Goal: Task Accomplishment & Management: Complete application form

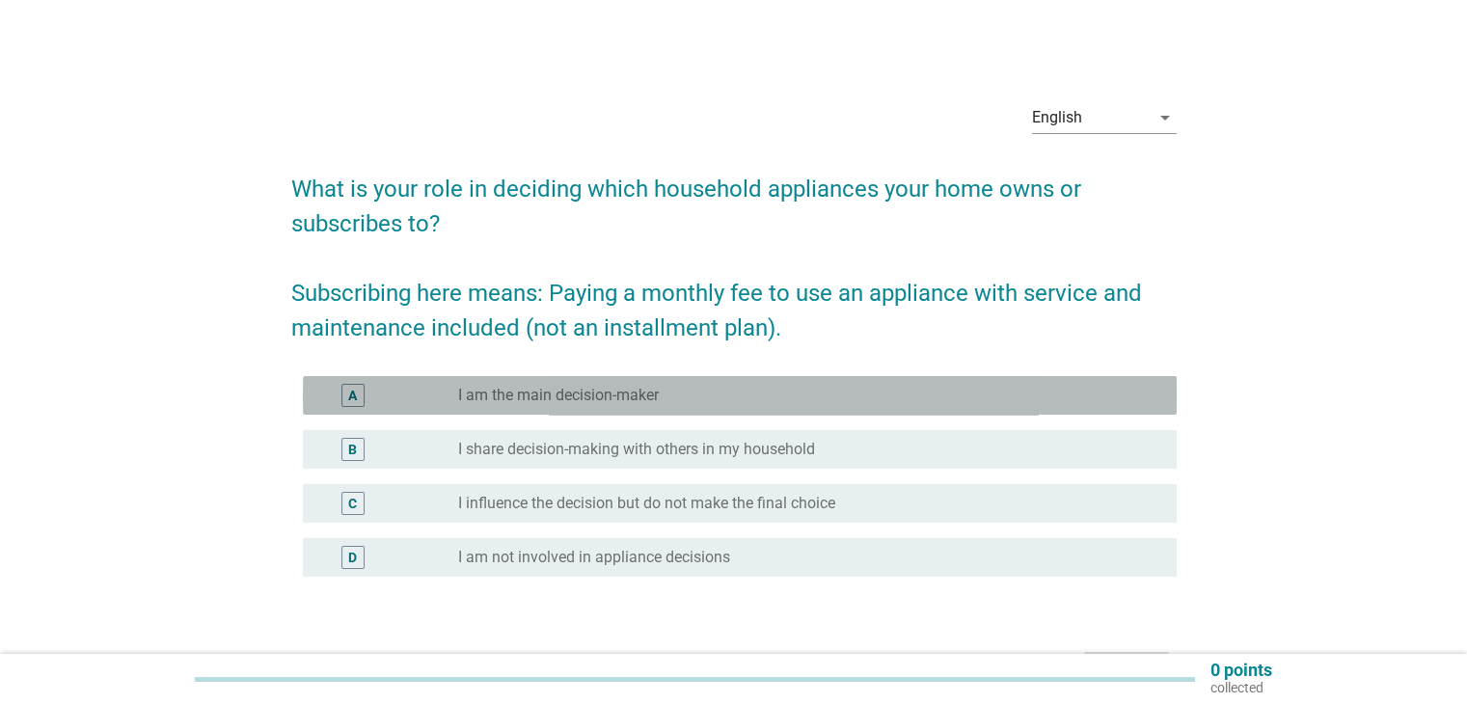
click at [630, 397] on label "I am the main decision-maker" at bounding box center [558, 395] width 201 height 19
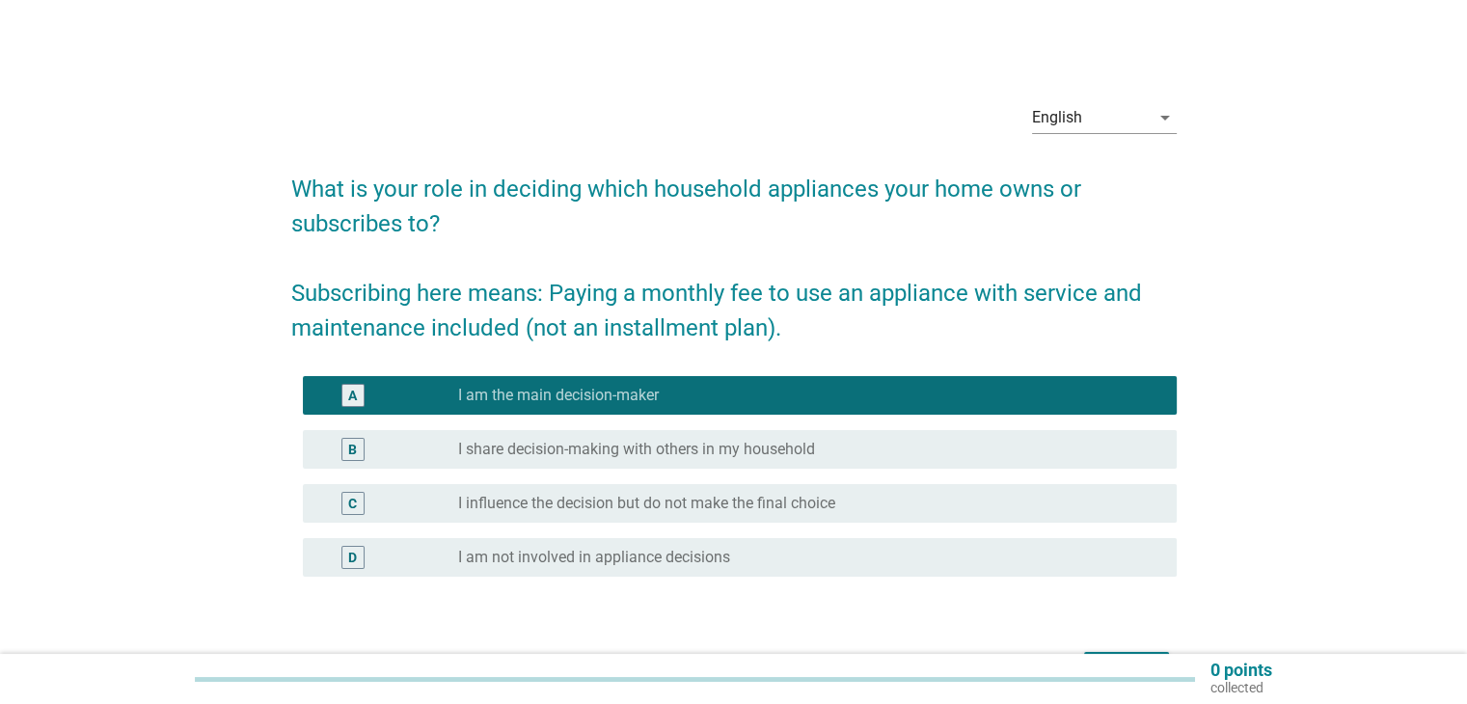
scroll to position [125, 0]
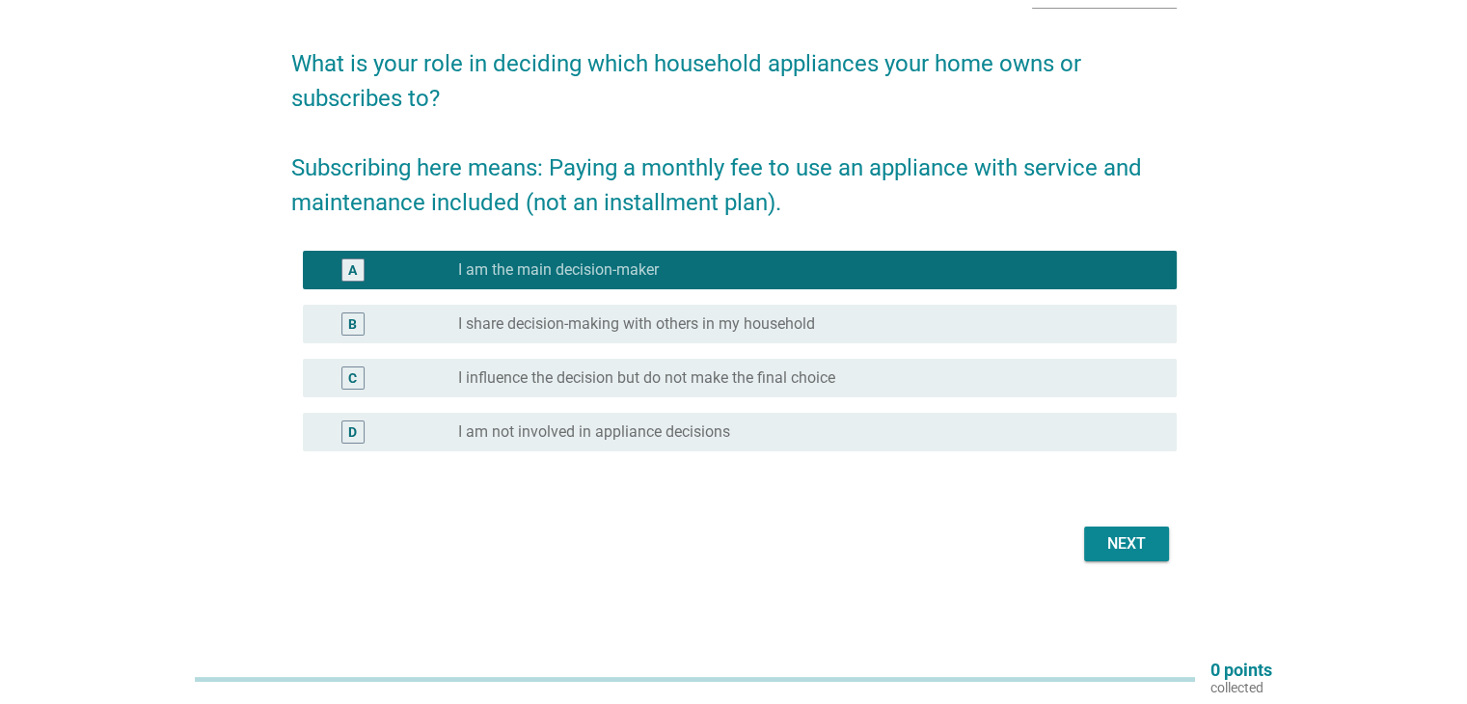
click at [1134, 535] on div "Next" at bounding box center [1127, 544] width 54 height 23
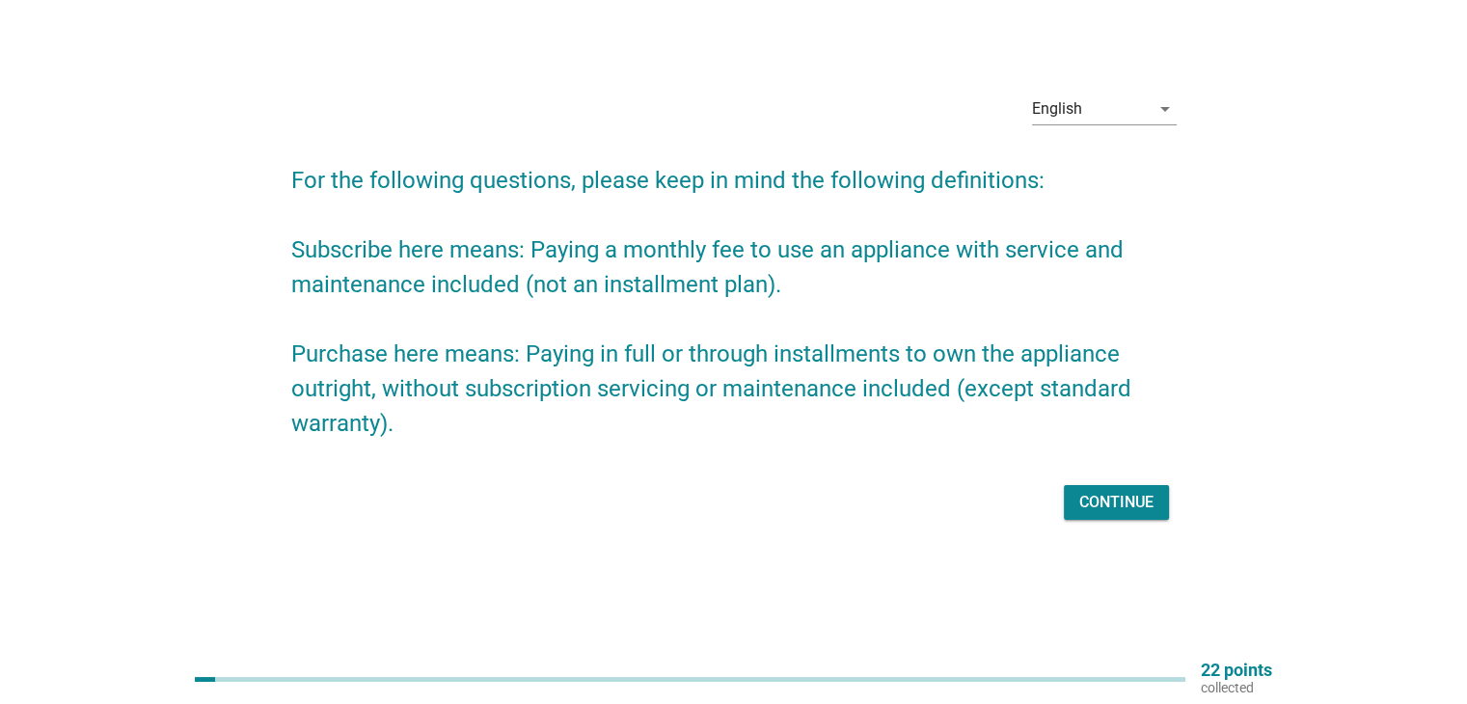
scroll to position [0, 0]
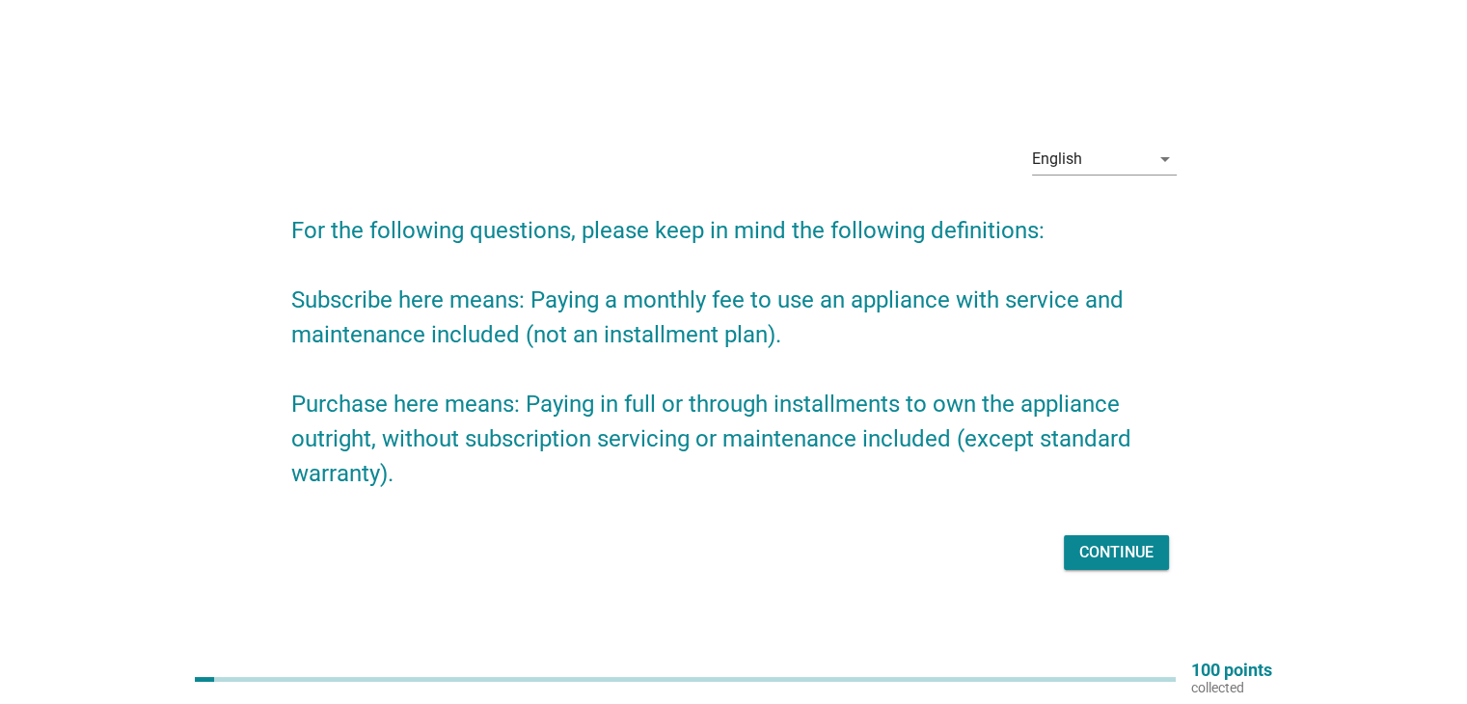
click at [1135, 549] on div "Continue" at bounding box center [1117, 552] width 74 height 23
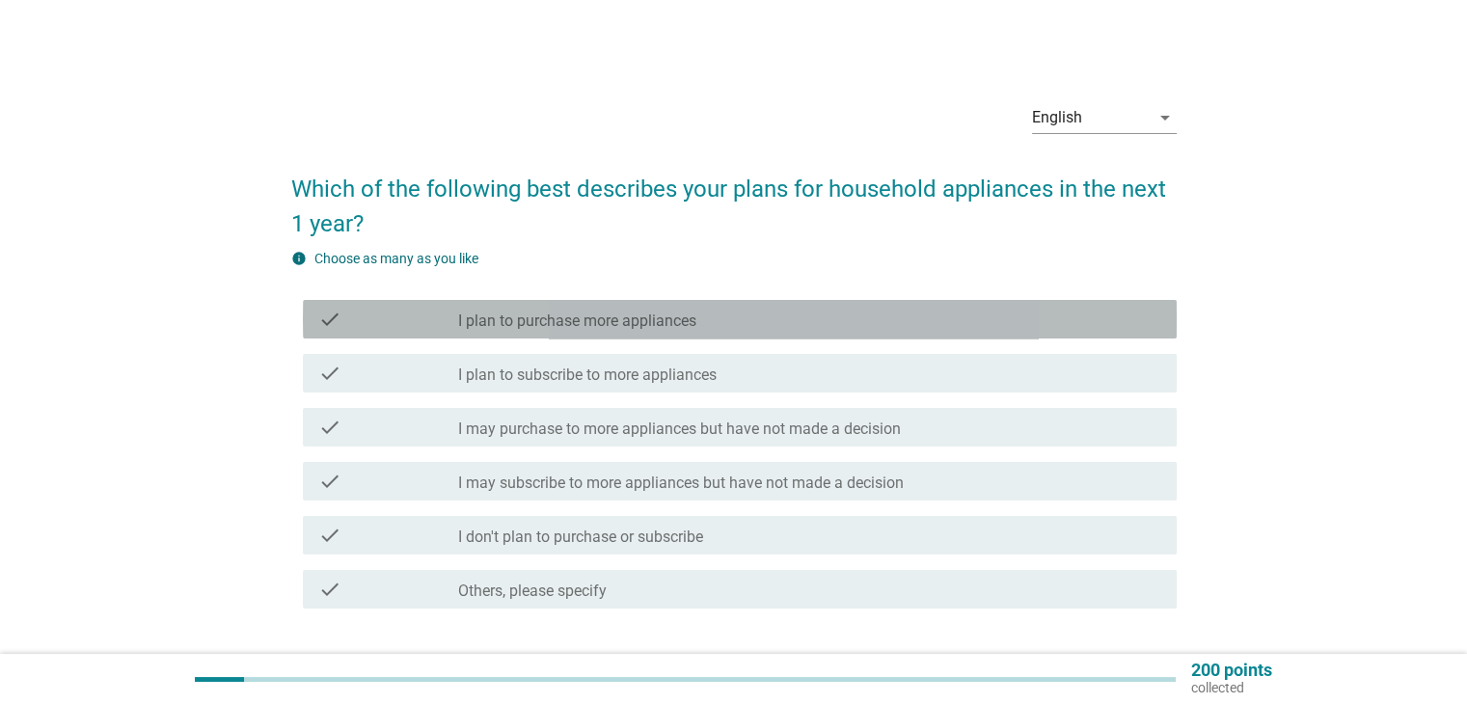
click at [625, 321] on label "I plan to purchase more appliances" at bounding box center [577, 321] width 238 height 19
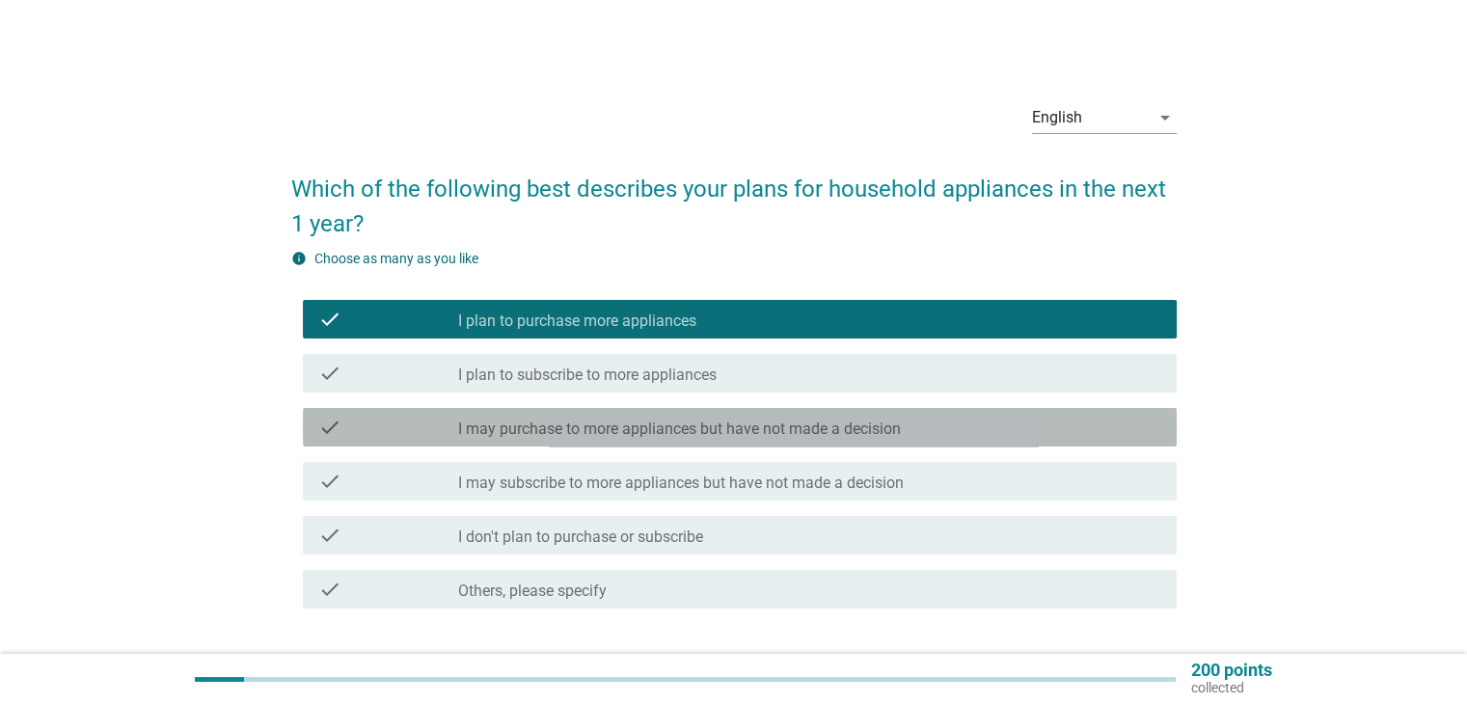
click at [627, 433] on label "I may purchase to more appliances but have not made a decision" at bounding box center [679, 429] width 443 height 19
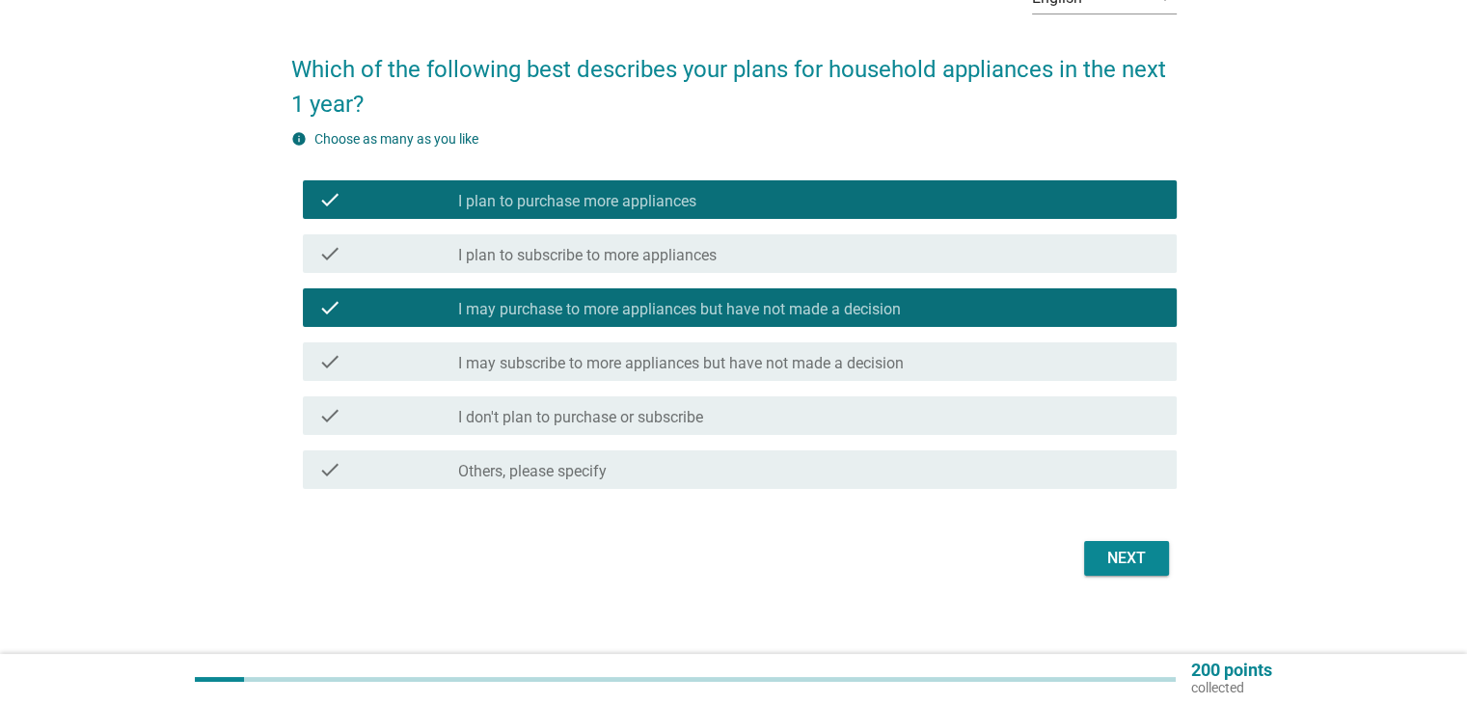
scroll to position [134, 0]
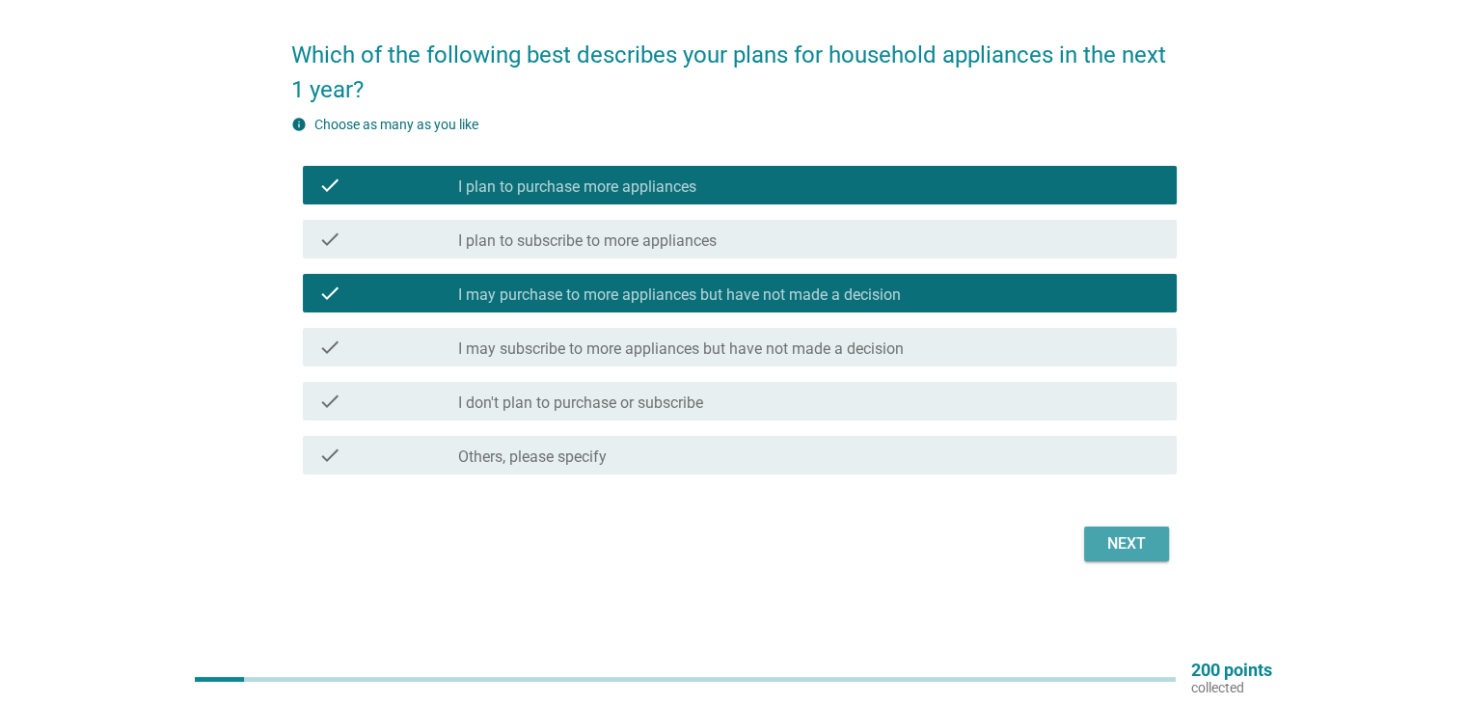
click at [1115, 533] on div "Next" at bounding box center [1127, 544] width 54 height 23
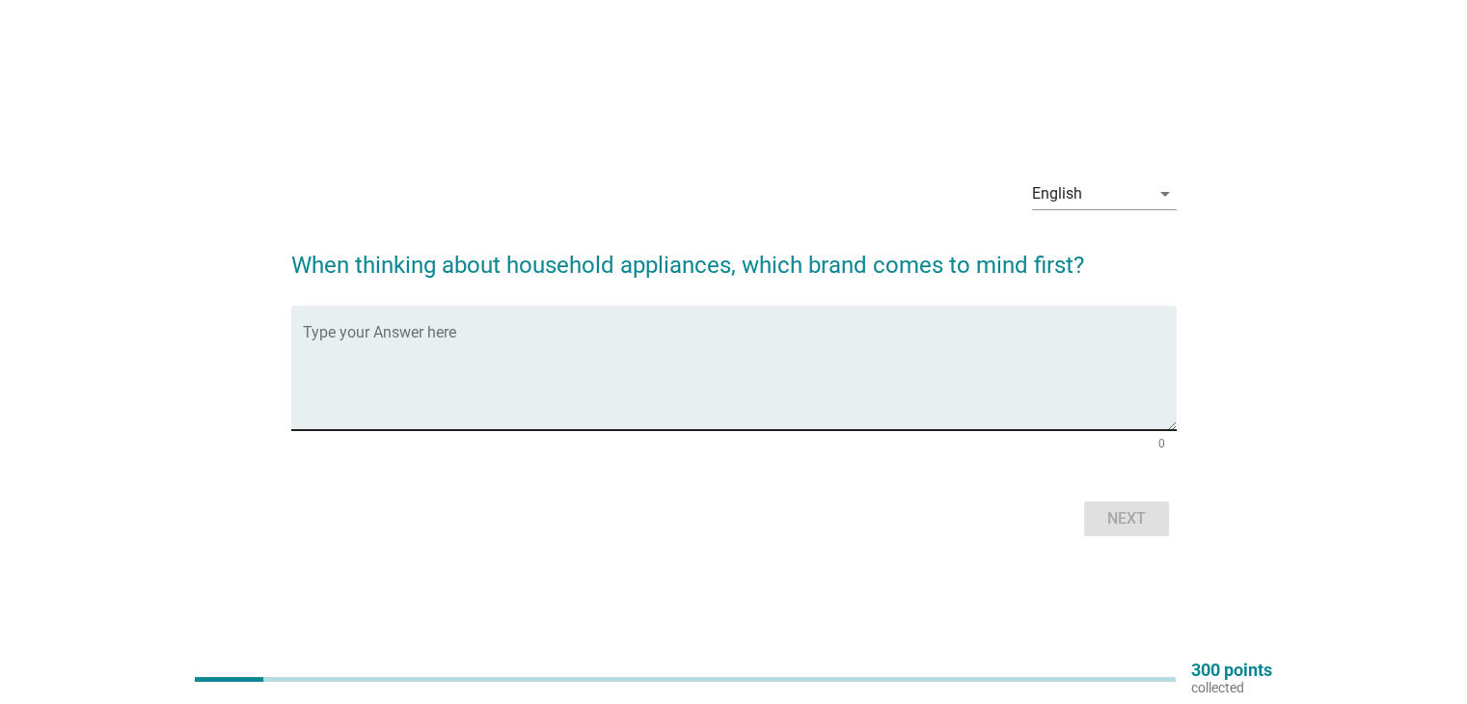
click at [669, 352] on textarea "Type your Answer here" at bounding box center [740, 379] width 874 height 101
type textarea "T"
type textarea "P"
type textarea "Dyson"
click at [1152, 524] on div "Next" at bounding box center [1127, 518] width 54 height 23
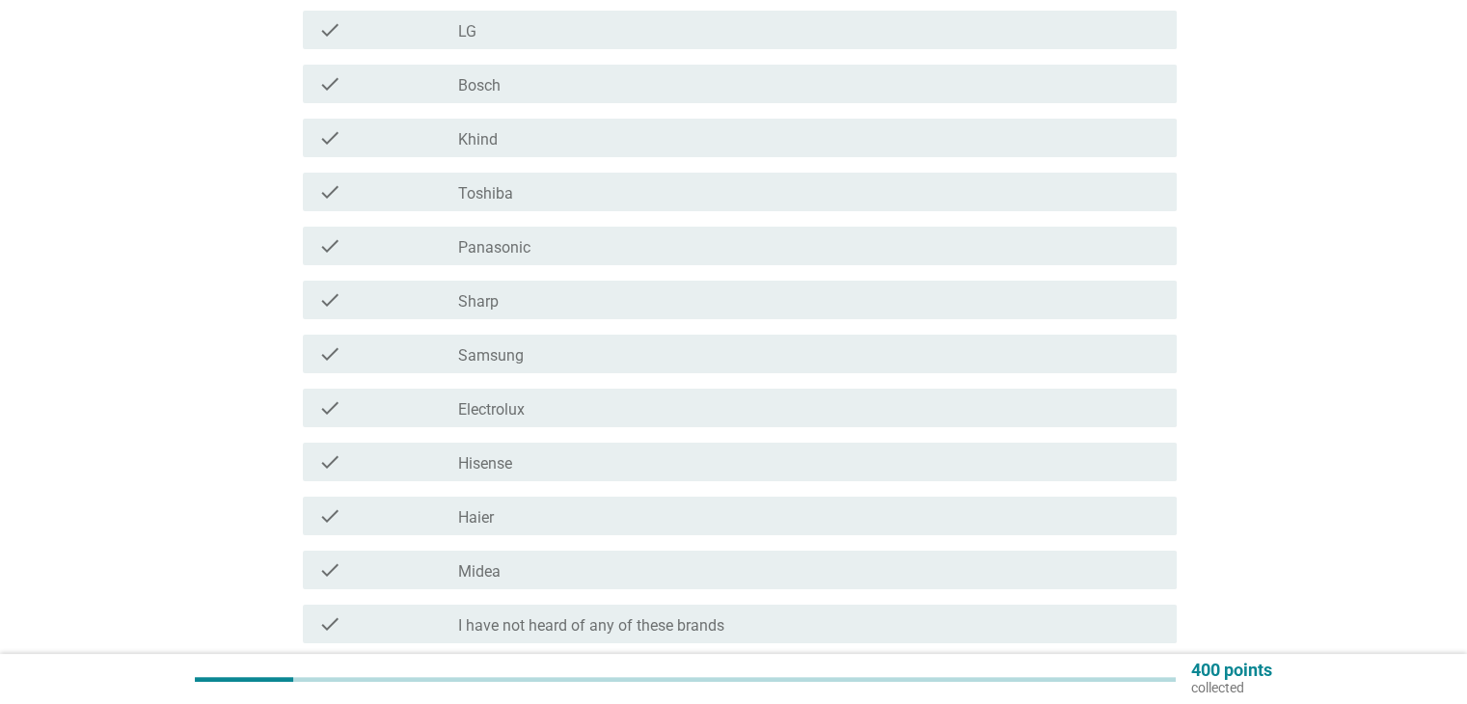
scroll to position [96, 0]
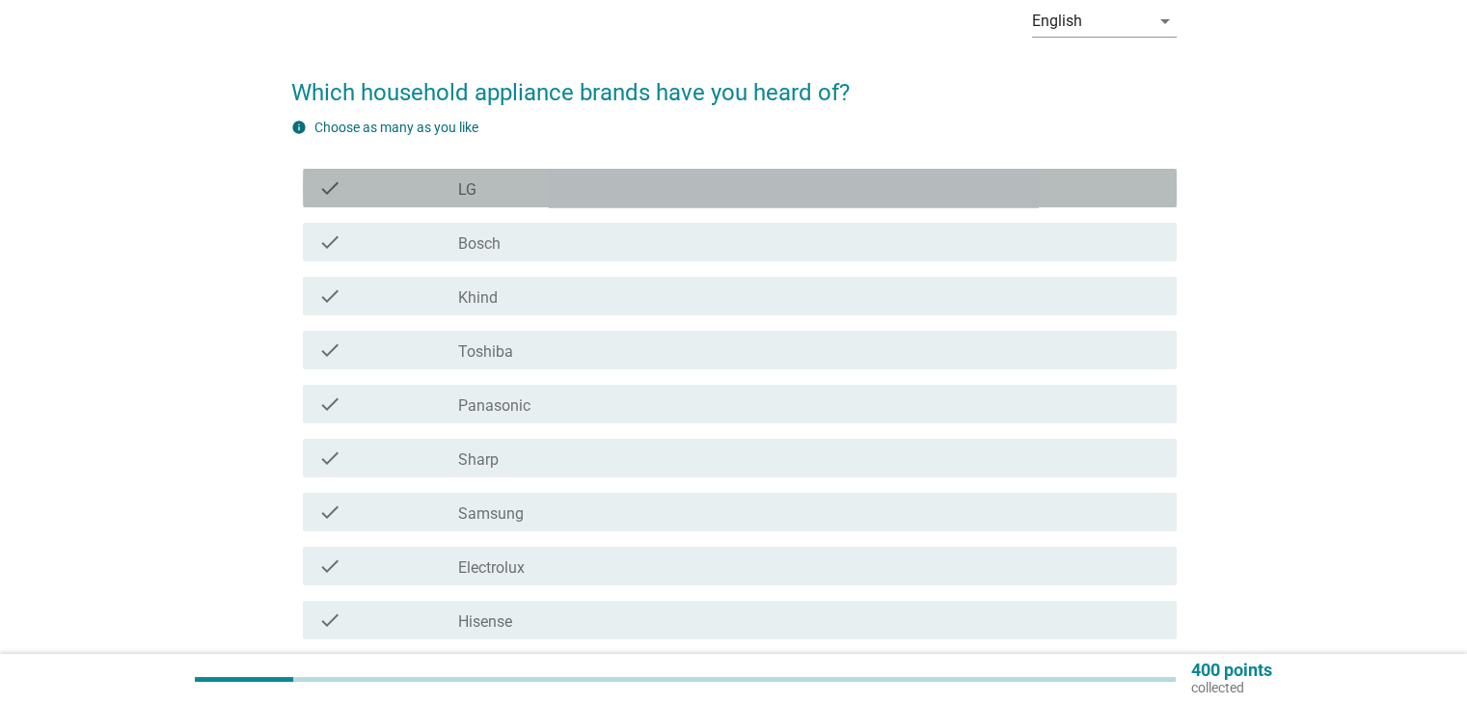
click at [509, 194] on div "check_box_outline_blank LG" at bounding box center [809, 188] width 702 height 23
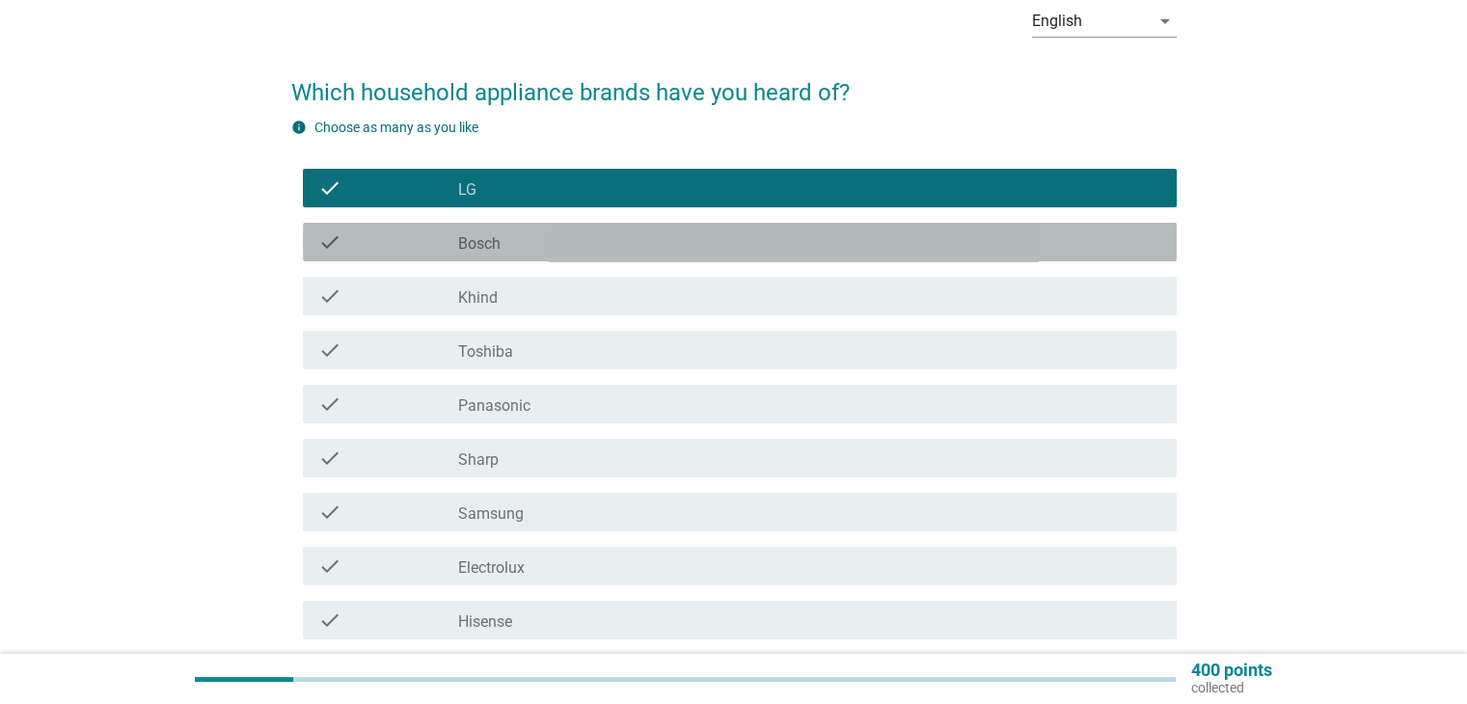
click at [514, 234] on div "check_box_outline_blank Bosch" at bounding box center [809, 242] width 702 height 23
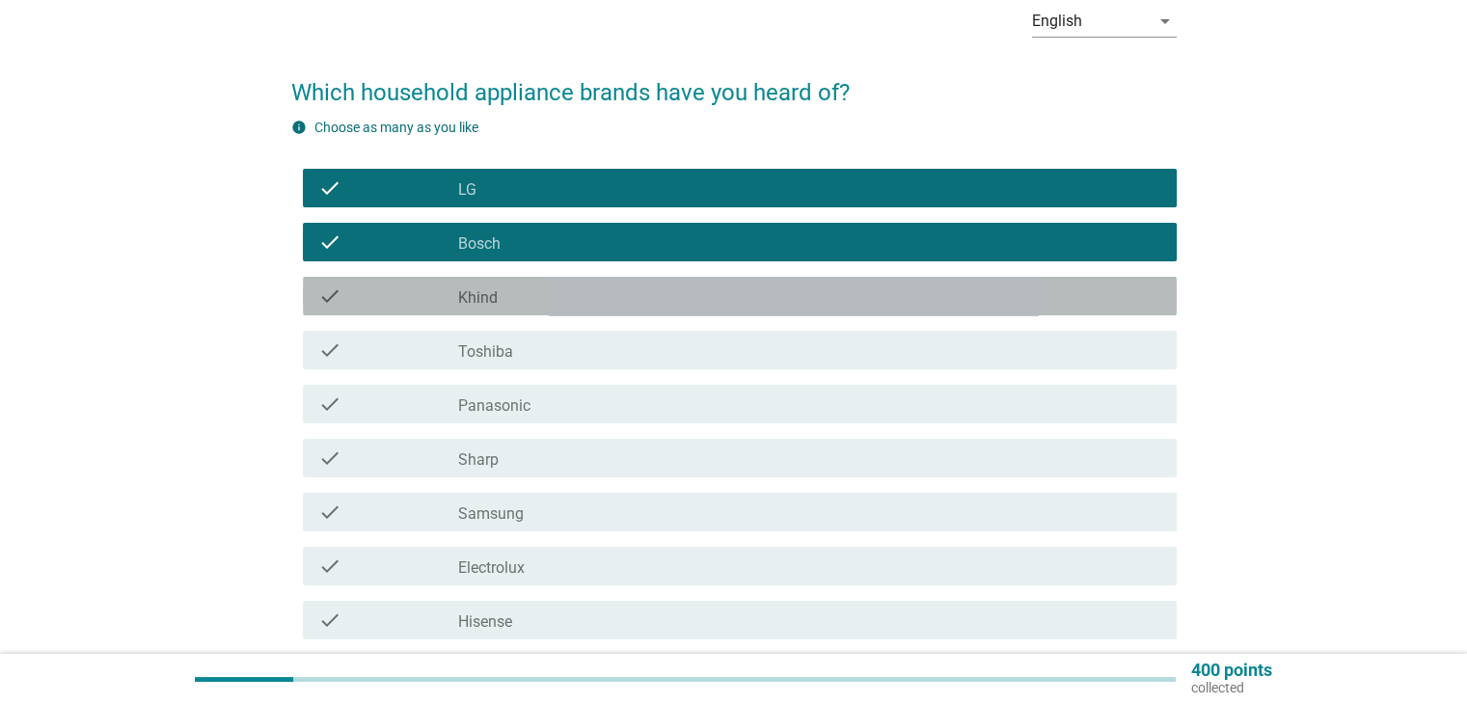
click at [518, 294] on div "check_box_outline_blank Khind" at bounding box center [809, 296] width 702 height 23
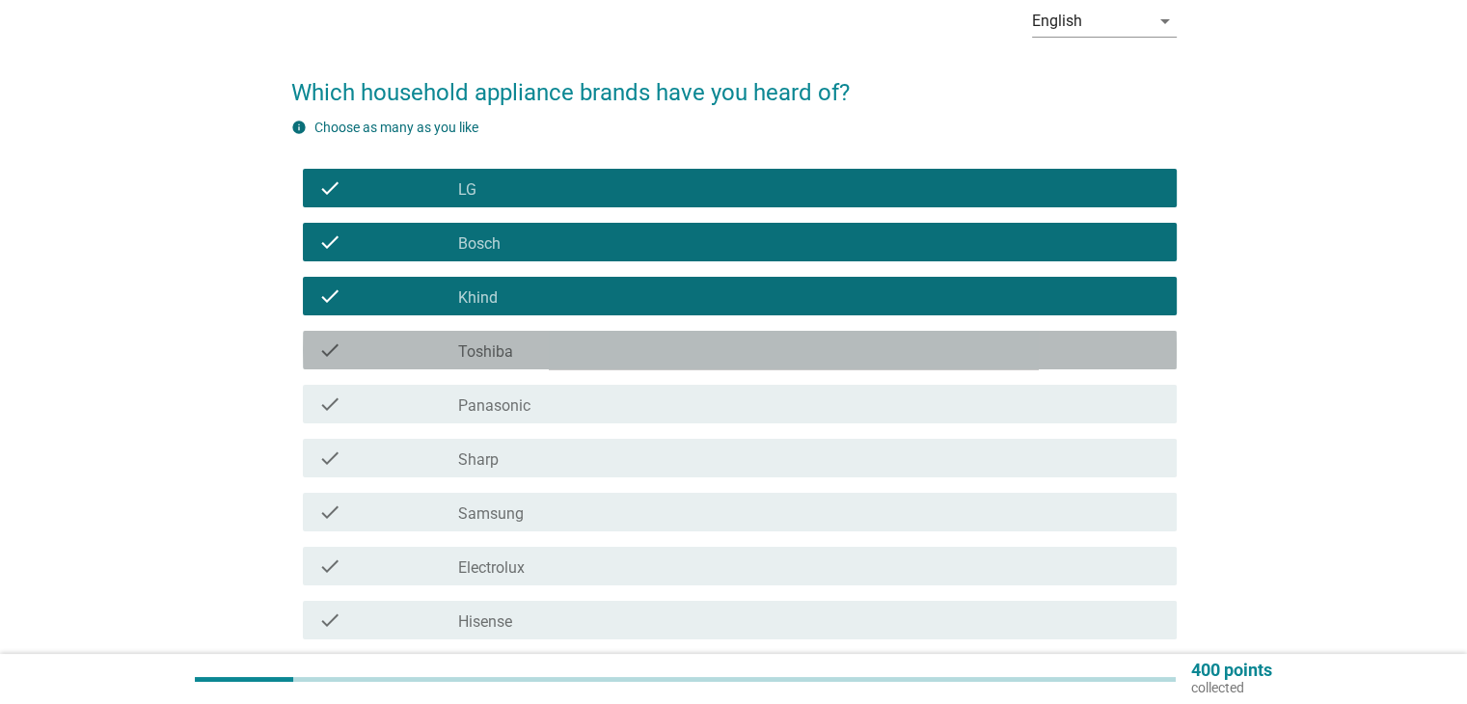
click at [524, 351] on div "check_box_outline_blank Toshiba" at bounding box center [809, 350] width 702 height 23
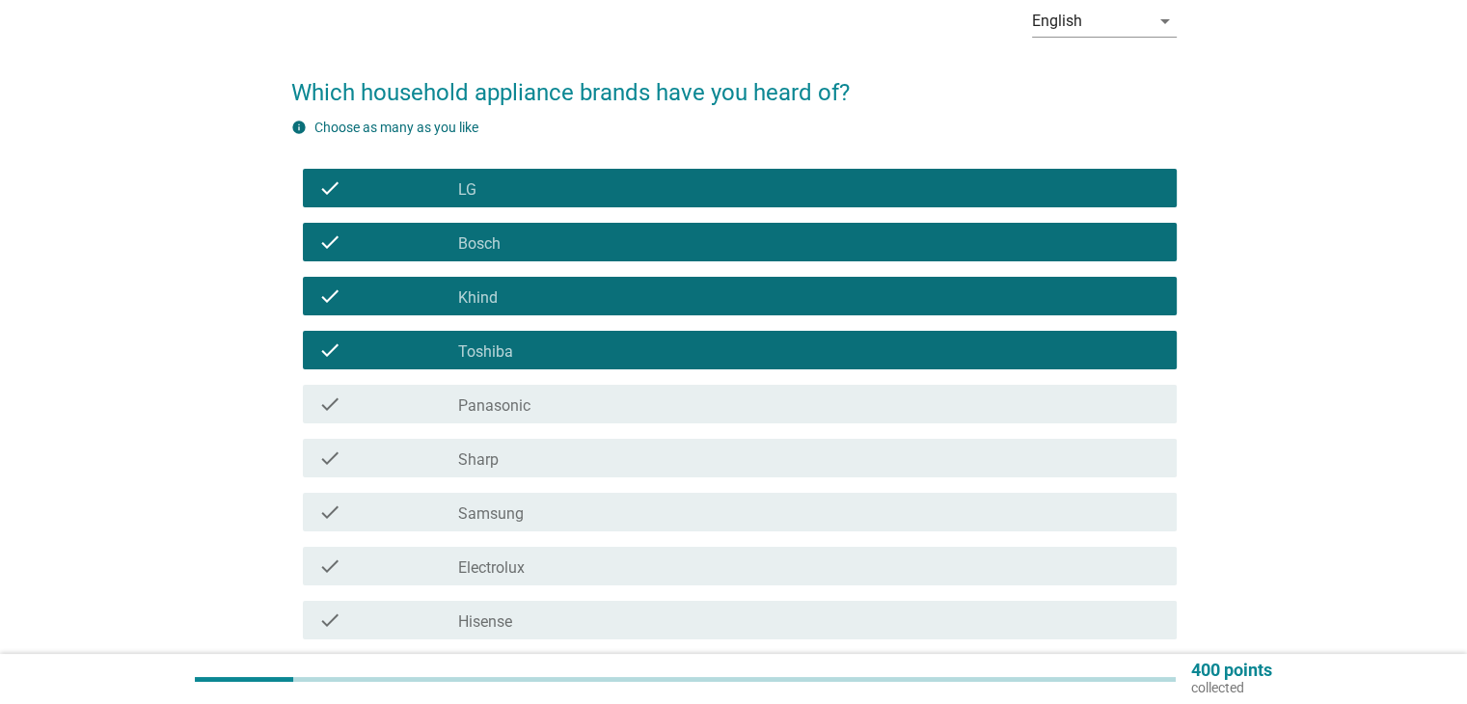
click at [525, 407] on label "Panasonic" at bounding box center [494, 406] width 72 height 19
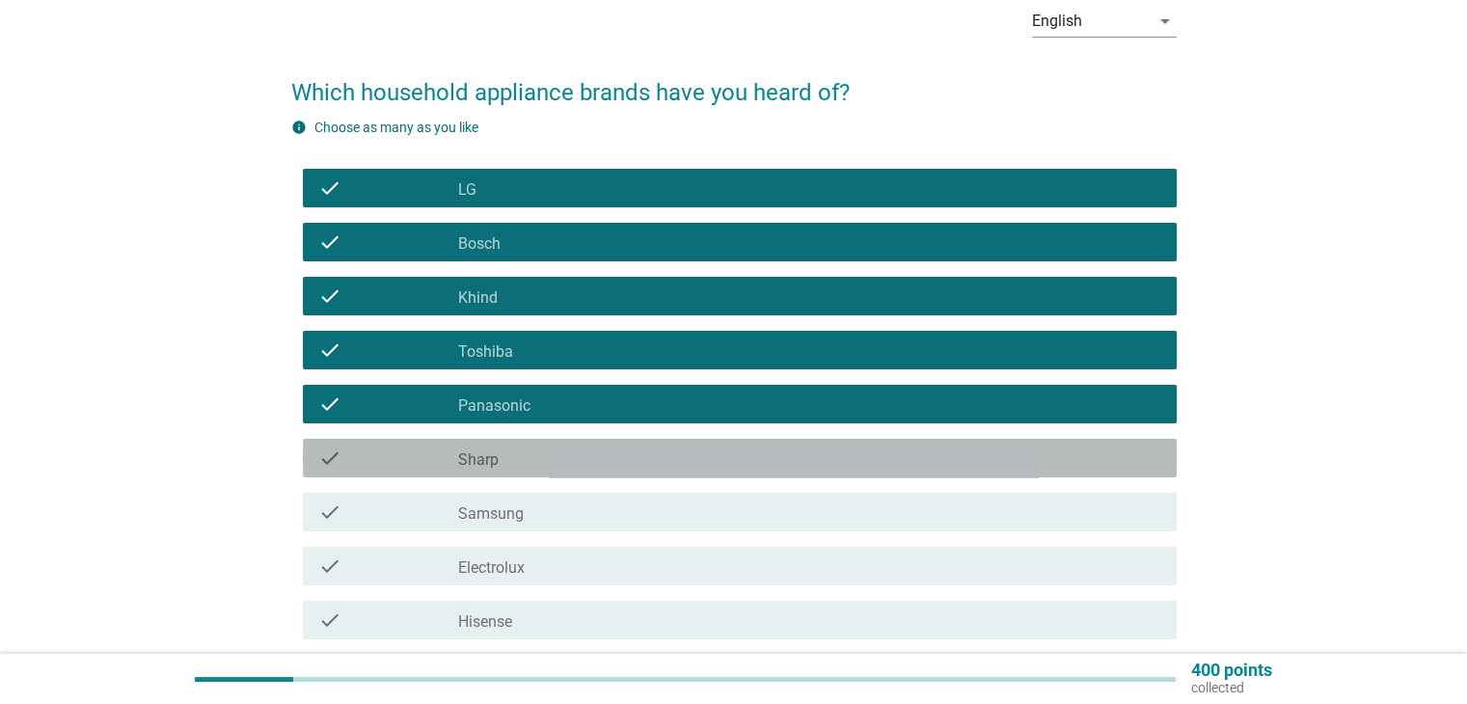
click at [512, 464] on div "check_box_outline_blank Sharp" at bounding box center [809, 458] width 702 height 23
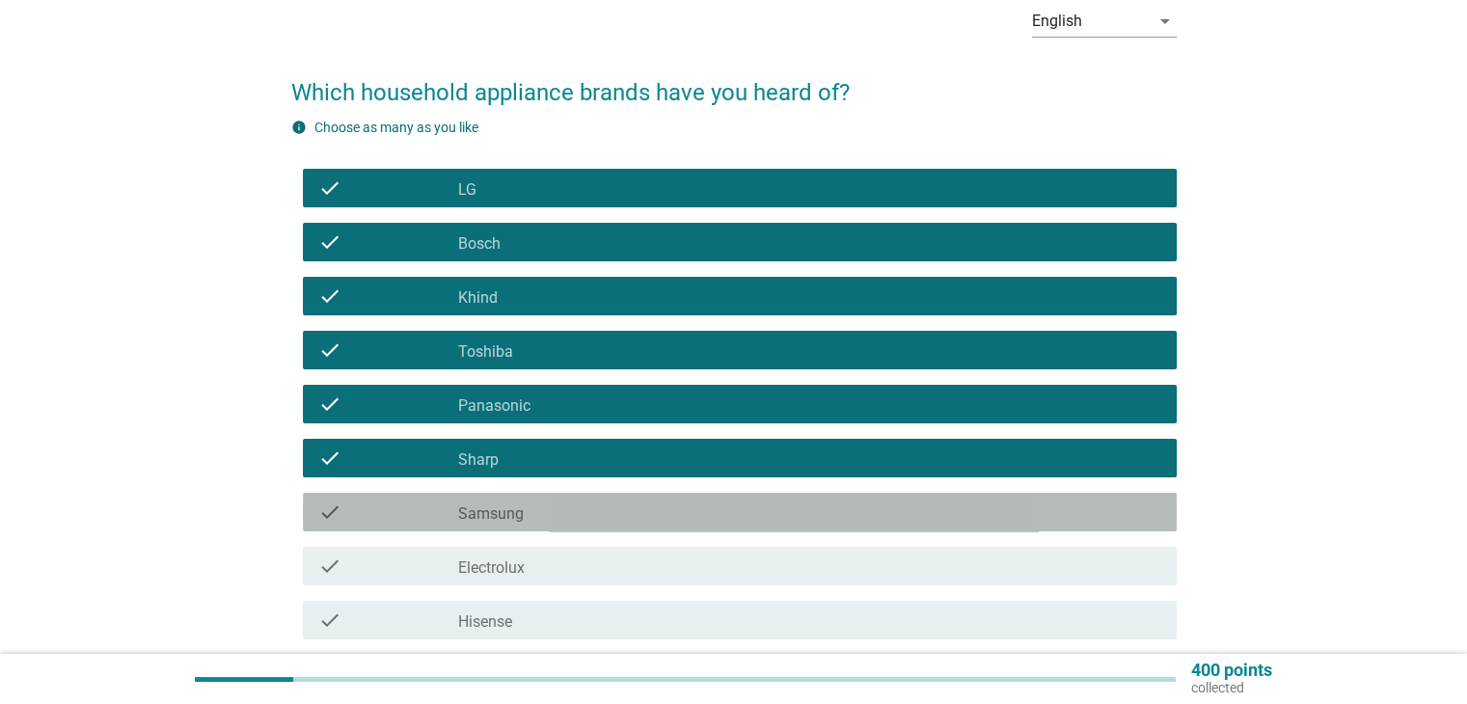
click at [516, 514] on label "Samsung" at bounding box center [491, 514] width 66 height 19
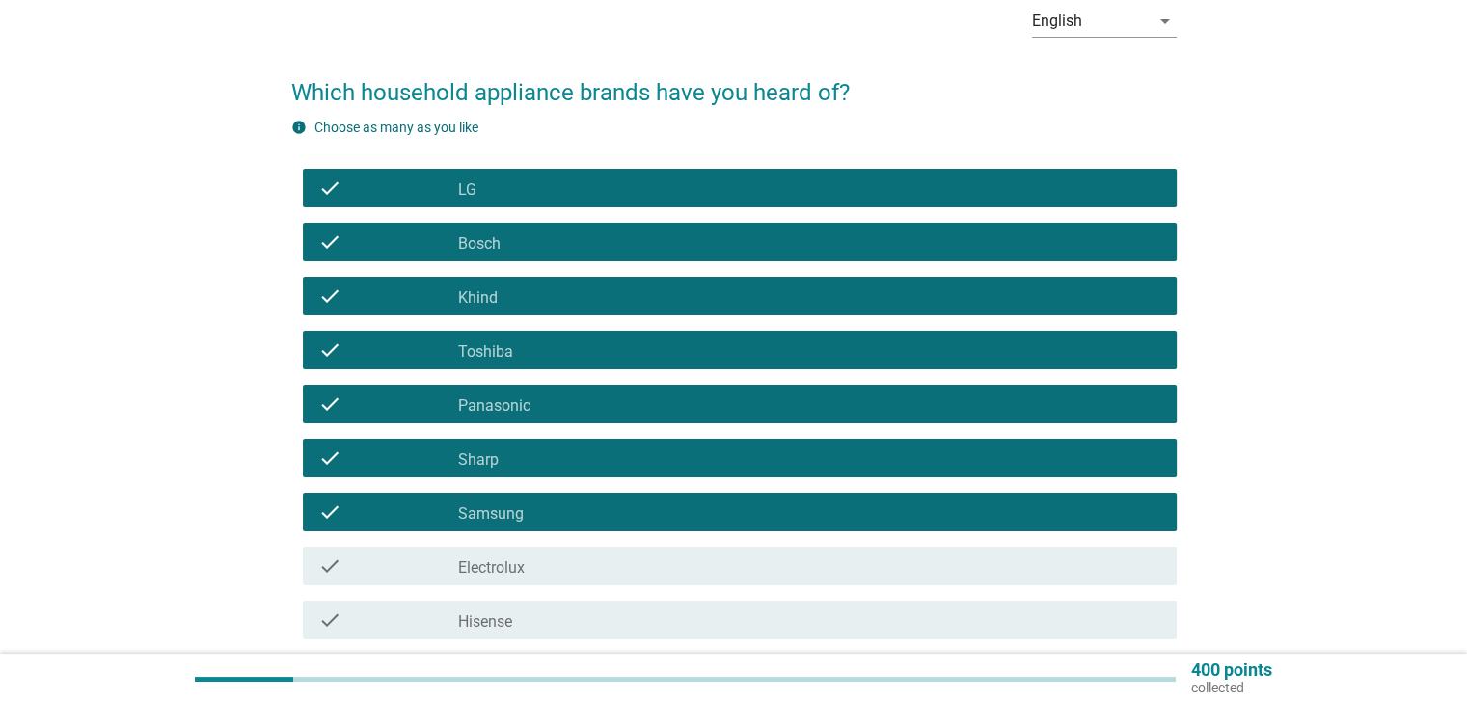
click at [525, 570] on label "Electrolux" at bounding box center [491, 568] width 67 height 19
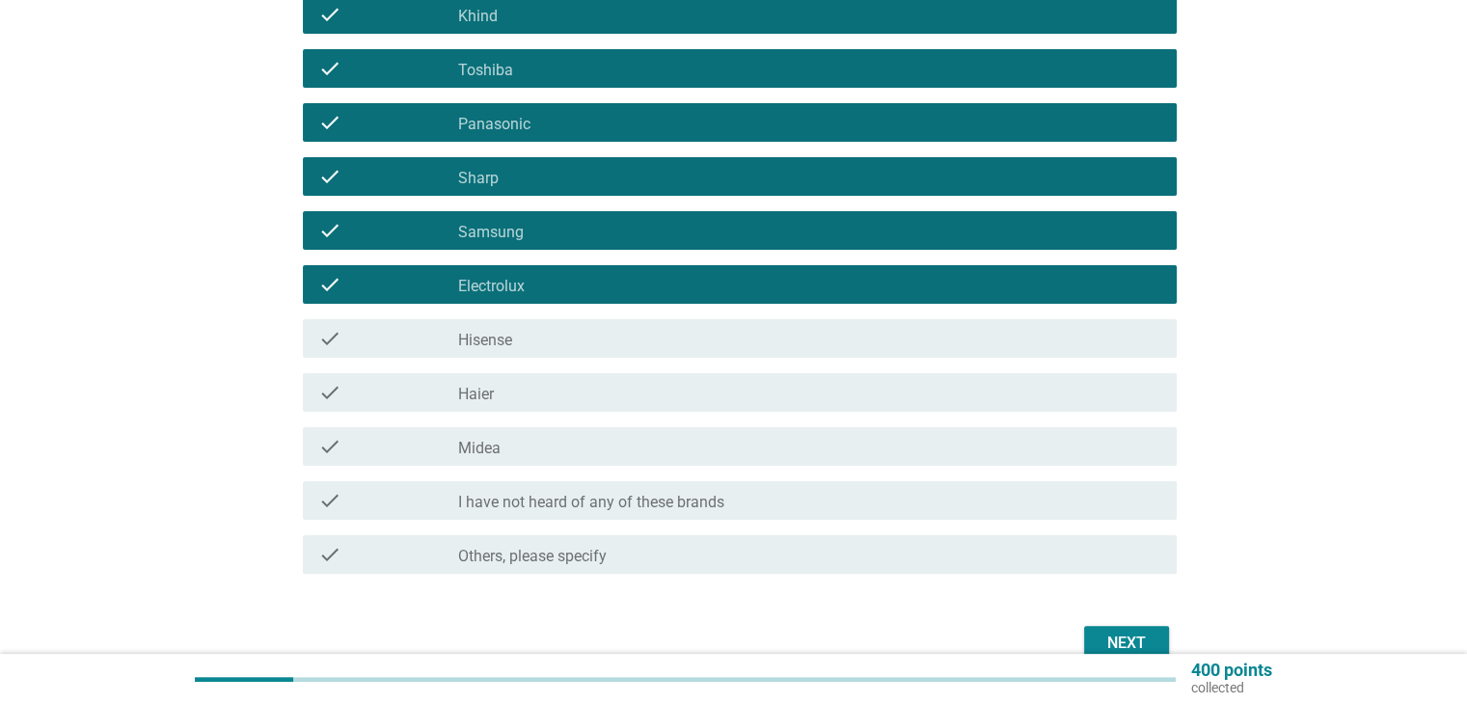
scroll to position [386, 0]
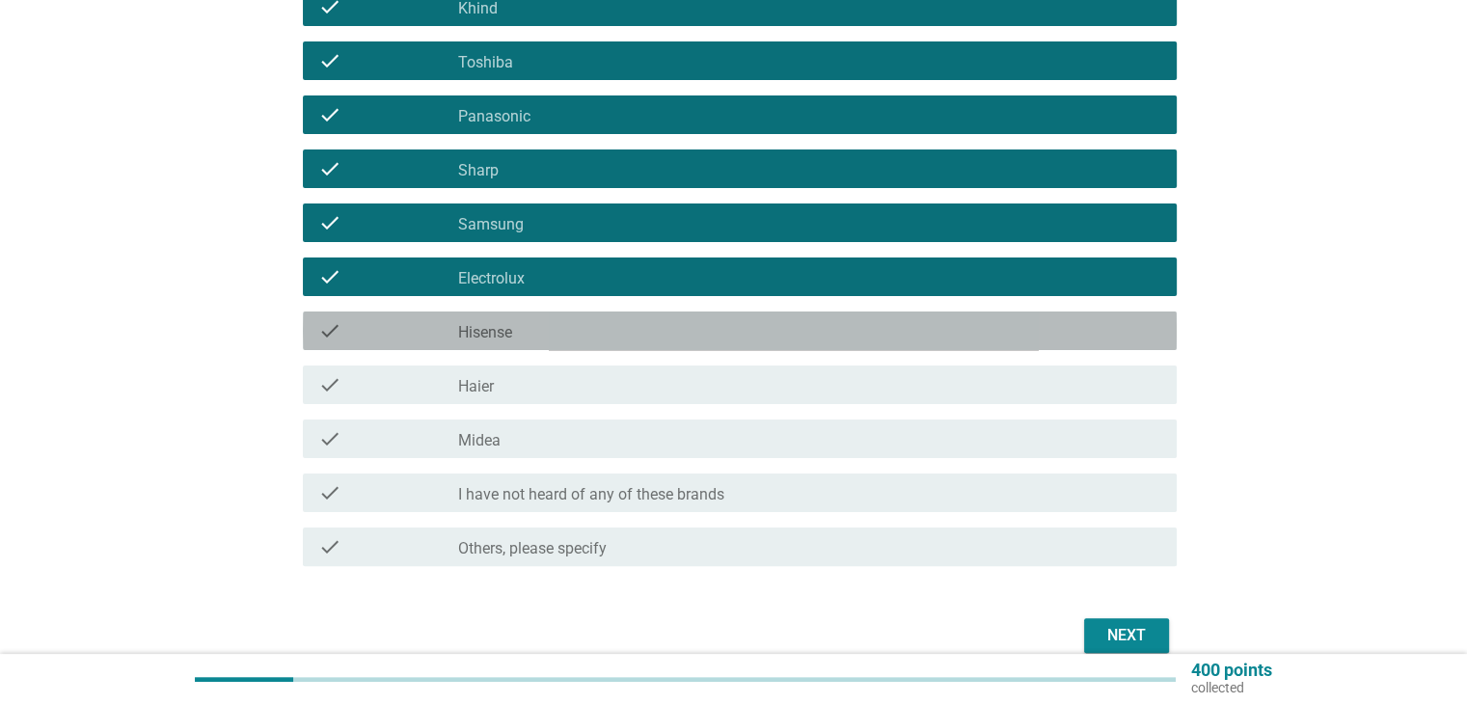
click at [518, 333] on div "check_box_outline_blank Hisense" at bounding box center [809, 330] width 702 height 23
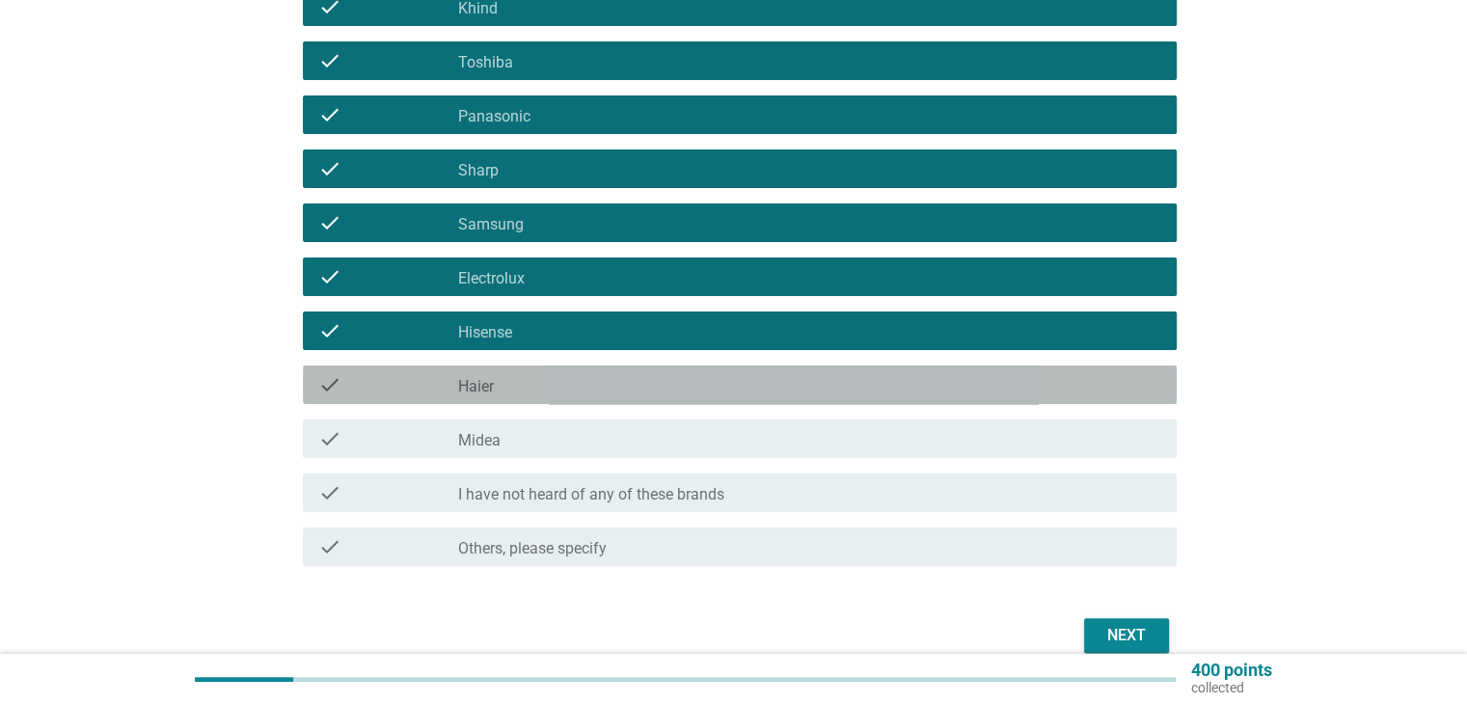
click at [516, 386] on div "check_box_outline_blank Haier" at bounding box center [809, 384] width 702 height 23
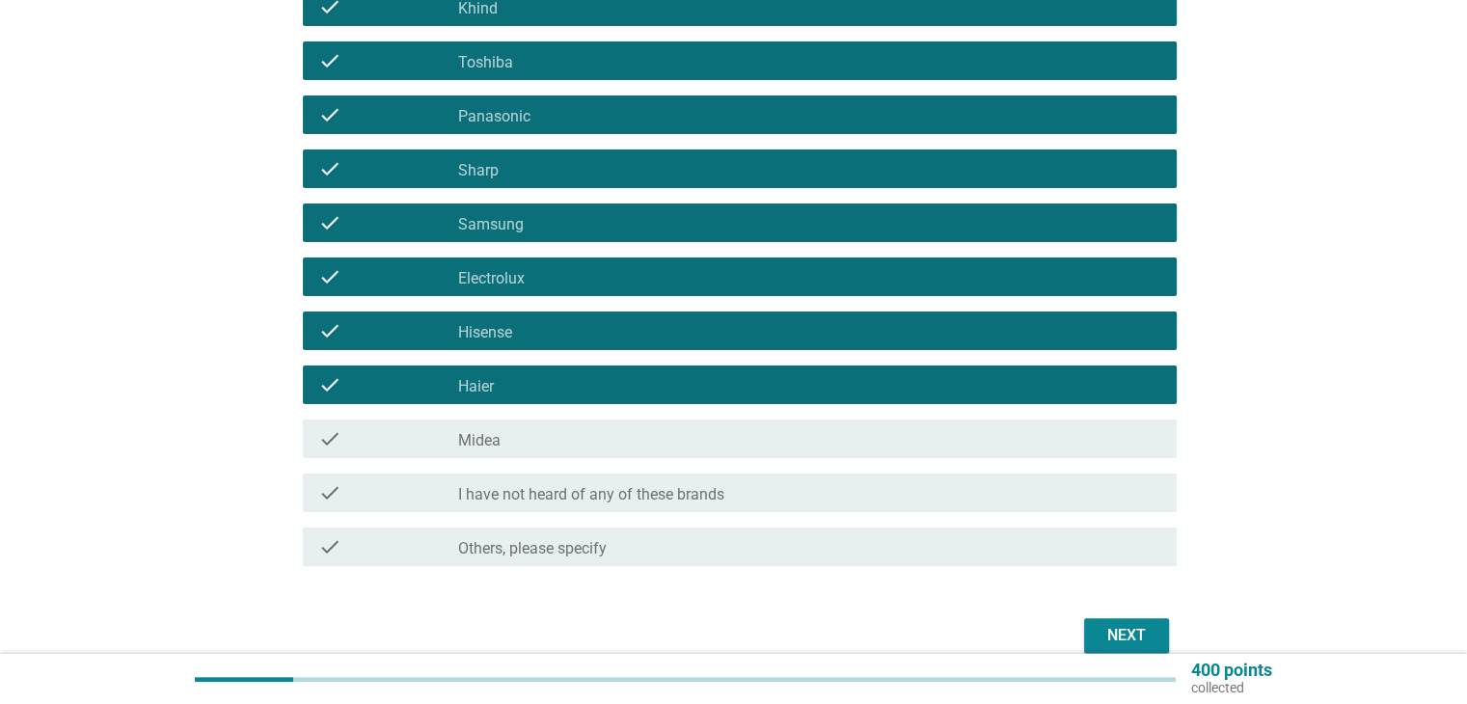
click at [501, 448] on div "check_box_outline_blank Midea" at bounding box center [809, 438] width 702 height 23
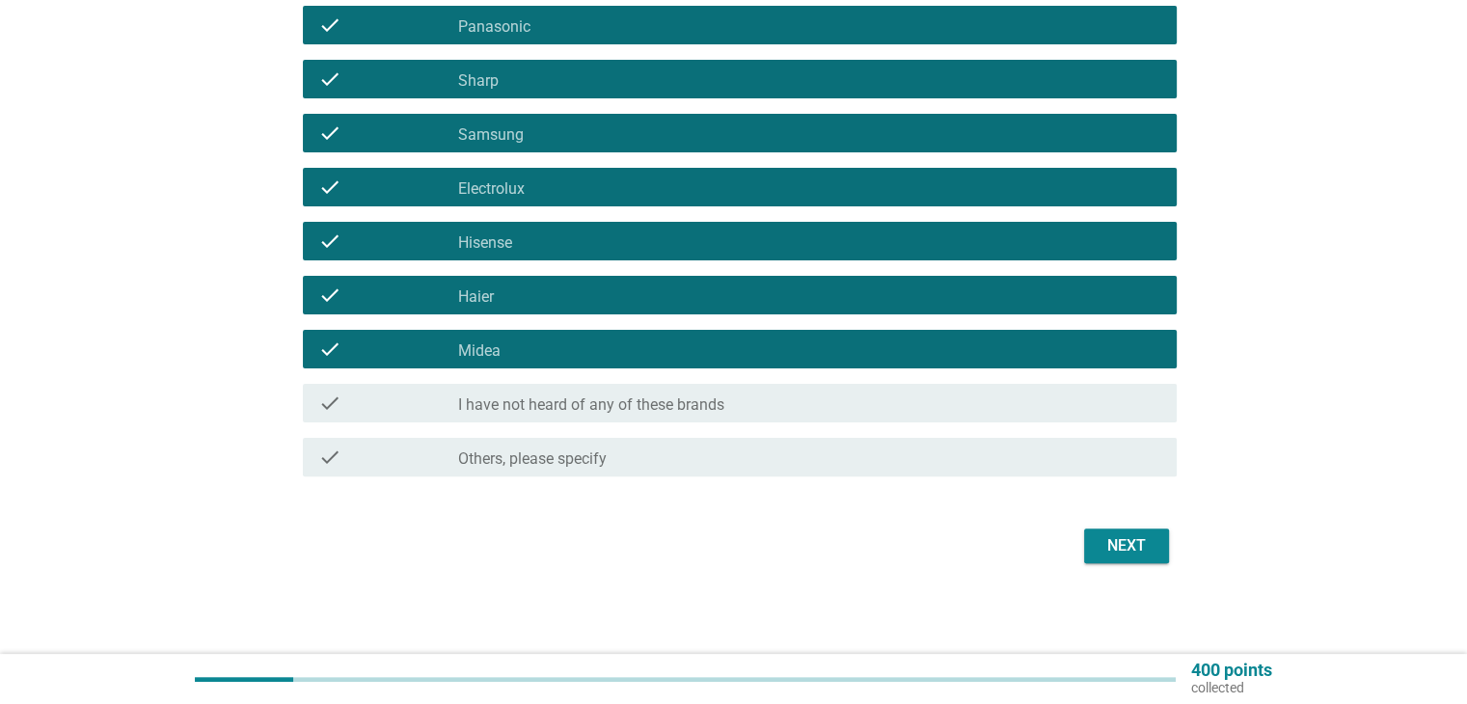
scroll to position [478, 0]
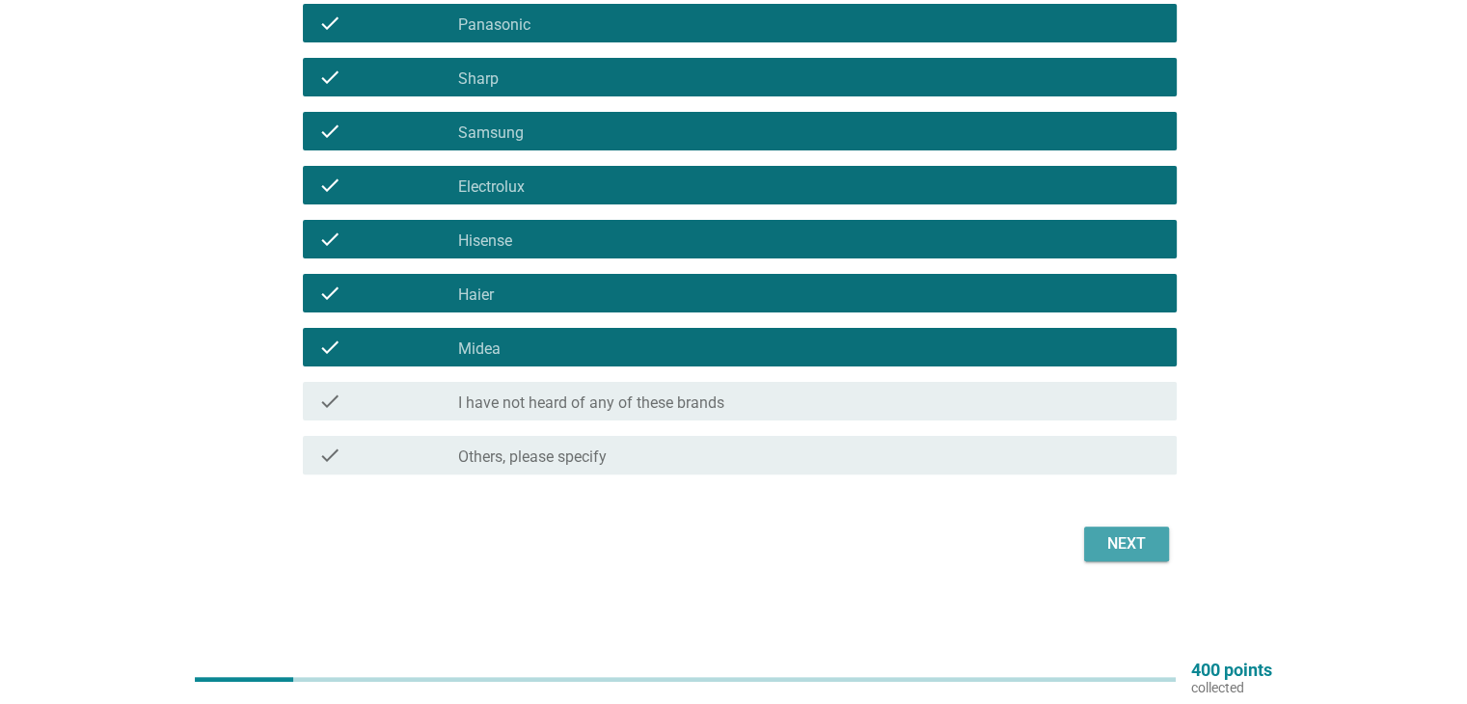
click at [1109, 538] on div "Next" at bounding box center [1127, 544] width 54 height 23
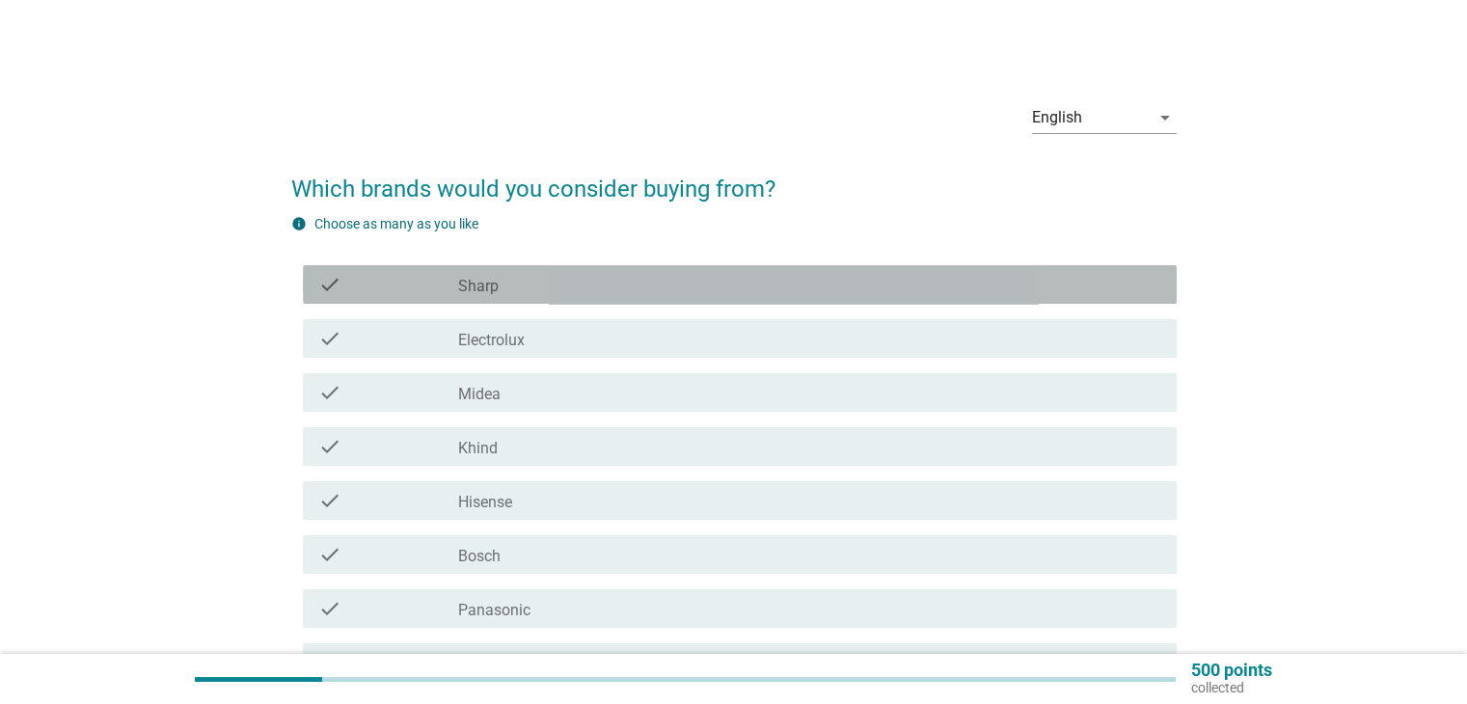
click at [567, 287] on div "check_box_outline_blank Sharp" at bounding box center [809, 284] width 702 height 23
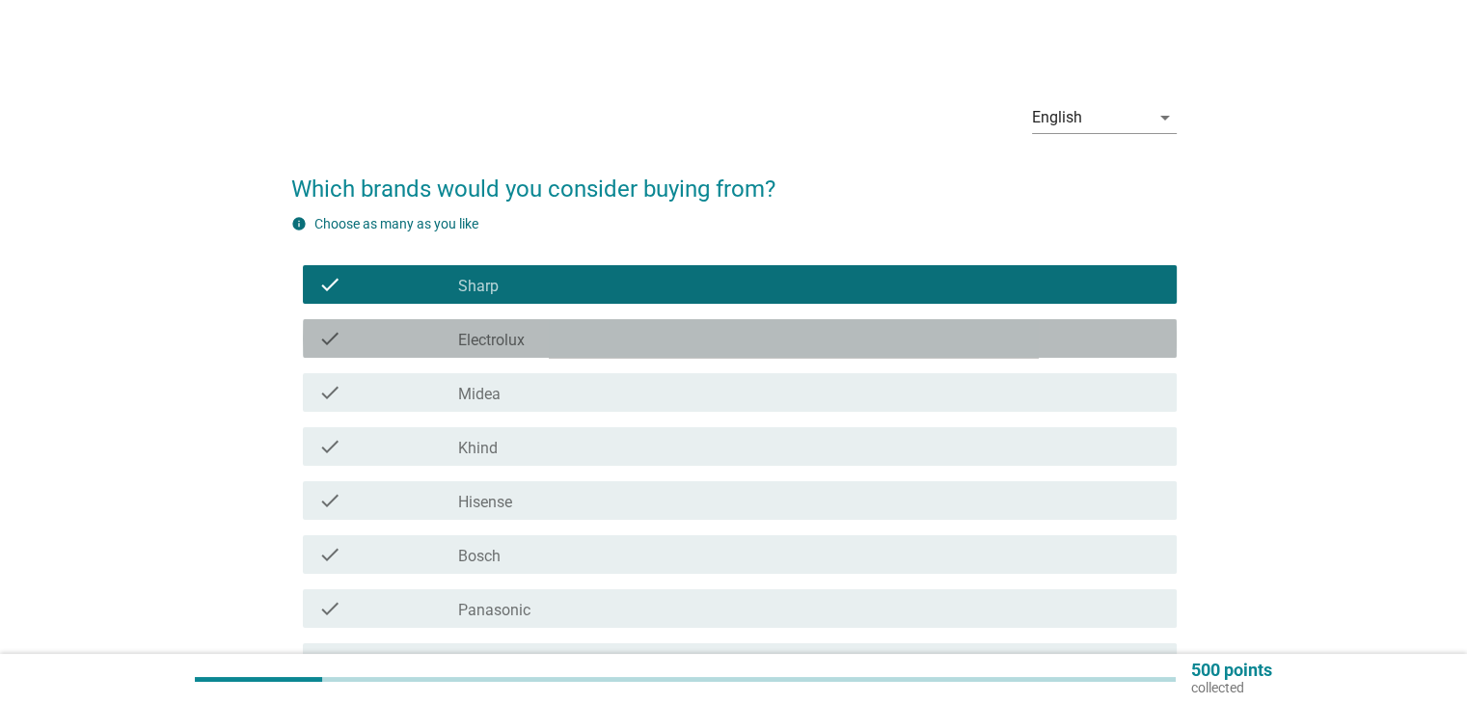
click at [559, 338] on div "check_box_outline_blank Electrolux" at bounding box center [809, 338] width 702 height 23
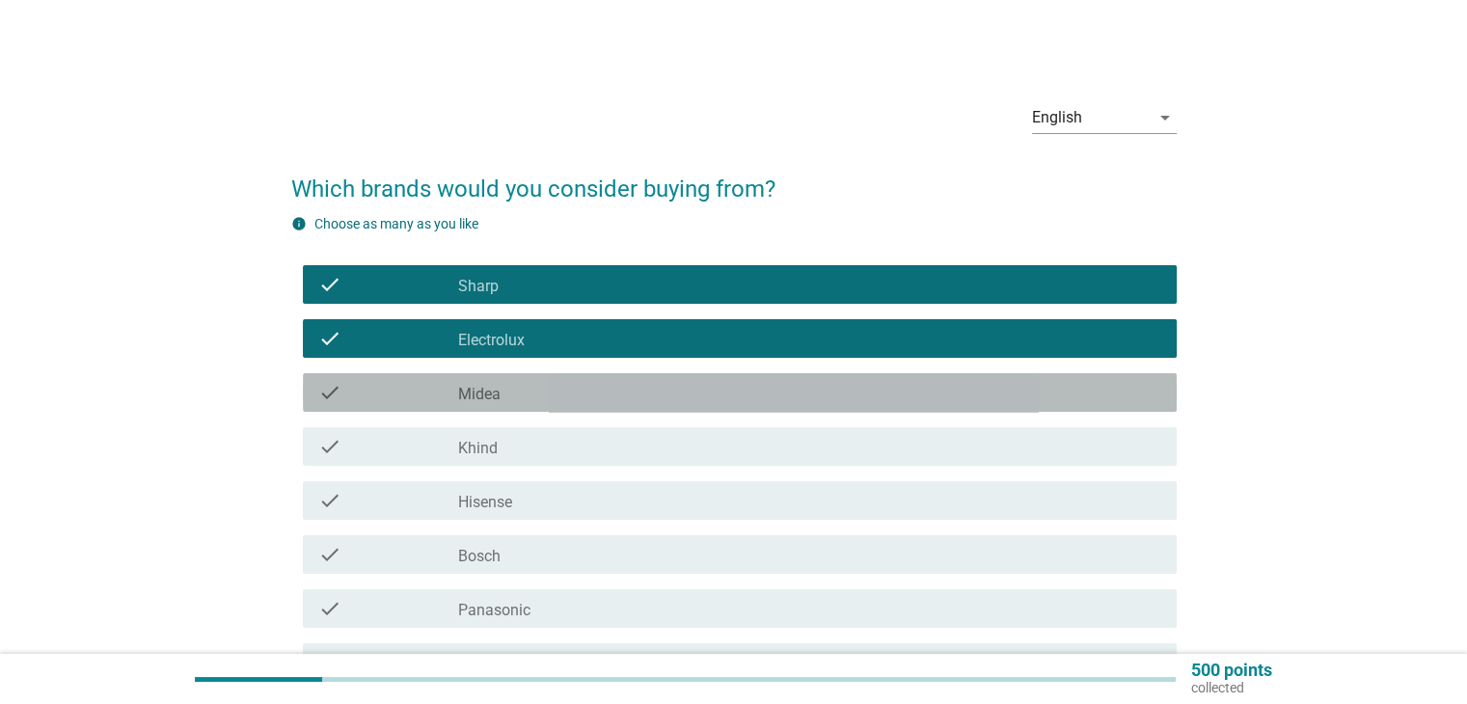
click at [558, 394] on div "check_box_outline_blank Midea" at bounding box center [809, 392] width 702 height 23
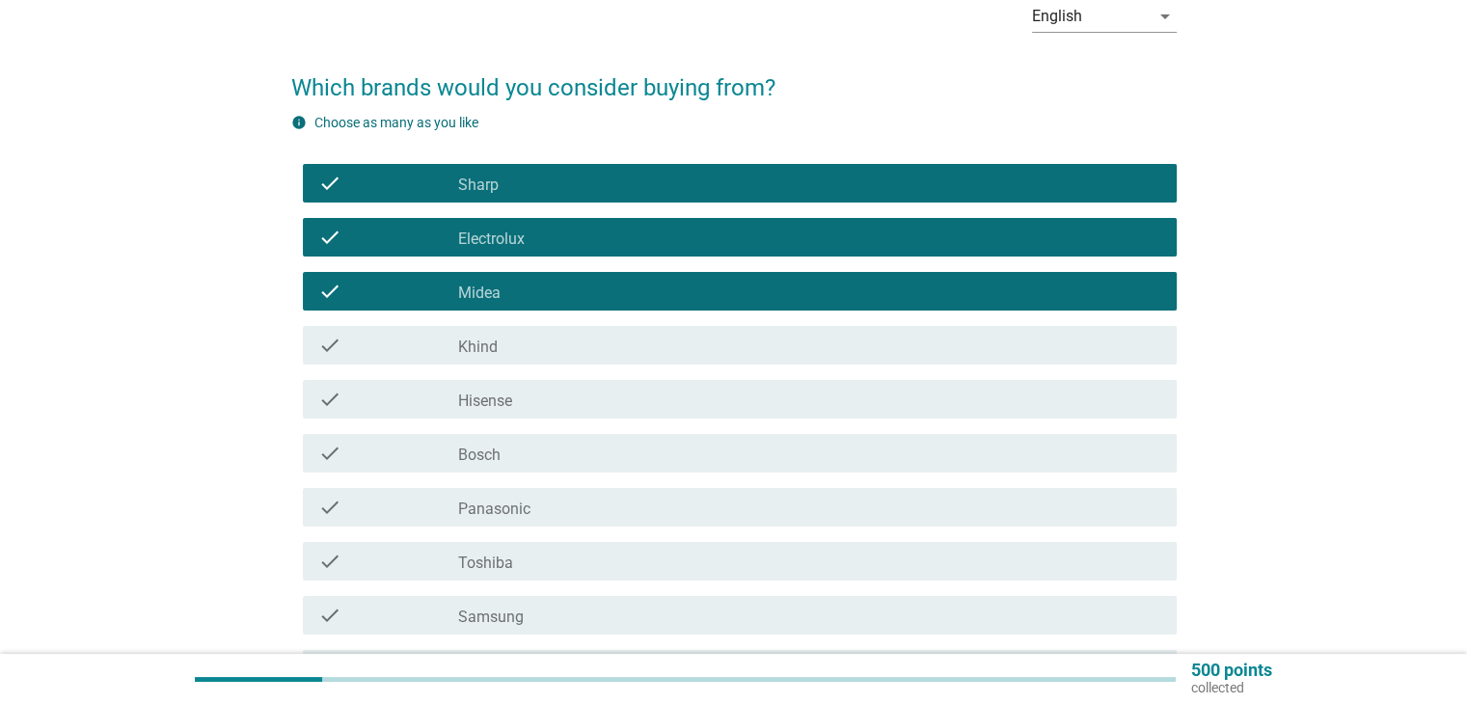
scroll to position [193, 0]
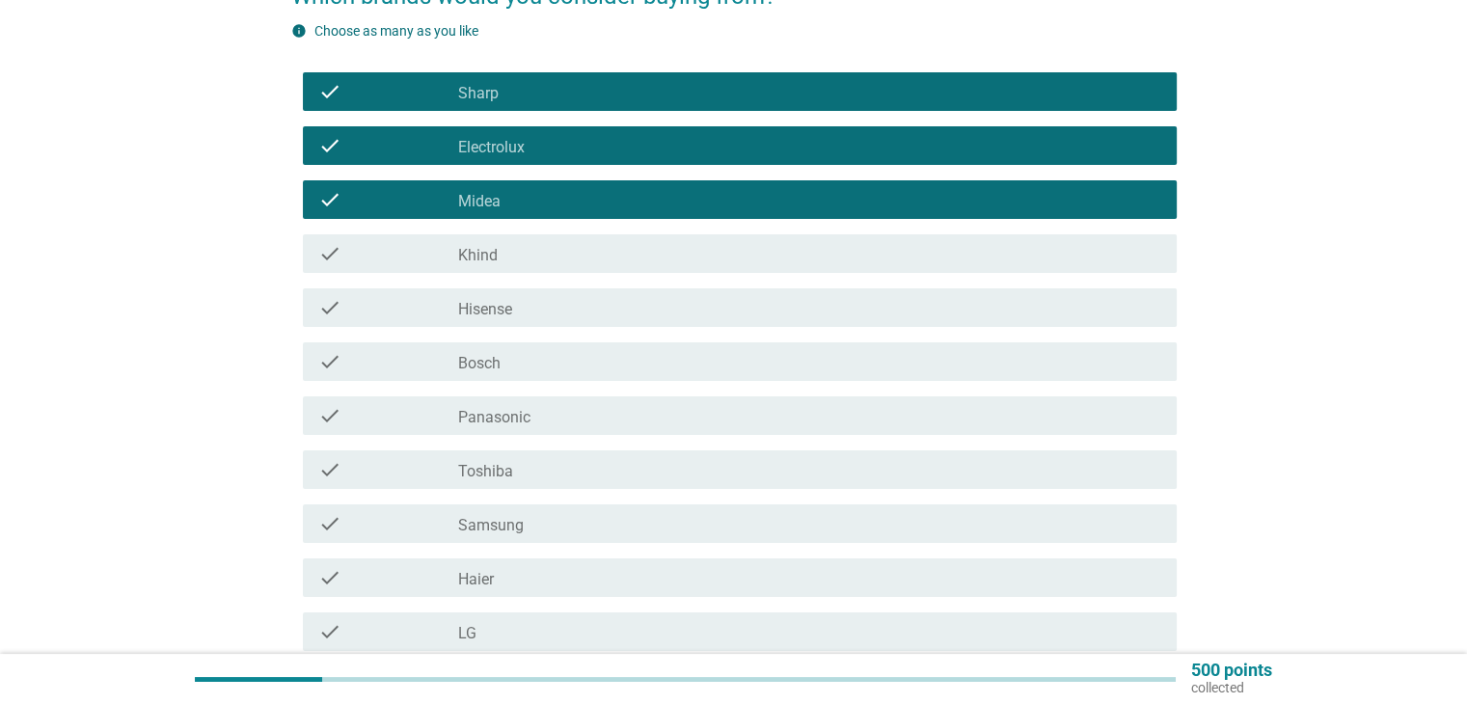
click at [540, 419] on div "check_box_outline_blank Panasonic" at bounding box center [809, 415] width 702 height 23
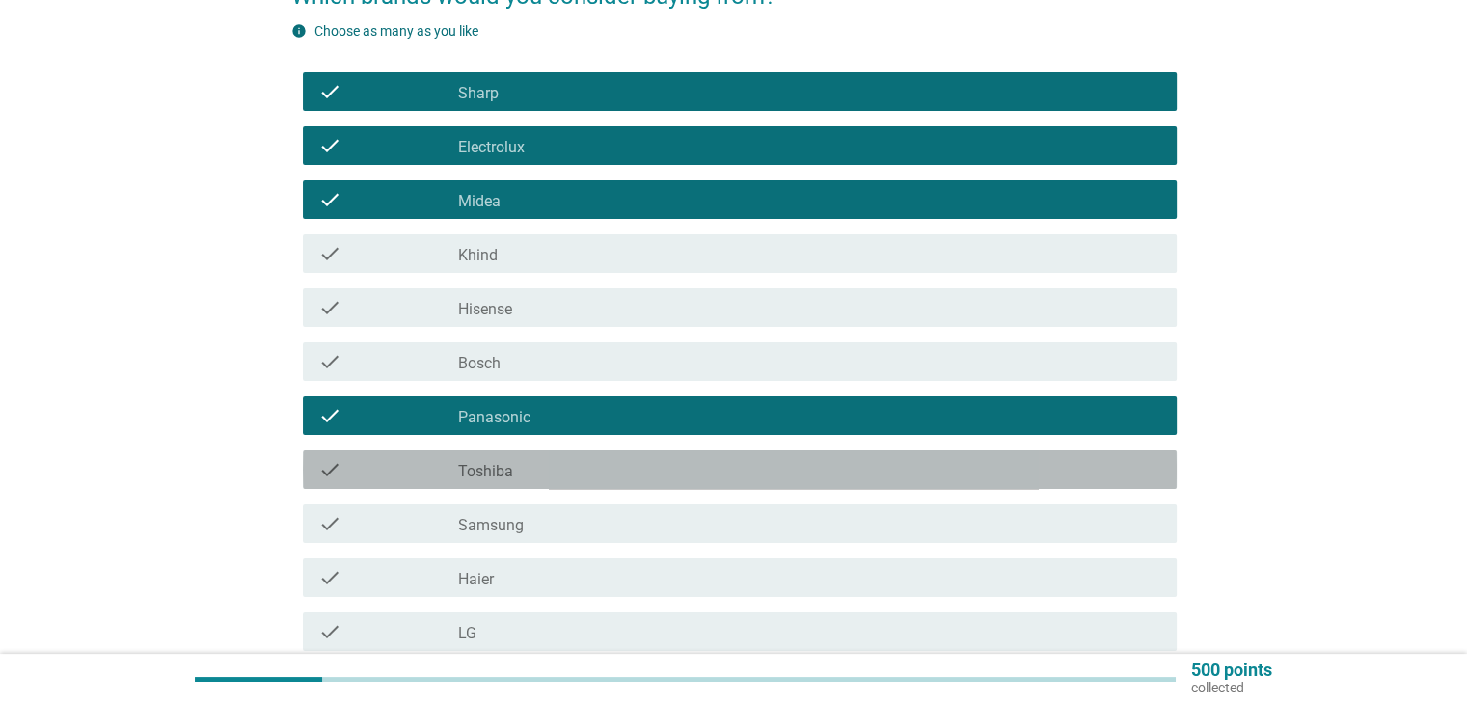
click at [541, 468] on div "check_box_outline_blank Toshiba" at bounding box center [809, 469] width 702 height 23
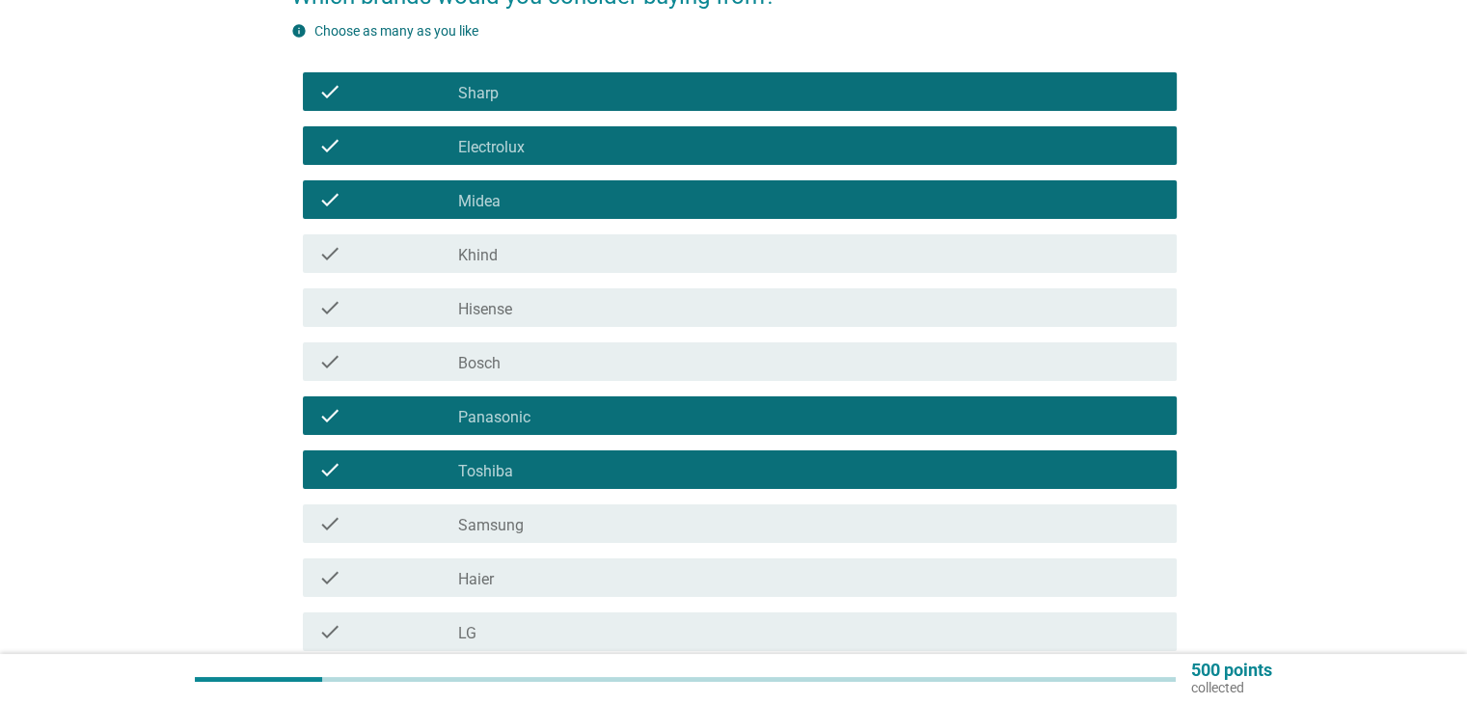
click at [573, 526] on div "check_box_outline_blank Samsung" at bounding box center [809, 523] width 702 height 23
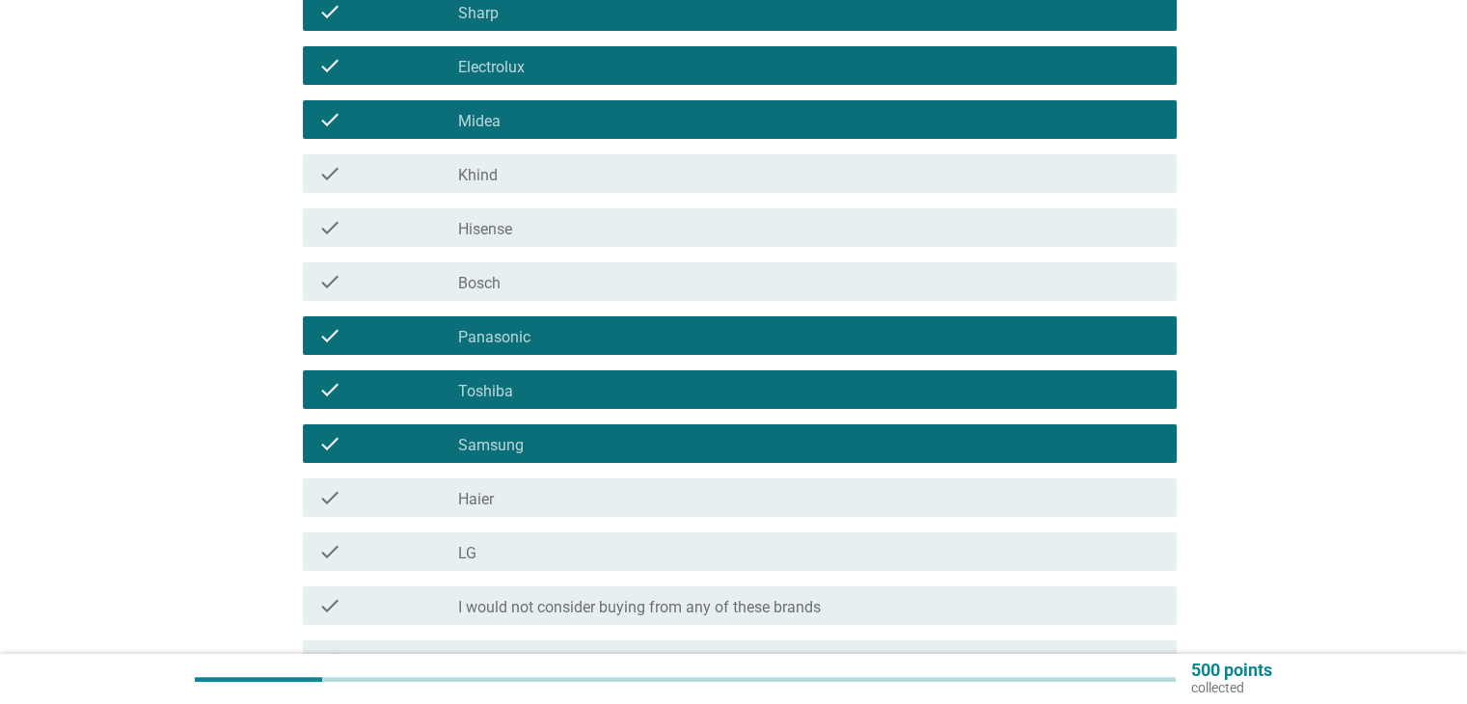
scroll to position [386, 0]
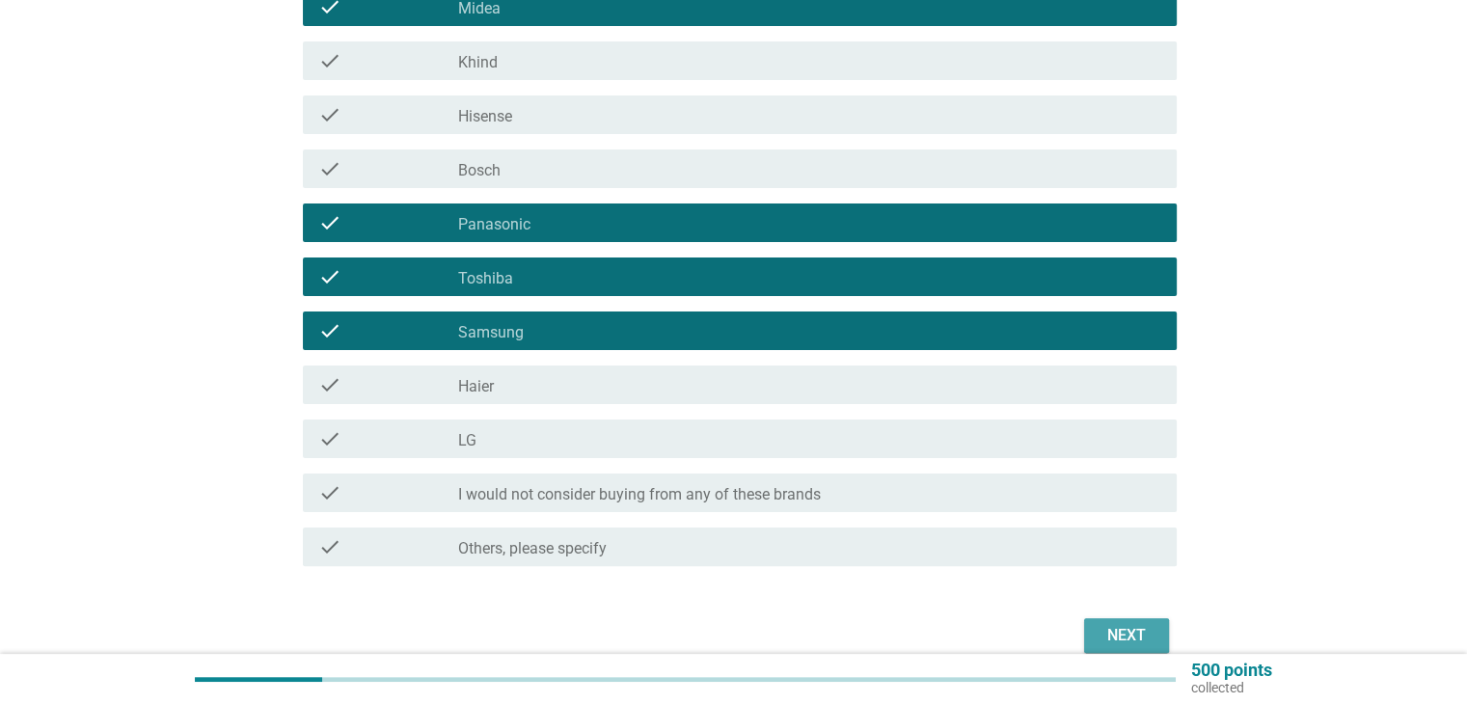
click at [1111, 634] on div "Next" at bounding box center [1127, 635] width 54 height 23
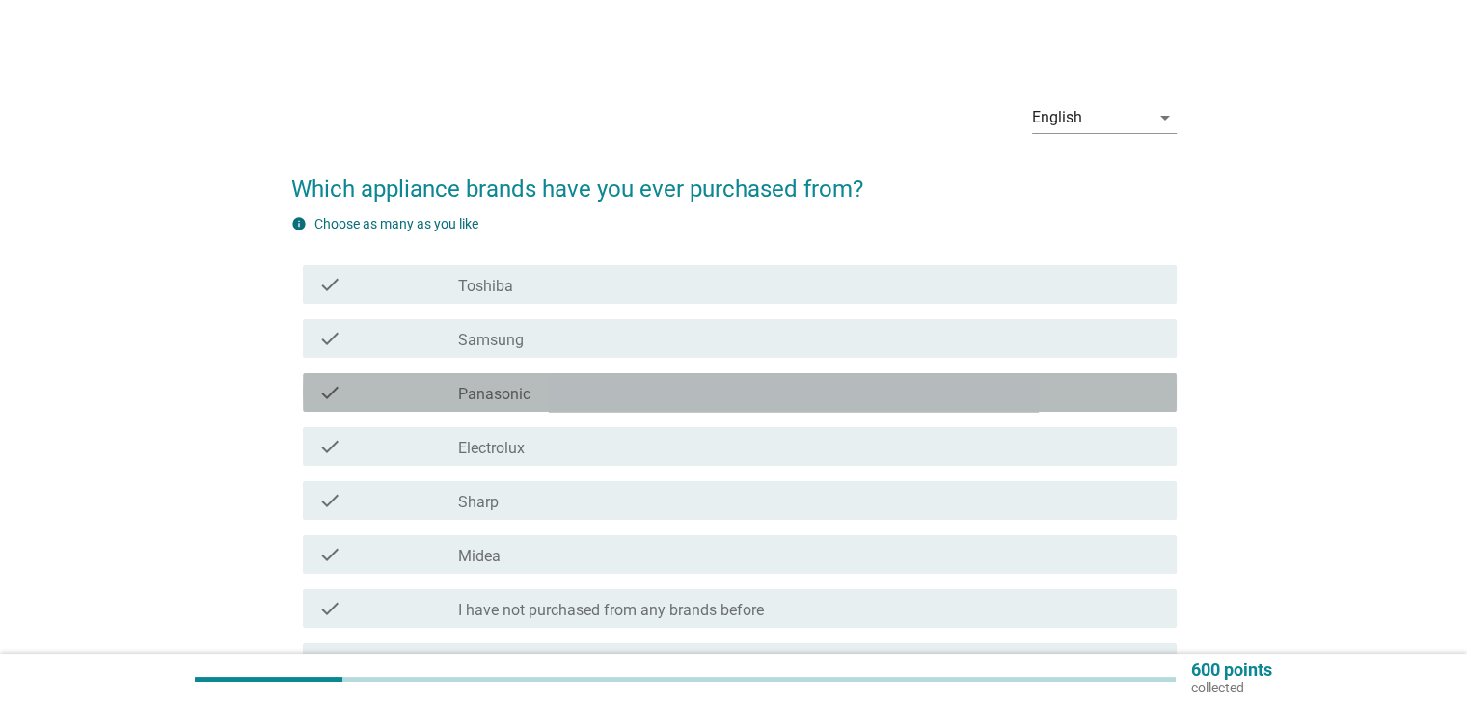
click at [568, 387] on div "check_box Panasonic" at bounding box center [809, 392] width 702 height 23
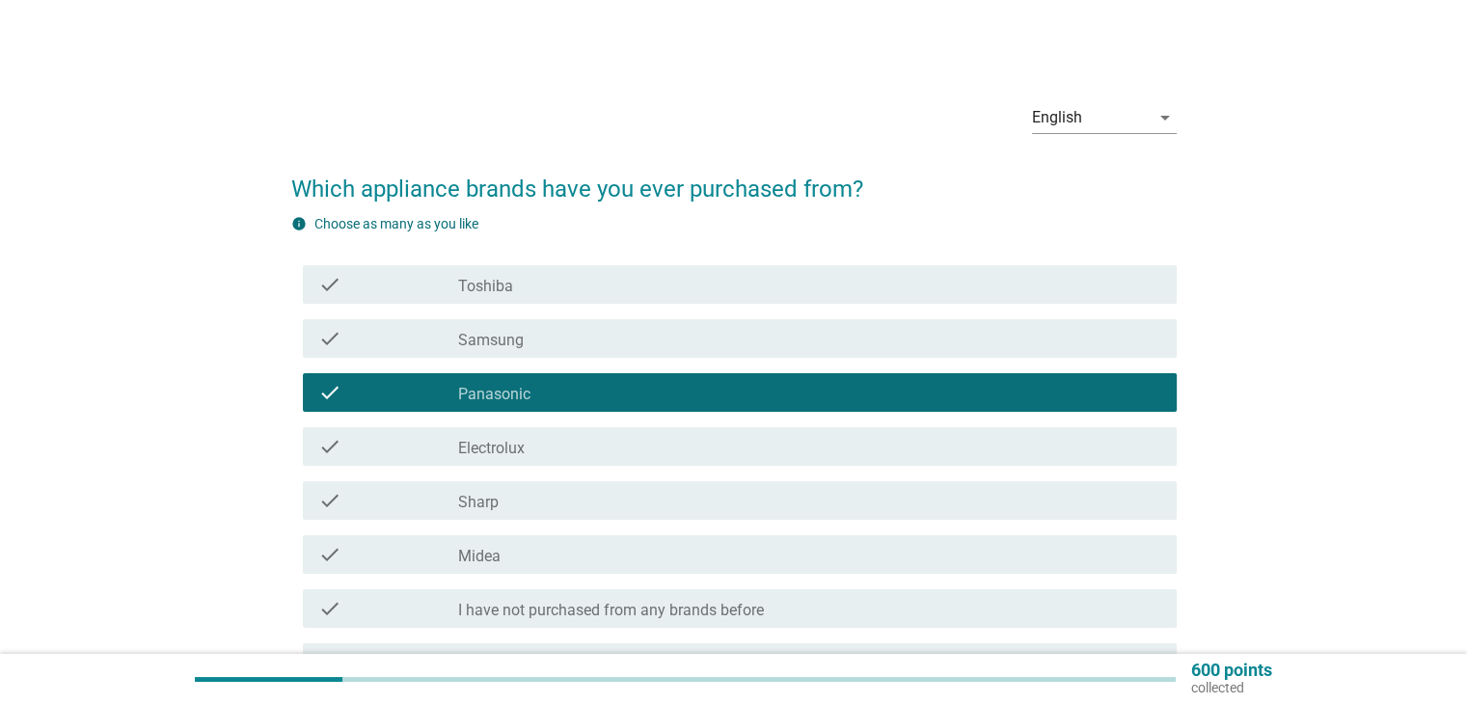
click at [547, 290] on div "check_box Toshiba" at bounding box center [809, 284] width 702 height 23
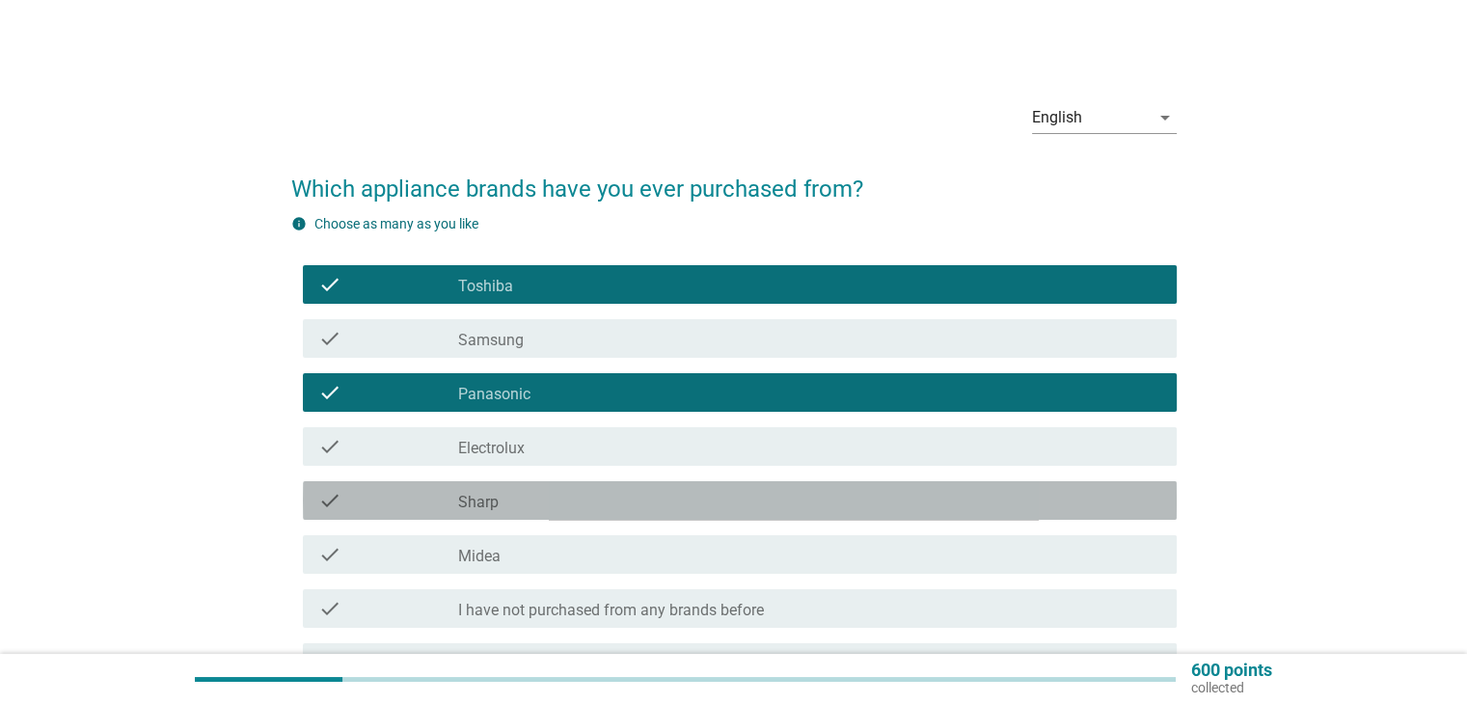
click at [540, 506] on div "check_box Sharp" at bounding box center [809, 500] width 702 height 23
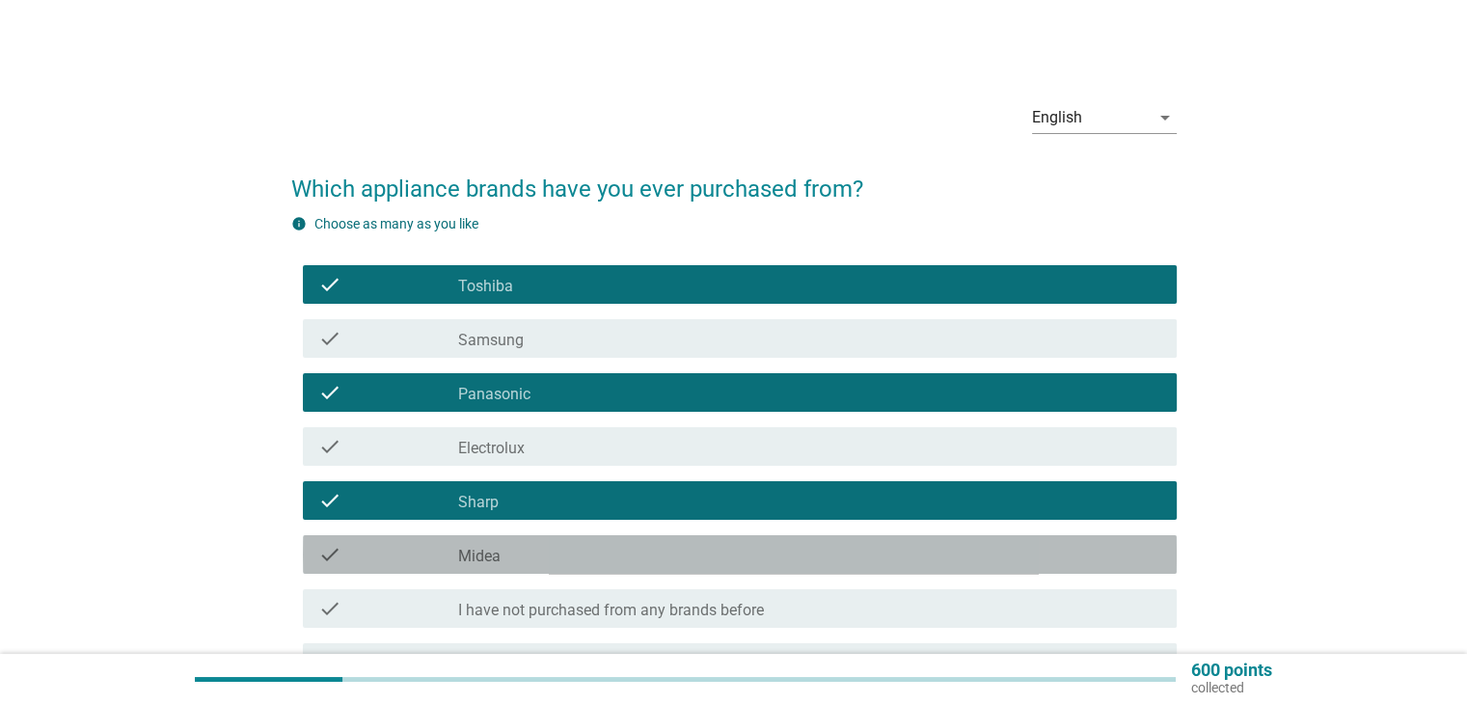
click at [552, 549] on div "check_box Midea" at bounding box center [809, 554] width 702 height 23
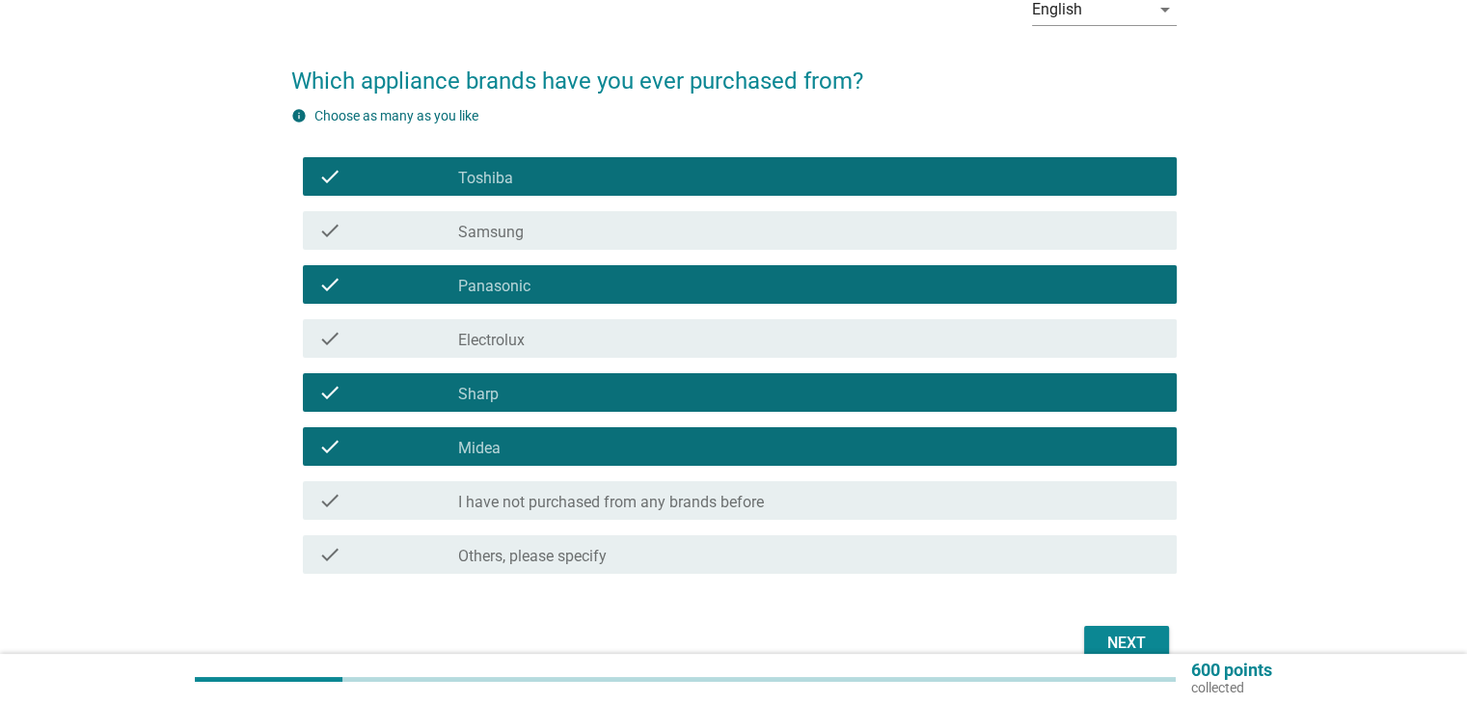
scroll to position [207, 0]
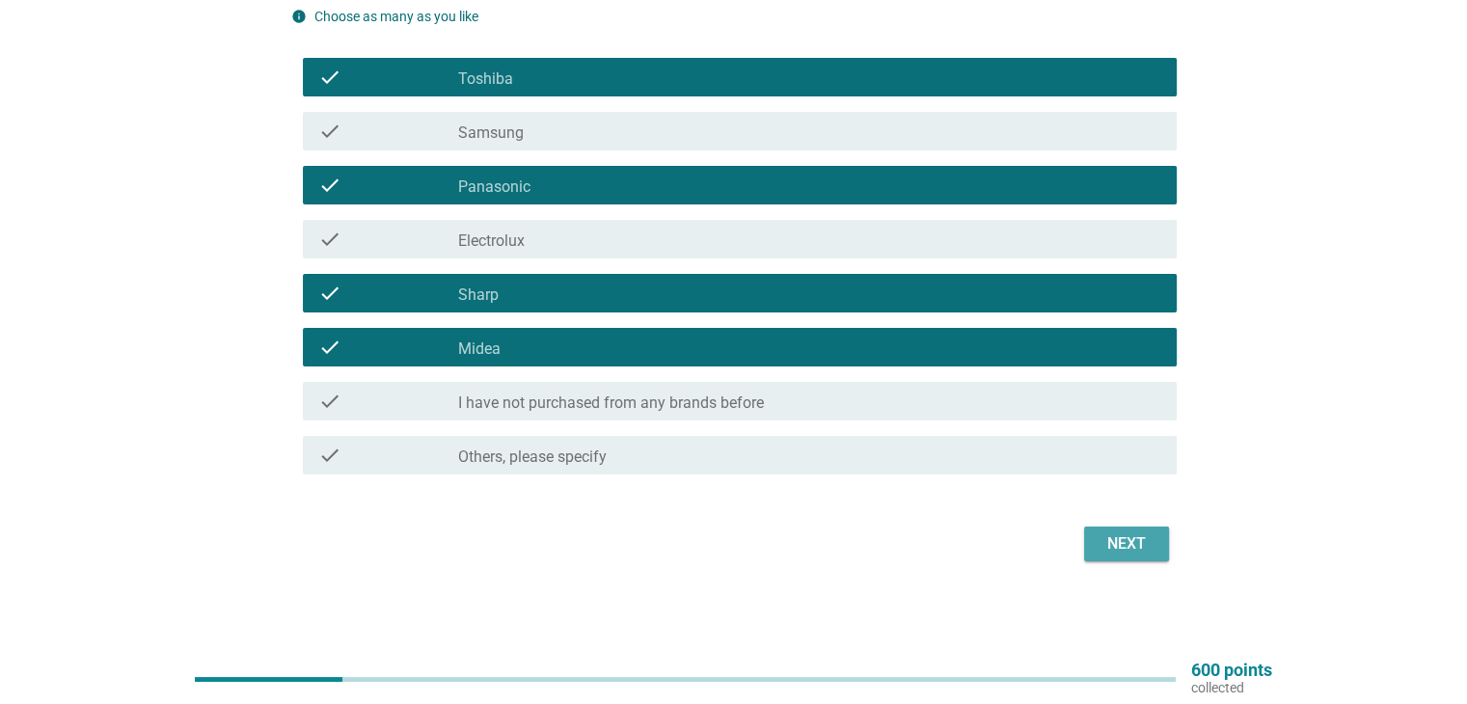
click at [1136, 550] on div "Next" at bounding box center [1127, 544] width 54 height 23
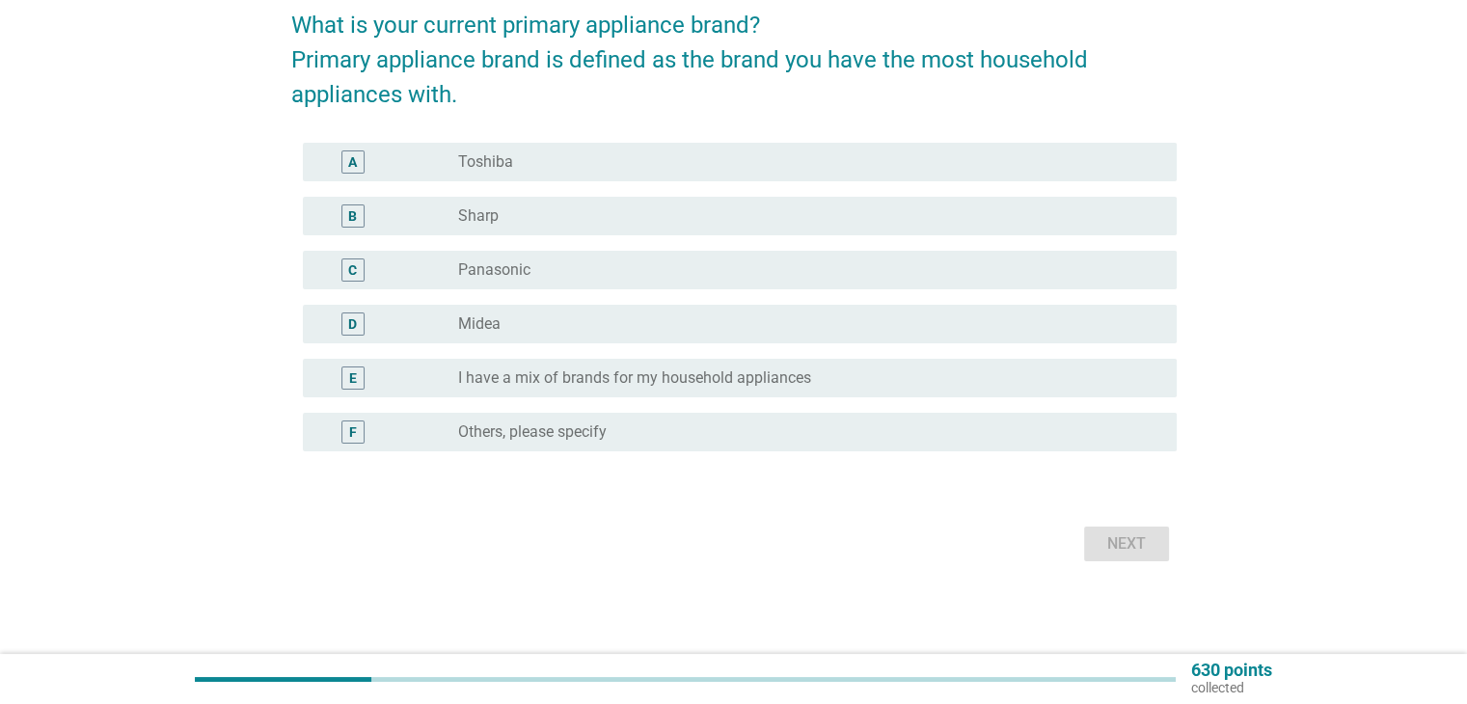
scroll to position [0, 0]
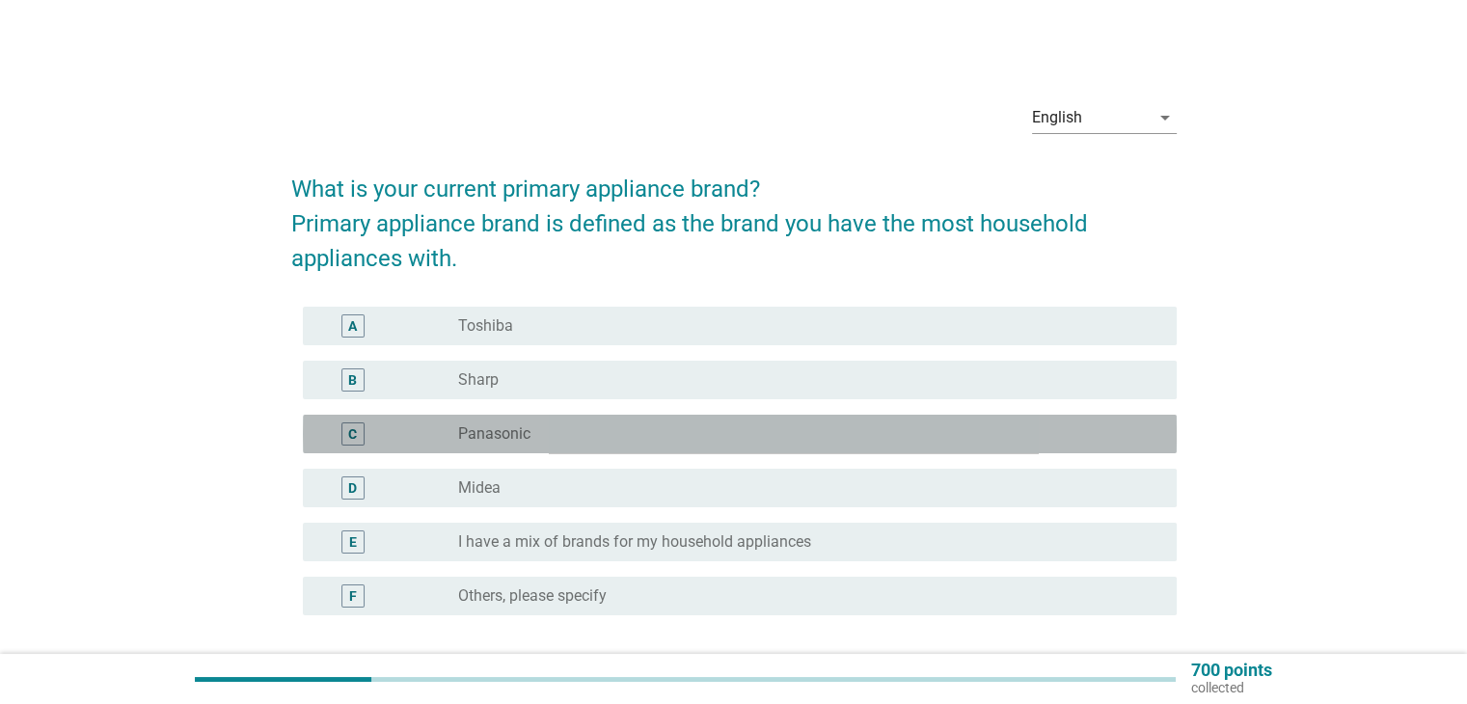
drag, startPoint x: 502, startPoint y: 426, endPoint x: 527, endPoint y: 435, distance: 26.5
click at [504, 425] on label "Panasonic" at bounding box center [494, 433] width 72 height 19
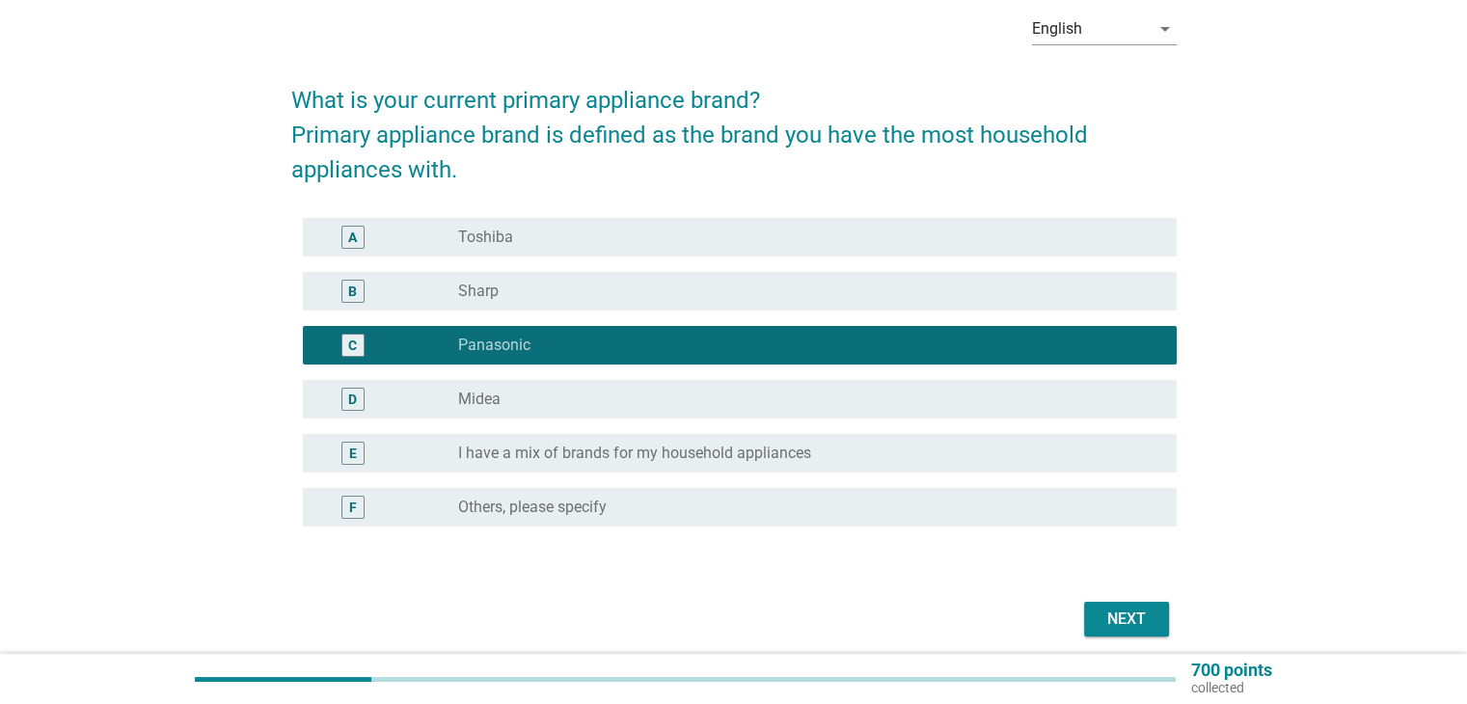
scroll to position [164, 0]
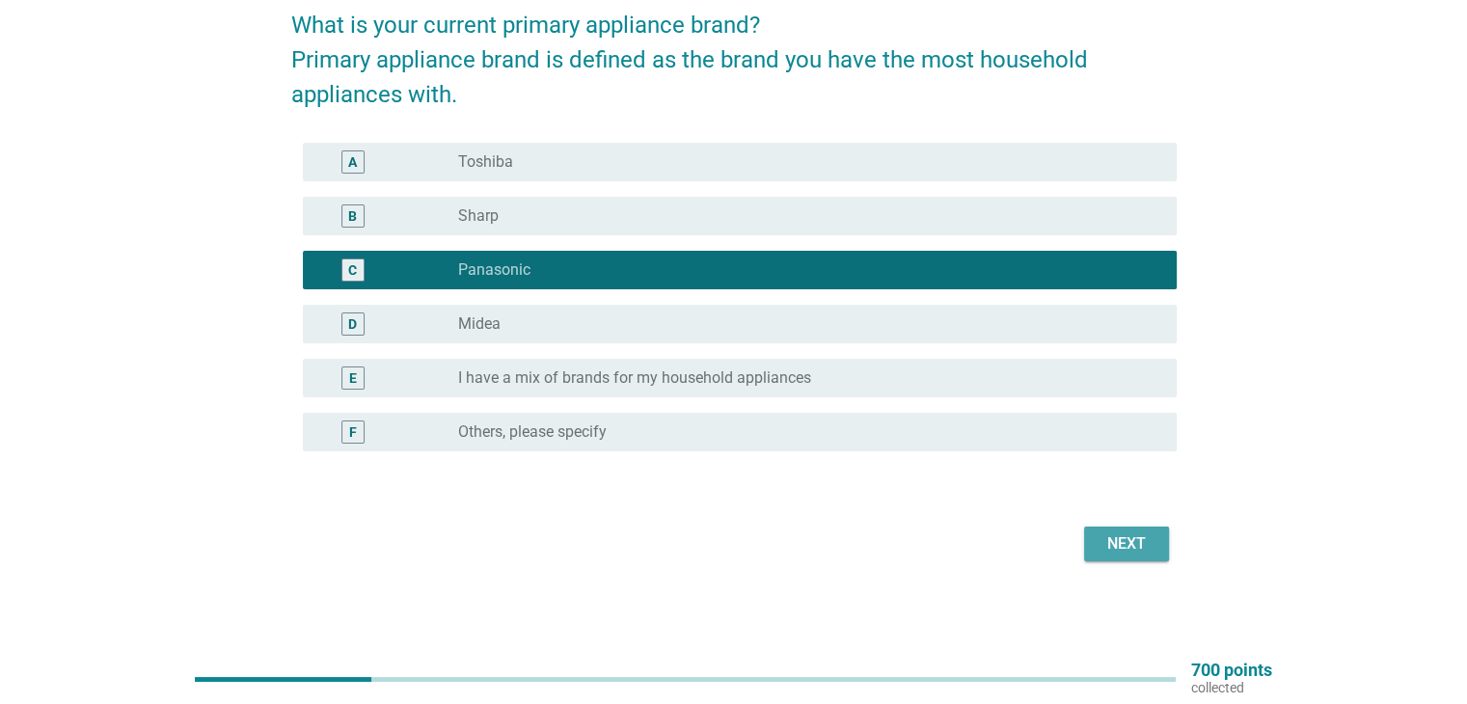
click at [1128, 545] on div "Next" at bounding box center [1127, 544] width 54 height 23
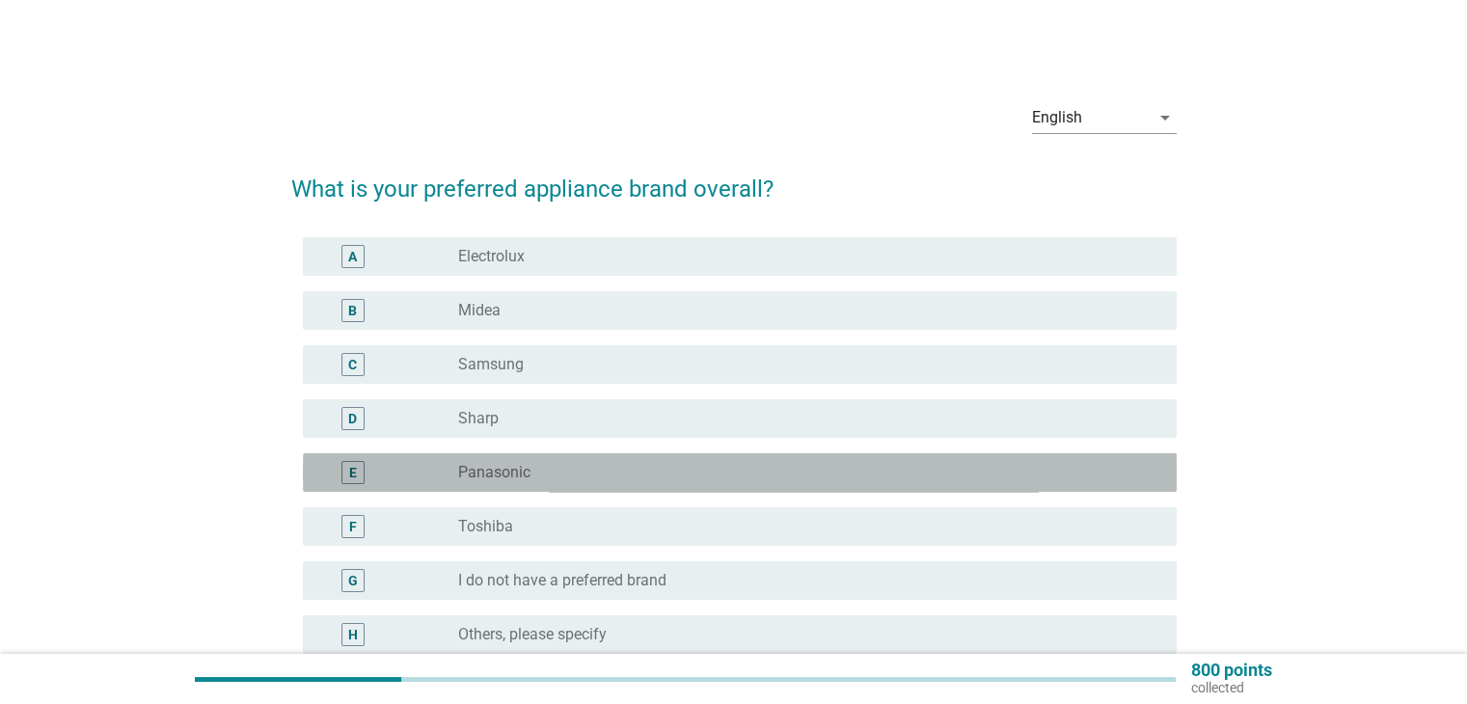
click at [528, 476] on label "Panasonic" at bounding box center [494, 472] width 72 height 19
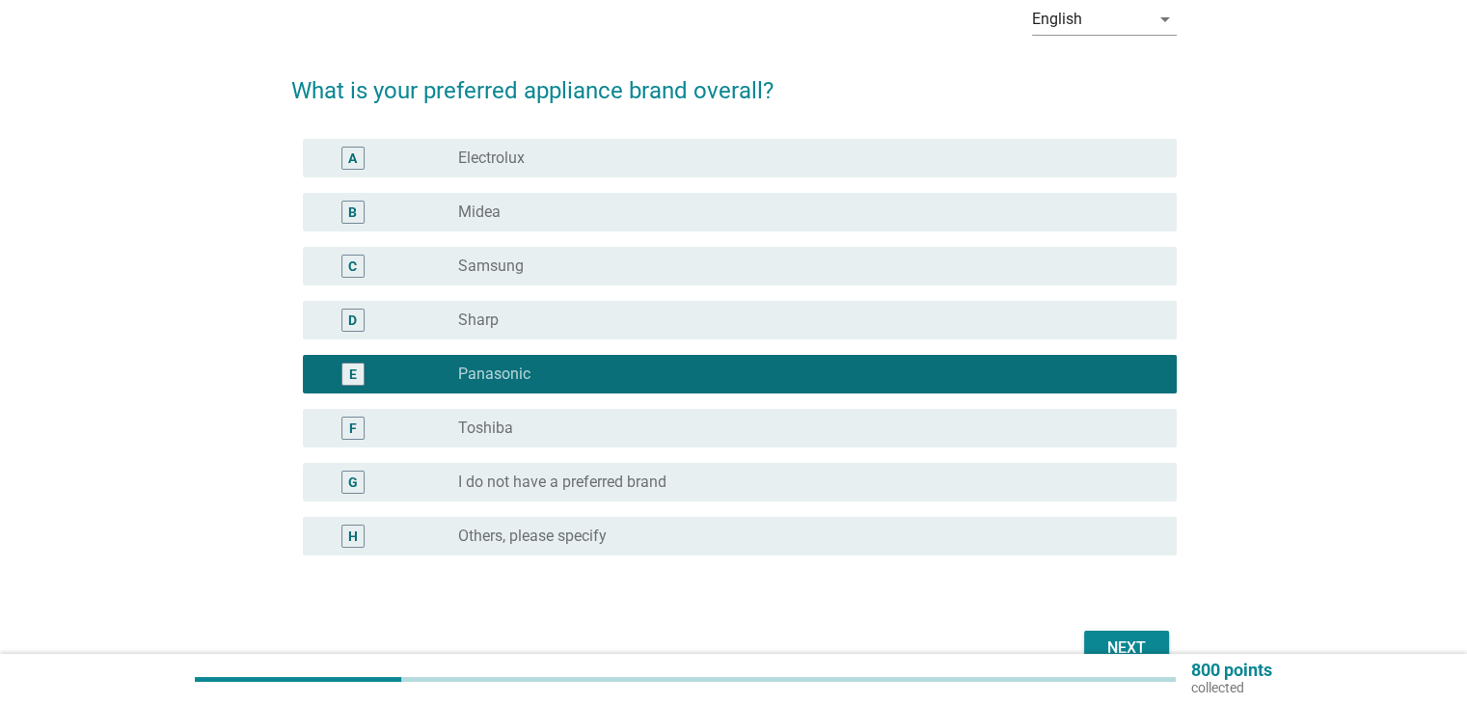
scroll to position [203, 0]
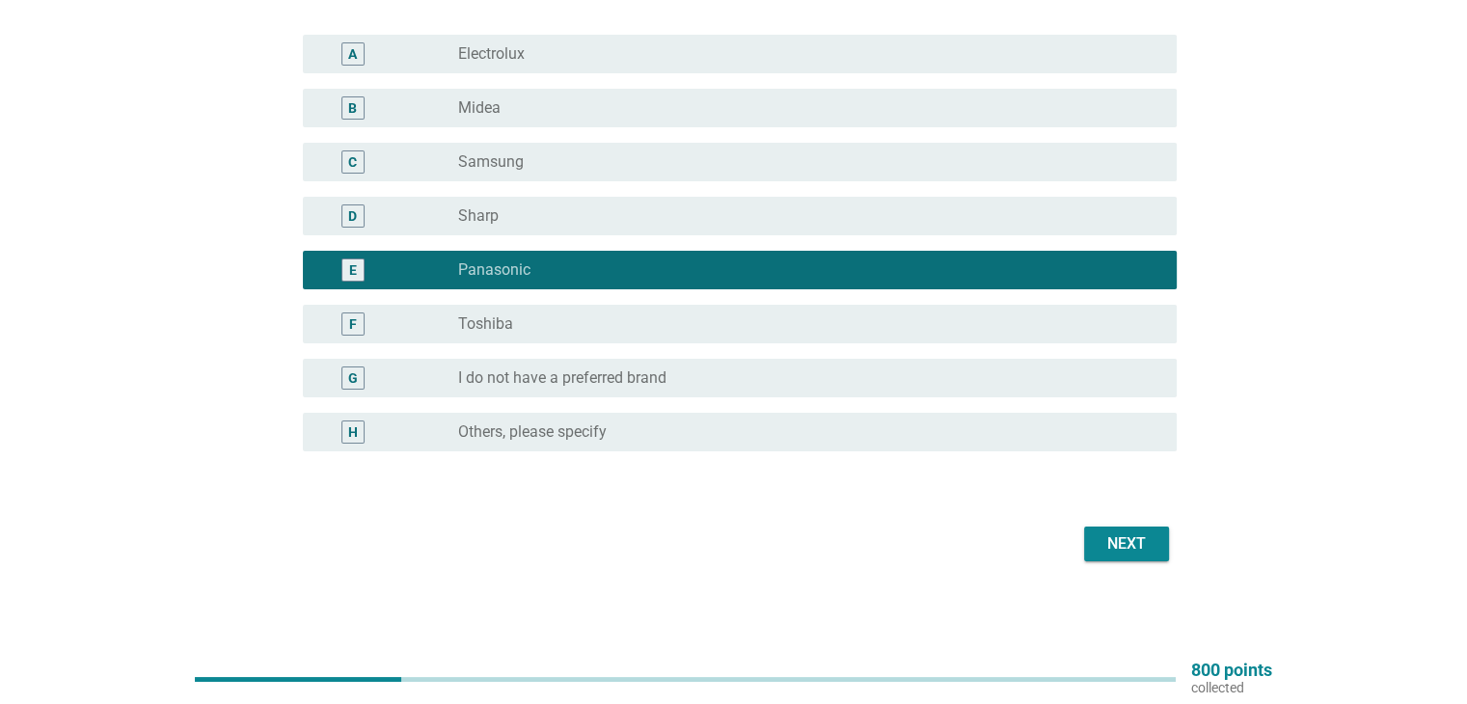
click at [531, 319] on div "radio_button_unchecked Toshiba" at bounding box center [801, 323] width 687 height 19
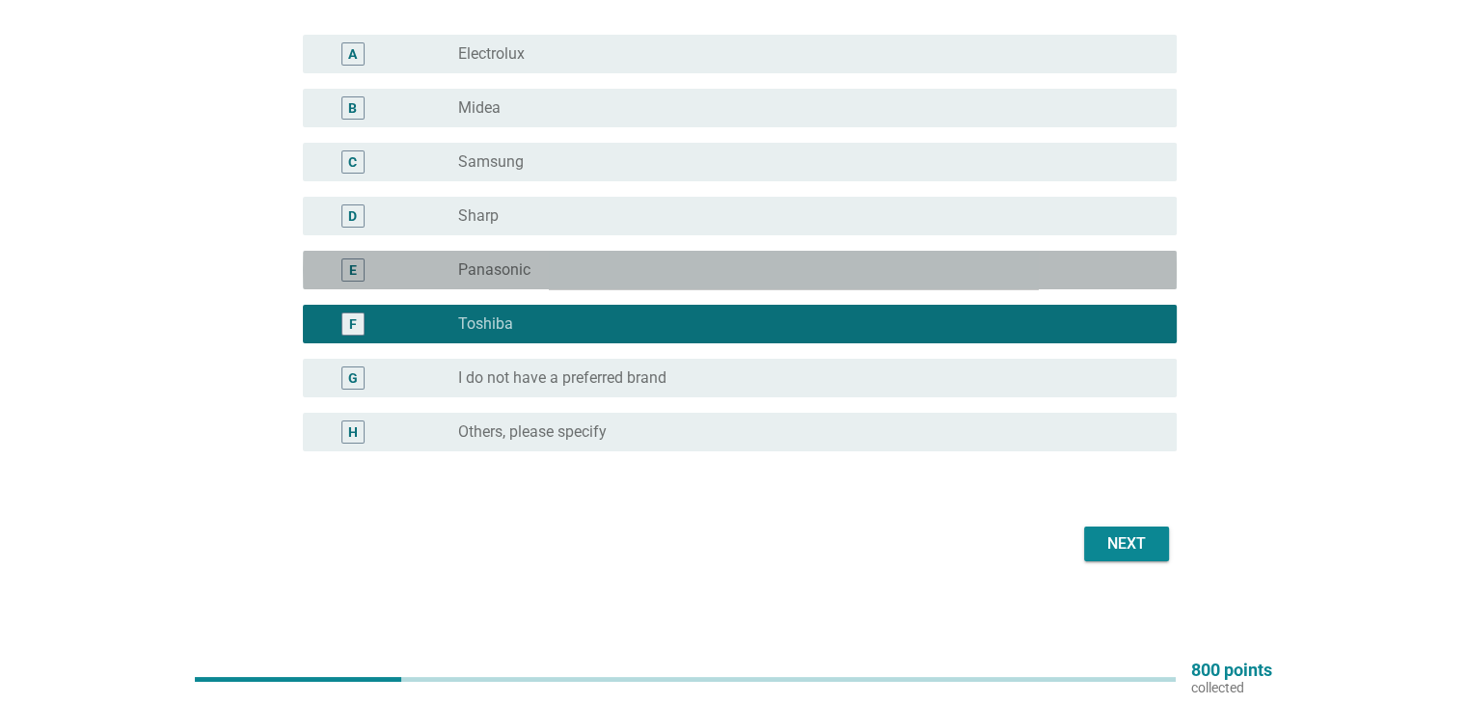
click at [714, 283] on div "E radio_button_unchecked Panasonic" at bounding box center [740, 270] width 874 height 39
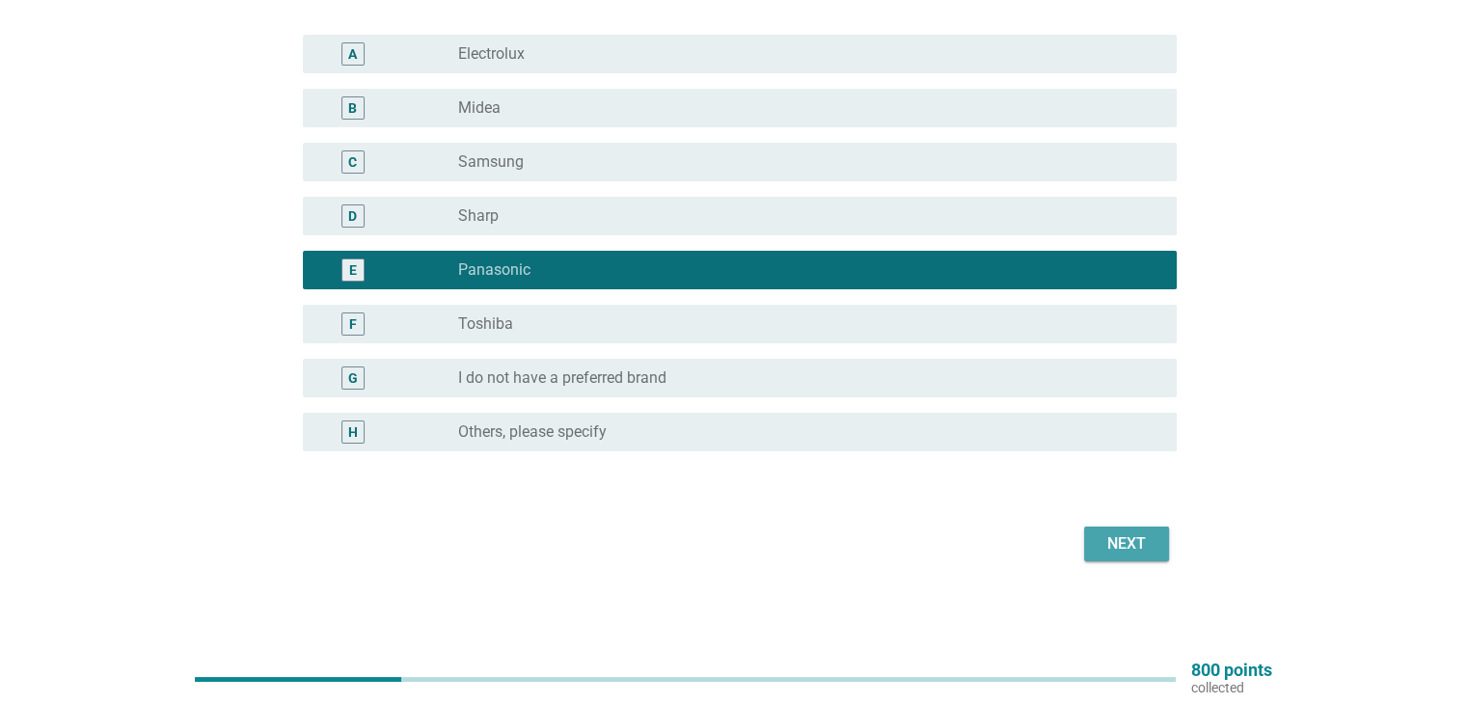
click at [1123, 541] on div "Next" at bounding box center [1127, 544] width 54 height 23
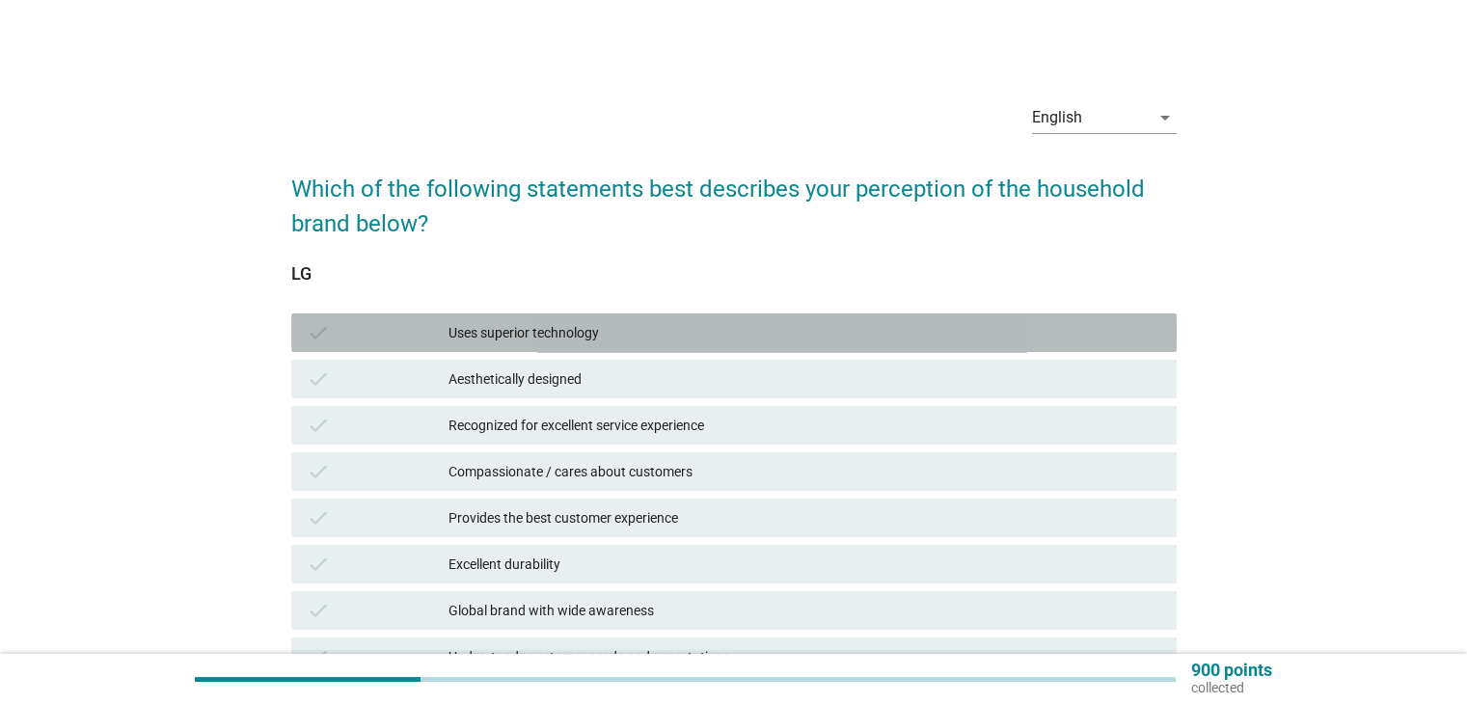
click at [527, 336] on div "Uses superior technology" at bounding box center [805, 332] width 712 height 23
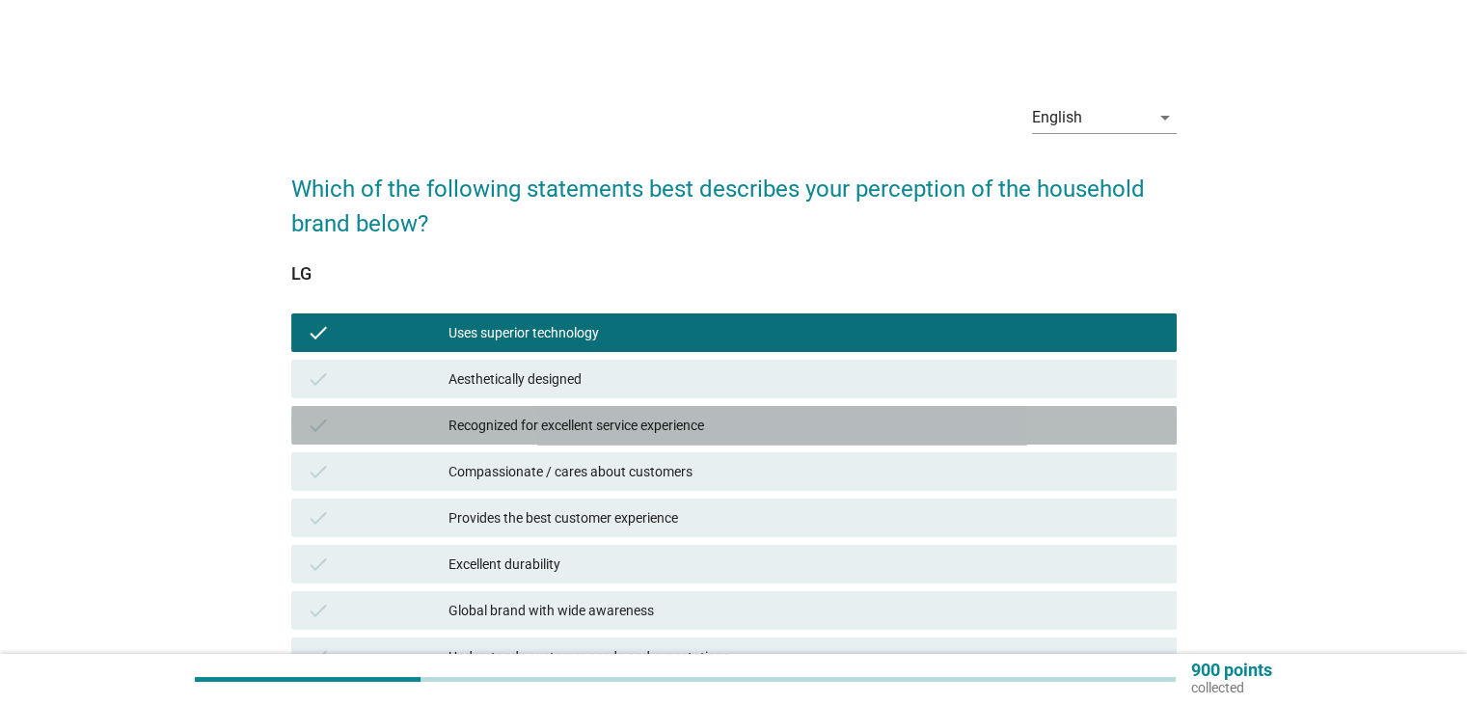
click at [534, 422] on div "Recognized for excellent service experience" at bounding box center [805, 425] width 712 height 23
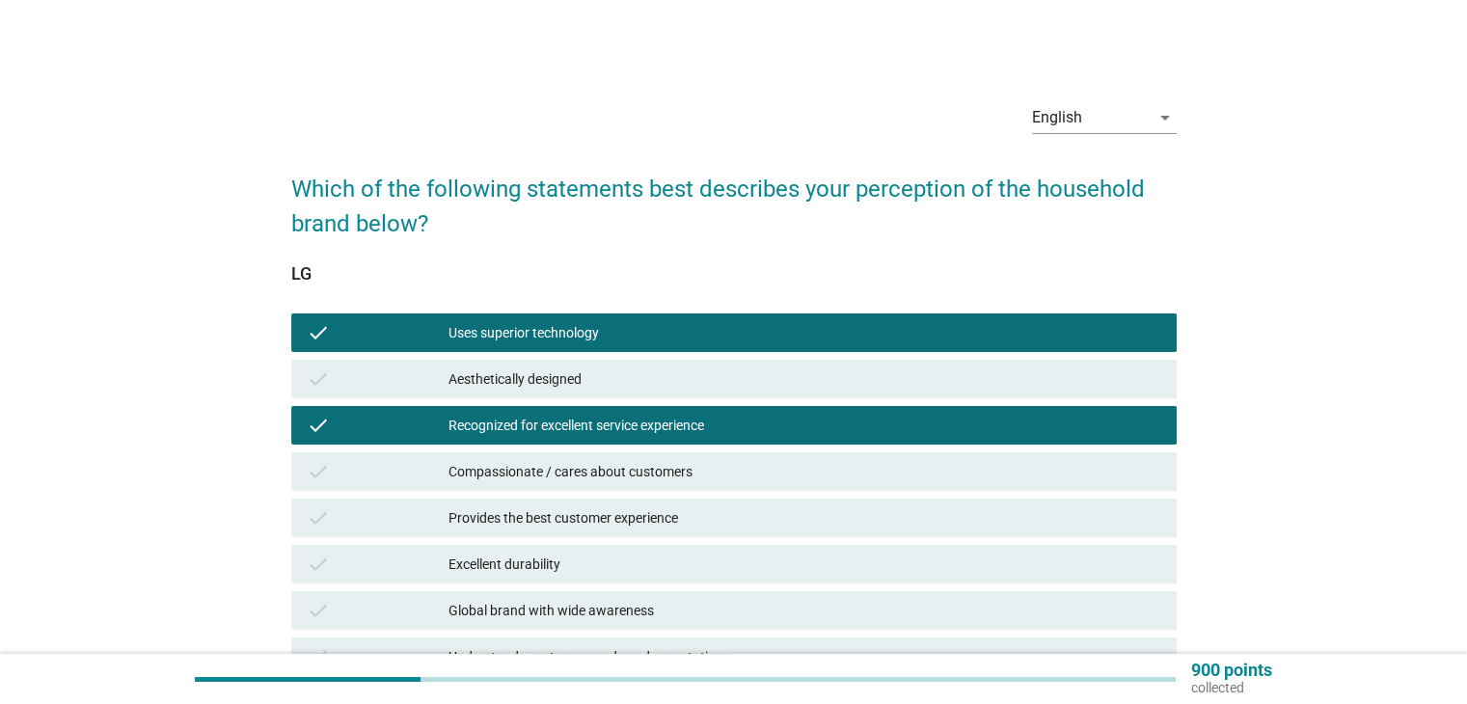
click at [535, 502] on div "check Provides the best customer experience" at bounding box center [734, 518] width 886 height 39
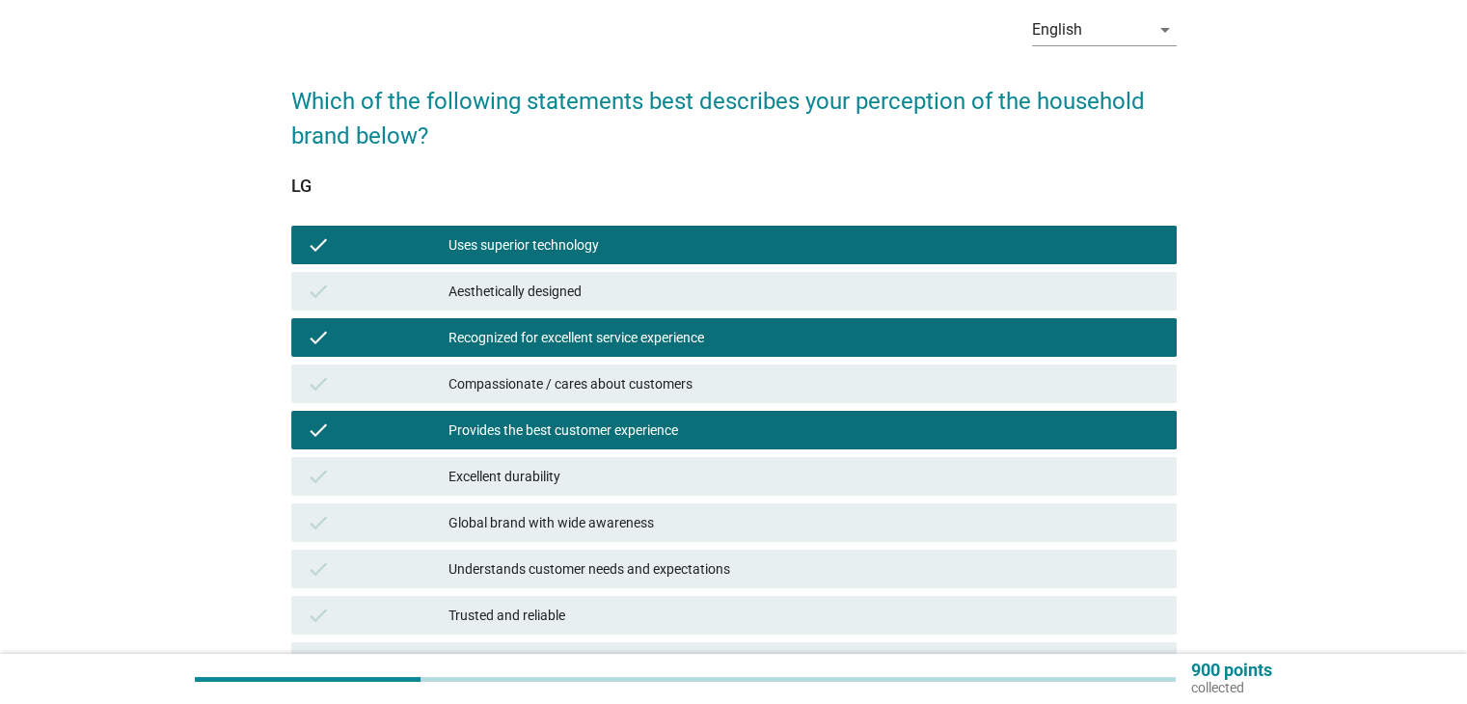
scroll to position [193, 0]
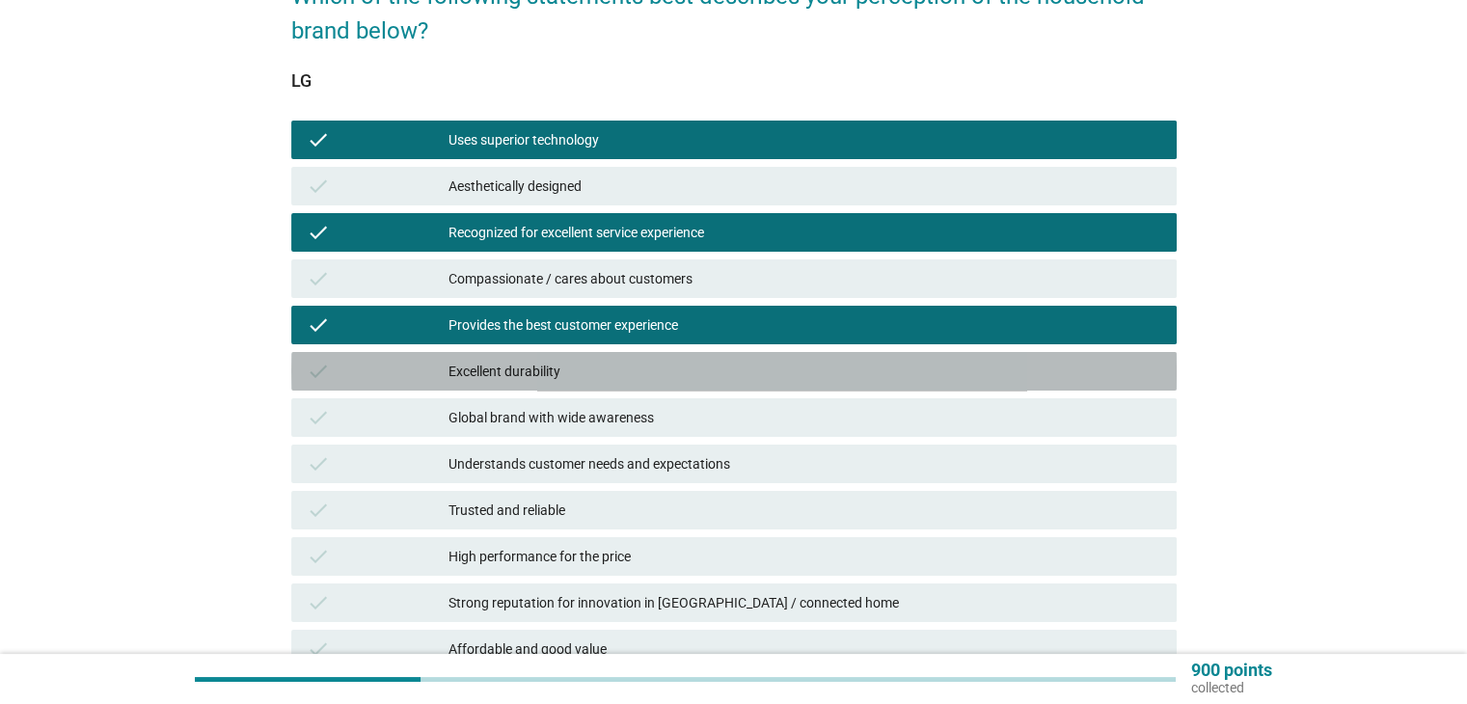
click at [587, 373] on div "Excellent durability" at bounding box center [805, 371] width 712 height 23
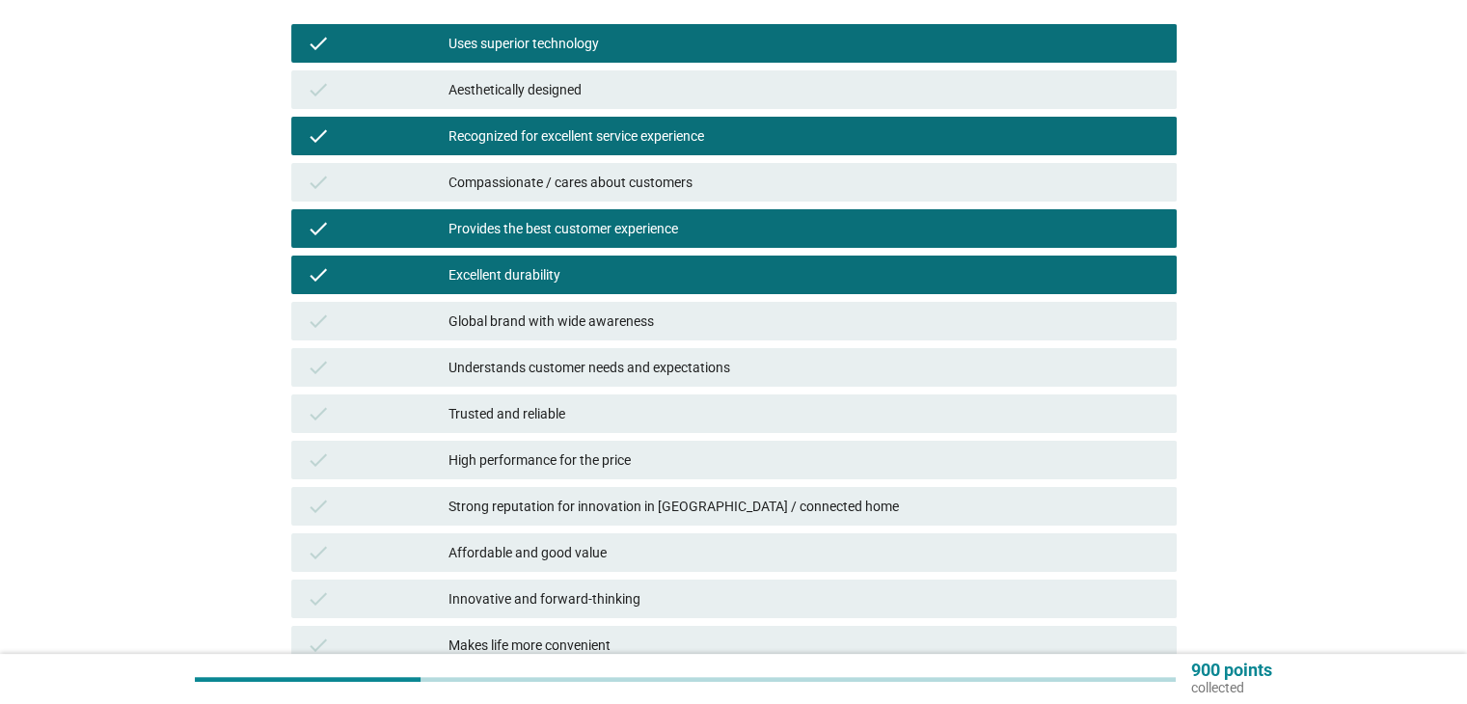
click at [575, 460] on div "High performance for the price" at bounding box center [805, 460] width 712 height 23
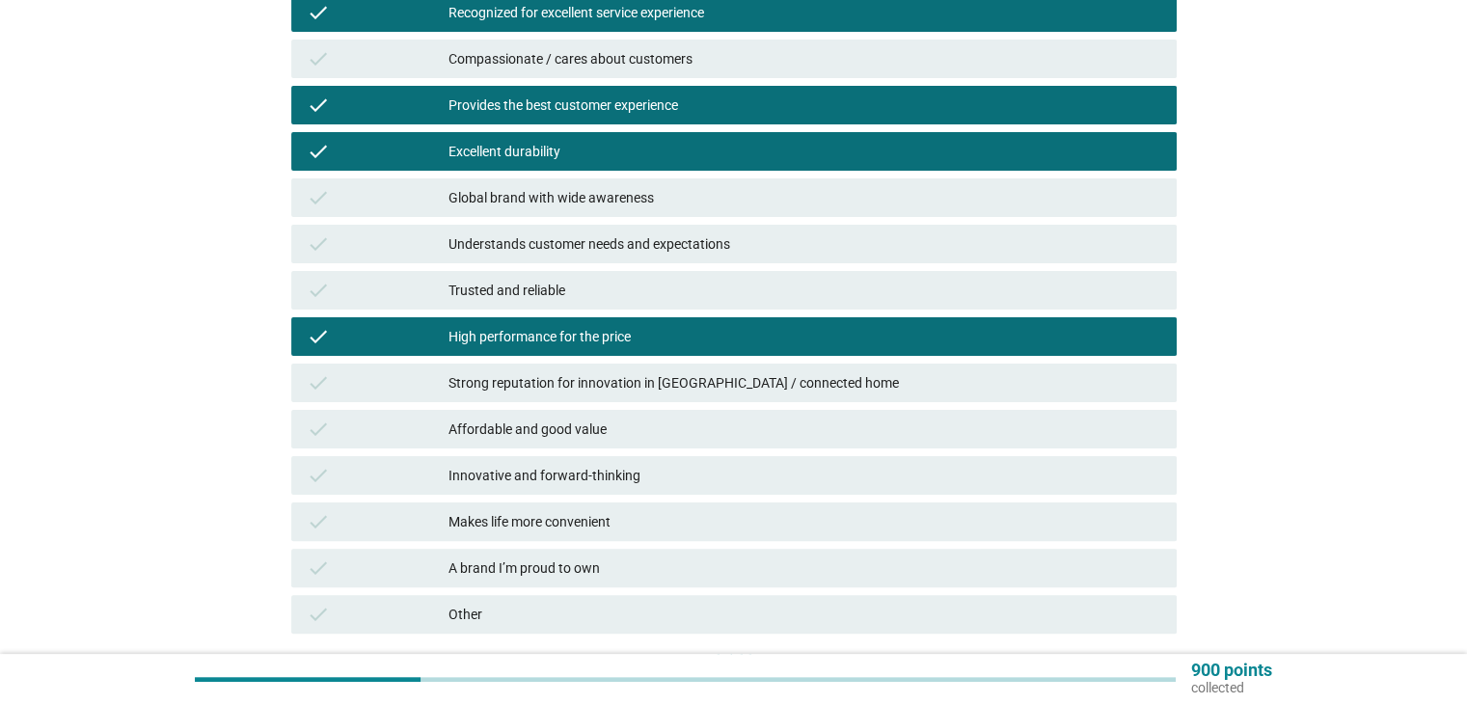
scroll to position [557, 0]
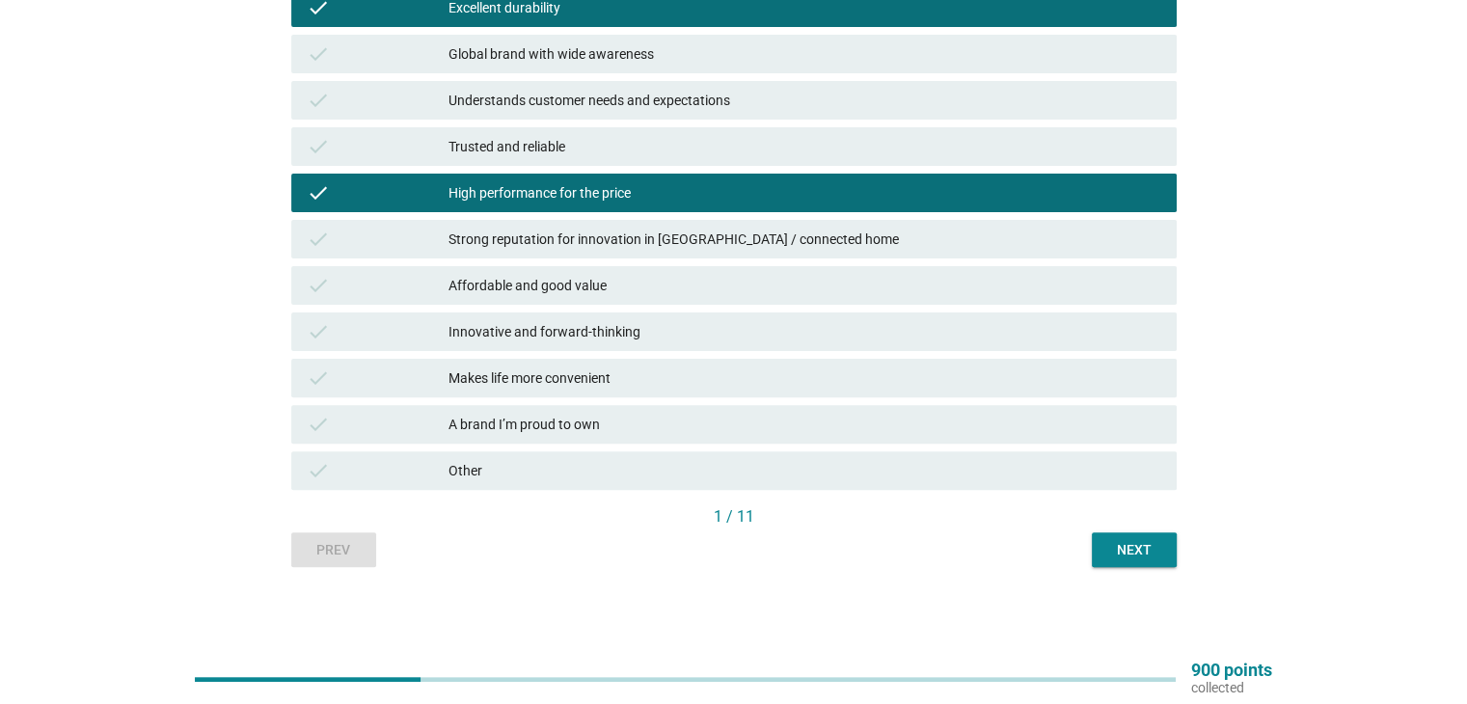
click at [553, 397] on div "check Makes life more convenient" at bounding box center [733, 378] width 893 height 46
click at [560, 382] on div "Makes life more convenient" at bounding box center [805, 378] width 712 height 23
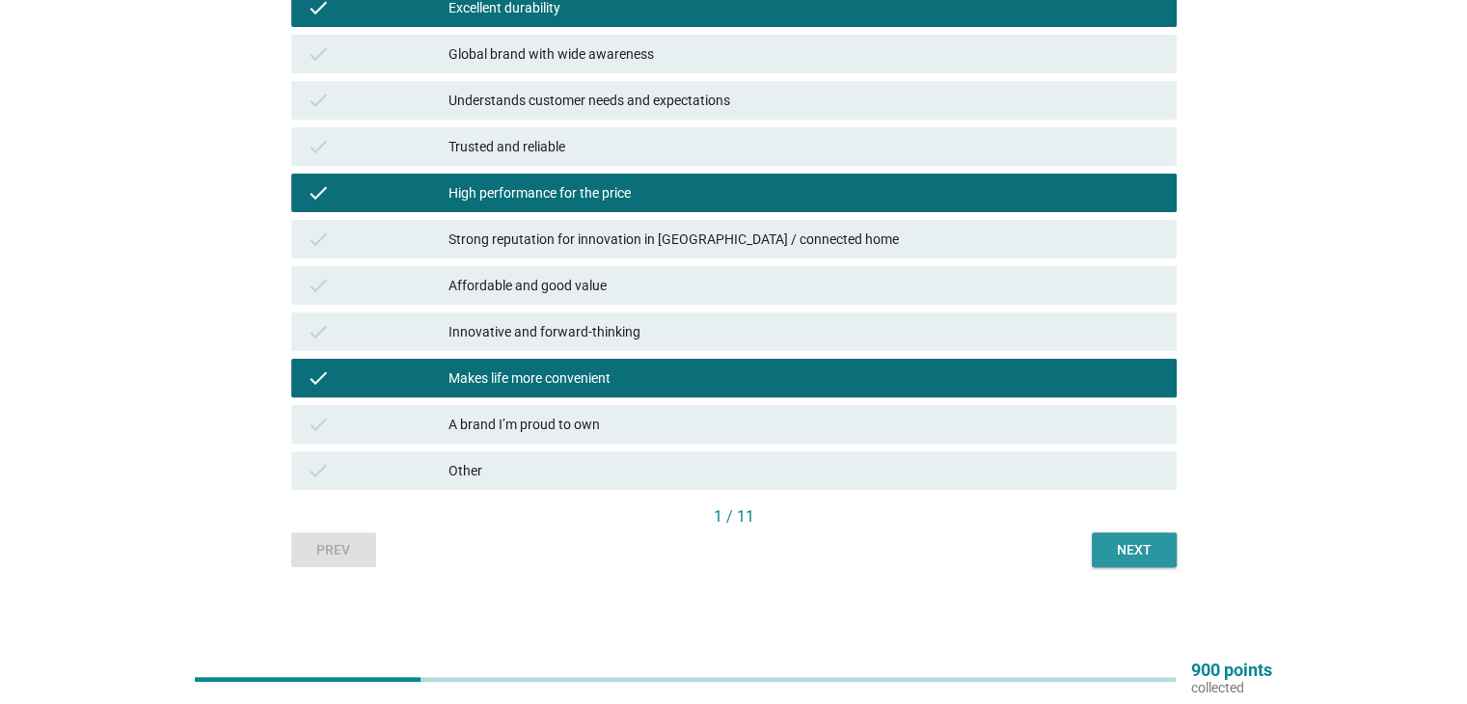
click at [1117, 548] on div "Next" at bounding box center [1135, 550] width 54 height 20
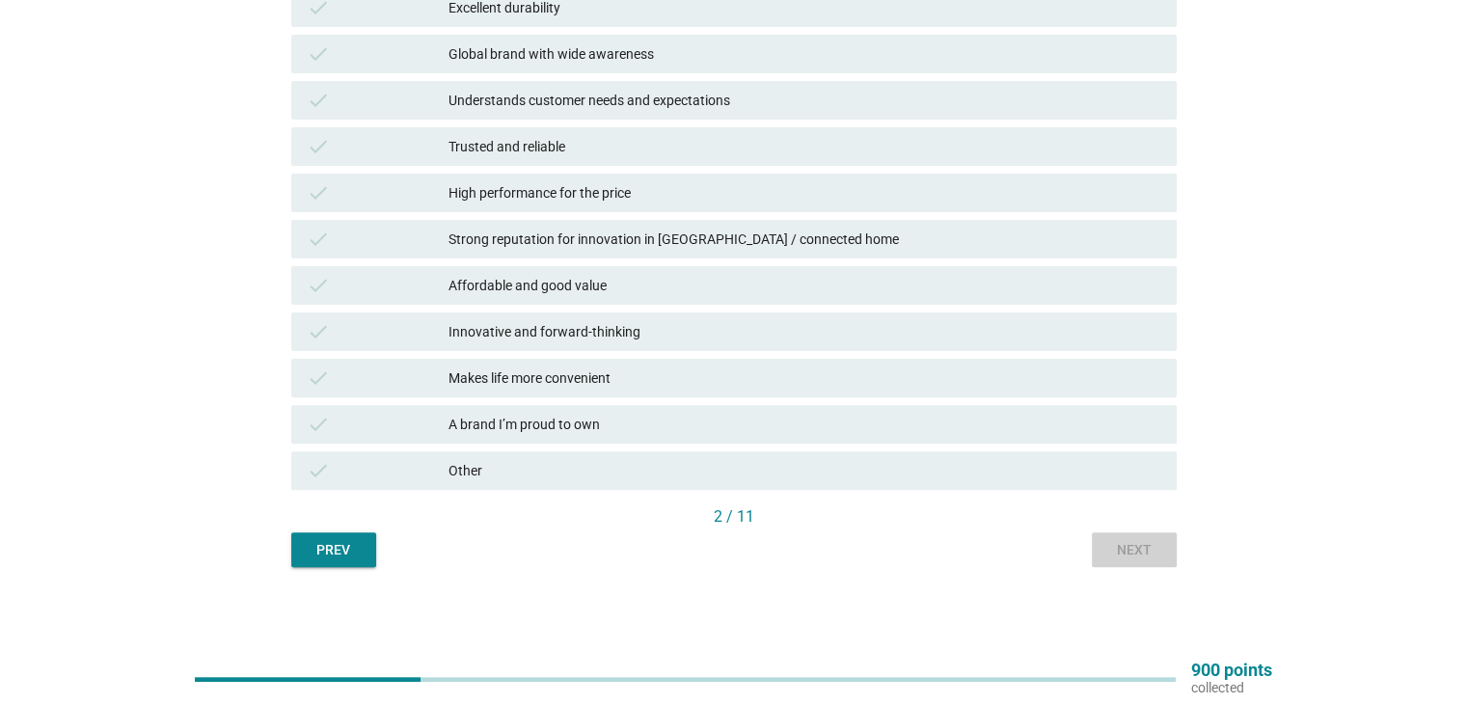
scroll to position [0, 0]
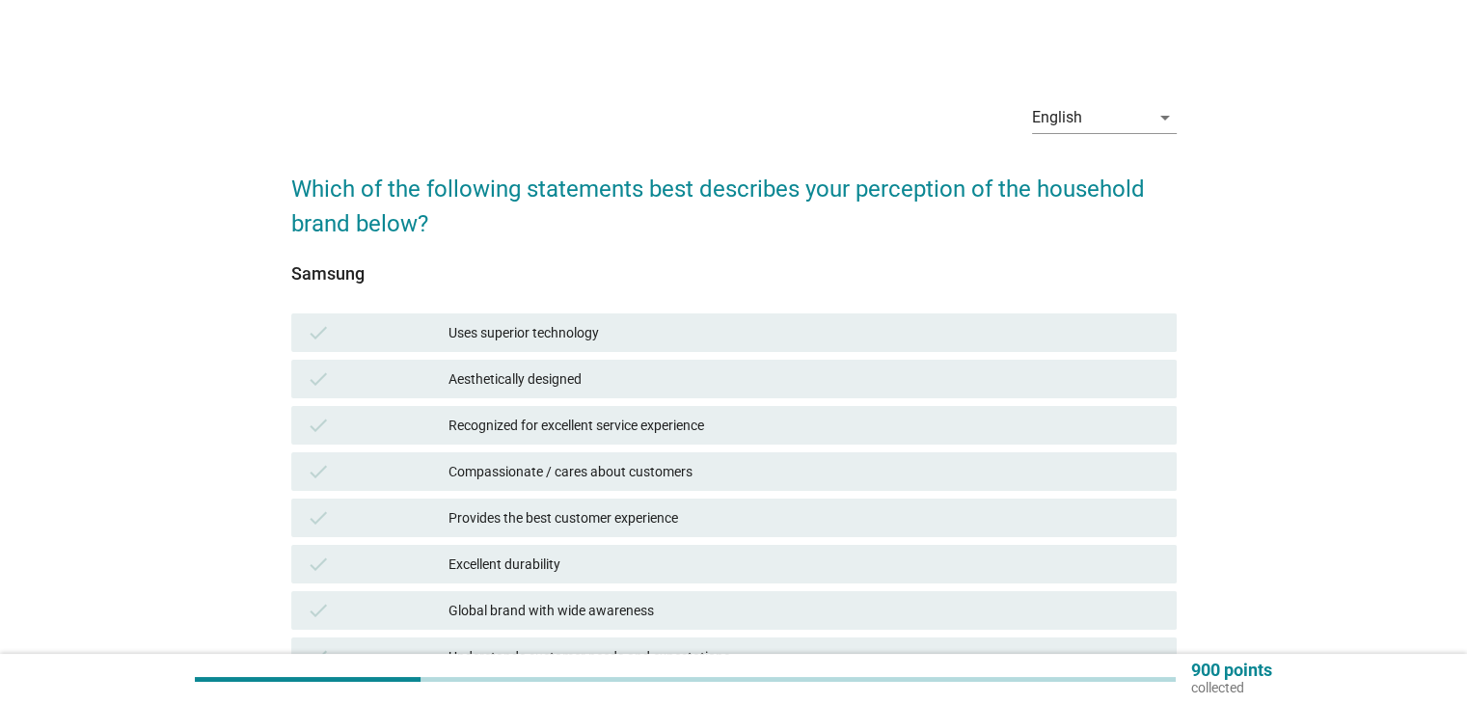
click at [602, 418] on div "Recognized for excellent service experience" at bounding box center [805, 425] width 712 height 23
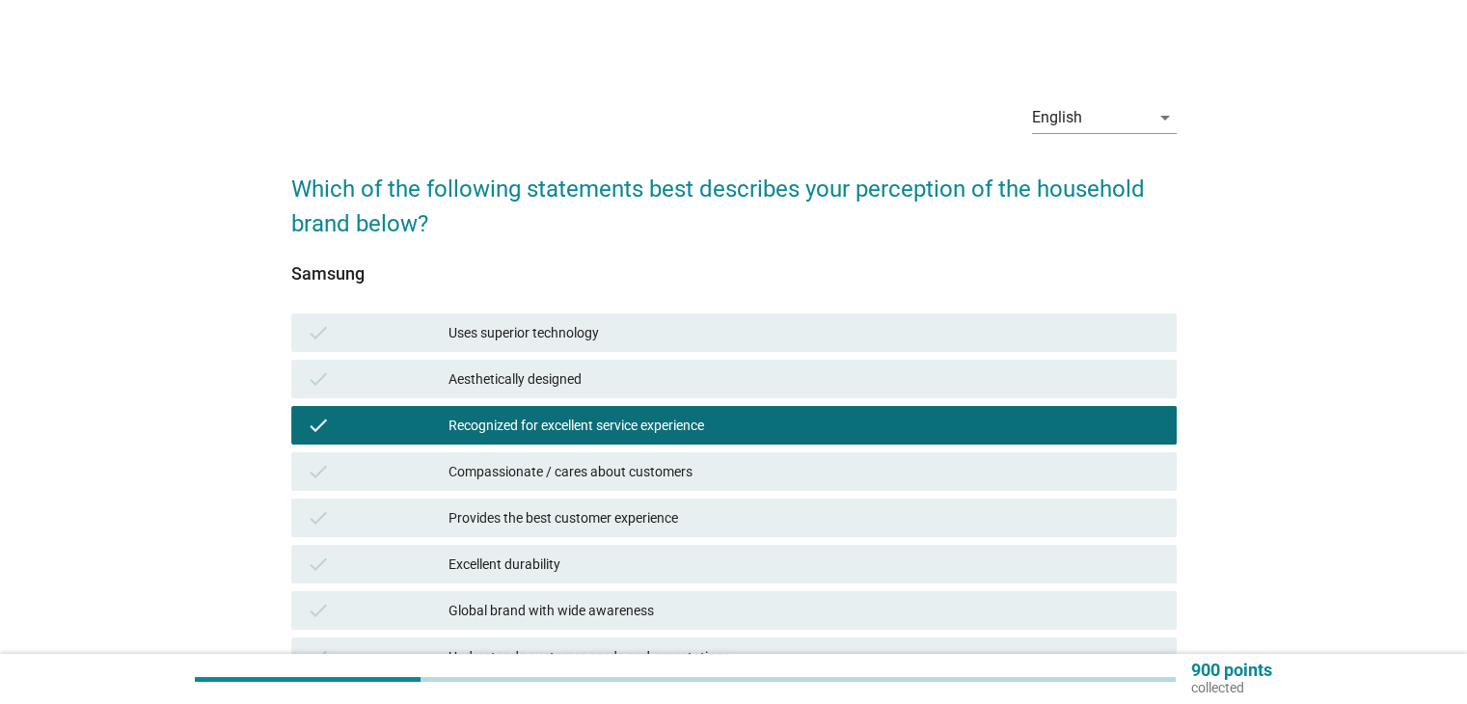
click at [583, 556] on div "Excellent durability" at bounding box center [805, 564] width 712 height 23
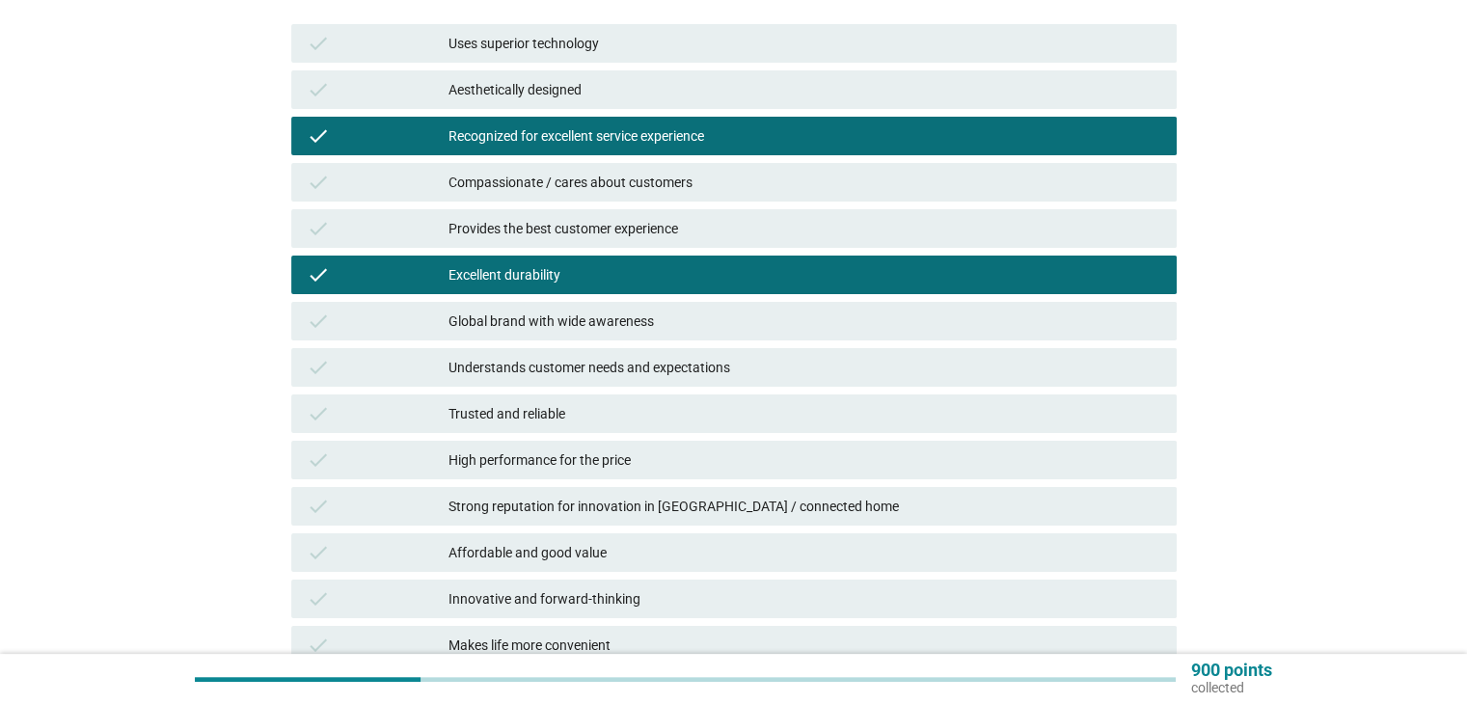
click at [602, 471] on div "High performance for the price" at bounding box center [805, 460] width 712 height 23
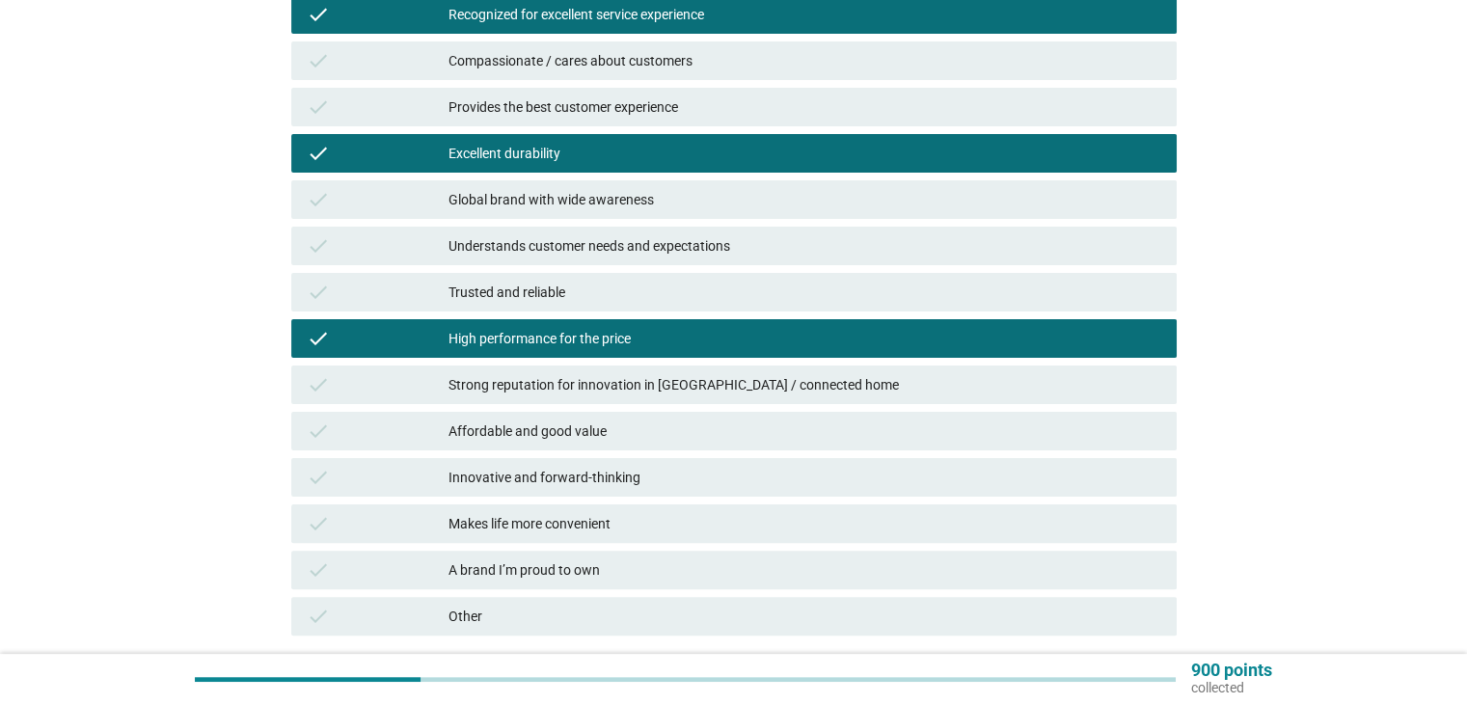
scroll to position [557, 0]
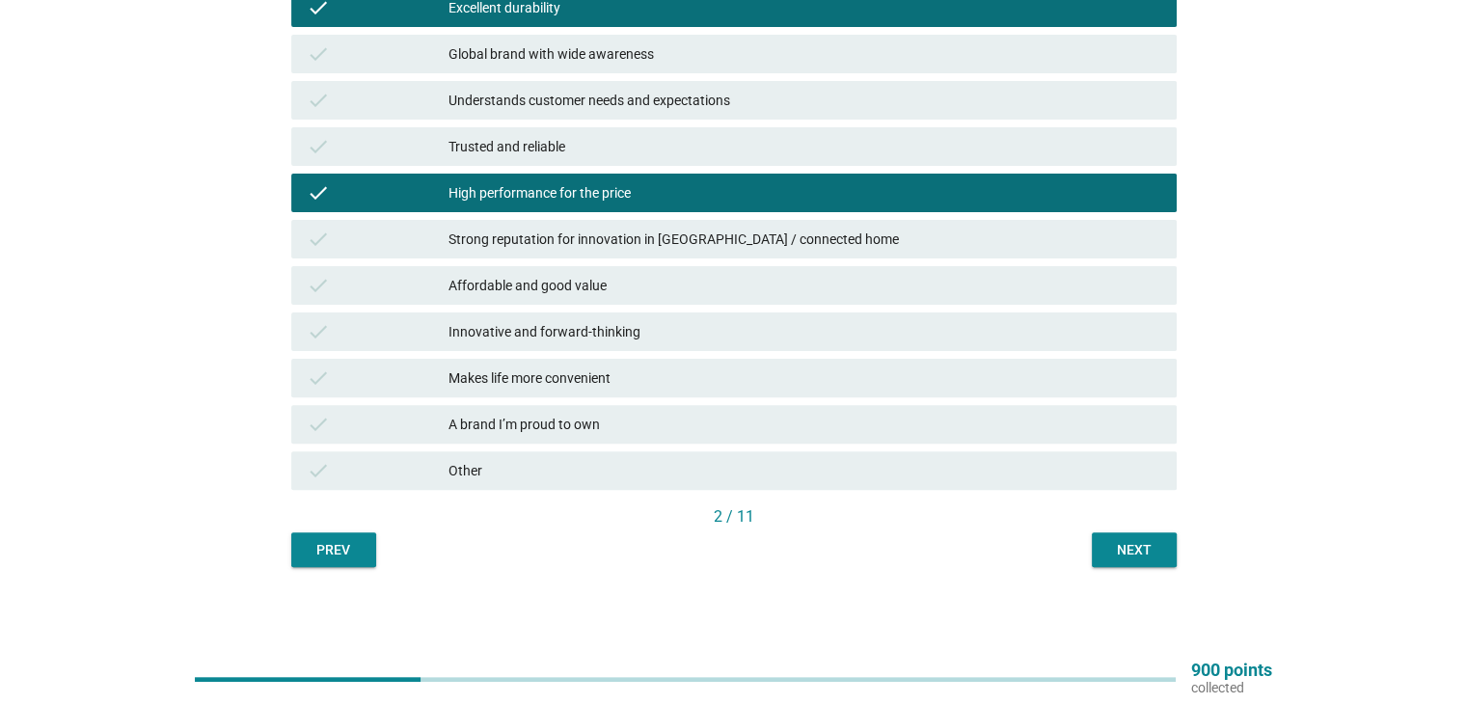
click at [1140, 540] on div "Next" at bounding box center [1135, 550] width 54 height 20
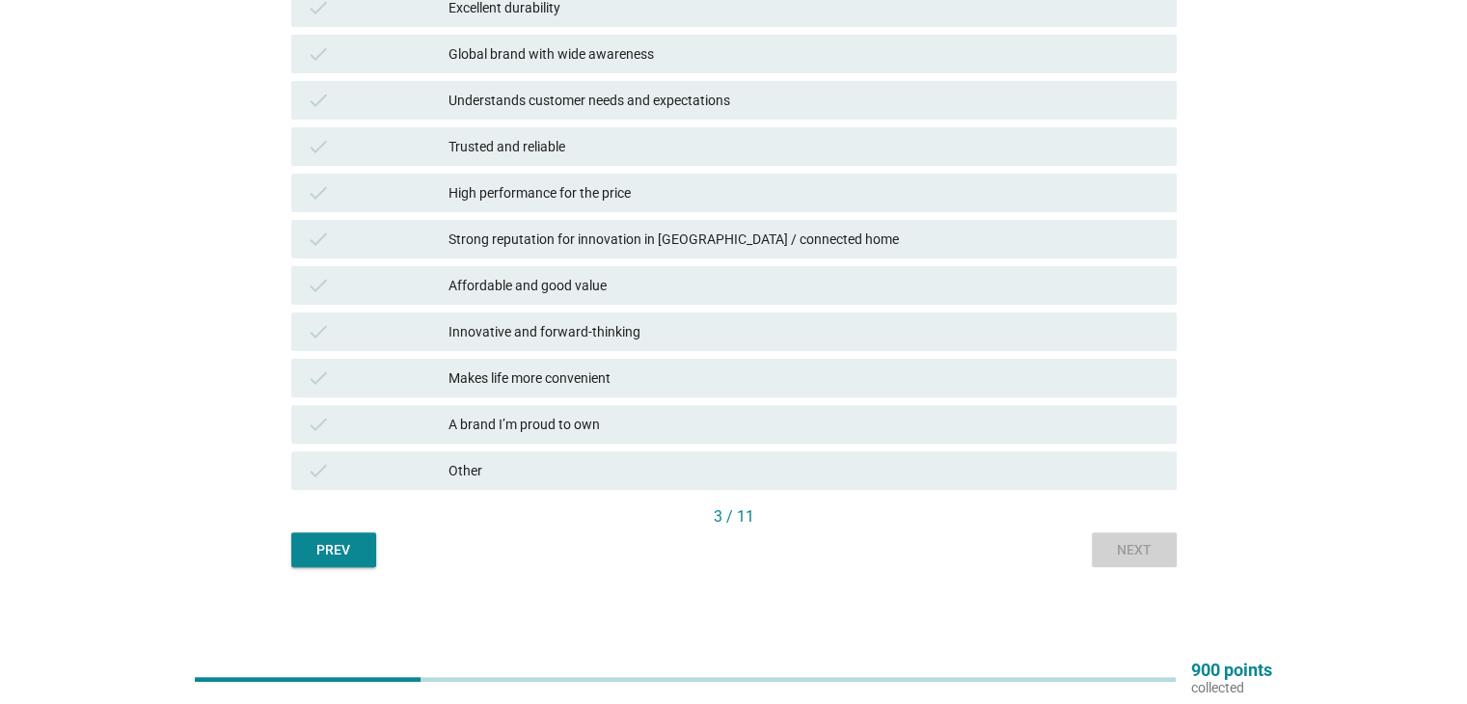
scroll to position [0, 0]
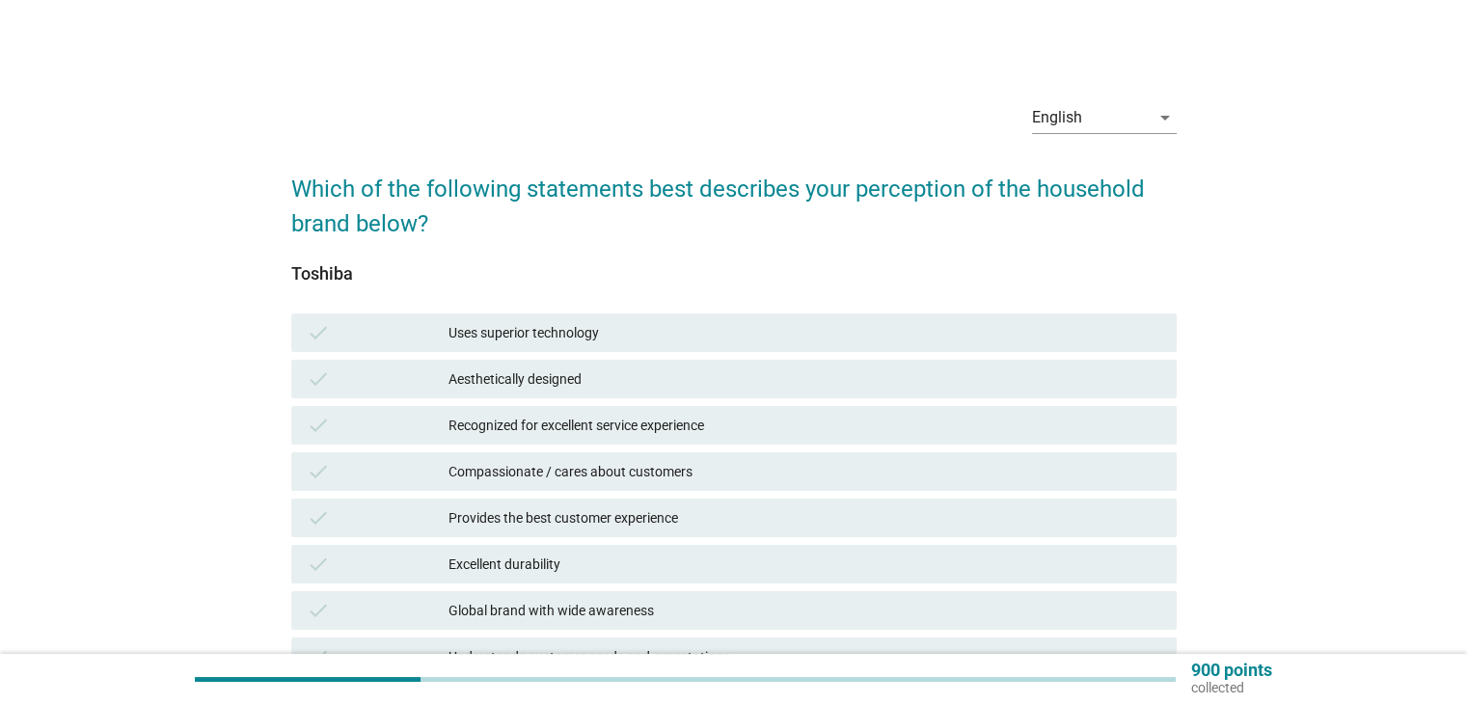
click at [730, 529] on div "Provides the best customer experience" at bounding box center [805, 517] width 712 height 23
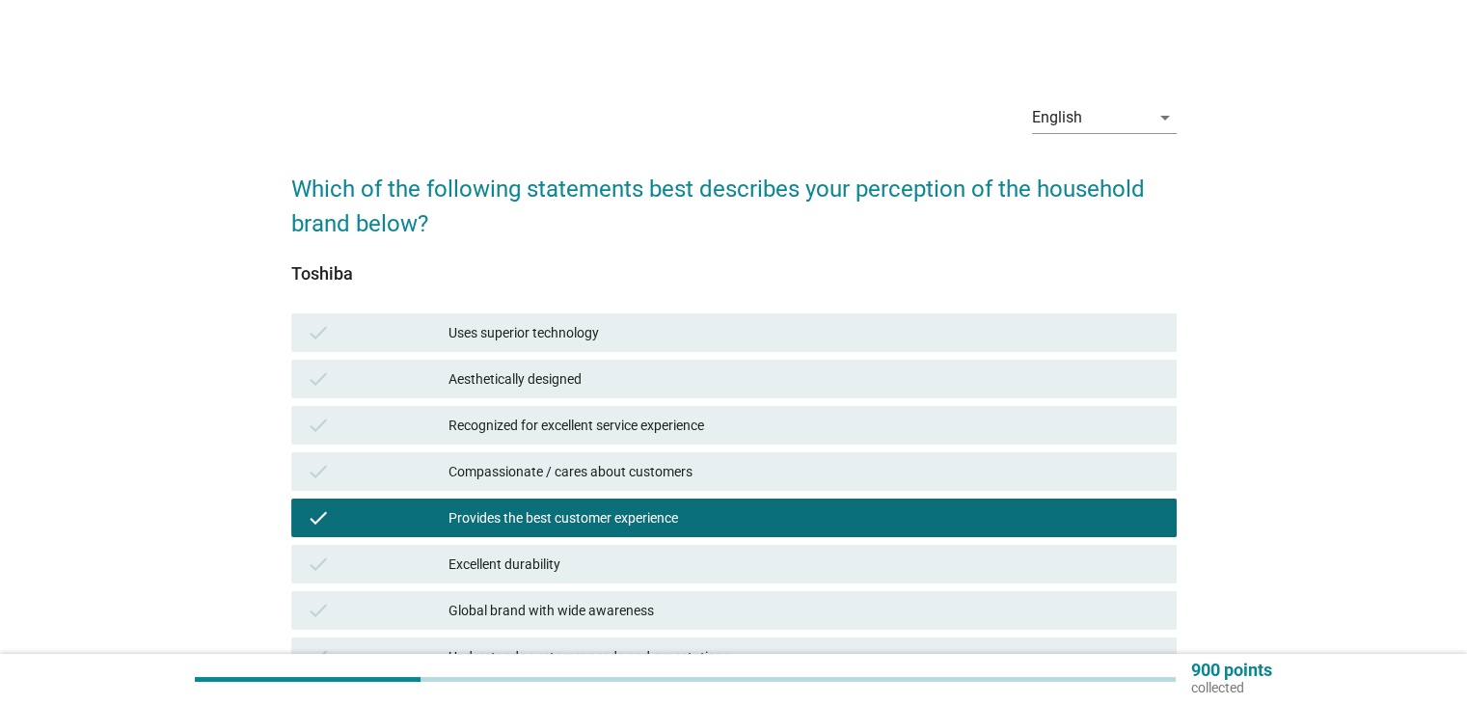
click at [723, 615] on div "Global brand with wide awareness" at bounding box center [805, 610] width 712 height 23
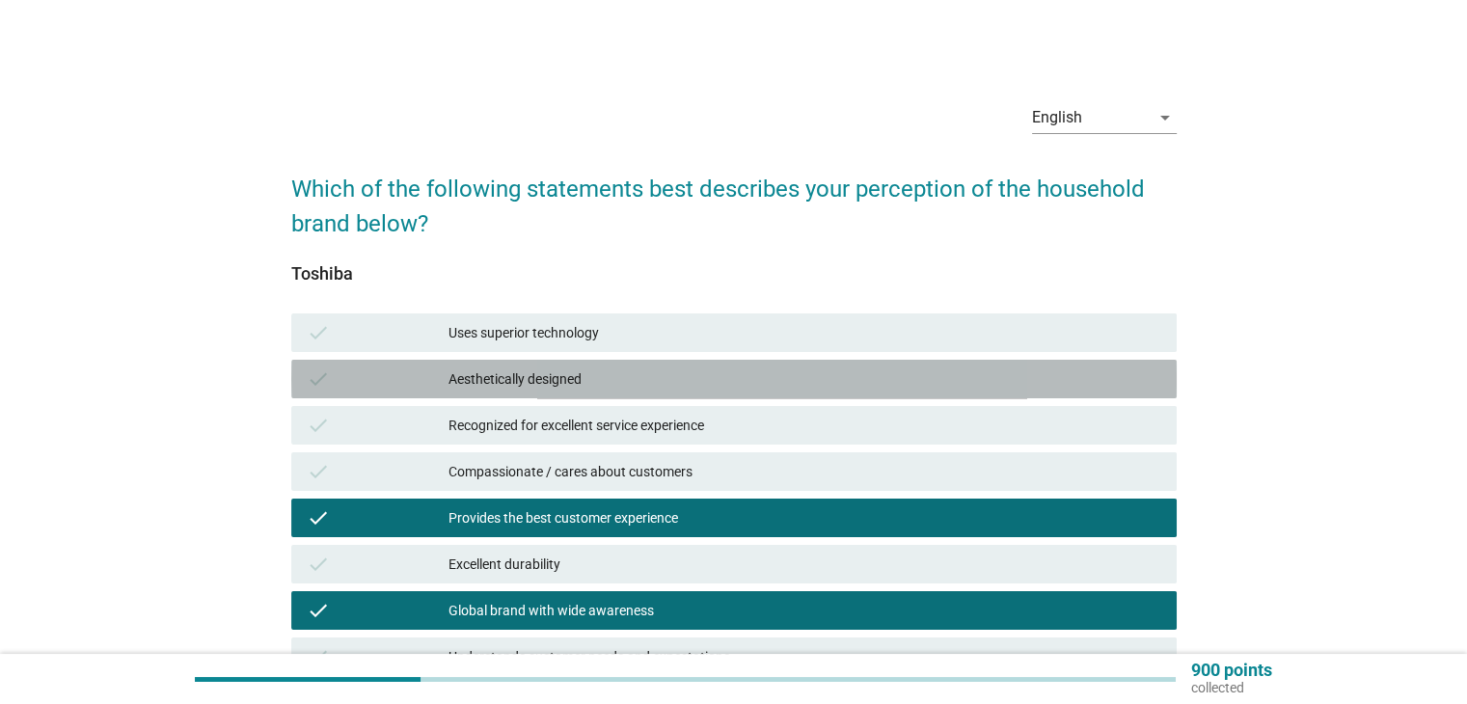
click at [733, 389] on div "Aesthetically designed" at bounding box center [805, 379] width 712 height 23
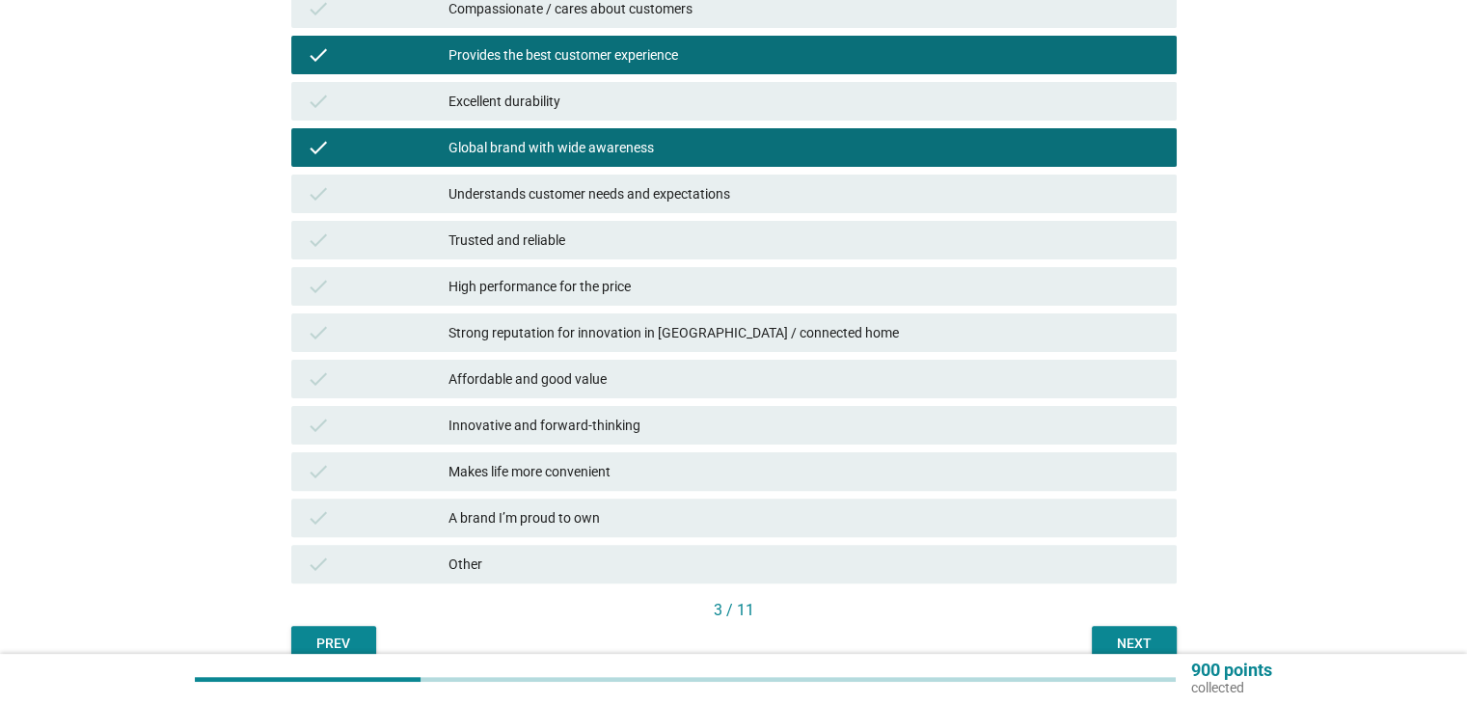
scroll to position [482, 0]
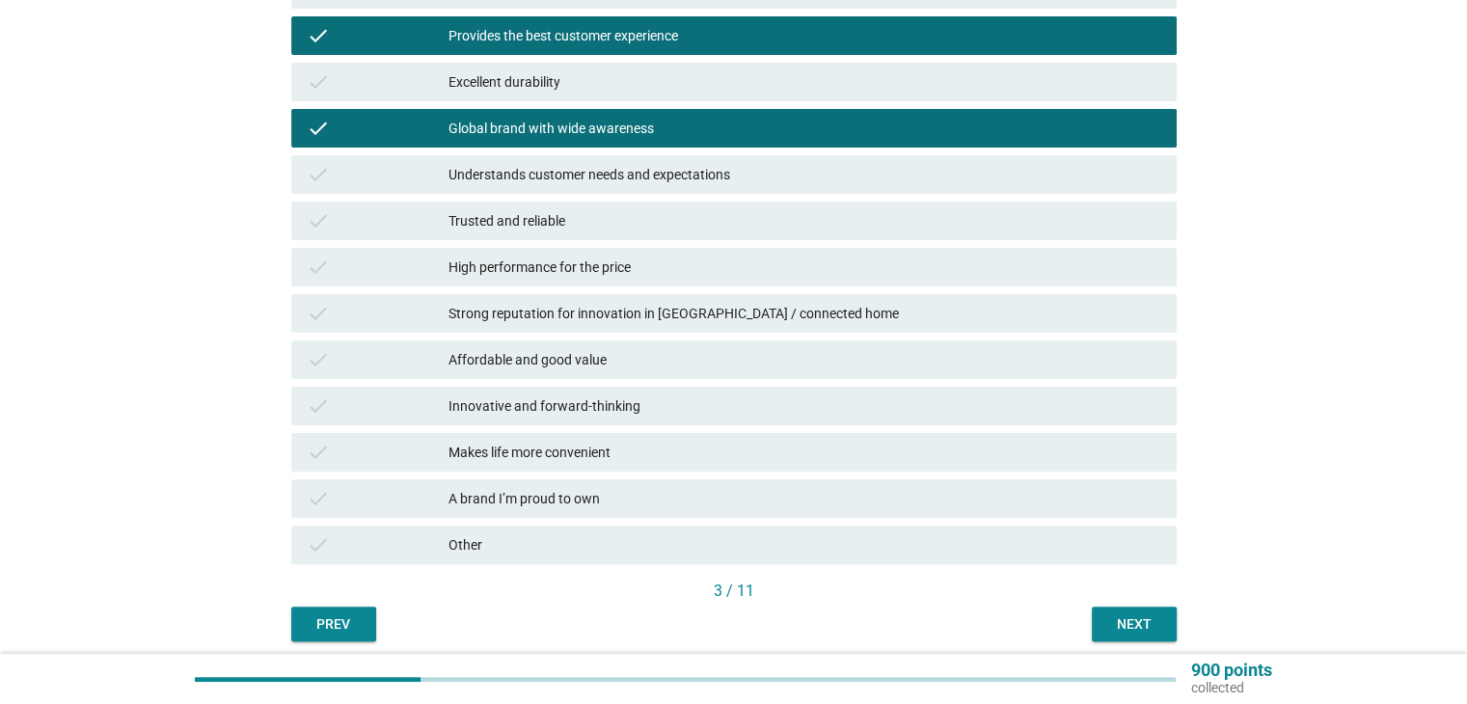
click at [728, 451] on div "Makes life more convenient" at bounding box center [805, 452] width 712 height 23
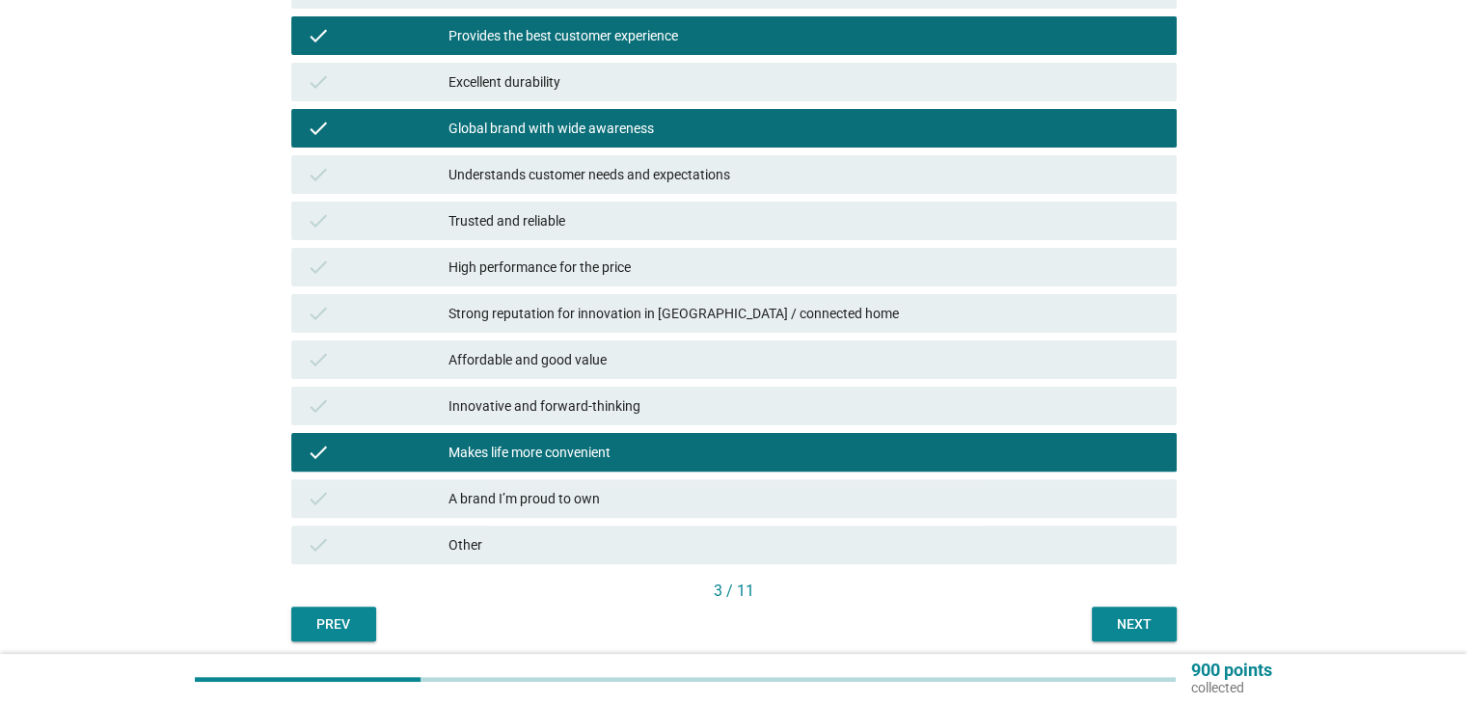
click at [751, 391] on div "check Innovative and forward-thinking" at bounding box center [734, 406] width 886 height 39
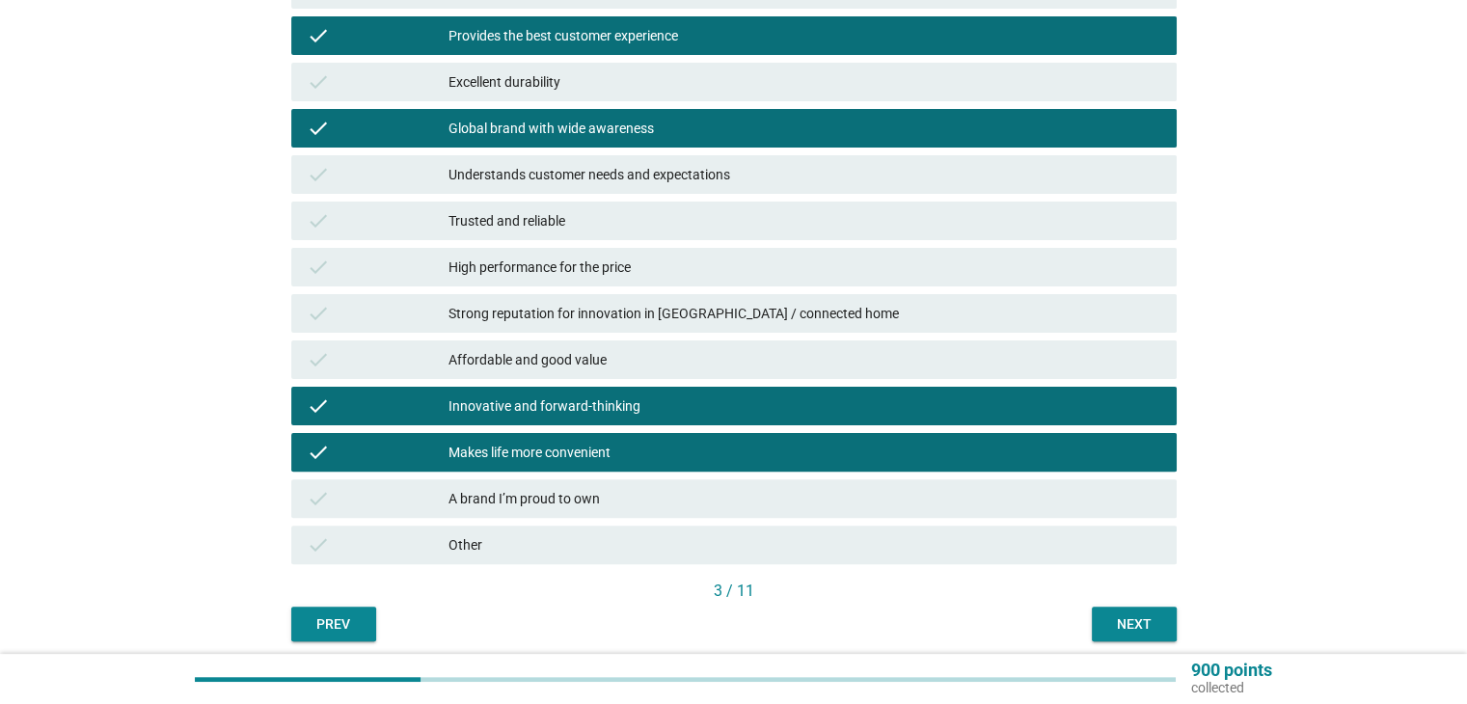
click at [802, 370] on div "Affordable and good value" at bounding box center [805, 359] width 712 height 23
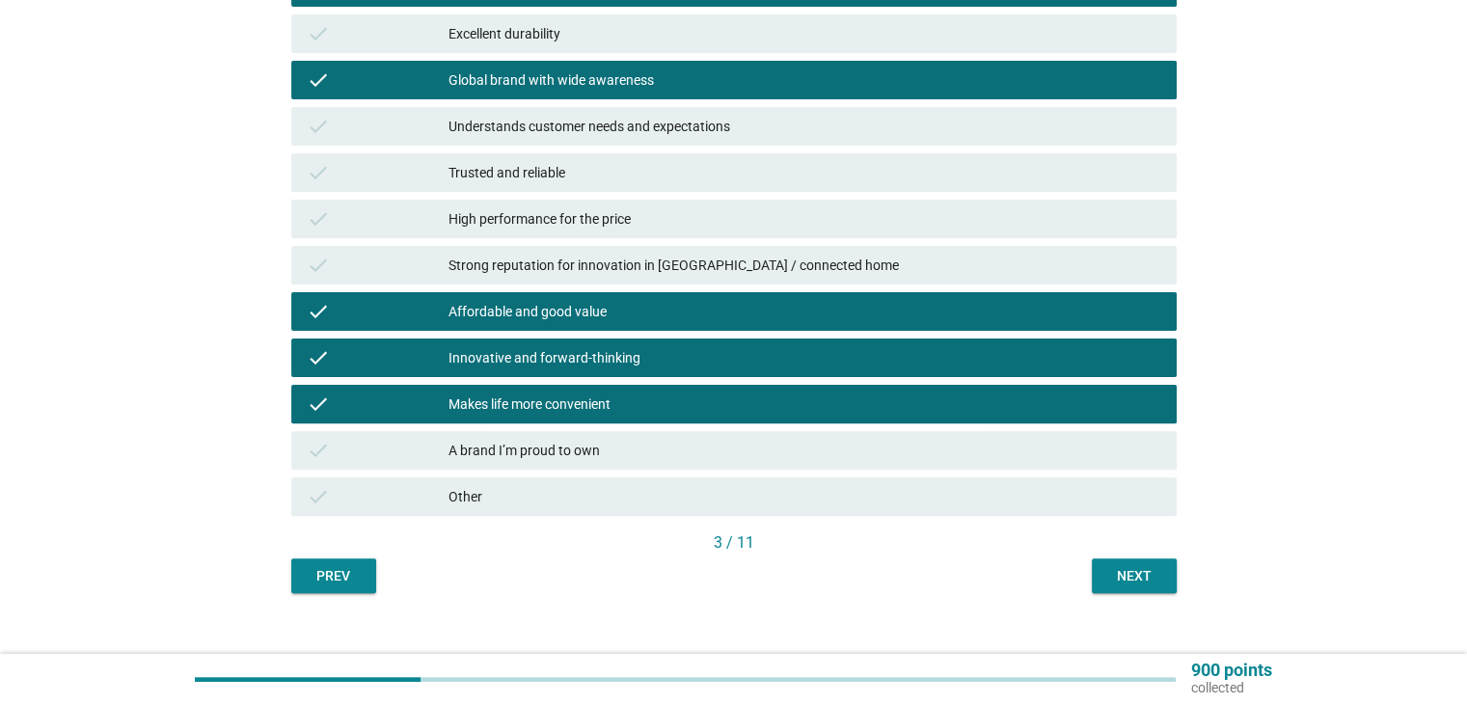
scroll to position [557, 0]
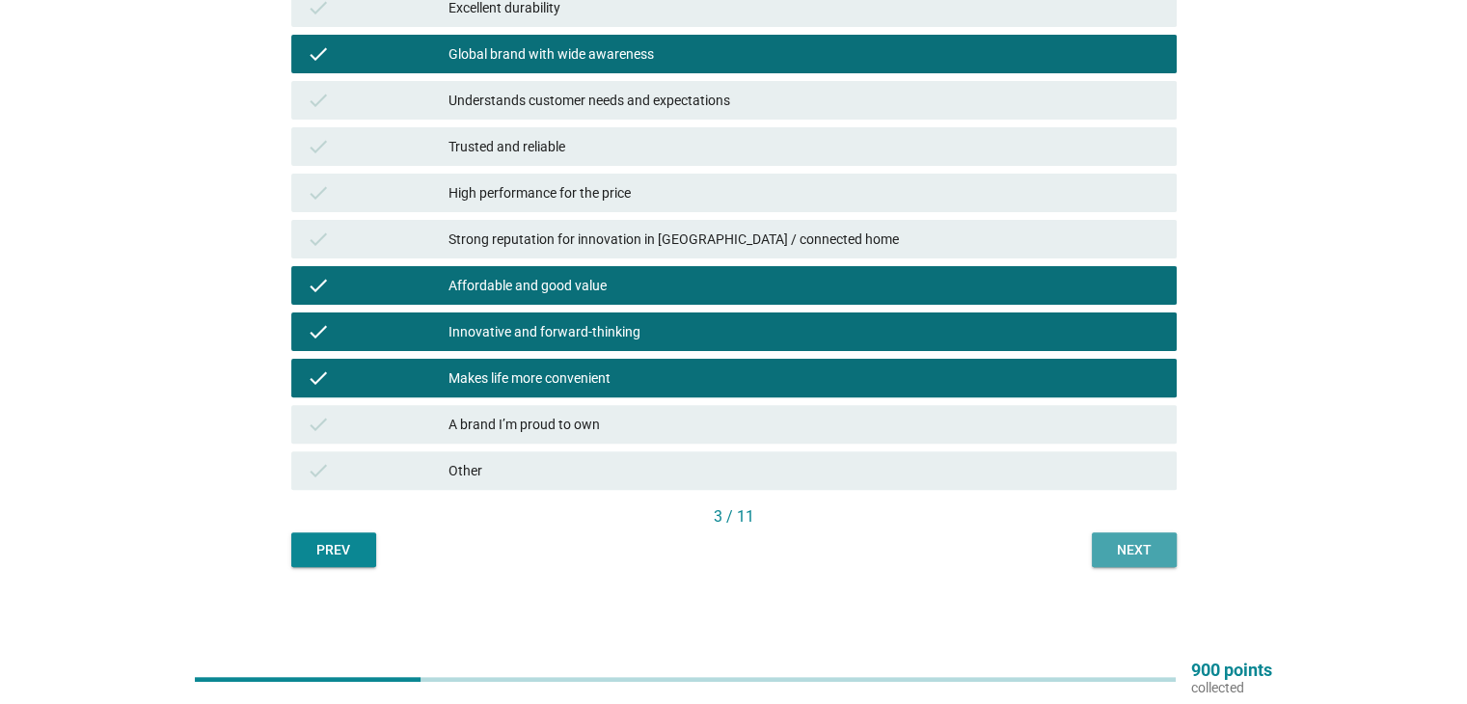
click at [1137, 543] on div "Next" at bounding box center [1135, 550] width 54 height 20
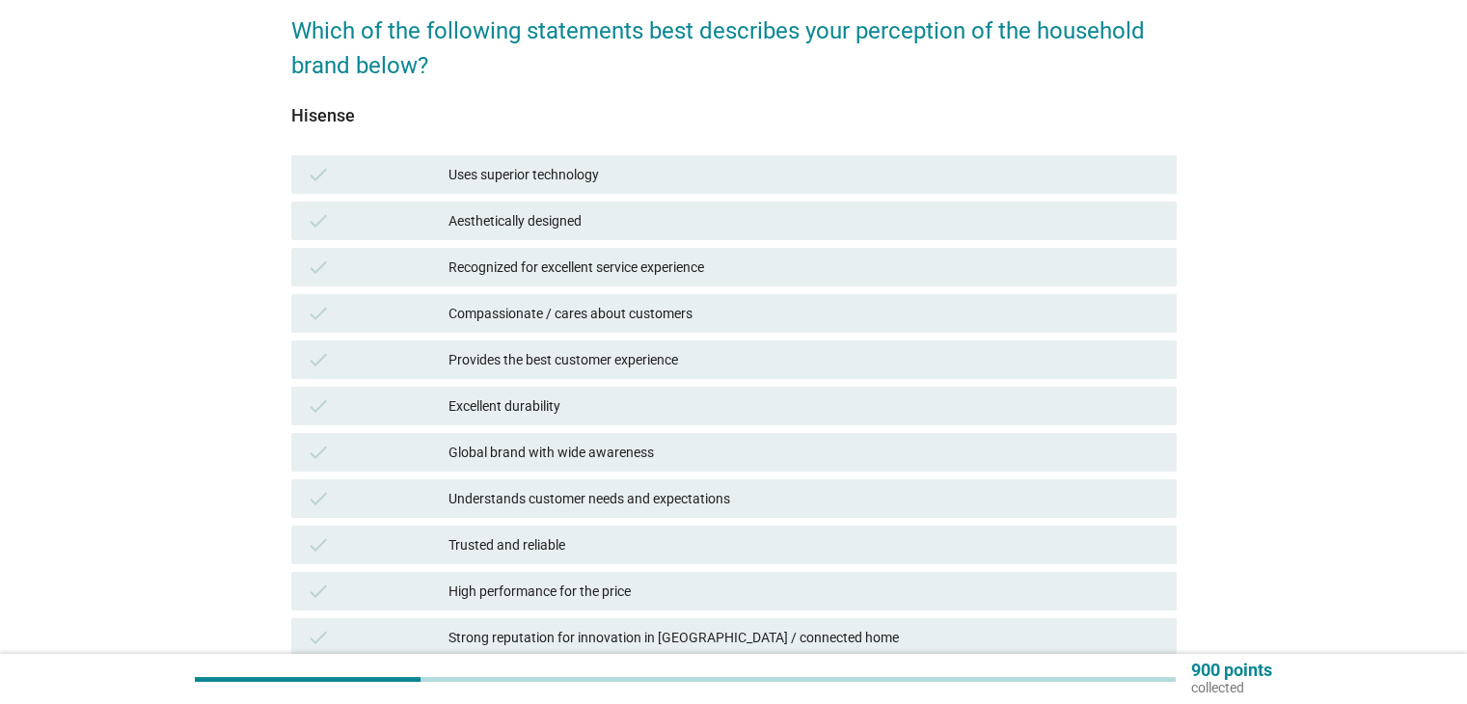
scroll to position [193, 0]
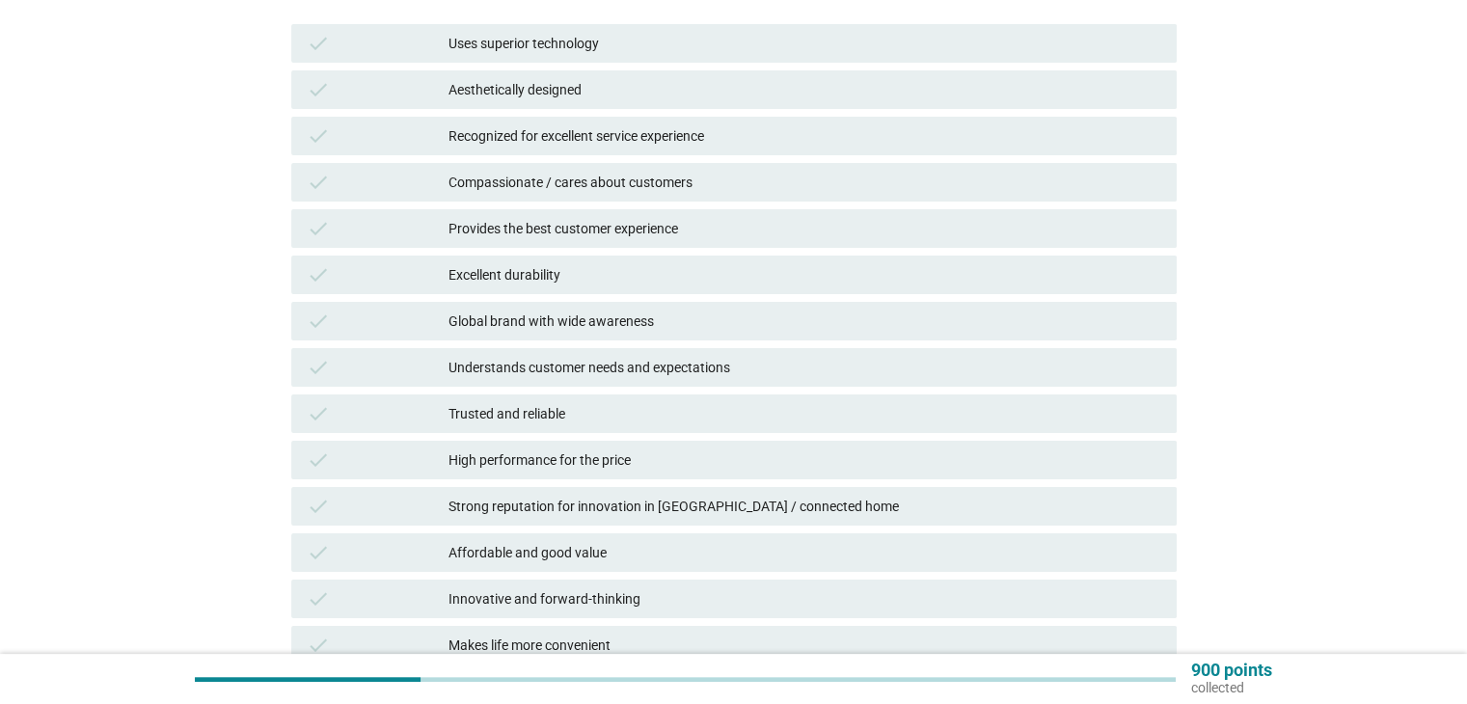
click at [572, 554] on div "Affordable and good value" at bounding box center [805, 552] width 712 height 23
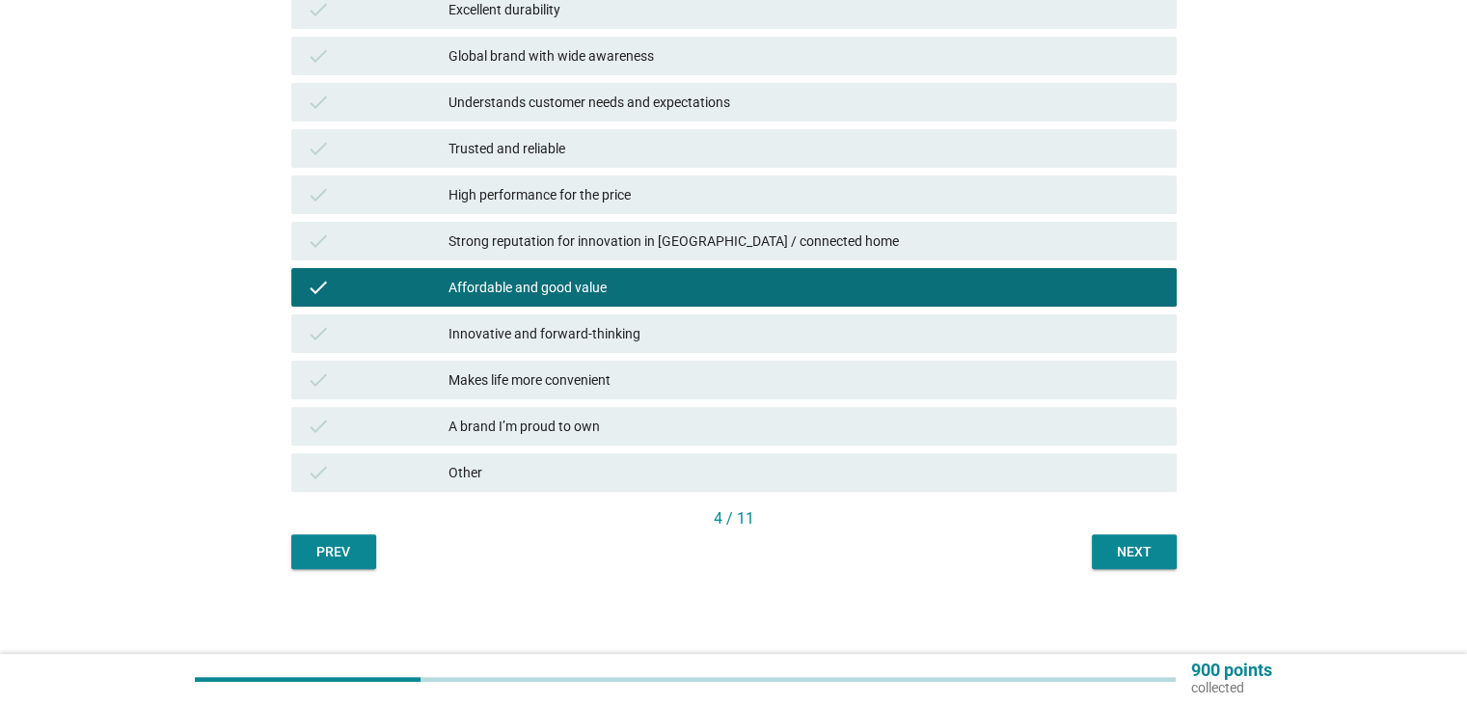
scroll to position [557, 0]
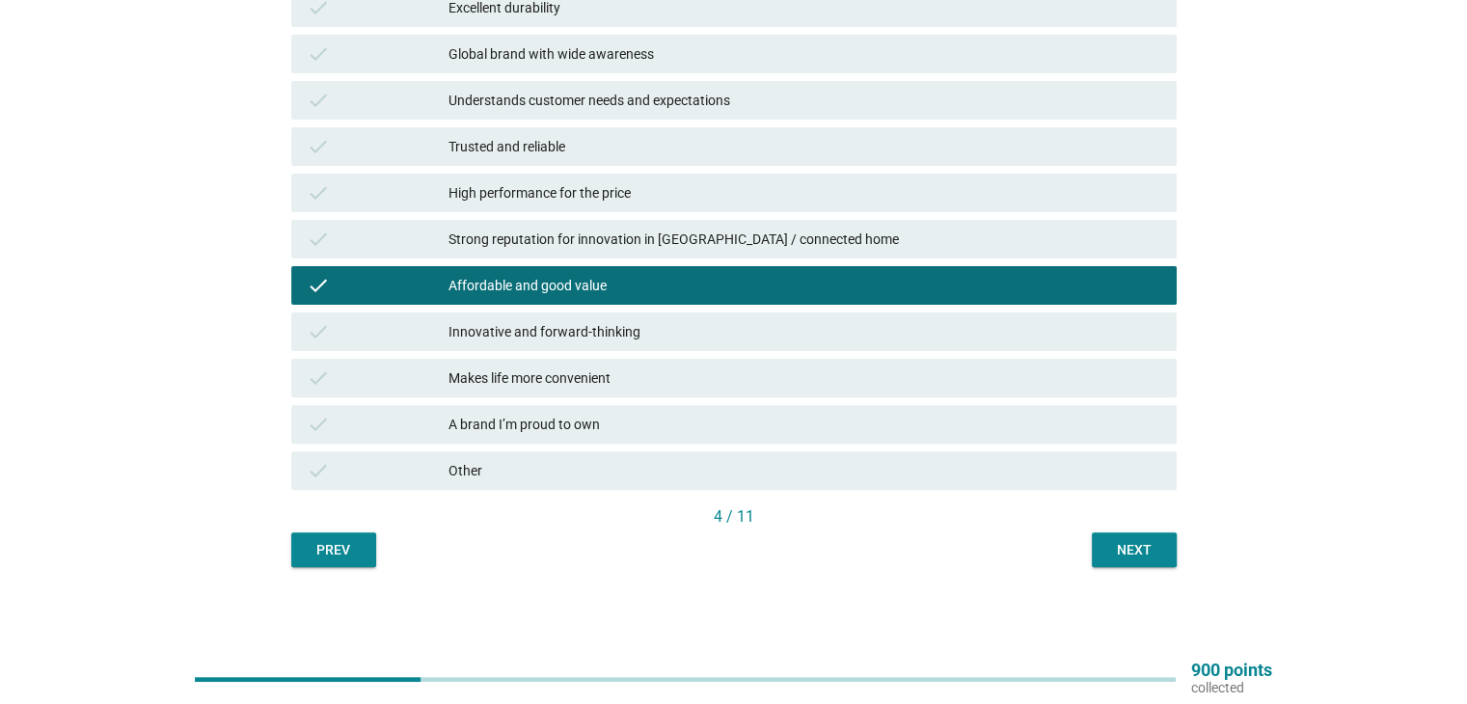
click at [1127, 555] on div "Next" at bounding box center [1135, 550] width 54 height 20
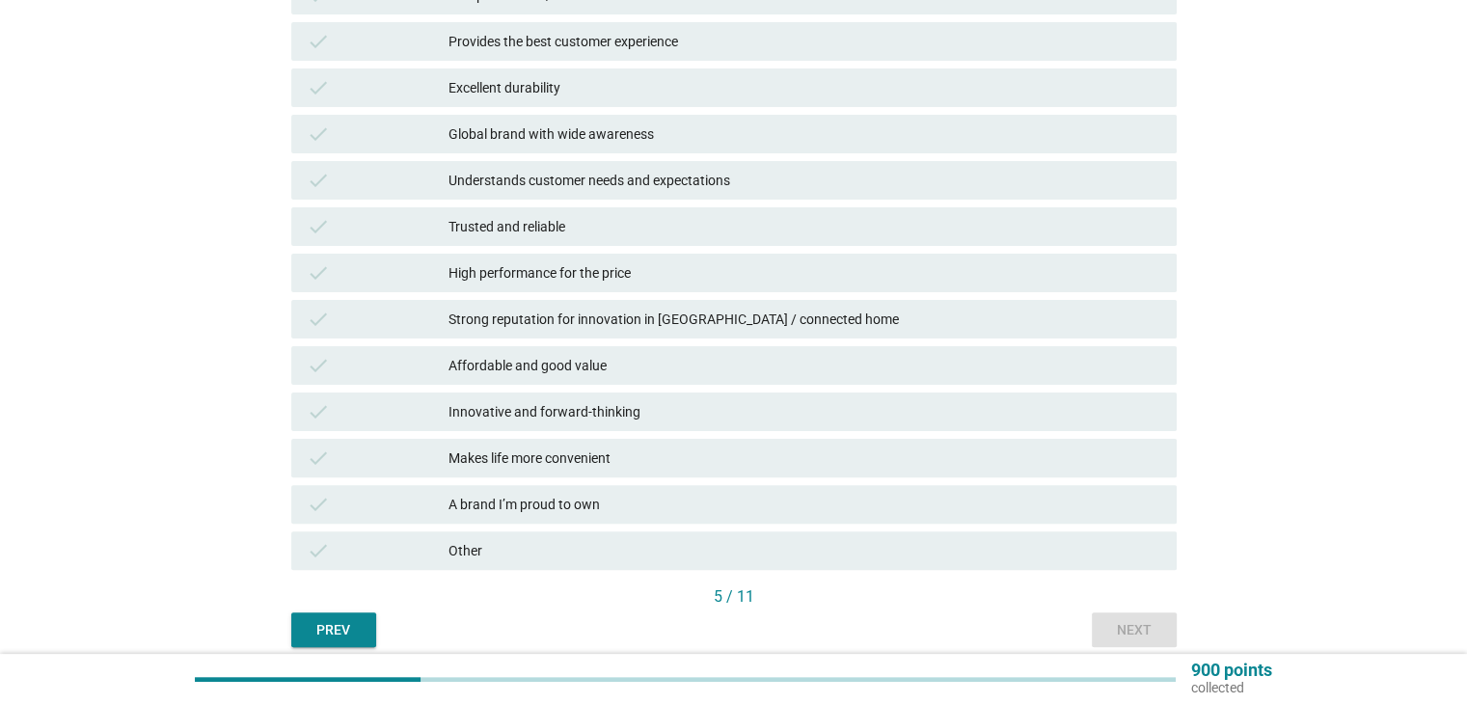
scroll to position [482, 0]
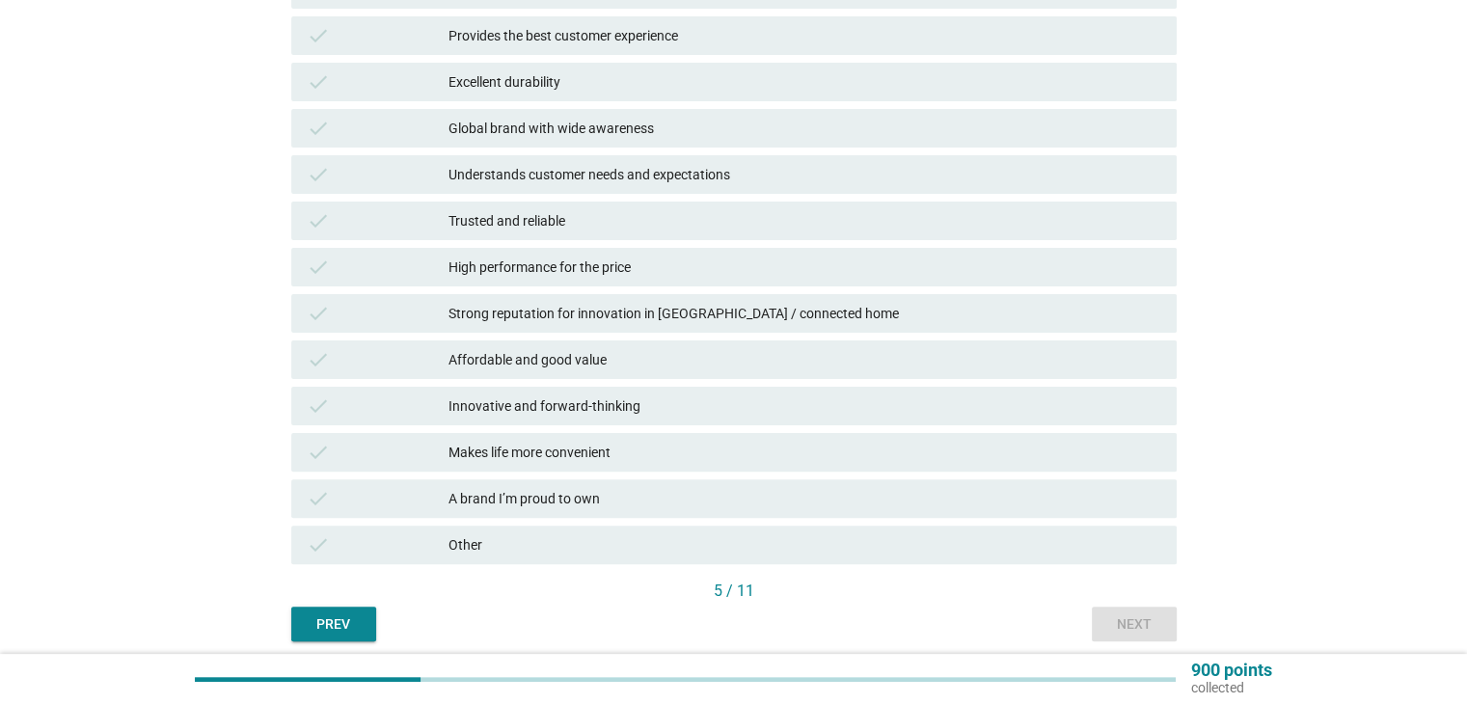
click at [616, 365] on div "Affordable and good value" at bounding box center [805, 359] width 712 height 23
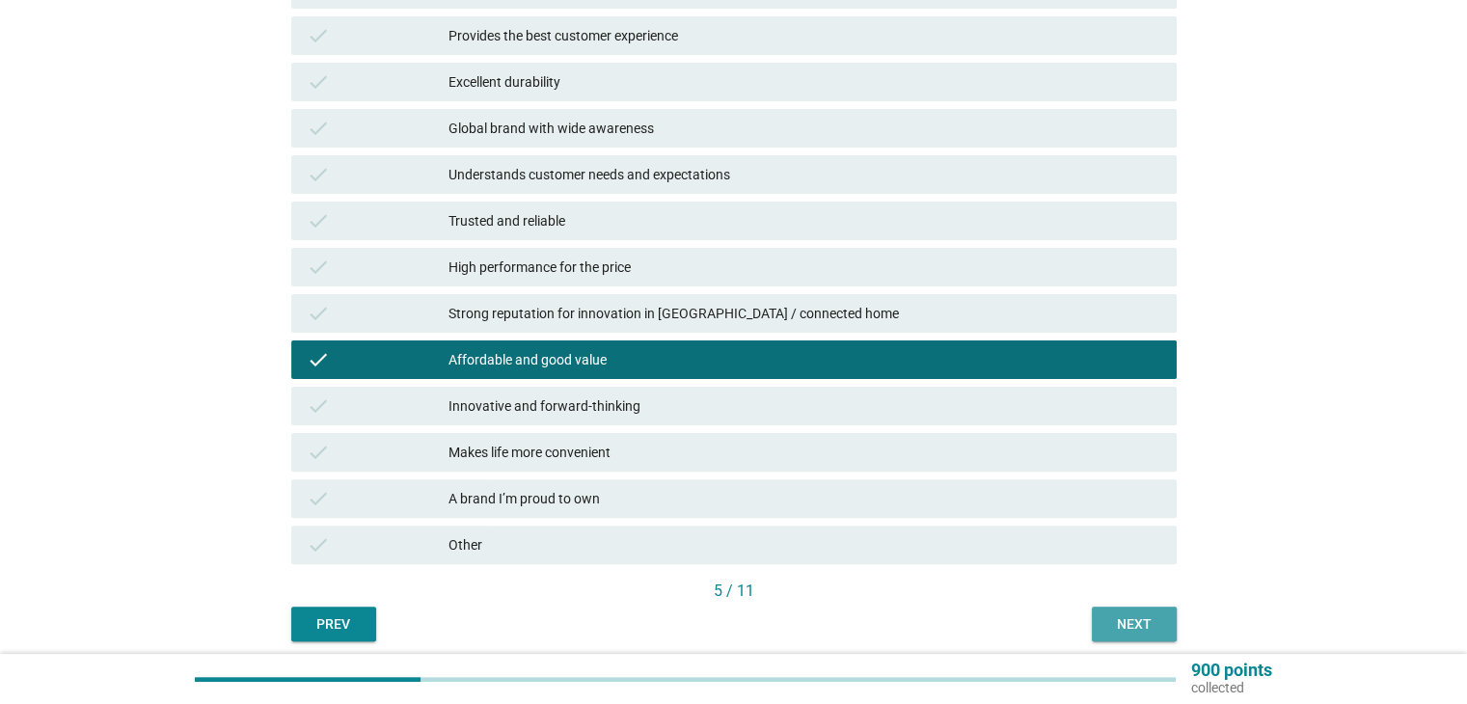
click at [1135, 615] on div "Next" at bounding box center [1135, 625] width 54 height 20
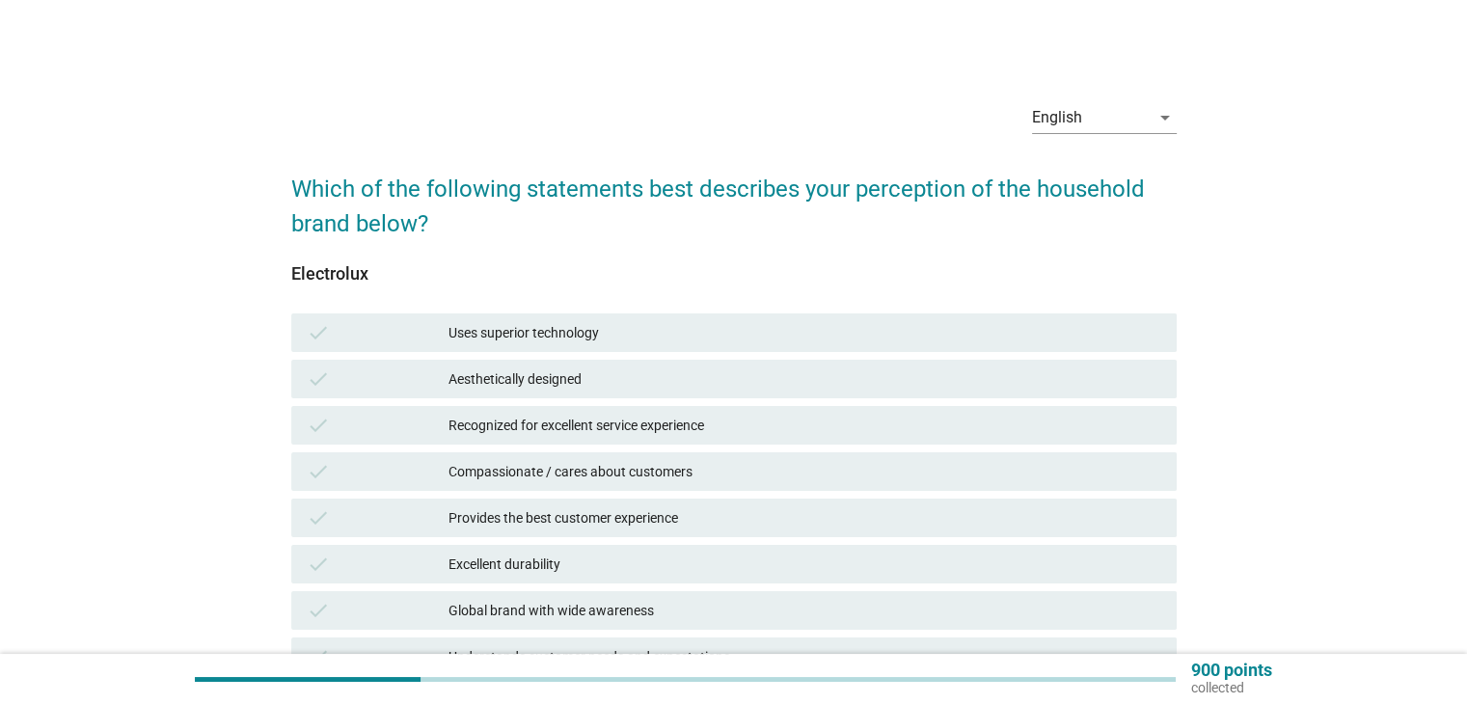
click at [567, 480] on div "Compassionate / cares about customers" at bounding box center [805, 471] width 712 height 23
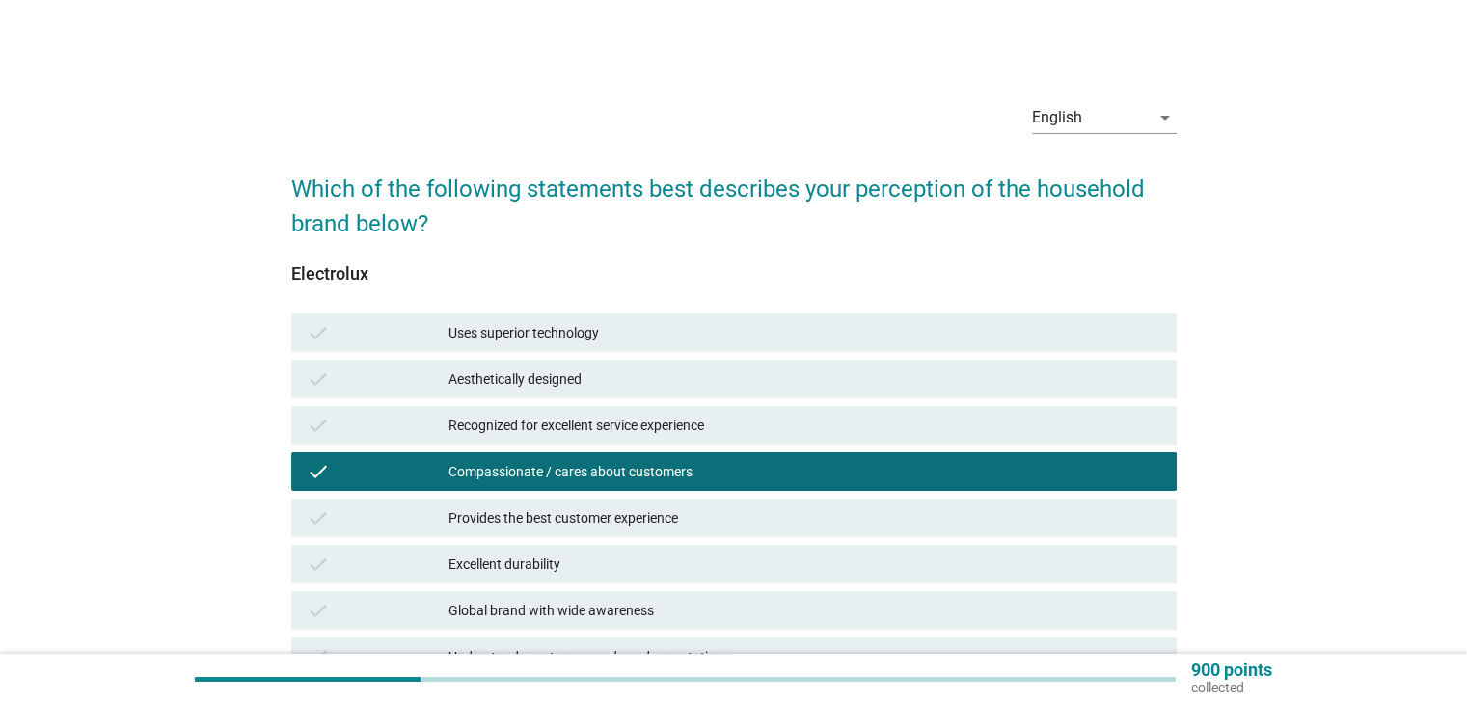
click at [630, 386] on div "Aesthetically designed" at bounding box center [805, 379] width 712 height 23
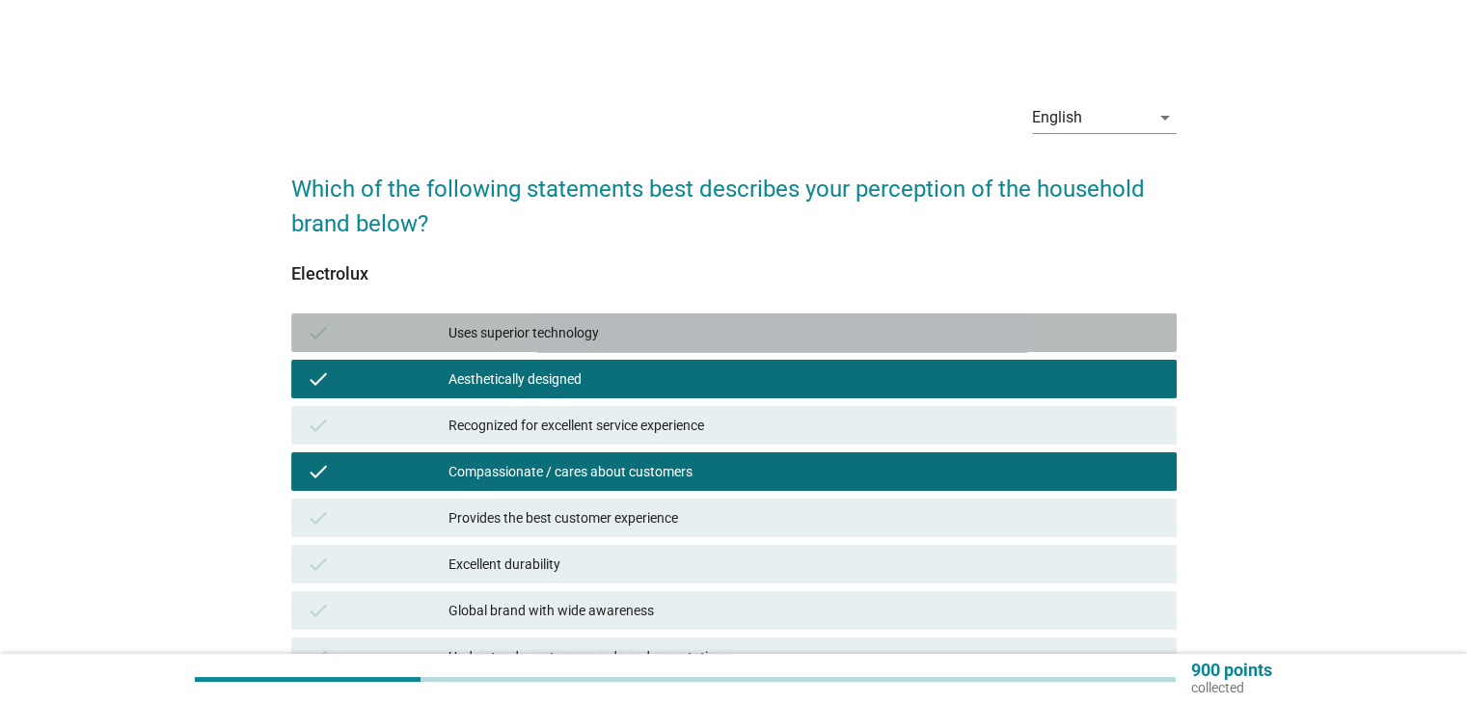
click at [642, 337] on div "Uses superior technology" at bounding box center [805, 332] width 712 height 23
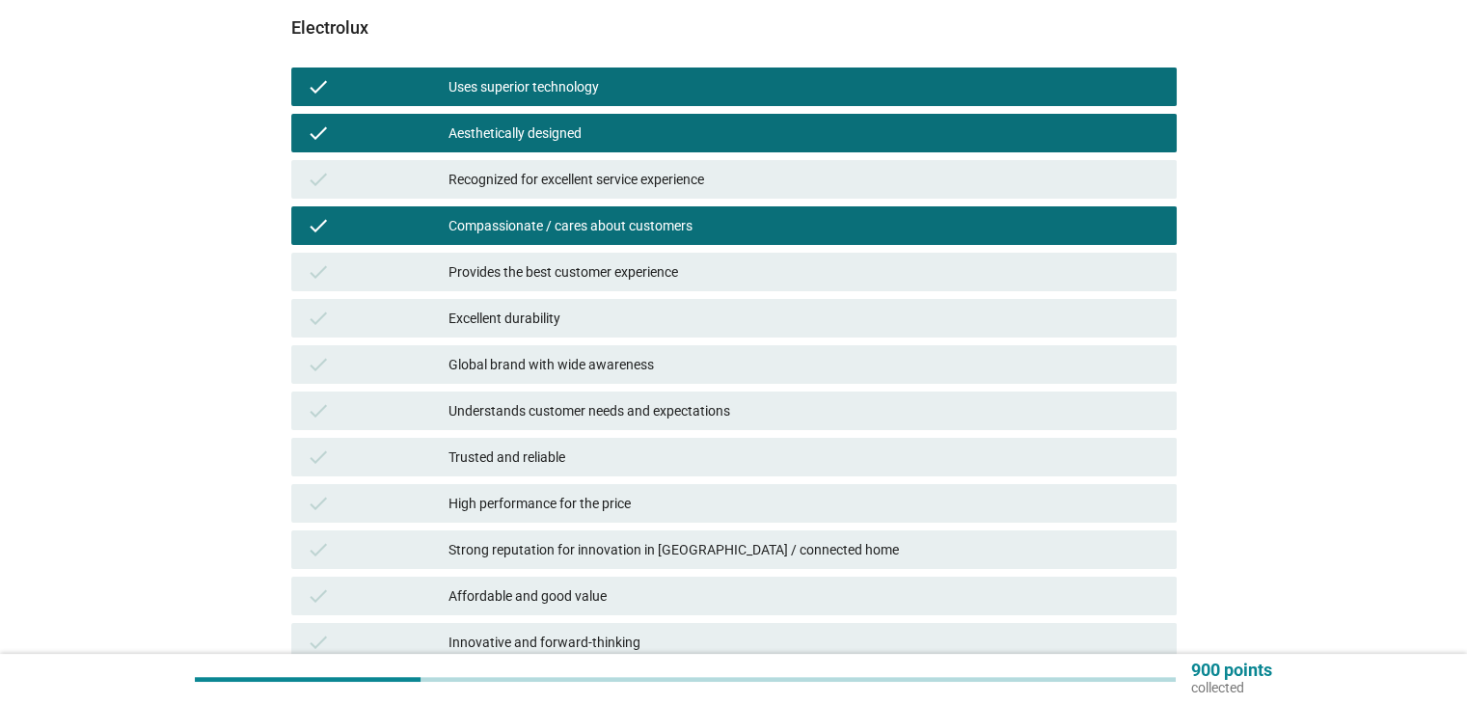
scroll to position [386, 0]
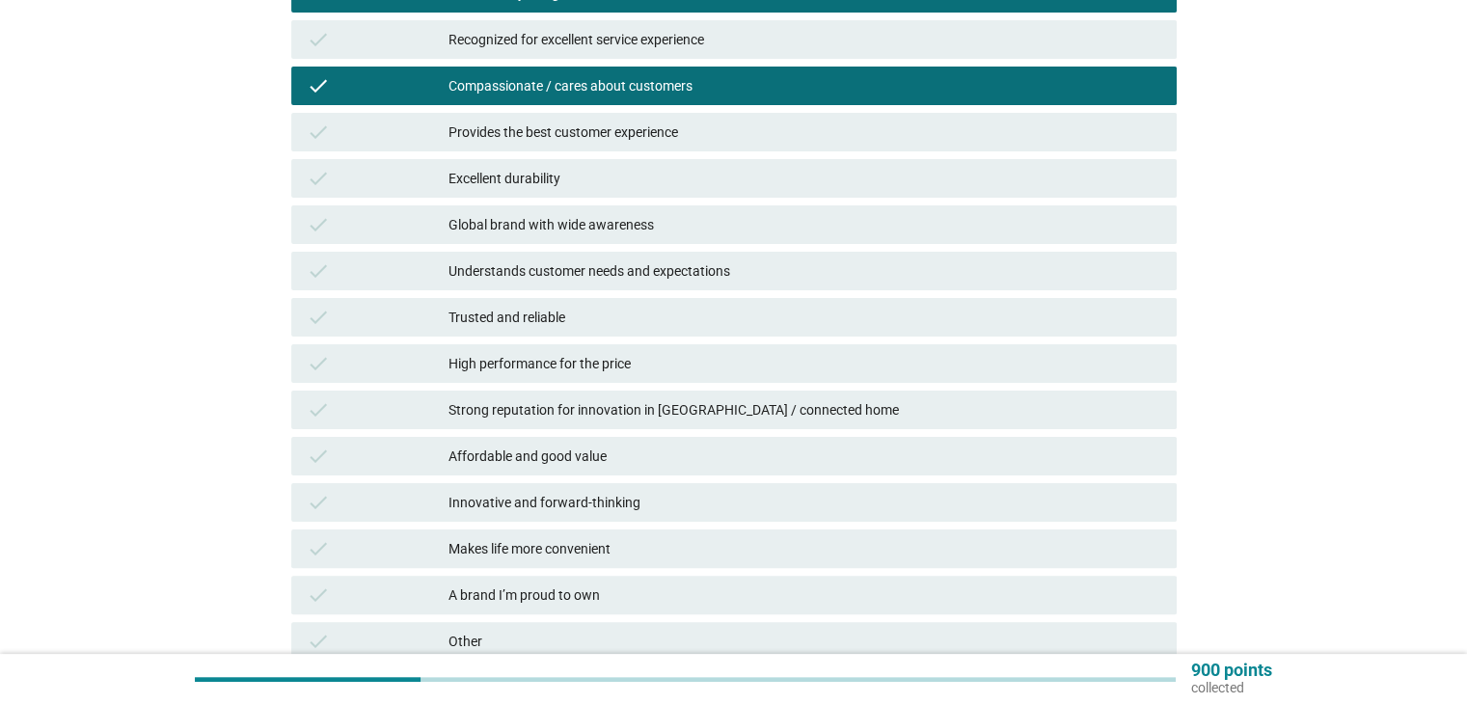
click at [626, 453] on div "Affordable and good value" at bounding box center [805, 456] width 712 height 23
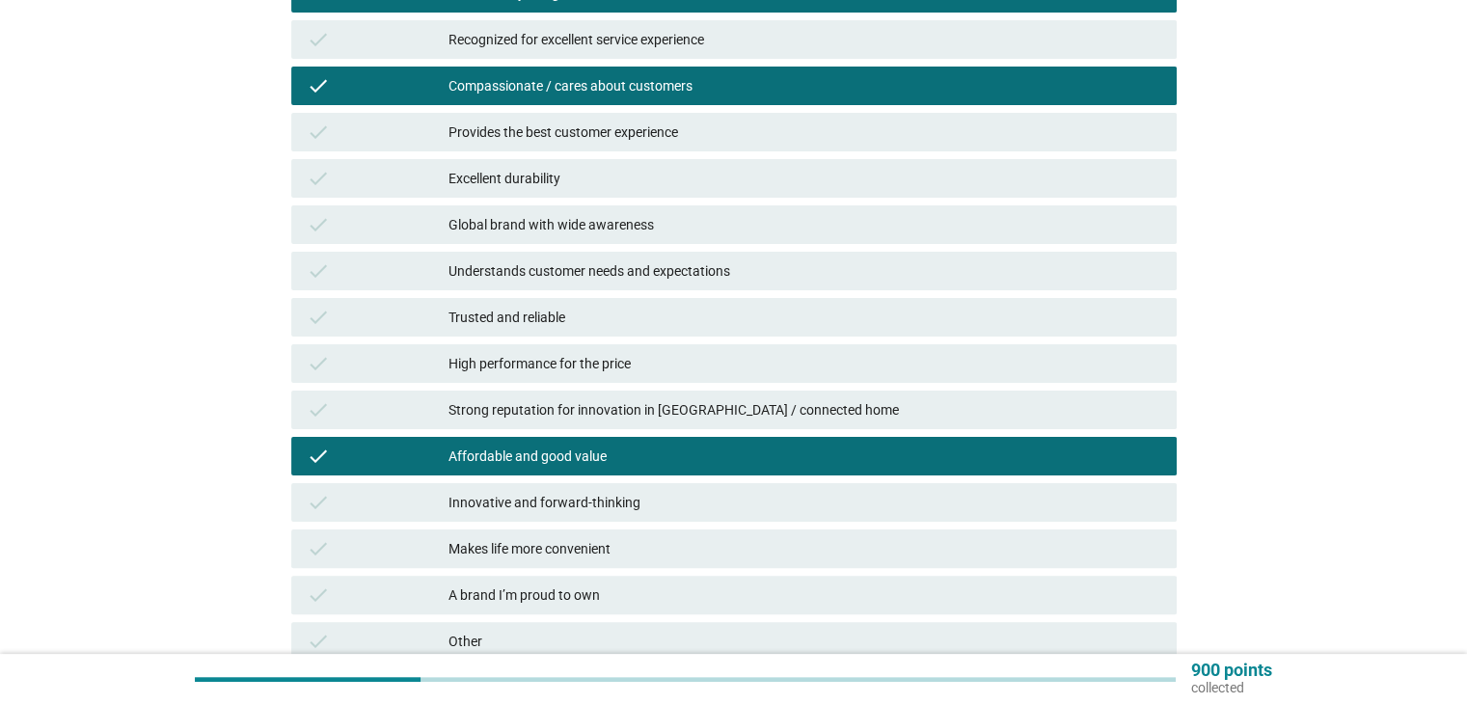
click at [621, 553] on div "Makes life more convenient" at bounding box center [805, 548] width 712 height 23
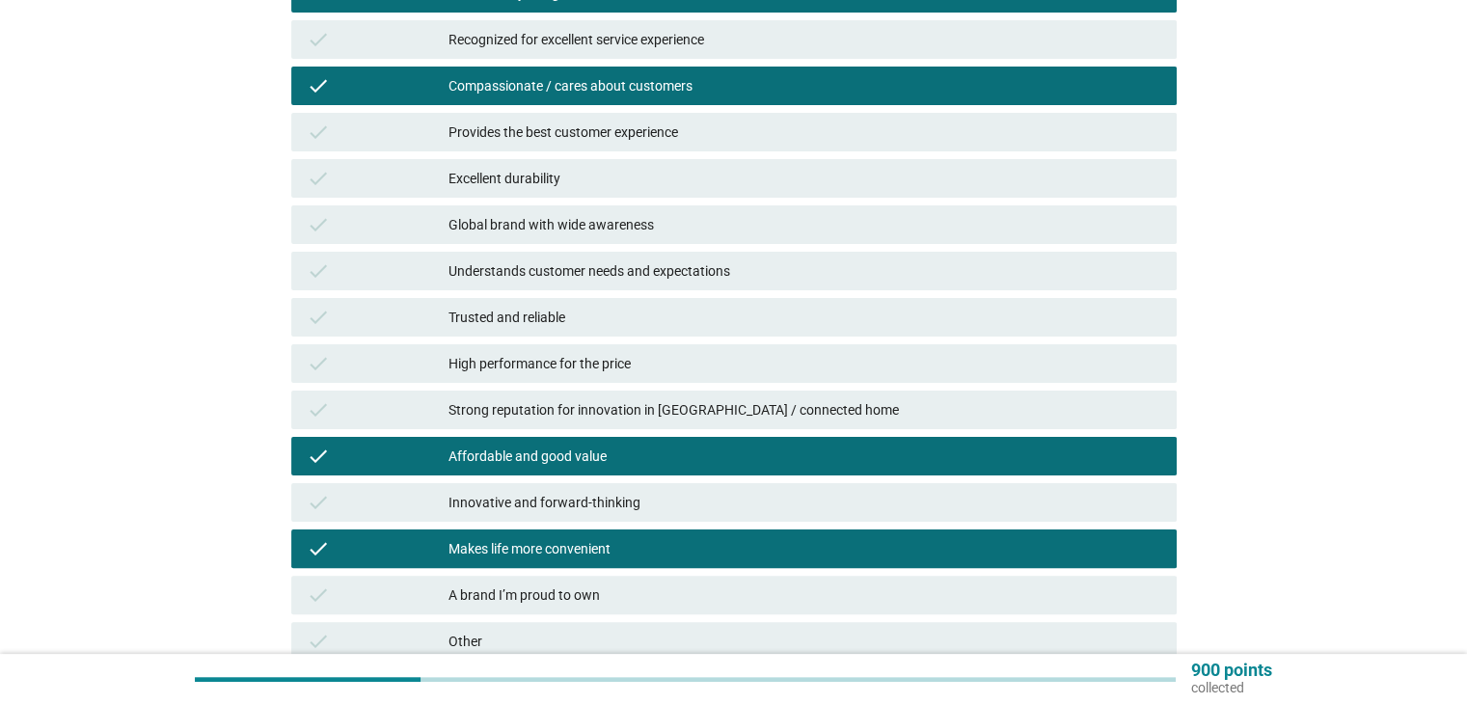
click at [672, 451] on div "Affordable and good value" at bounding box center [805, 456] width 712 height 23
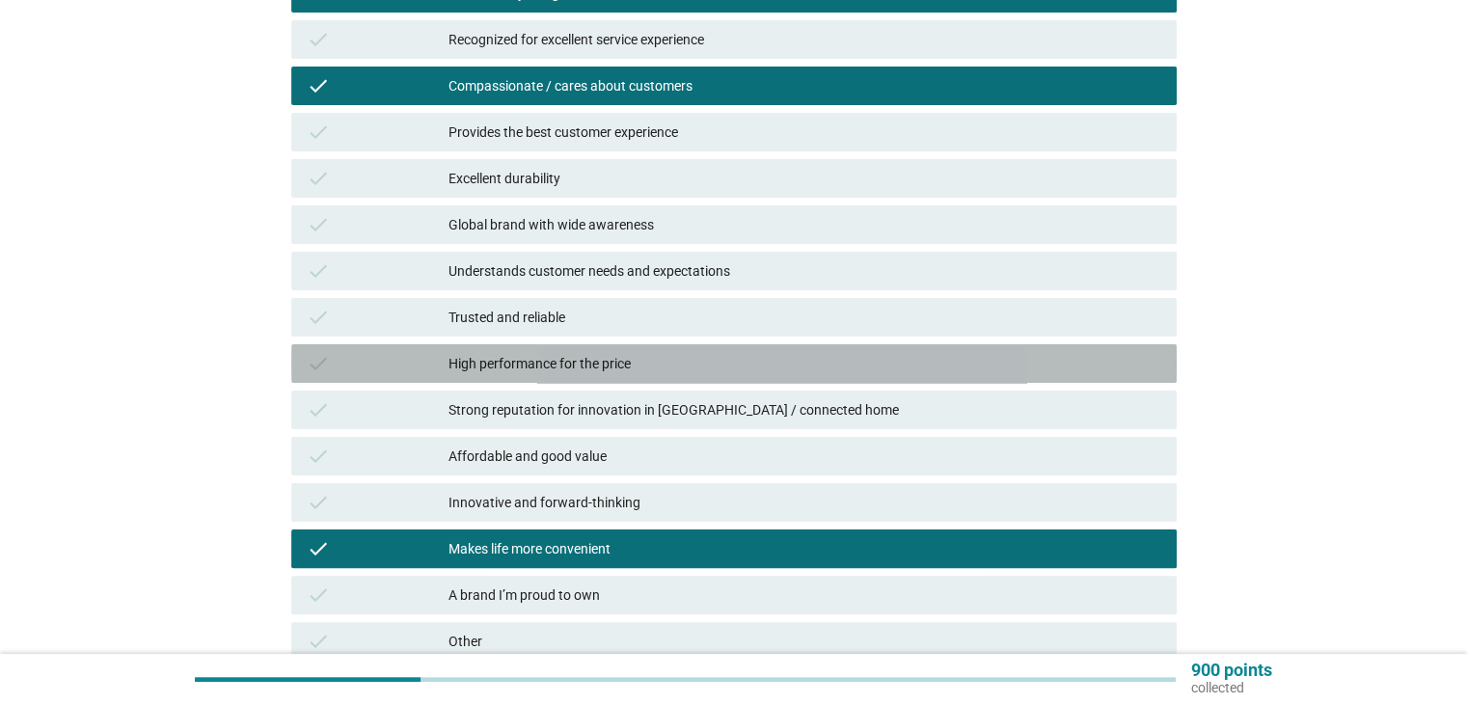
click at [663, 369] on div "High performance for the price" at bounding box center [805, 363] width 712 height 23
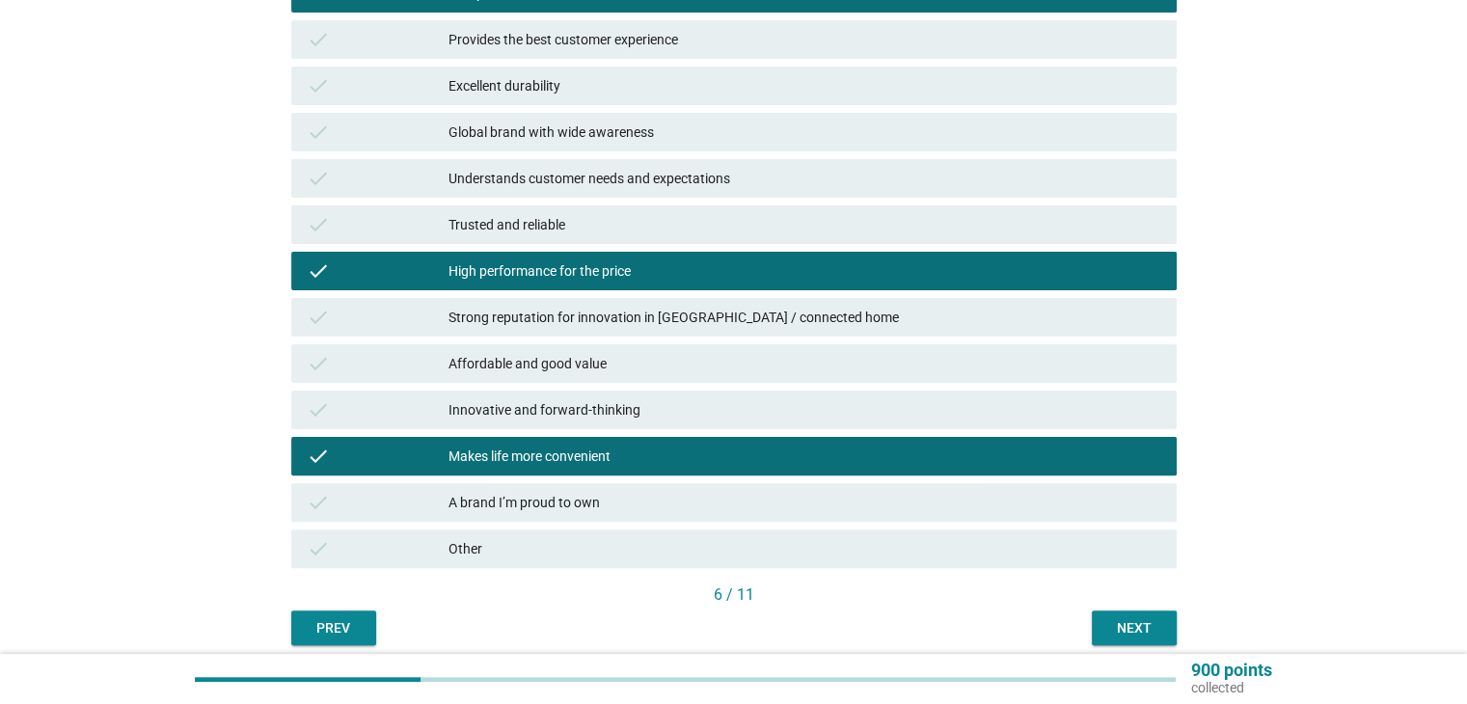
scroll to position [557, 0]
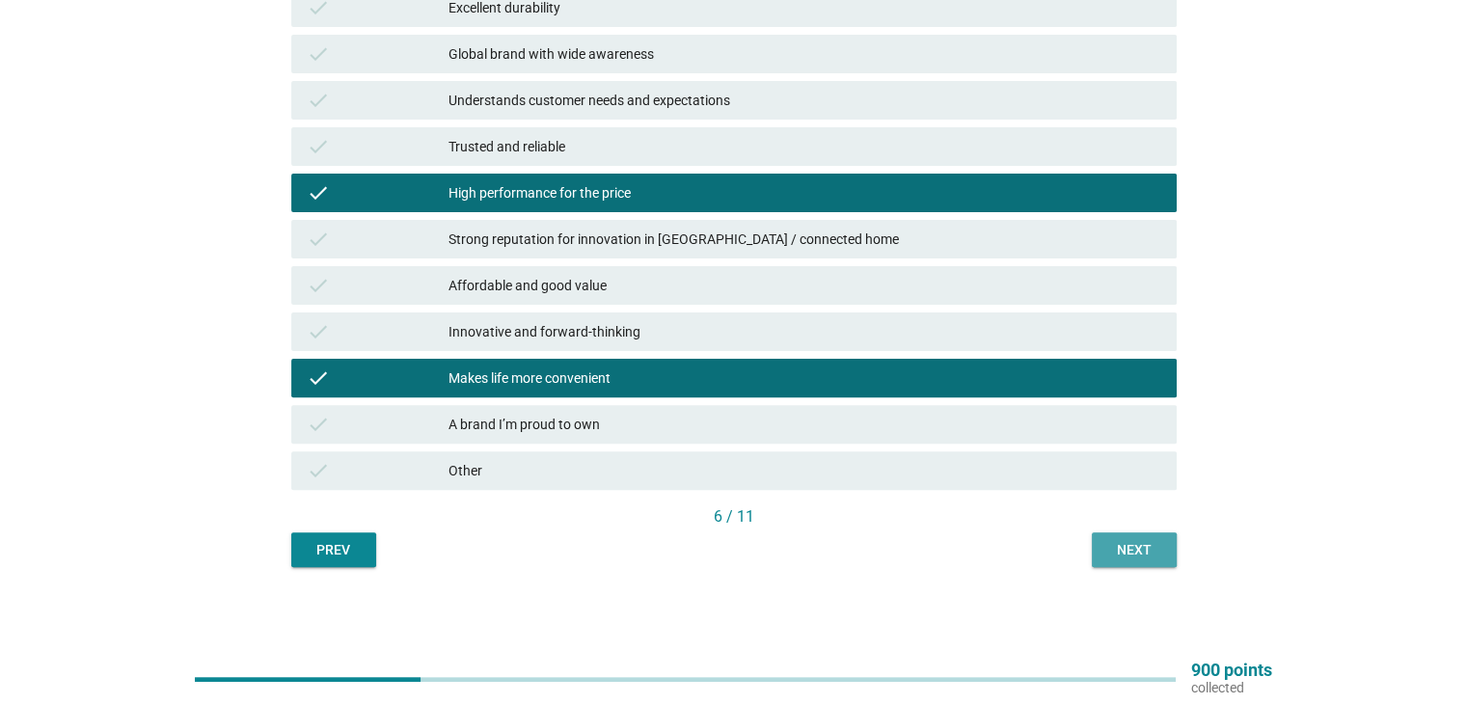
click at [1113, 543] on div "Next" at bounding box center [1135, 550] width 54 height 20
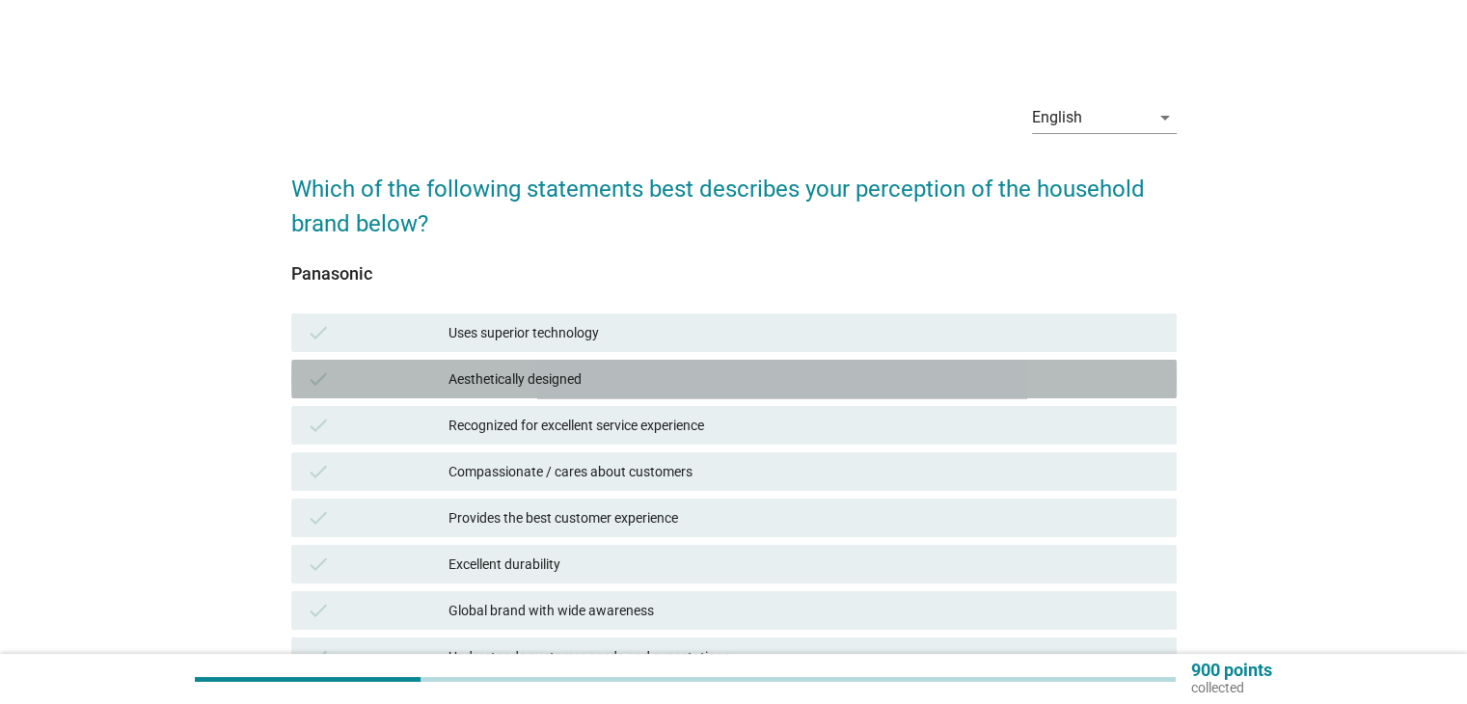
click at [754, 397] on div "check Aesthetically designed" at bounding box center [734, 379] width 886 height 39
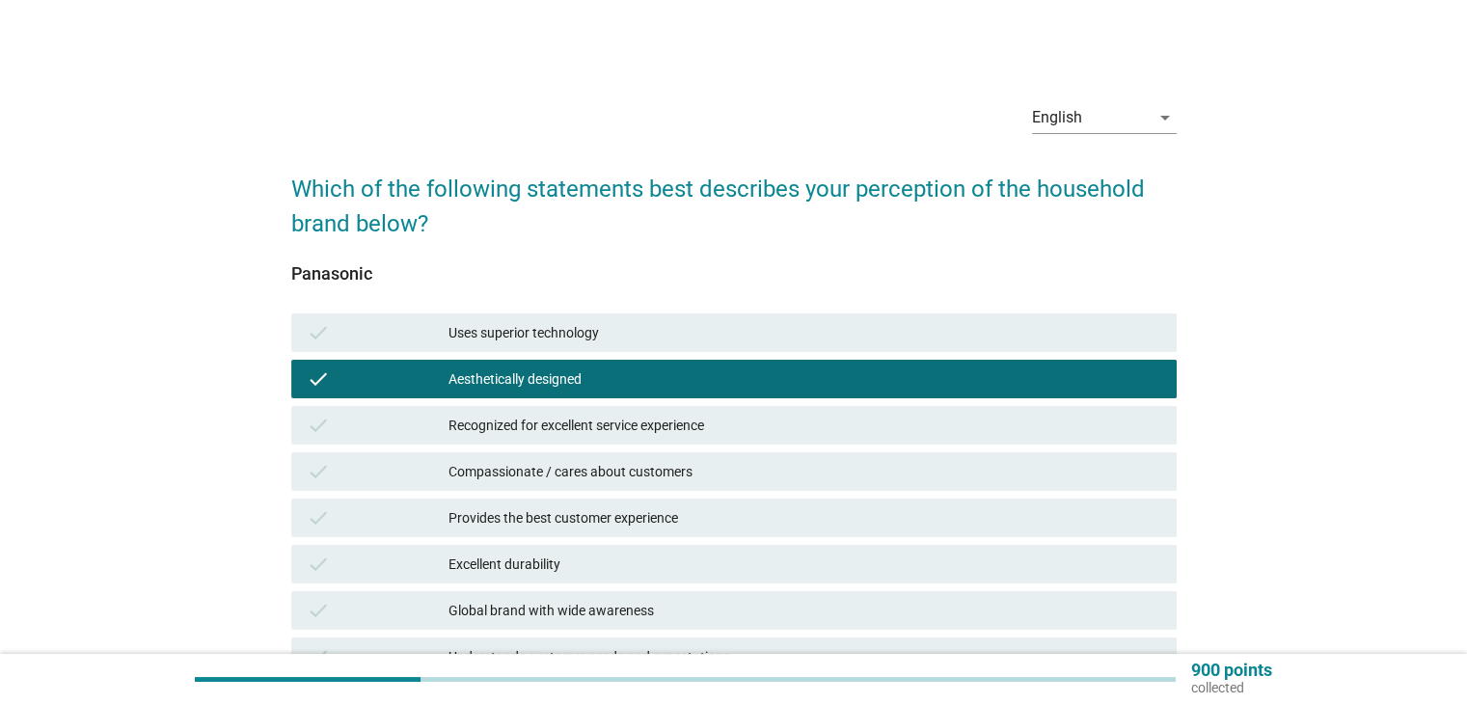
drag, startPoint x: 749, startPoint y: 542, endPoint x: 780, endPoint y: 622, distance: 86.2
click at [750, 542] on div "check Excellent durability" at bounding box center [733, 564] width 893 height 46
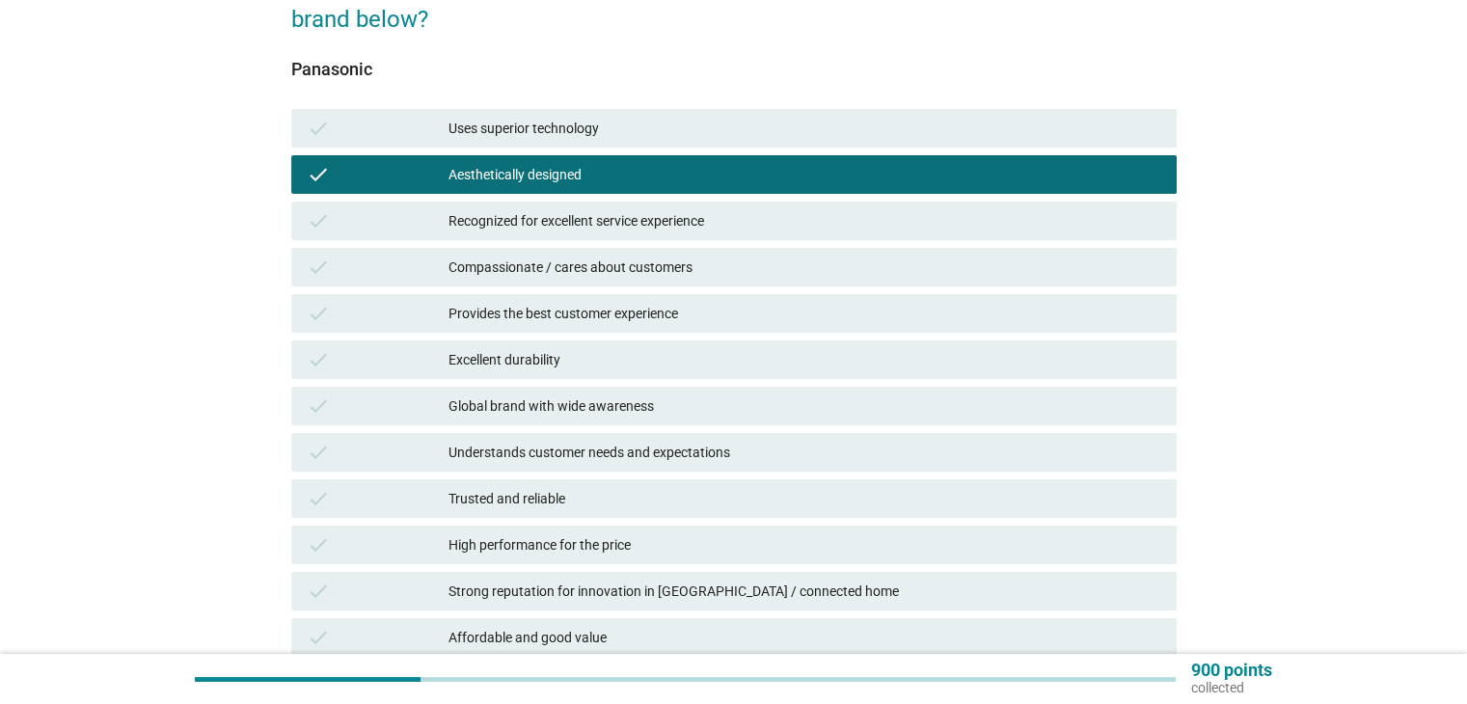
scroll to position [289, 0]
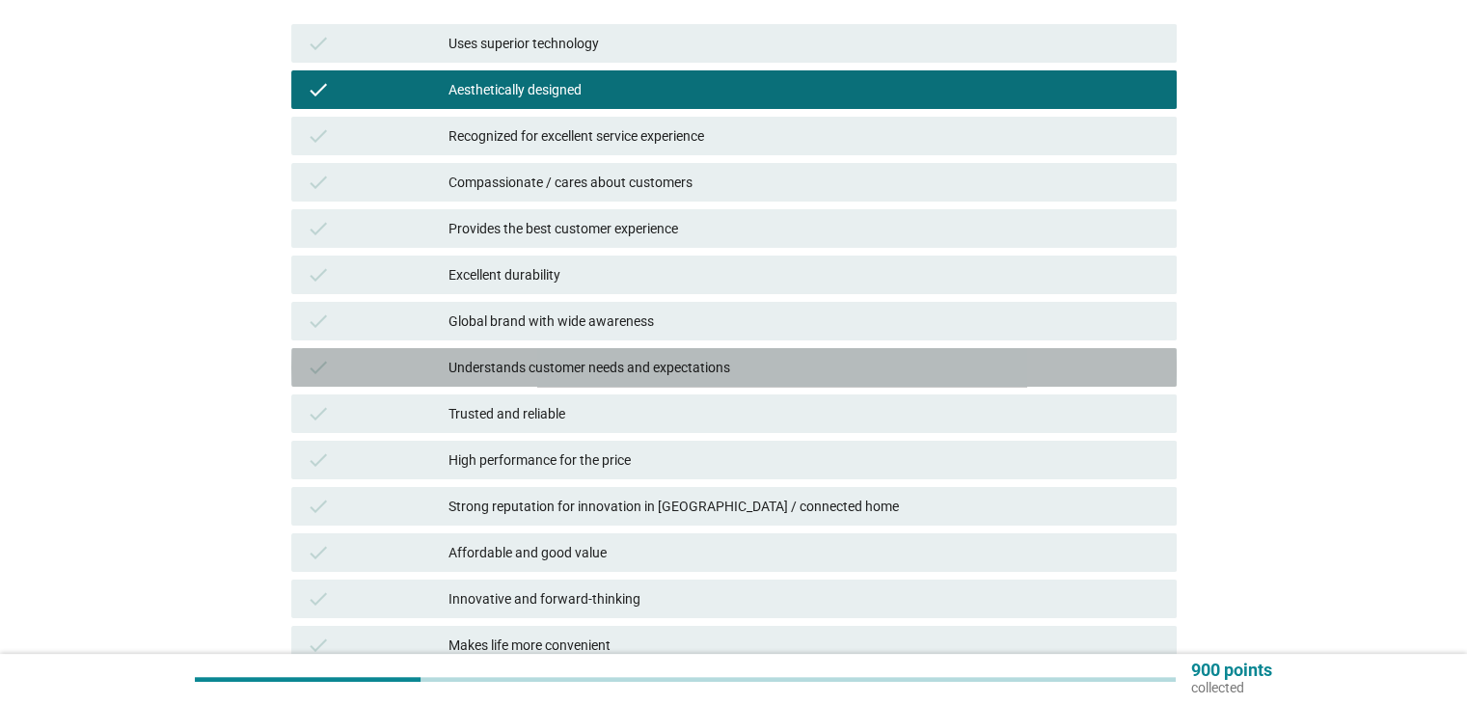
click at [739, 374] on div "Understands customer needs and expectations" at bounding box center [805, 367] width 712 height 23
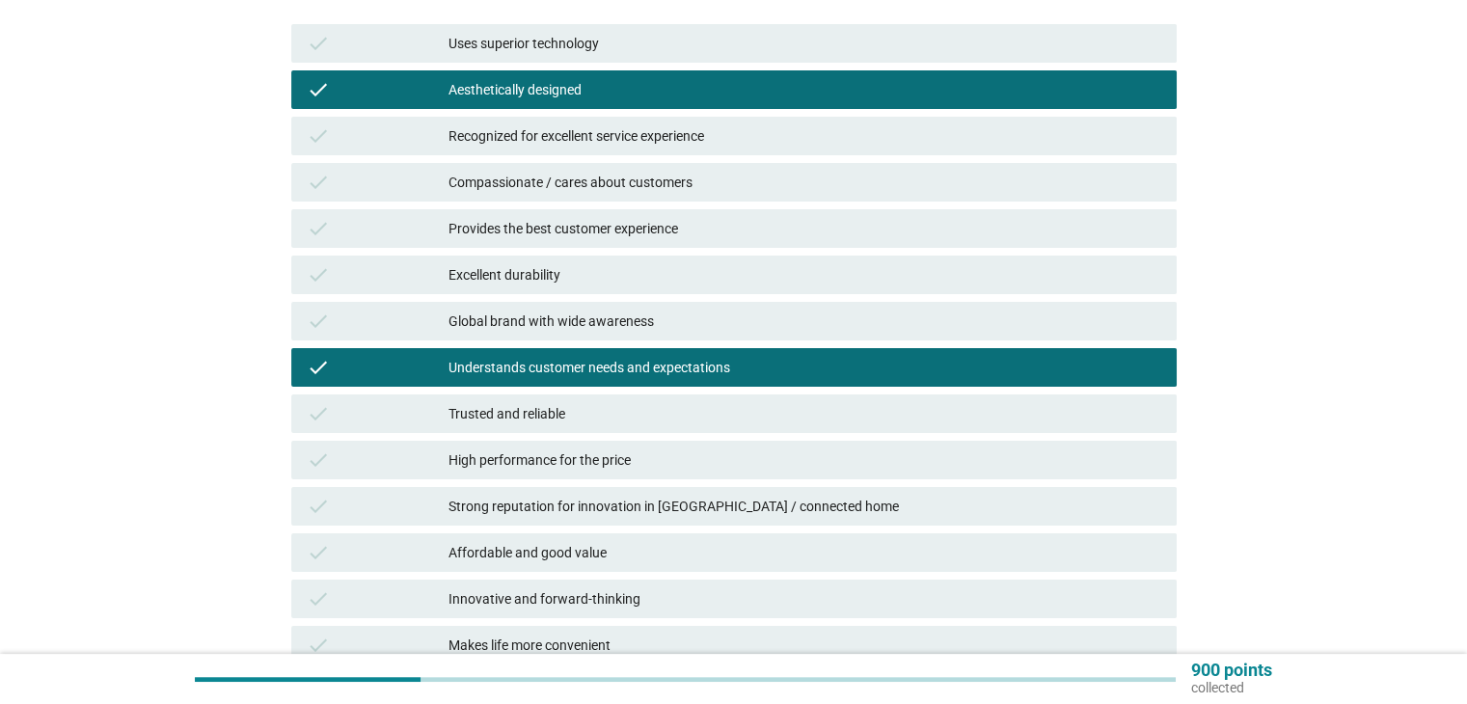
click at [756, 576] on div "check Innovative and forward-thinking" at bounding box center [733, 599] width 893 height 46
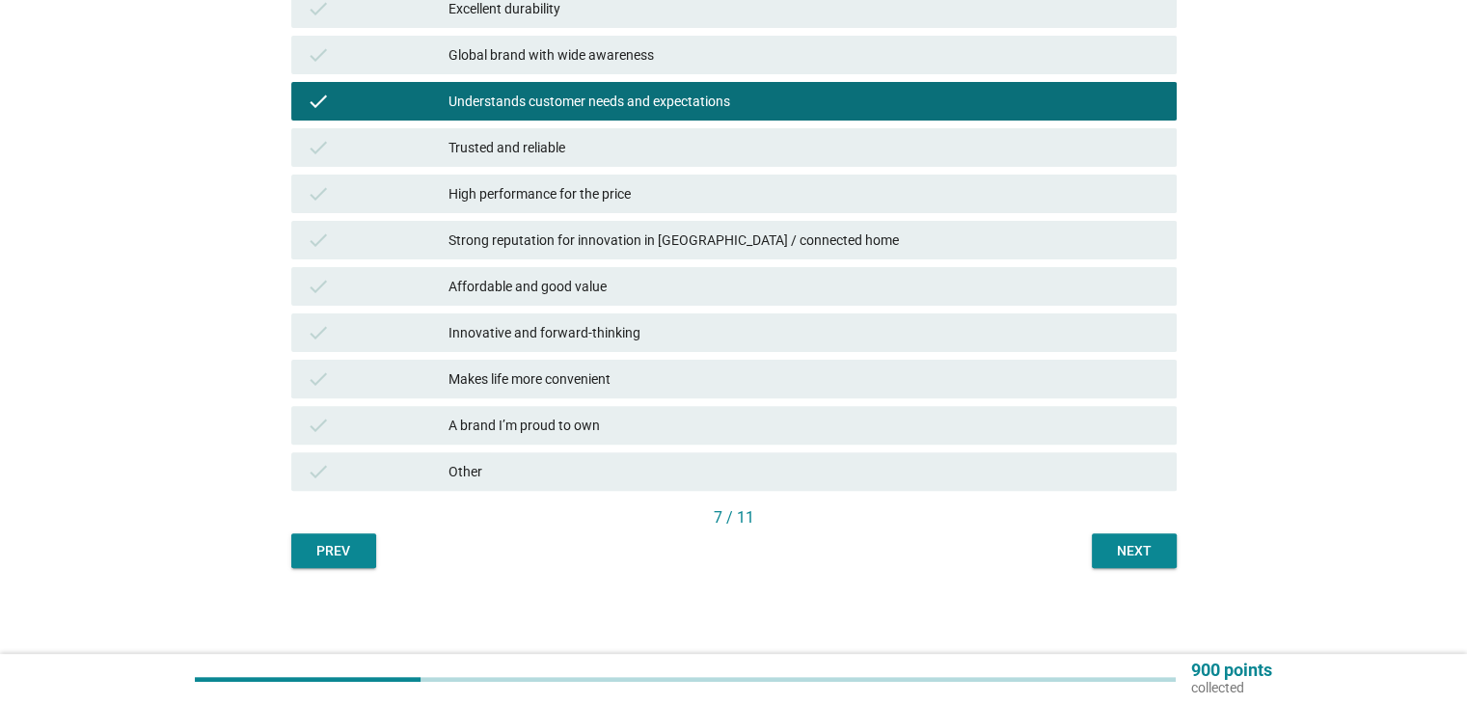
scroll to position [557, 0]
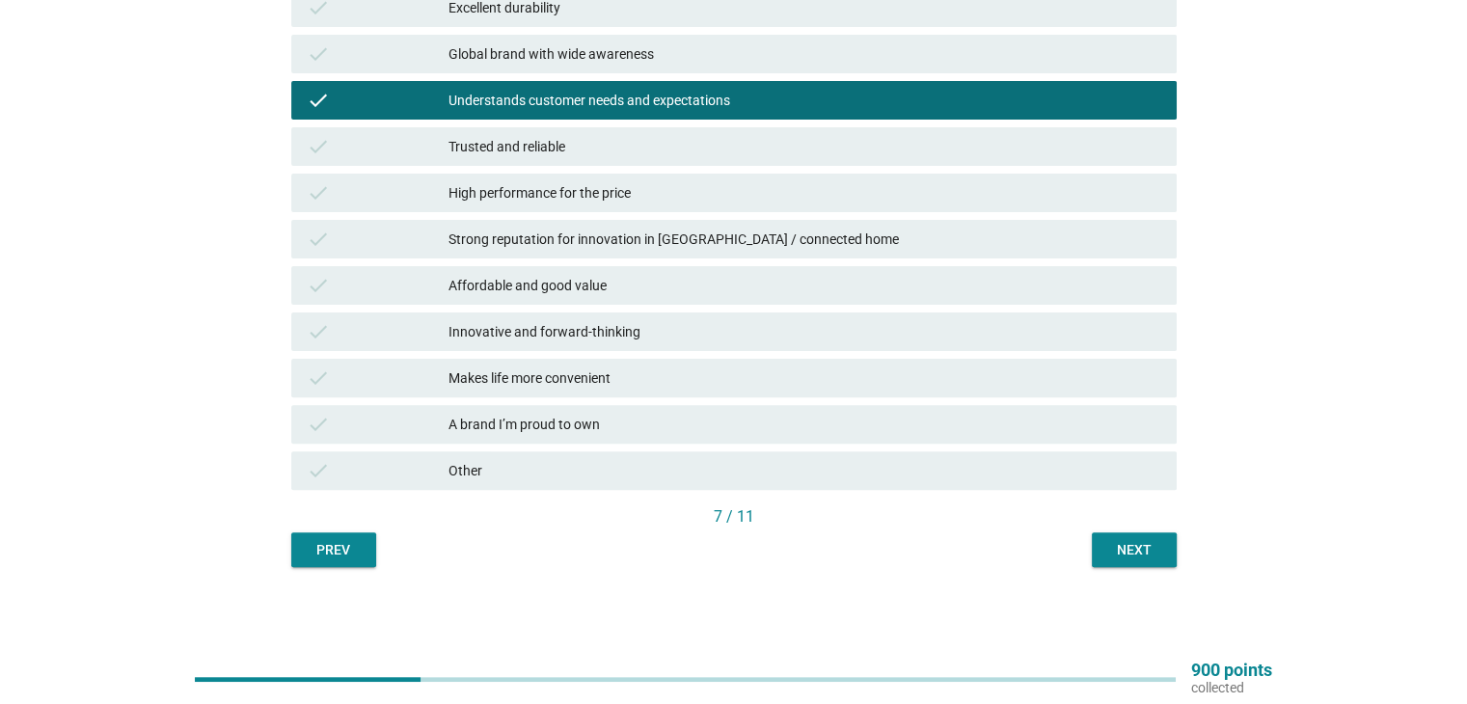
click at [739, 420] on div "A brand I’m proud to own" at bounding box center [805, 424] width 712 height 23
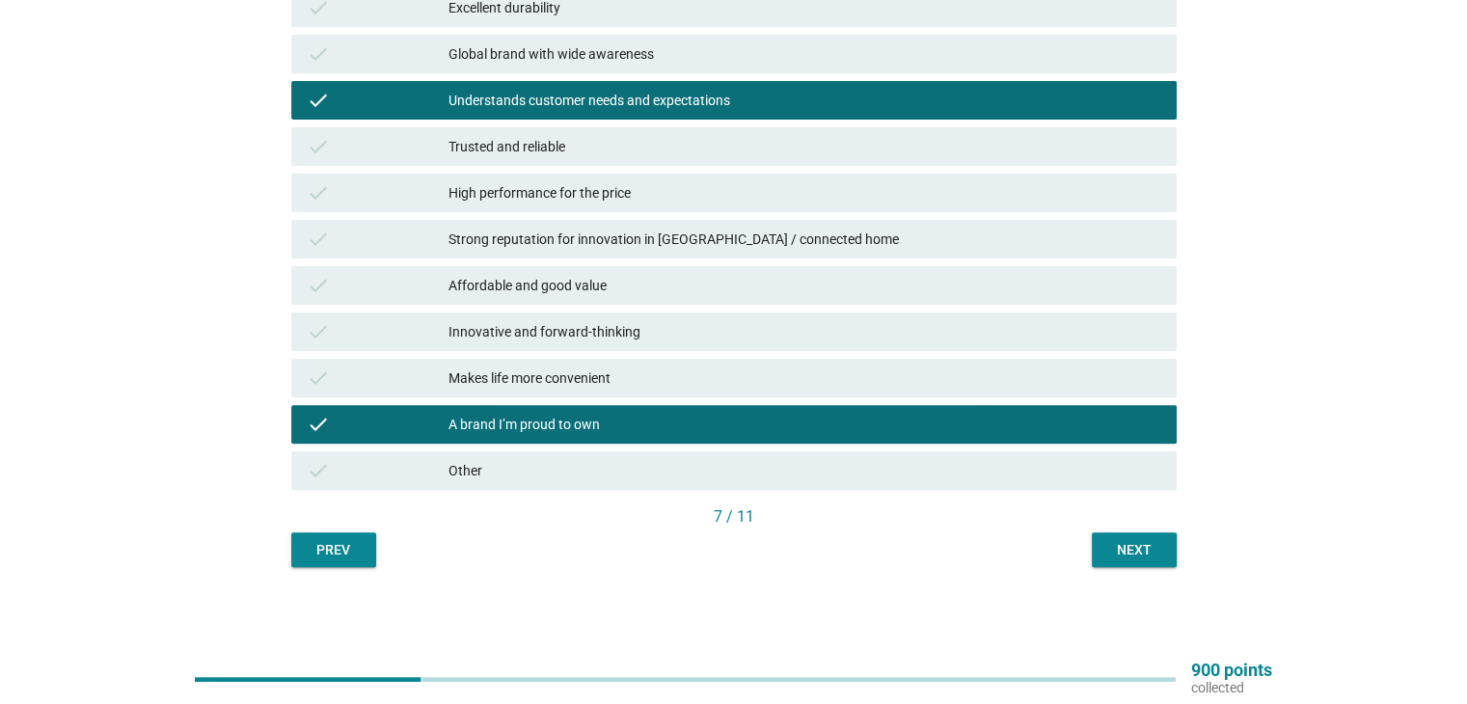
click at [745, 337] on div "Innovative and forward-thinking" at bounding box center [805, 331] width 712 height 23
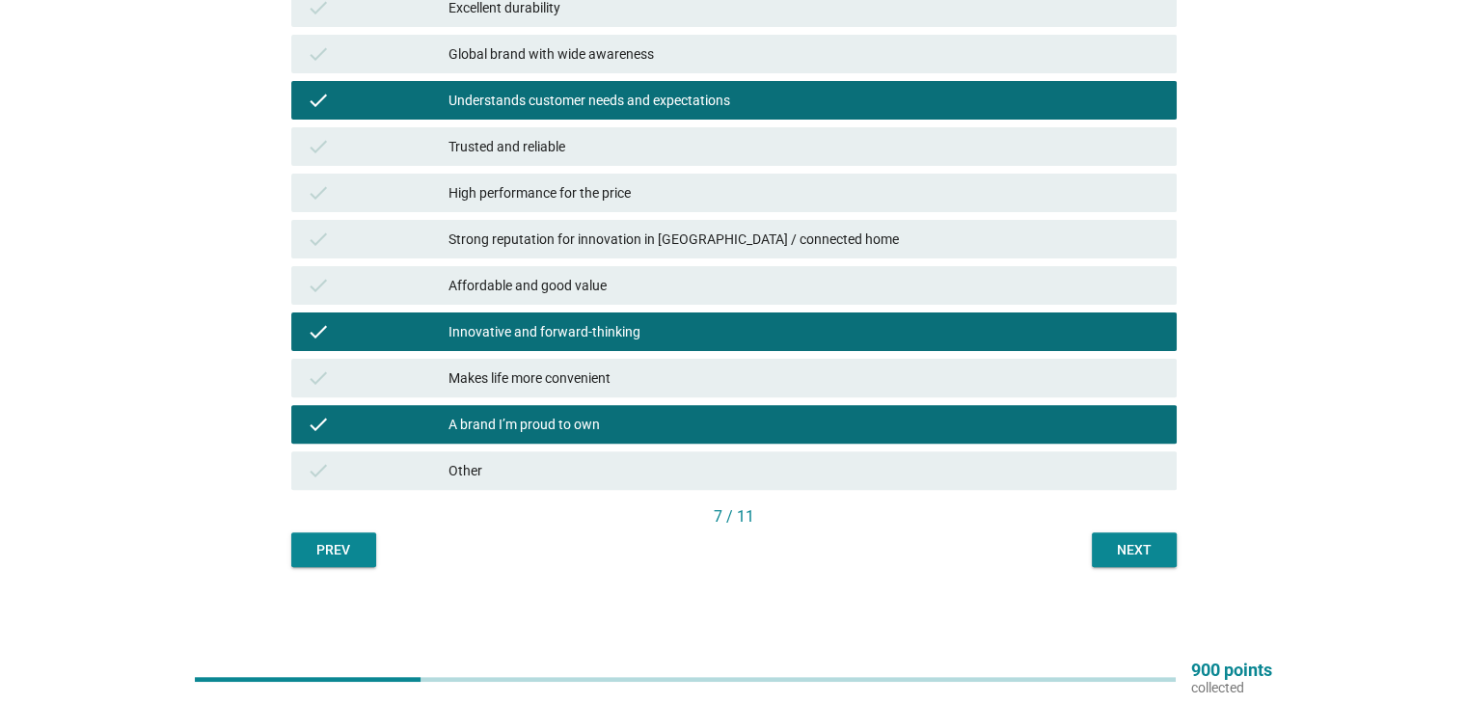
click at [1135, 540] on div "Next" at bounding box center [1135, 550] width 54 height 20
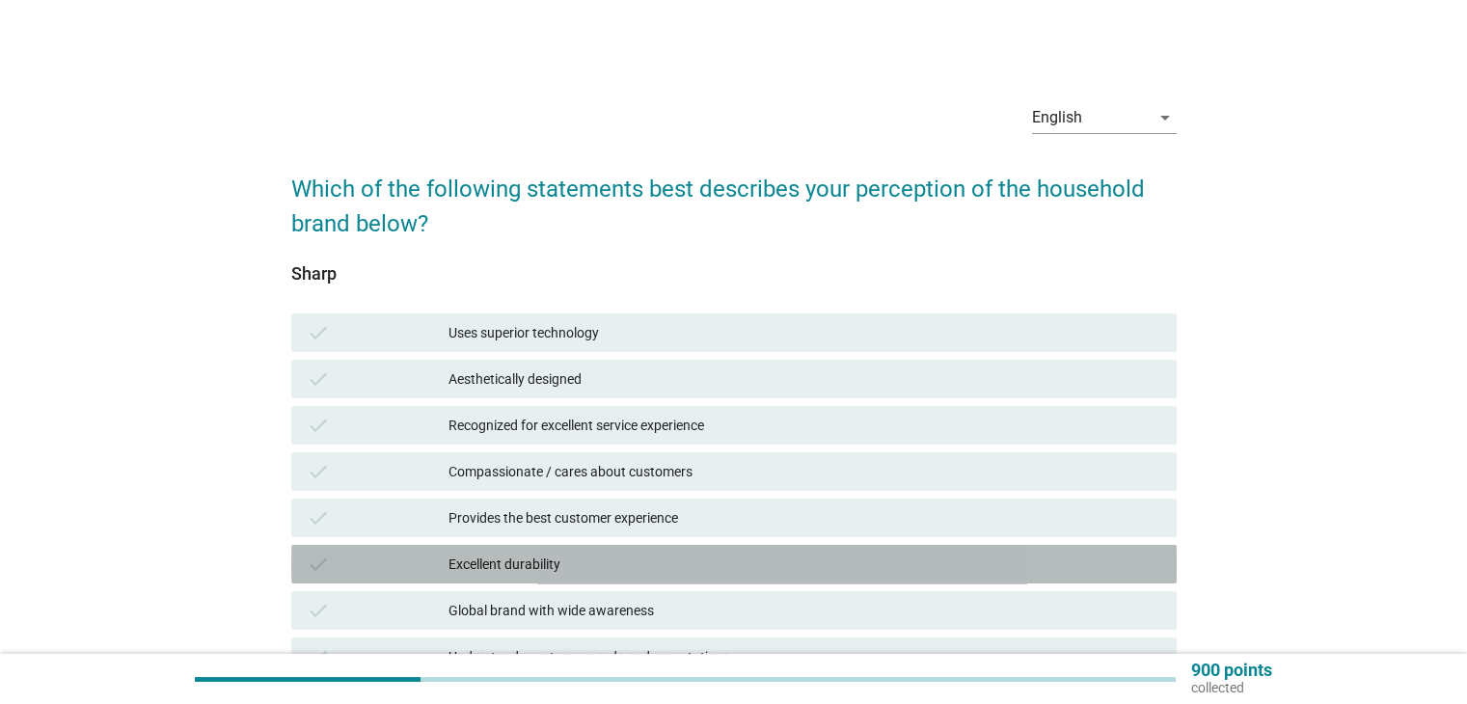
click at [793, 549] on div "check Excellent durability" at bounding box center [734, 564] width 886 height 39
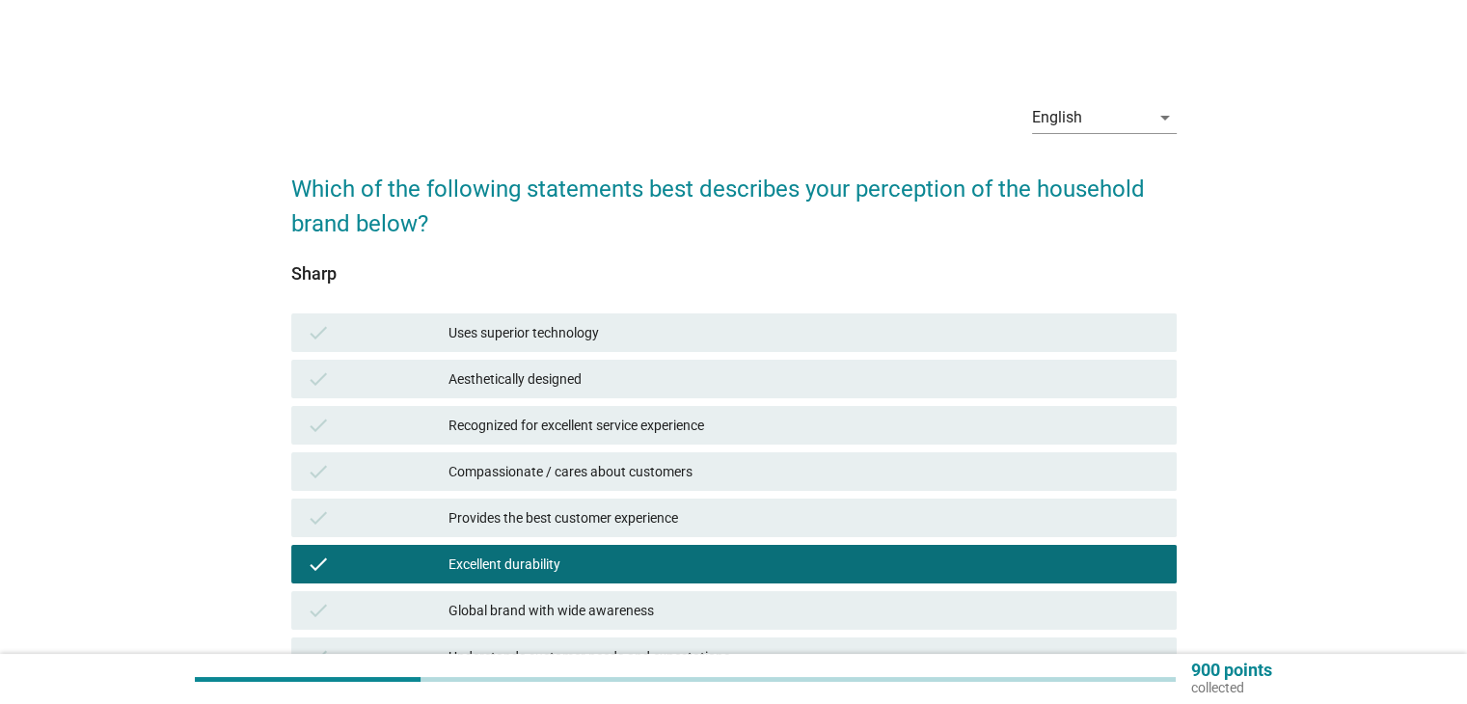
click at [789, 621] on div "Global brand with wide awareness" at bounding box center [805, 610] width 712 height 23
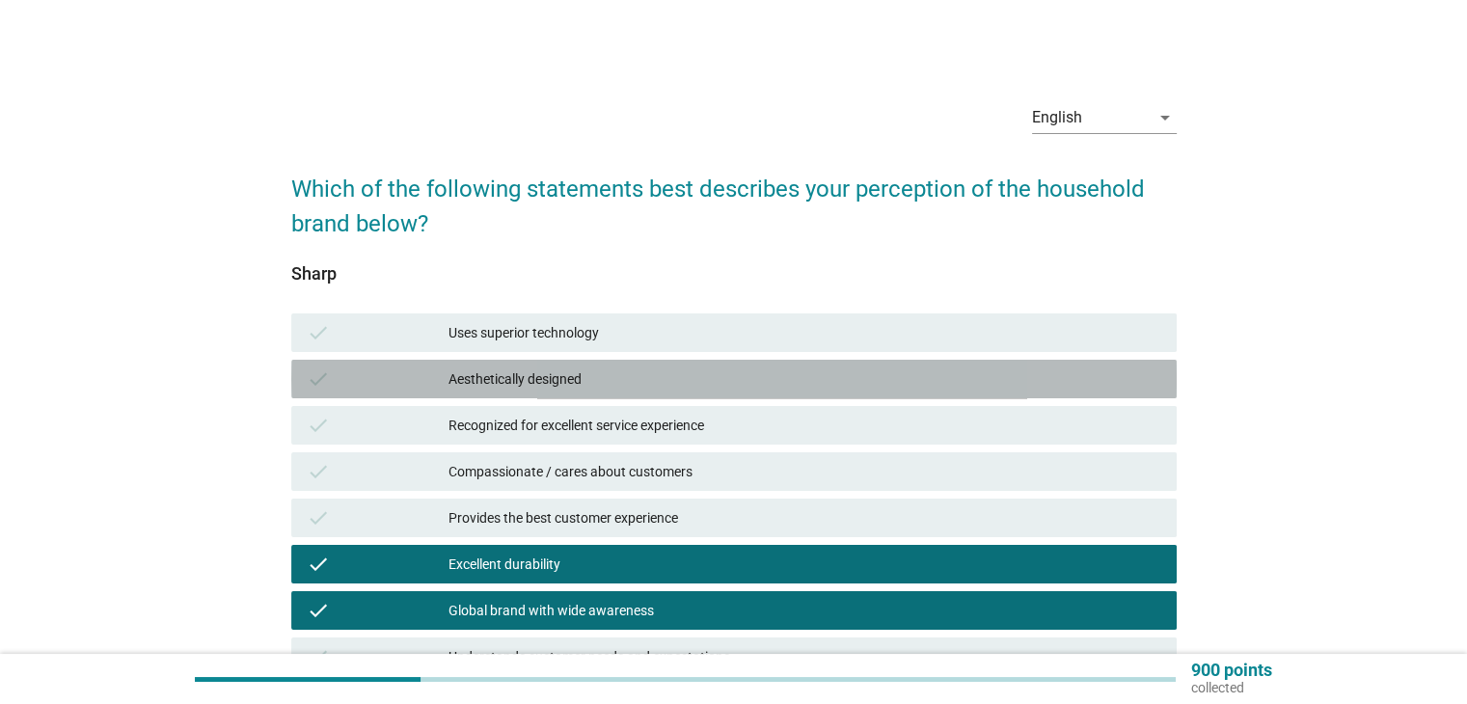
click at [820, 389] on div "Aesthetically designed" at bounding box center [805, 379] width 712 height 23
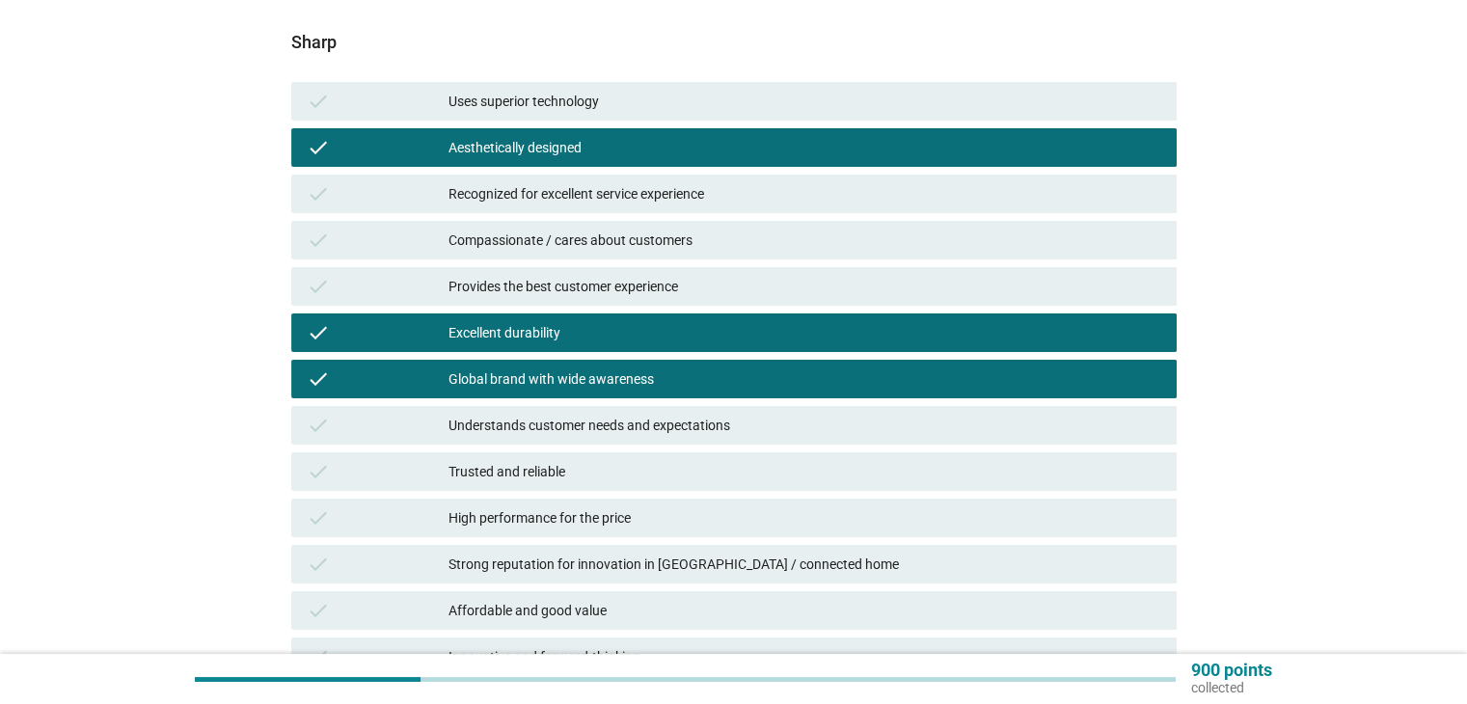
scroll to position [482, 0]
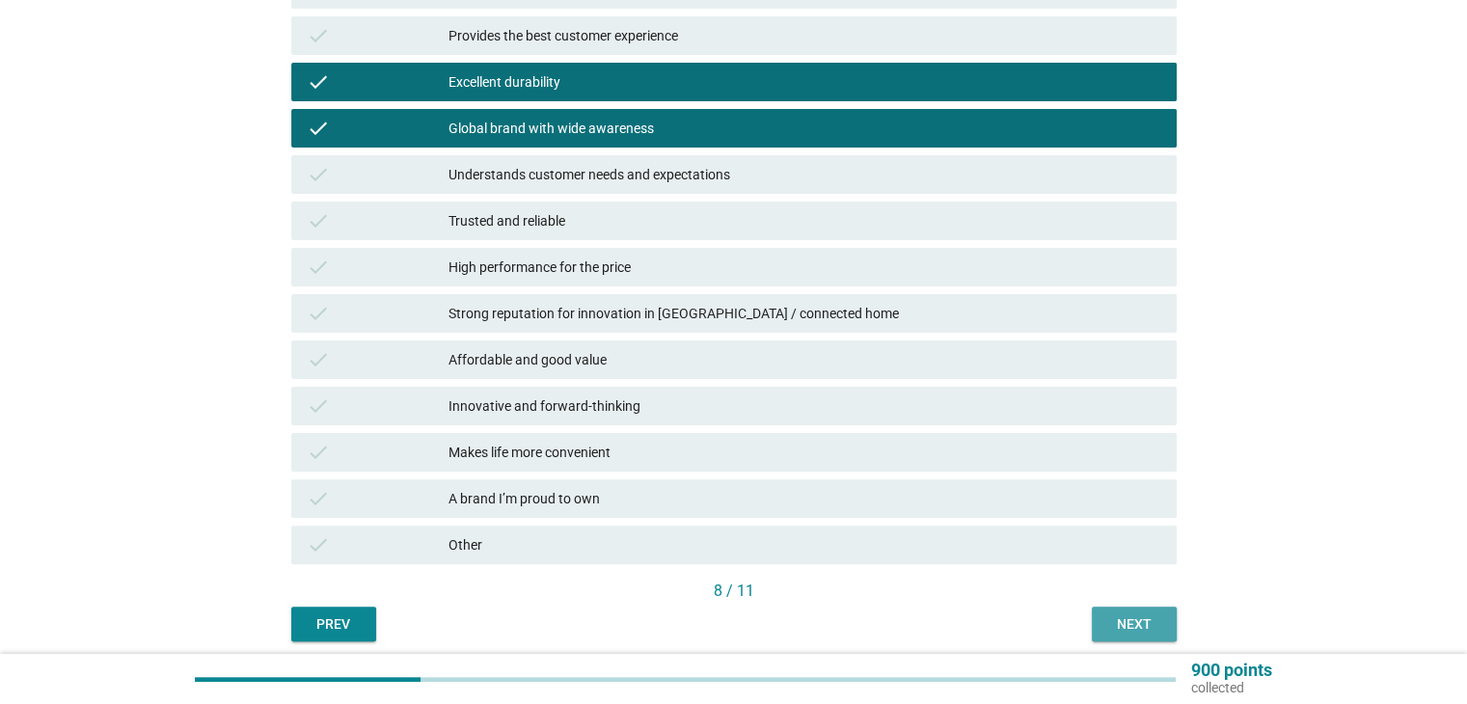
click at [1123, 619] on div "Next" at bounding box center [1135, 625] width 54 height 20
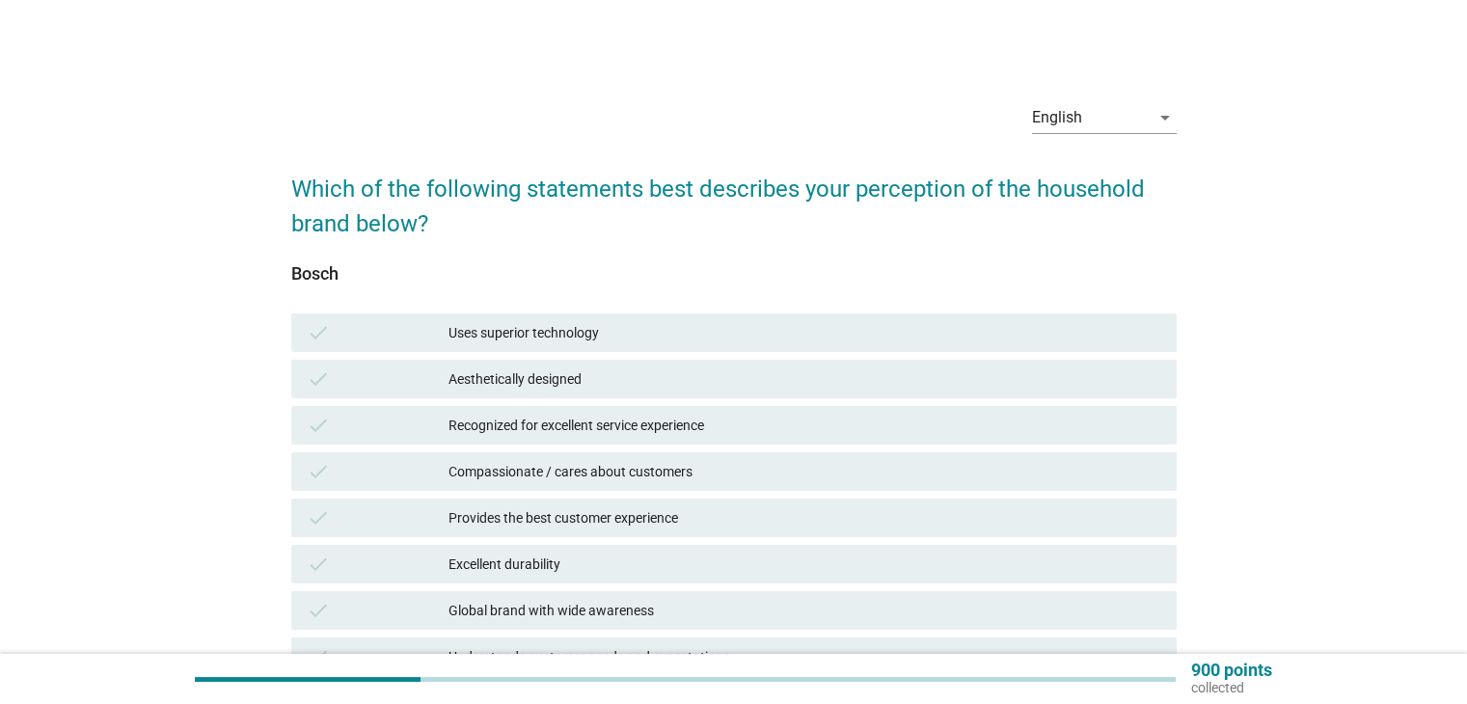
click at [837, 578] on div "check Excellent durability" at bounding box center [734, 564] width 886 height 39
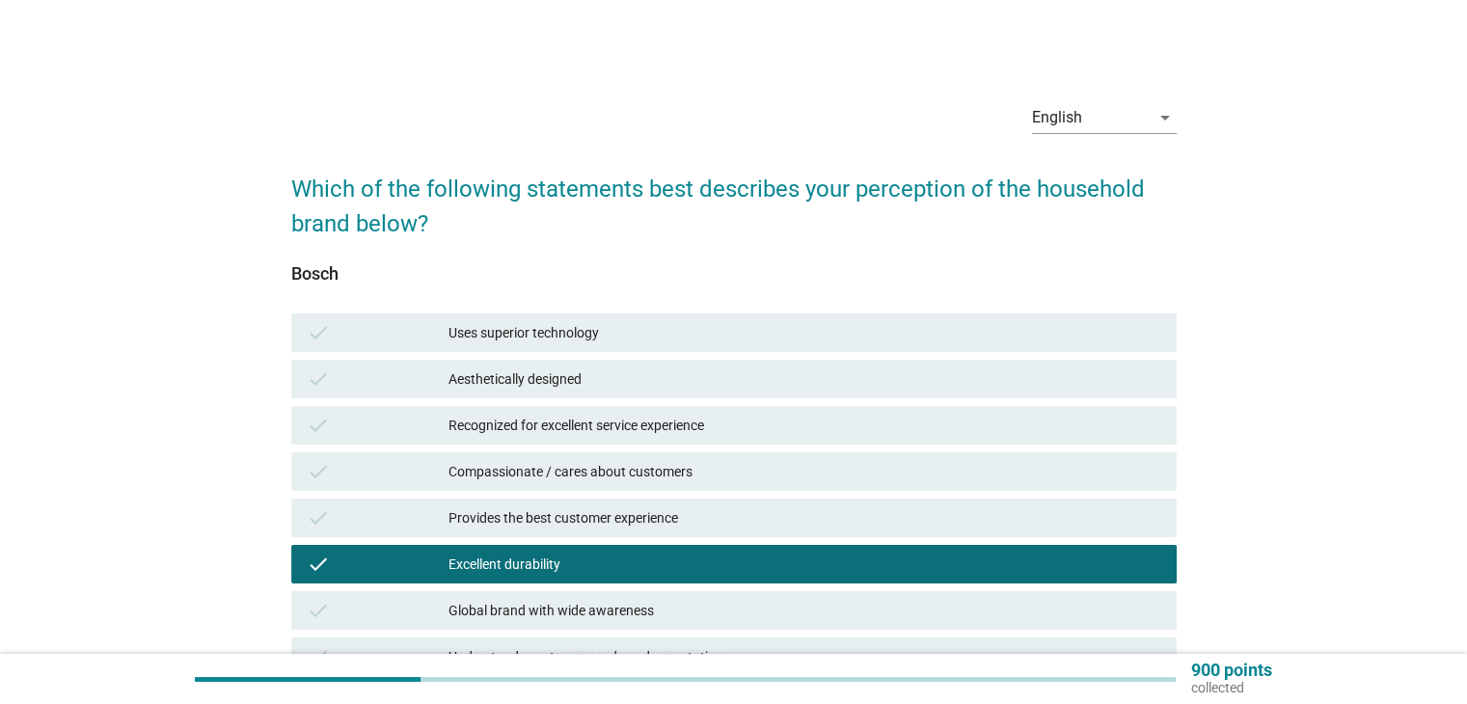
click at [844, 469] on div "Compassionate / cares about customers" at bounding box center [805, 471] width 712 height 23
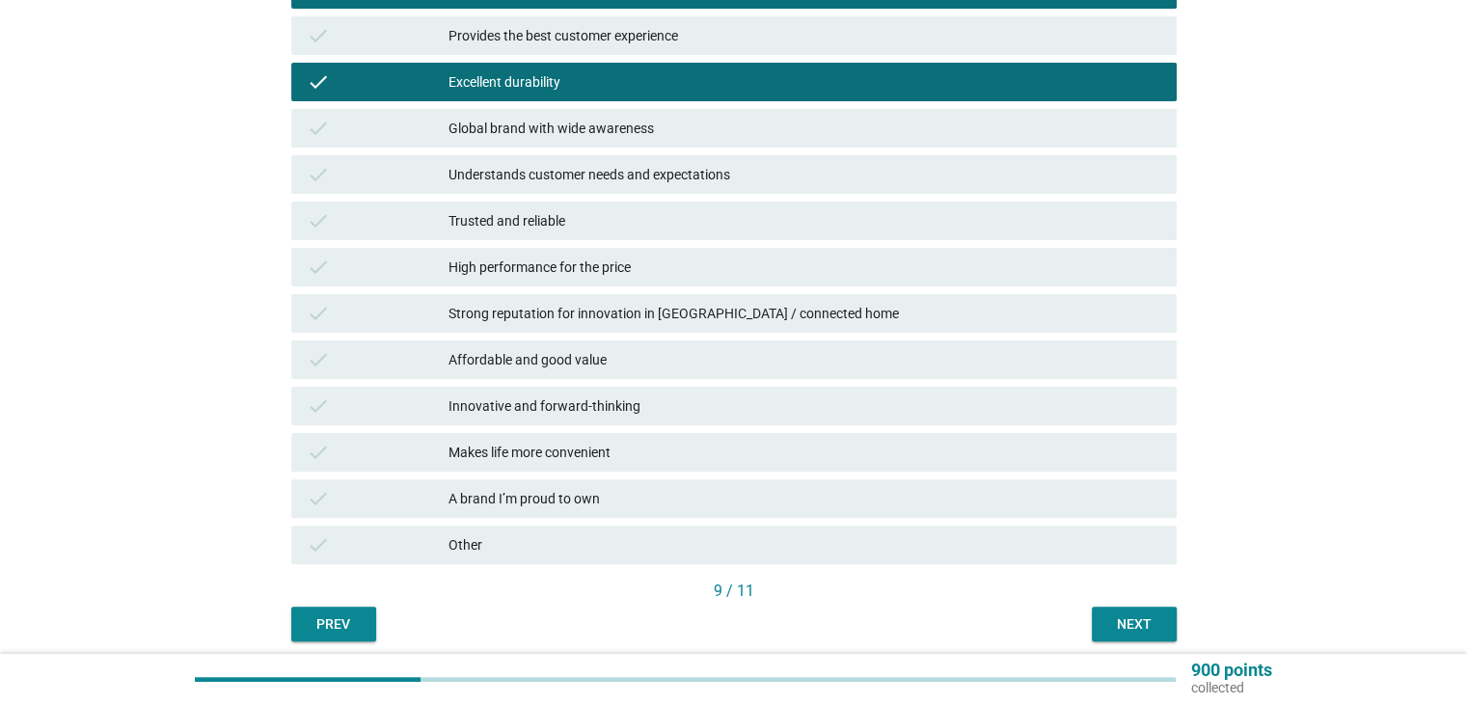
scroll to position [557, 0]
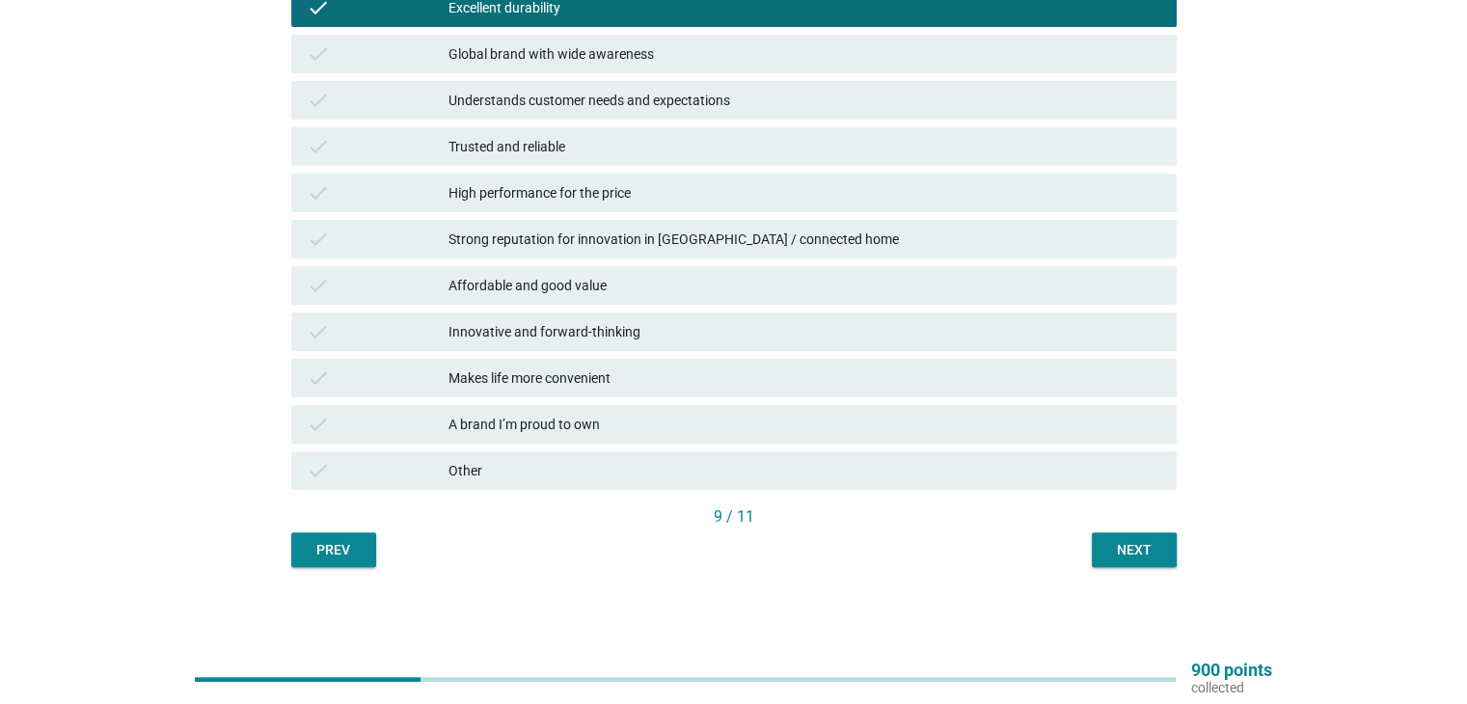
click at [764, 379] on div "Makes life more convenient" at bounding box center [805, 378] width 712 height 23
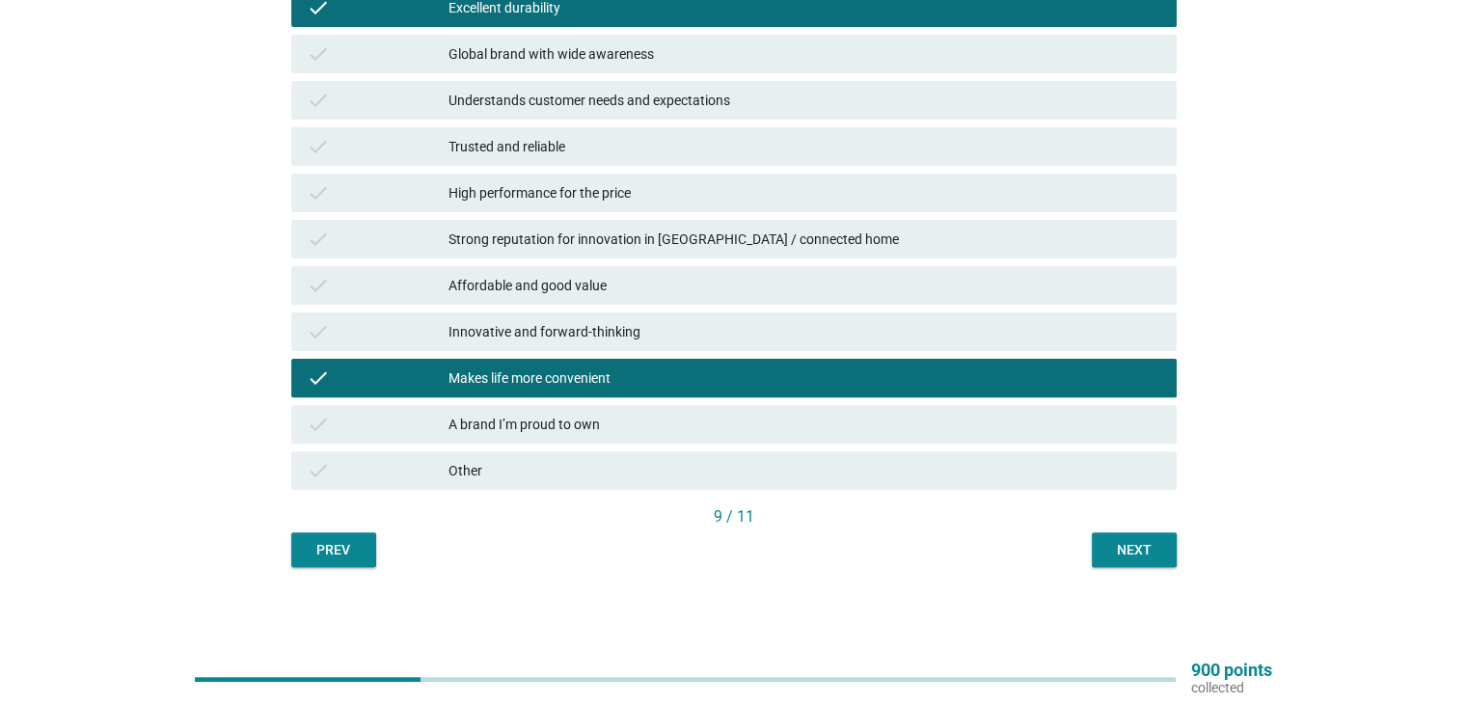
click at [1132, 554] on div "Next" at bounding box center [1135, 550] width 54 height 20
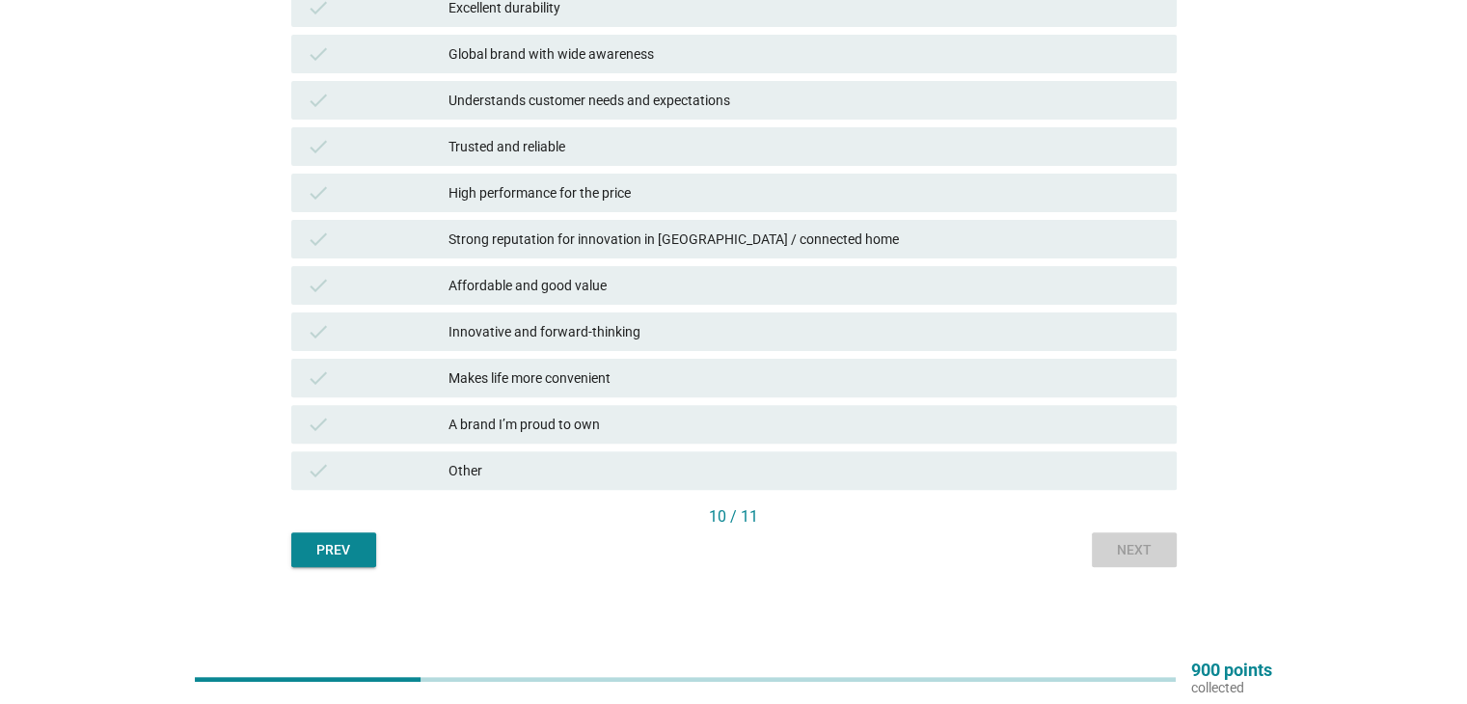
scroll to position [0, 0]
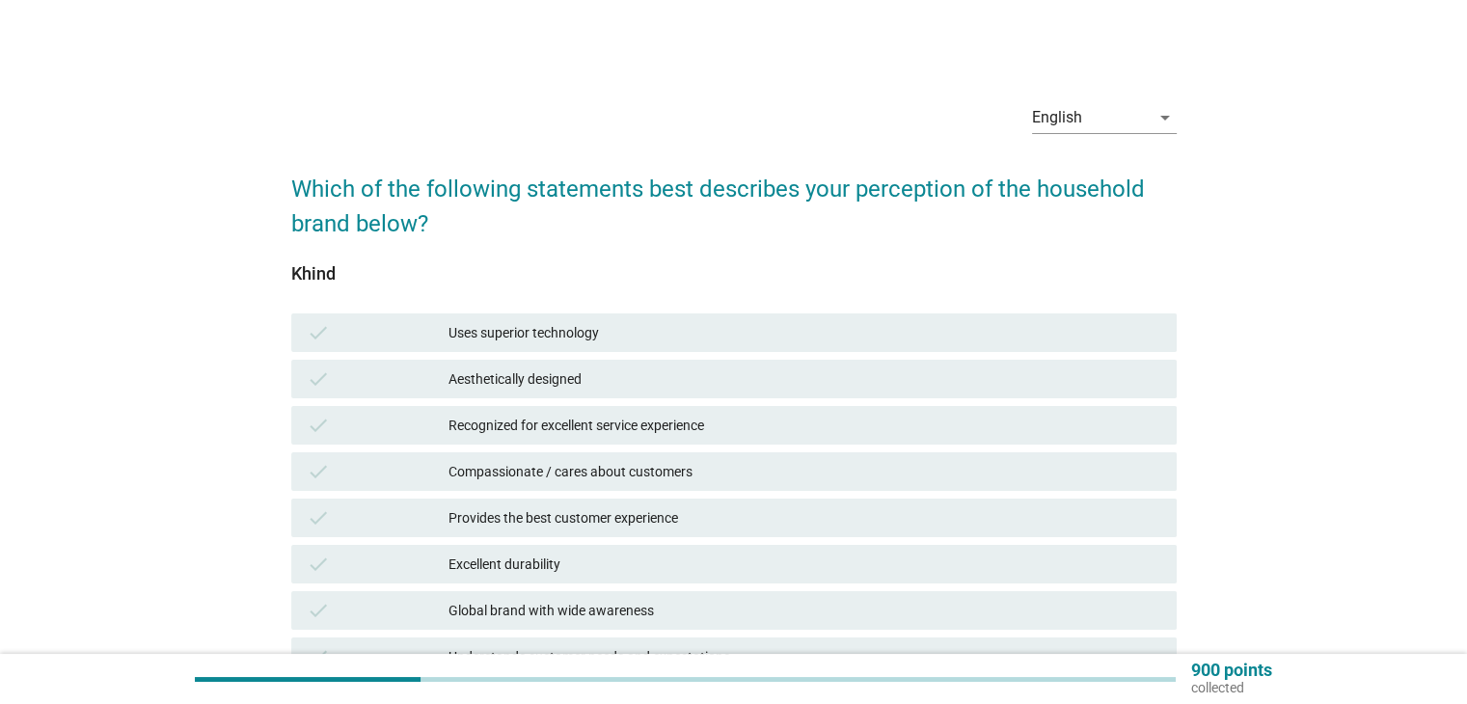
click at [794, 547] on div "check Excellent durability" at bounding box center [734, 564] width 886 height 39
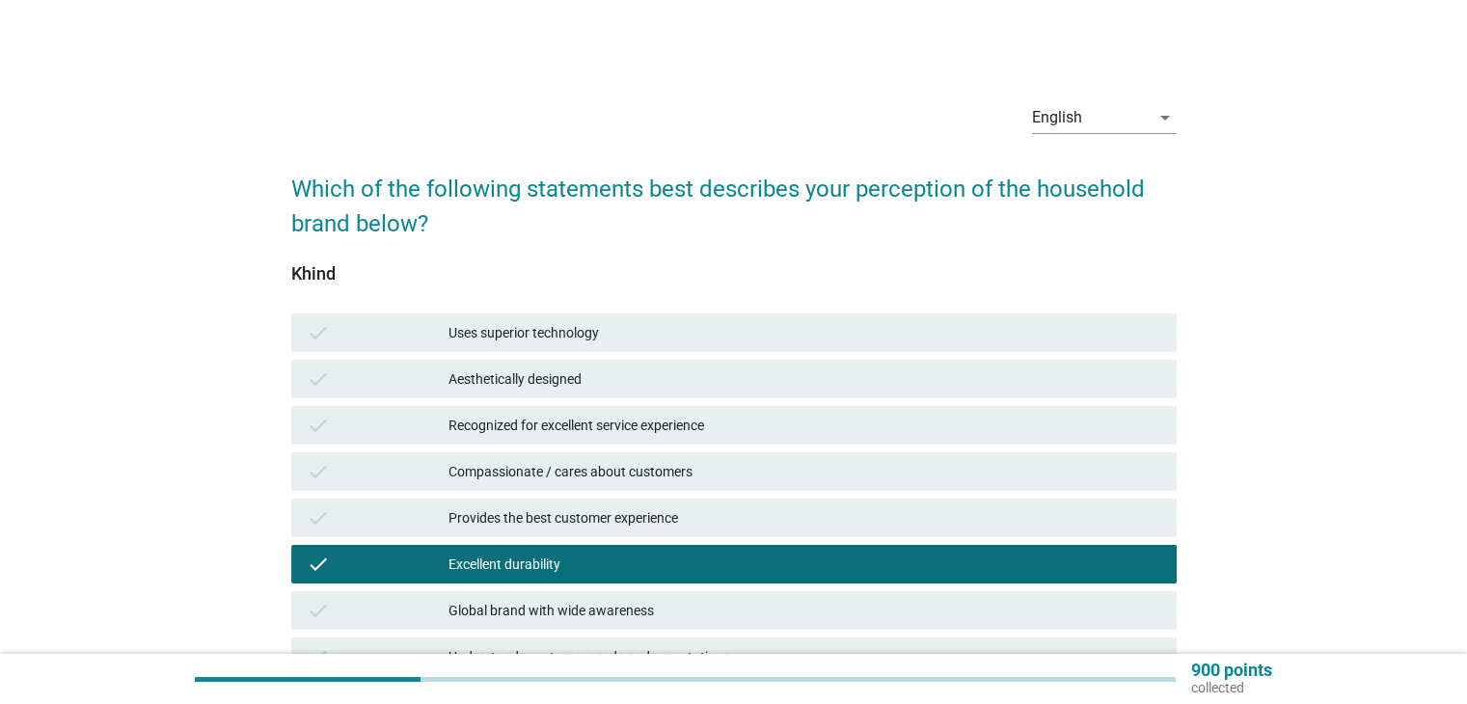
click at [828, 420] on div "Recognized for excellent service experience" at bounding box center [805, 425] width 712 height 23
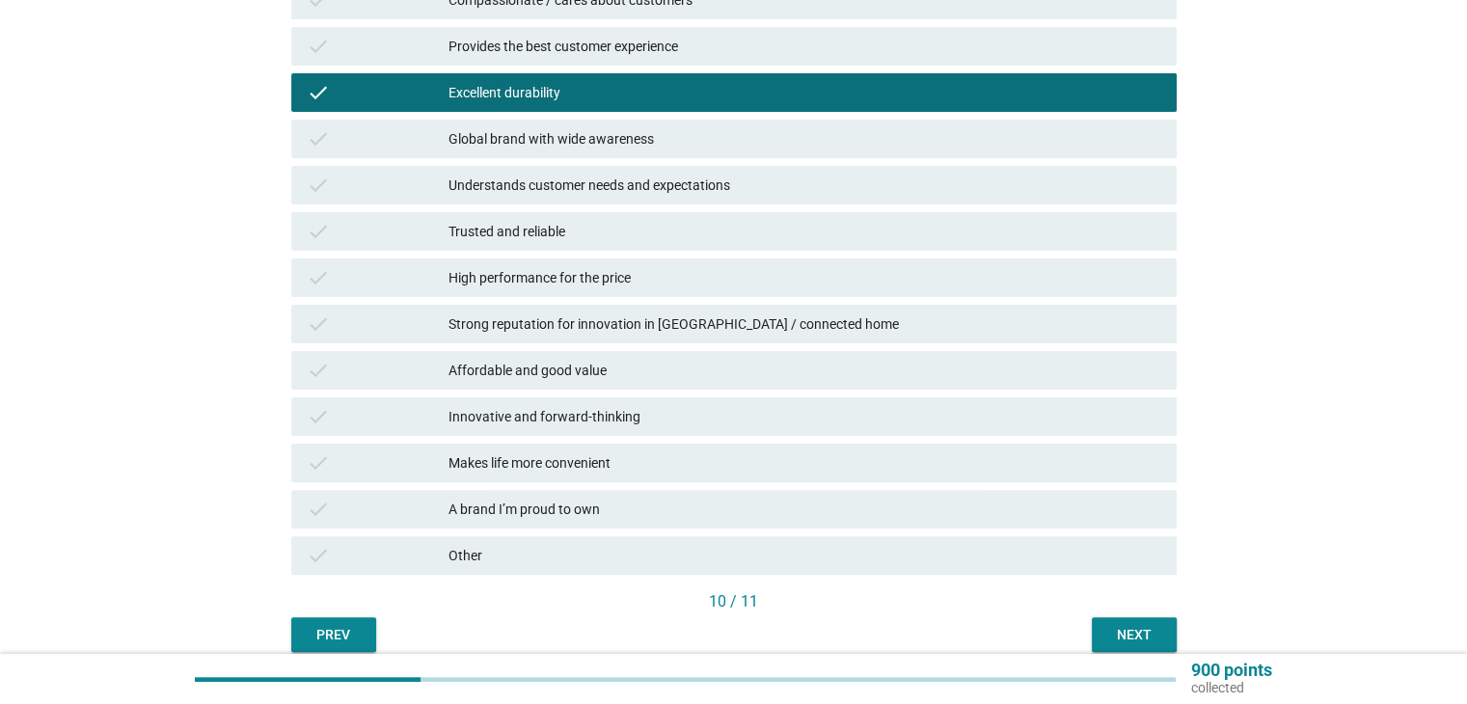
scroll to position [557, 0]
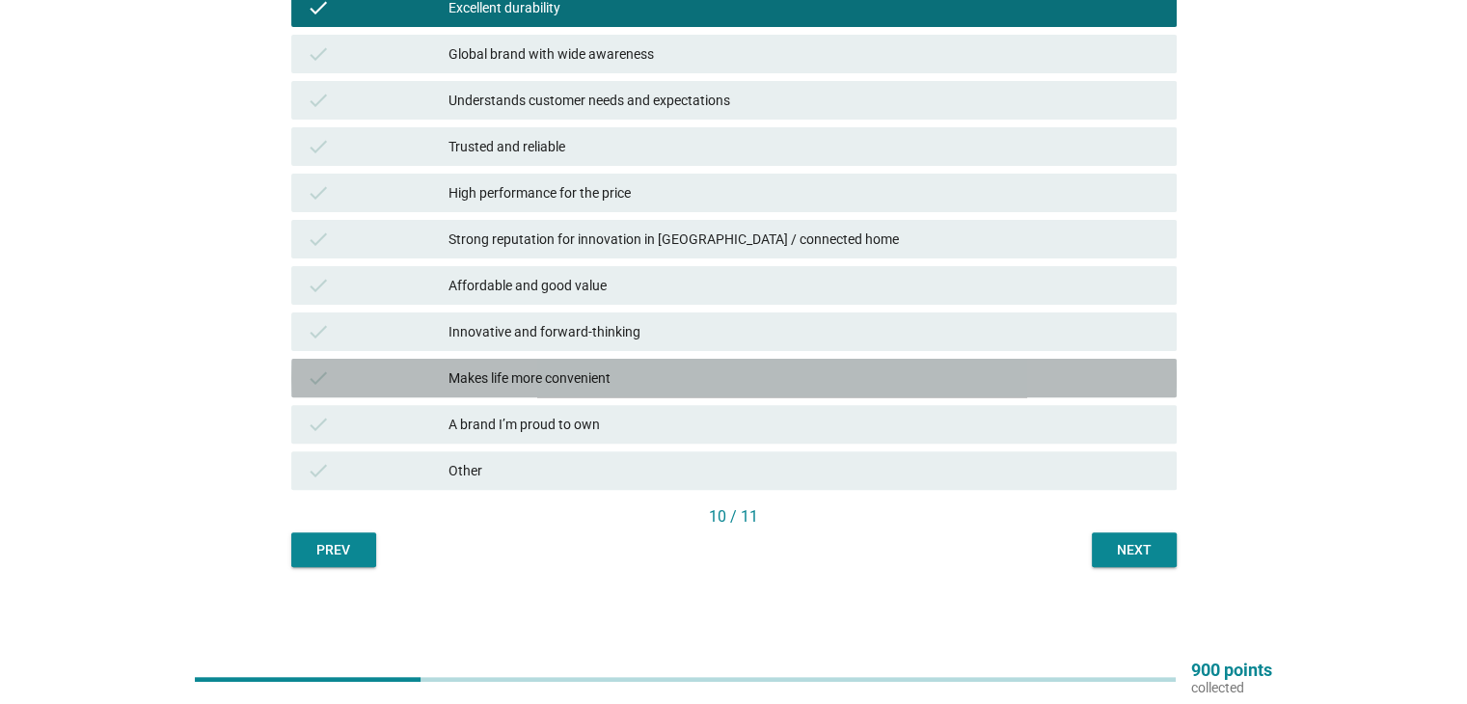
click at [834, 383] on div "Makes life more convenient" at bounding box center [805, 378] width 712 height 23
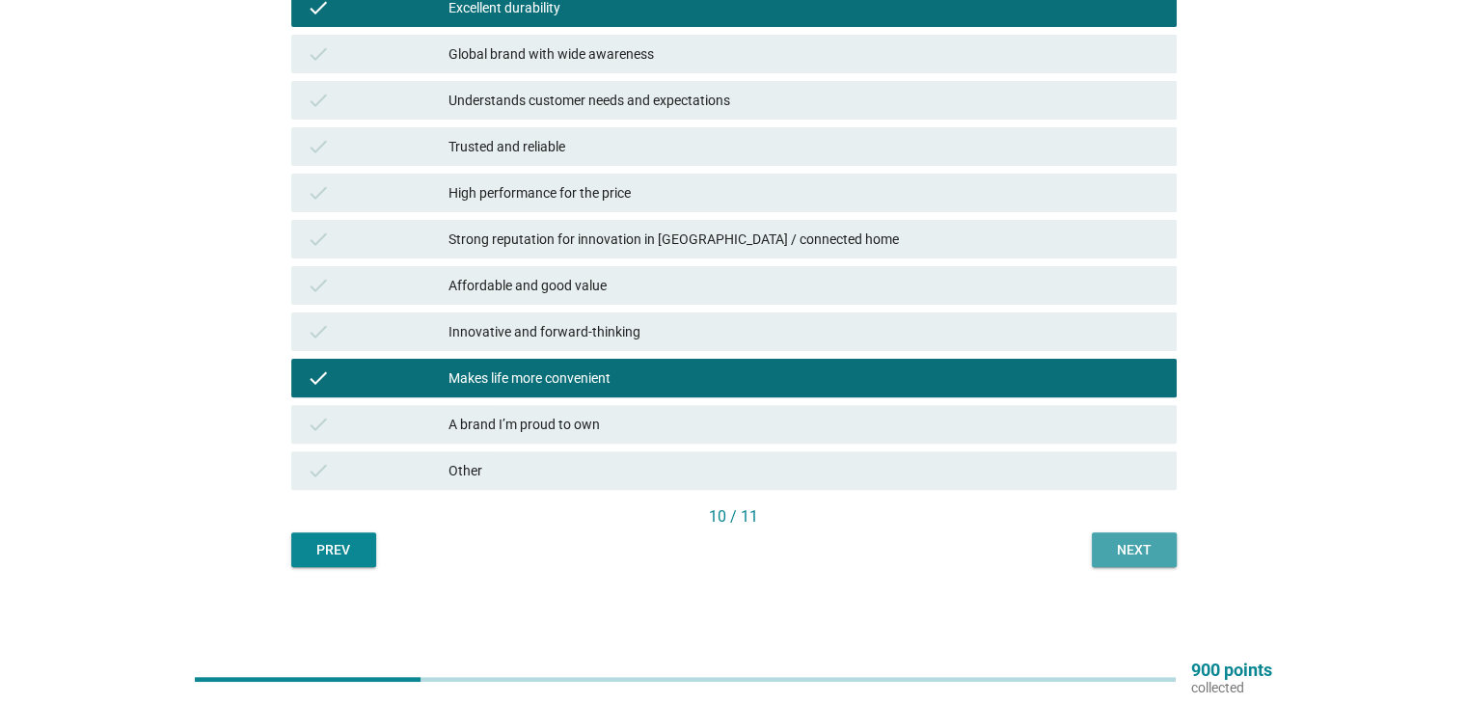
click at [1113, 536] on button "Next" at bounding box center [1134, 550] width 85 height 35
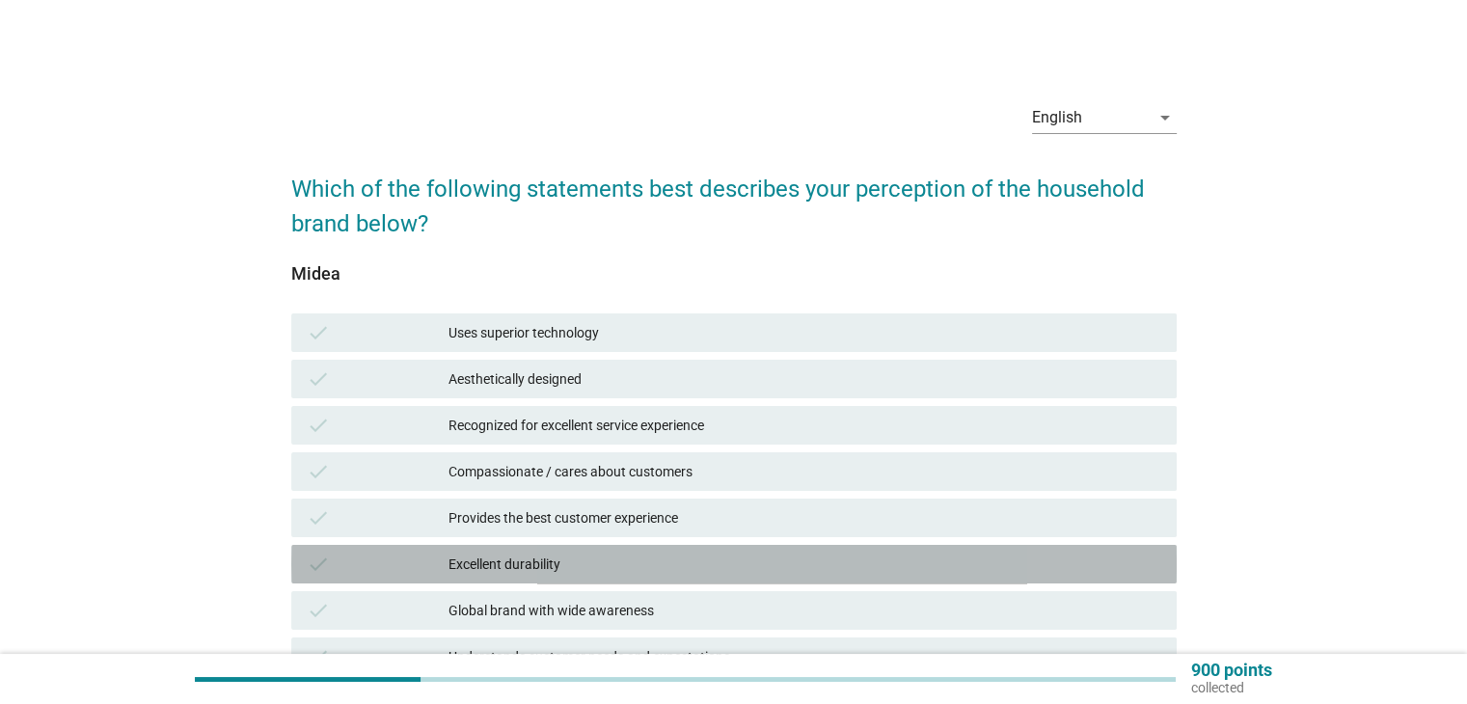
click at [813, 545] on div "check Excellent durability" at bounding box center [734, 564] width 886 height 39
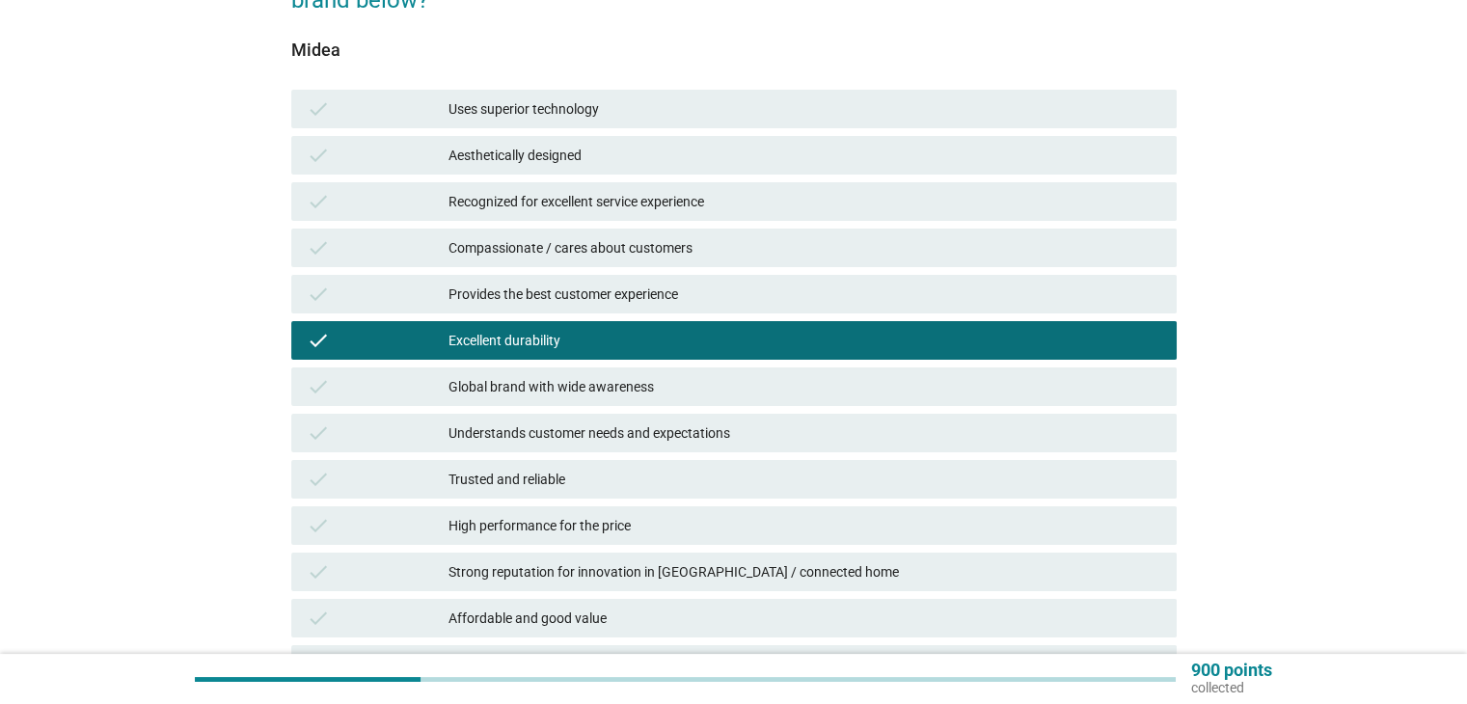
scroll to position [386, 0]
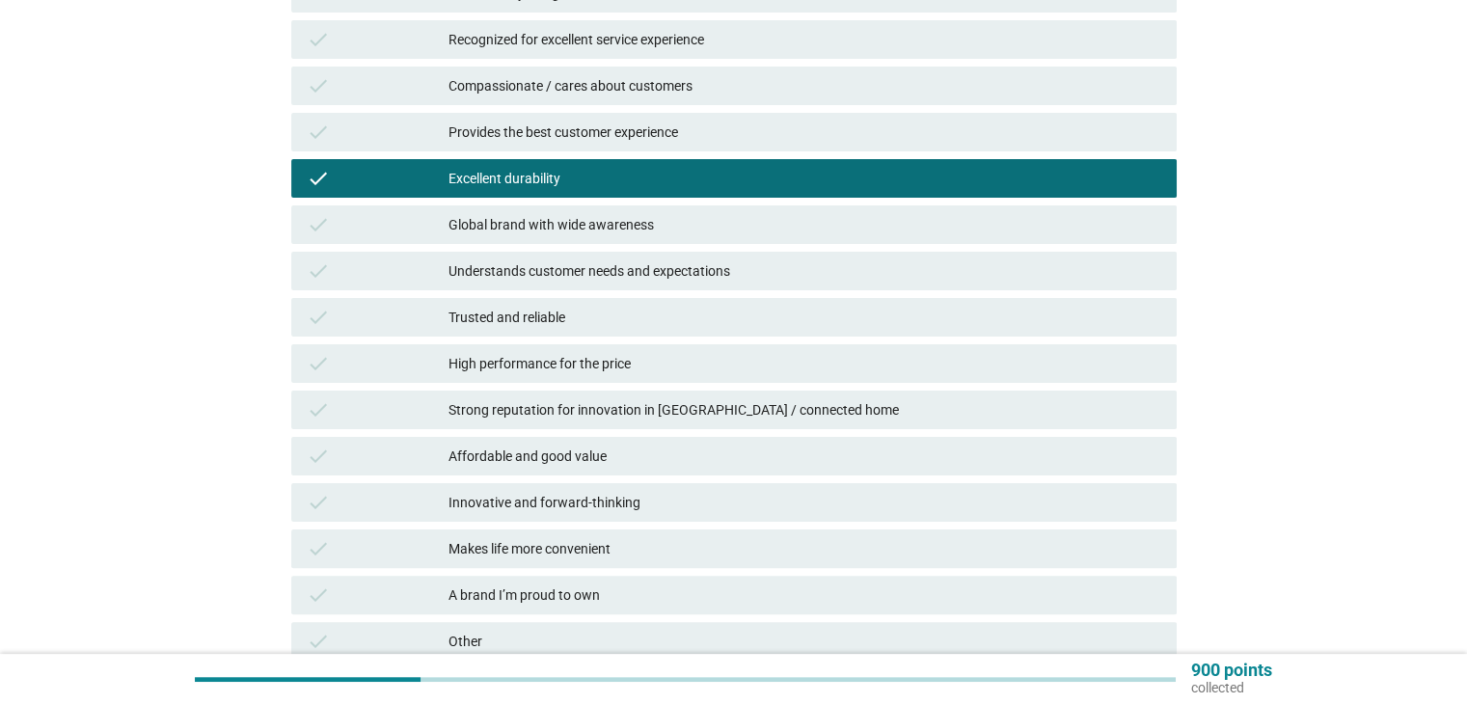
click at [605, 168] on div "Excellent durability" at bounding box center [805, 178] width 712 height 23
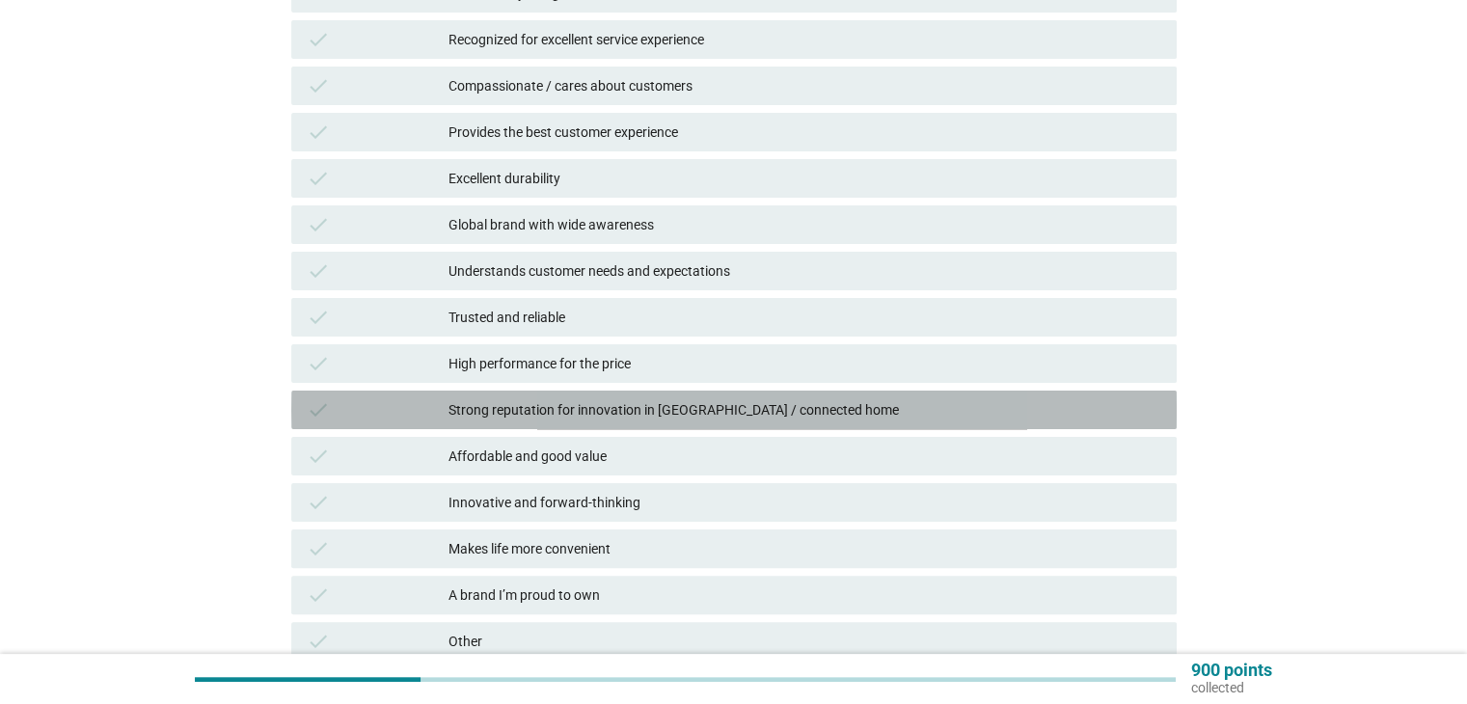
click at [580, 419] on div "Strong reputation for innovation in [GEOGRAPHIC_DATA] / connected home" at bounding box center [805, 409] width 712 height 23
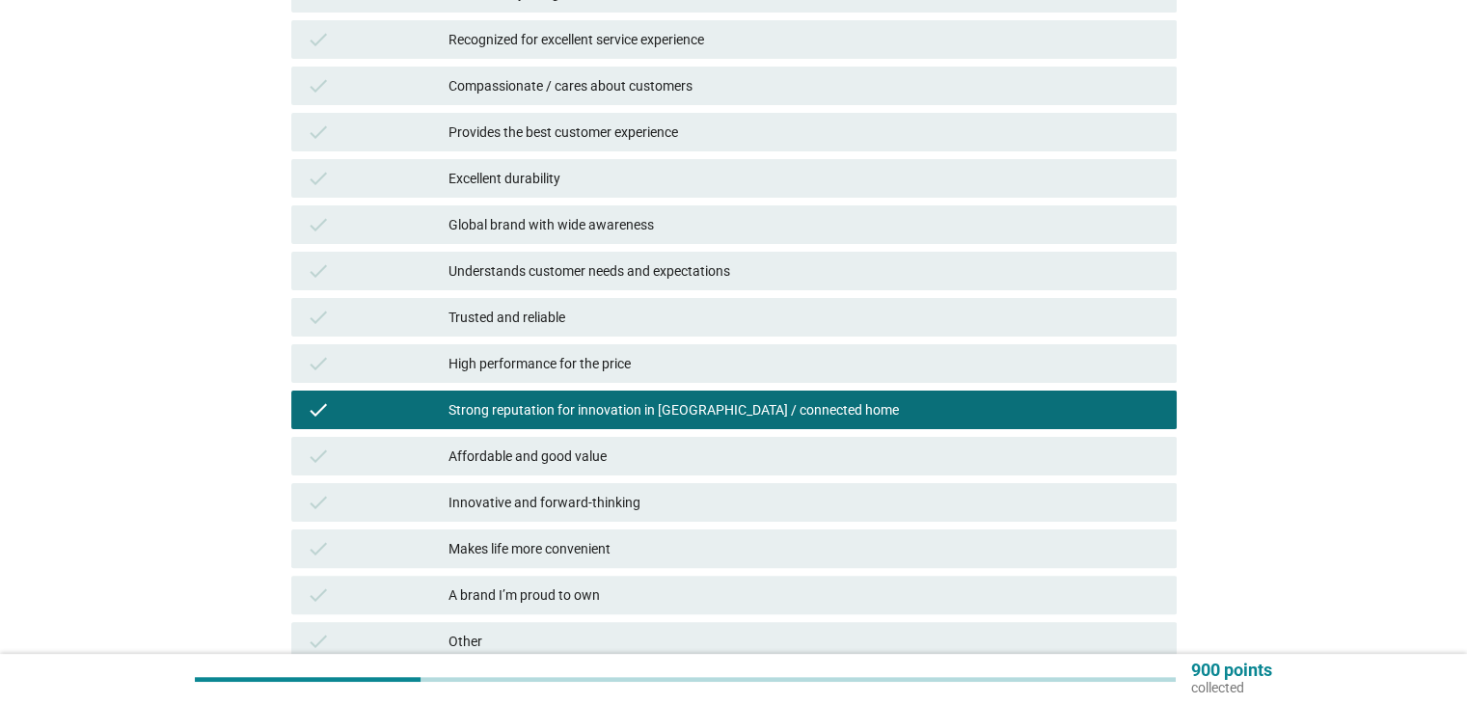
click at [589, 451] on div "Affordable and good value" at bounding box center [805, 456] width 712 height 23
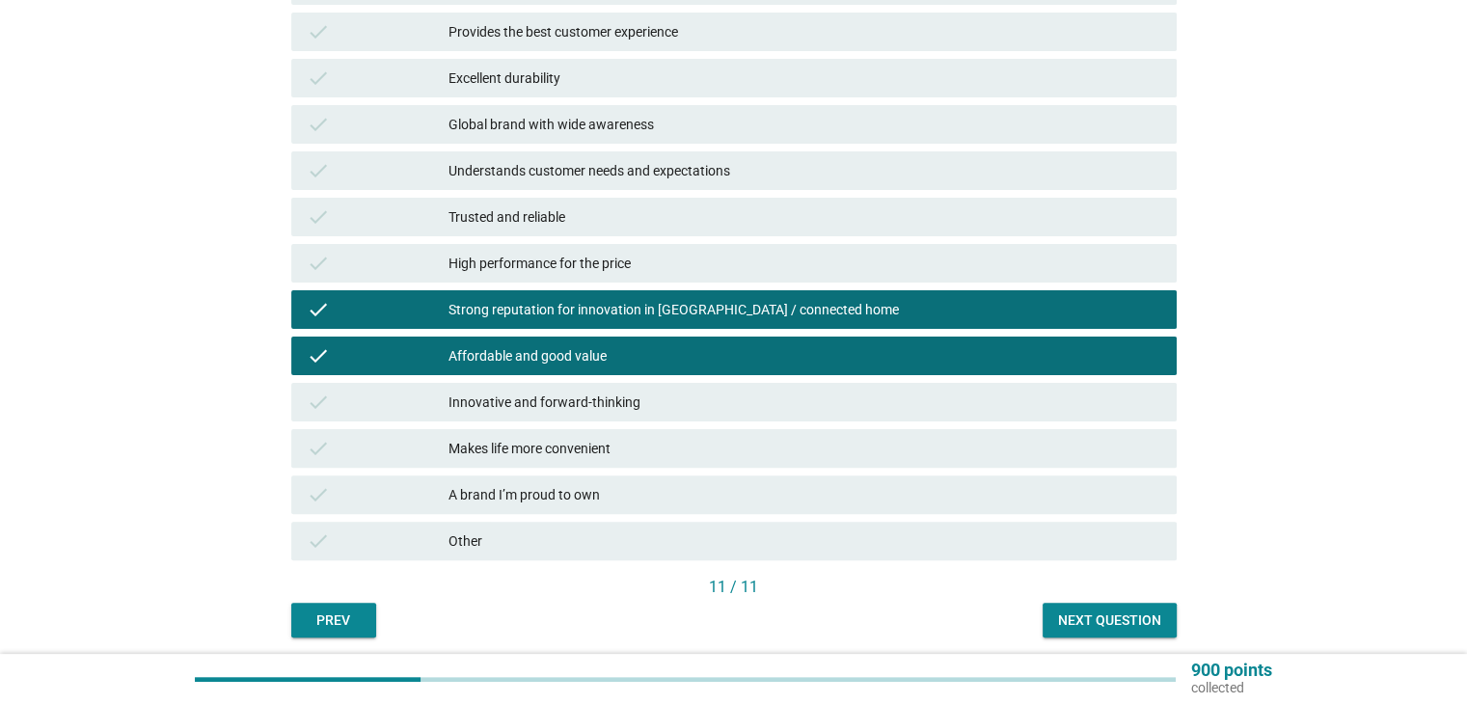
scroll to position [557, 0]
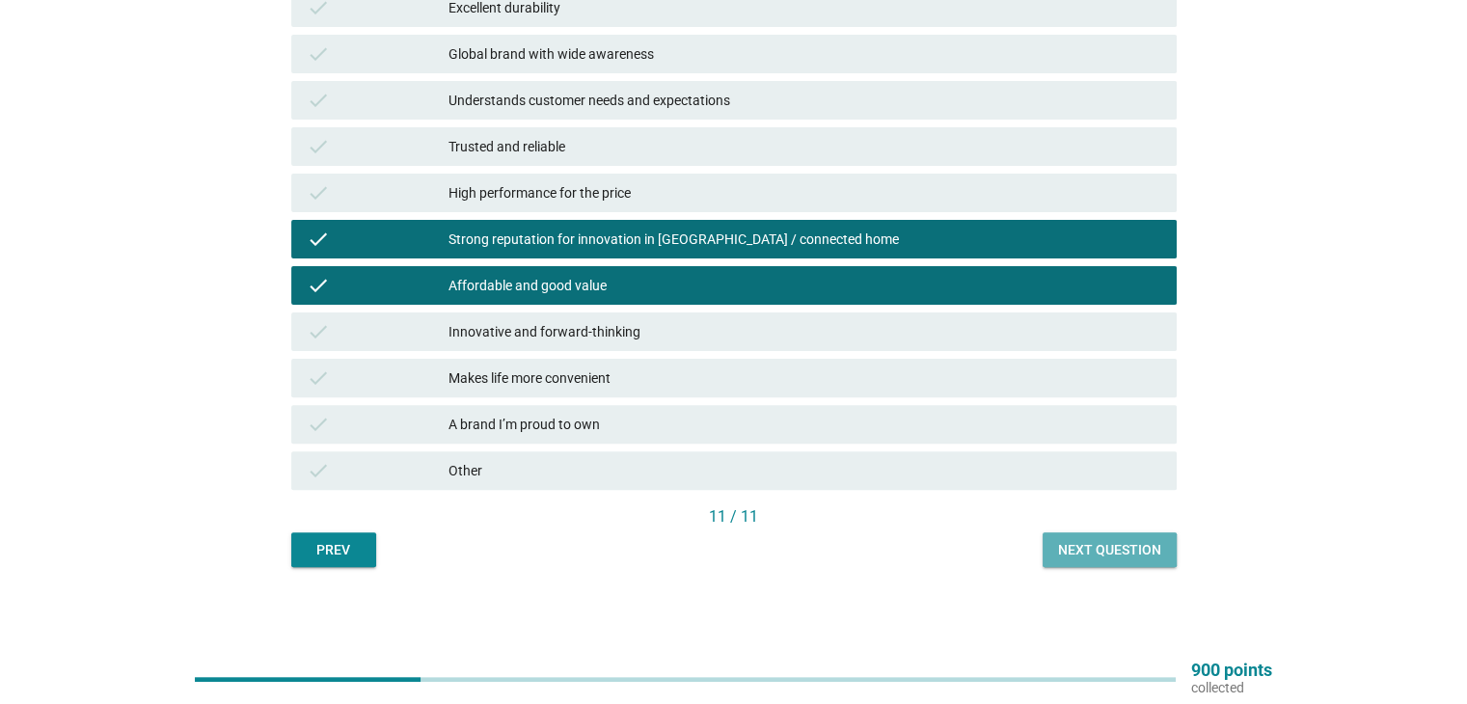
click at [1123, 557] on div "Next question" at bounding box center [1109, 550] width 103 height 20
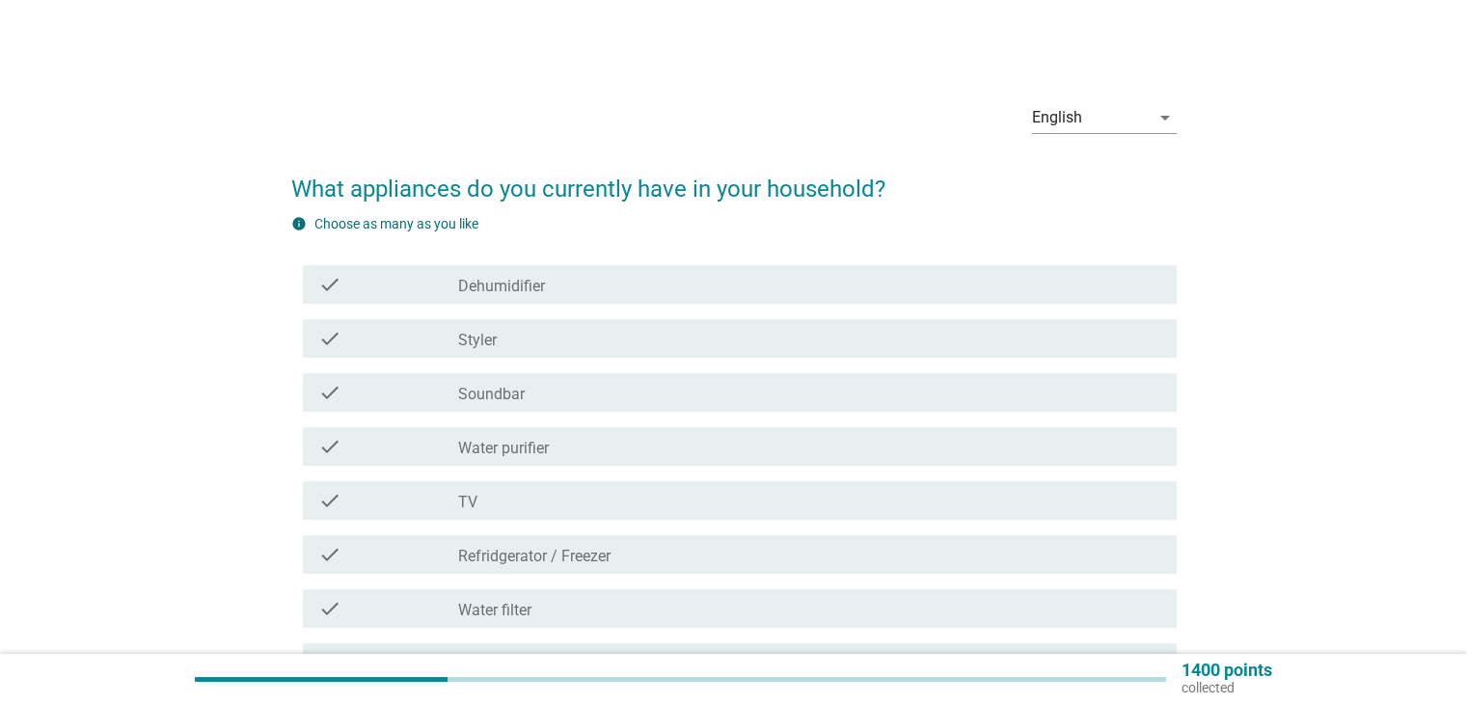
click at [563, 452] on div "check_box_outline_blank Water purifier" at bounding box center [809, 446] width 702 height 23
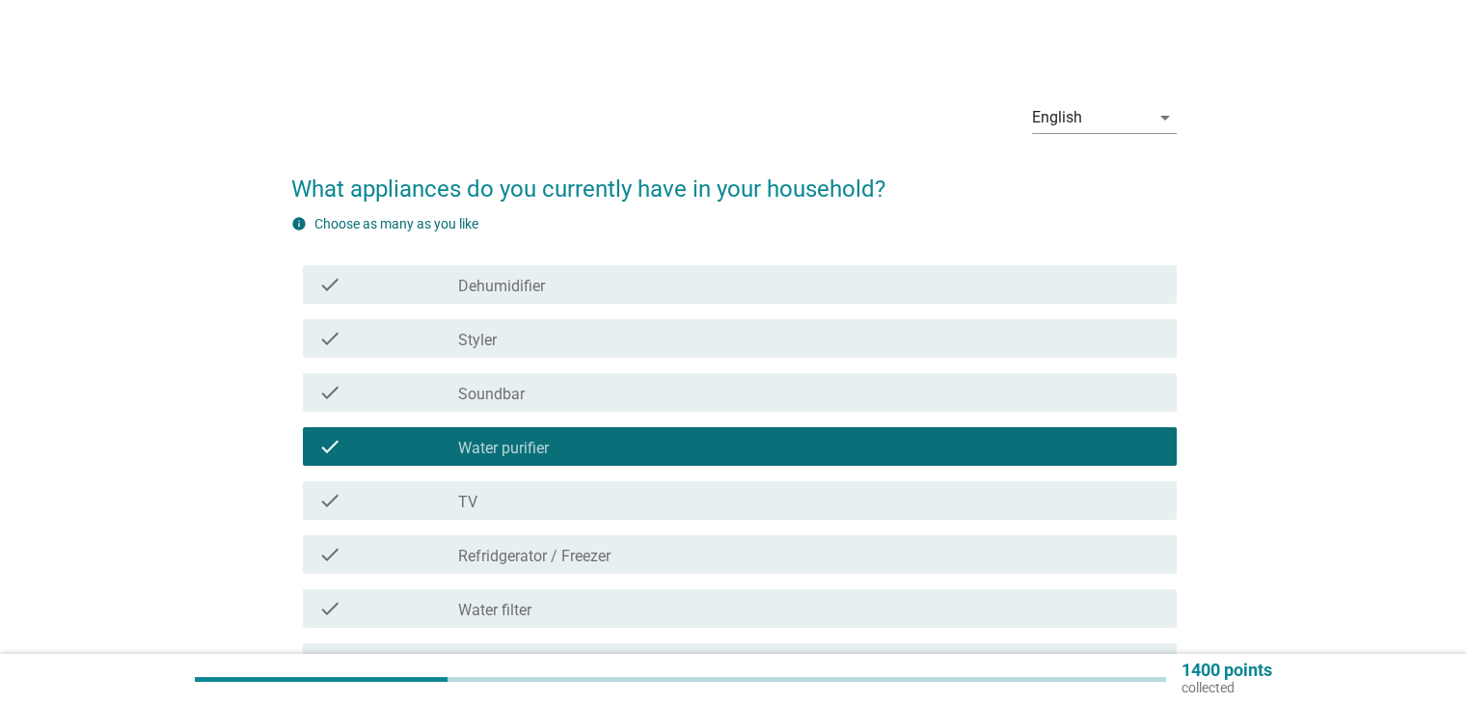
click at [564, 510] on div "check_box_outline_blank TV" at bounding box center [809, 500] width 702 height 23
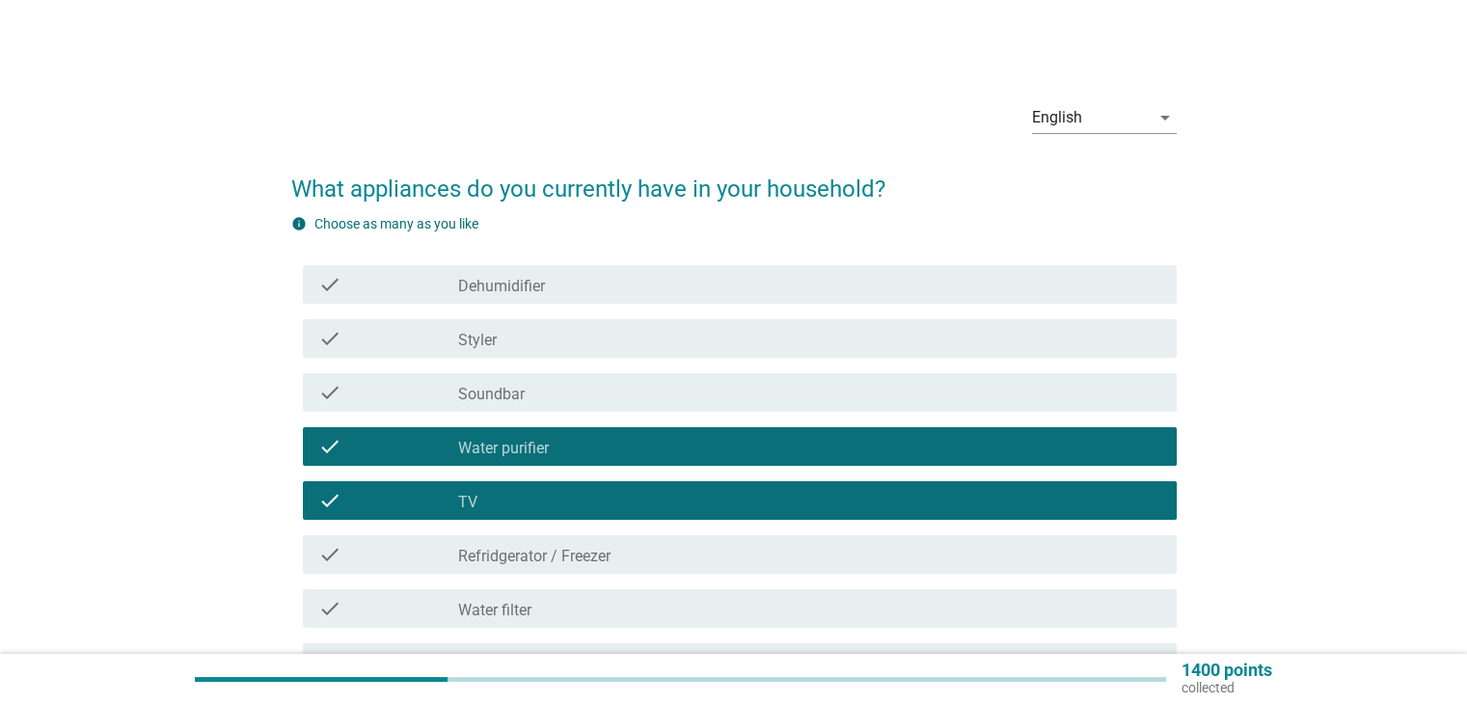
click at [601, 560] on label "Refridgerator / Freezer" at bounding box center [534, 556] width 152 height 19
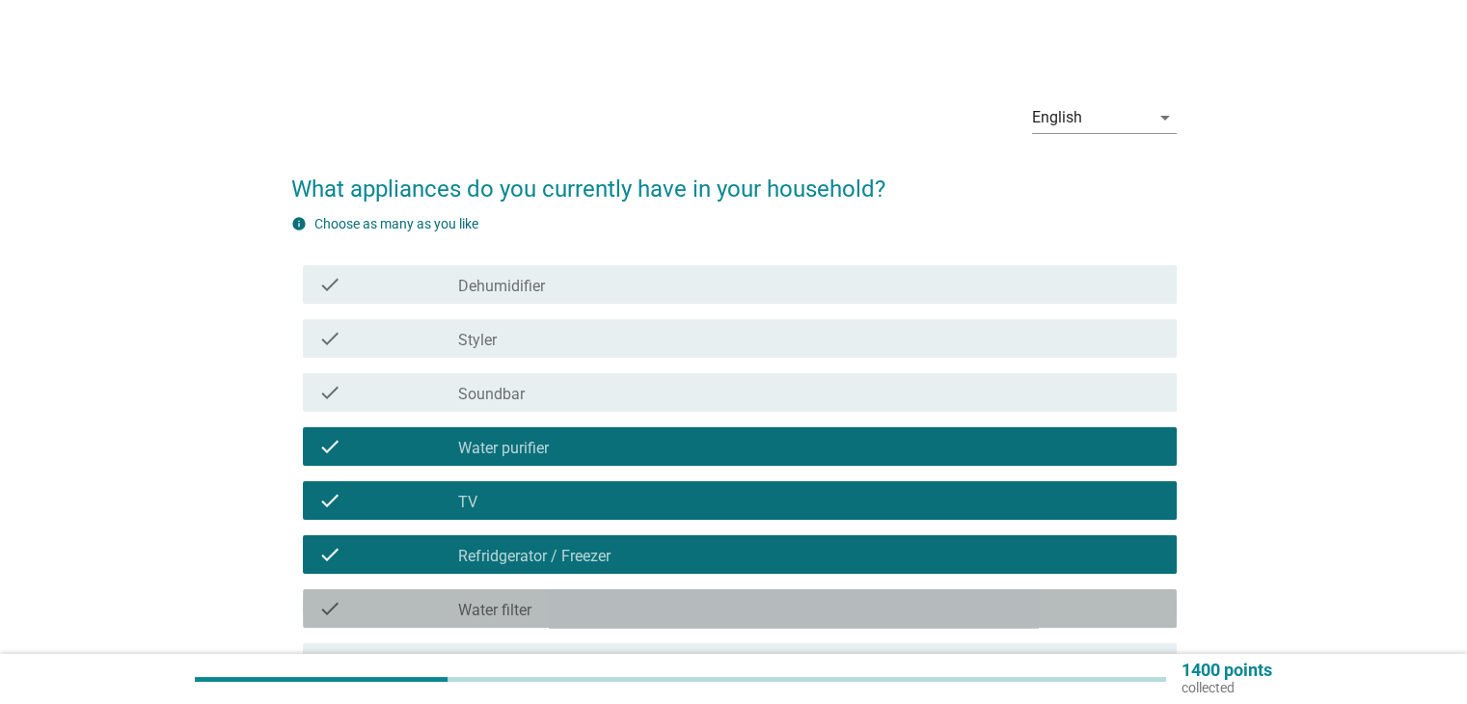
drag, startPoint x: 591, startPoint y: 607, endPoint x: 643, endPoint y: 617, distance: 52.2
click at [592, 604] on div "check_box_outline_blank Water filter" at bounding box center [809, 608] width 702 height 23
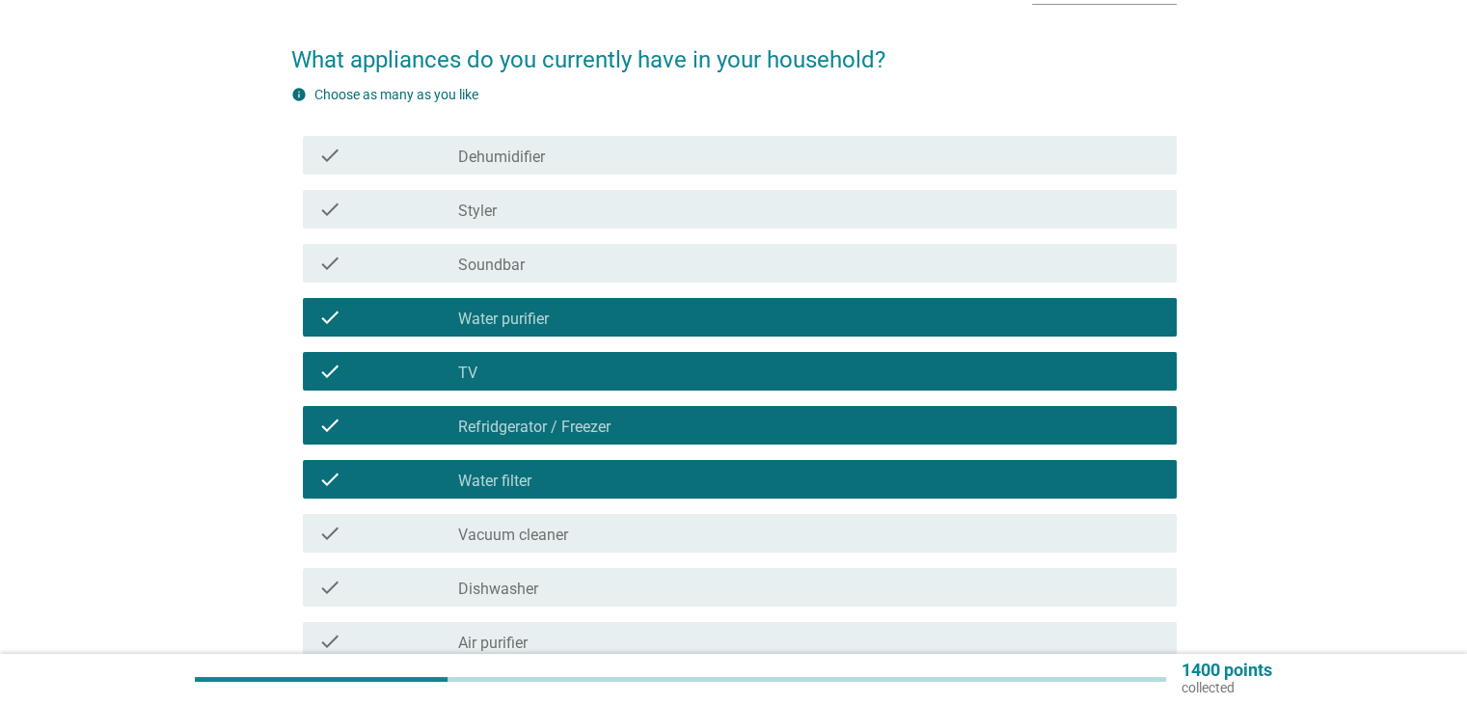
scroll to position [289, 0]
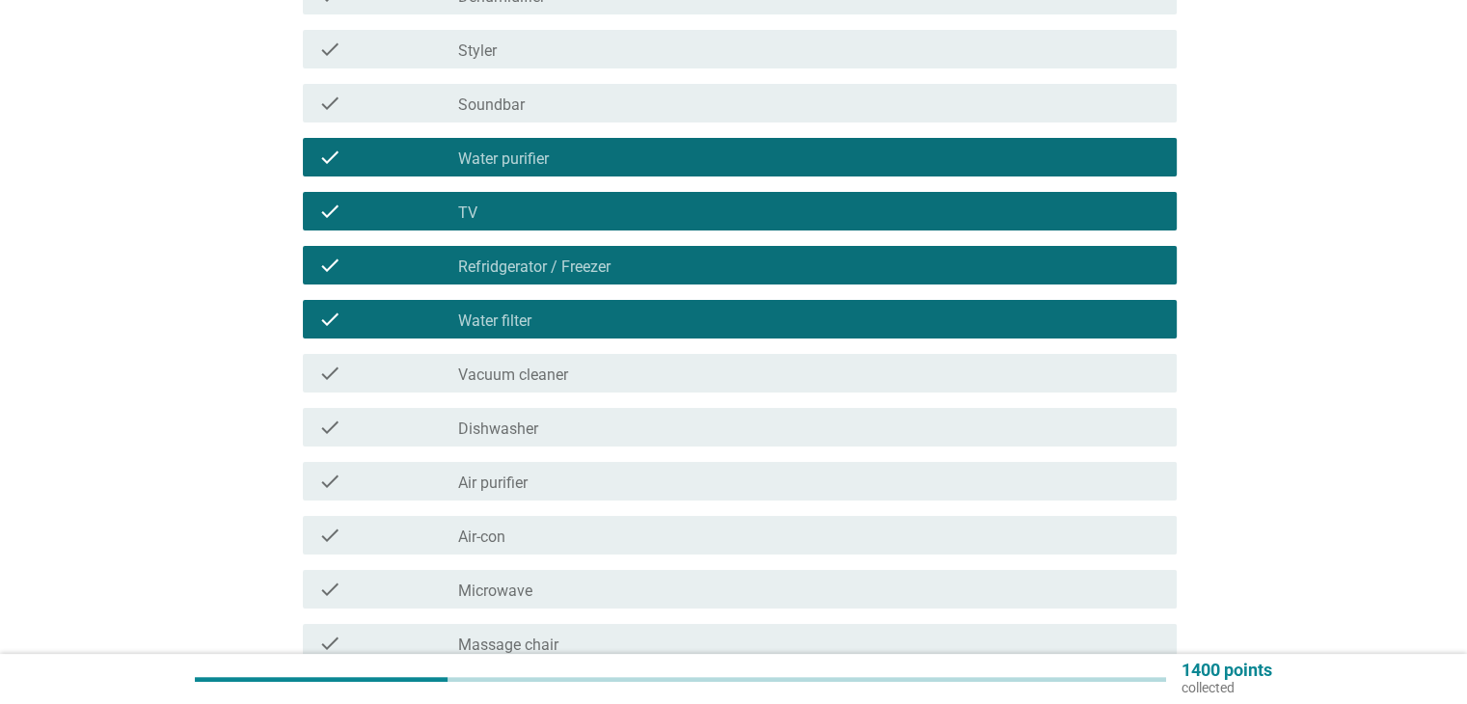
click at [628, 377] on div "check_box_outline_blank Vacuum cleaner" at bounding box center [809, 373] width 702 height 23
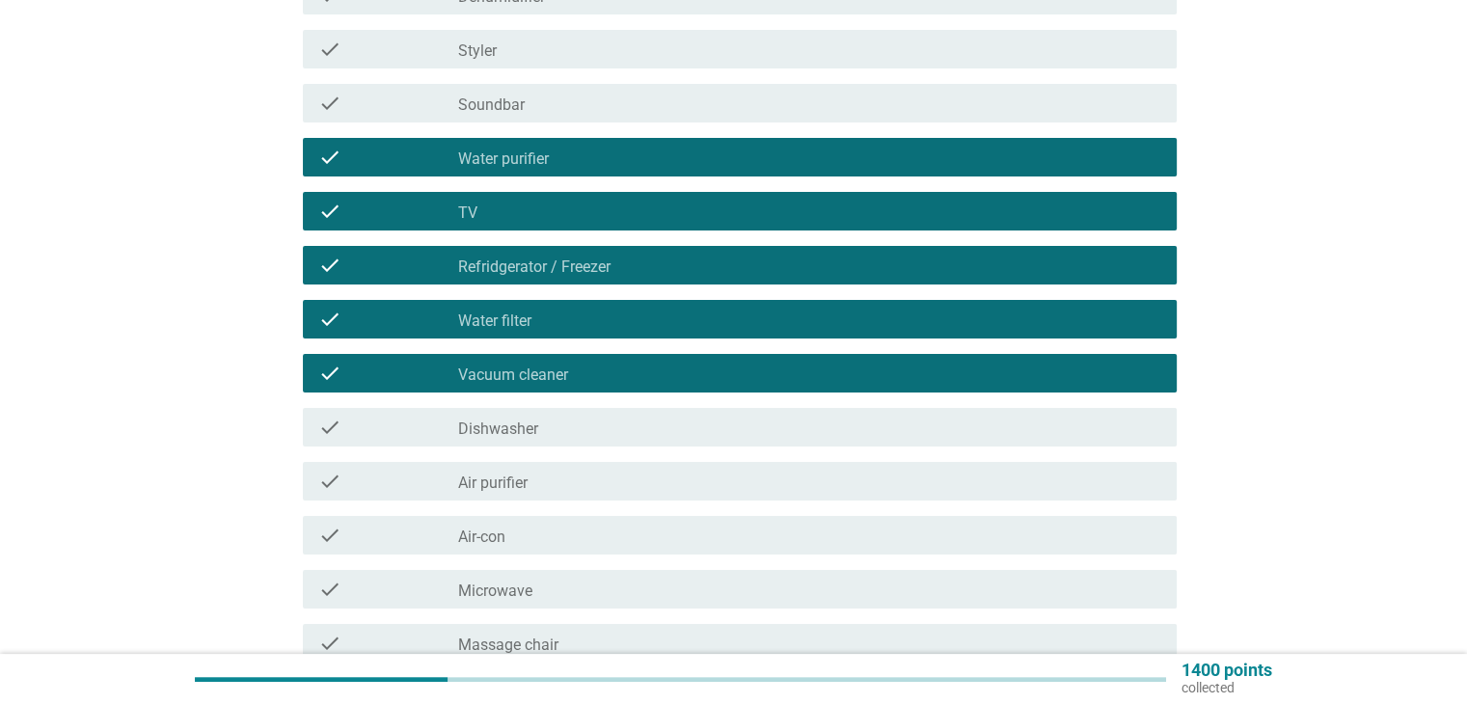
click at [629, 483] on div "check_box_outline_blank Air purifier" at bounding box center [809, 481] width 702 height 23
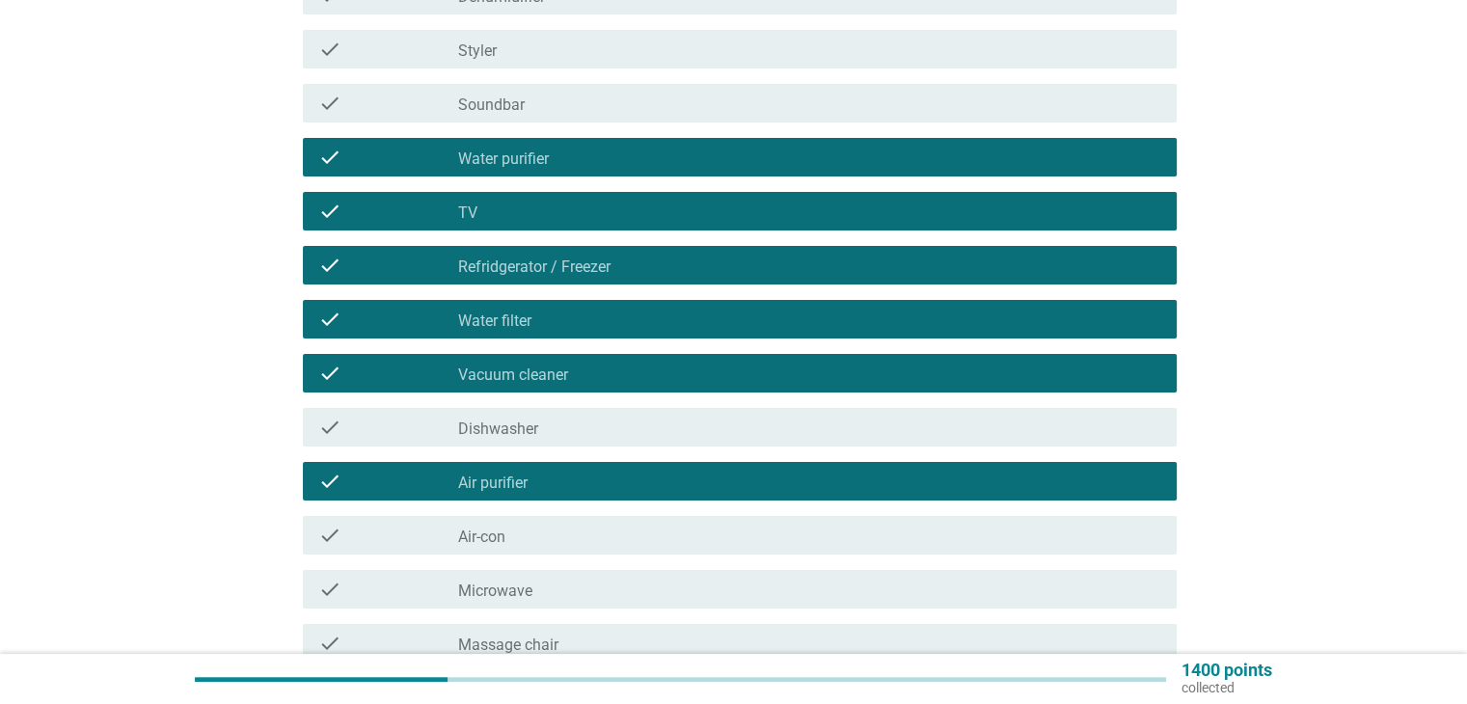
click at [605, 540] on div "check_box_outline_blank Air-con" at bounding box center [809, 535] width 702 height 23
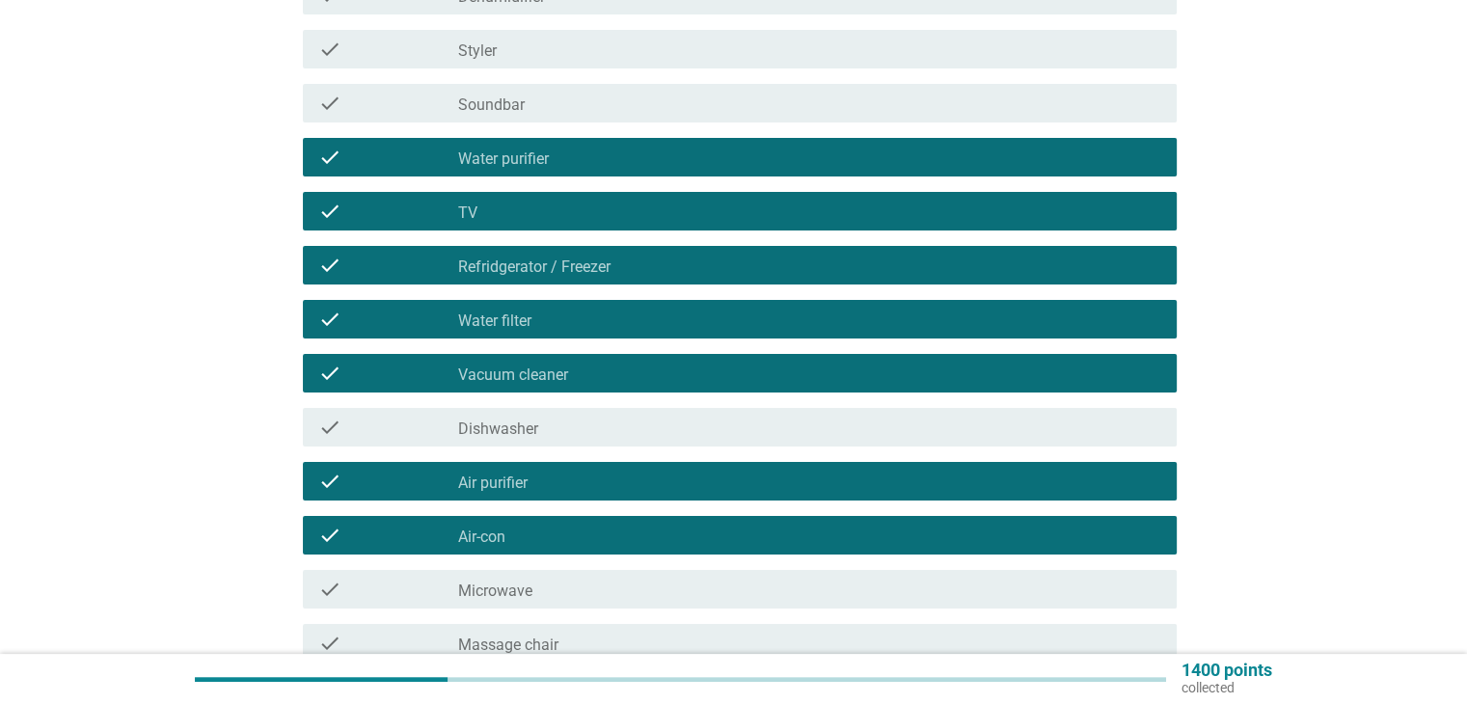
click at [601, 597] on div "check_box_outline_blank Microwave" at bounding box center [809, 589] width 702 height 23
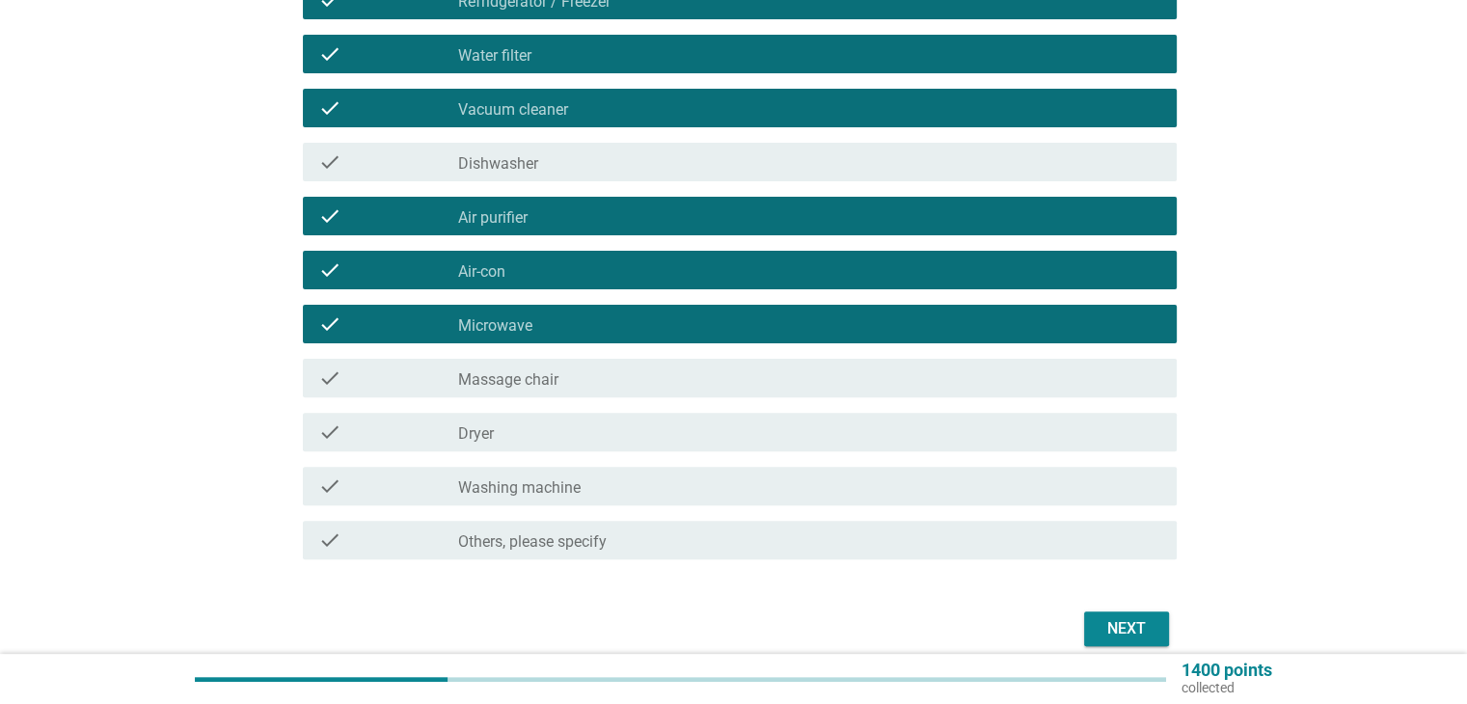
scroll to position [579, 0]
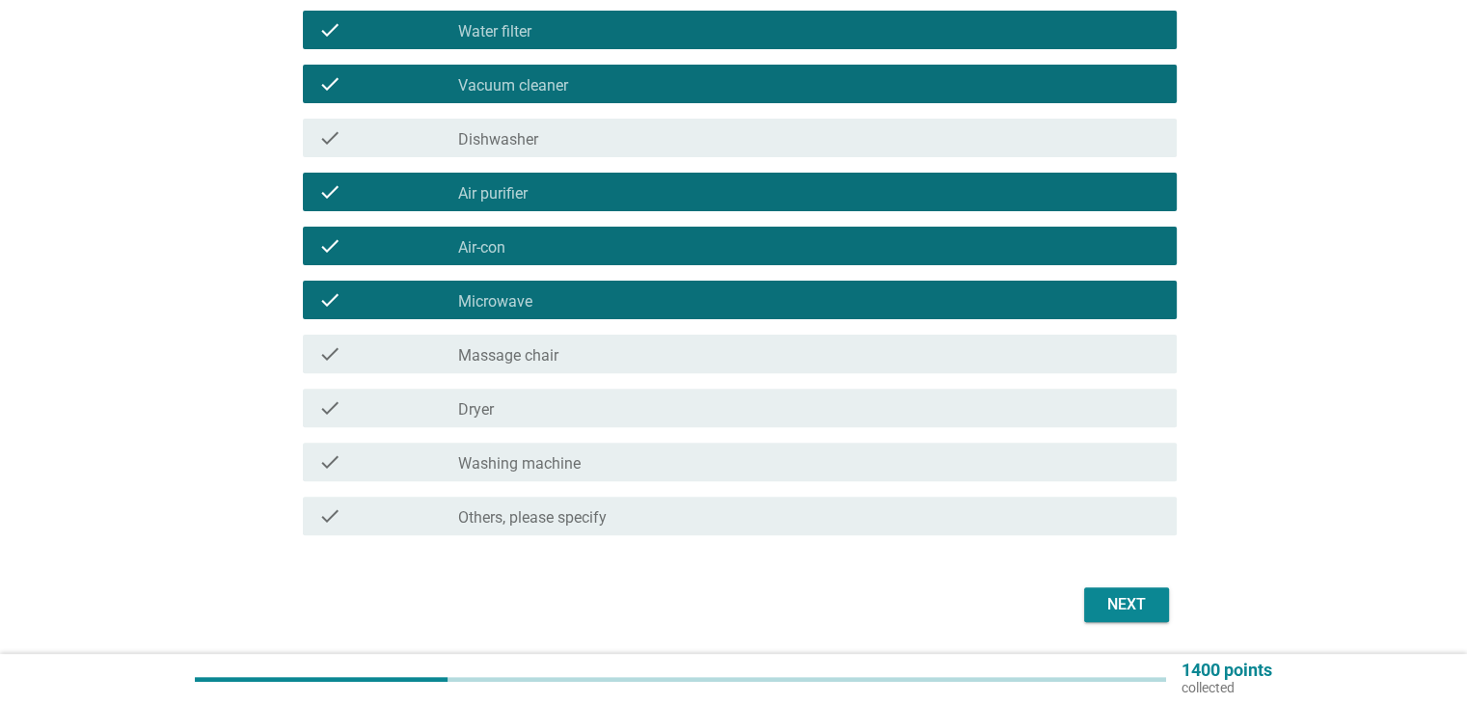
click at [623, 414] on div "check_box_outline_blank Dryer" at bounding box center [809, 408] width 702 height 23
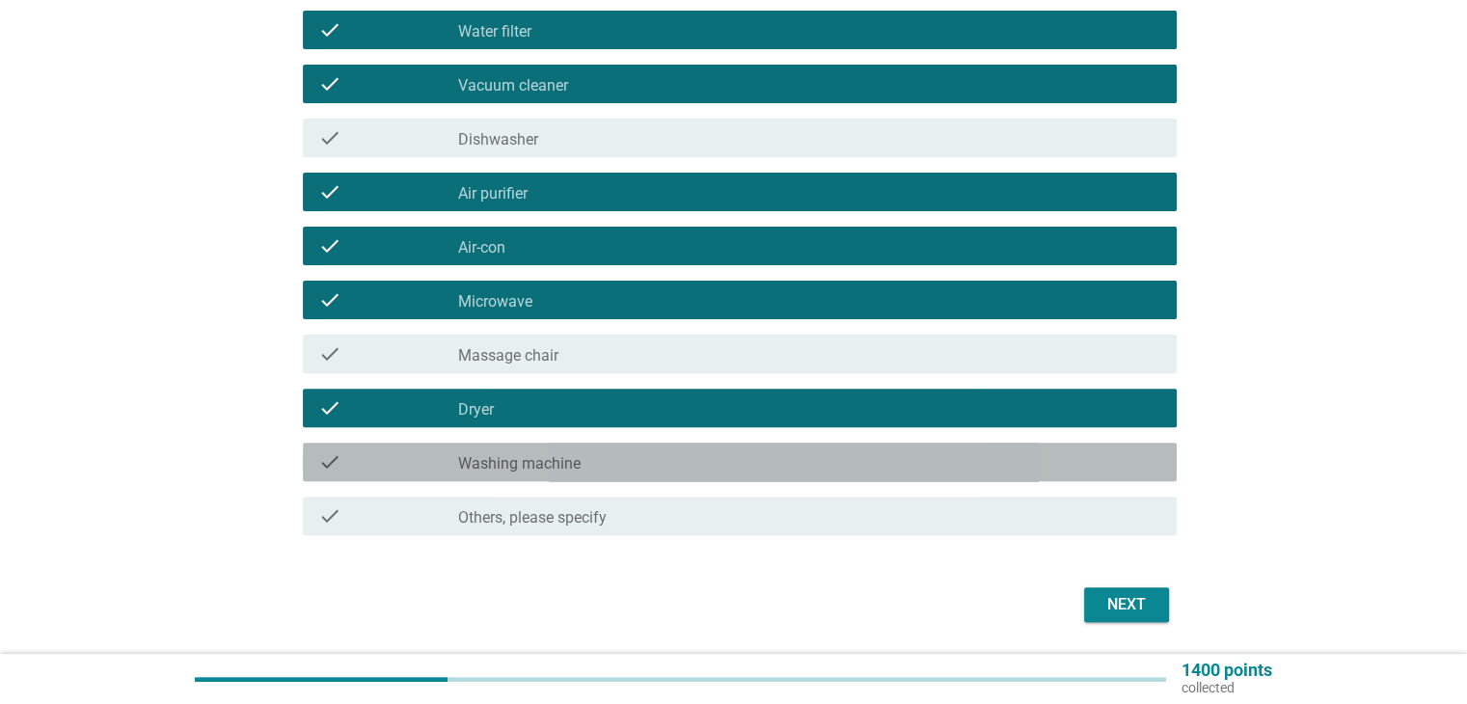
click at [623, 460] on div "check_box_outline_blank Washing machine" at bounding box center [809, 462] width 702 height 23
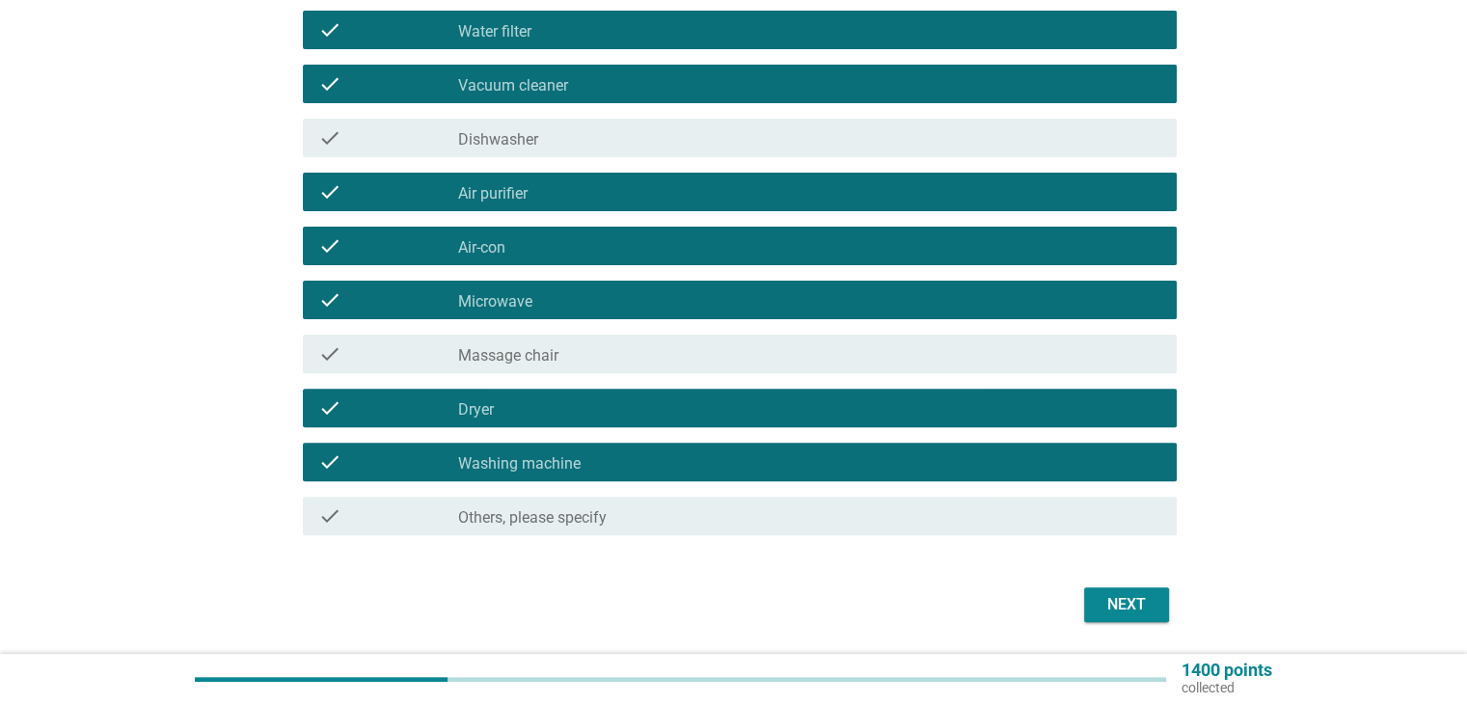
click at [1139, 612] on div "Next" at bounding box center [1127, 604] width 54 height 23
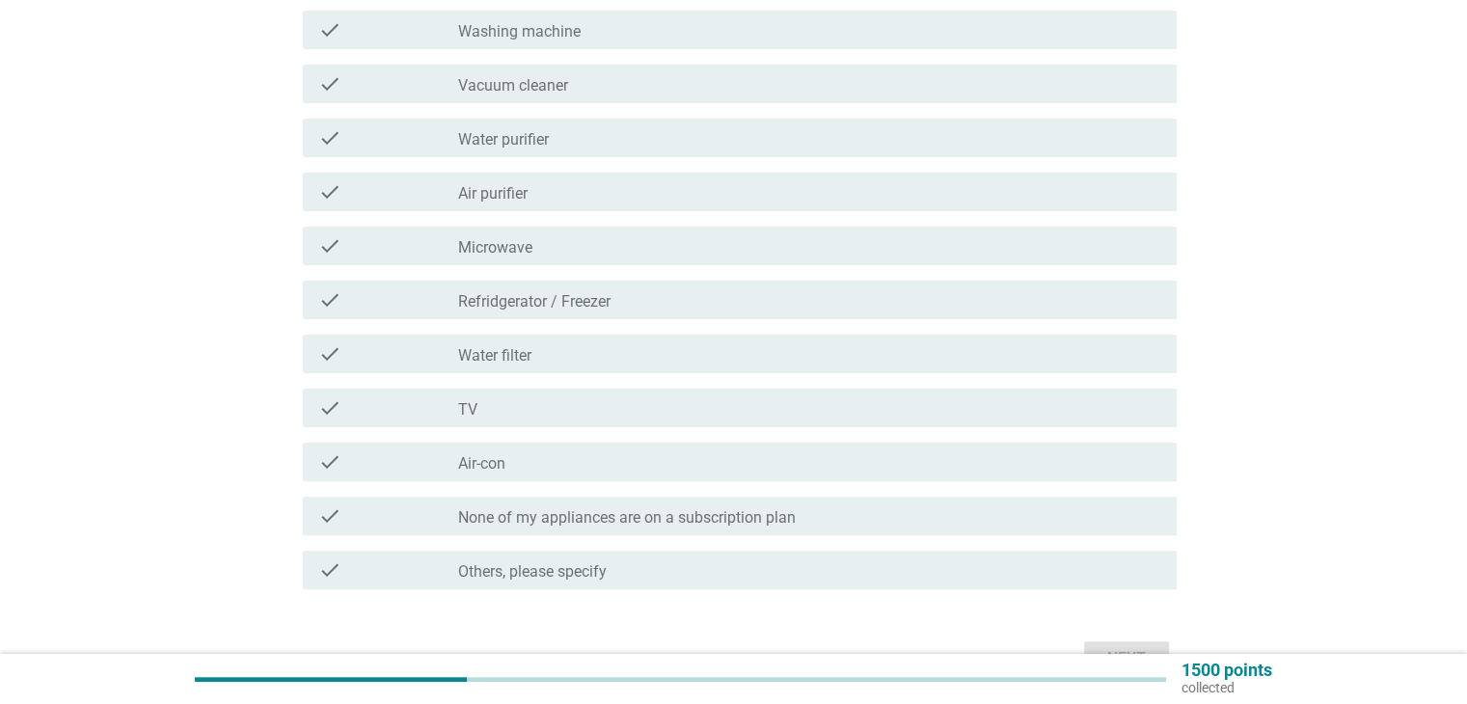
scroll to position [482, 0]
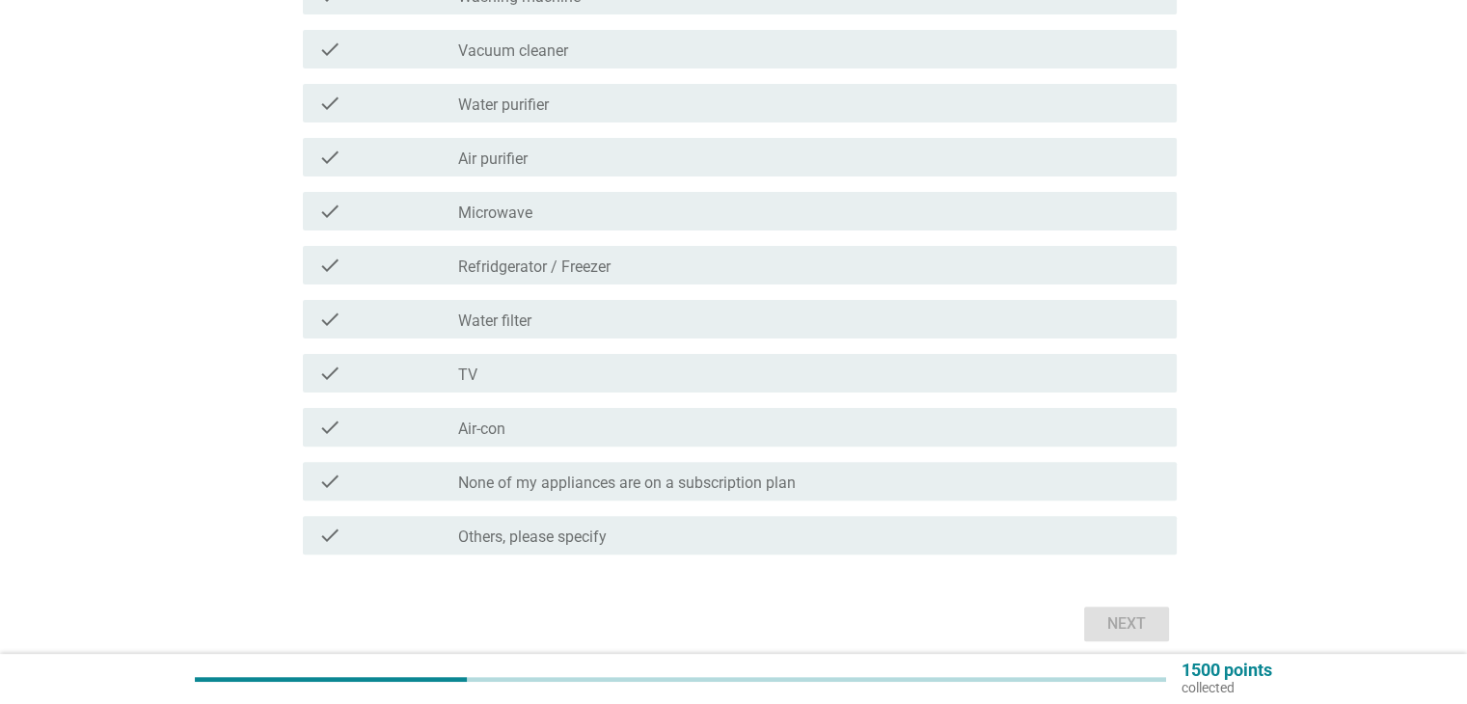
click at [615, 59] on div "check_box_outline_blank Vacuum cleaner" at bounding box center [809, 49] width 702 height 23
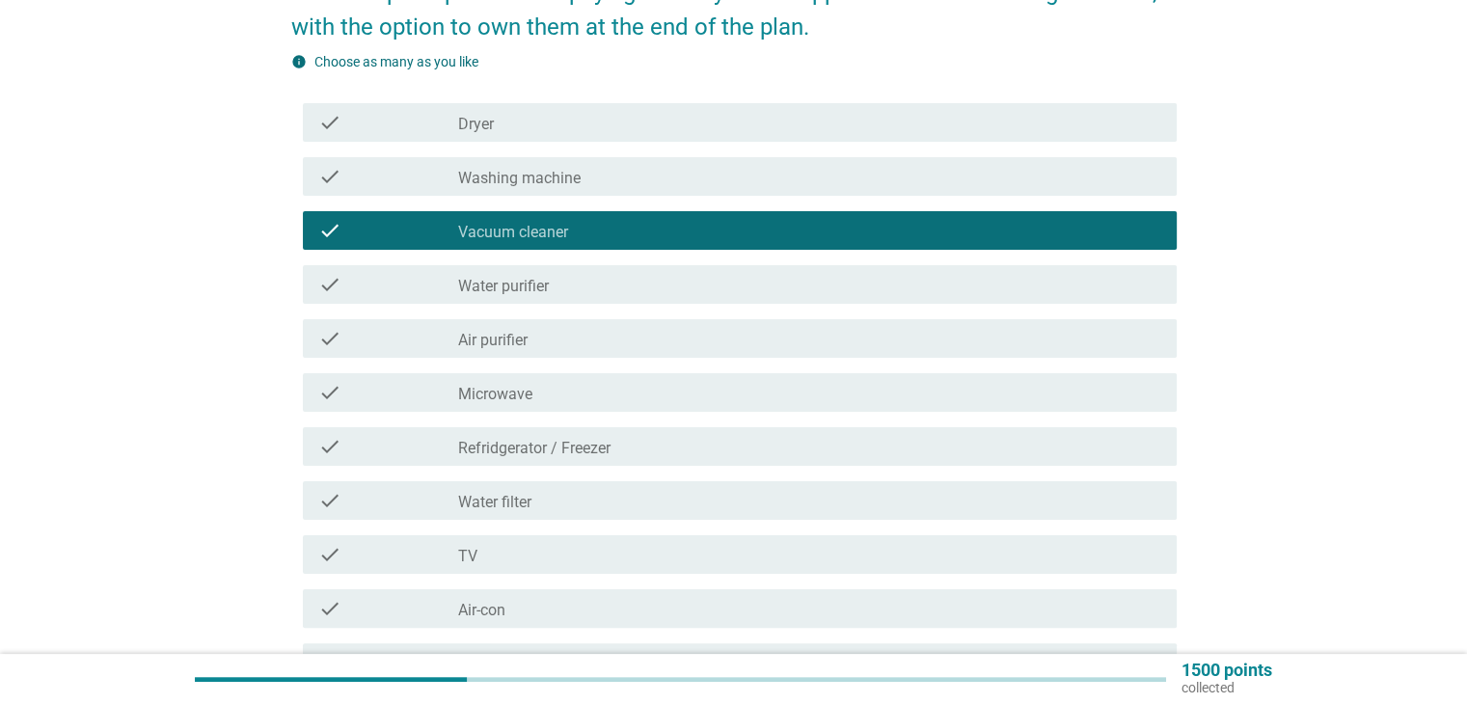
scroll to position [289, 0]
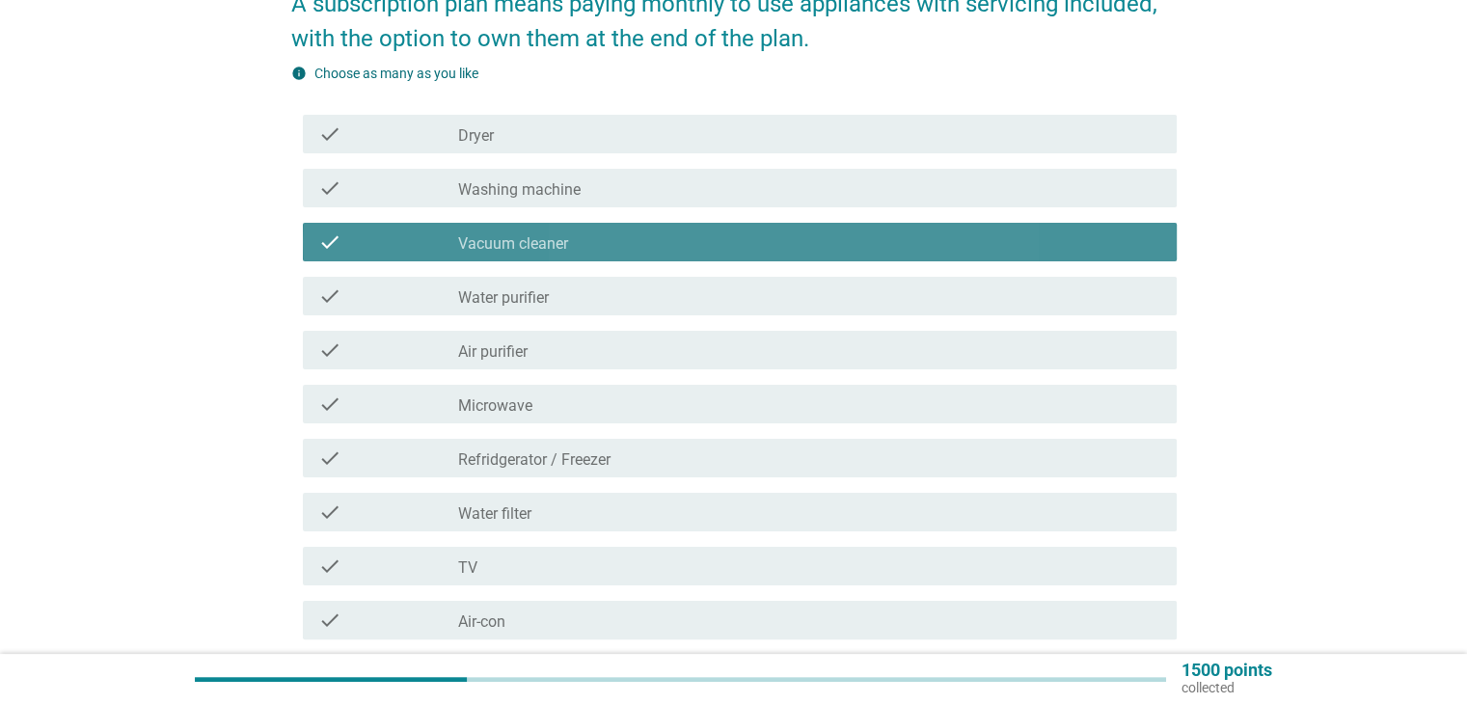
click at [604, 232] on div "check_box_outline_blank Vacuum cleaner" at bounding box center [809, 242] width 702 height 23
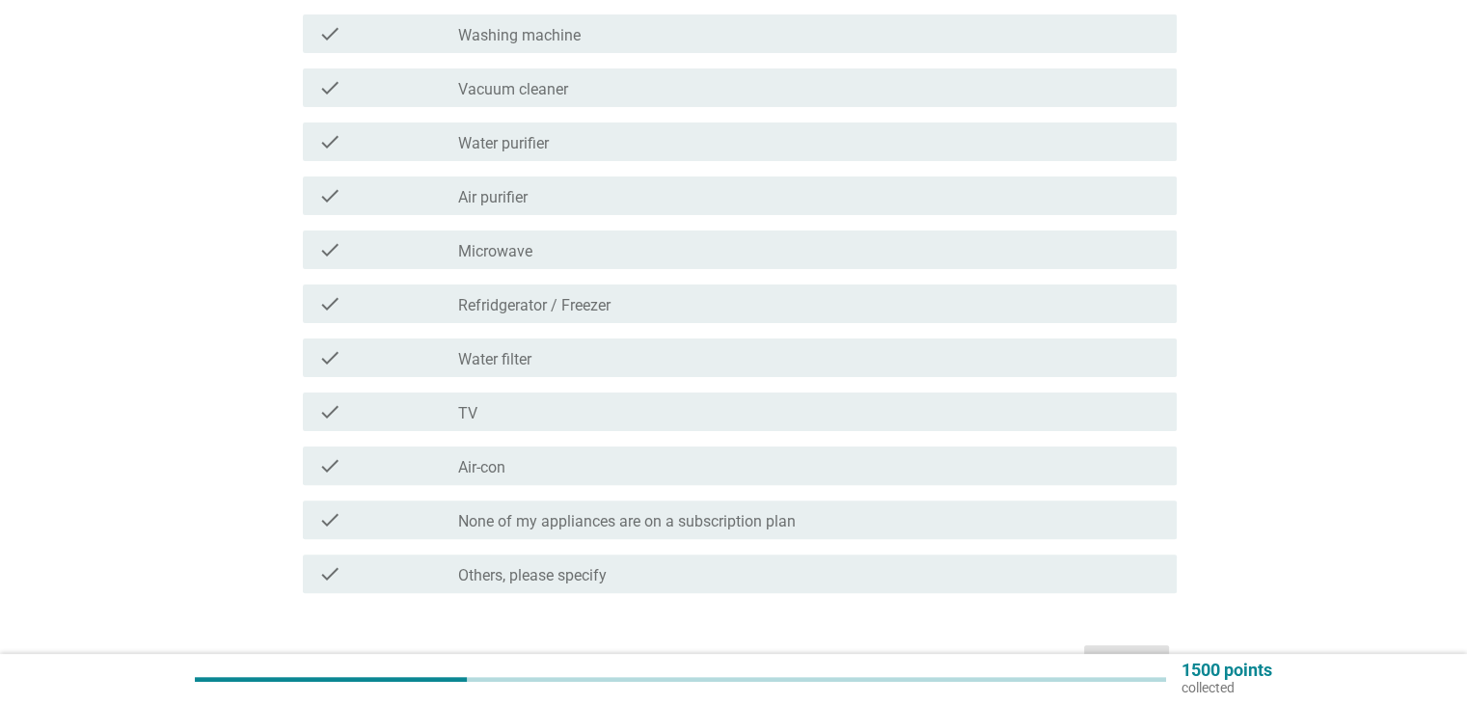
scroll to position [562, 0]
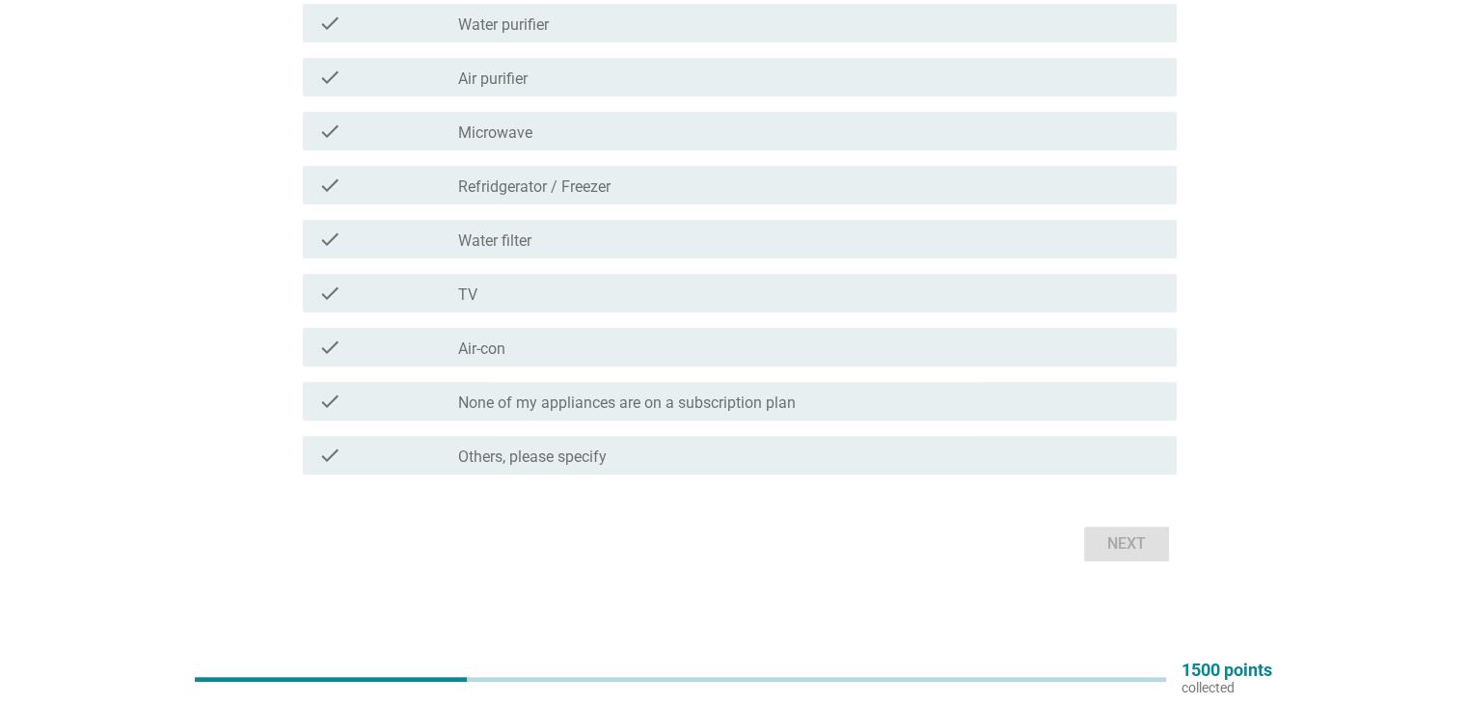
click at [657, 409] on label "None of my appliances are on a subscription plan" at bounding box center [627, 403] width 338 height 19
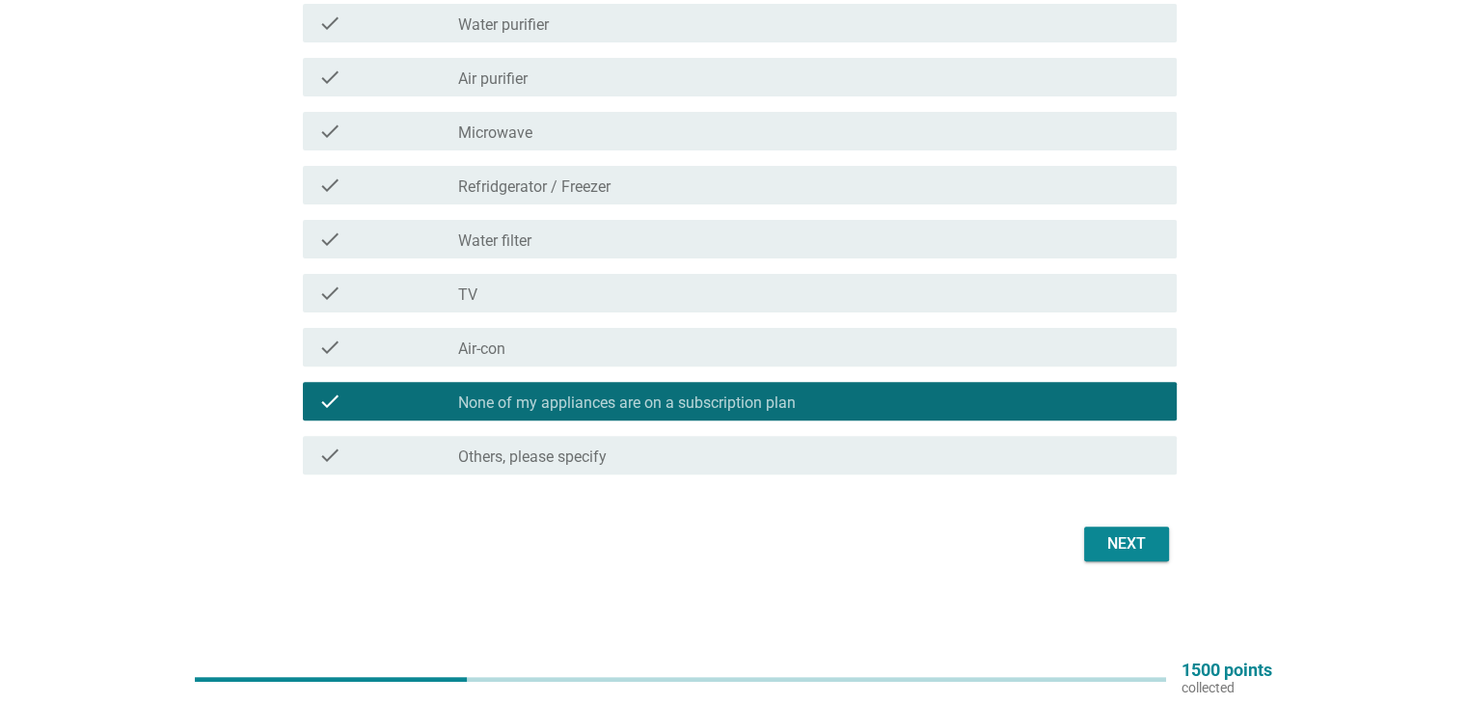
click at [1131, 544] on div "Next" at bounding box center [1127, 544] width 54 height 23
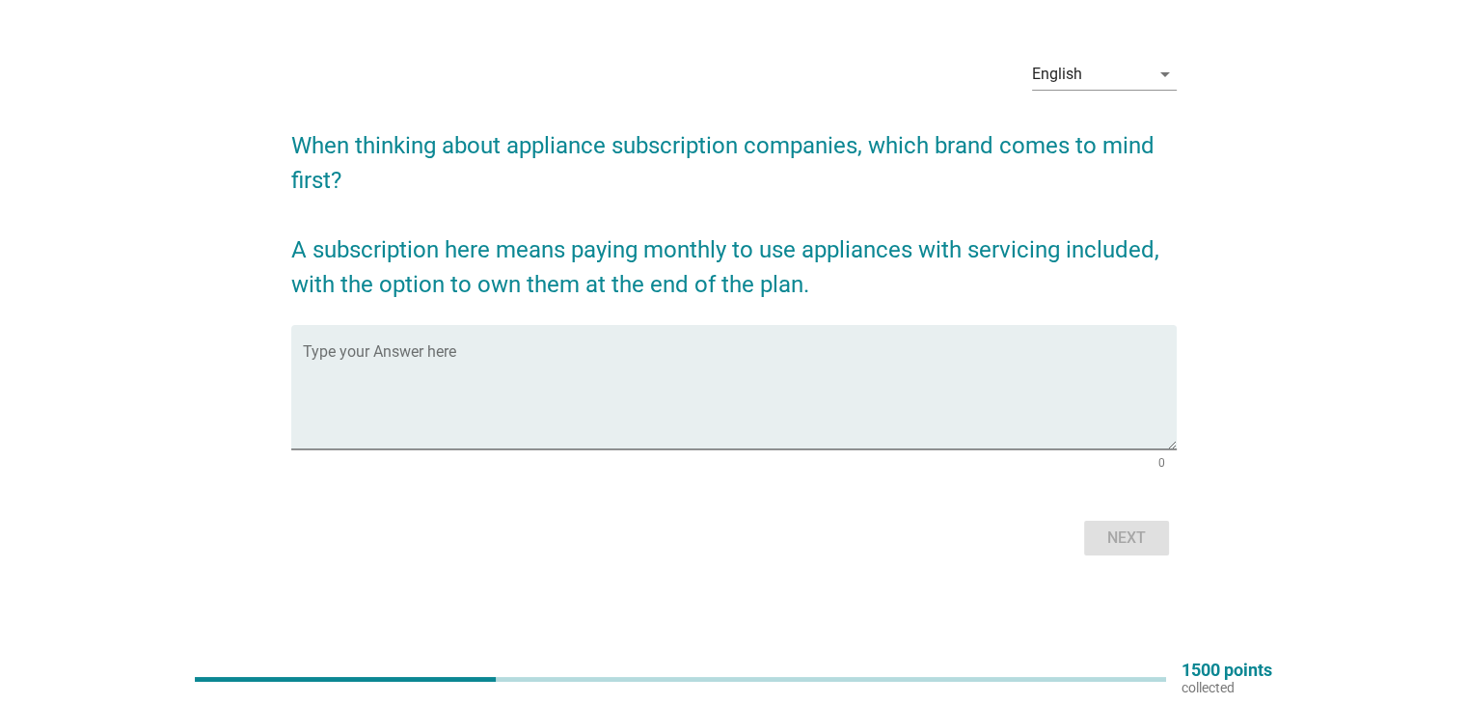
scroll to position [0, 0]
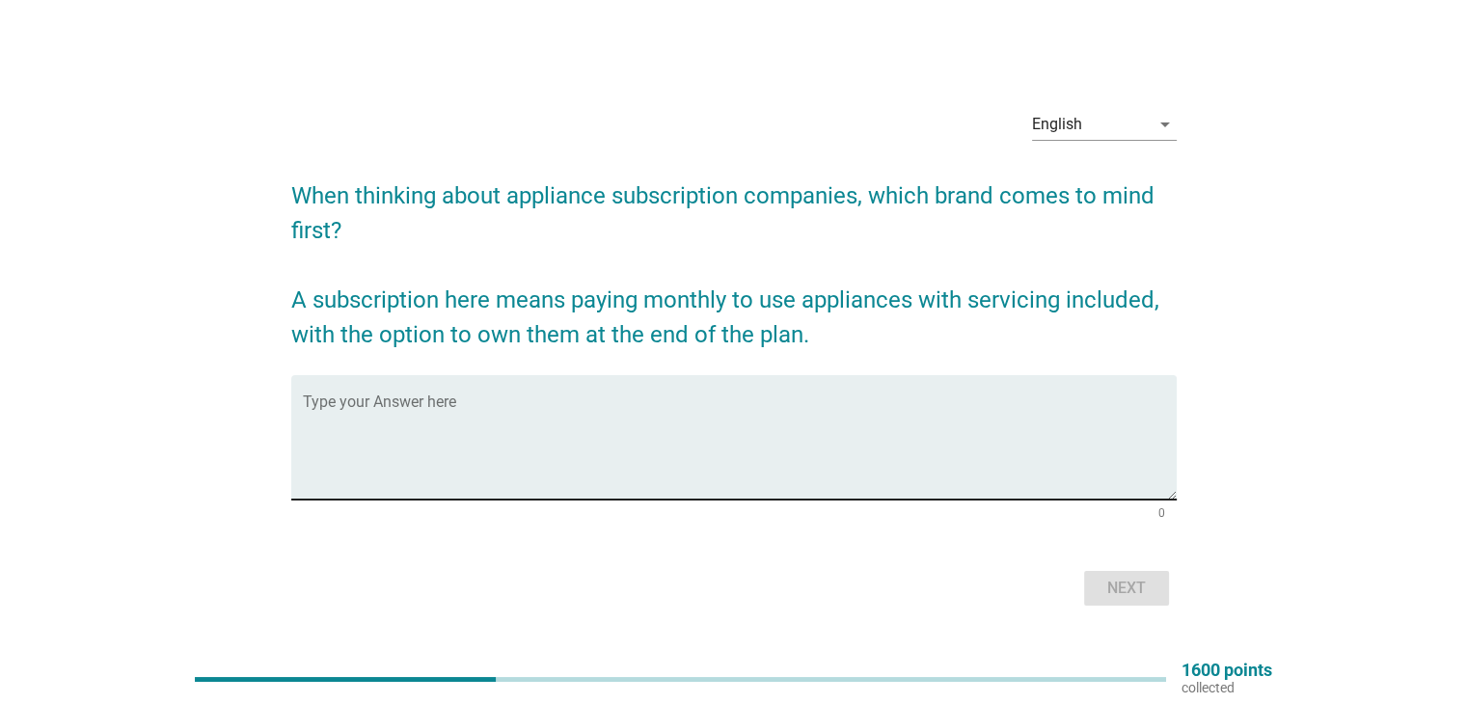
click at [711, 434] on textarea "Type your Answer here" at bounding box center [740, 448] width 874 height 101
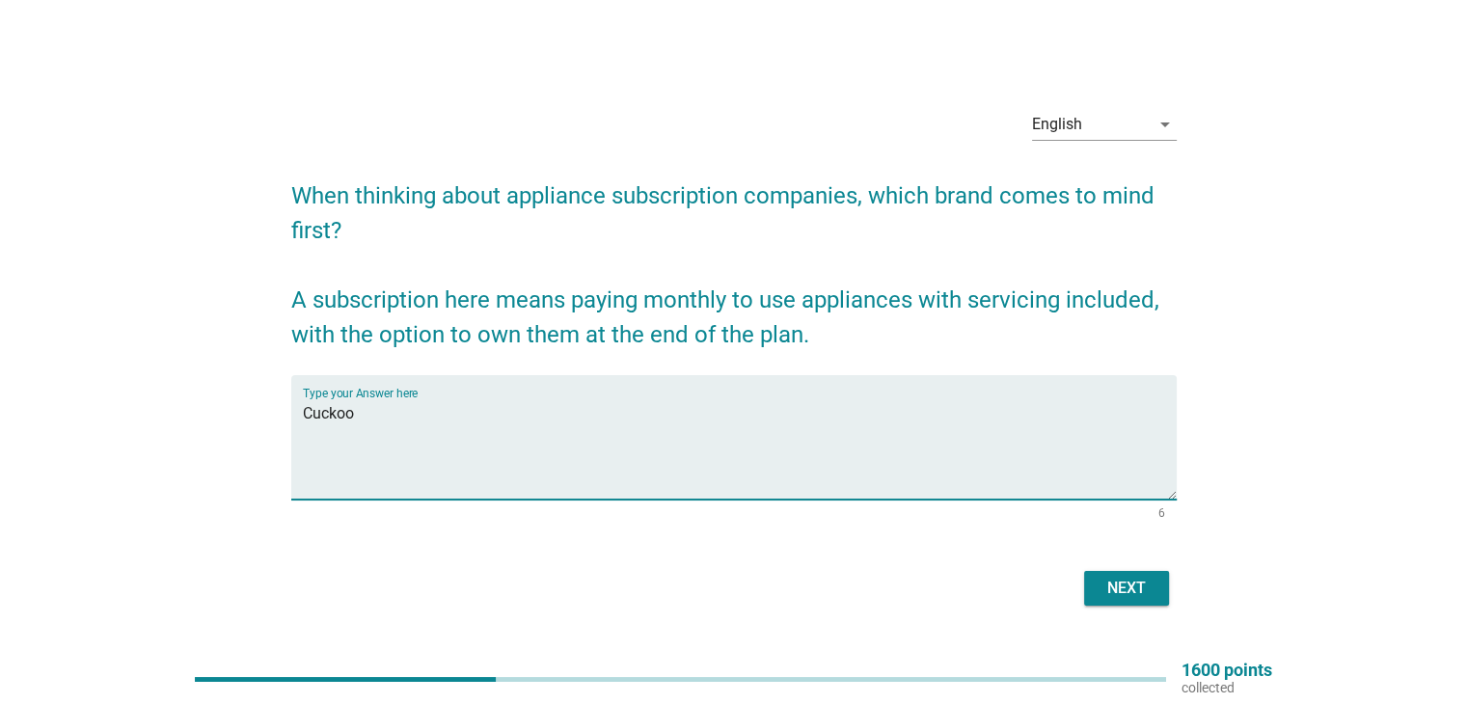
type textarea "Cuckoo"
click at [1122, 580] on div "Next" at bounding box center [1127, 588] width 54 height 23
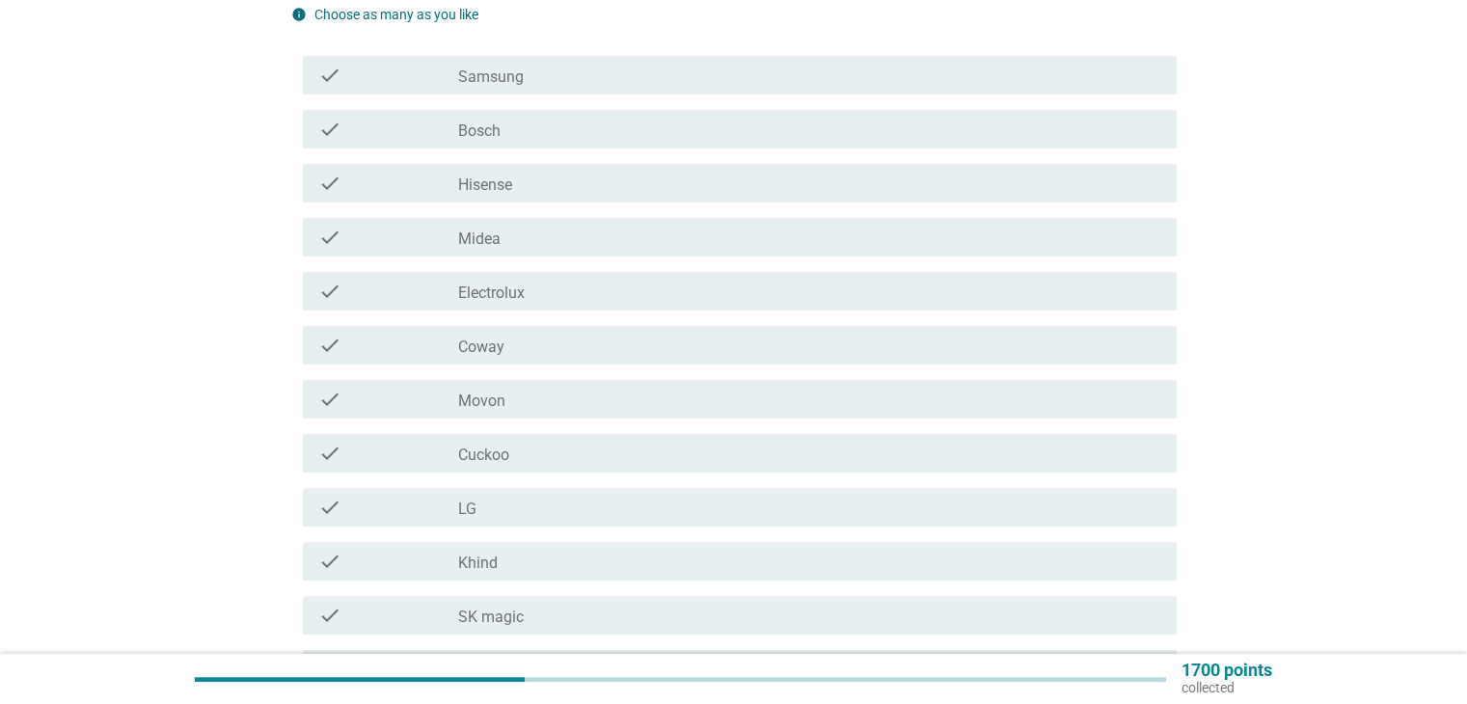
scroll to position [482, 0]
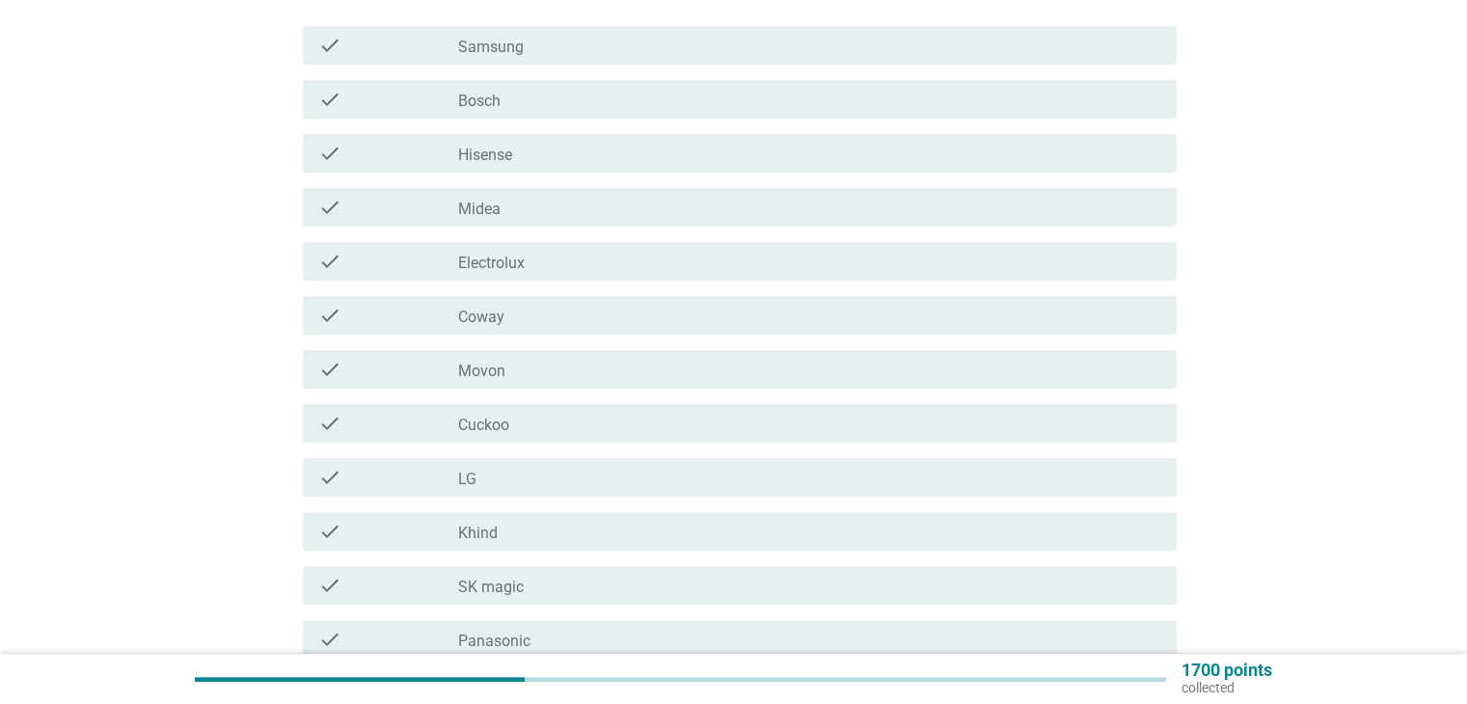
click at [547, 424] on div "check_box_outline_blank Cuckoo" at bounding box center [809, 423] width 702 height 23
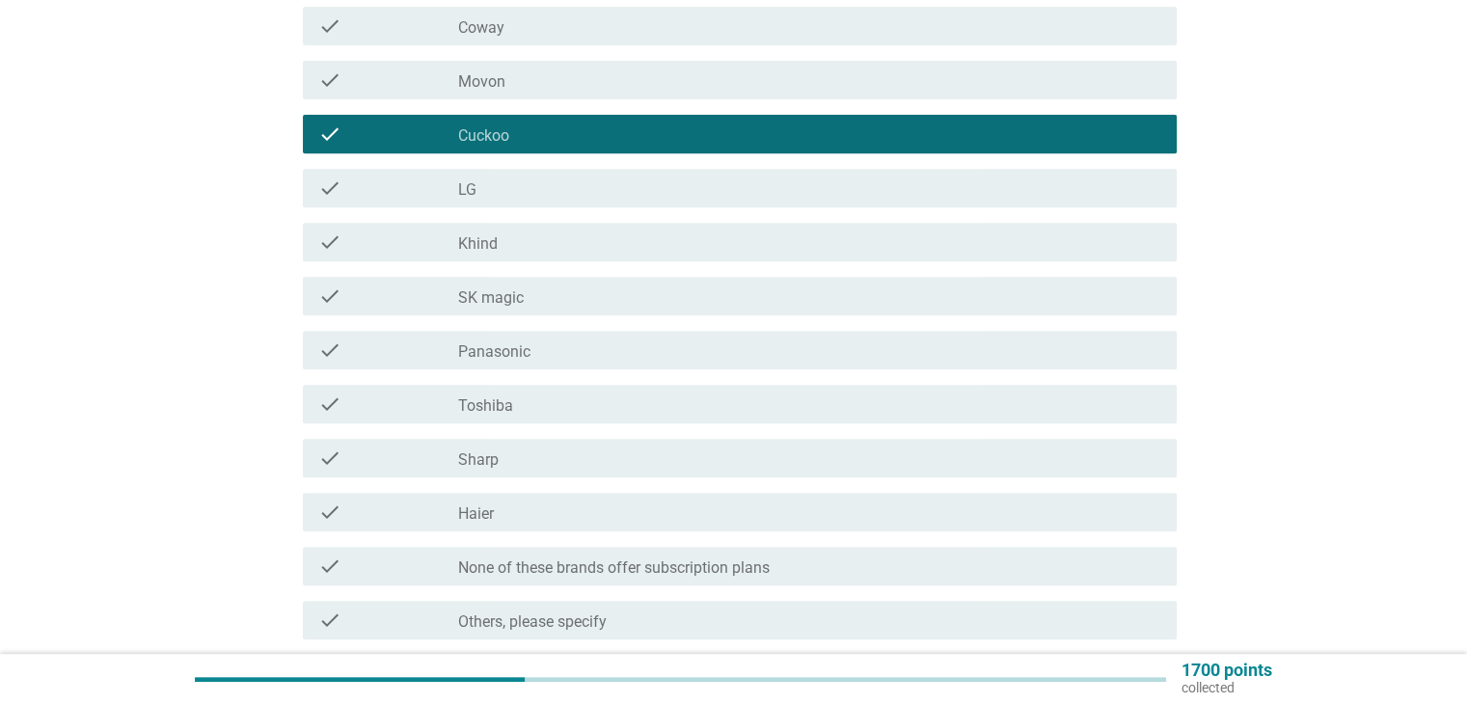
scroll to position [386, 0]
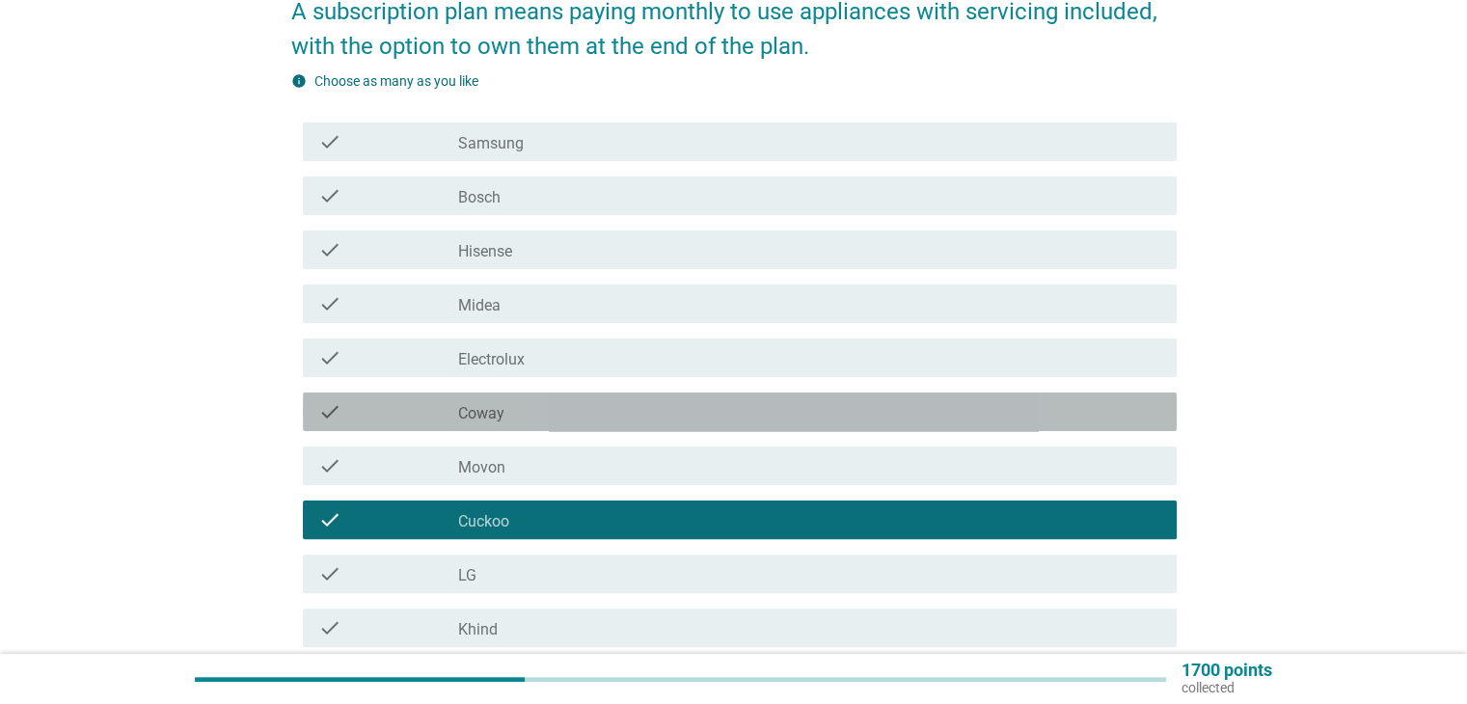
click at [542, 402] on div "check_box_outline_blank Coway" at bounding box center [809, 411] width 702 height 23
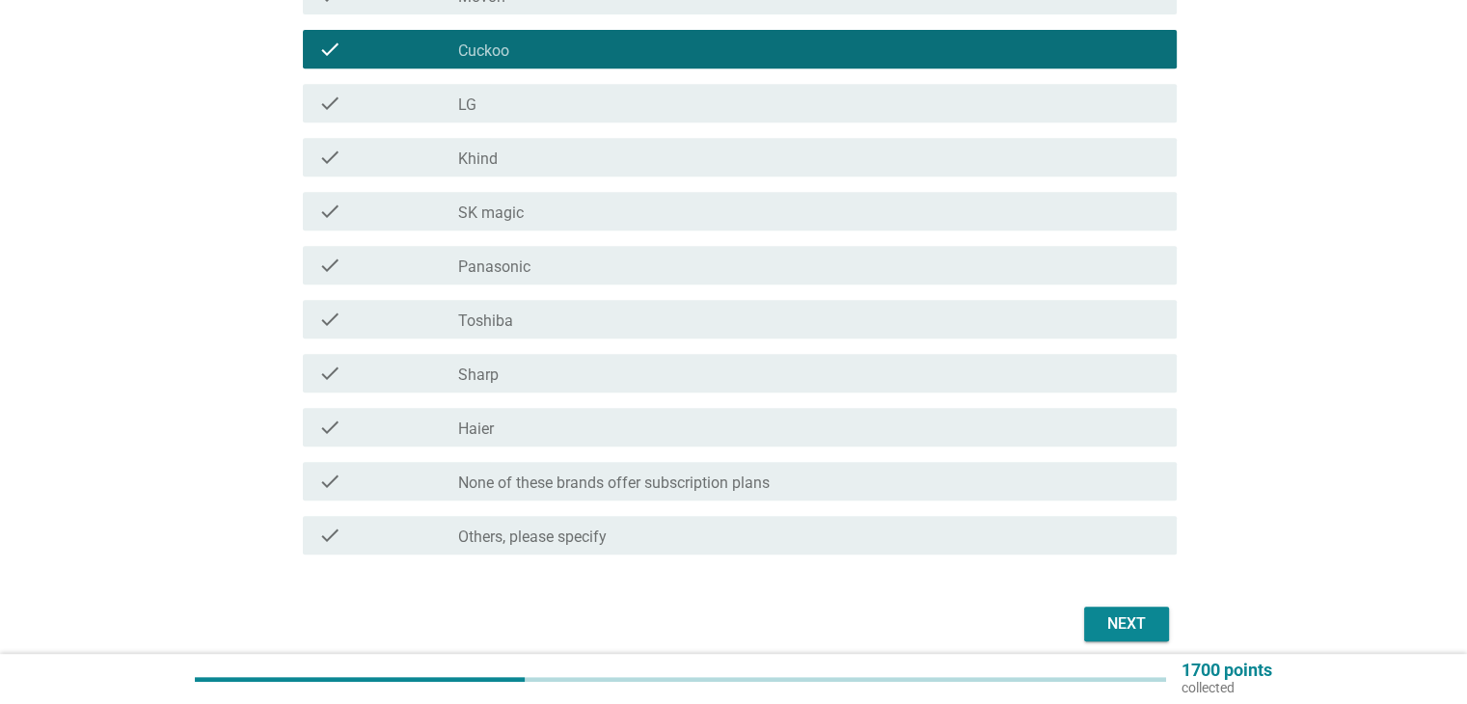
scroll to position [868, 0]
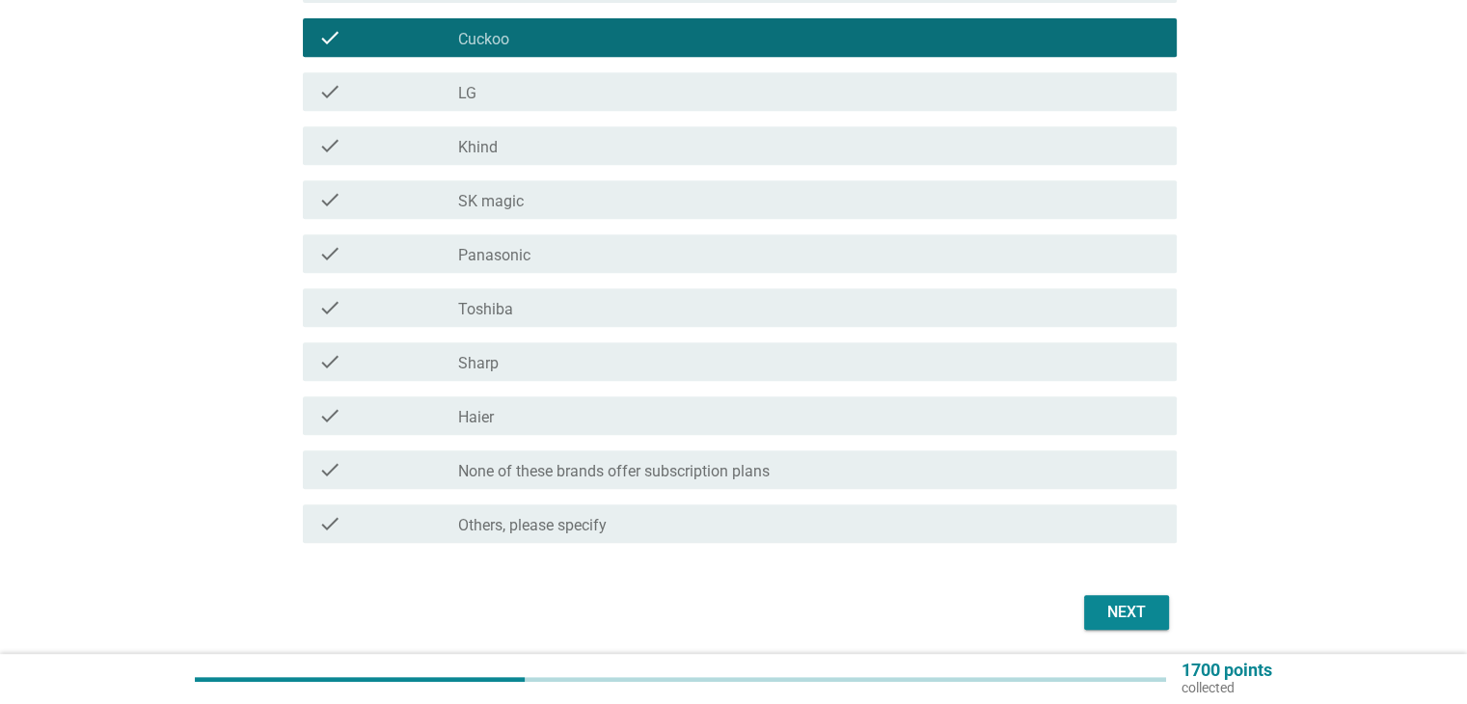
click at [659, 194] on div "check_box_outline_blank SK magic" at bounding box center [809, 199] width 702 height 23
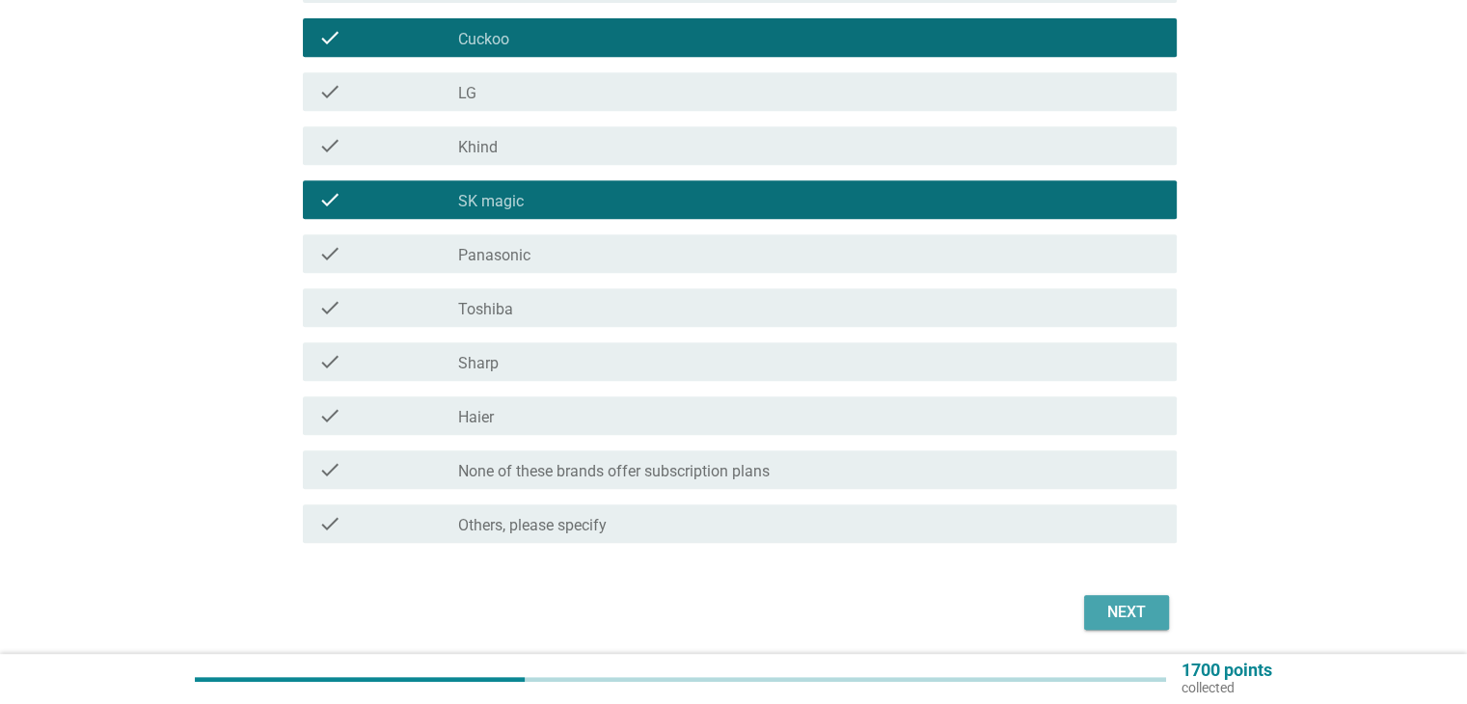
click at [1146, 616] on div "Next" at bounding box center [1127, 612] width 54 height 23
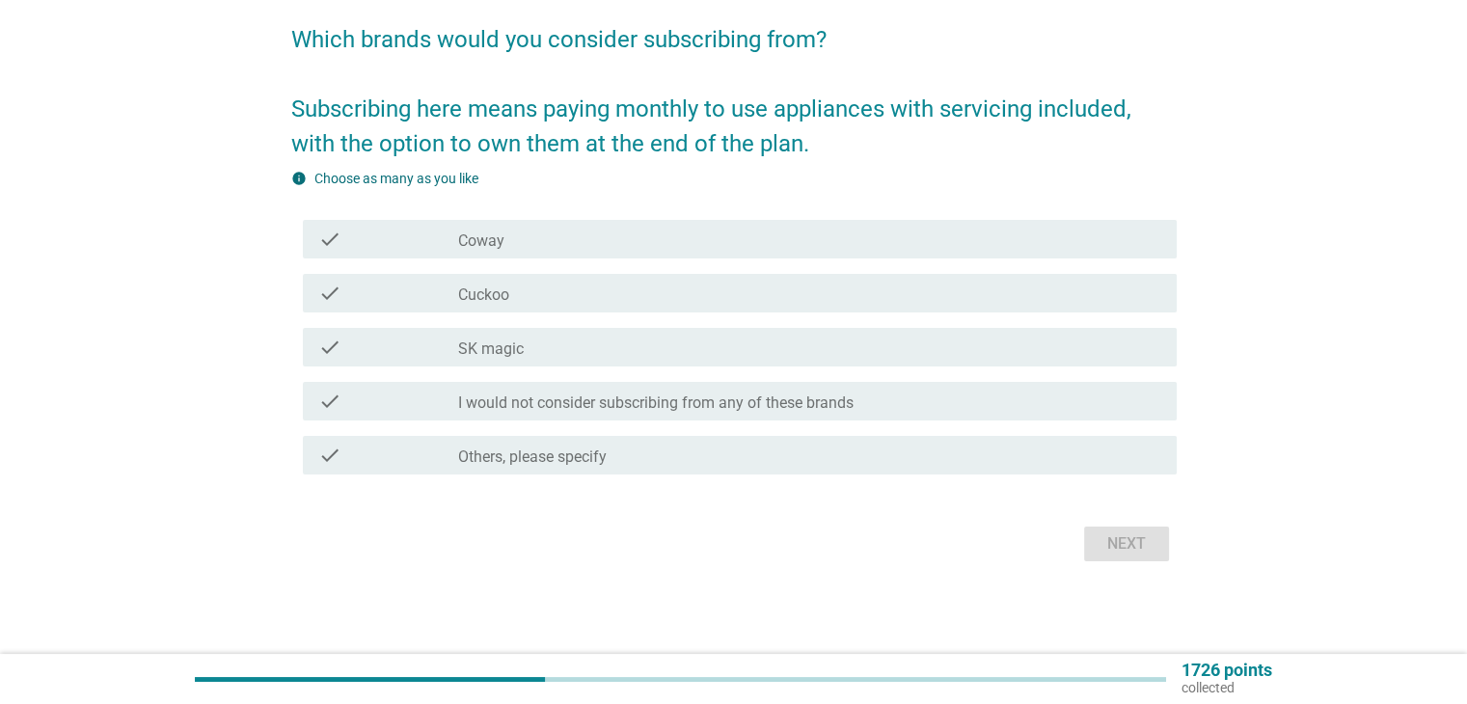
scroll to position [0, 0]
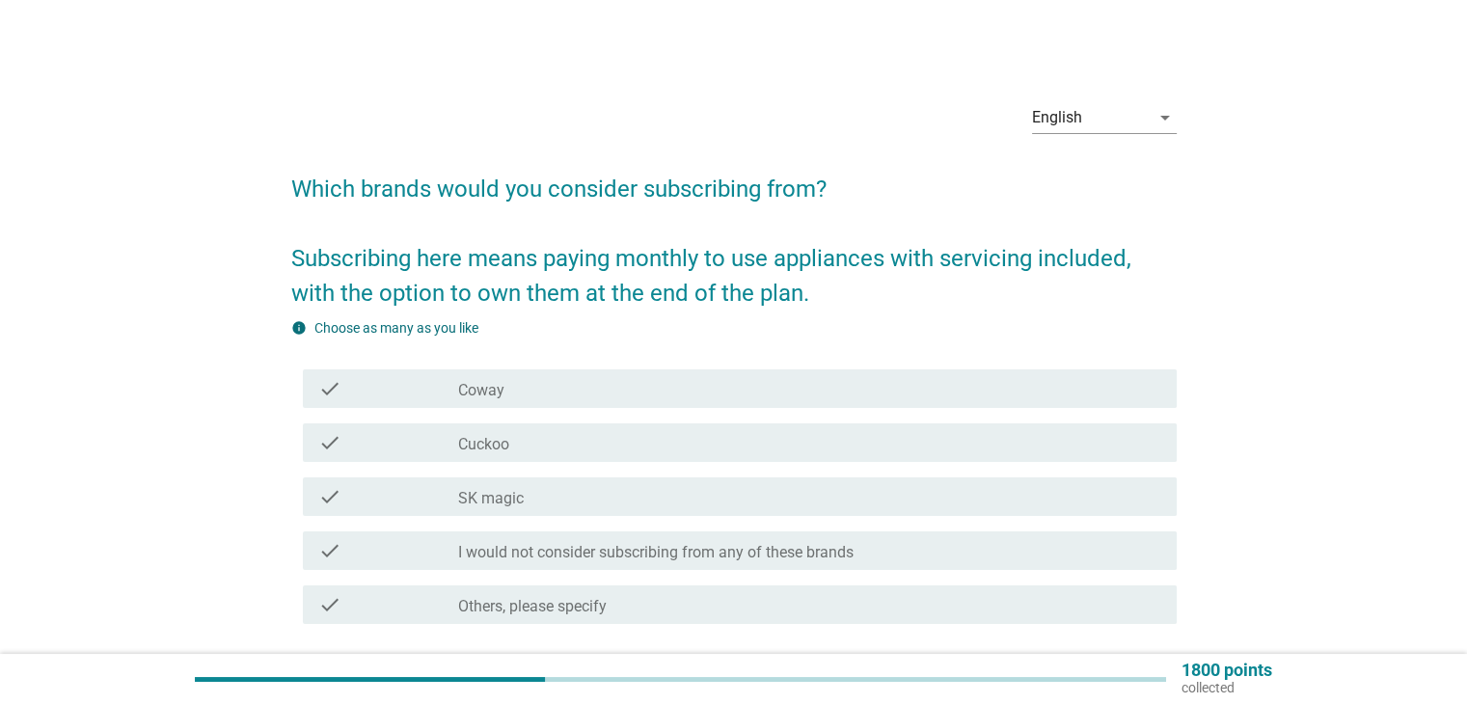
drag, startPoint x: 579, startPoint y: 436, endPoint x: 601, endPoint y: 445, distance: 23.8
click at [580, 436] on div "check_box_outline_blank Cuckoo" at bounding box center [809, 442] width 702 height 23
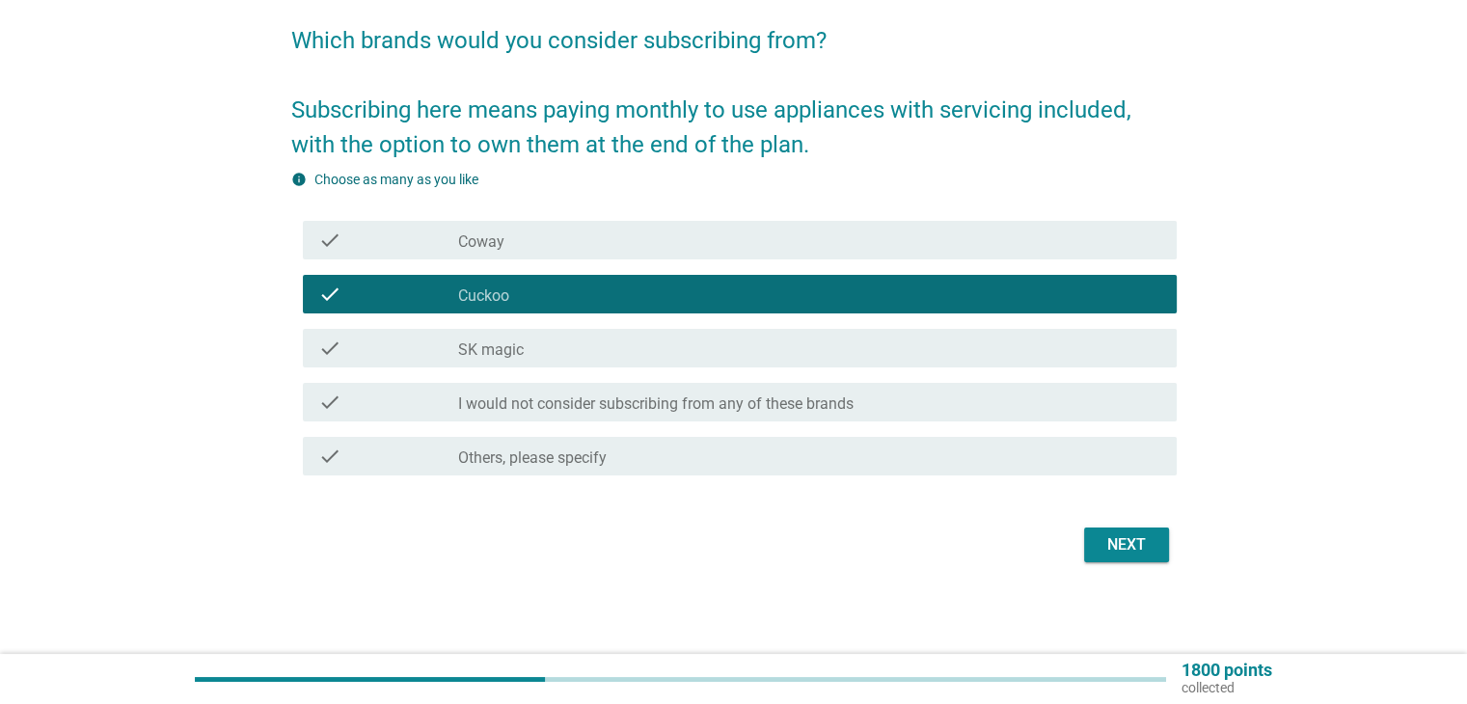
scroll to position [150, 0]
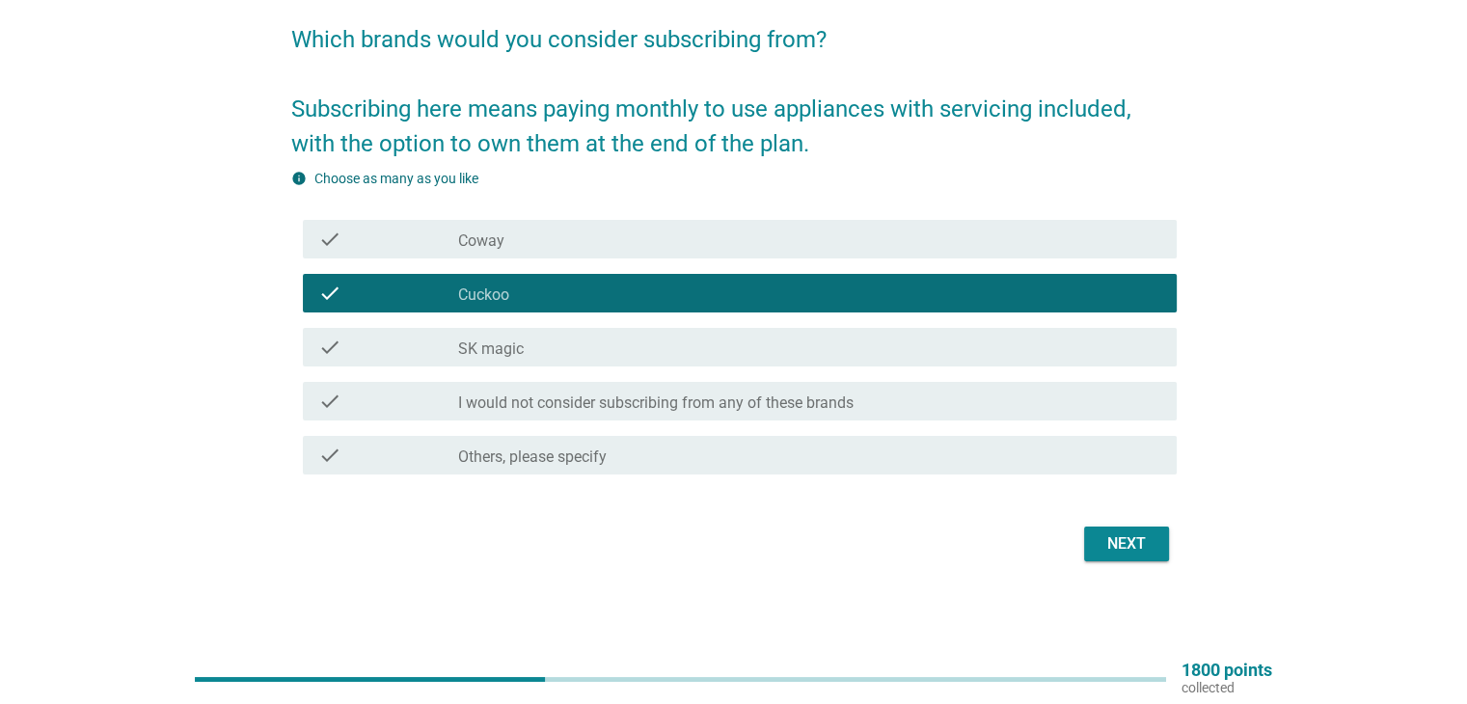
drag, startPoint x: 1080, startPoint y: 537, endPoint x: 1120, endPoint y: 544, distance: 41.1
click at [1086, 538] on div "Next" at bounding box center [734, 544] width 886 height 46
click at [1150, 546] on div "Next" at bounding box center [1127, 544] width 54 height 23
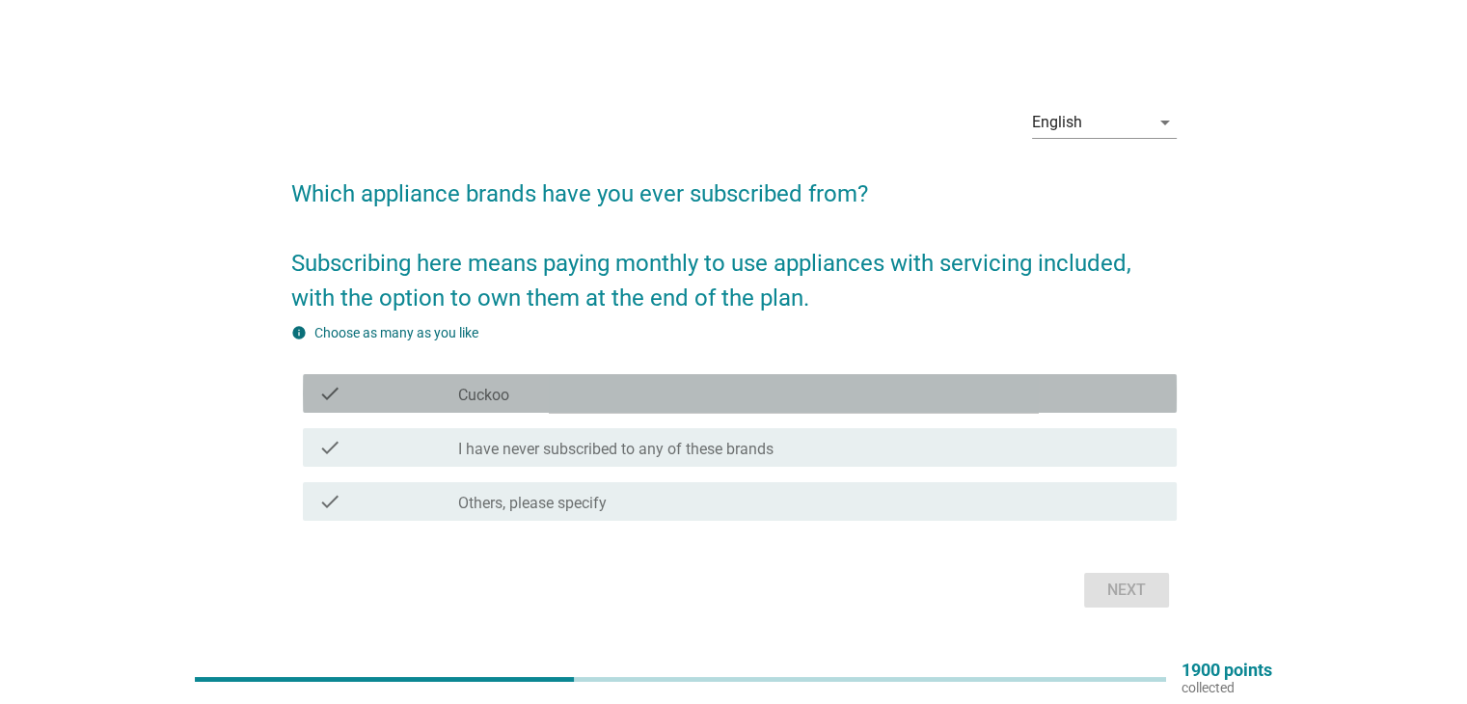
click at [502, 391] on label "Cuckoo" at bounding box center [483, 395] width 51 height 19
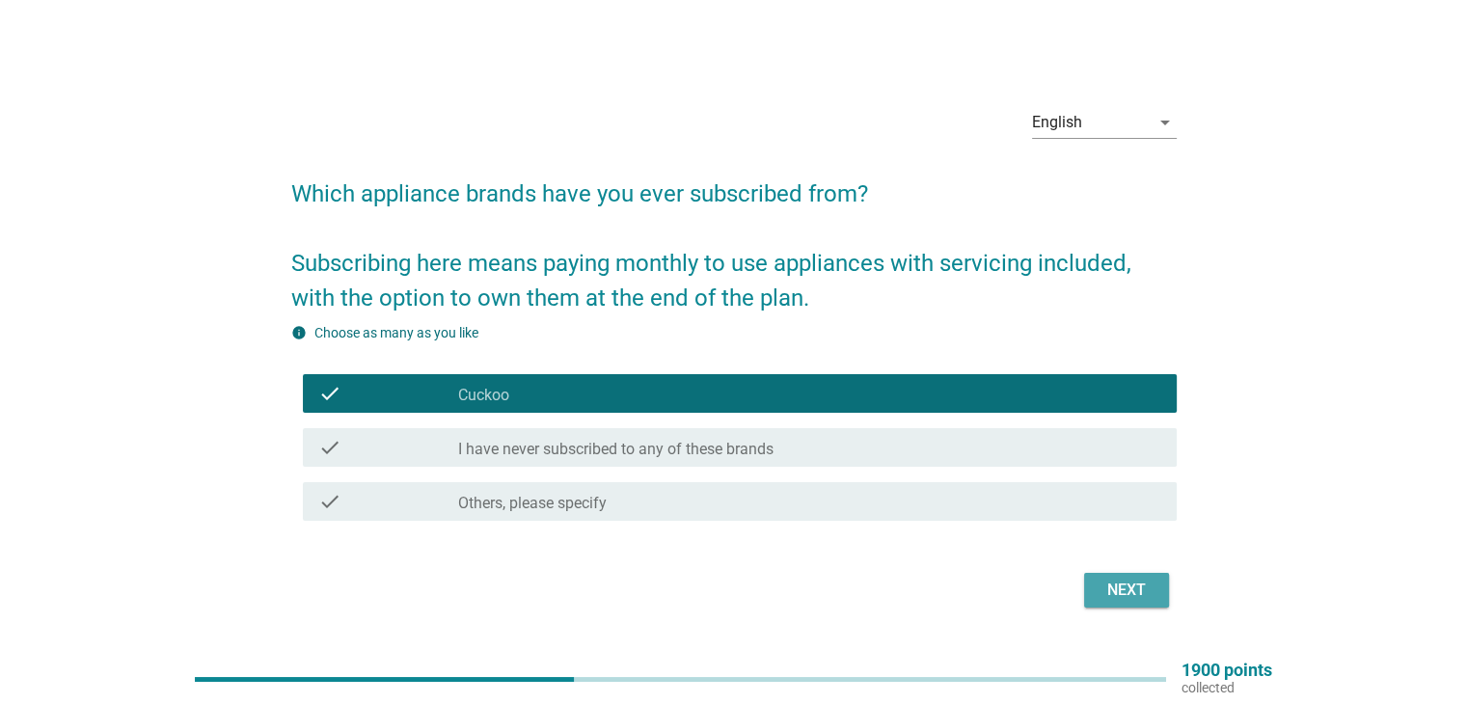
click at [1119, 584] on div "Next" at bounding box center [1127, 590] width 54 height 23
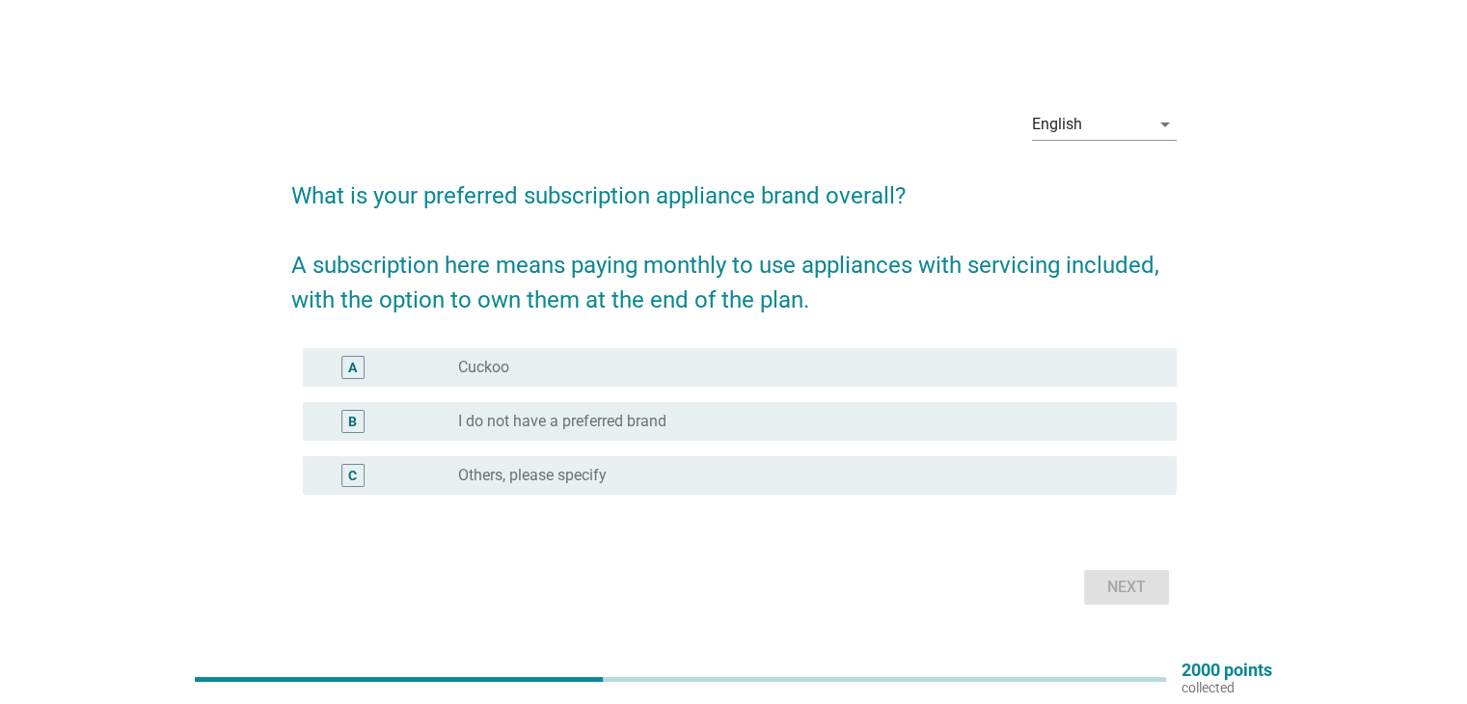
click at [637, 375] on div "radio_button_unchecked Cuckoo" at bounding box center [801, 367] width 687 height 19
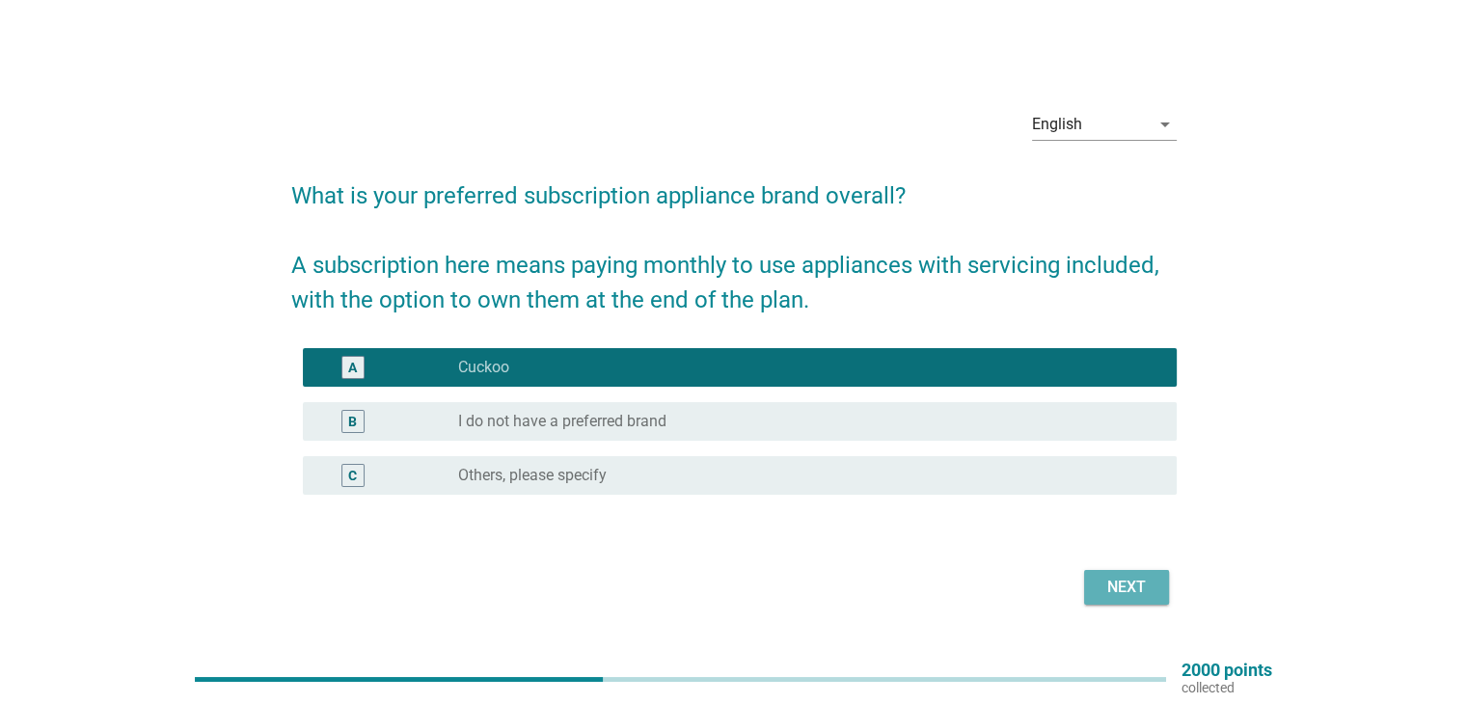
drag, startPoint x: 1116, startPoint y: 580, endPoint x: 1105, endPoint y: 571, distance: 14.5
click at [1115, 580] on div "Next" at bounding box center [1127, 587] width 54 height 23
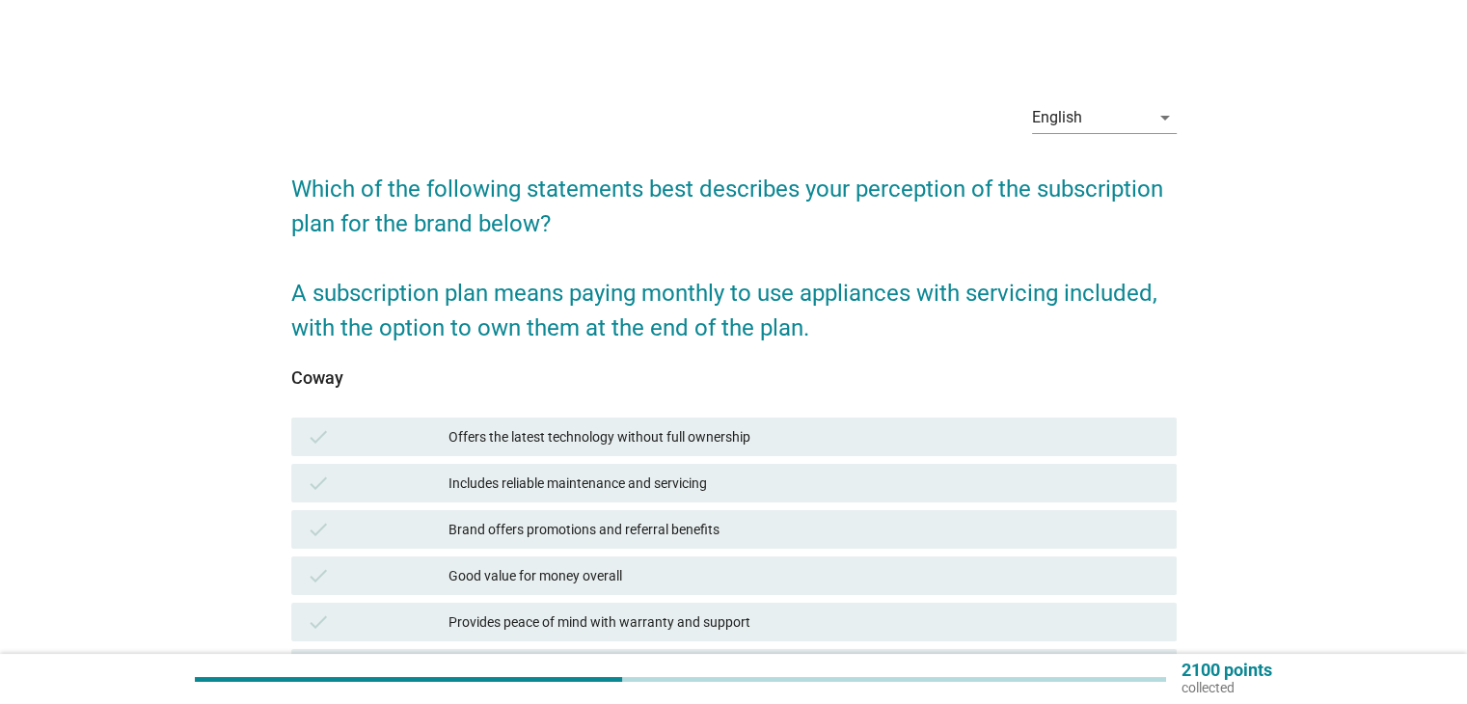
click at [712, 463] on div "check Includes reliable maintenance and servicing" at bounding box center [733, 483] width 893 height 46
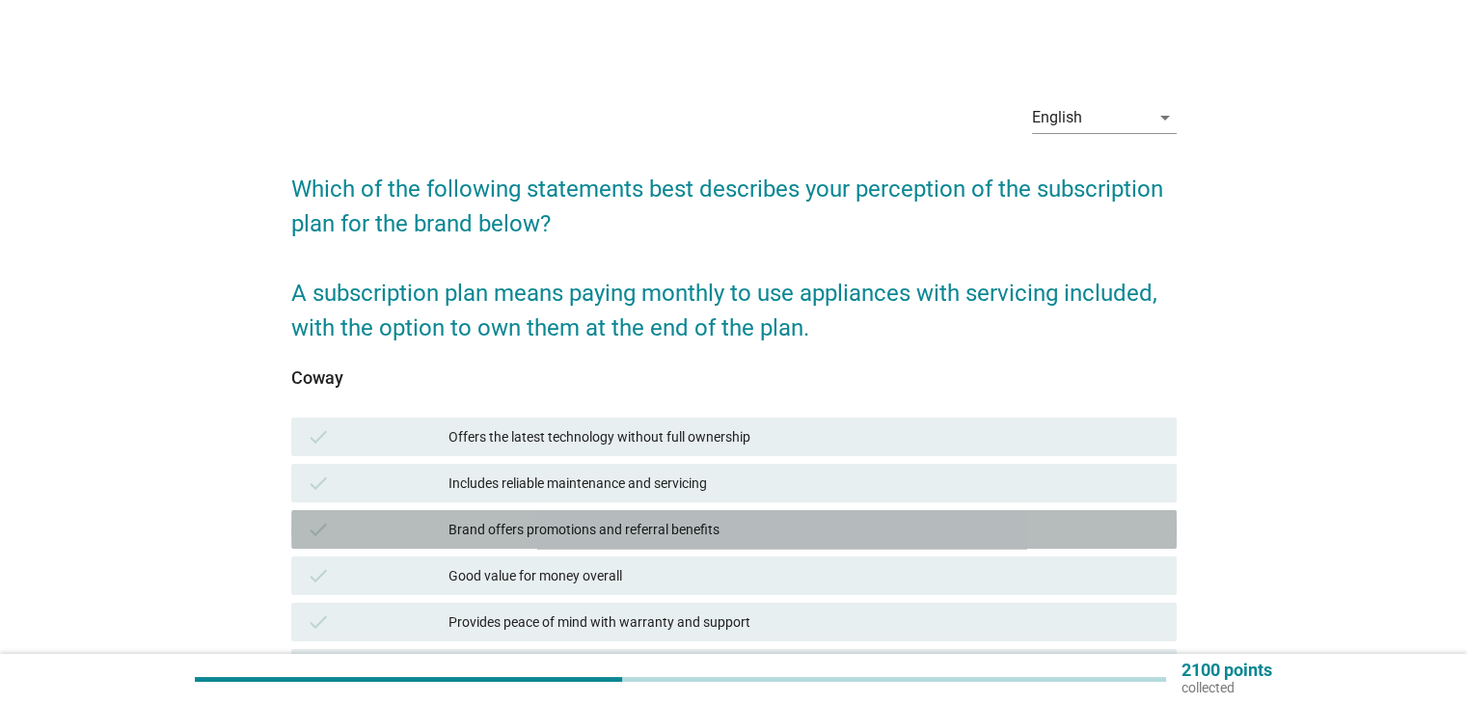
click at [711, 537] on div "Brand offers promotions and referral benefits" at bounding box center [805, 529] width 712 height 23
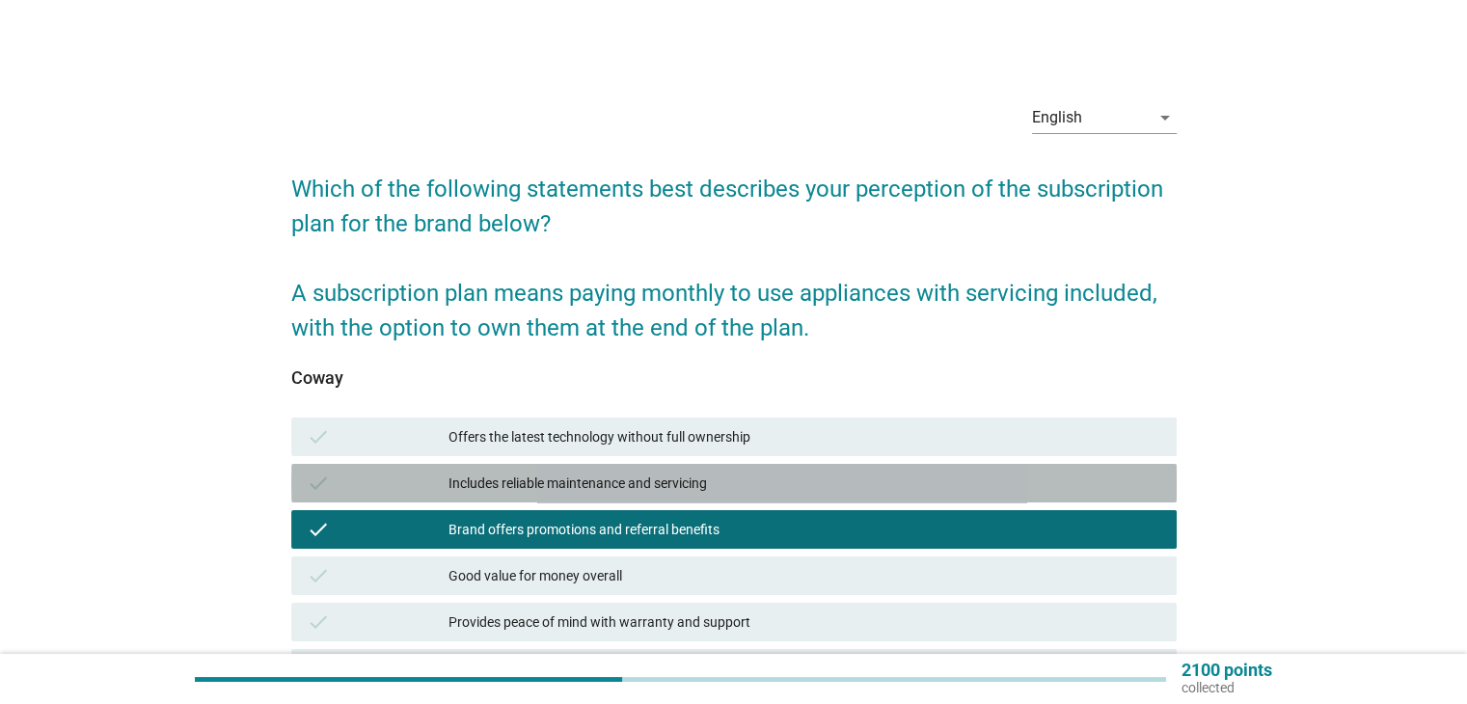
click at [726, 490] on div "Includes reliable maintenance and servicing" at bounding box center [805, 483] width 712 height 23
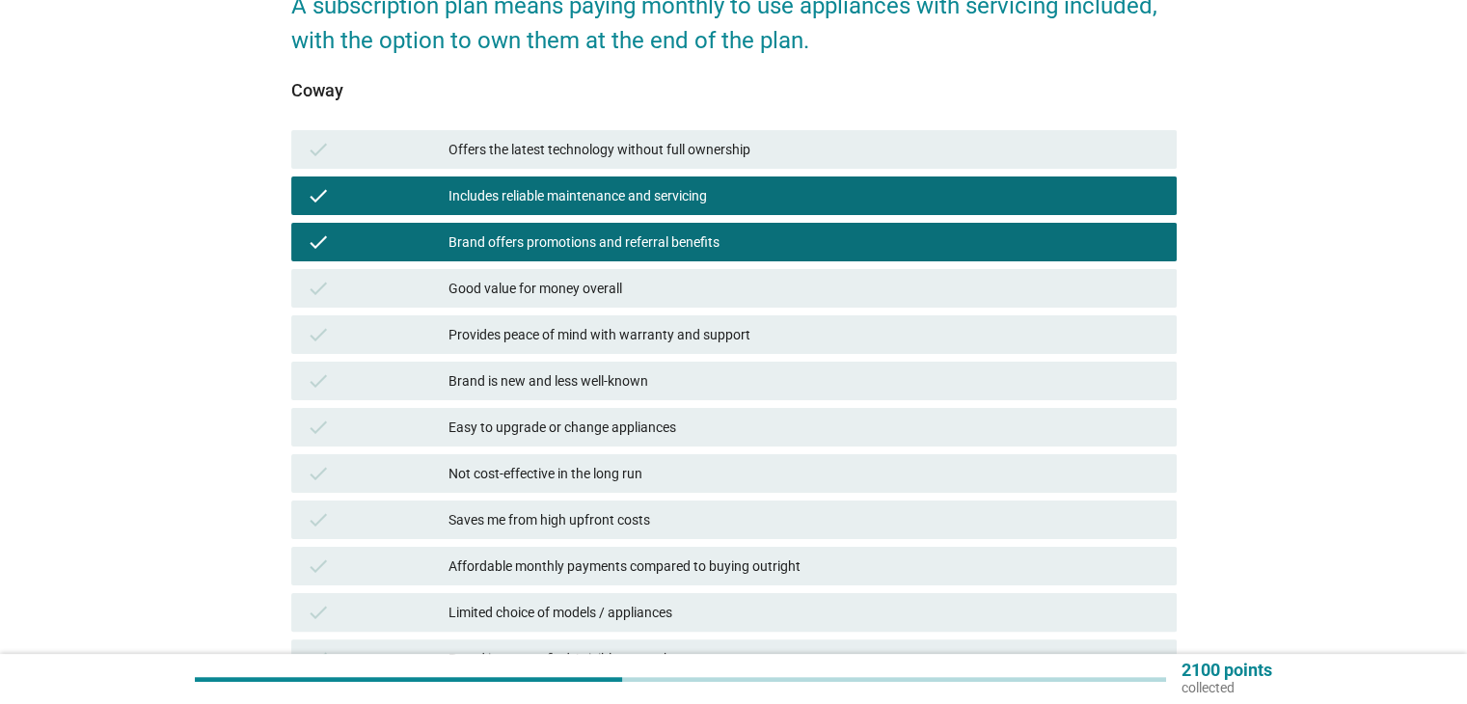
scroll to position [289, 0]
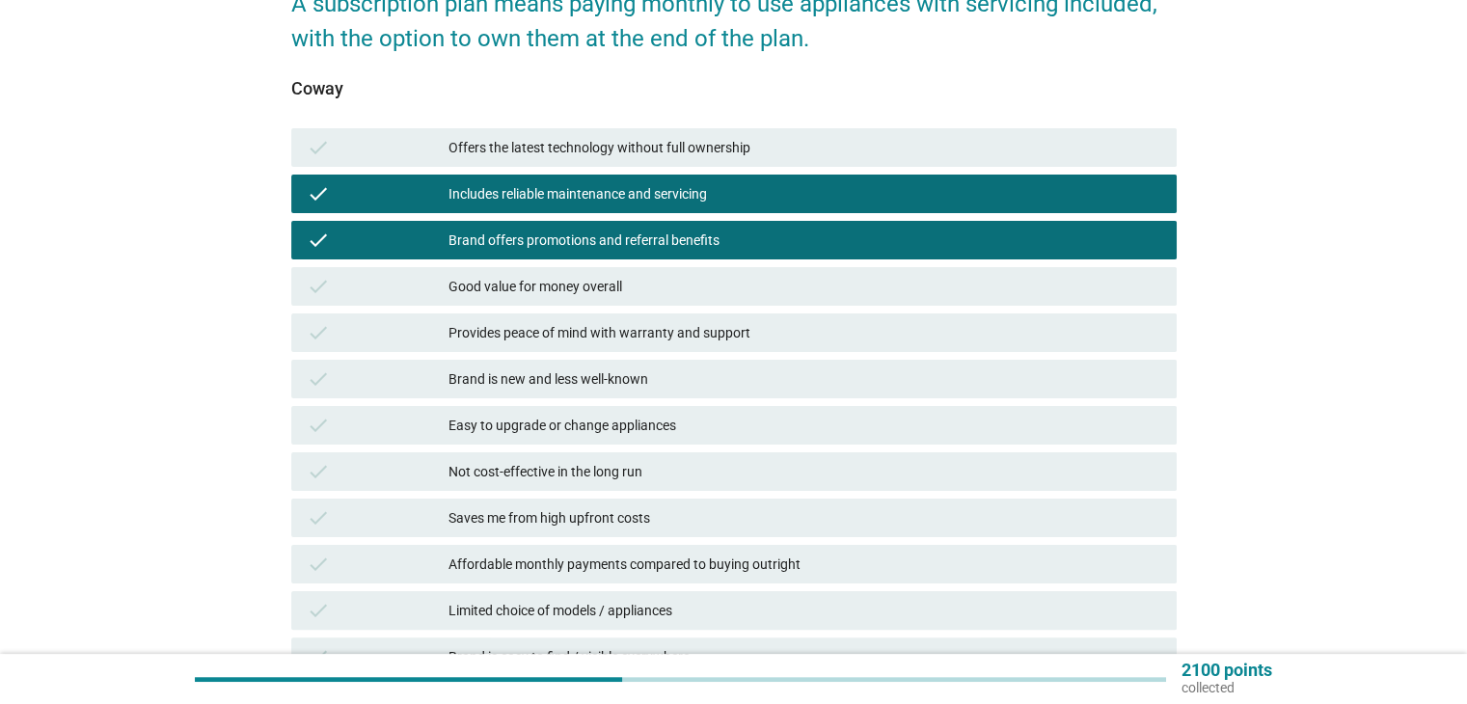
click at [656, 409] on div "check Easy to upgrade or change appliances" at bounding box center [734, 425] width 886 height 39
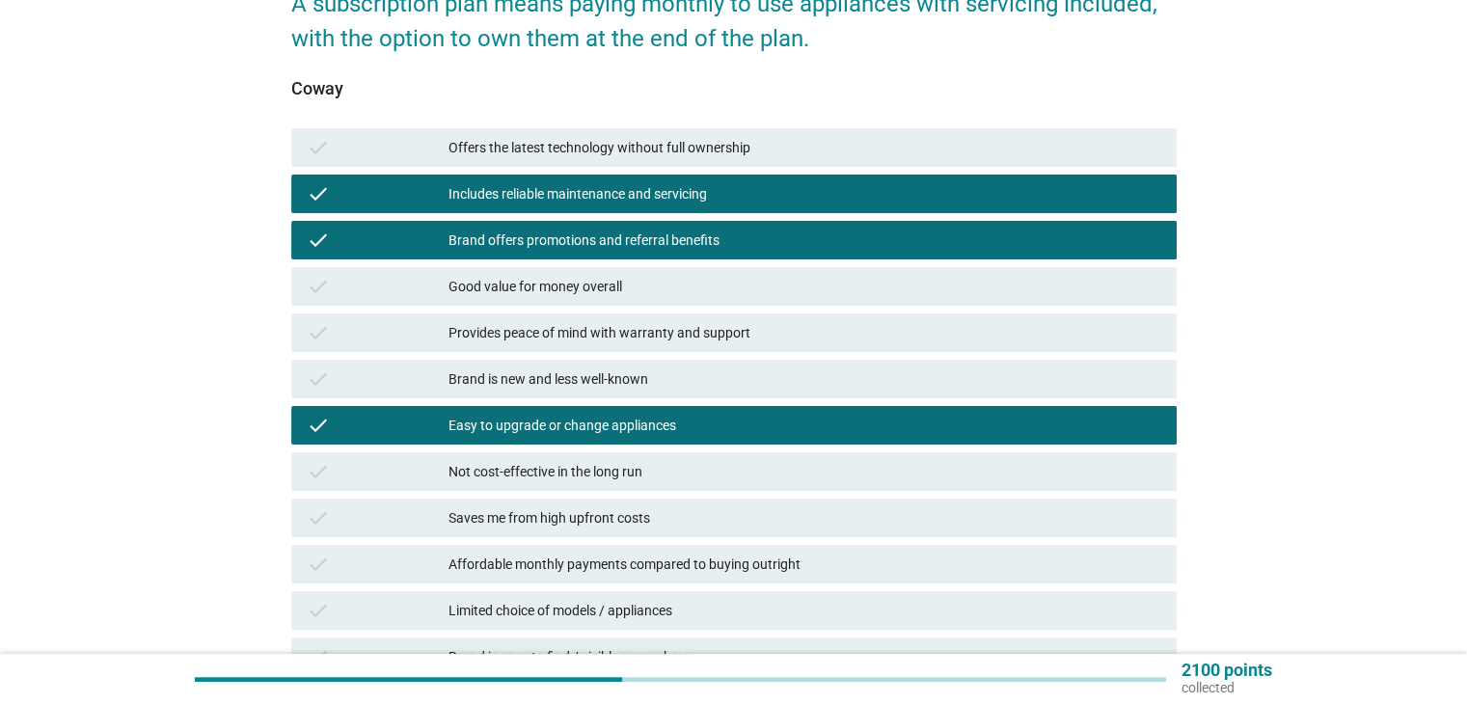
click at [653, 552] on div "check Affordable monthly payments compared to buying outright" at bounding box center [734, 564] width 886 height 39
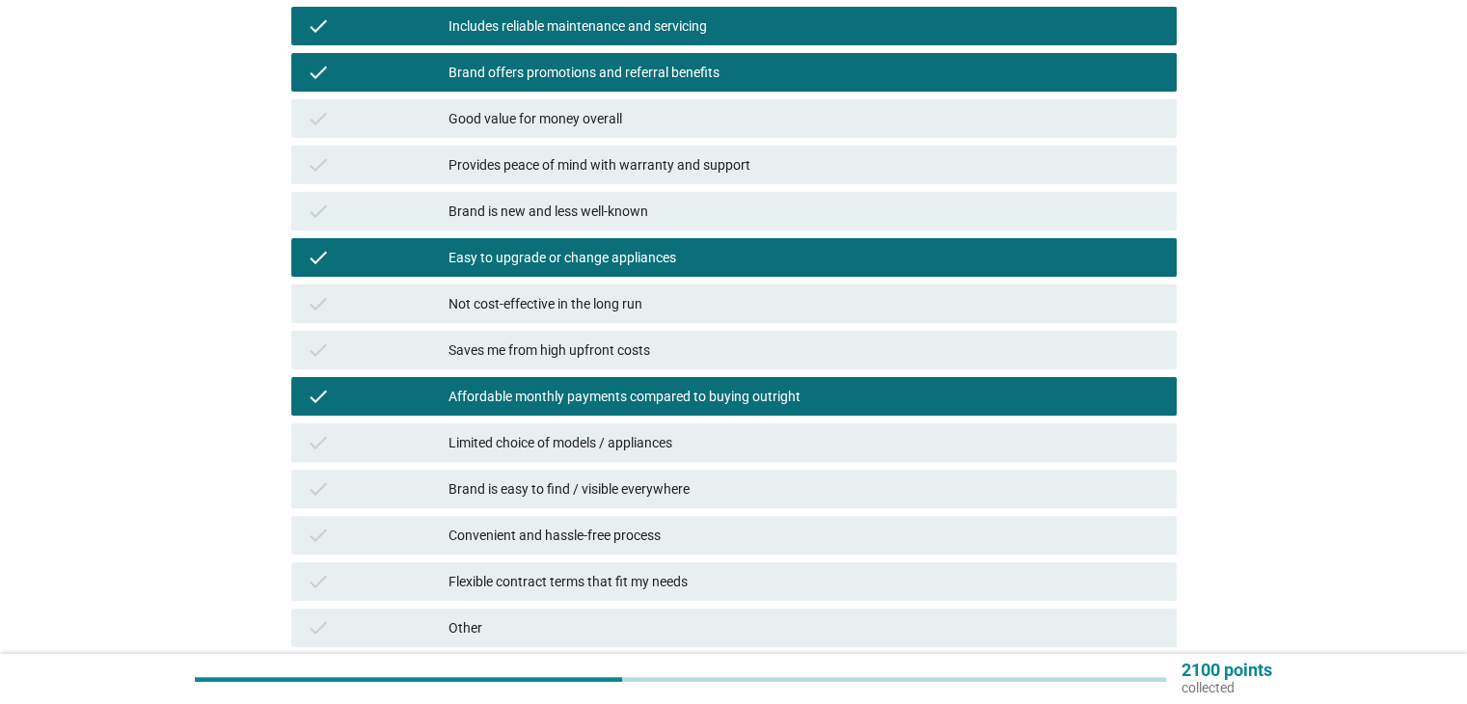
scroll to position [579, 0]
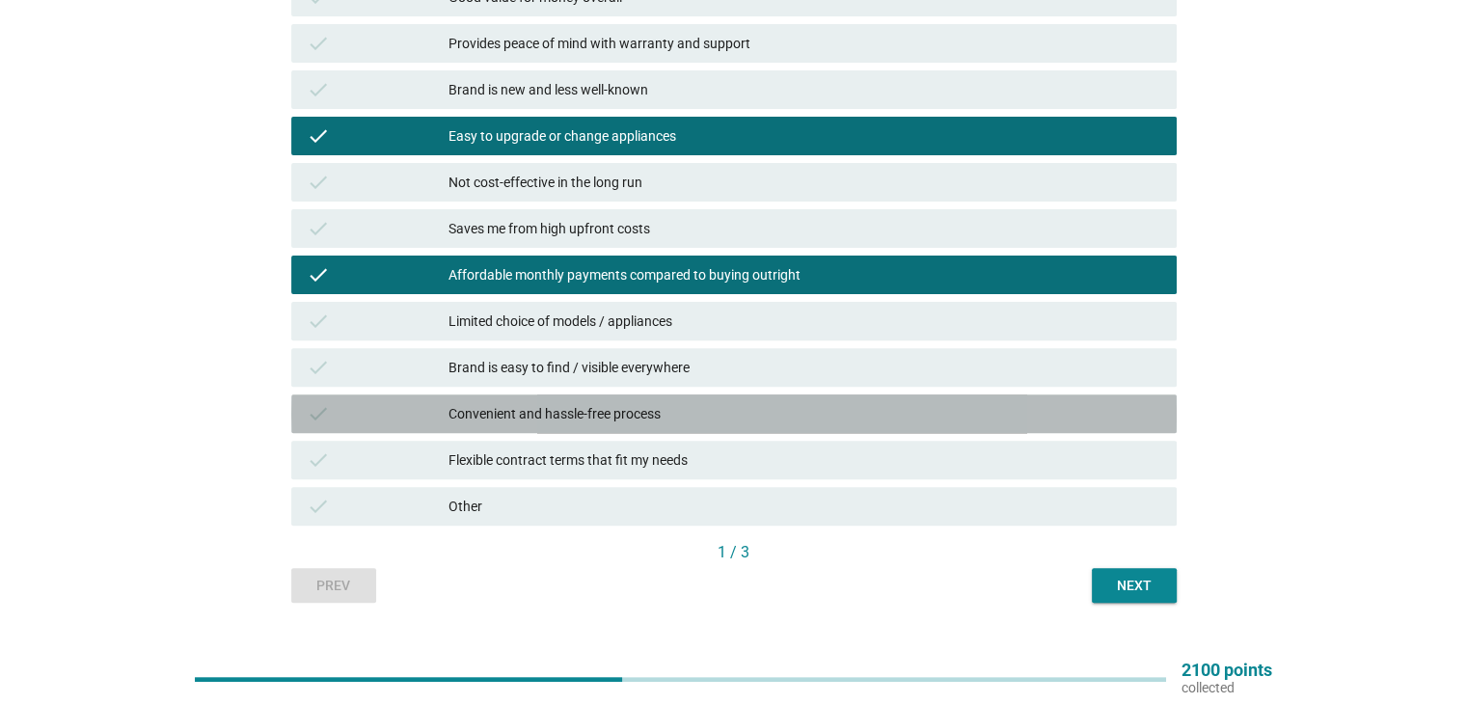
click at [633, 398] on div "check Convenient and hassle-free process" at bounding box center [734, 414] width 886 height 39
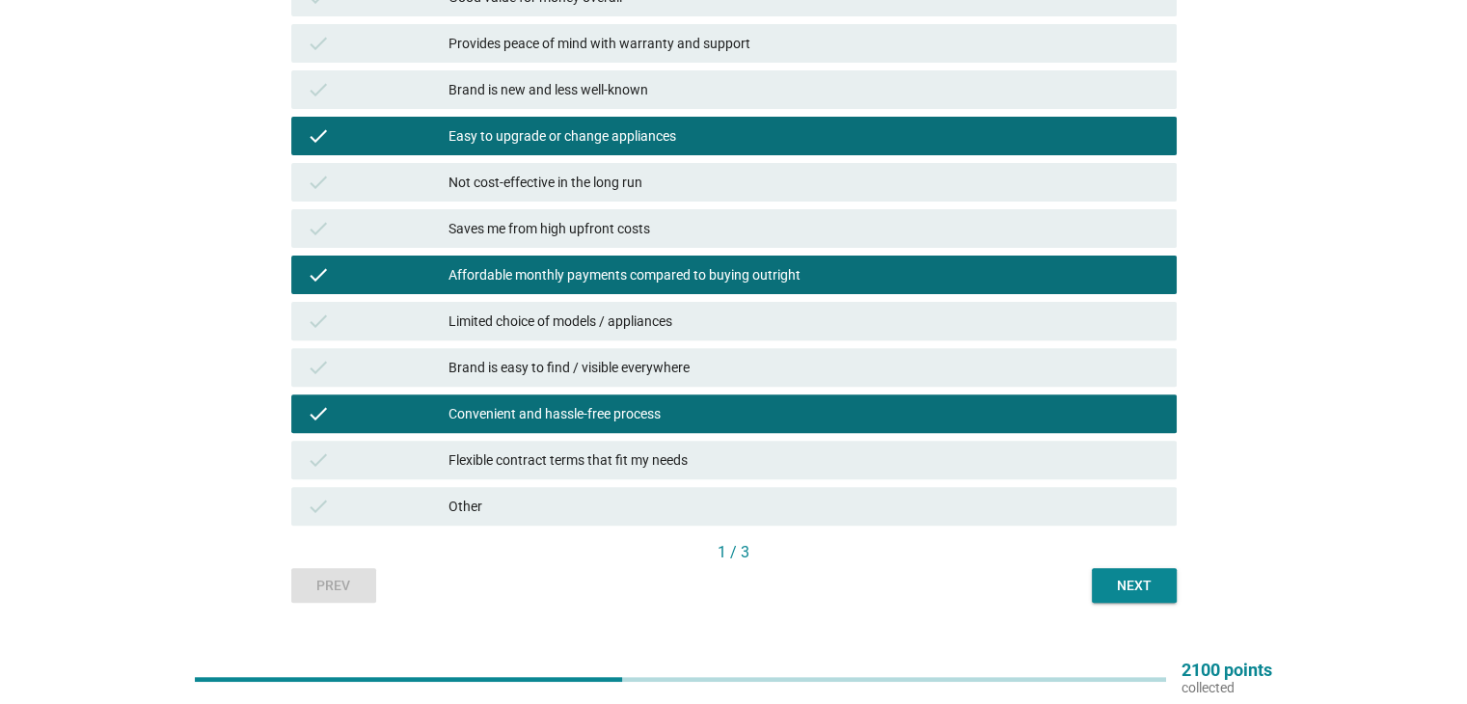
click at [1148, 579] on div "Next" at bounding box center [1135, 586] width 54 height 20
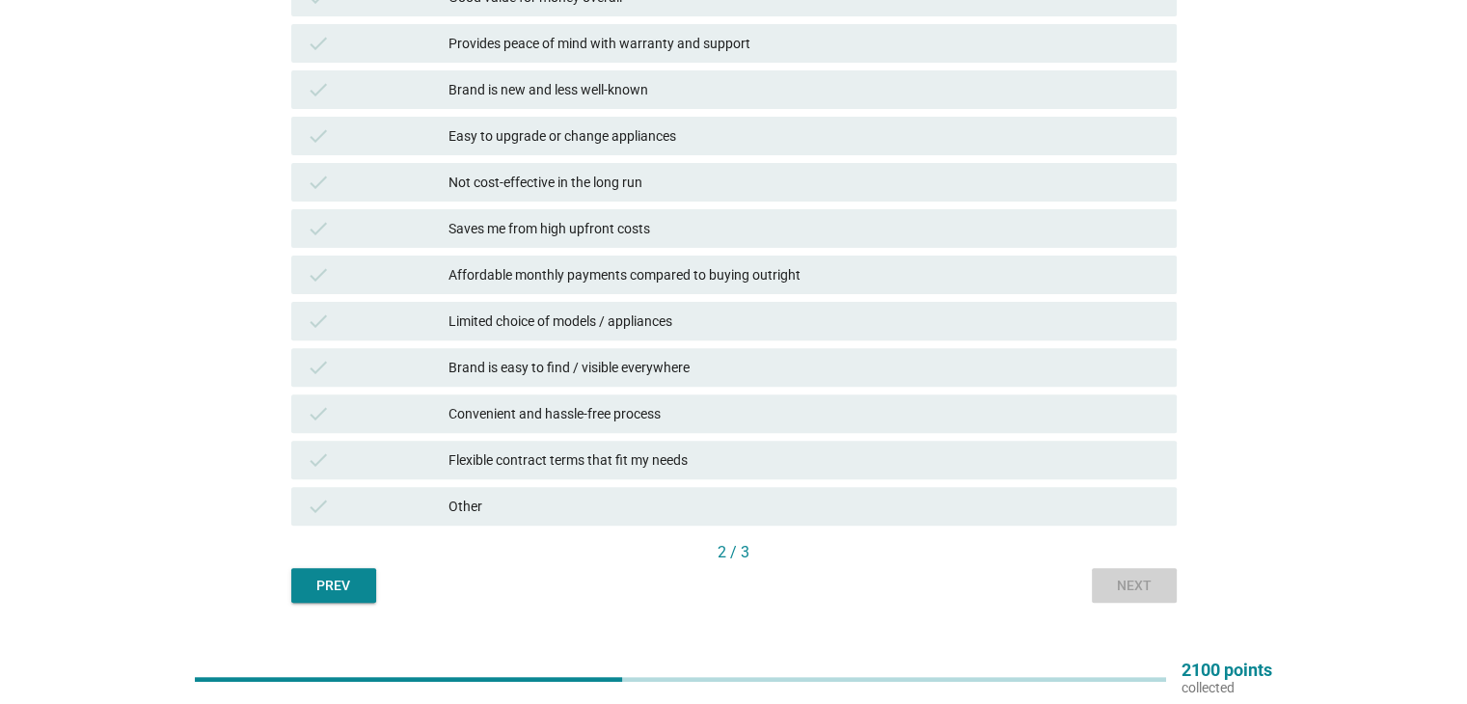
scroll to position [0, 0]
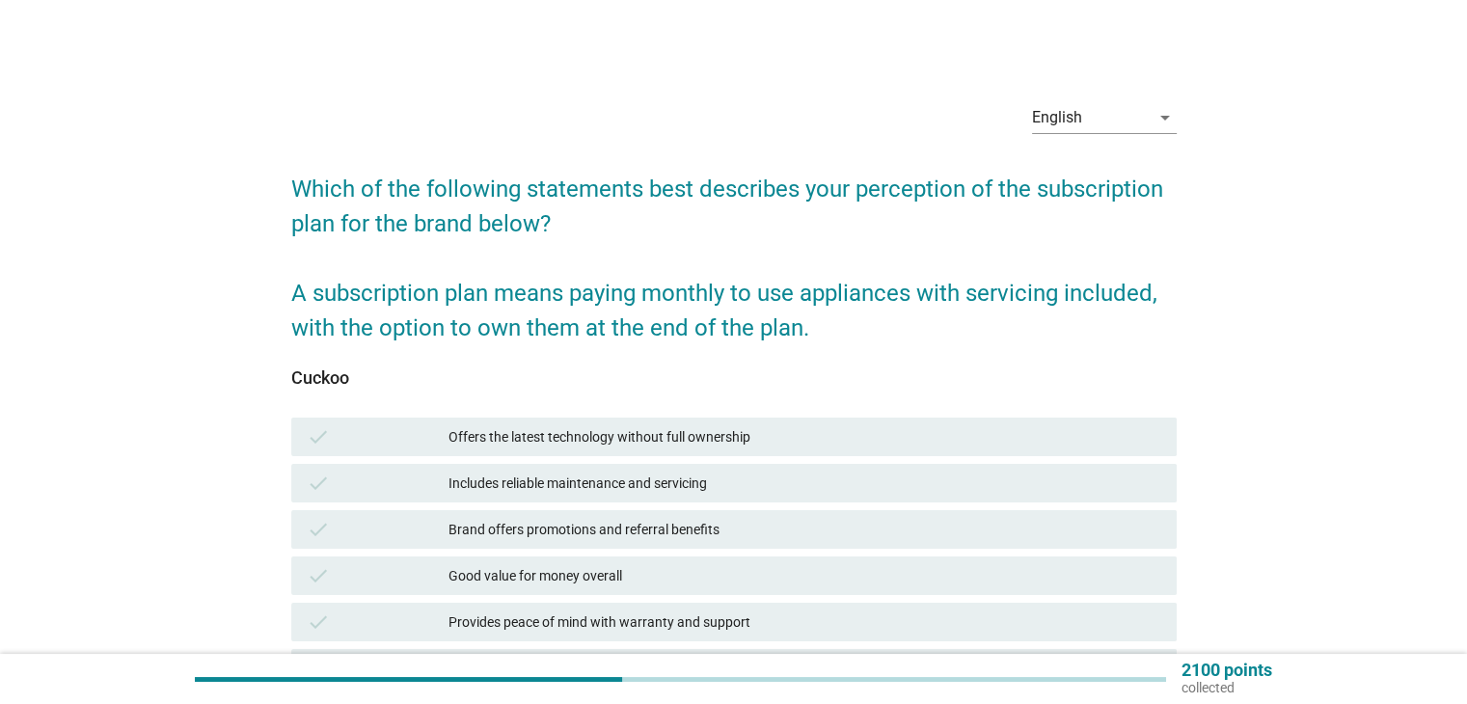
click at [720, 576] on div "Good value for money overall" at bounding box center [805, 575] width 712 height 23
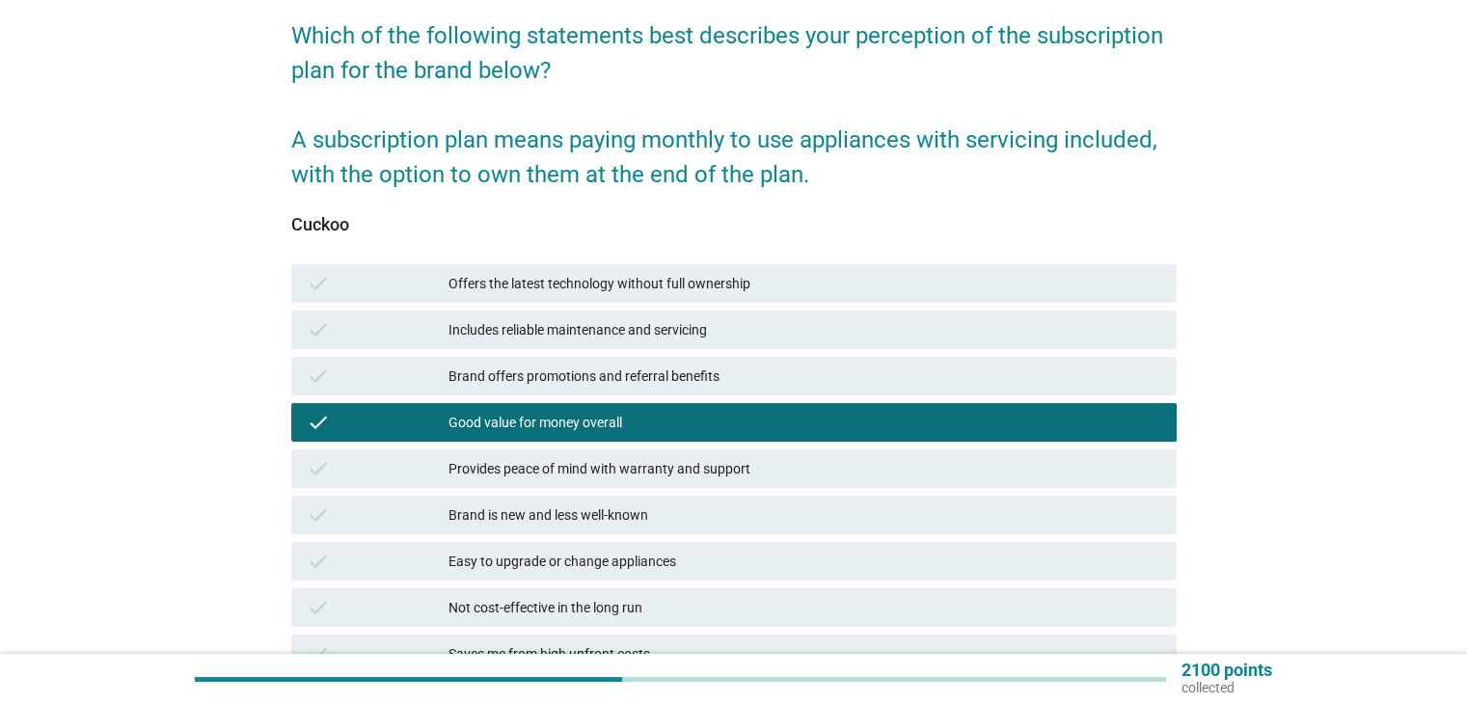
scroll to position [289, 0]
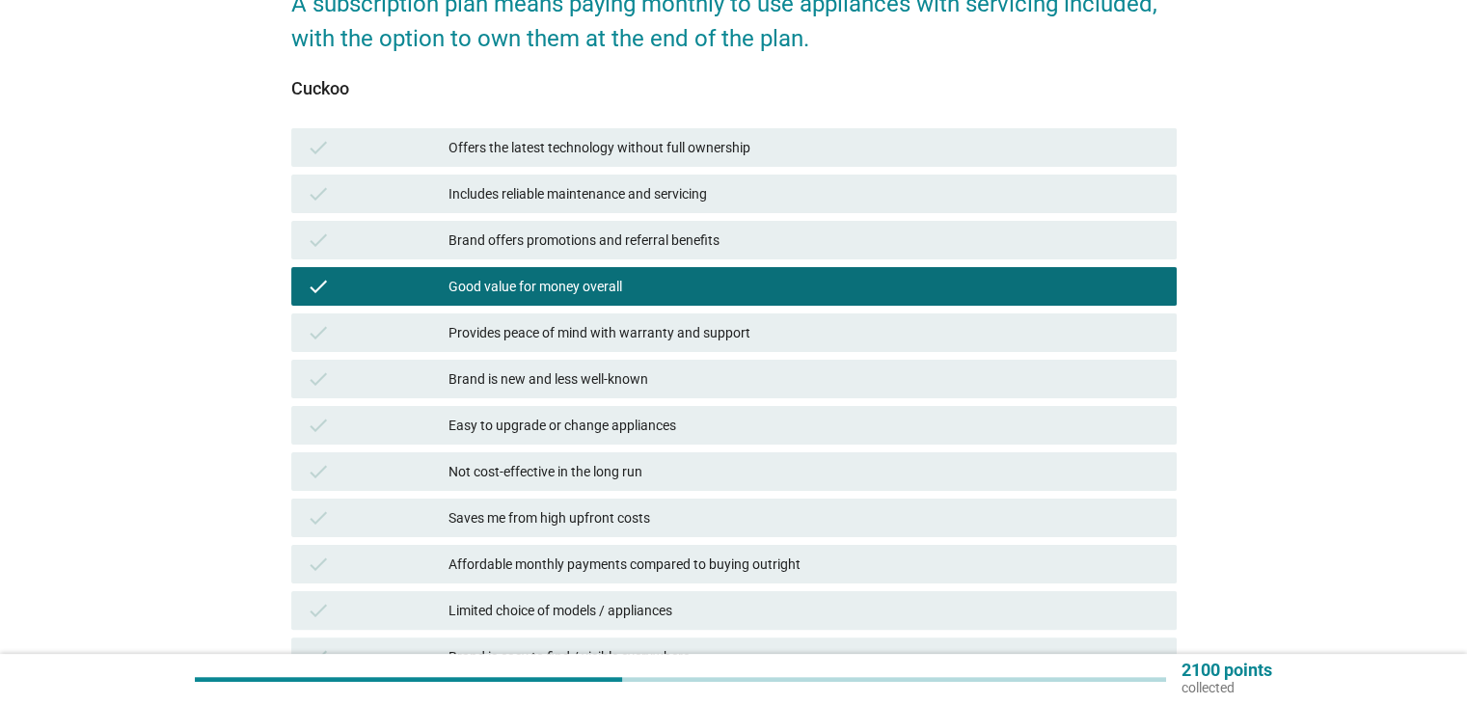
click at [764, 487] on div "check Not cost-effective in the long run" at bounding box center [734, 471] width 886 height 39
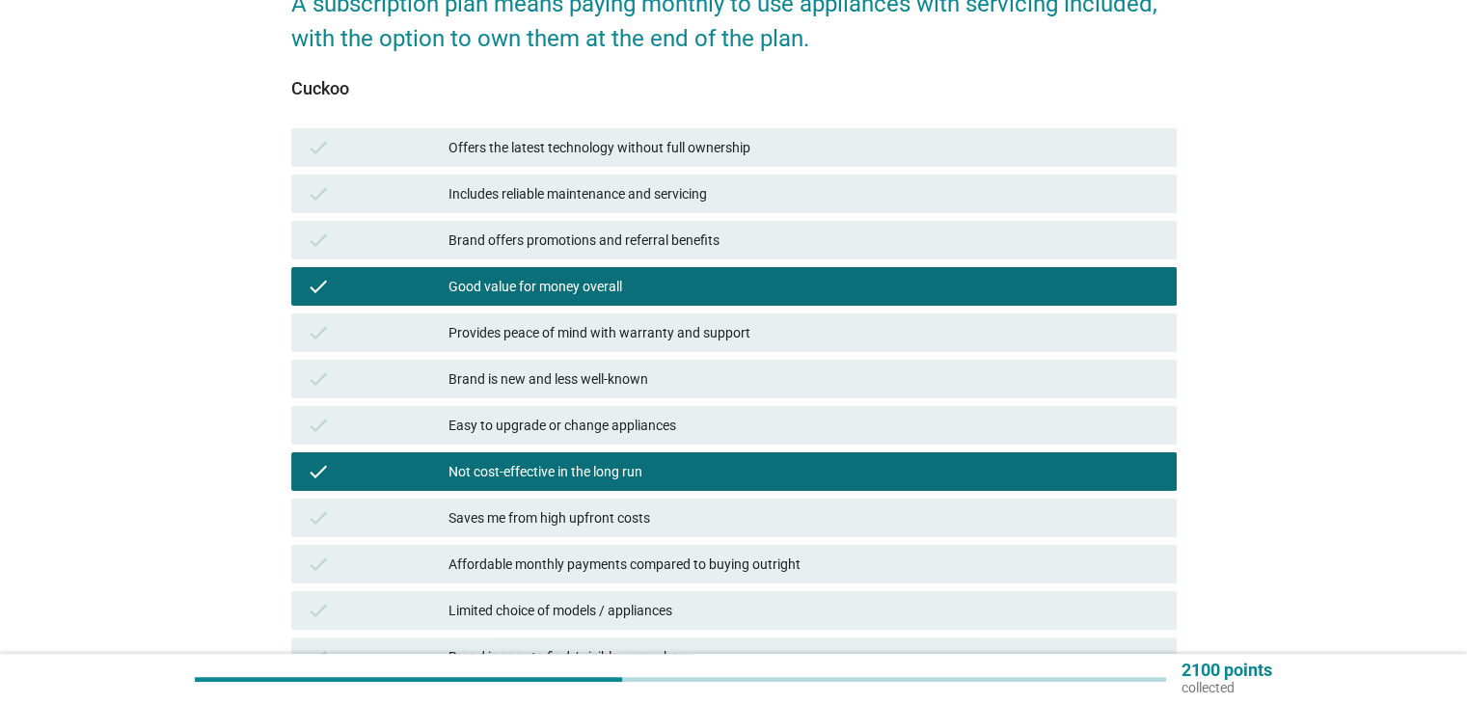
drag, startPoint x: 760, startPoint y: 584, endPoint x: 791, endPoint y: 642, distance: 65.6
click at [760, 584] on div "check Affordable monthly payments compared to buying outright" at bounding box center [733, 564] width 893 height 46
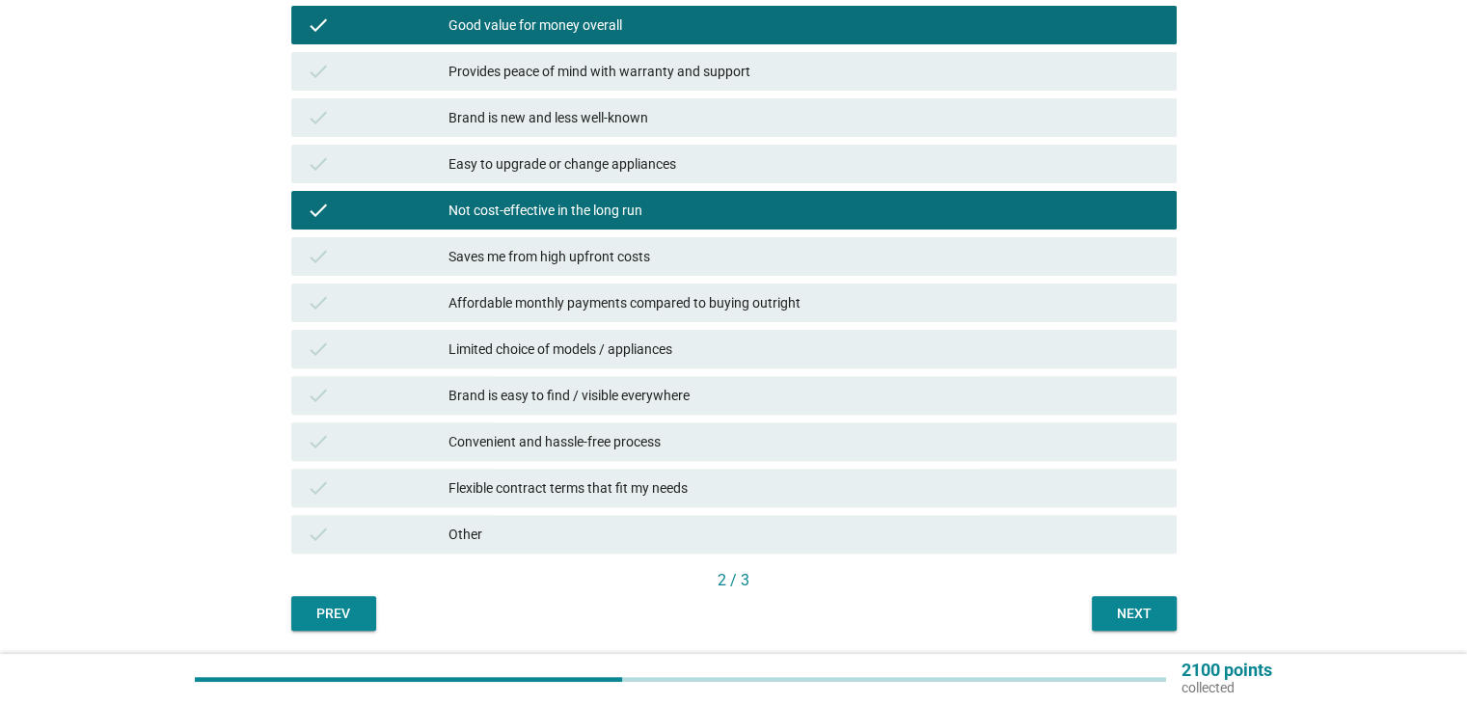
scroll to position [615, 0]
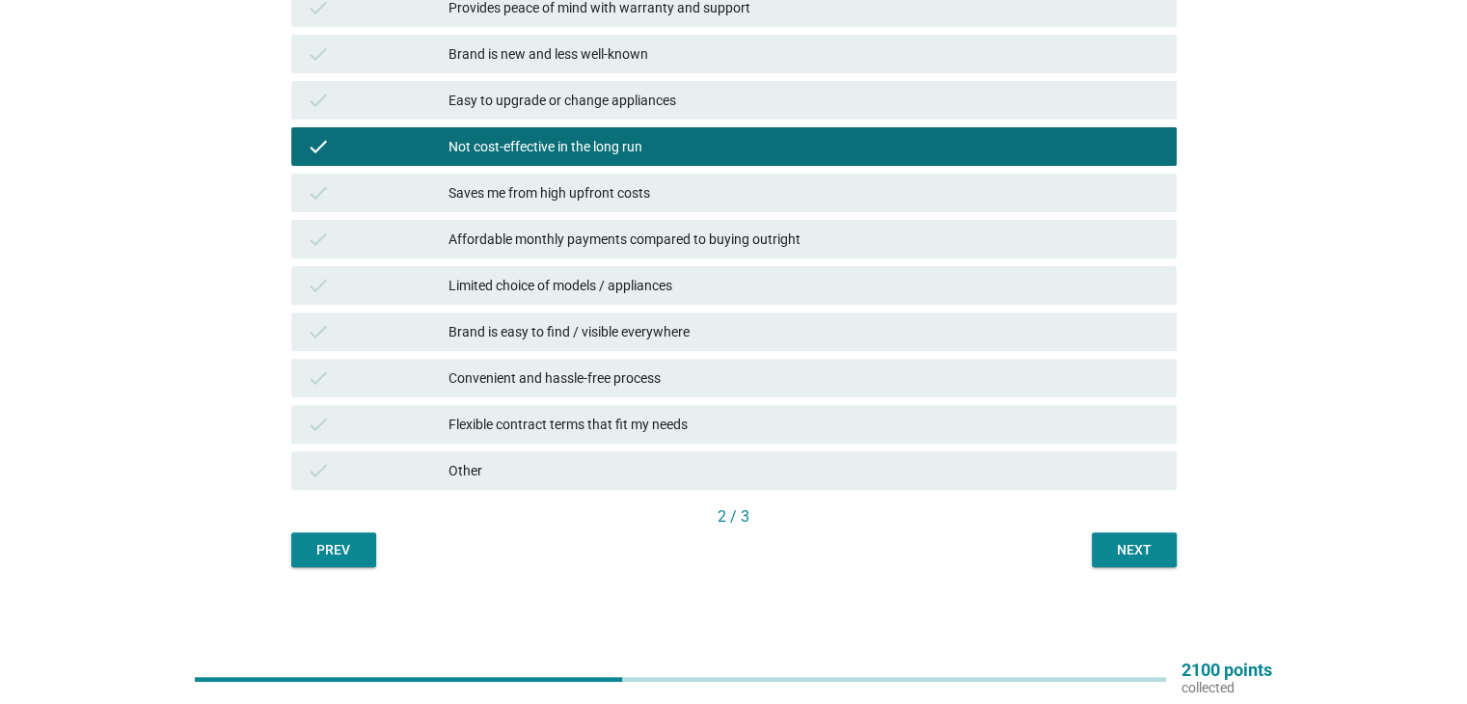
click at [706, 350] on div "check Brand is easy to find / visible everywhere" at bounding box center [733, 332] width 893 height 46
click at [814, 384] on div "Convenient and hassle-free process" at bounding box center [805, 378] width 712 height 23
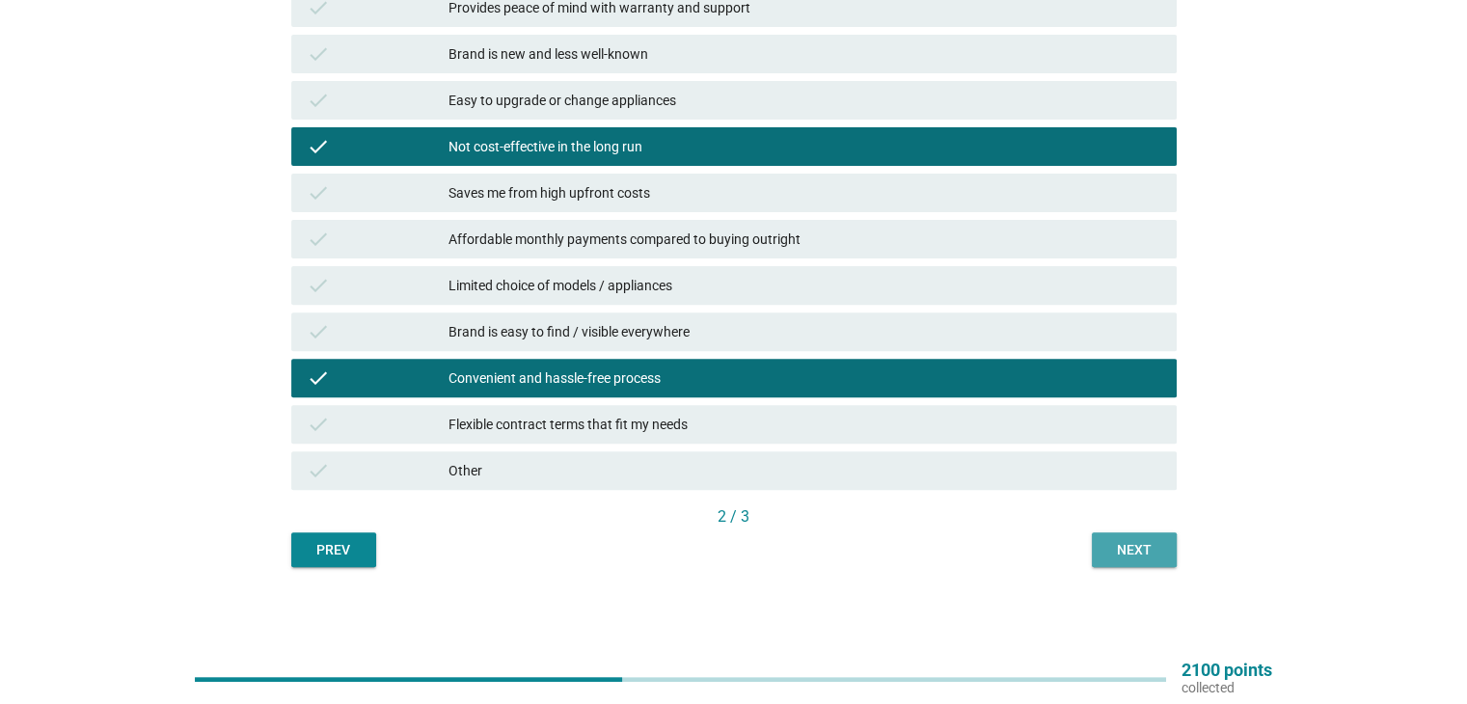
click at [1125, 545] on div "Next" at bounding box center [1135, 550] width 54 height 20
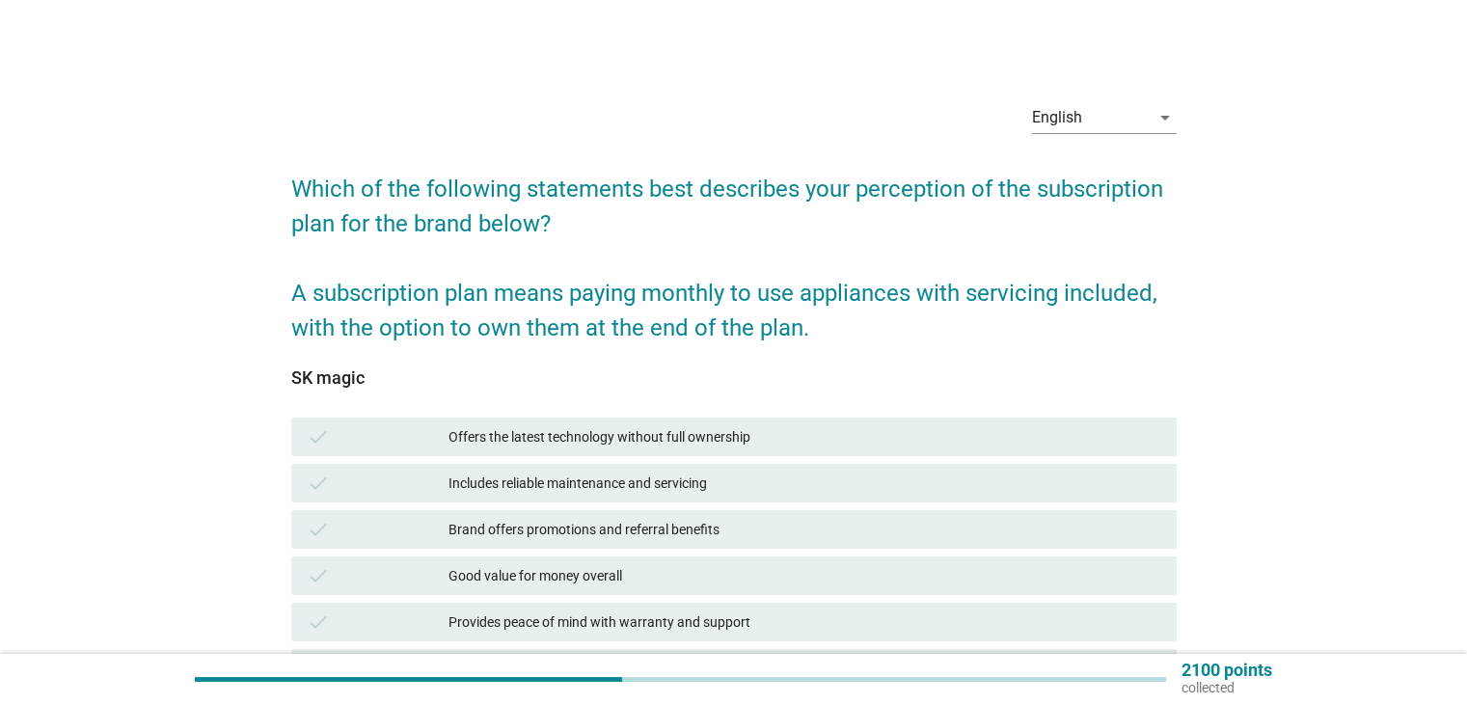
click at [739, 549] on div "check Brand offers promotions and referral benefits" at bounding box center [733, 529] width 893 height 46
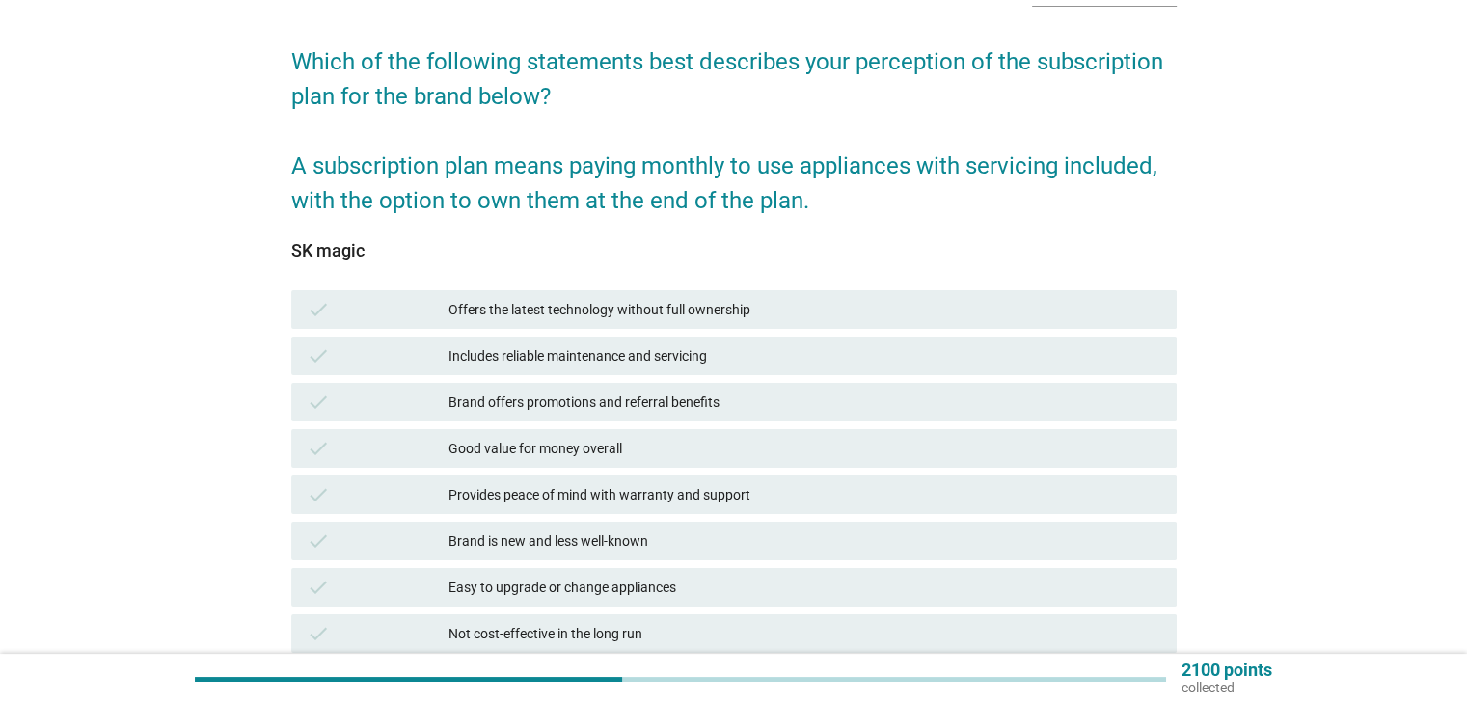
scroll to position [289, 0]
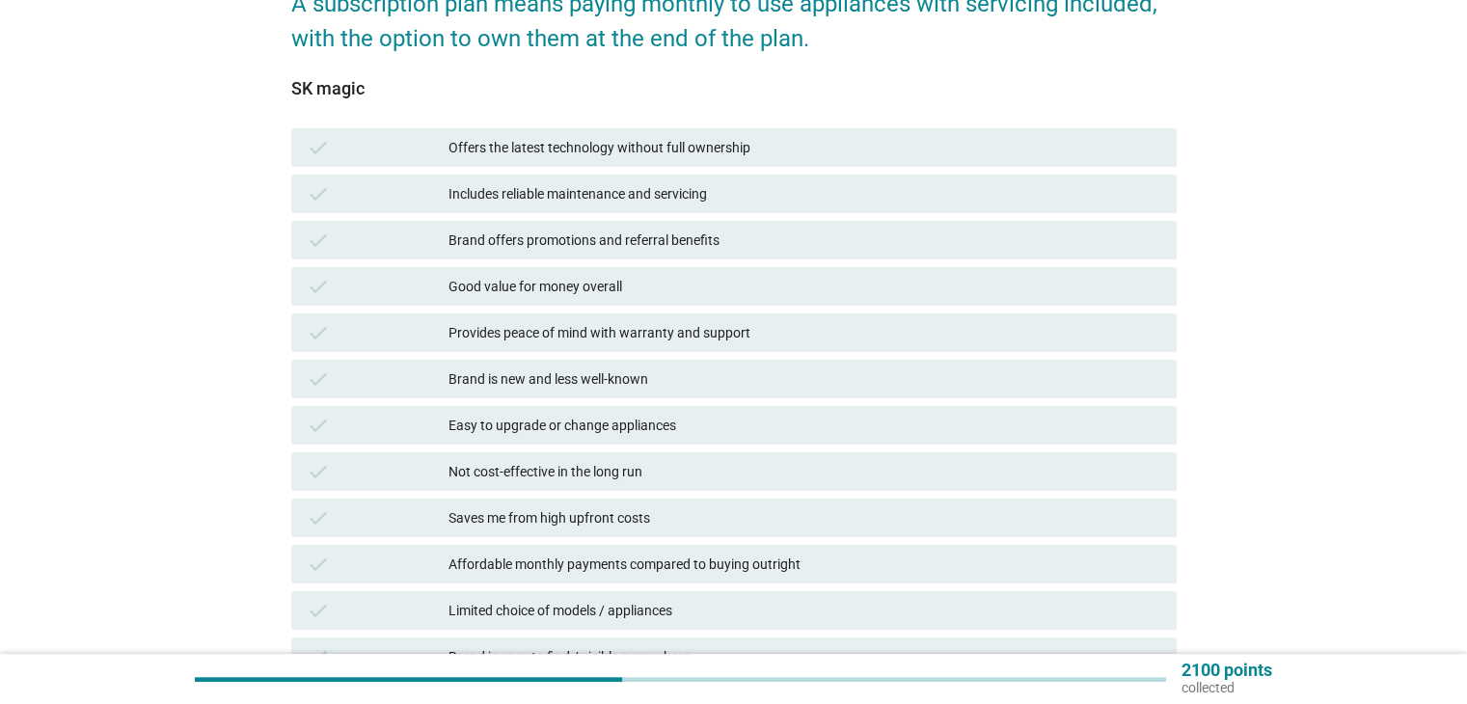
click at [712, 425] on div "Easy to upgrade or change appliances" at bounding box center [805, 425] width 712 height 23
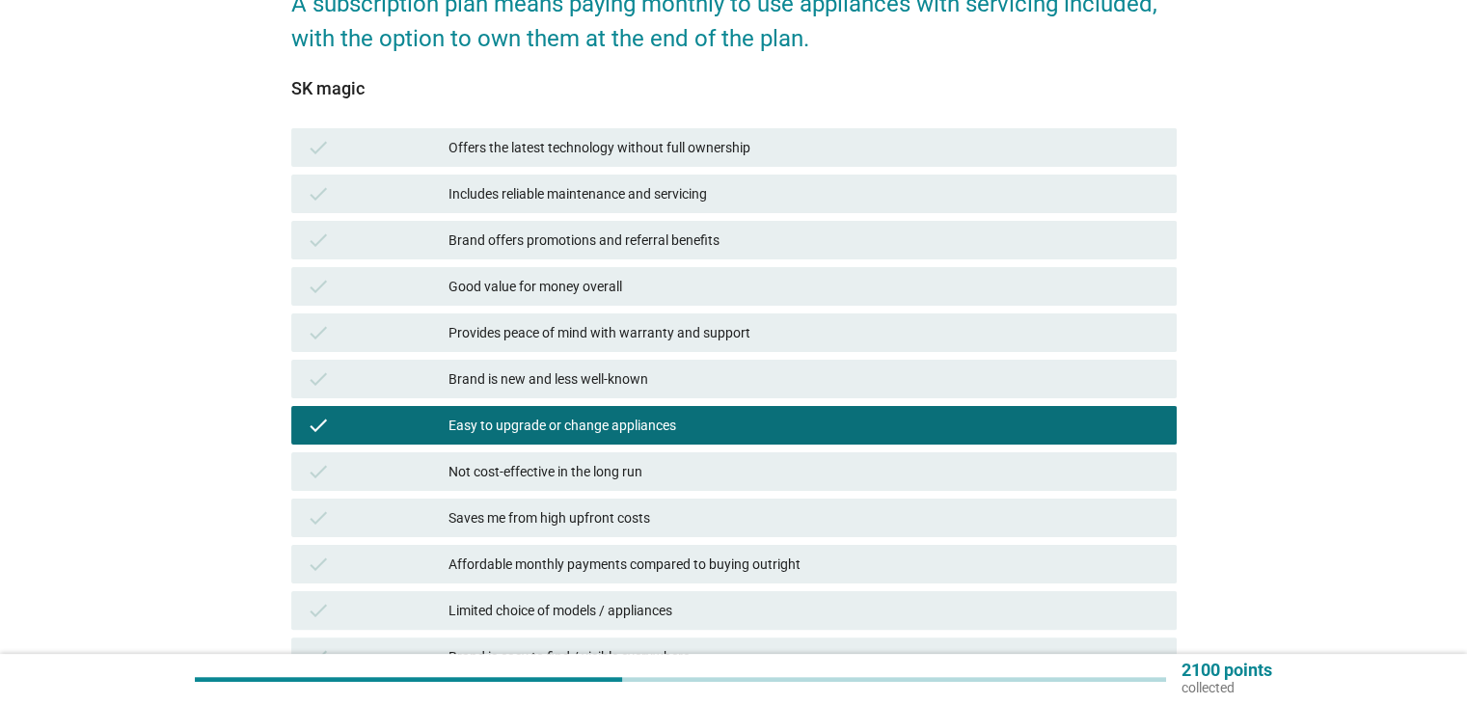
click at [713, 547] on div "check Affordable monthly payments compared to buying outright" at bounding box center [734, 564] width 886 height 39
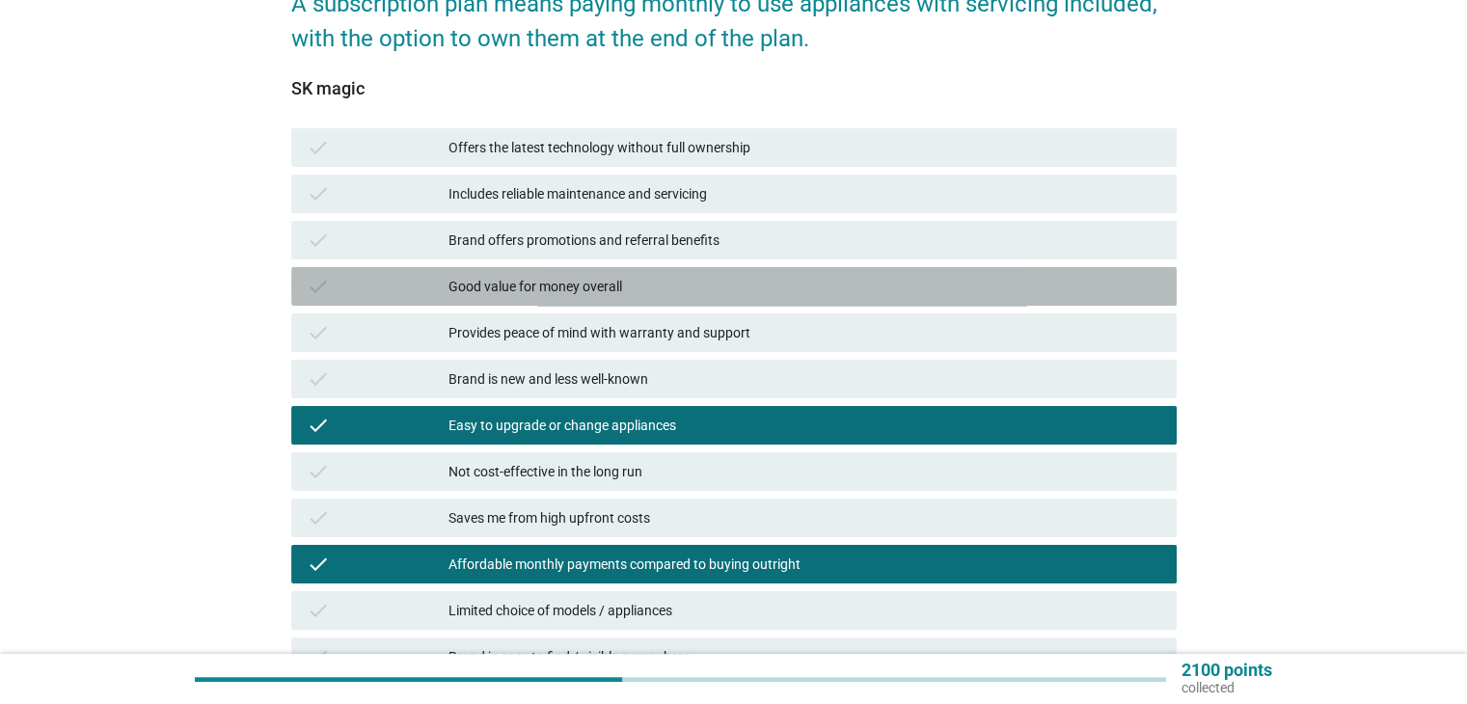
click at [804, 296] on div "Good value for money overall" at bounding box center [805, 286] width 712 height 23
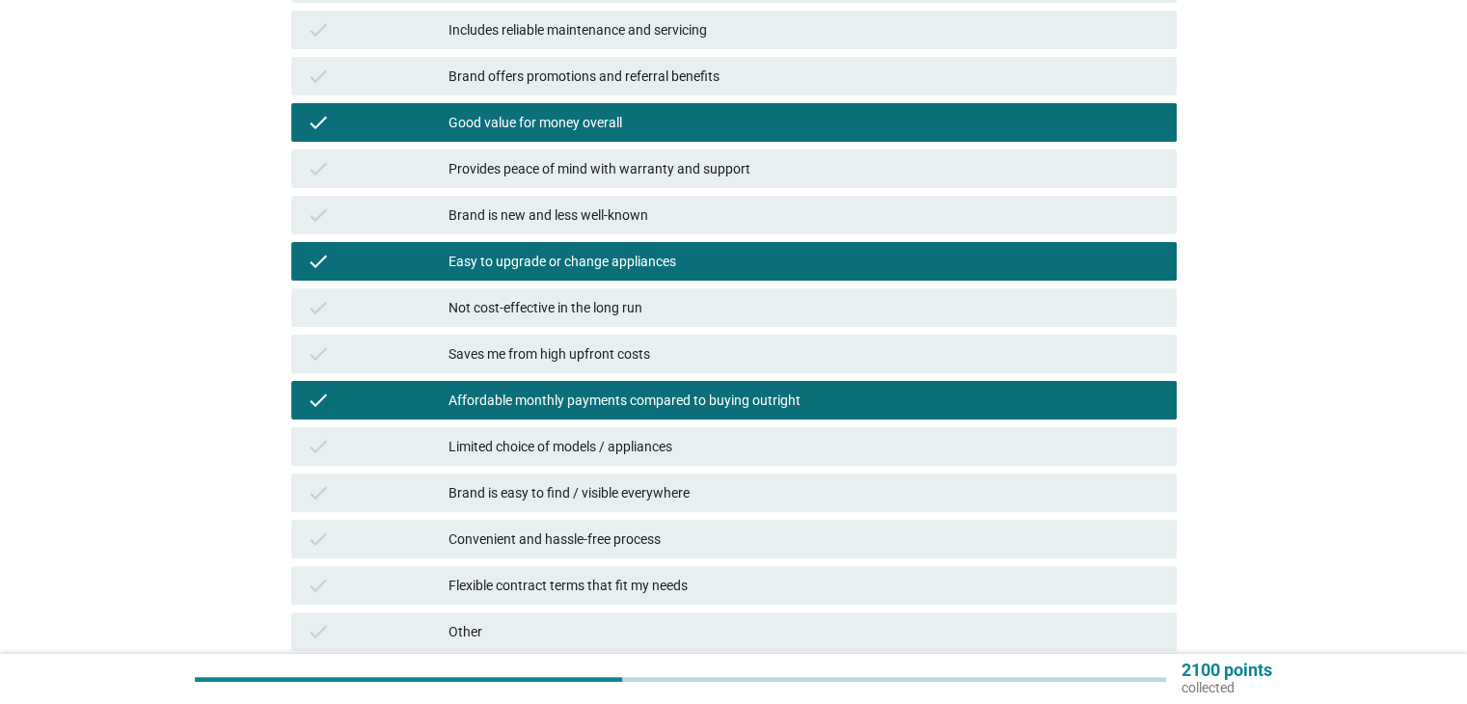
scroll to position [615, 0]
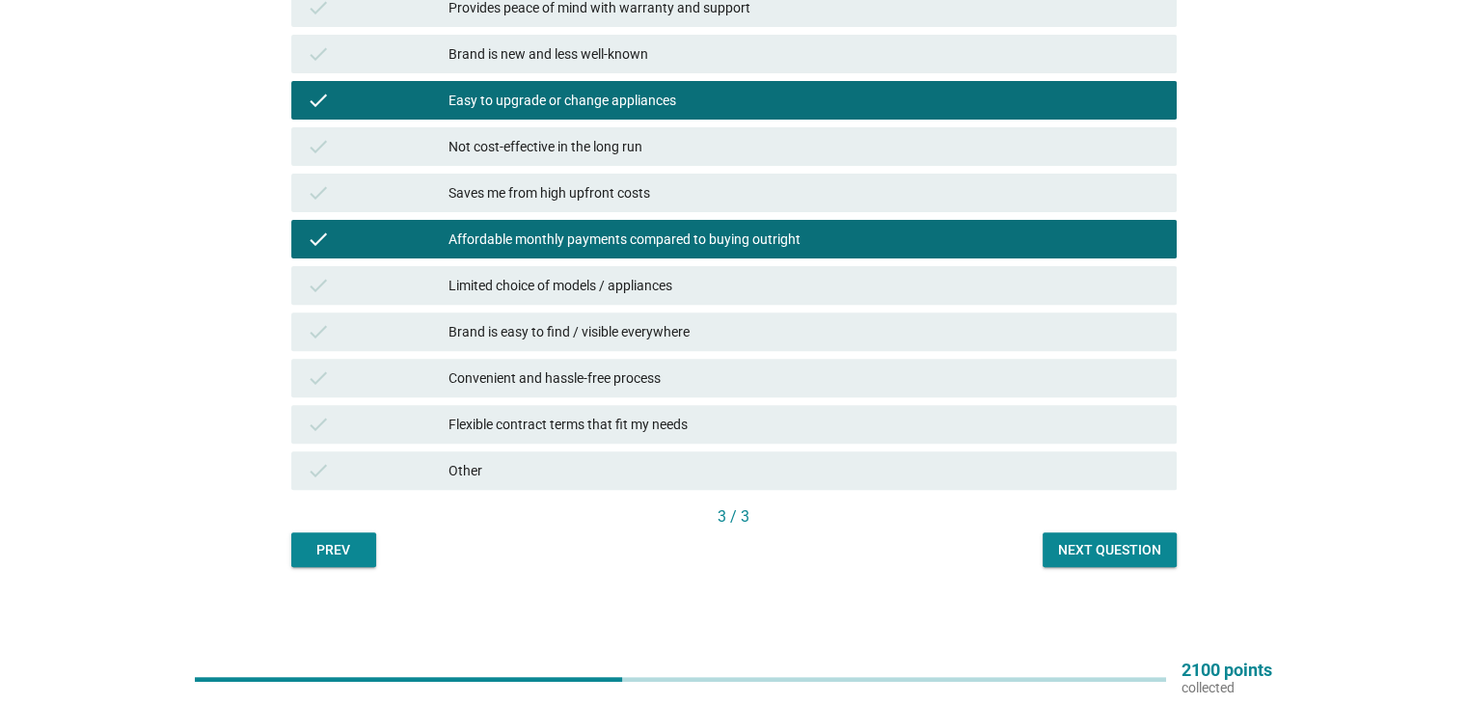
click at [1071, 545] on div "Next question" at bounding box center [1109, 550] width 103 height 20
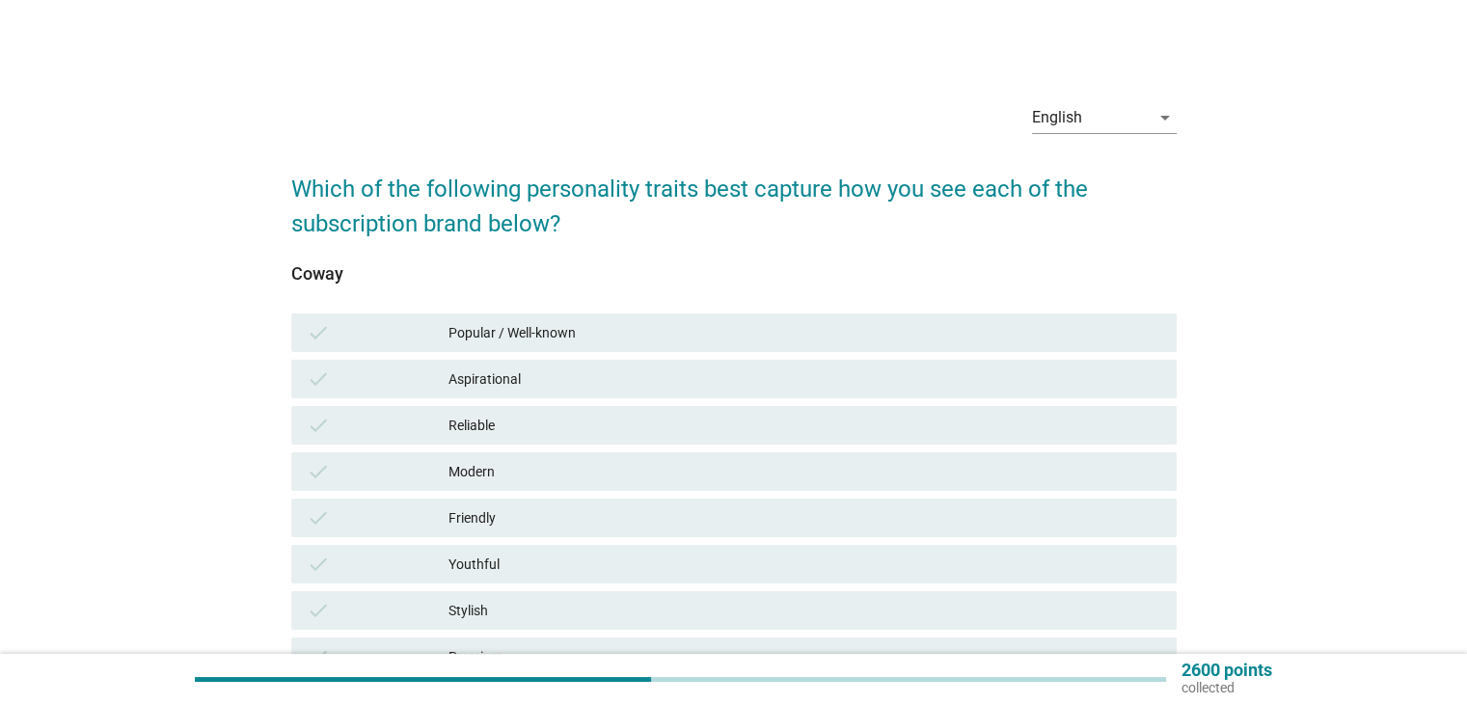
click at [824, 483] on div "check Modern" at bounding box center [734, 471] width 886 height 39
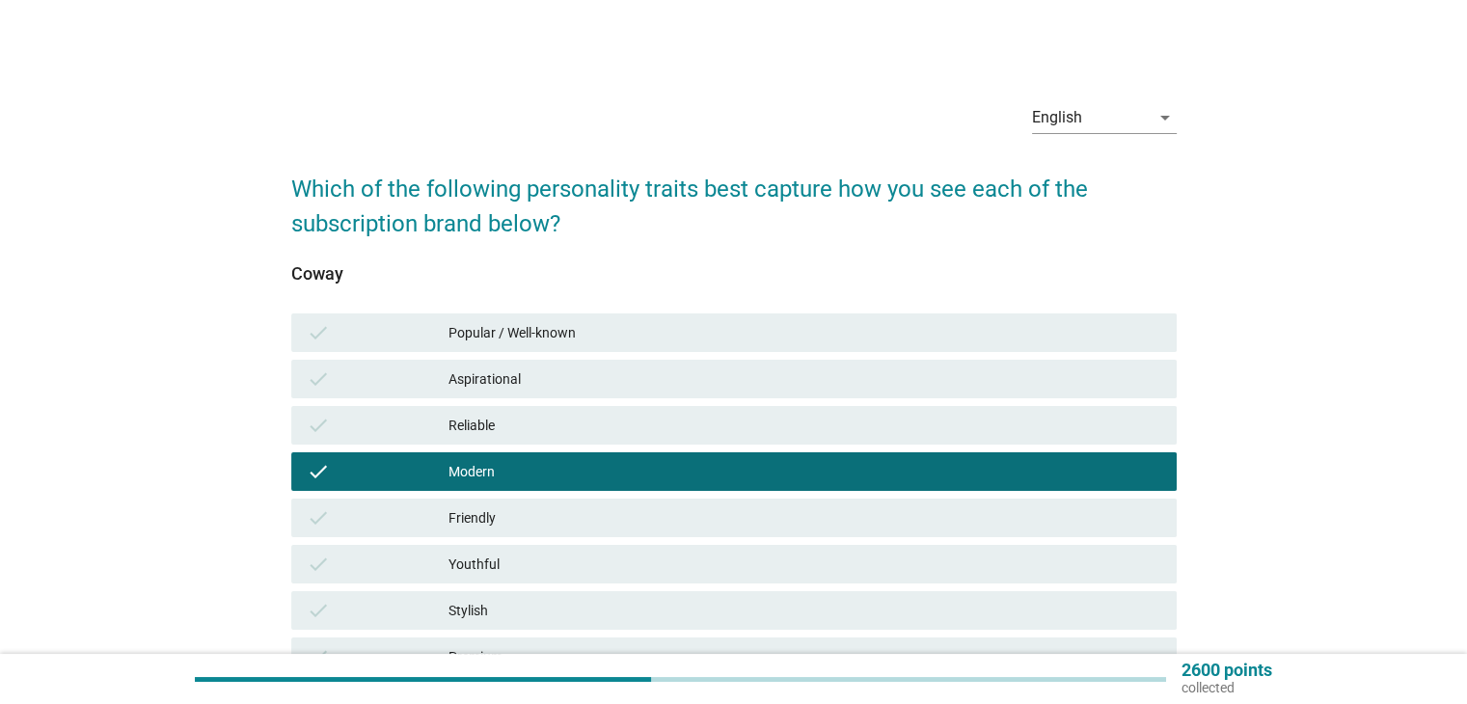
click at [814, 378] on div "Aspirational" at bounding box center [805, 379] width 712 height 23
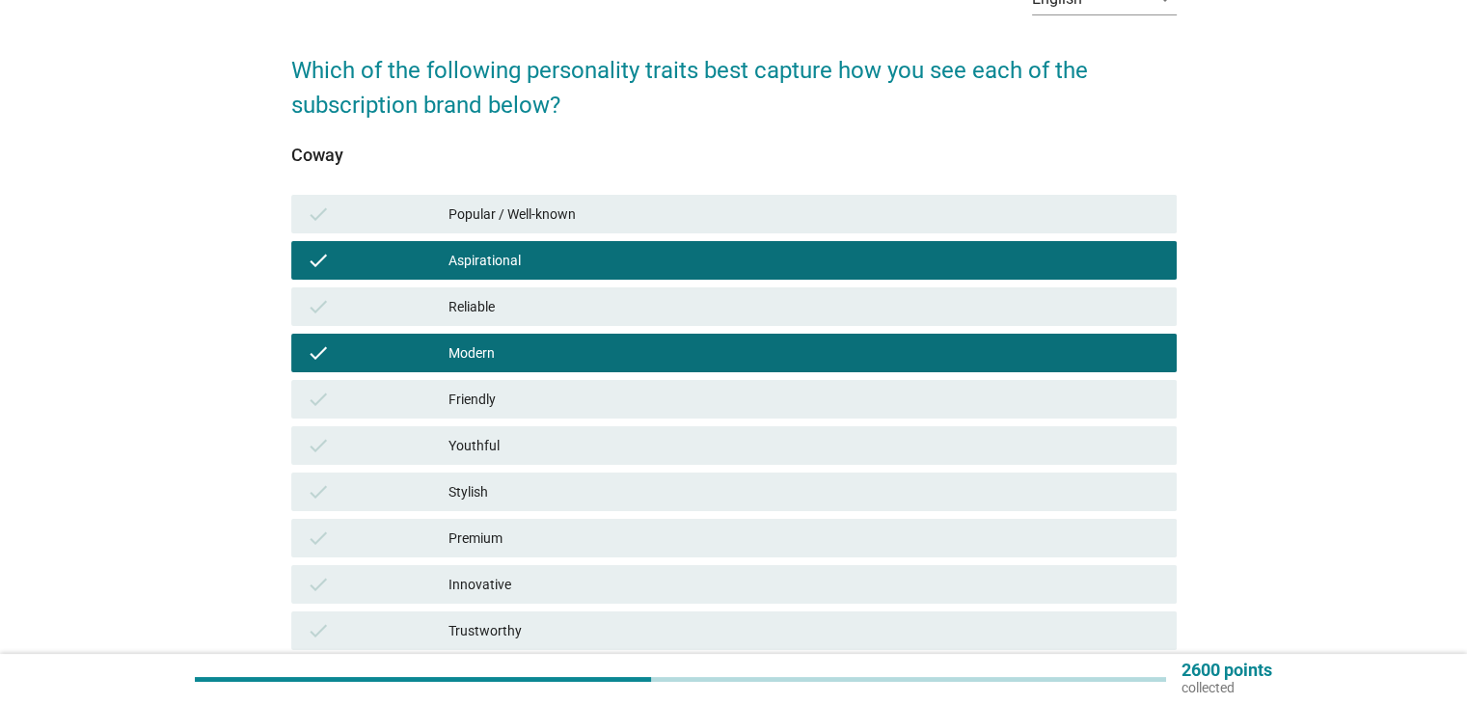
scroll to position [289, 0]
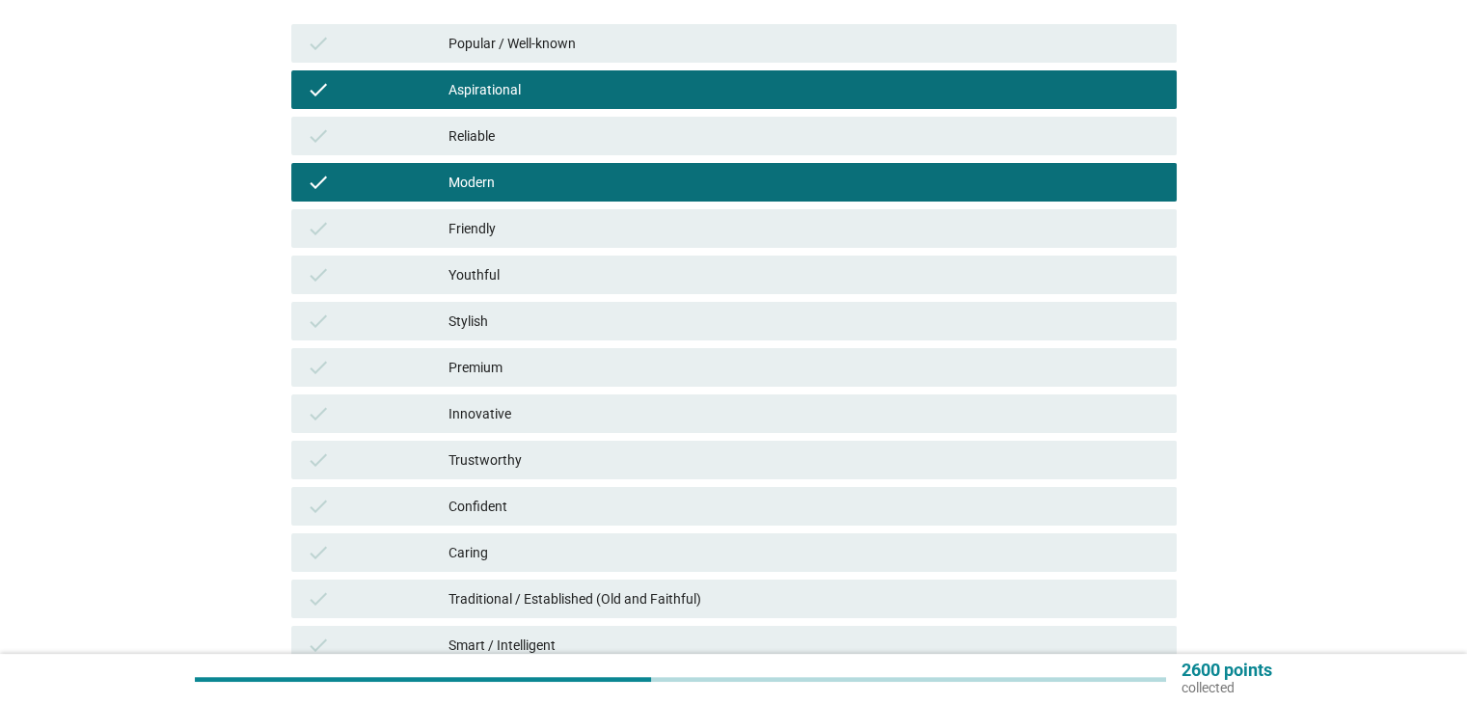
click at [756, 398] on div "check Innovative" at bounding box center [734, 414] width 886 height 39
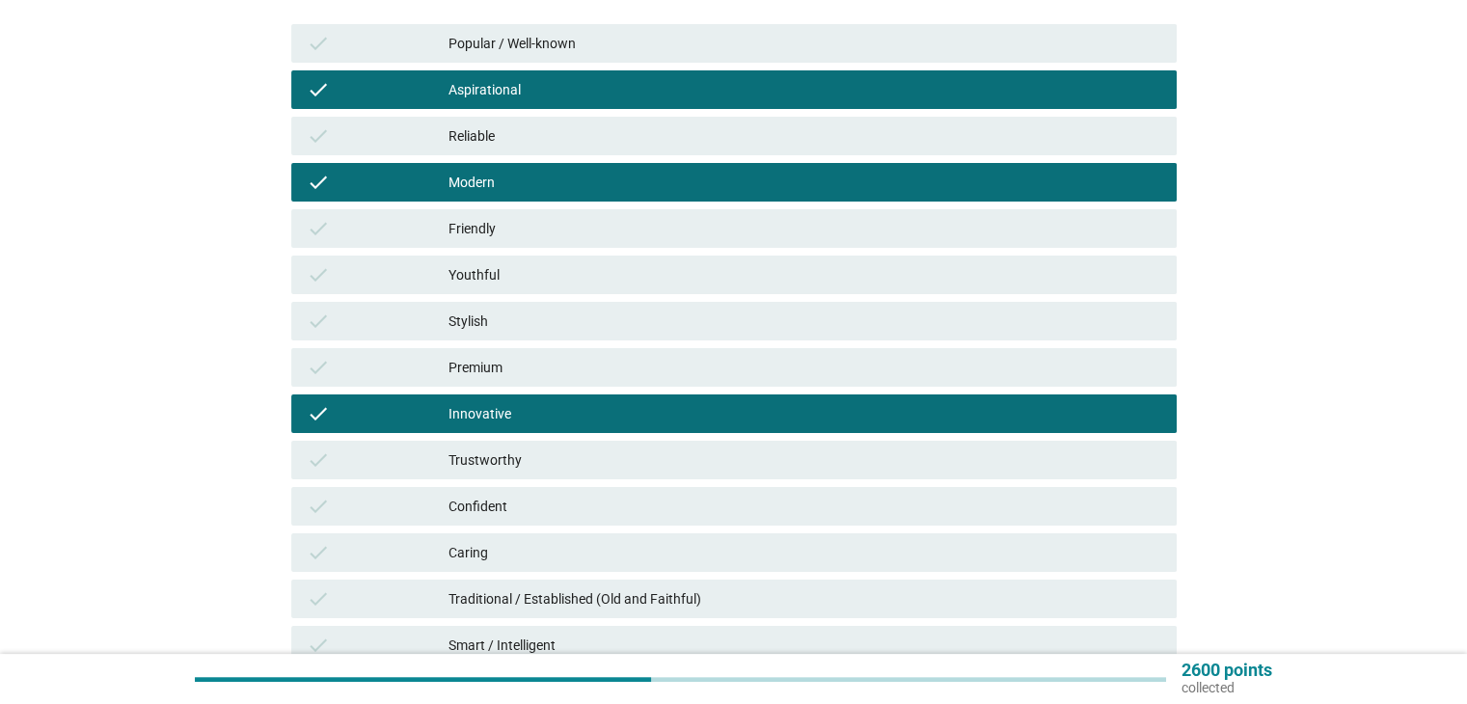
click at [725, 341] on div "check Stylish" at bounding box center [733, 321] width 893 height 46
click at [668, 279] on div "Youthful" at bounding box center [805, 274] width 712 height 23
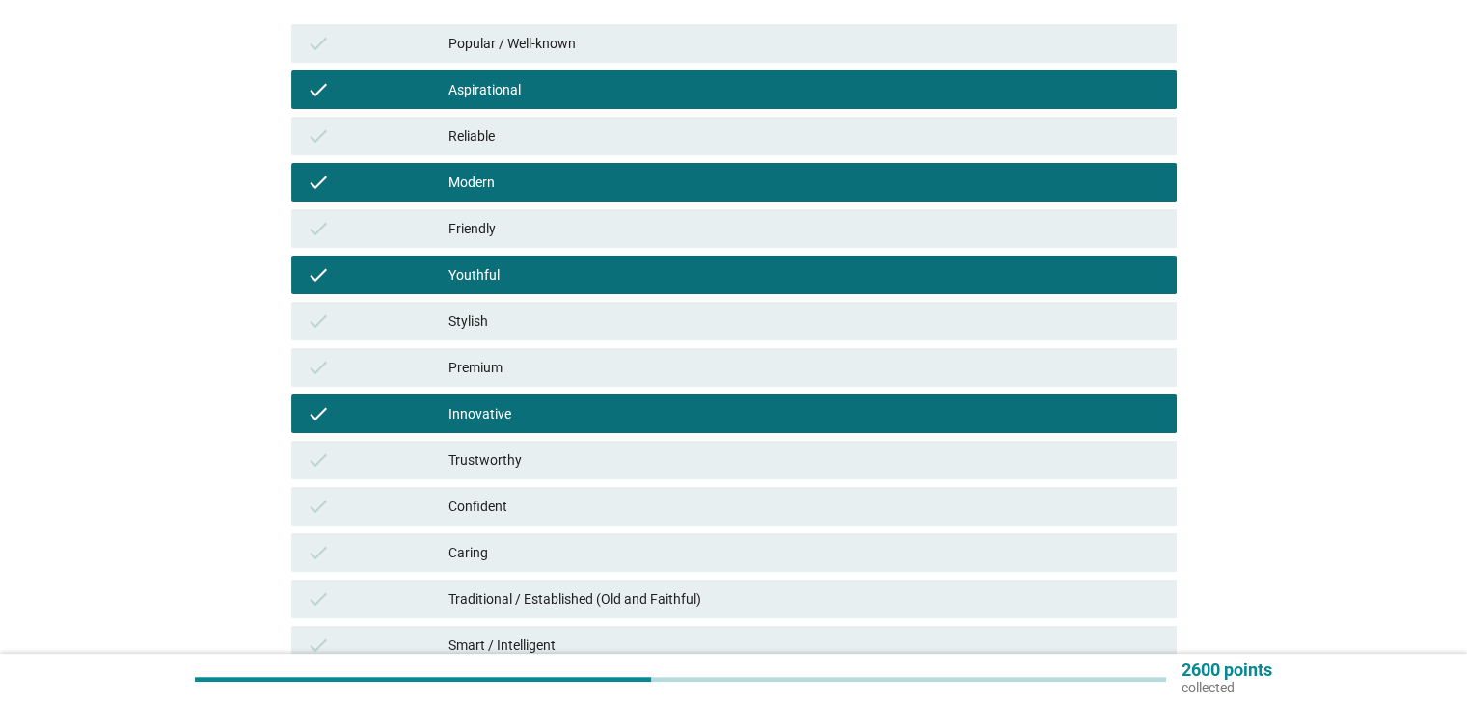
click at [625, 221] on div "Friendly" at bounding box center [805, 228] width 712 height 23
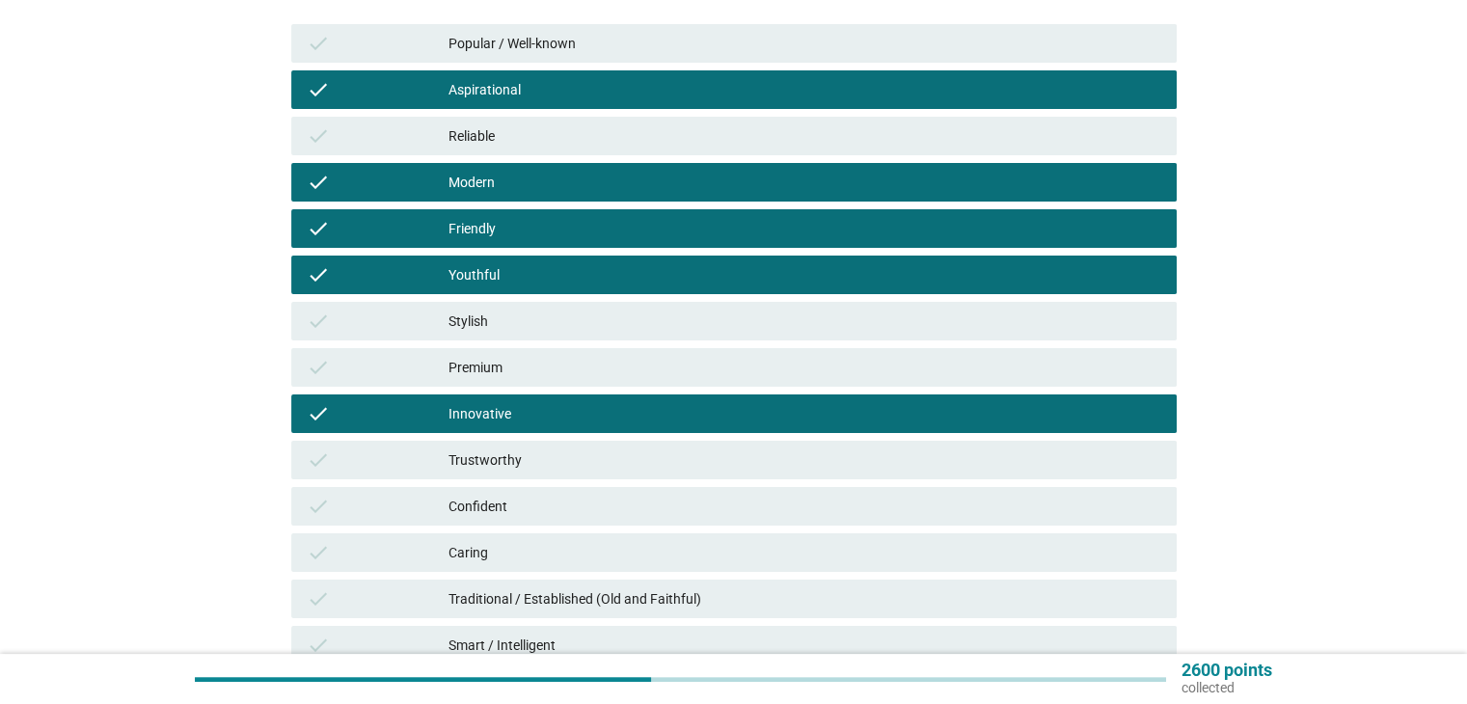
click at [606, 514] on div "Confident" at bounding box center [805, 506] width 712 height 23
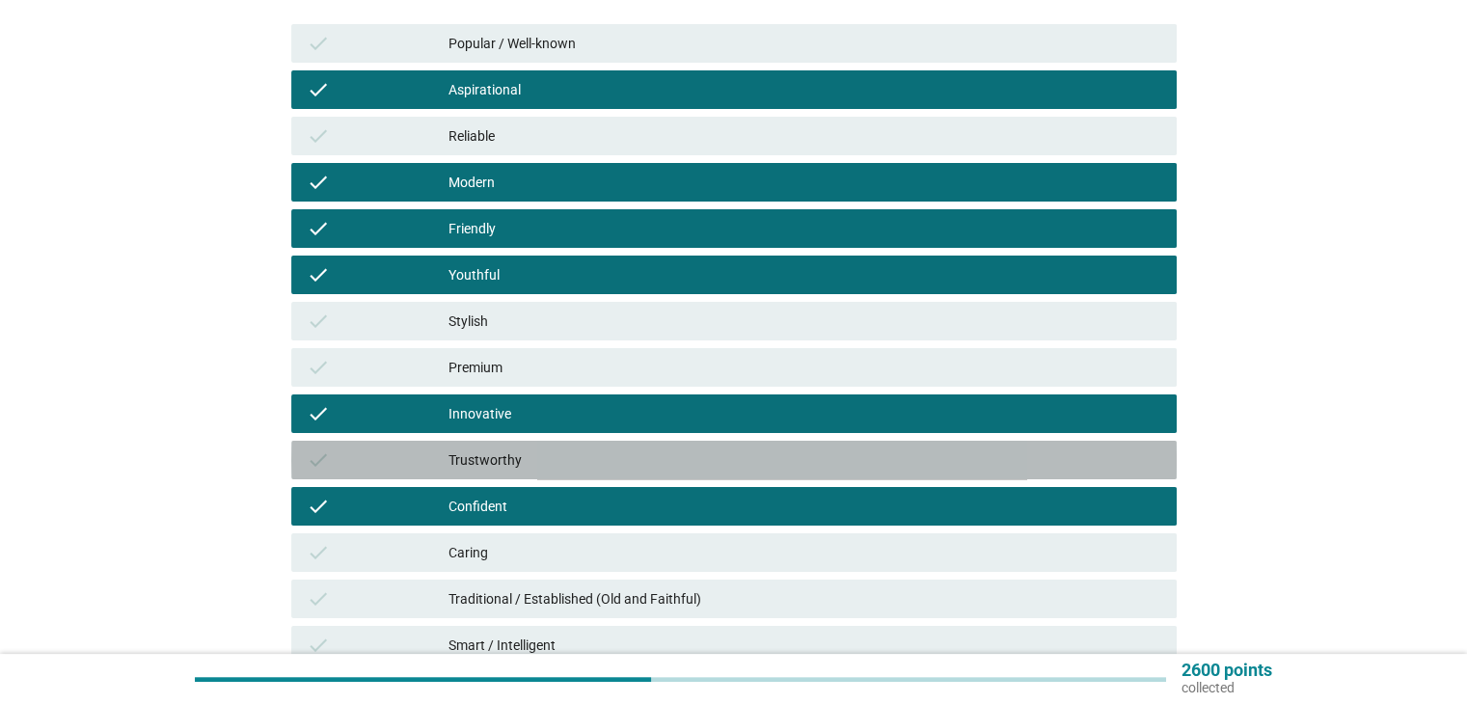
click at [600, 468] on div "Trustworthy" at bounding box center [805, 460] width 712 height 23
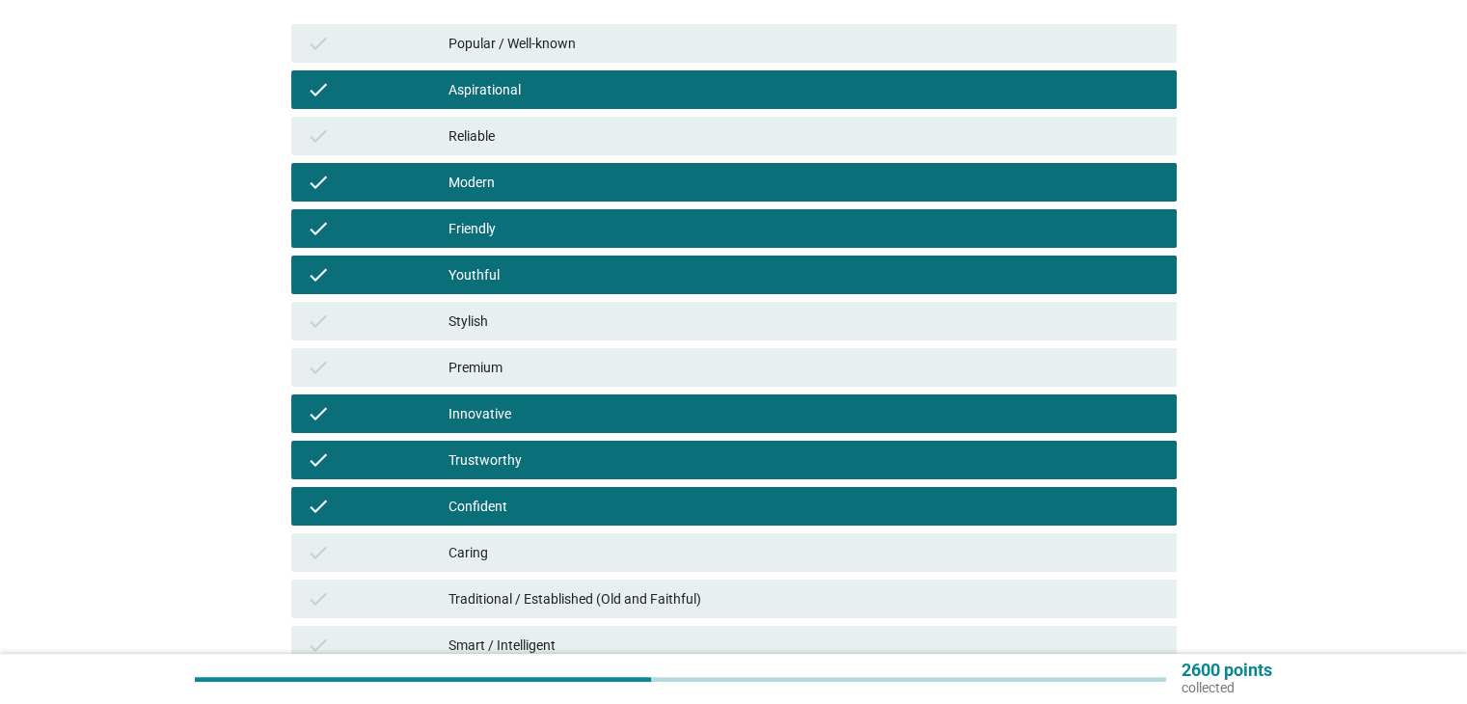
scroll to position [579, 0]
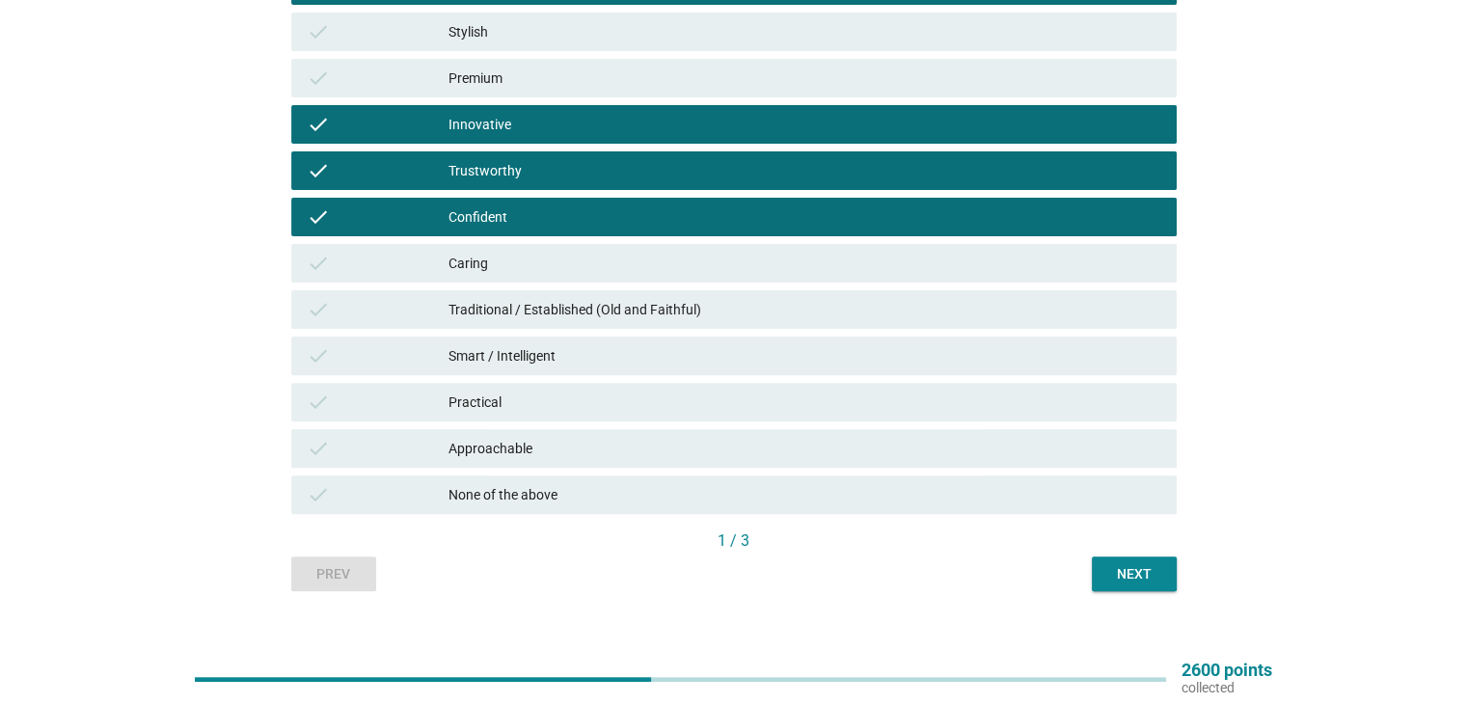
click at [602, 269] on div "Caring" at bounding box center [805, 263] width 712 height 23
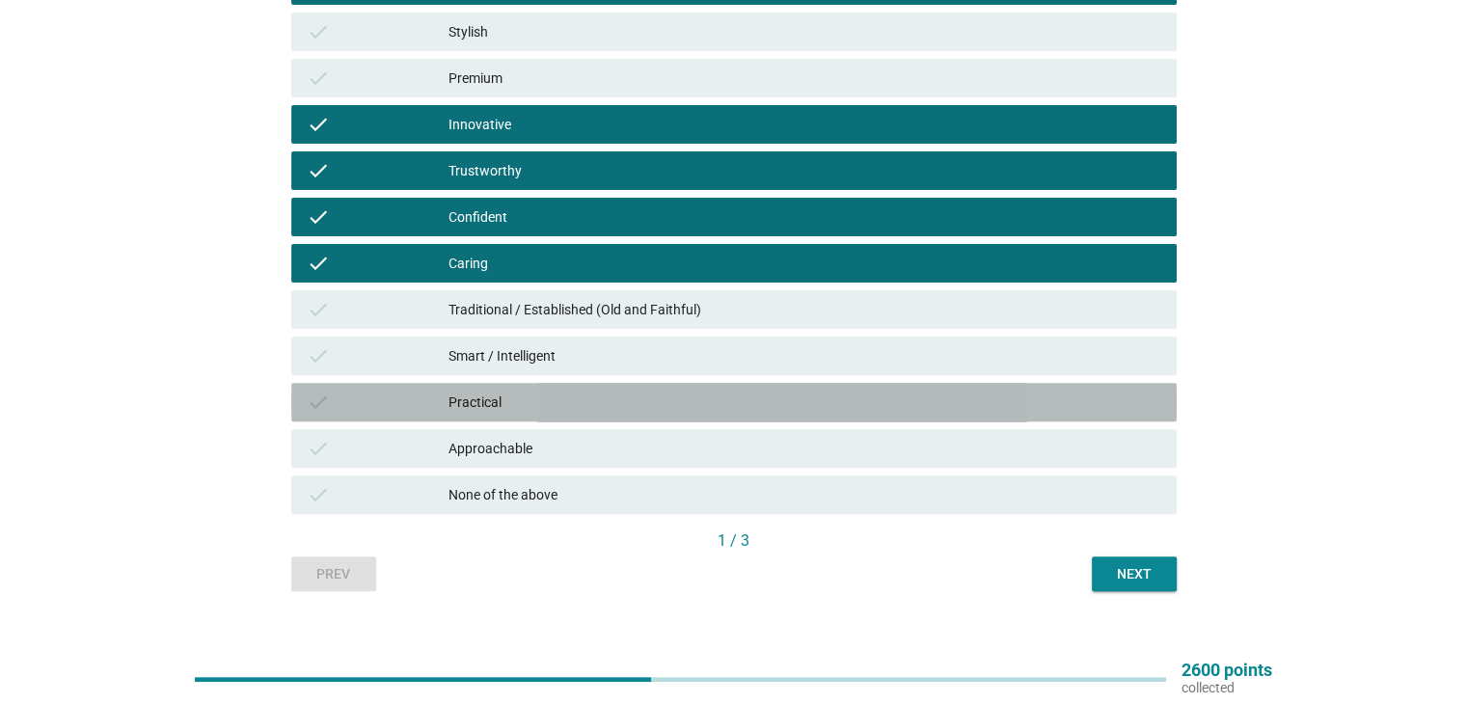
click at [598, 399] on div "Practical" at bounding box center [805, 402] width 712 height 23
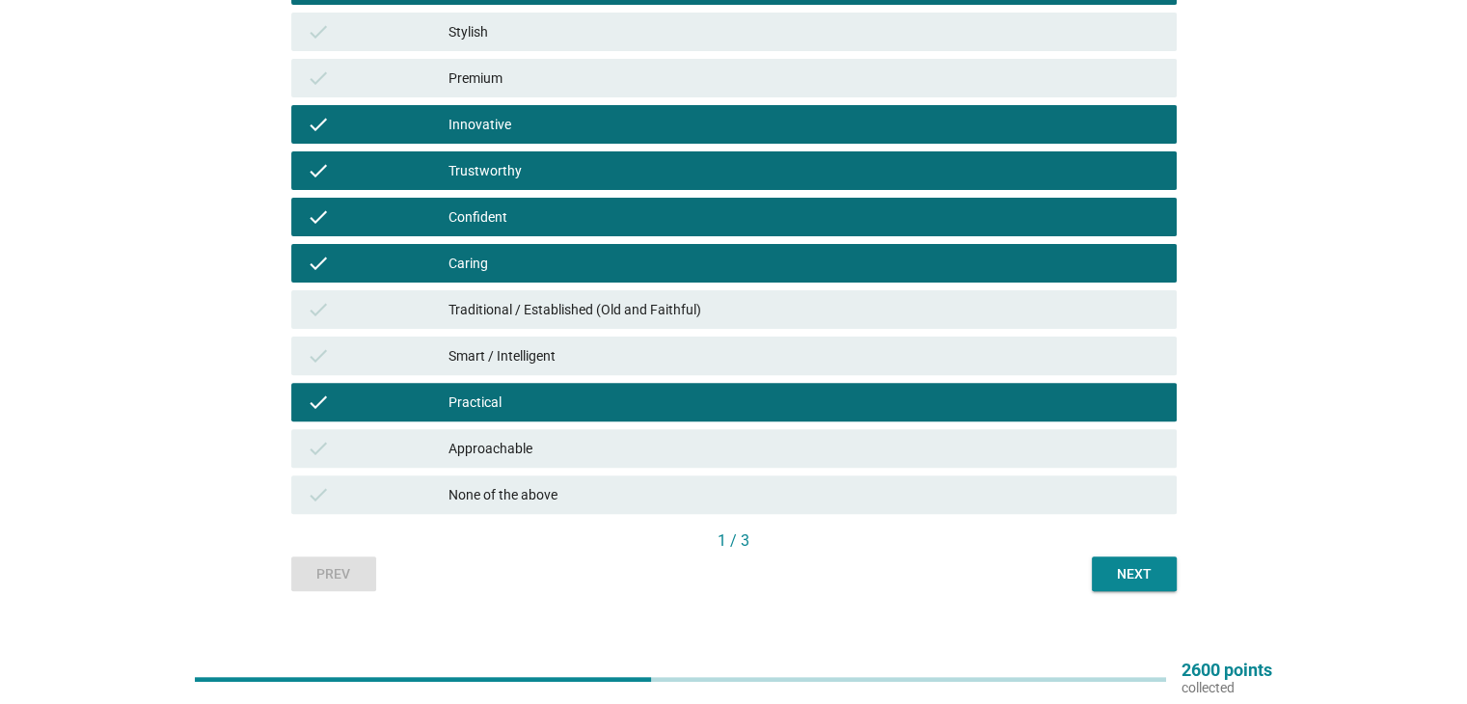
click at [1138, 568] on div "Next" at bounding box center [1135, 574] width 54 height 20
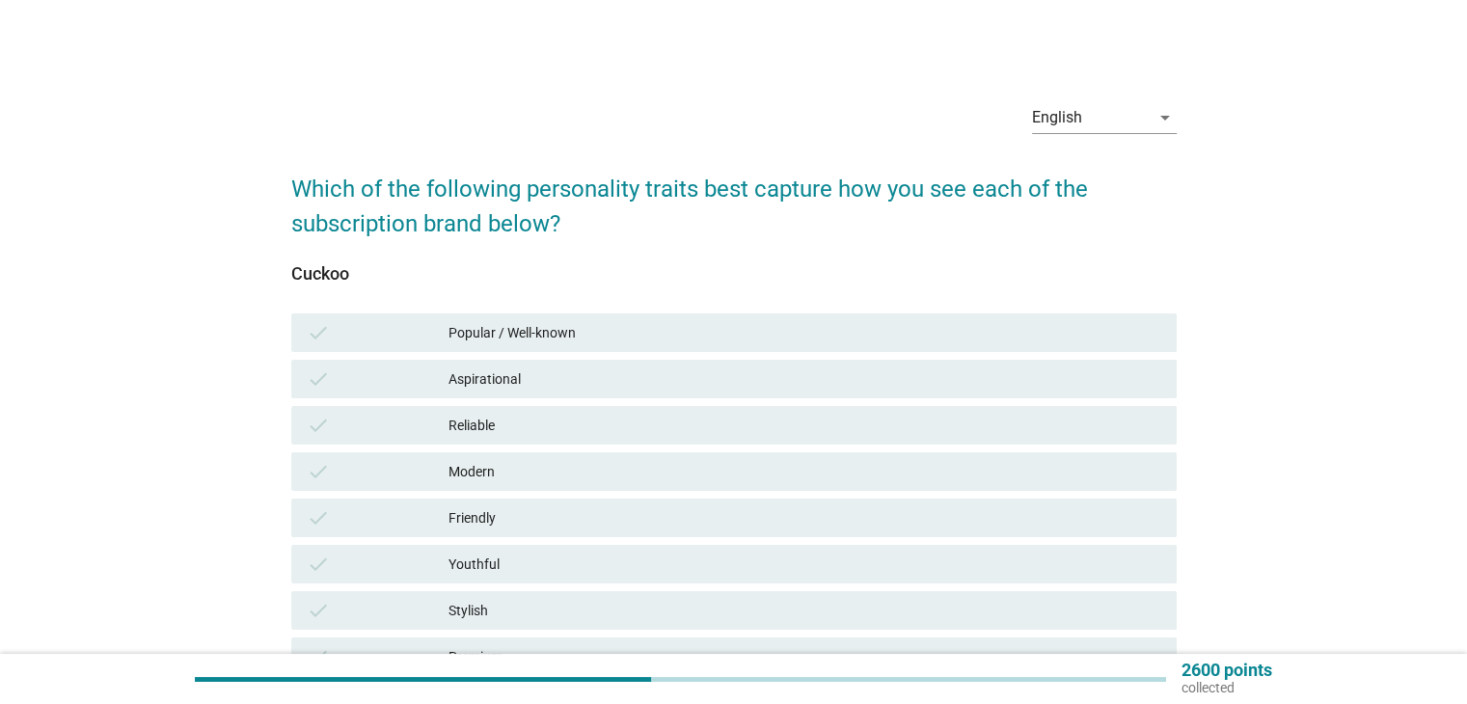
click at [889, 588] on div "check Stylish" at bounding box center [733, 611] width 893 height 46
drag, startPoint x: 837, startPoint y: 427, endPoint x: 796, endPoint y: 416, distance: 43.1
click at [834, 425] on div "Reliable" at bounding box center [805, 425] width 712 height 23
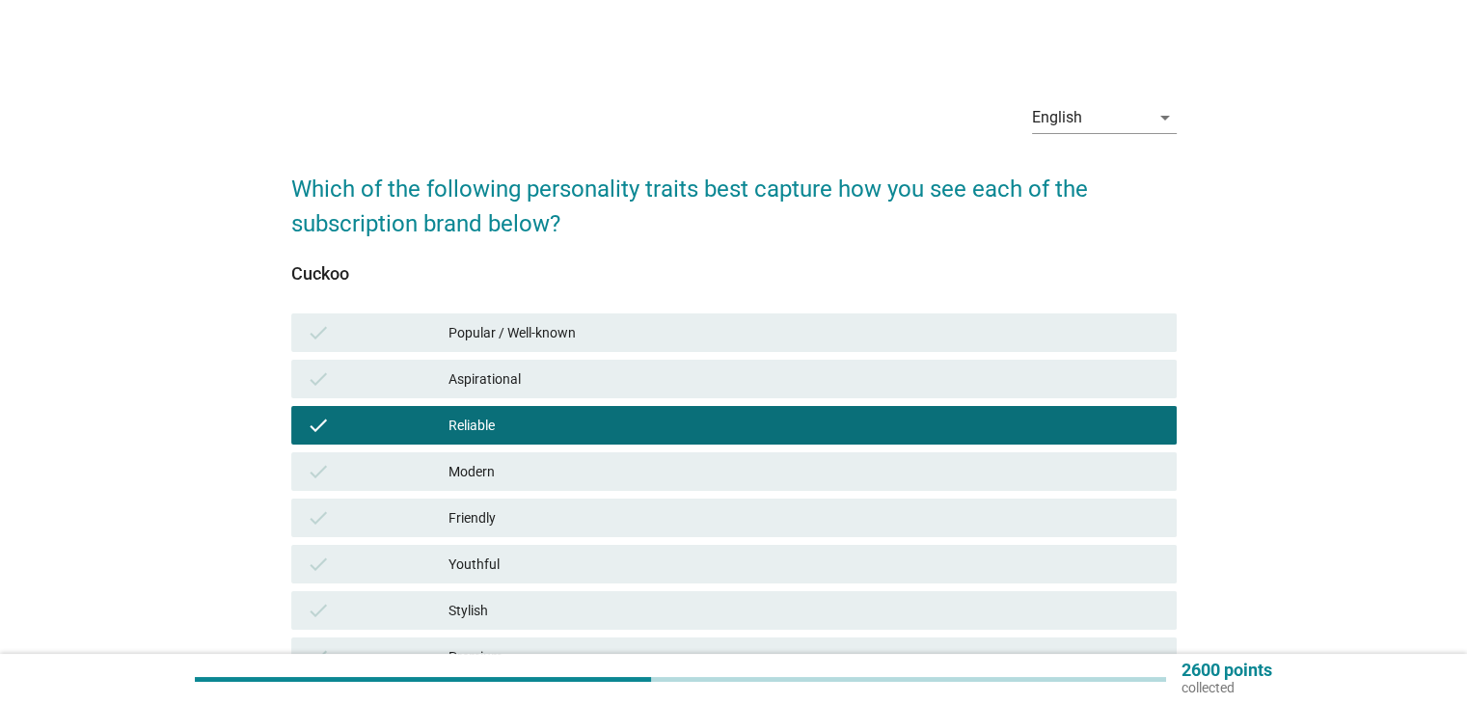
click at [678, 507] on div "Friendly" at bounding box center [805, 517] width 712 height 23
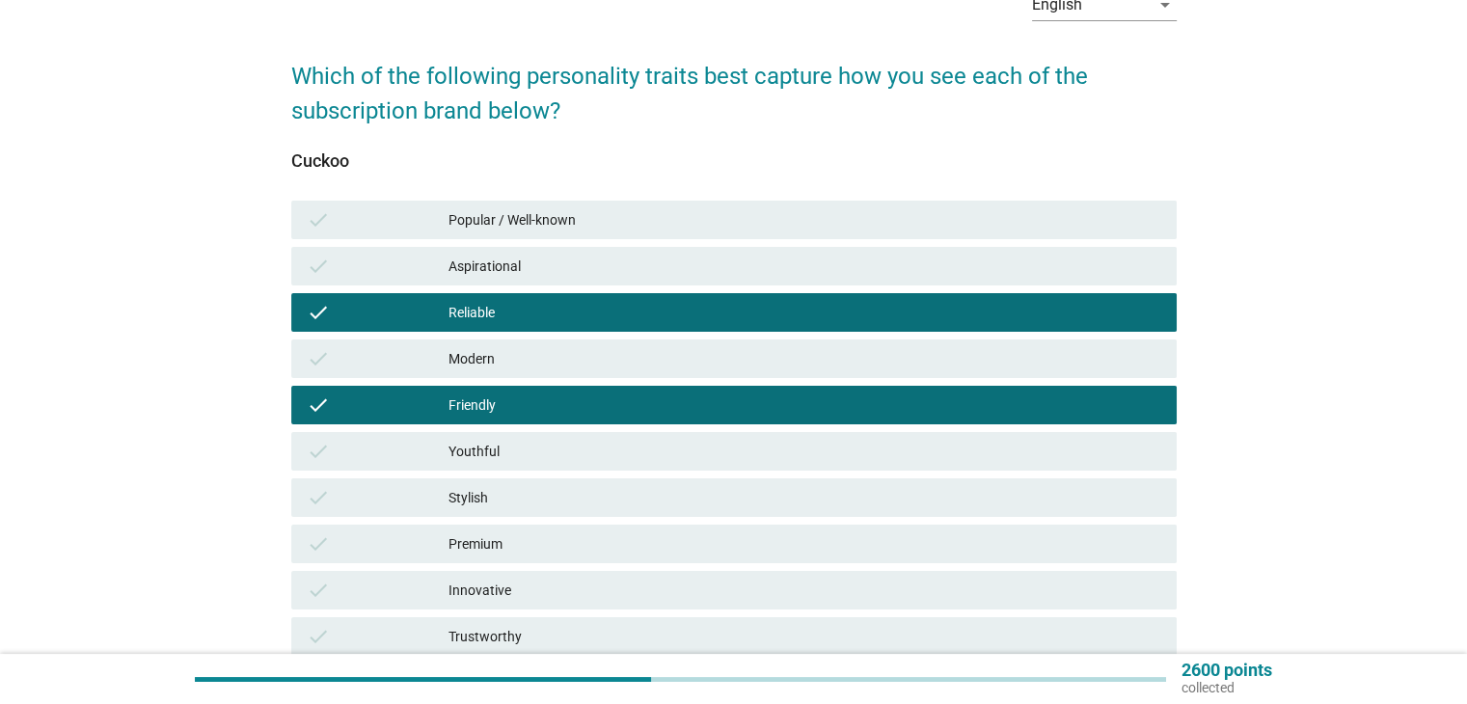
scroll to position [289, 0]
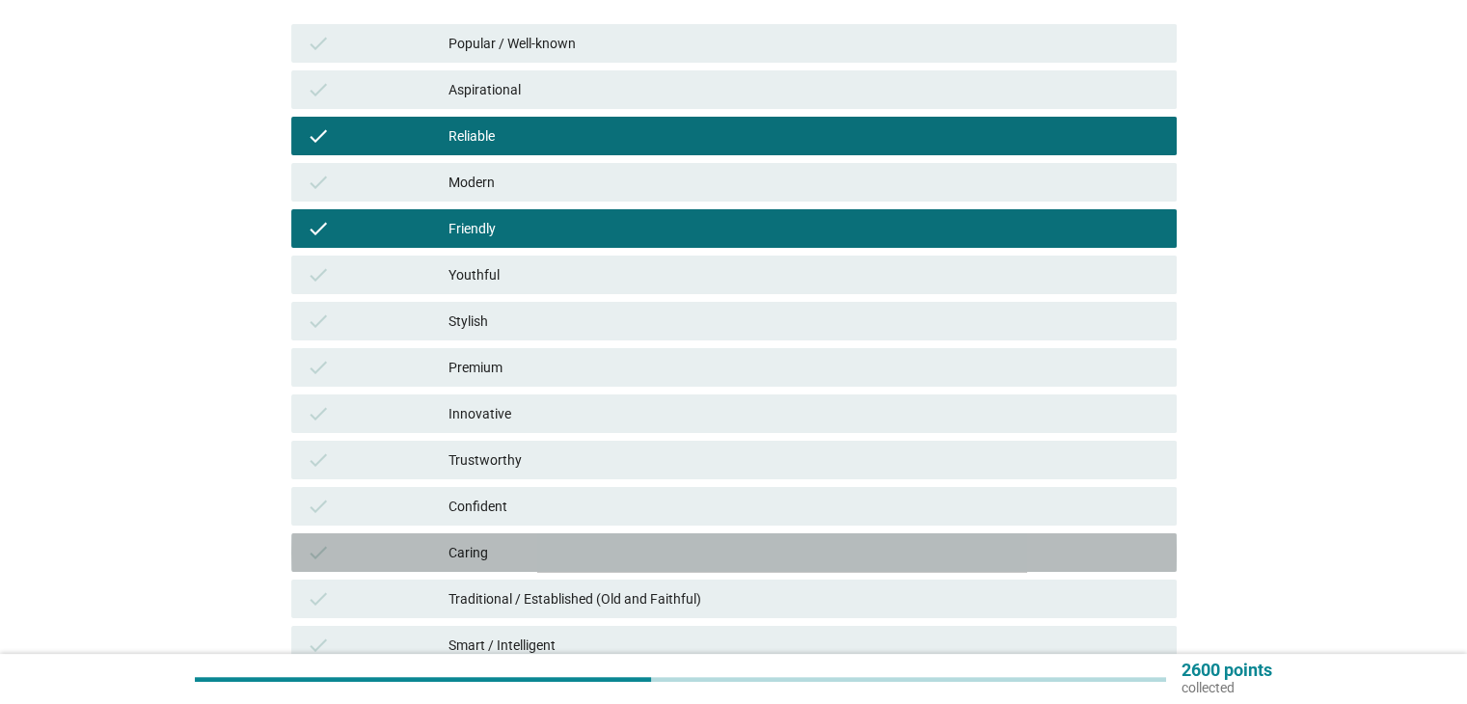
click at [640, 534] on div "check Caring" at bounding box center [734, 552] width 886 height 39
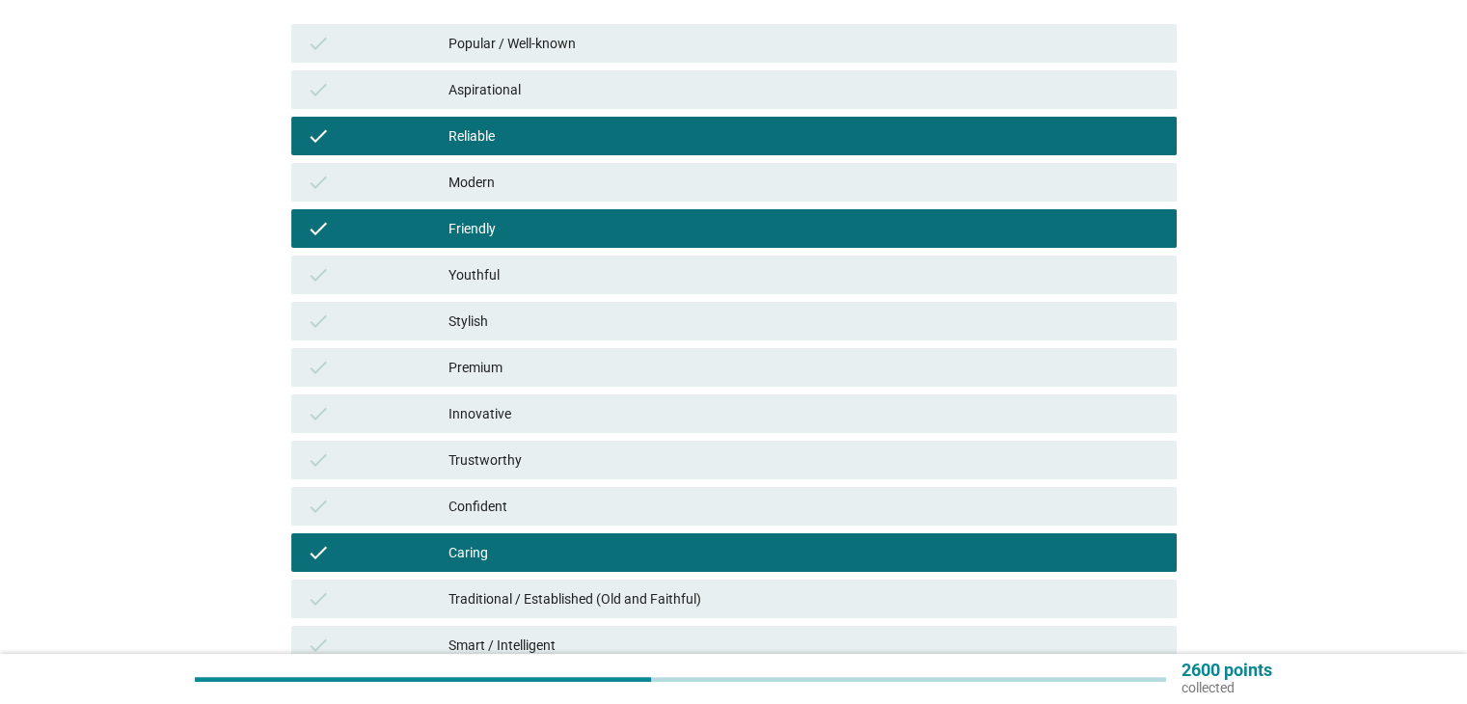
click at [644, 483] on div "check Confident" at bounding box center [733, 506] width 893 height 46
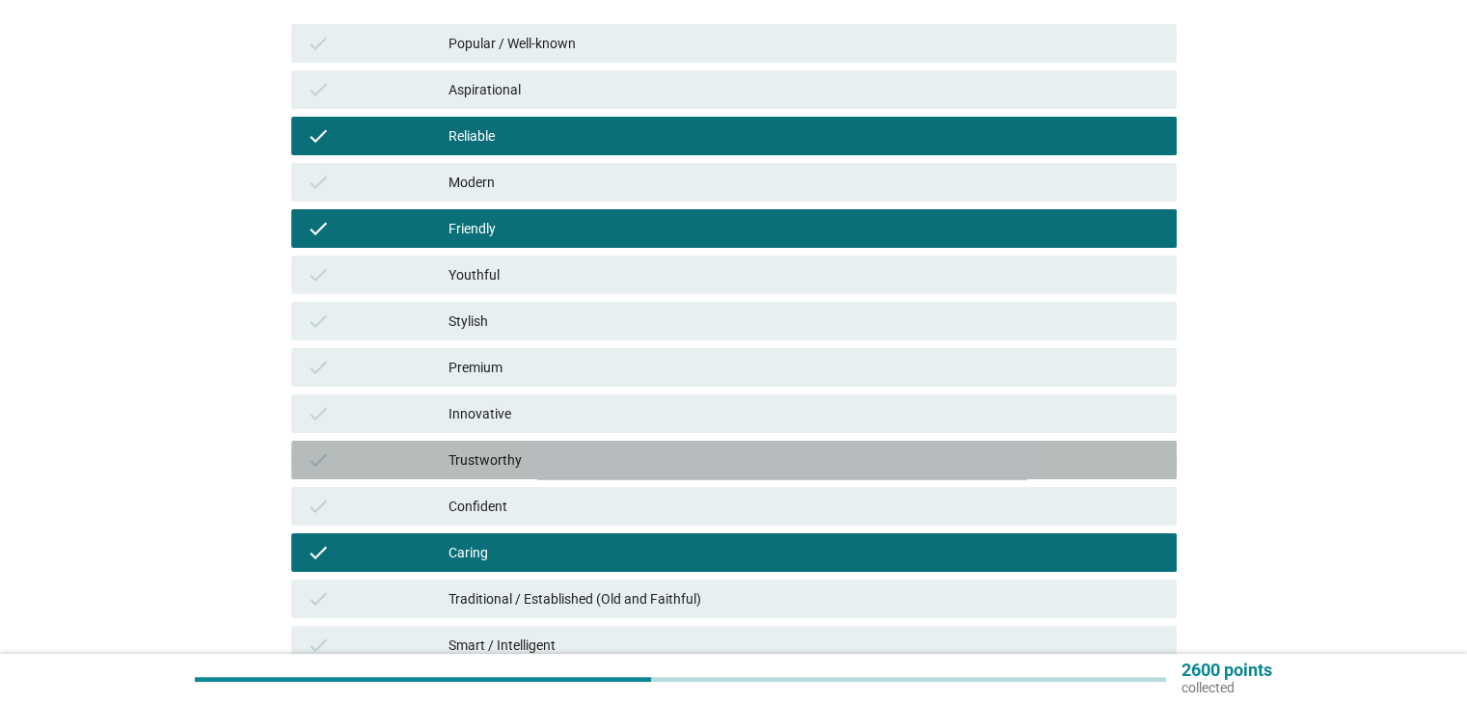
click at [641, 456] on div "Trustworthy" at bounding box center [805, 460] width 712 height 23
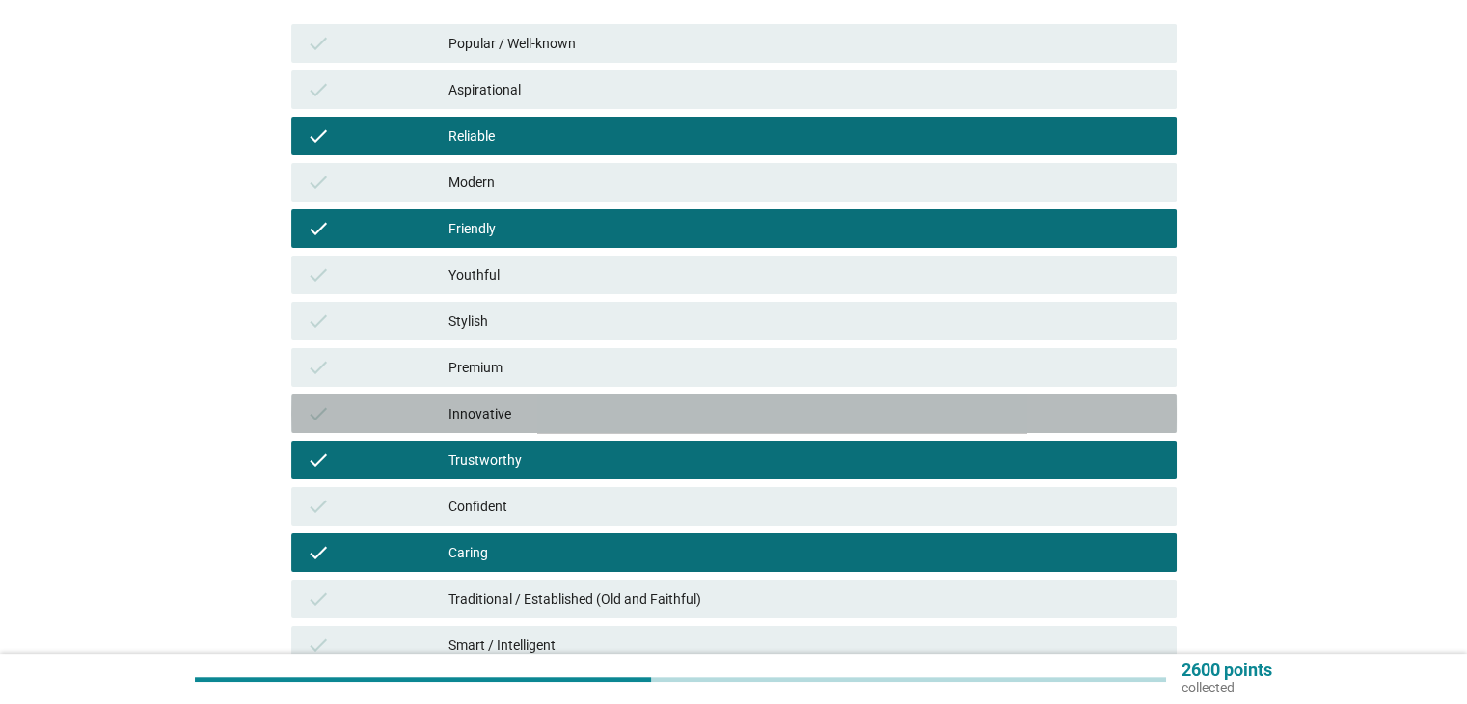
click at [638, 406] on div "Innovative" at bounding box center [805, 413] width 712 height 23
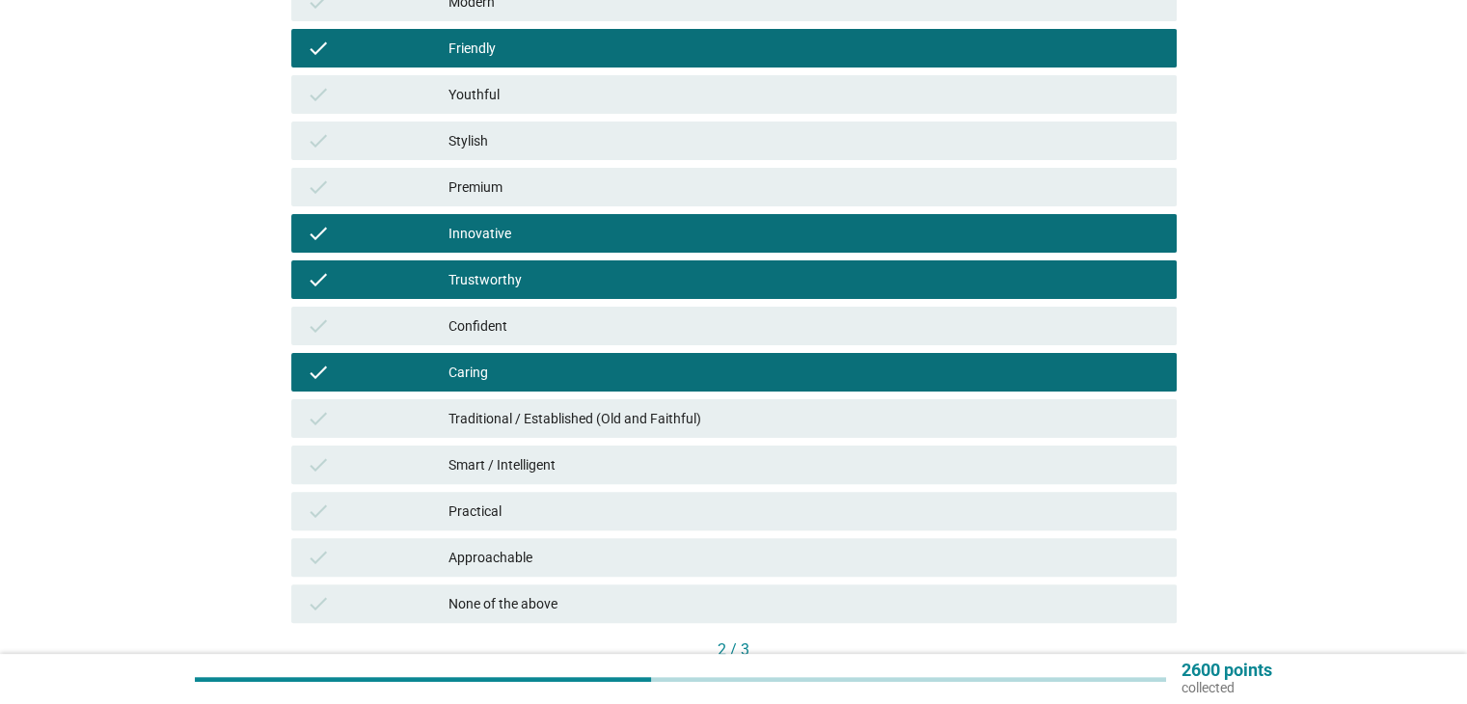
scroll to position [482, 0]
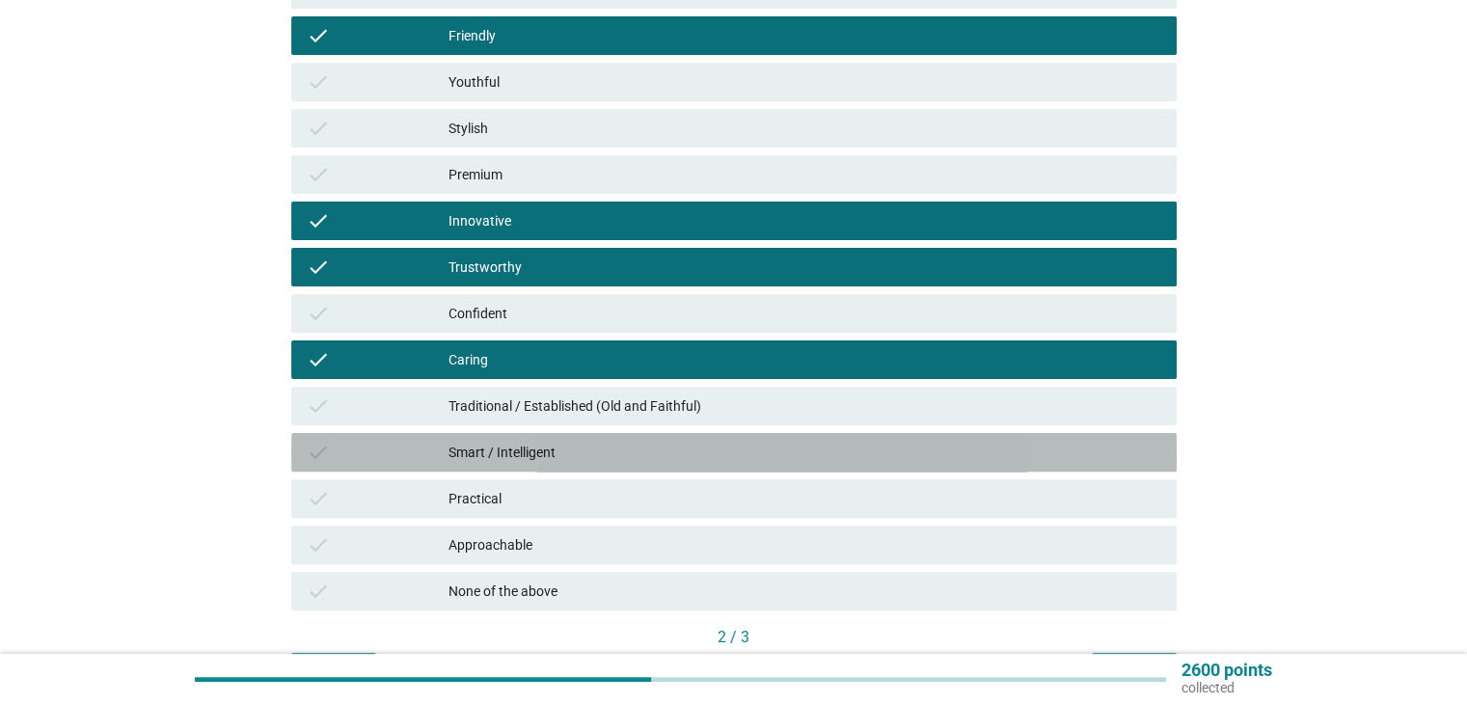
click at [626, 466] on div "check Smart / Intelligent" at bounding box center [734, 452] width 886 height 39
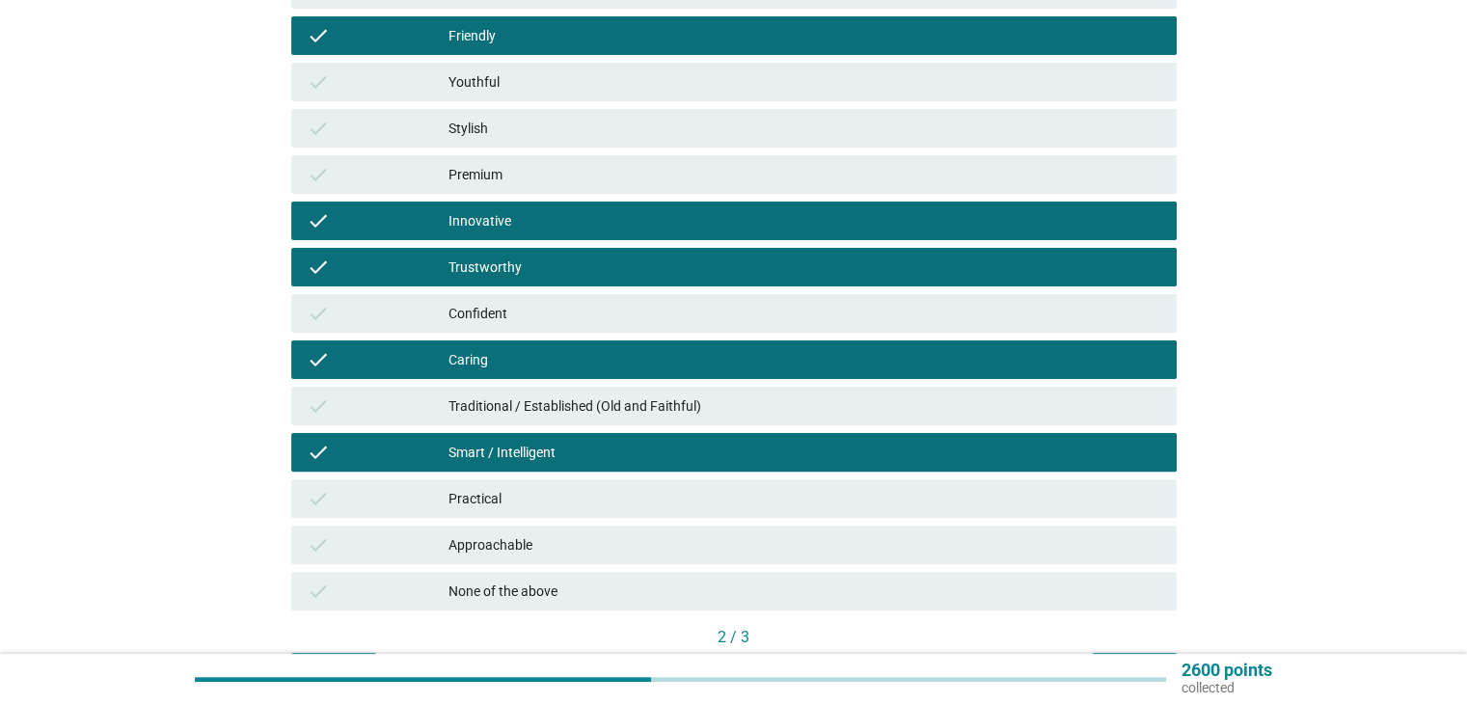
click at [614, 510] on div "check Practical" at bounding box center [734, 498] width 886 height 39
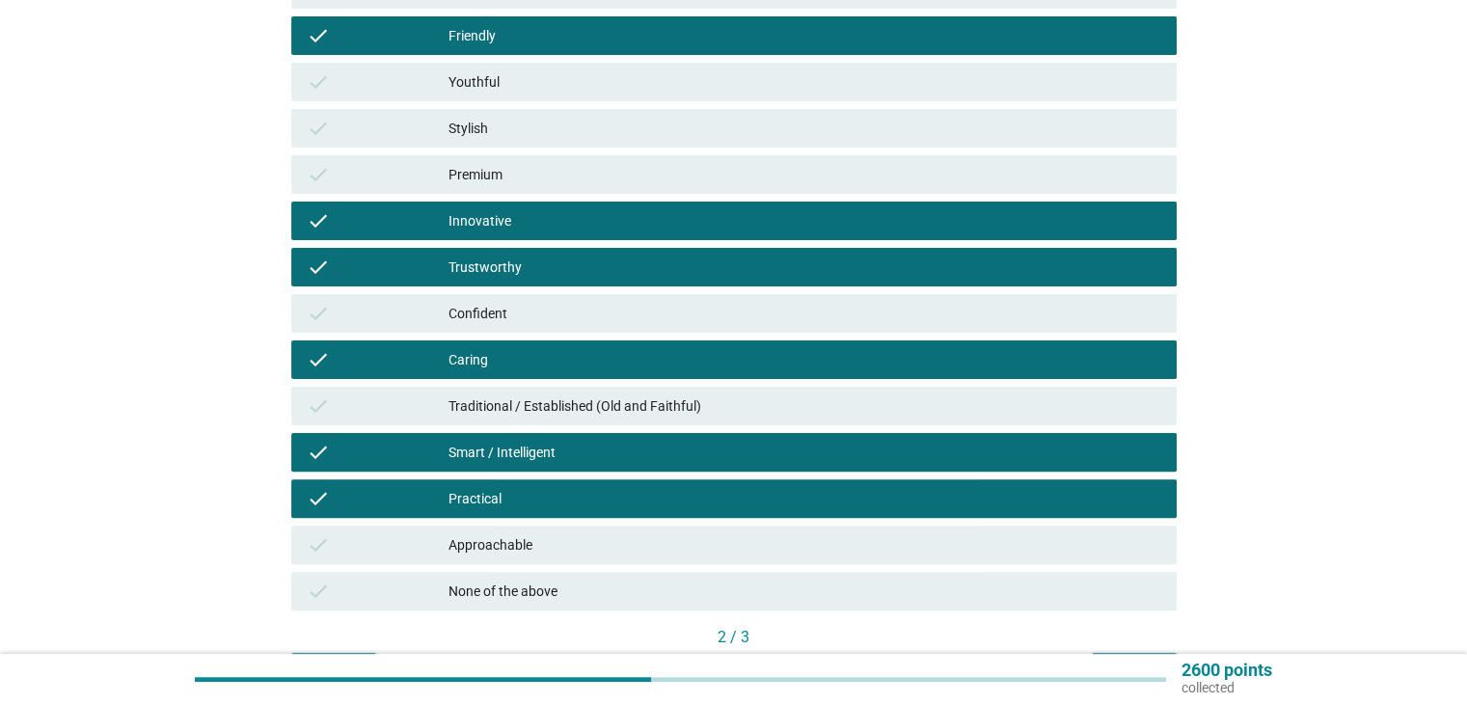
scroll to position [603, 0]
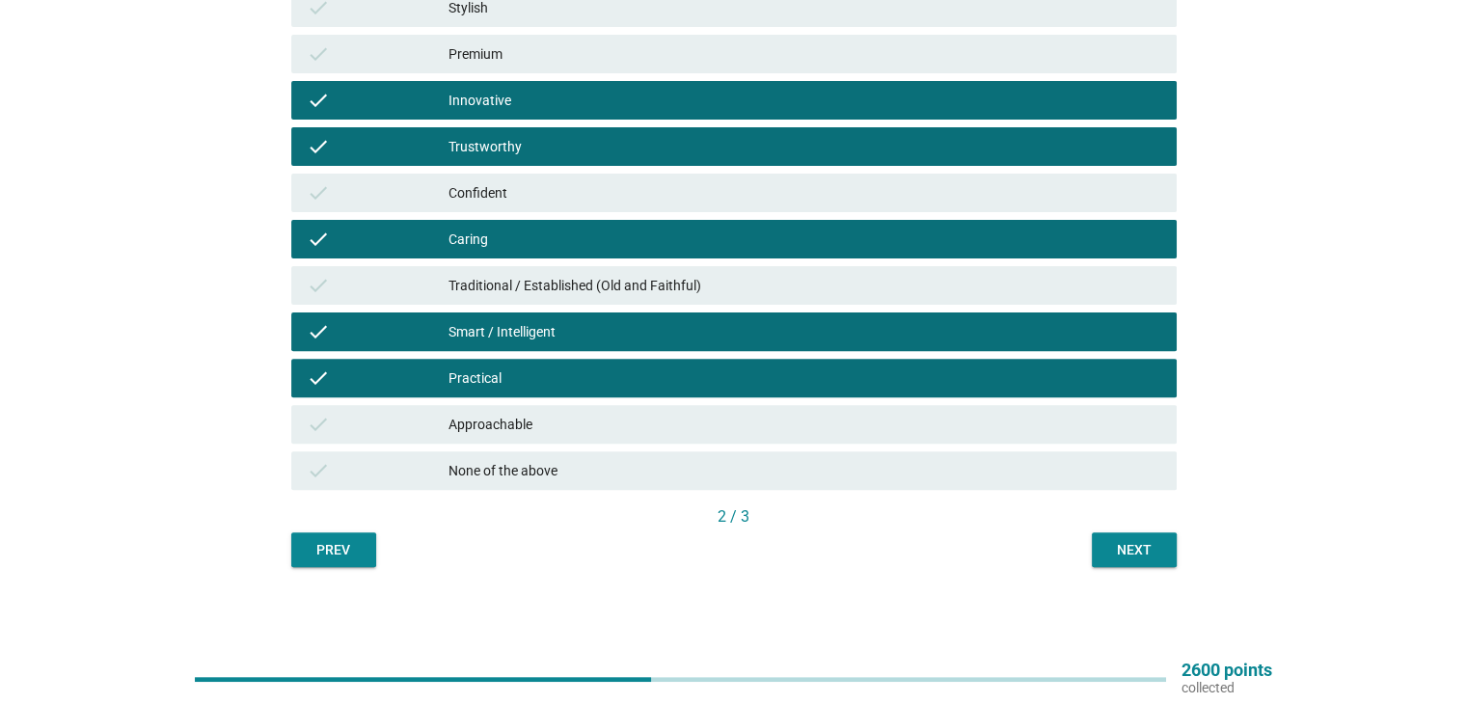
click at [1147, 552] on div "Next" at bounding box center [1135, 550] width 54 height 20
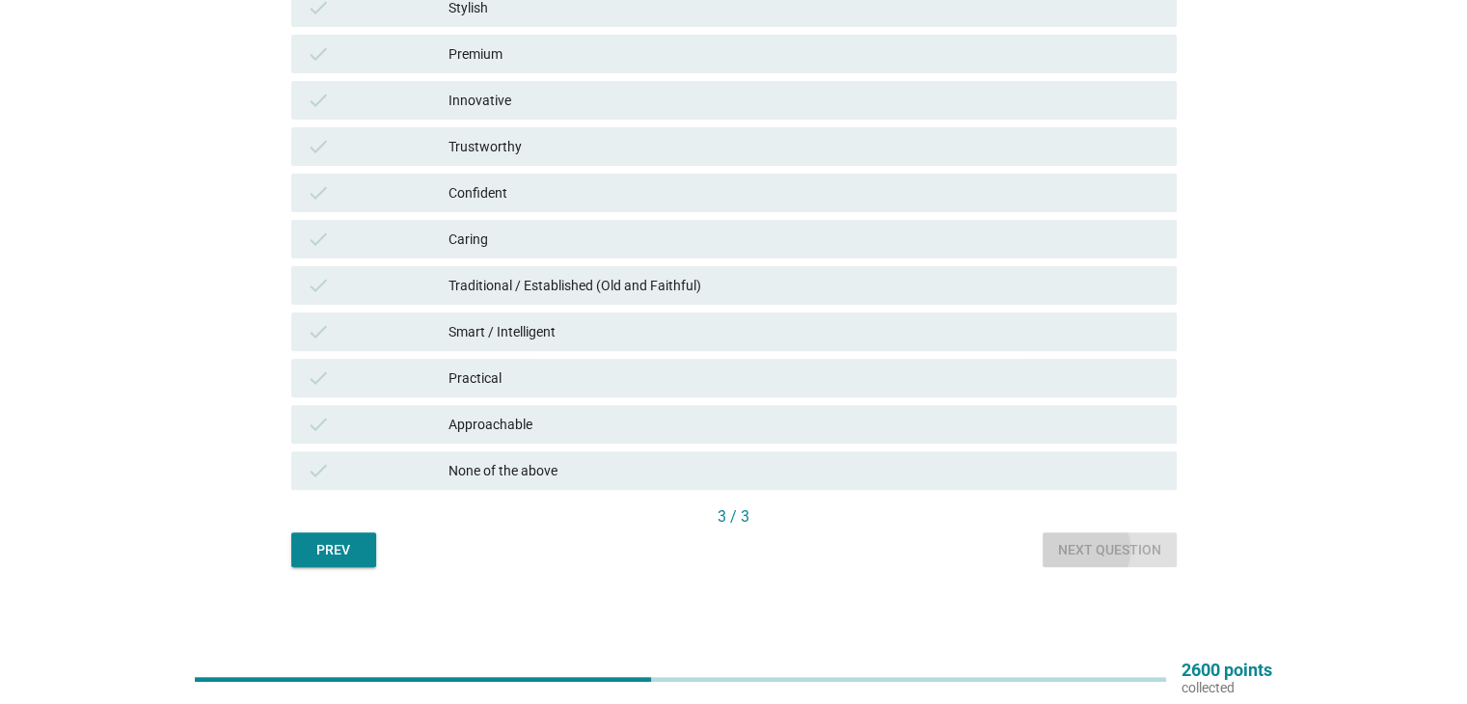
scroll to position [0, 0]
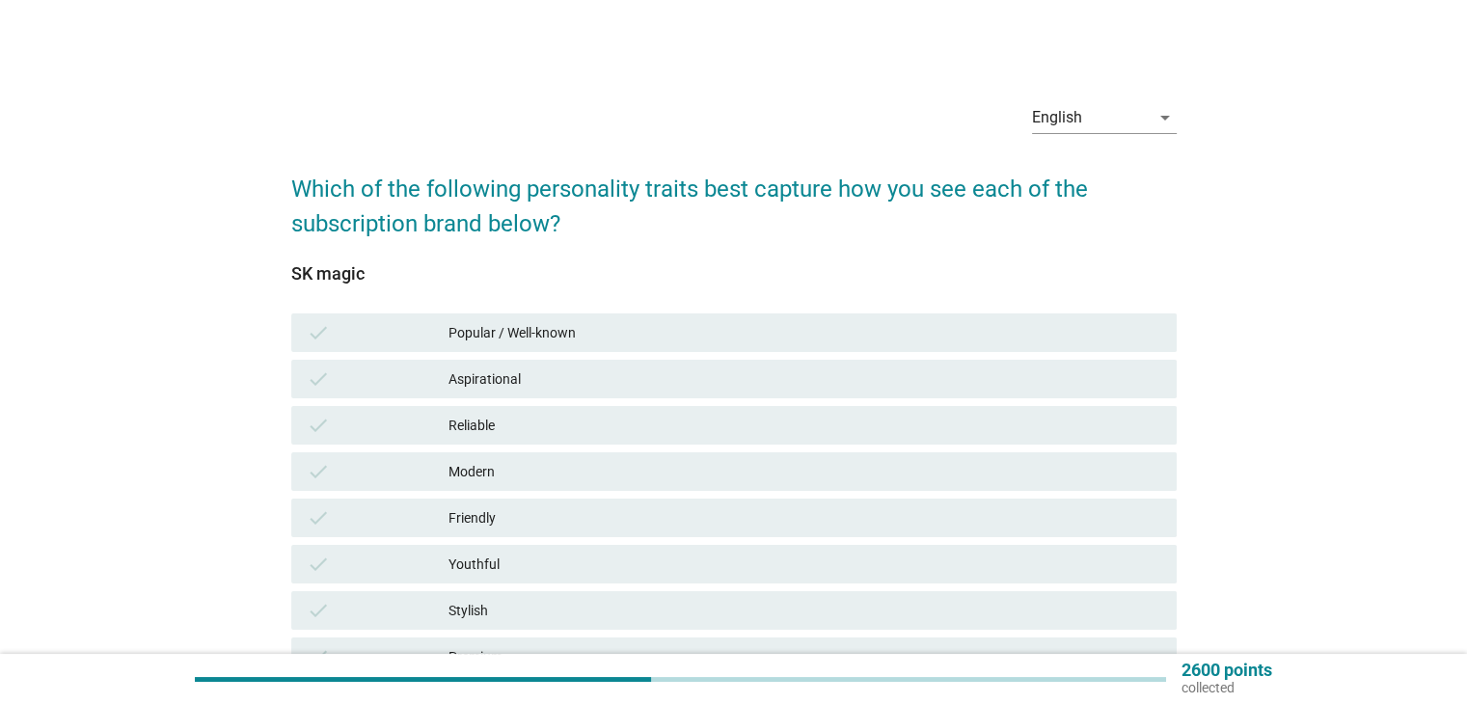
click at [691, 538] on div "check Friendly" at bounding box center [733, 518] width 893 height 46
click at [675, 512] on div "Friendly" at bounding box center [805, 517] width 712 height 23
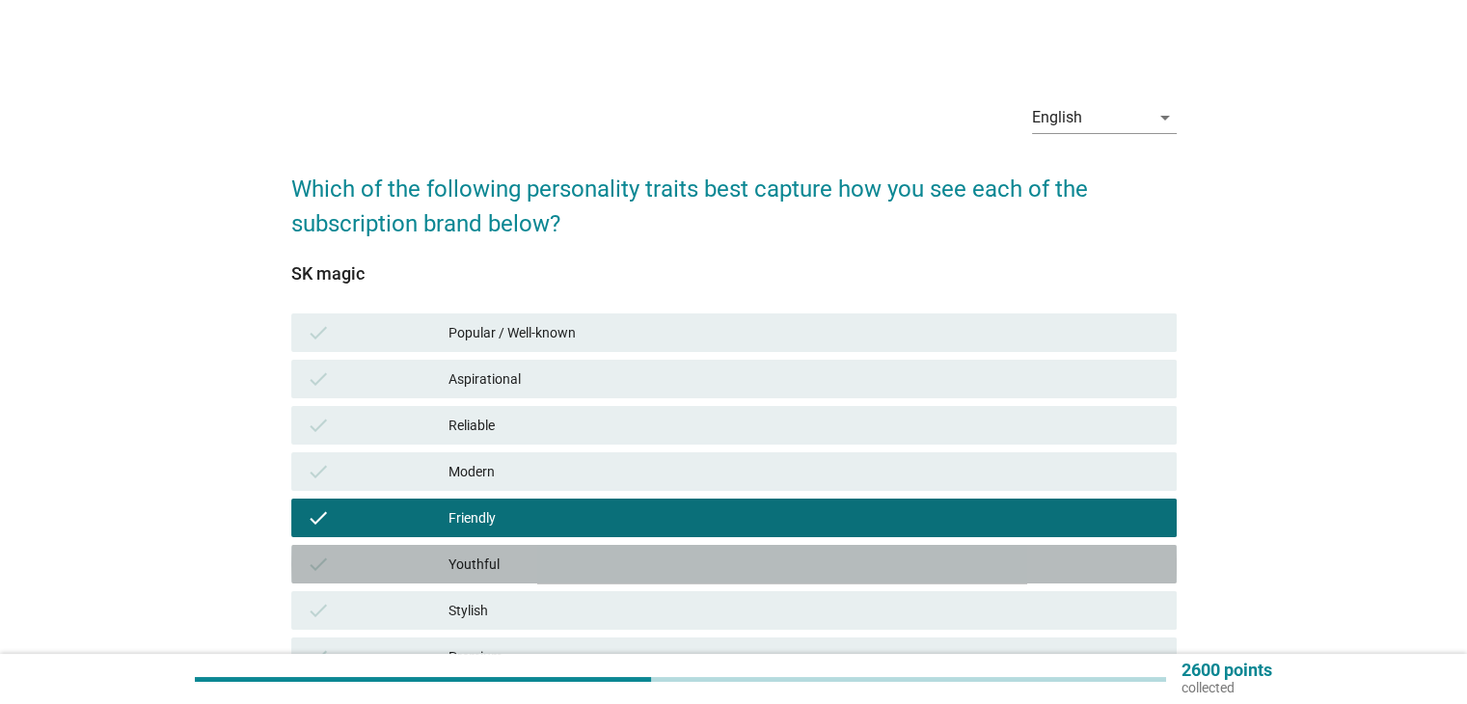
click at [664, 555] on div "Youthful" at bounding box center [805, 564] width 712 height 23
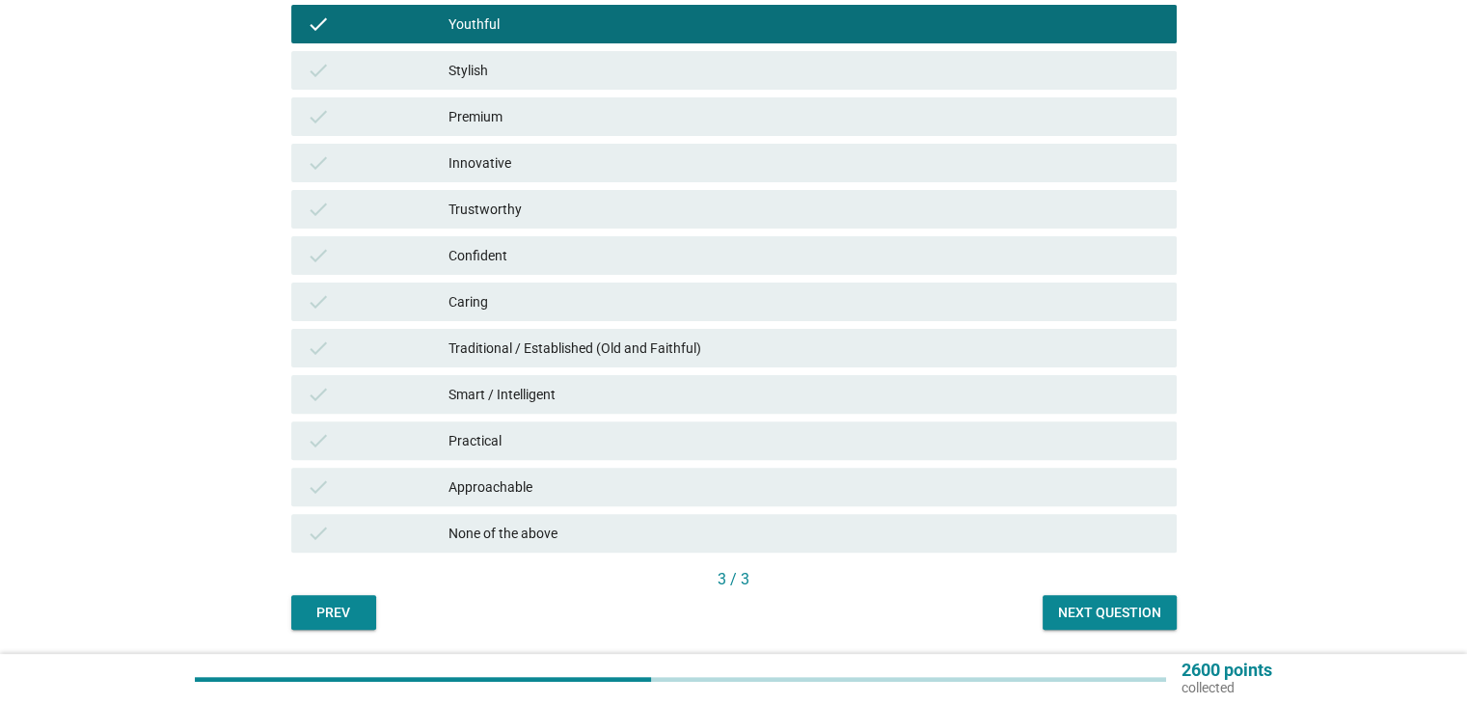
scroll to position [603, 0]
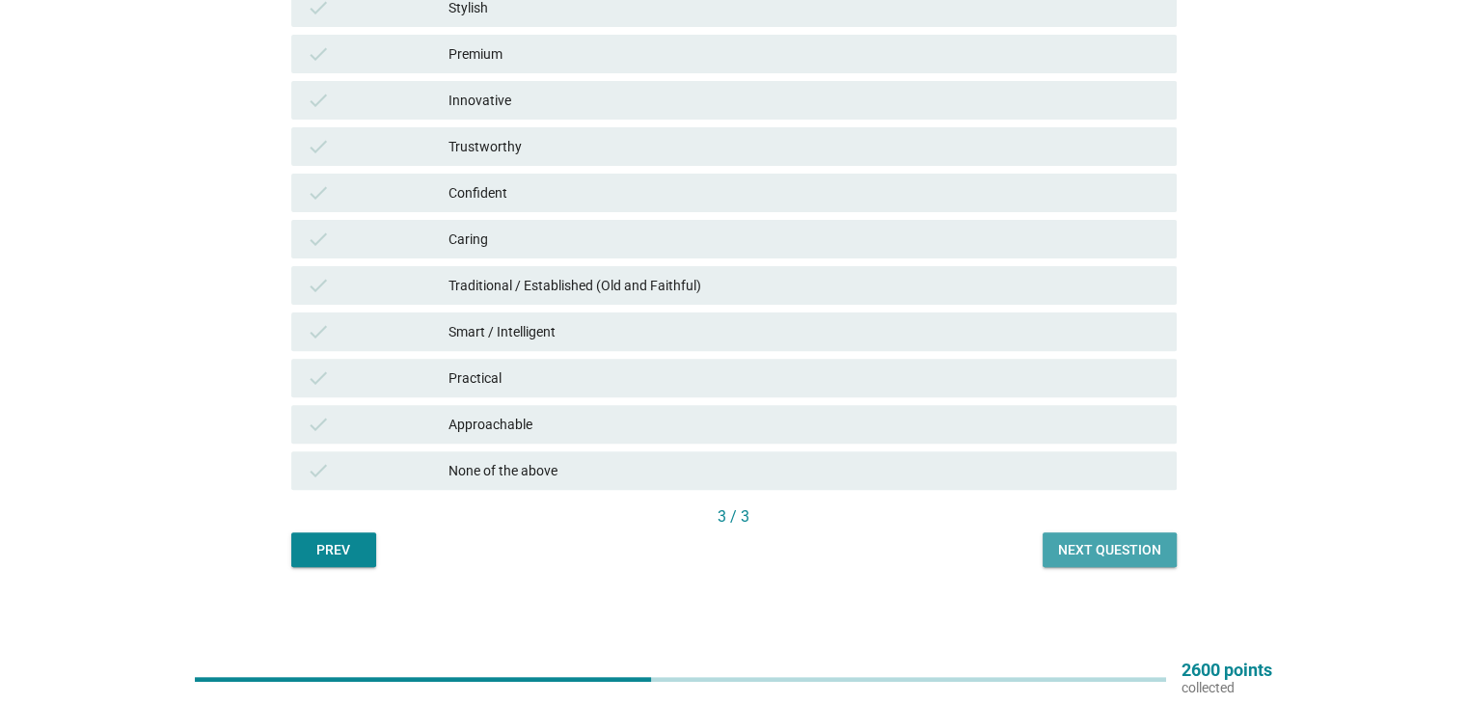
click at [1107, 535] on button "Next question" at bounding box center [1110, 550] width 134 height 35
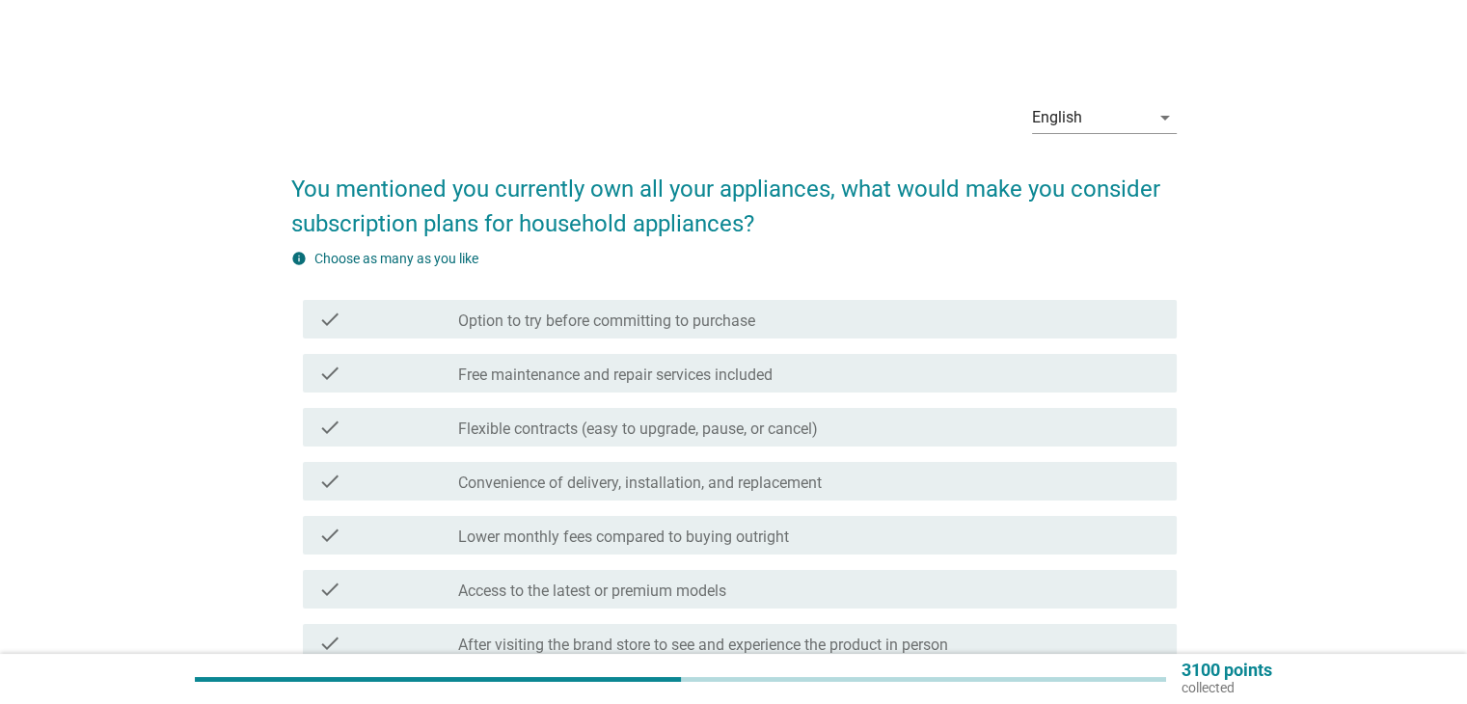
click at [830, 533] on div "check_box_outline_blank Lower monthly fees compared to buying outright" at bounding box center [809, 535] width 702 height 23
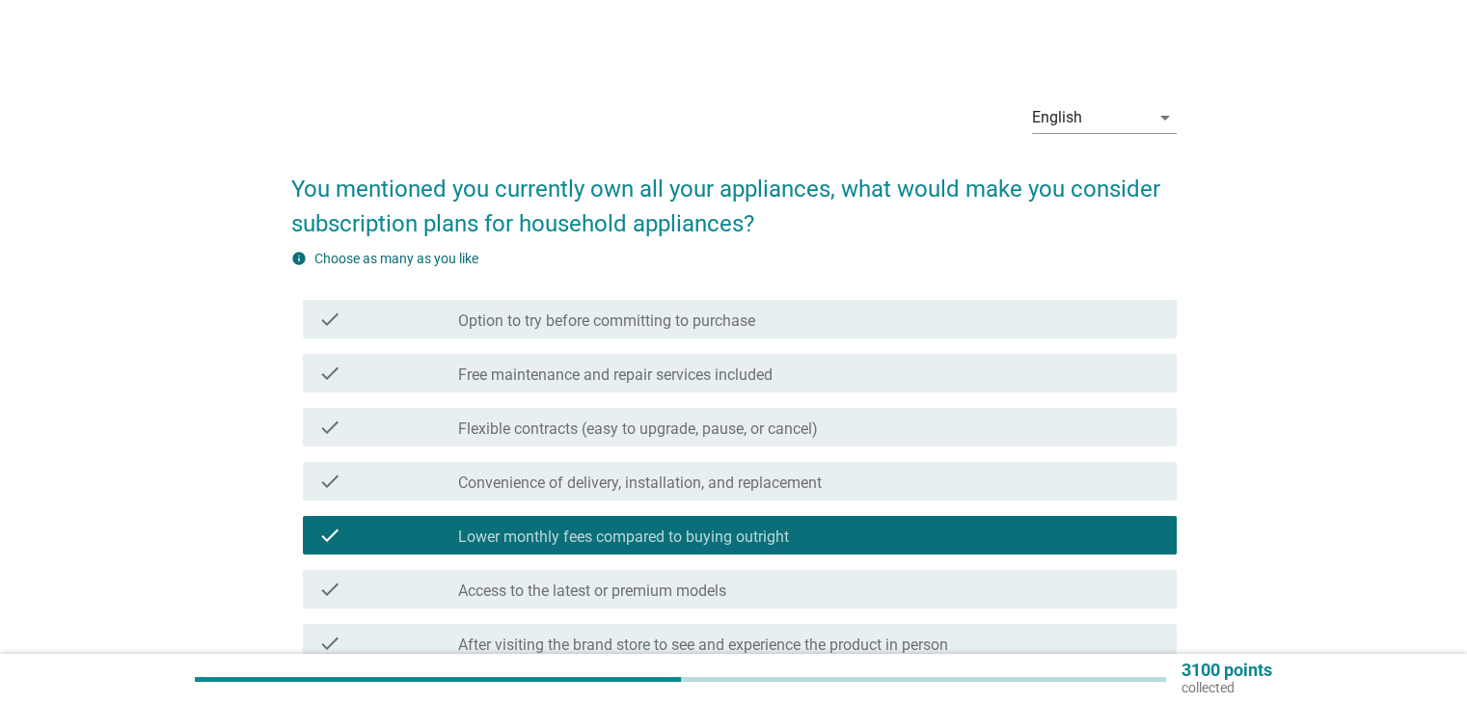
click at [848, 422] on div "check_box_outline_blank Flexible contracts (easy to upgrade, pause, or cancel)" at bounding box center [809, 427] width 702 height 23
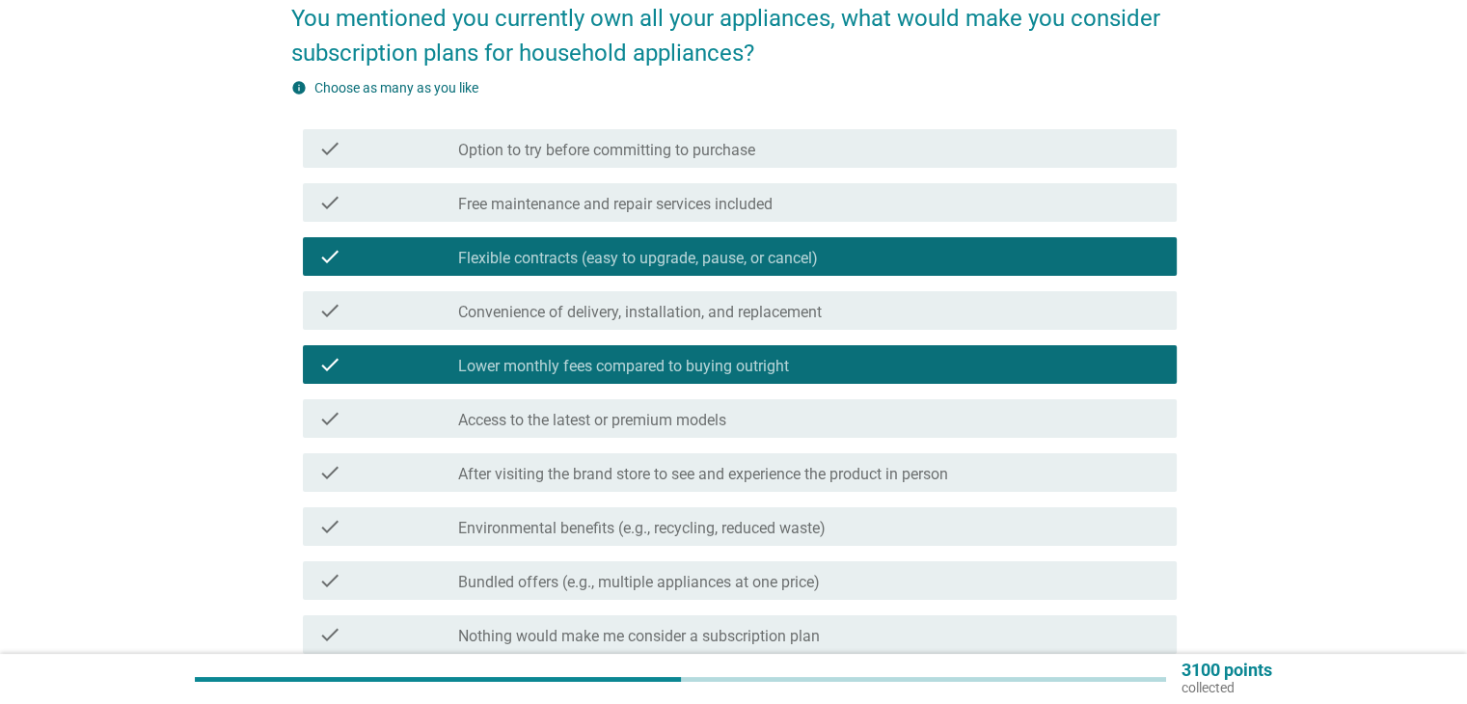
scroll to position [289, 0]
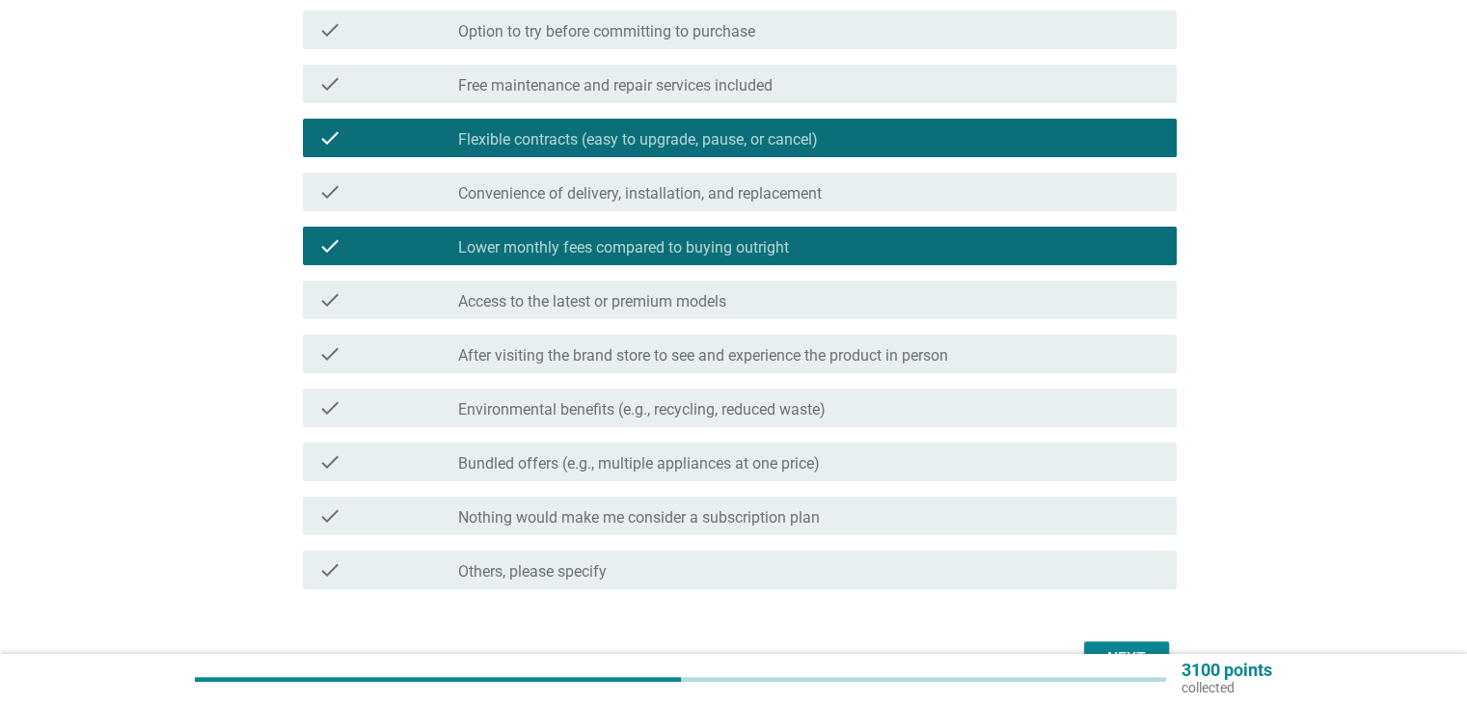
click at [814, 506] on div "check_box_outline_blank Nothing would make me consider a subscription plan" at bounding box center [809, 516] width 702 height 23
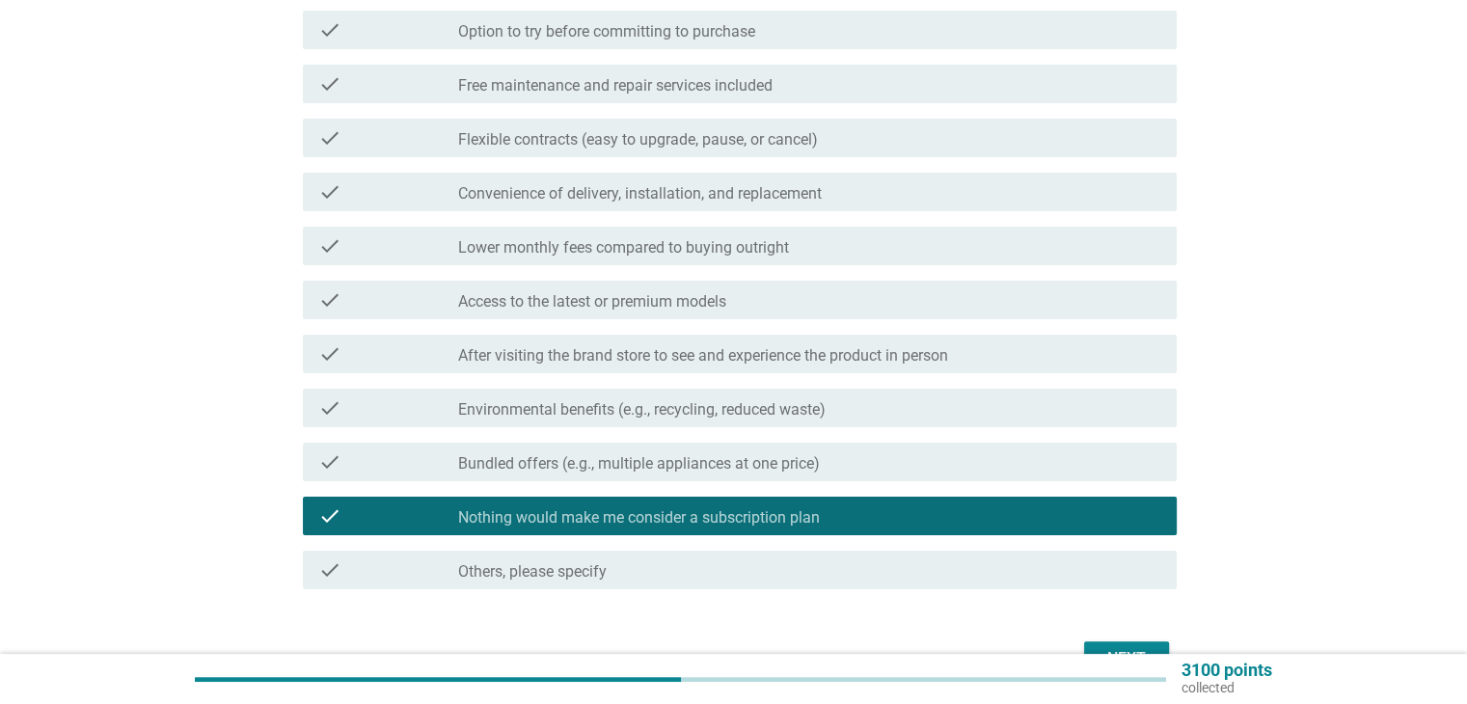
click at [899, 440] on div "check check_box_outline_blank Bundled offers (e.g., multiple appliances at one …" at bounding box center [734, 462] width 886 height 54
click at [896, 407] on div "check_box_outline_blank Environmental benefits (e.g., recycling, reduced waste)" at bounding box center [809, 408] width 702 height 23
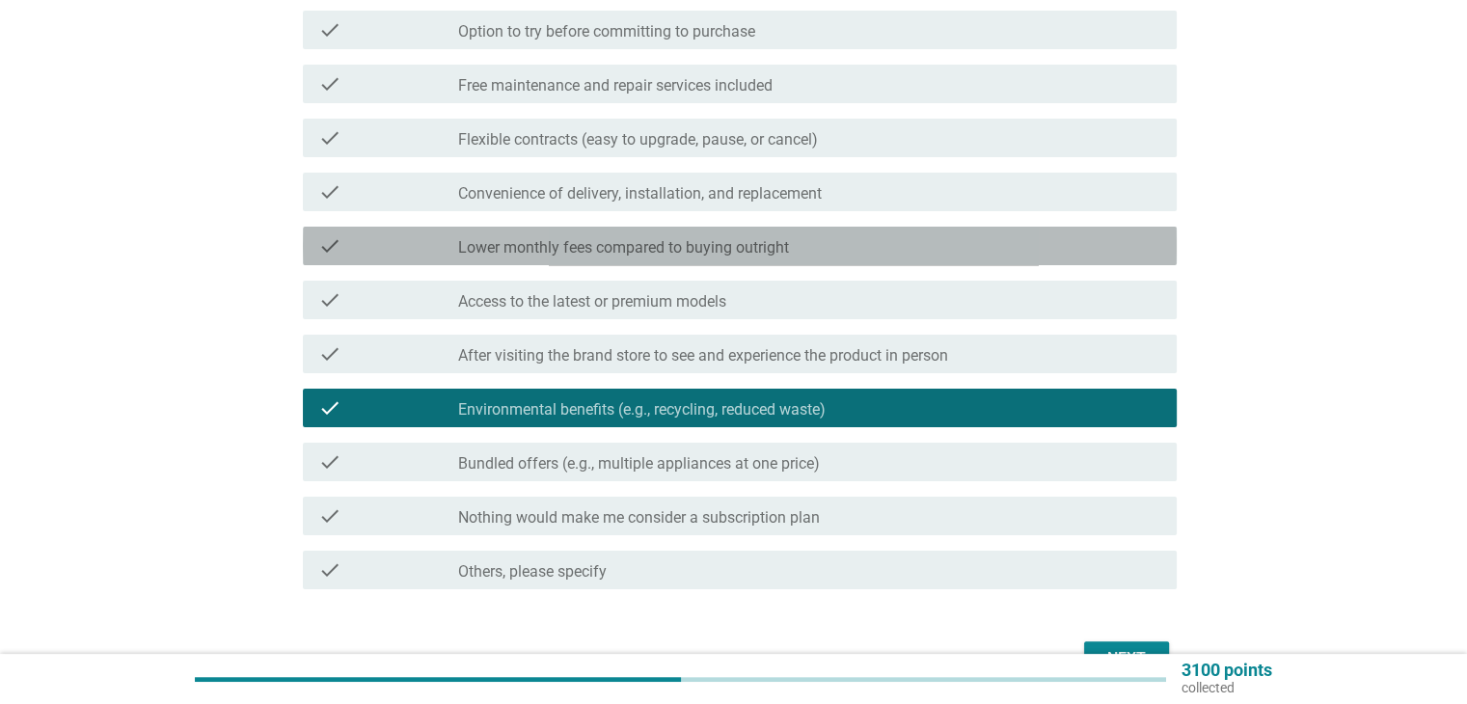
drag, startPoint x: 874, startPoint y: 249, endPoint x: 883, endPoint y: 179, distance: 70.0
click at [874, 242] on div "check_box_outline_blank Lower monthly fees compared to buying outright" at bounding box center [809, 245] width 702 height 23
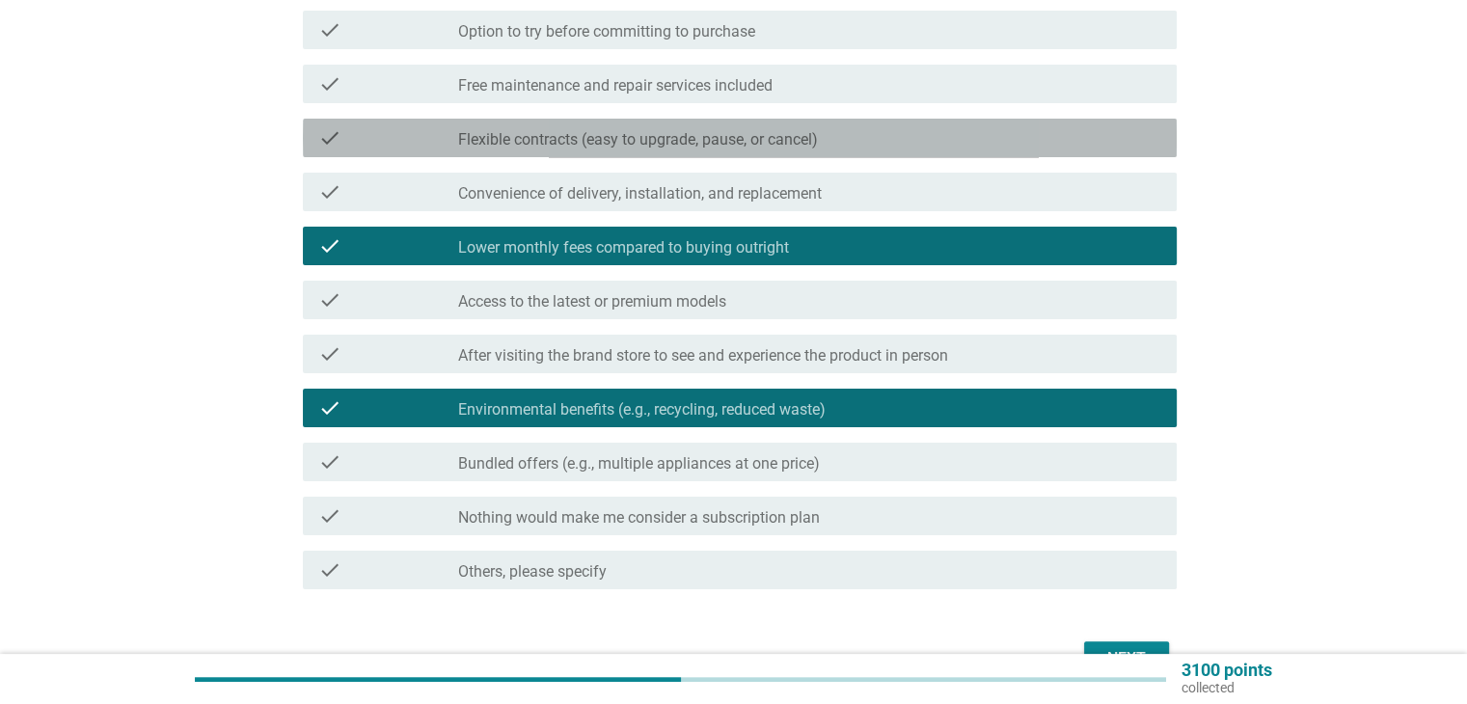
click at [878, 140] on div "check_box_outline_blank Flexible contracts (easy to upgrade, pause, or cancel)" at bounding box center [809, 137] width 702 height 23
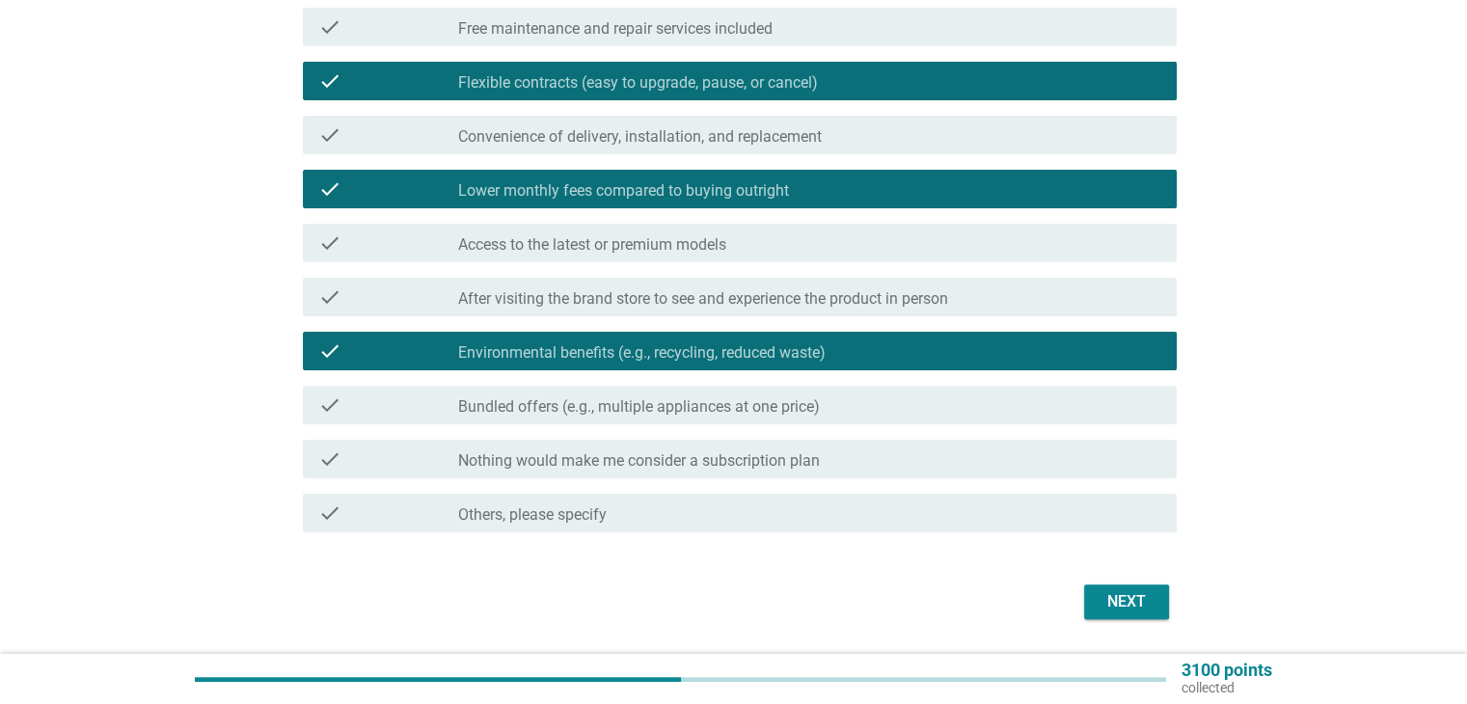
scroll to position [404, 0]
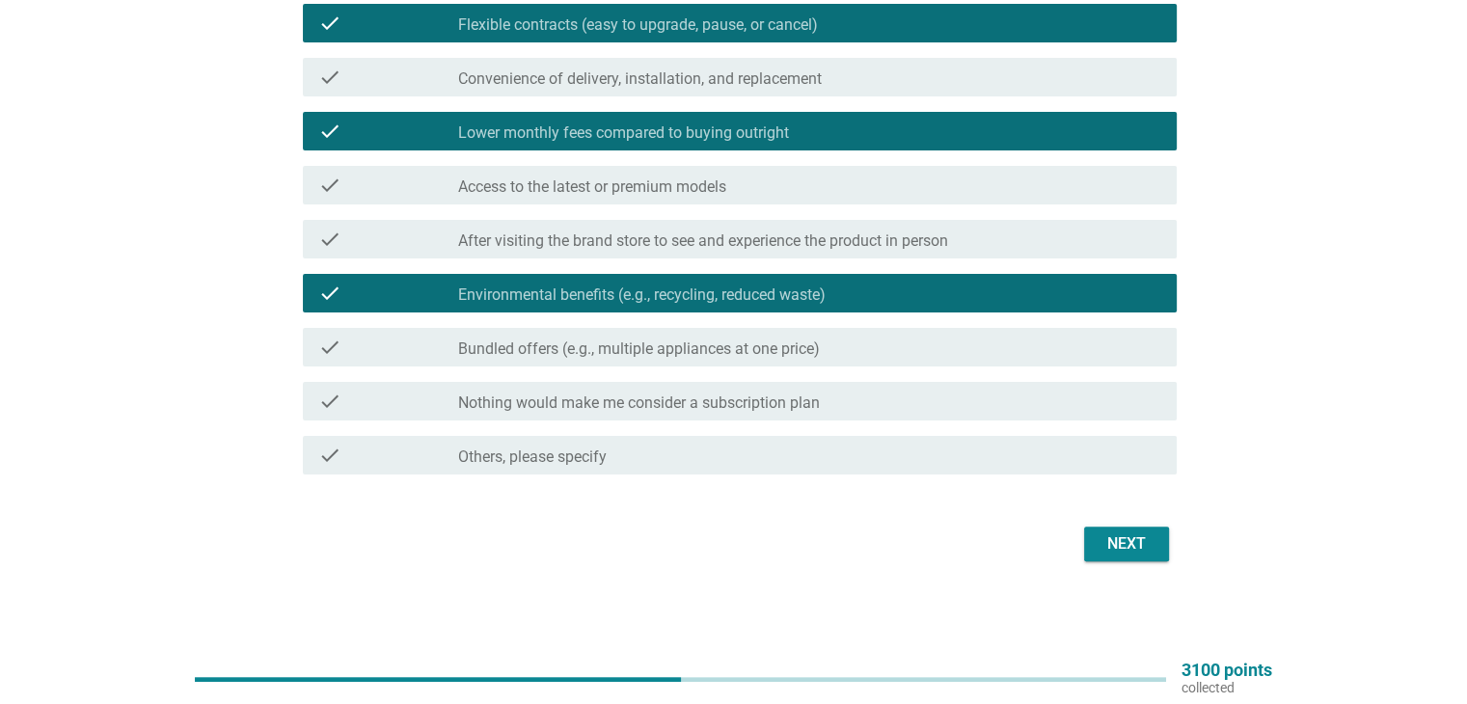
click at [1129, 538] on div "Next" at bounding box center [1127, 544] width 54 height 23
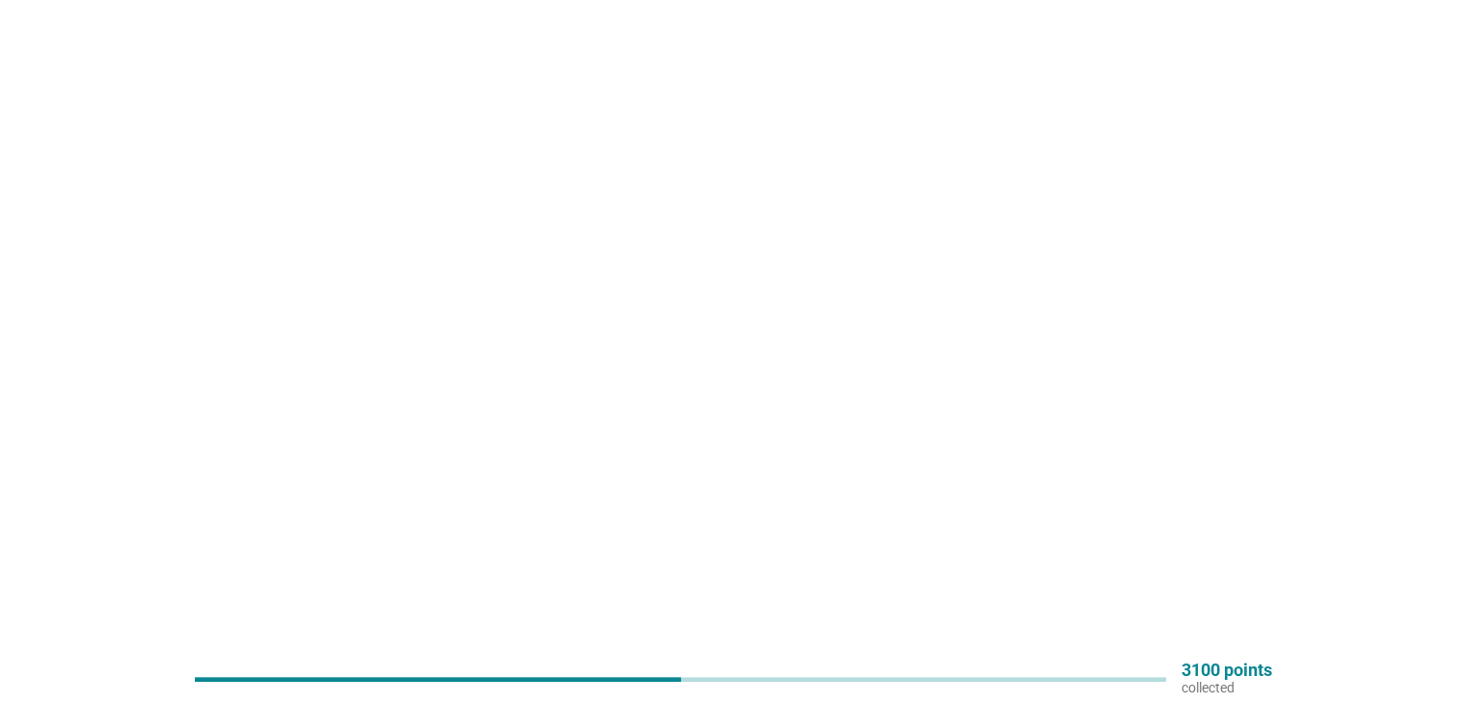
scroll to position [0, 0]
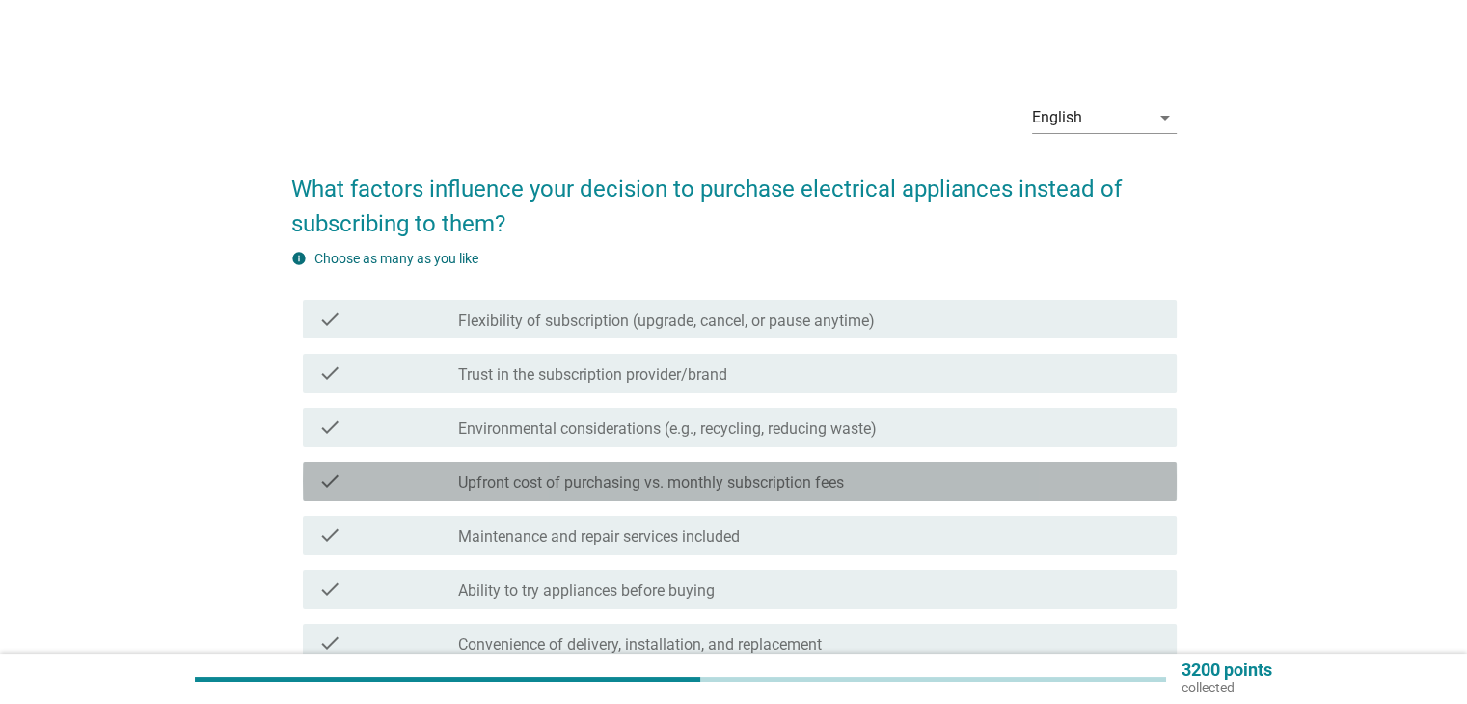
click at [771, 491] on label "Upfront cost of purchasing vs. monthly subscription fees" at bounding box center [651, 483] width 386 height 19
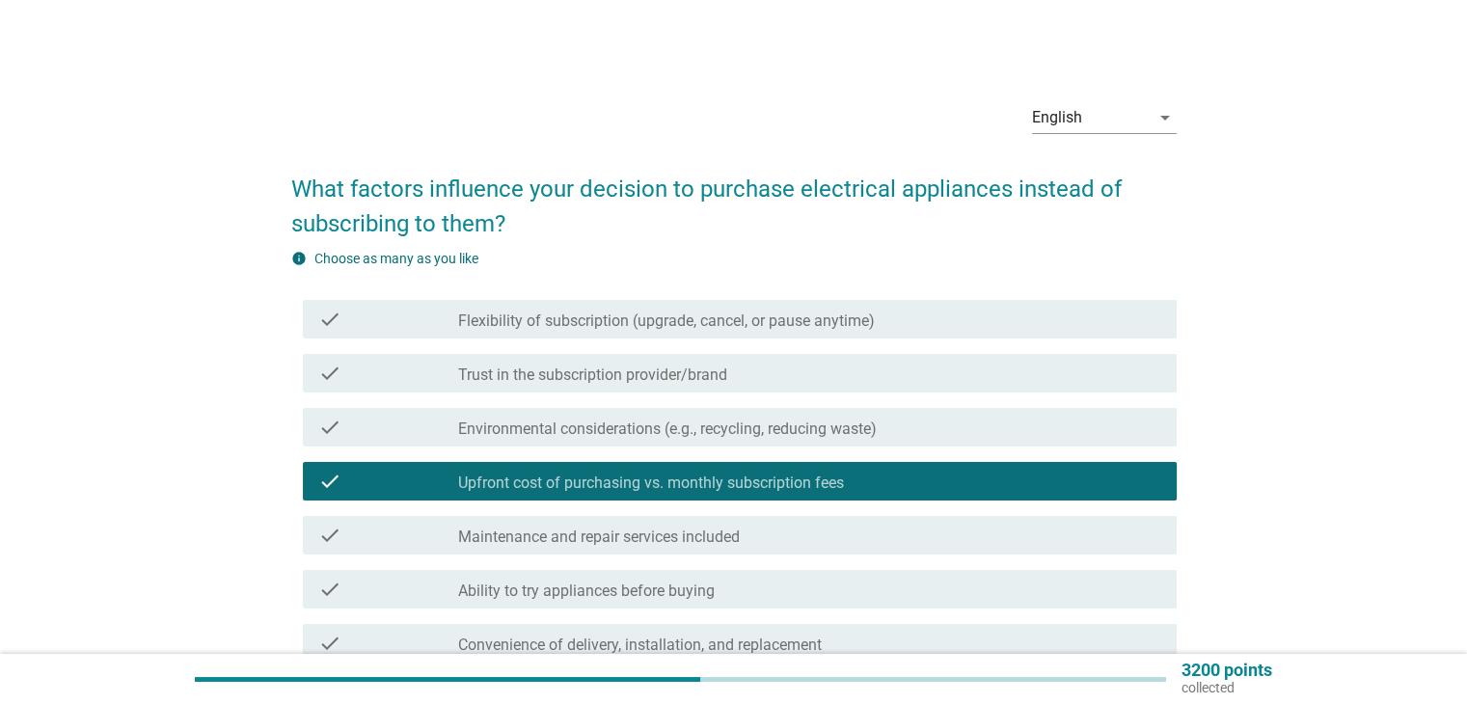
click at [830, 363] on div "check_box_outline_blank Trust in the subscription provider/brand" at bounding box center [809, 373] width 702 height 23
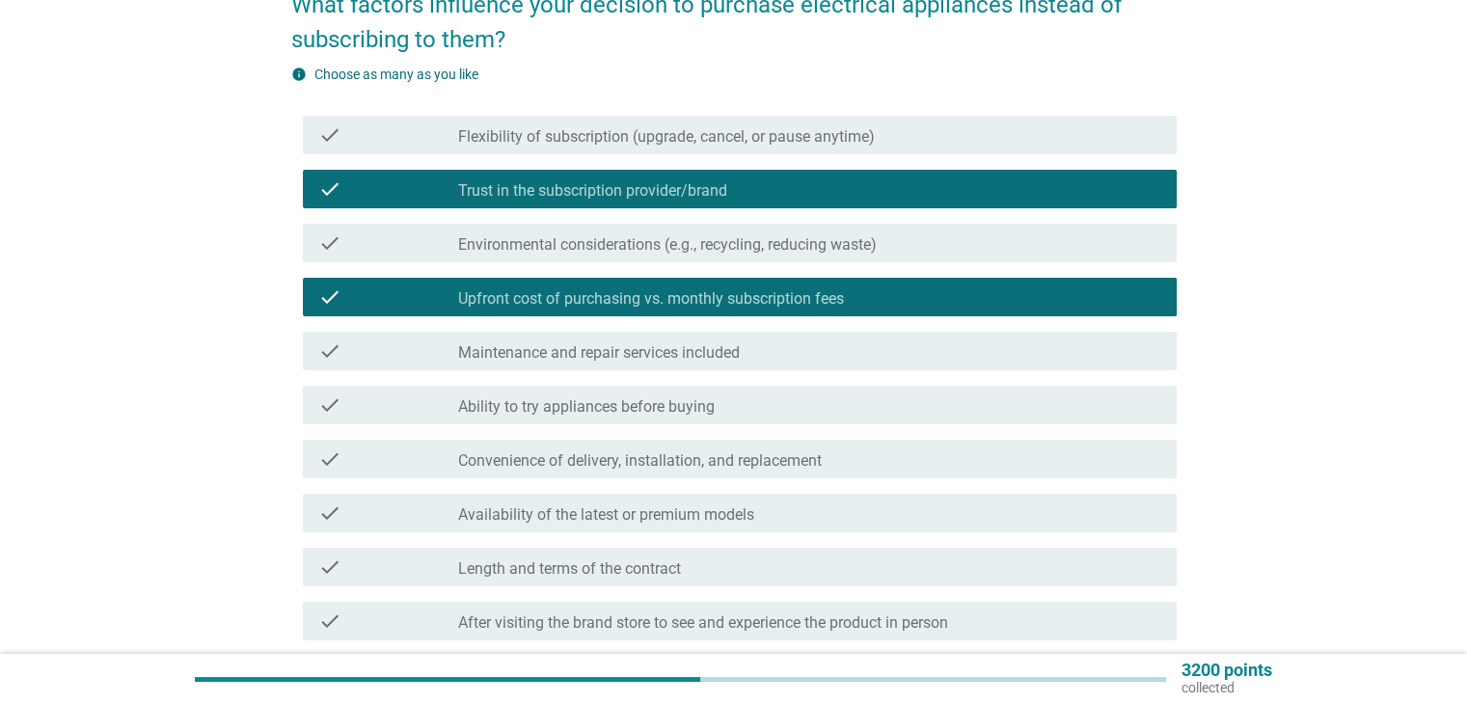
scroll to position [386, 0]
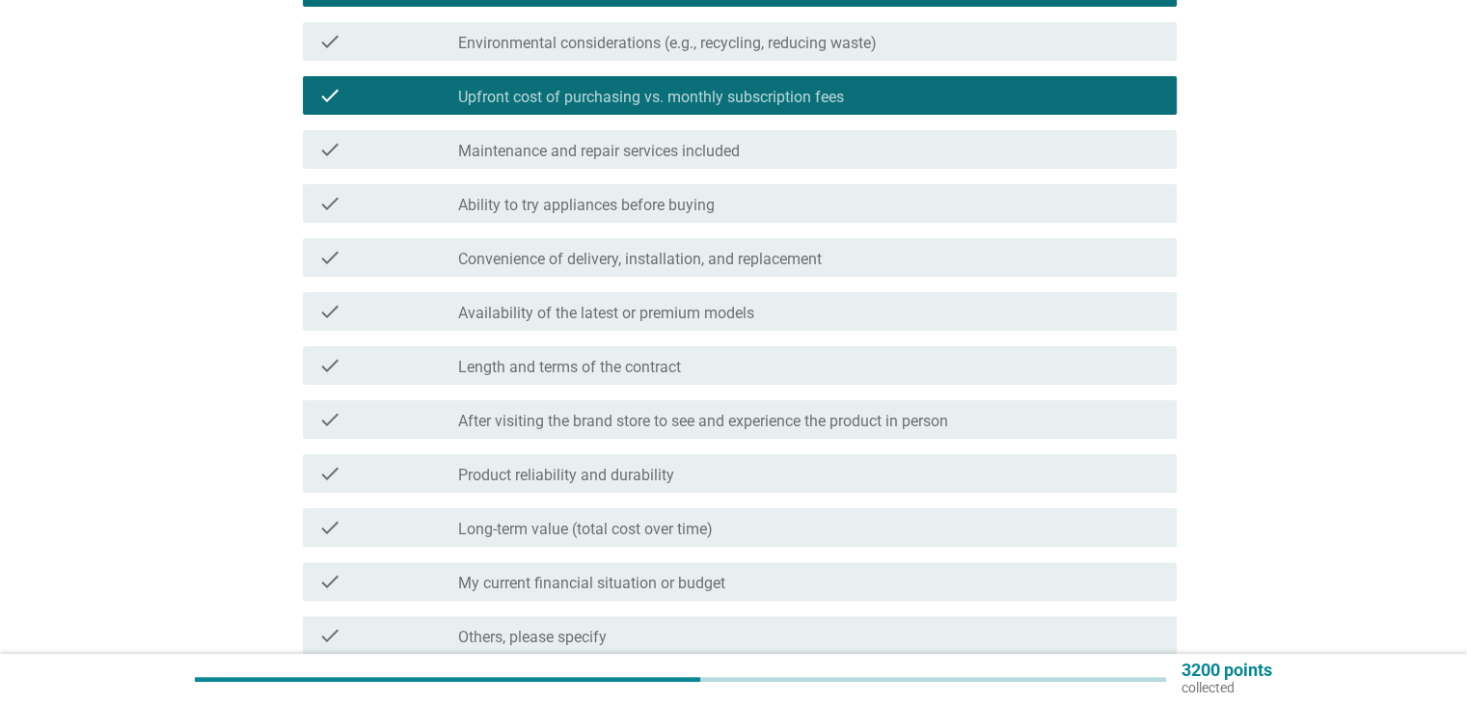
click at [832, 370] on div "check_box_outline_blank Length and terms of the contract" at bounding box center [809, 365] width 702 height 23
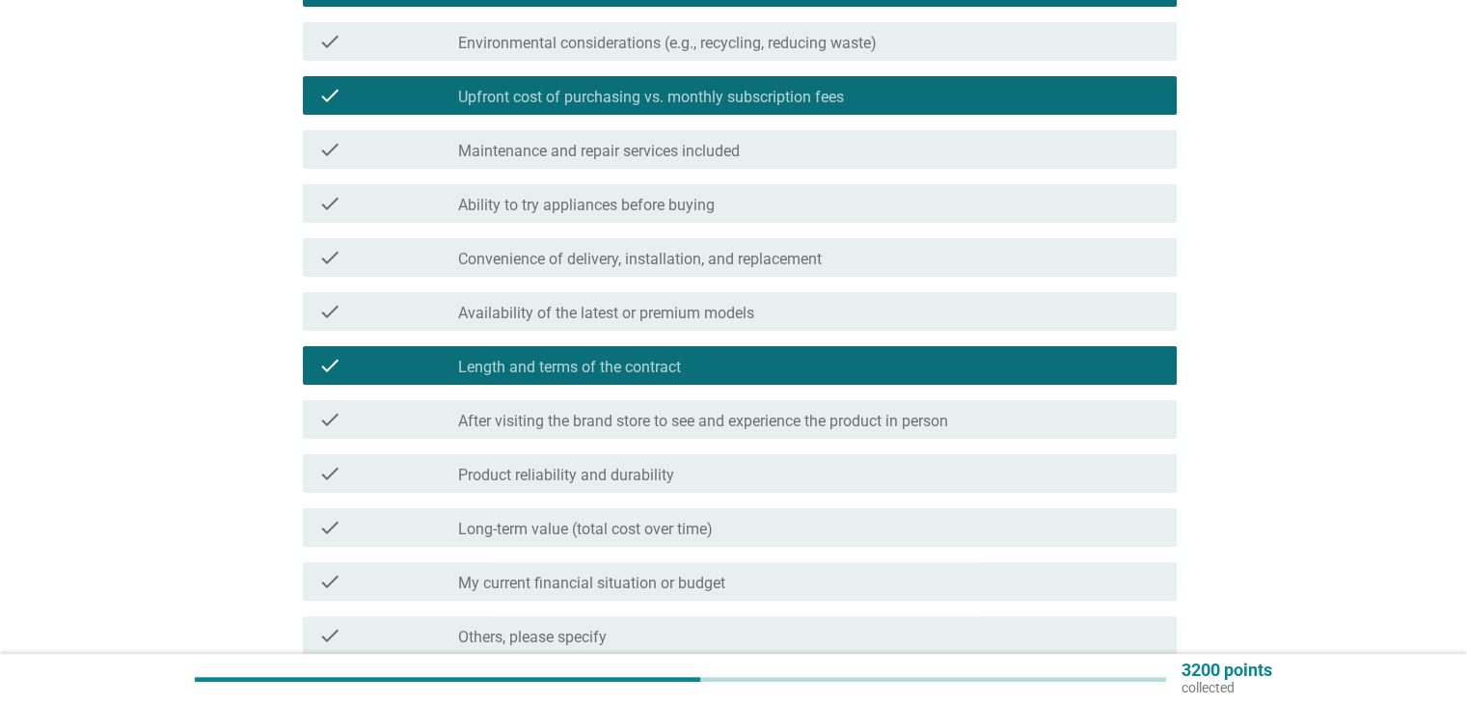
click at [789, 492] on div "check check_box_outline_blank Product reliability and durability" at bounding box center [740, 473] width 874 height 39
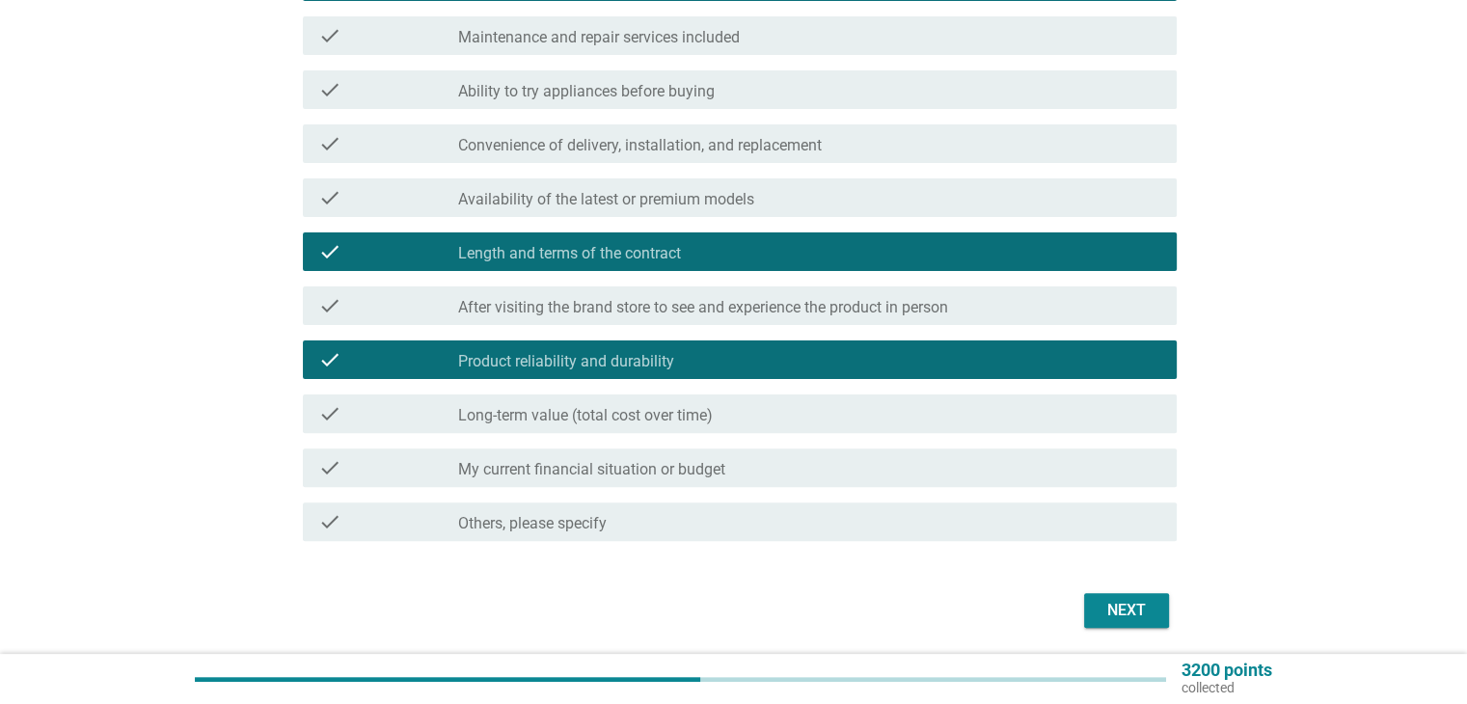
scroll to position [566, 0]
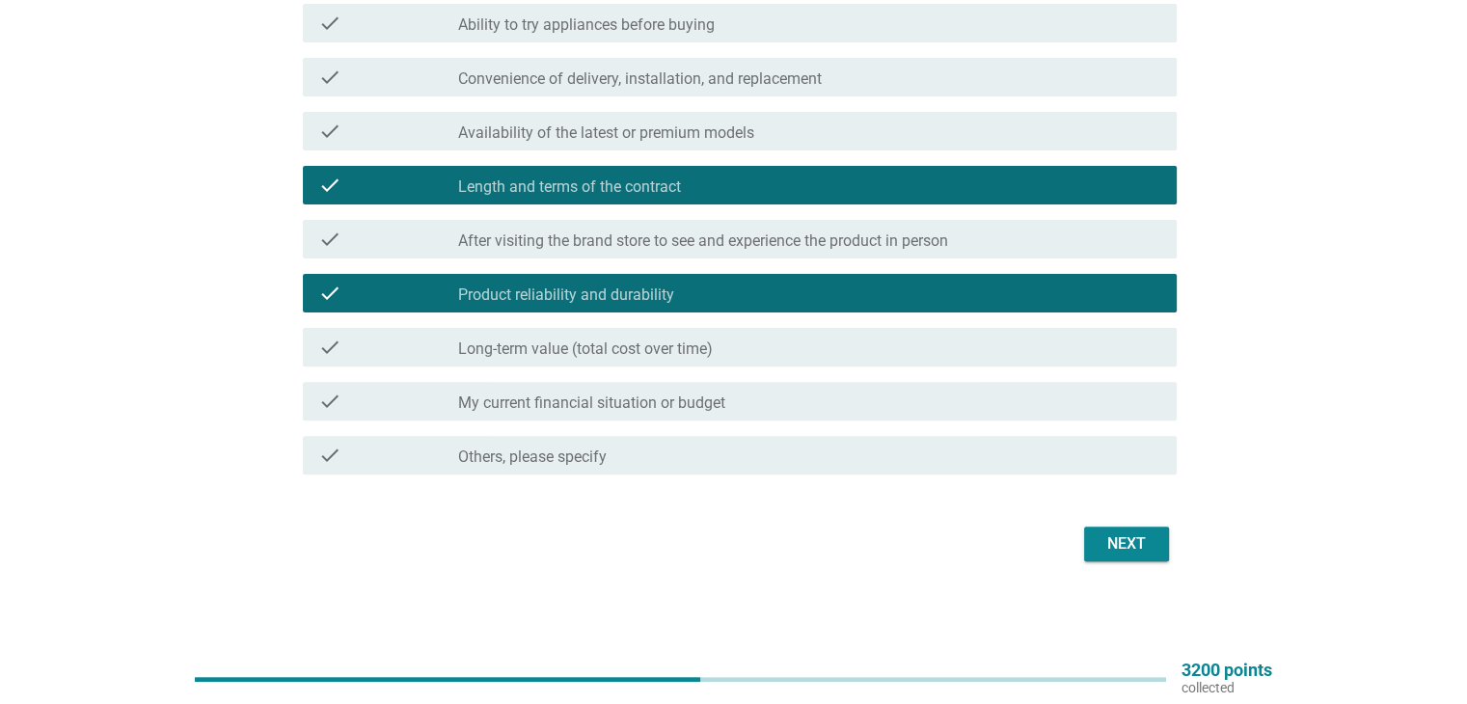
click at [923, 344] on div "check_box_outline_blank Long-term value (total cost over time)" at bounding box center [809, 347] width 702 height 23
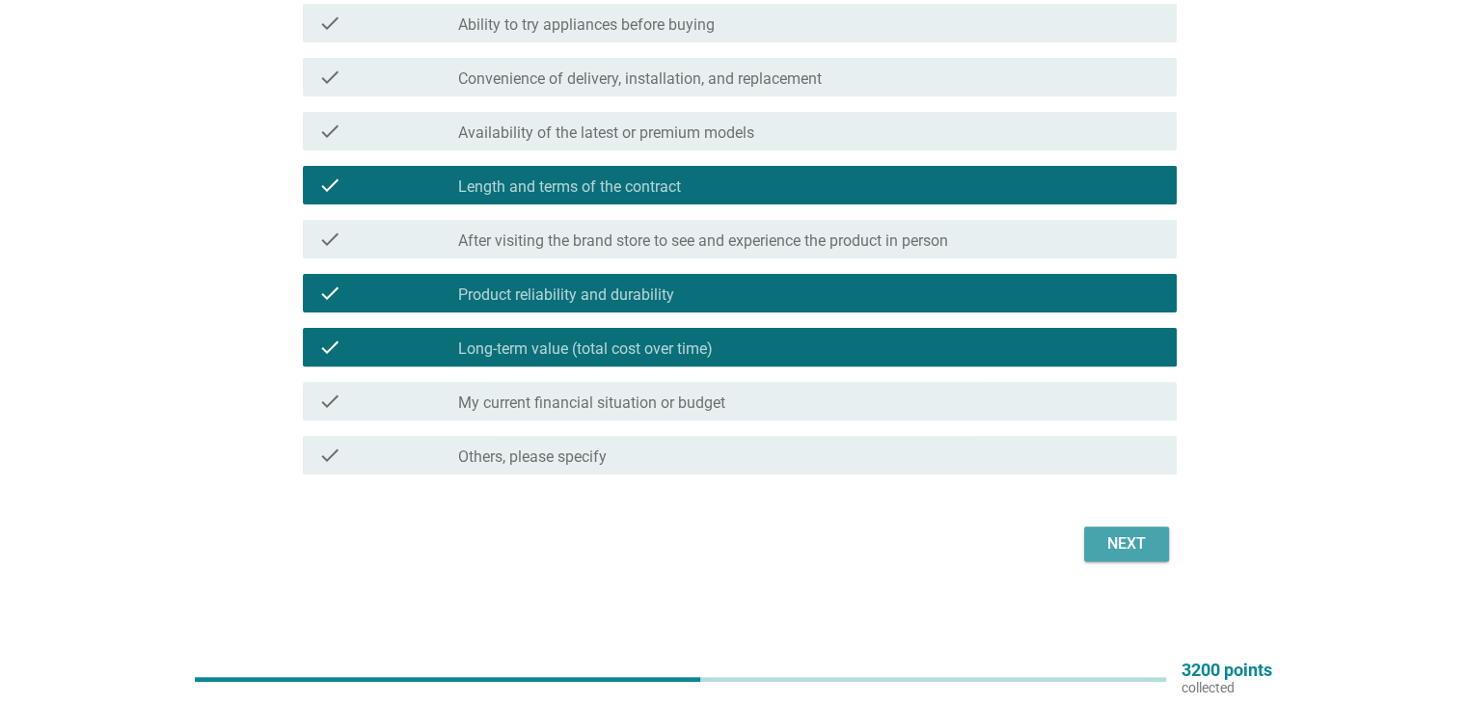
click at [1115, 538] on div "Next" at bounding box center [1127, 544] width 54 height 23
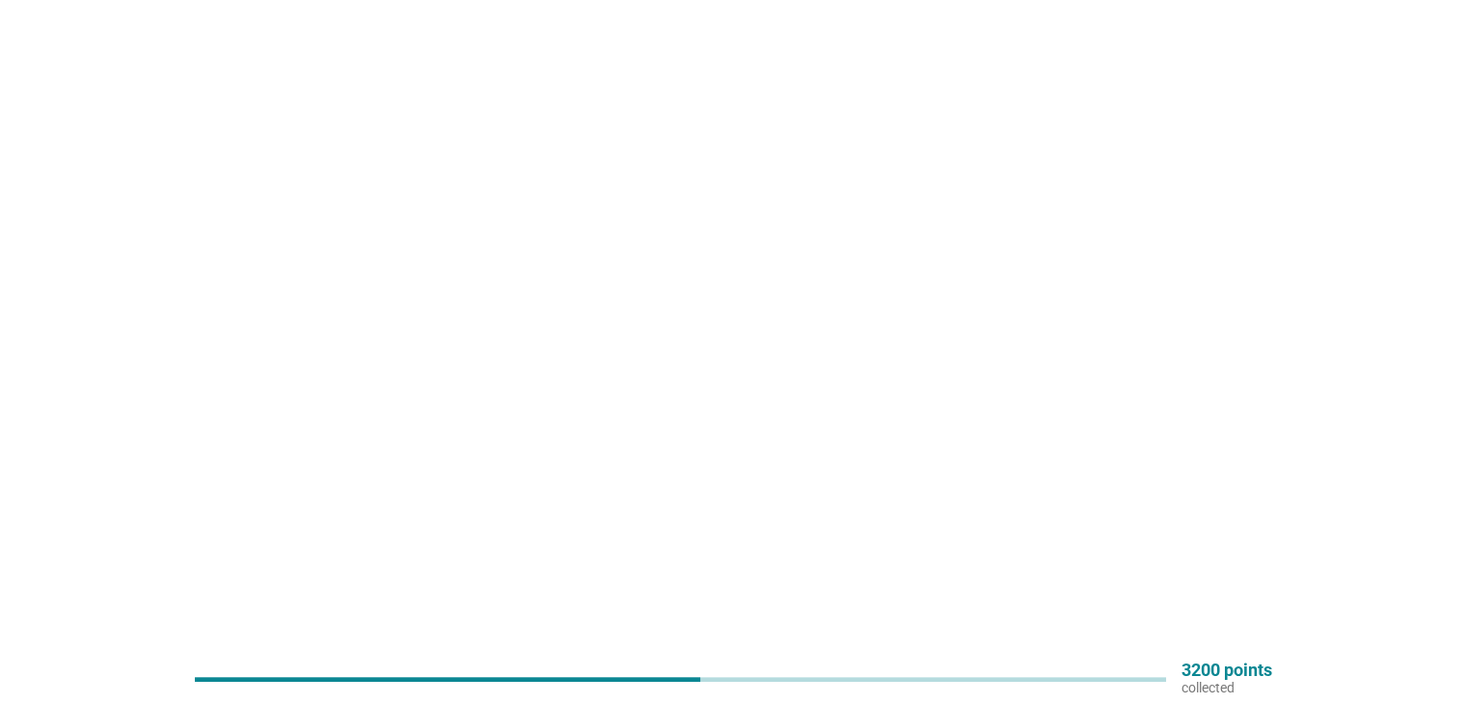
scroll to position [0, 0]
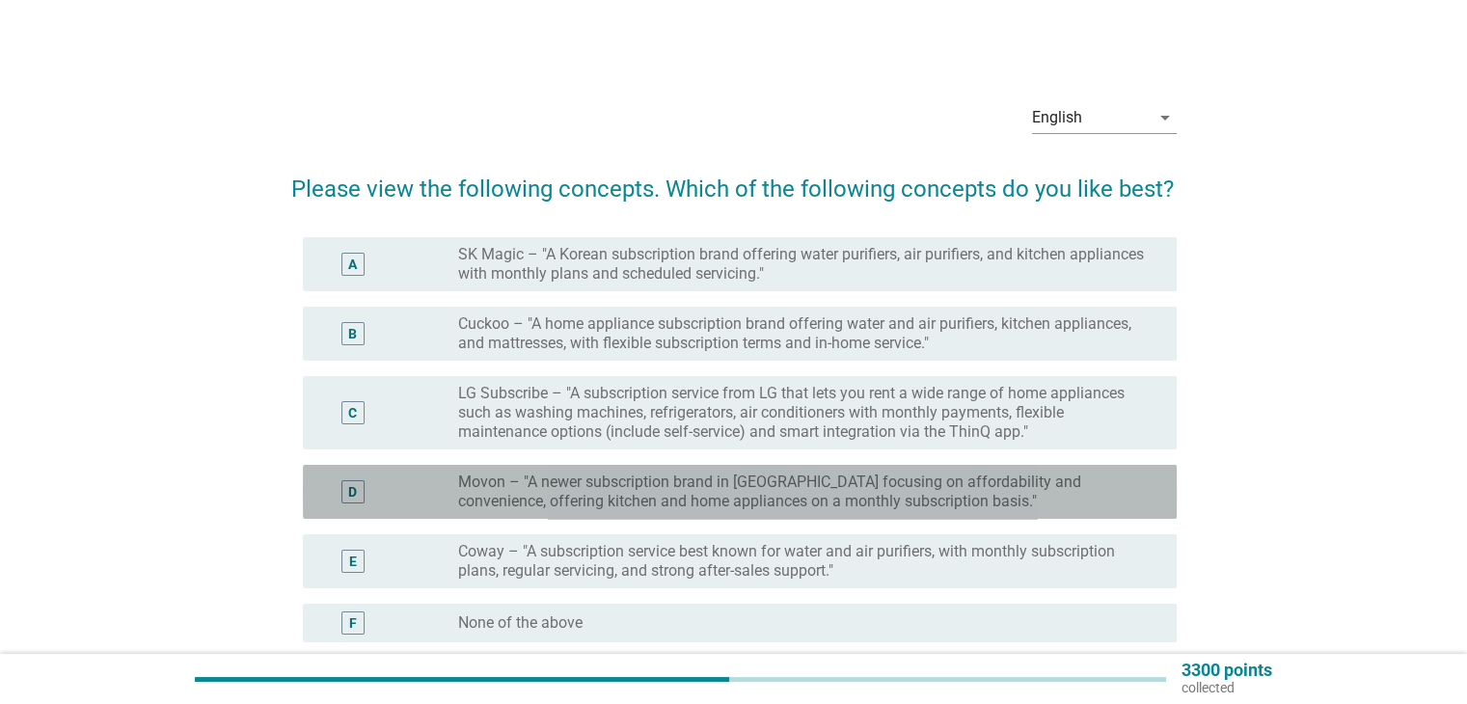
click at [922, 505] on label "Movon – "A newer subscription brand in [GEOGRAPHIC_DATA] focusing on affordabil…" at bounding box center [801, 492] width 687 height 39
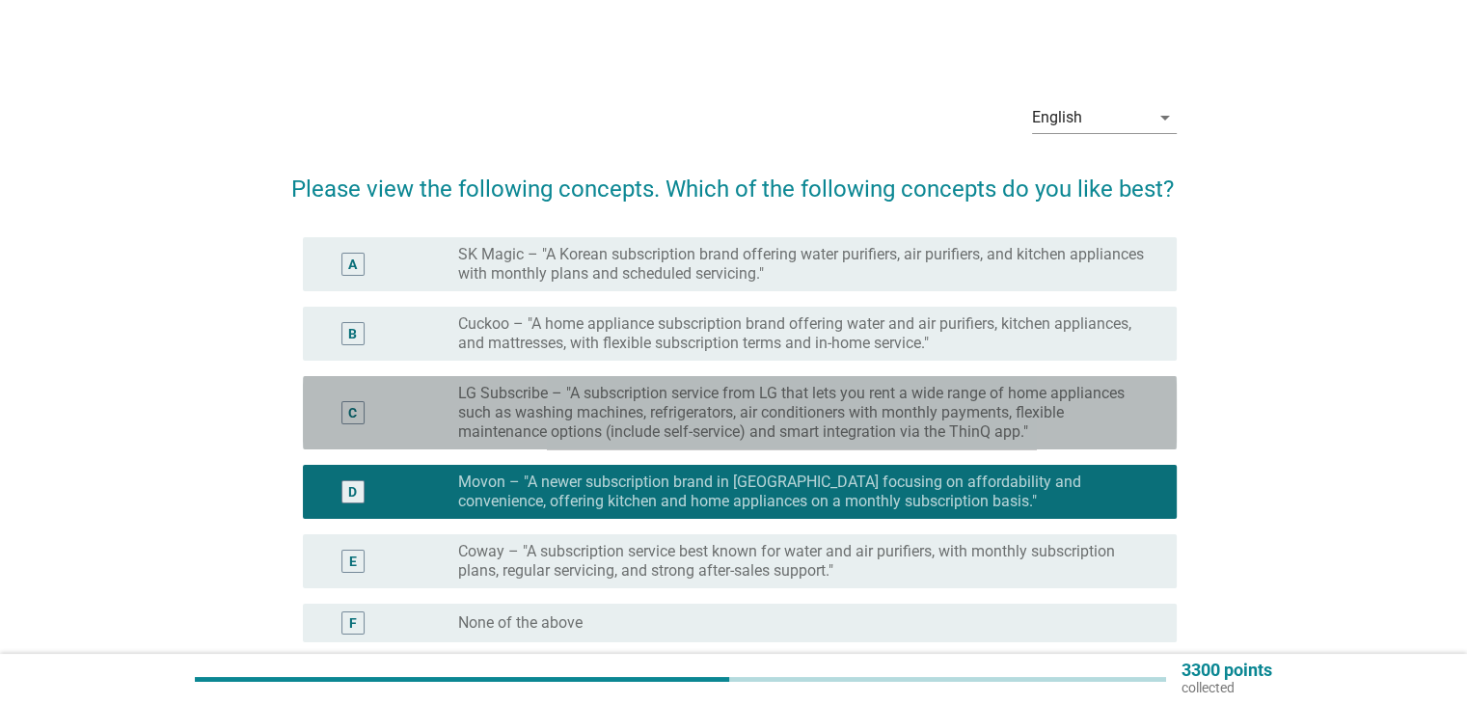
click at [903, 394] on label "LG Subscribe – "A subscription service from LG that lets you rent a wide range …" at bounding box center [801, 413] width 687 height 58
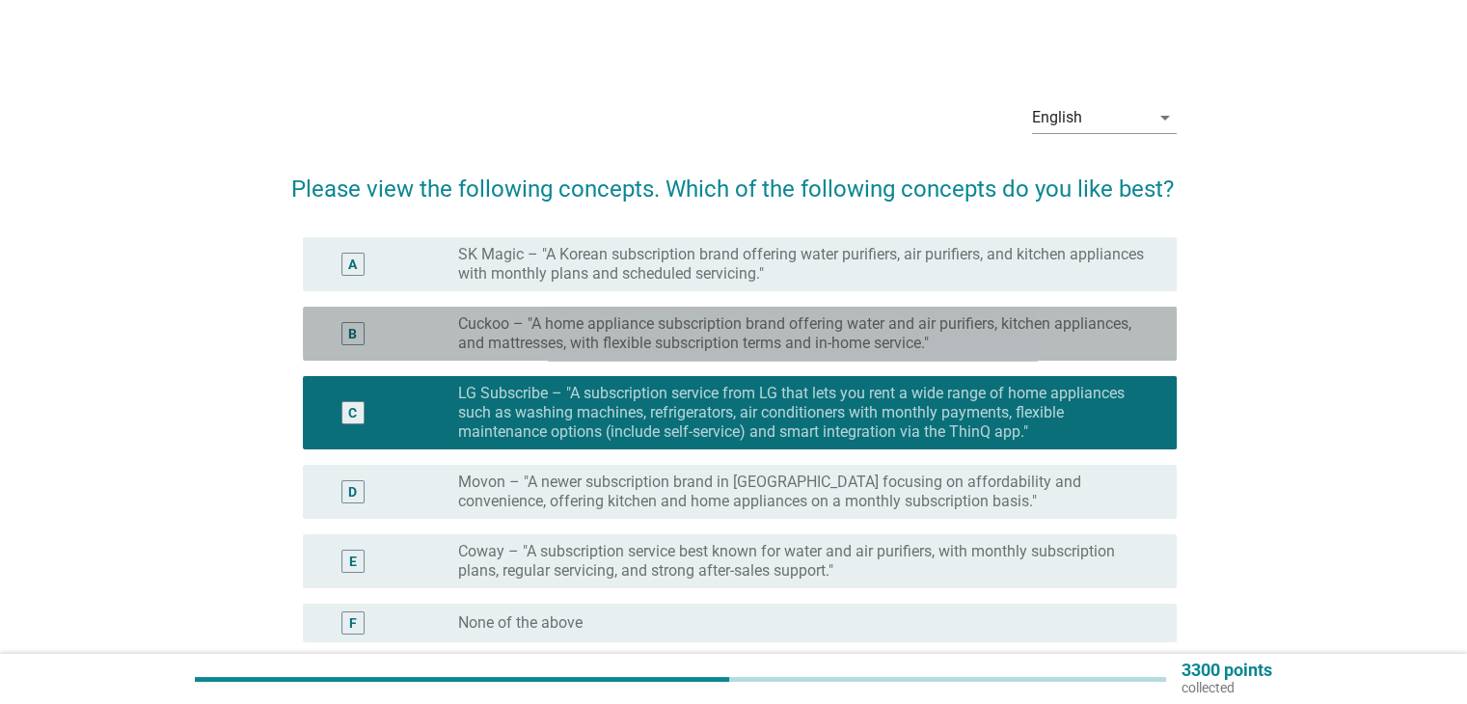
drag, startPoint x: 893, startPoint y: 331, endPoint x: 921, endPoint y: 351, distance: 34.5
click at [894, 330] on label "Cuckoo – "A home appliance subscription brand offering water and air purifiers,…" at bounding box center [801, 333] width 687 height 39
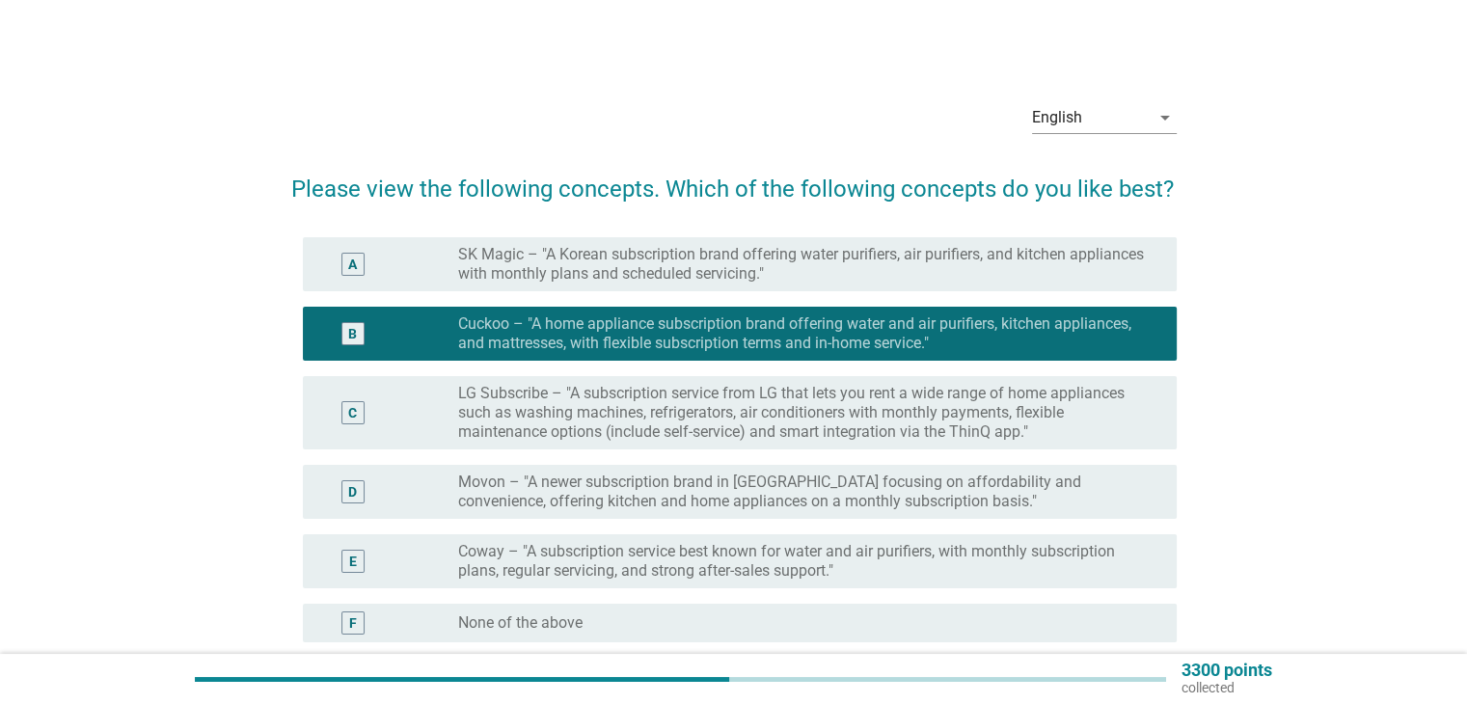
scroll to position [191, 0]
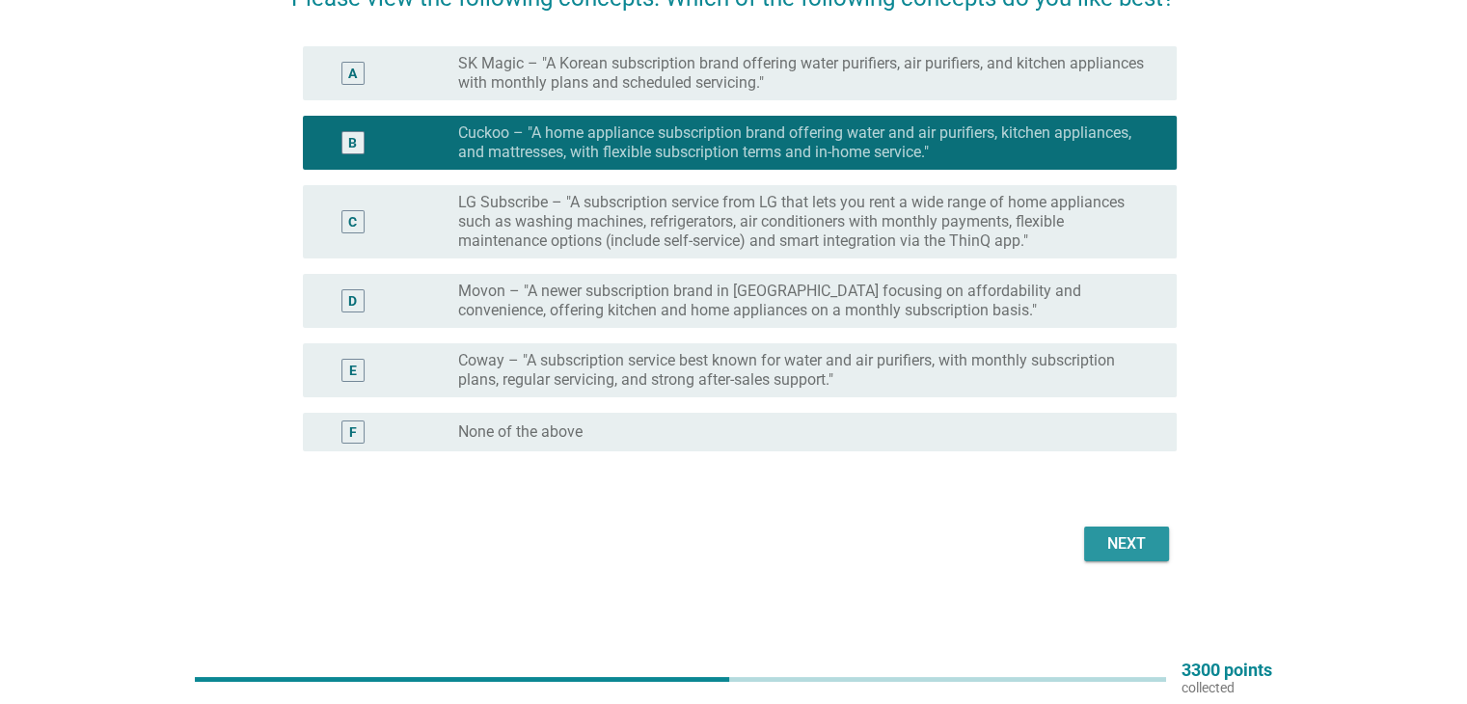
click at [1126, 533] on div "Next" at bounding box center [1127, 544] width 54 height 23
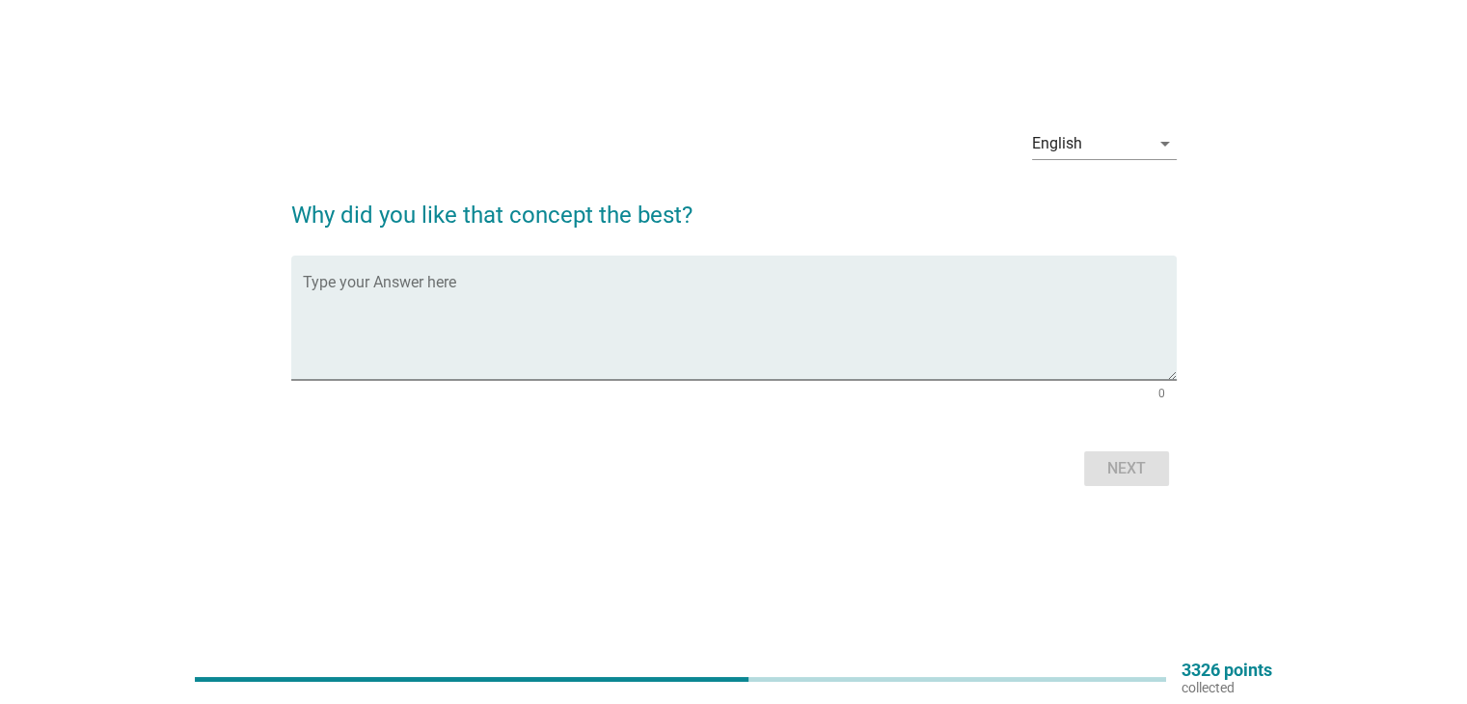
scroll to position [0, 0]
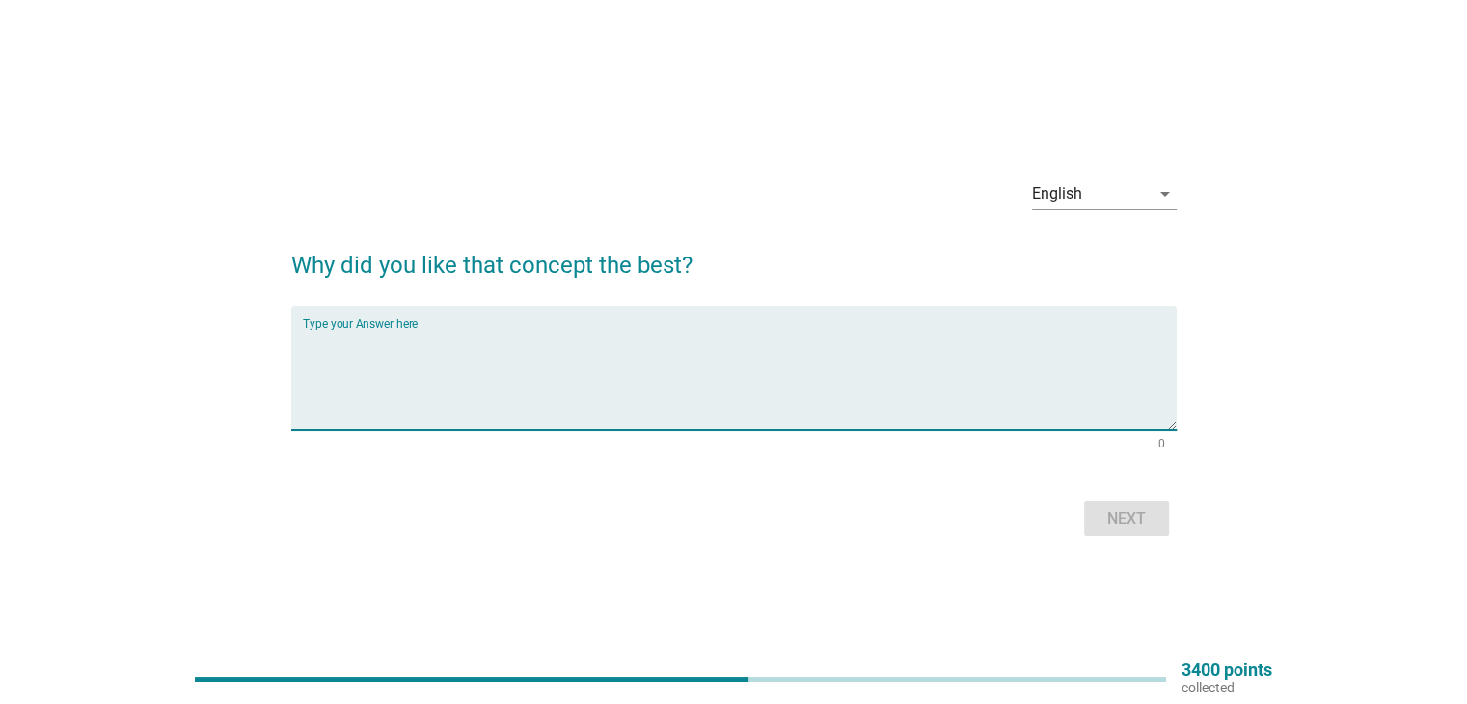
click at [673, 365] on textarea "Type your Answer here" at bounding box center [740, 379] width 874 height 101
type textarea "affordable price that all family are afford to"
click at [1128, 518] on div "Next" at bounding box center [1127, 518] width 54 height 23
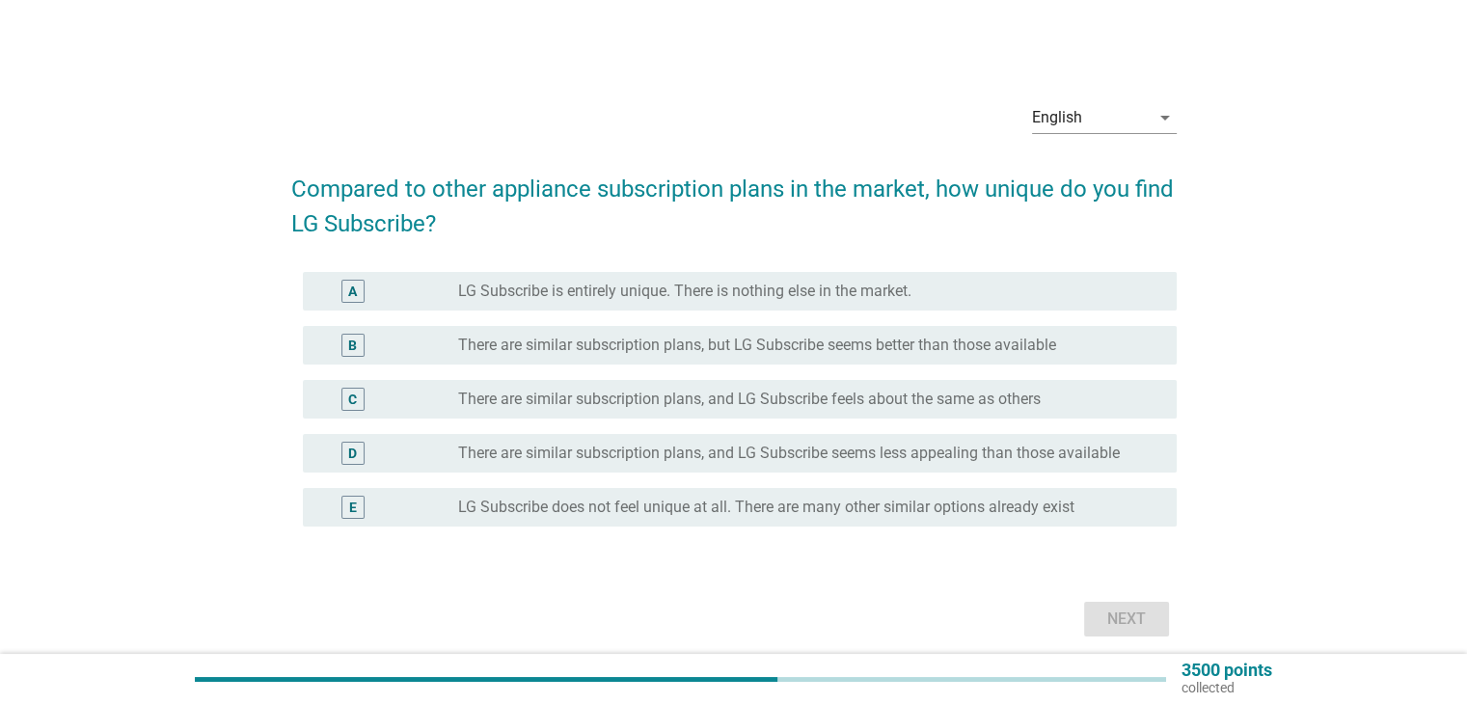
click at [527, 365] on div "B radio_button_unchecked There are similar subscription plans, but LG Subscribe…" at bounding box center [734, 345] width 886 height 54
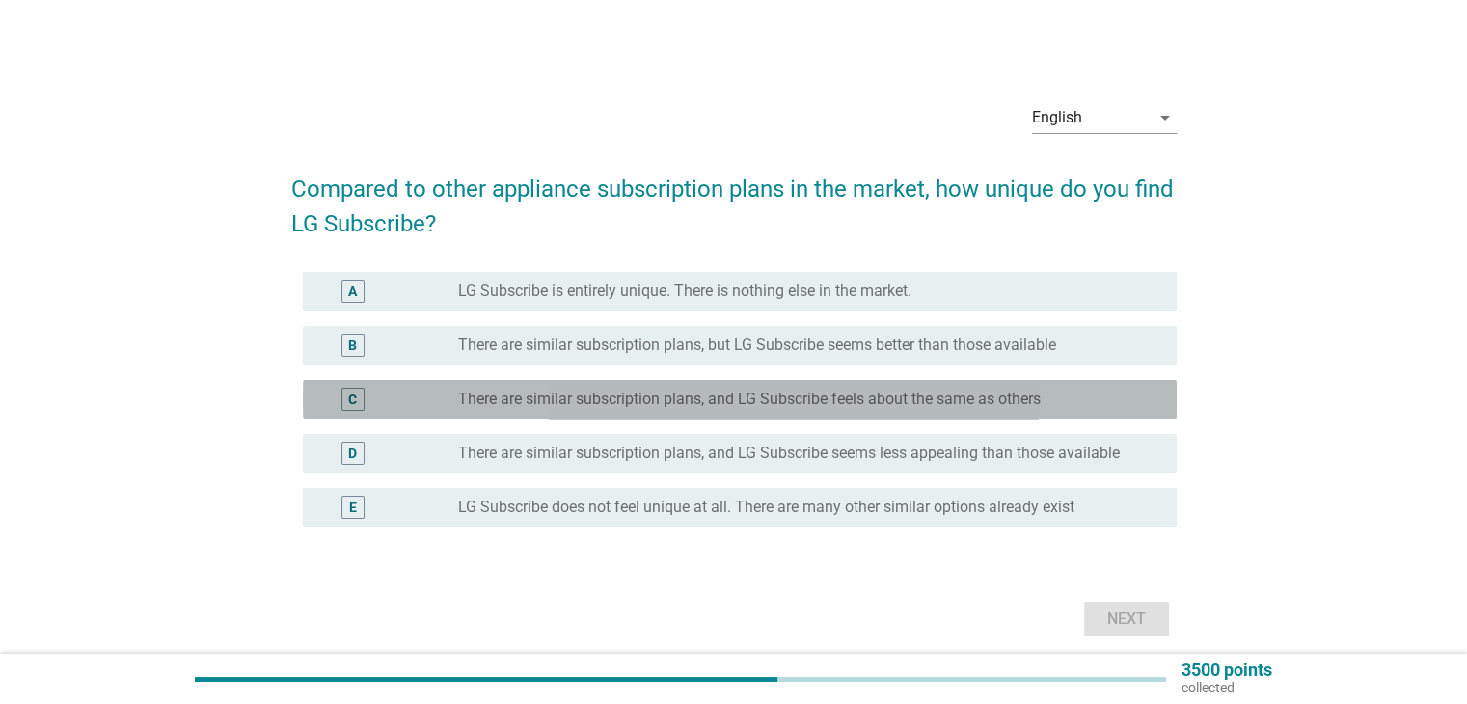
click at [529, 406] on label "There are similar subscription plans, and LG Subscribe feels about the same as …" at bounding box center [749, 399] width 583 height 19
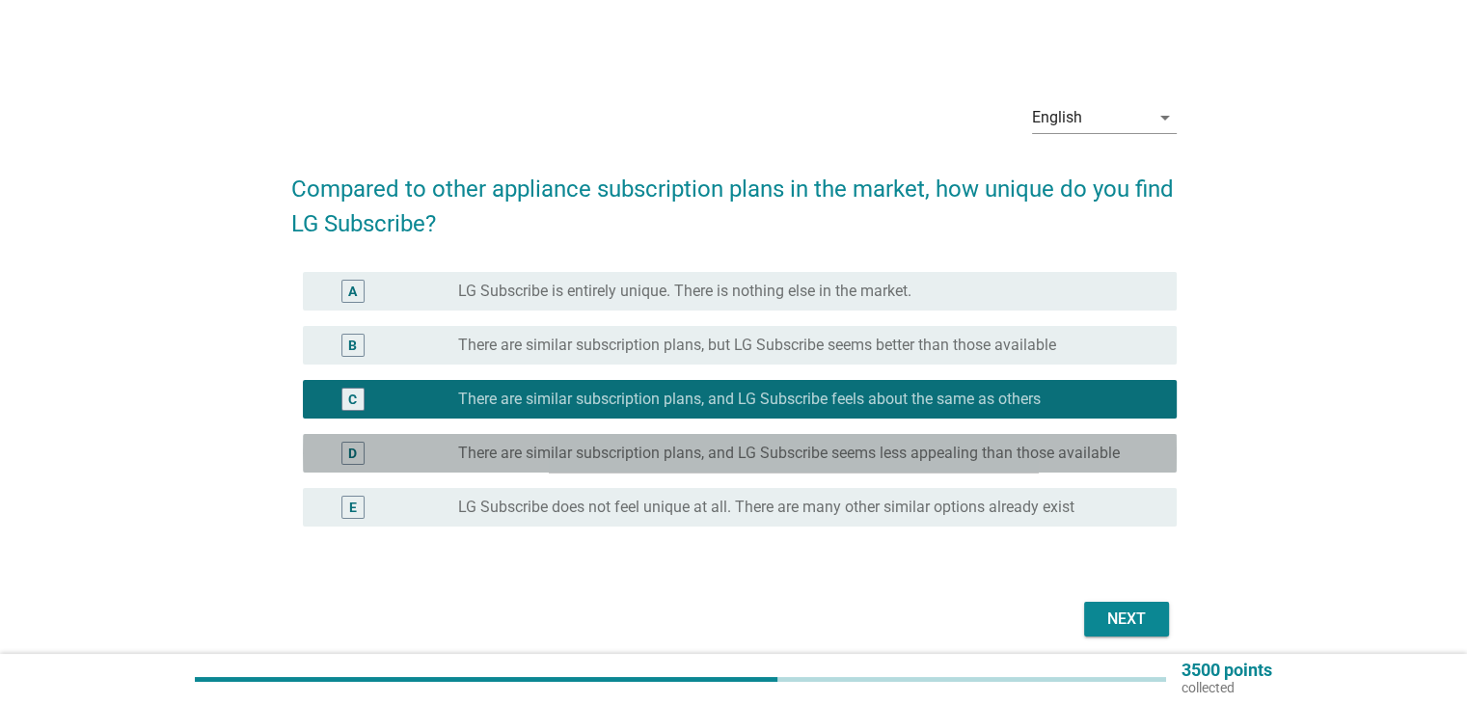
click at [530, 442] on div "radio_button_unchecked There are similar subscription plans, and LG Subscribe s…" at bounding box center [809, 453] width 702 height 23
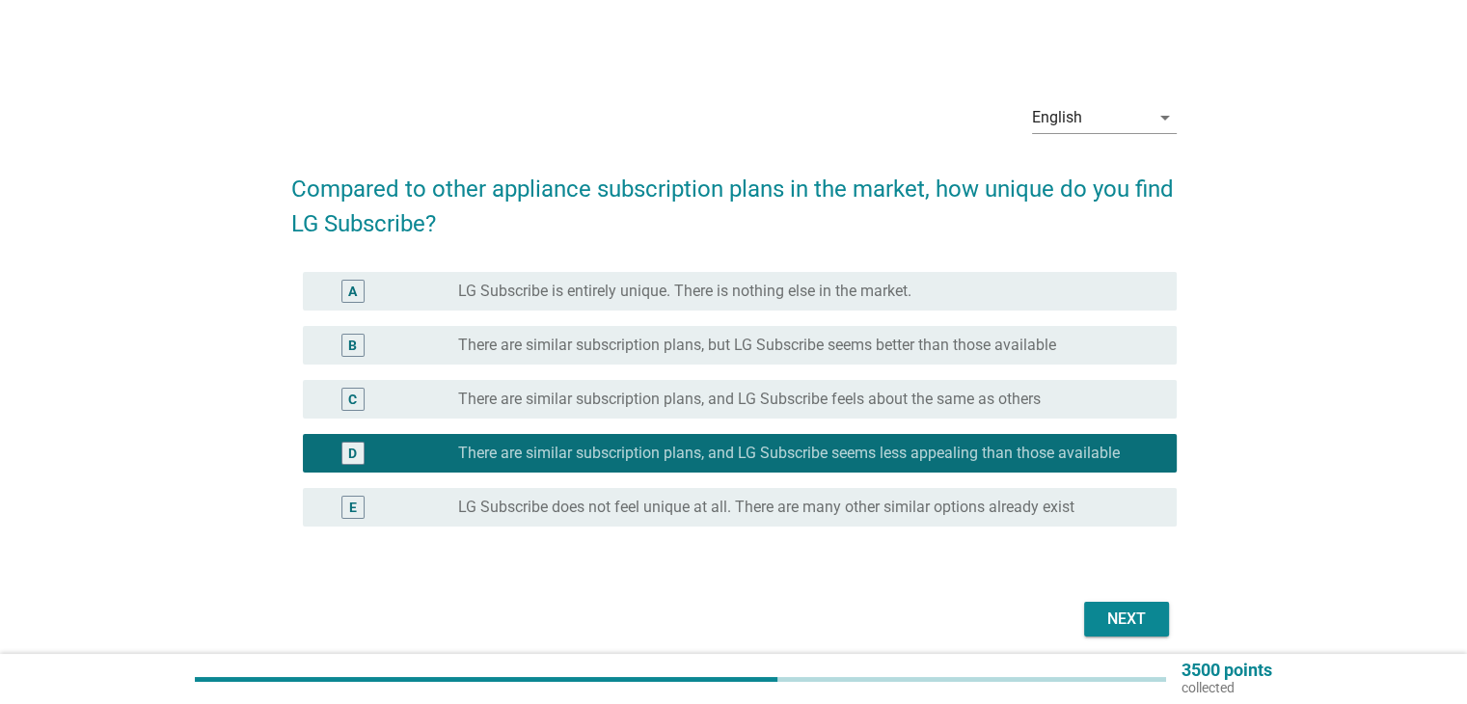
click at [782, 398] on label "There are similar subscription plans, and LG Subscribe feels about the same as …" at bounding box center [749, 399] width 583 height 19
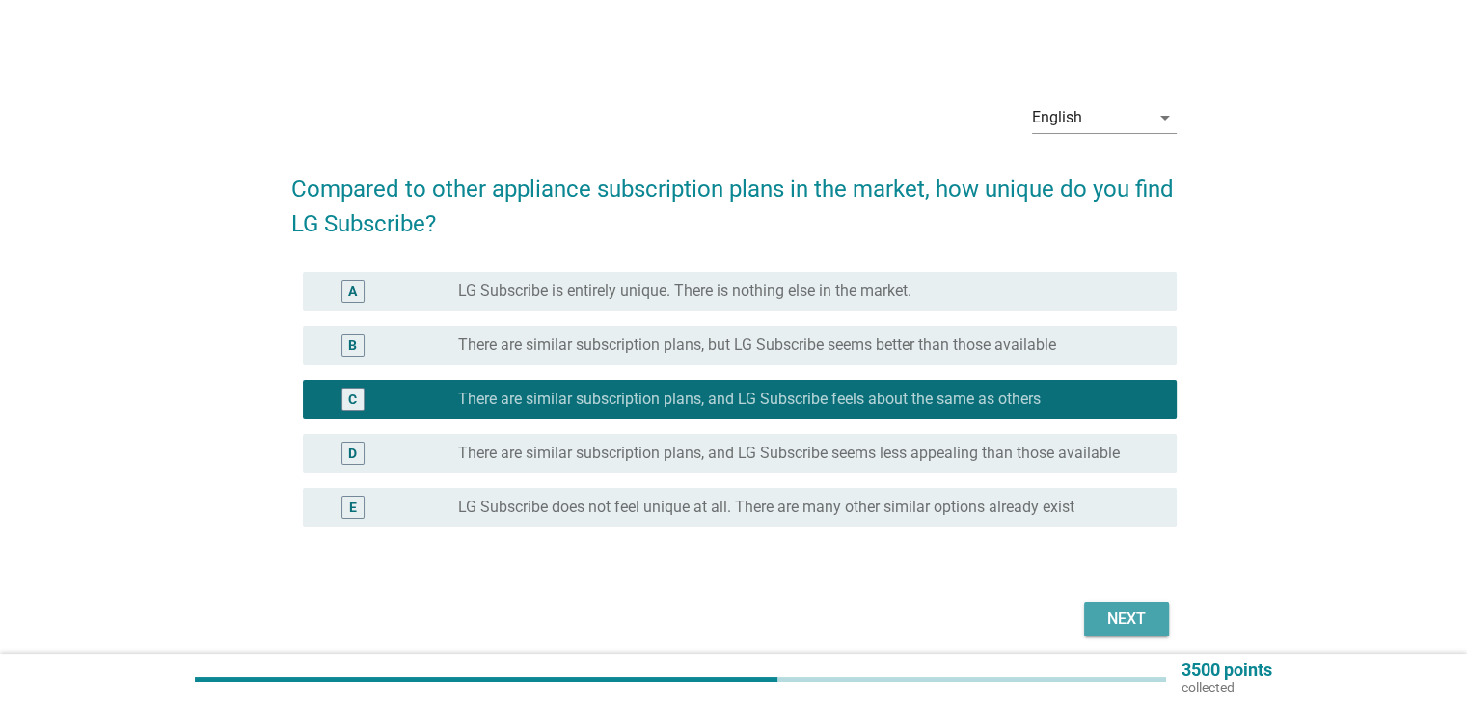
click at [1110, 620] on div "Next" at bounding box center [1127, 619] width 54 height 23
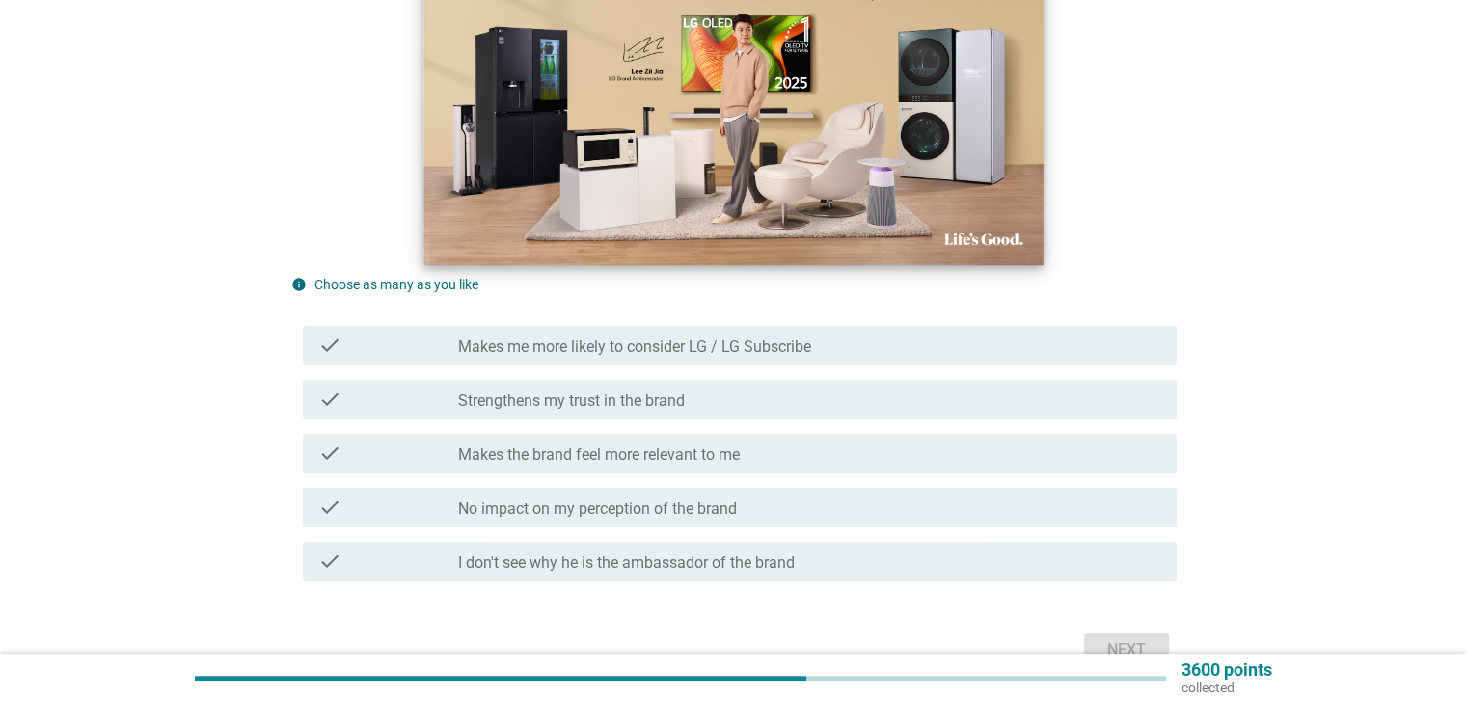
scroll to position [386, 0]
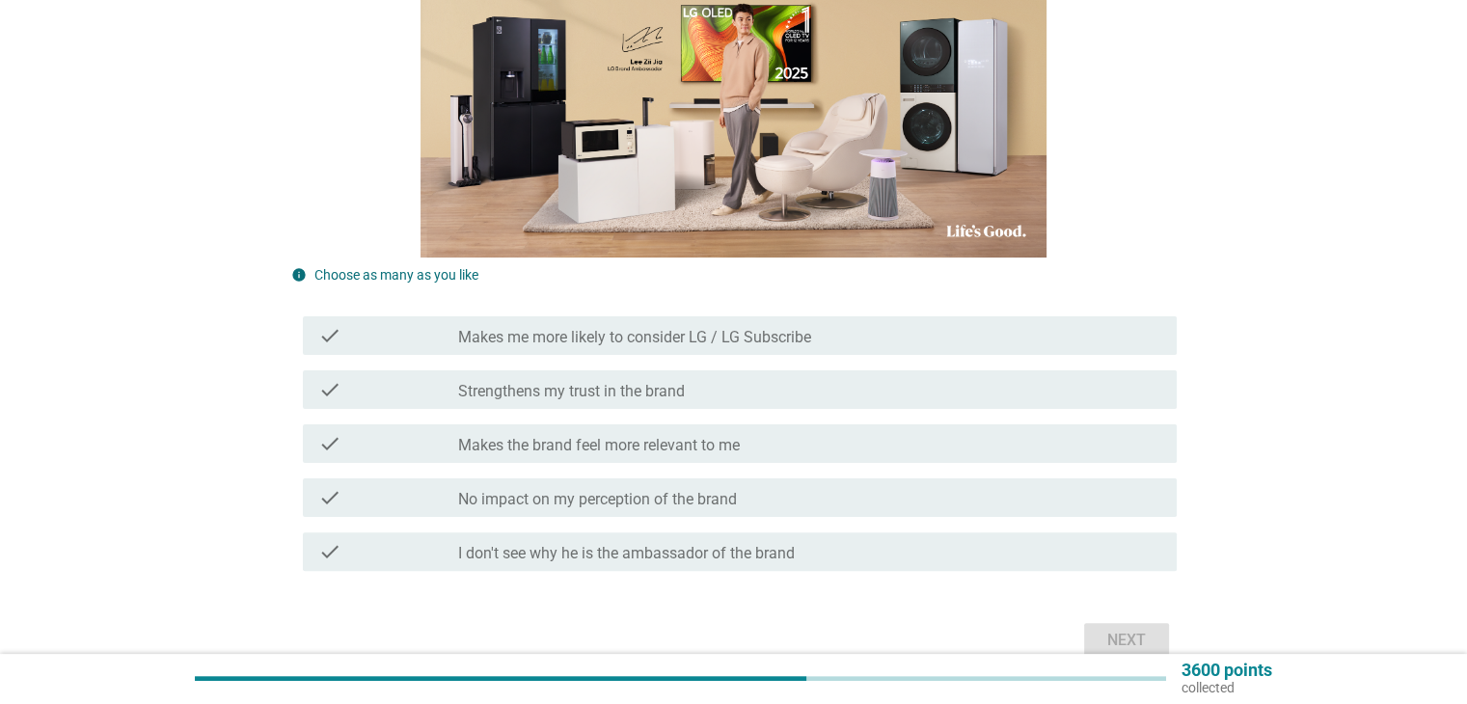
click at [633, 463] on div "check check_box_outline_blank Makes the brand feel more relevant to me" at bounding box center [734, 444] width 886 height 54
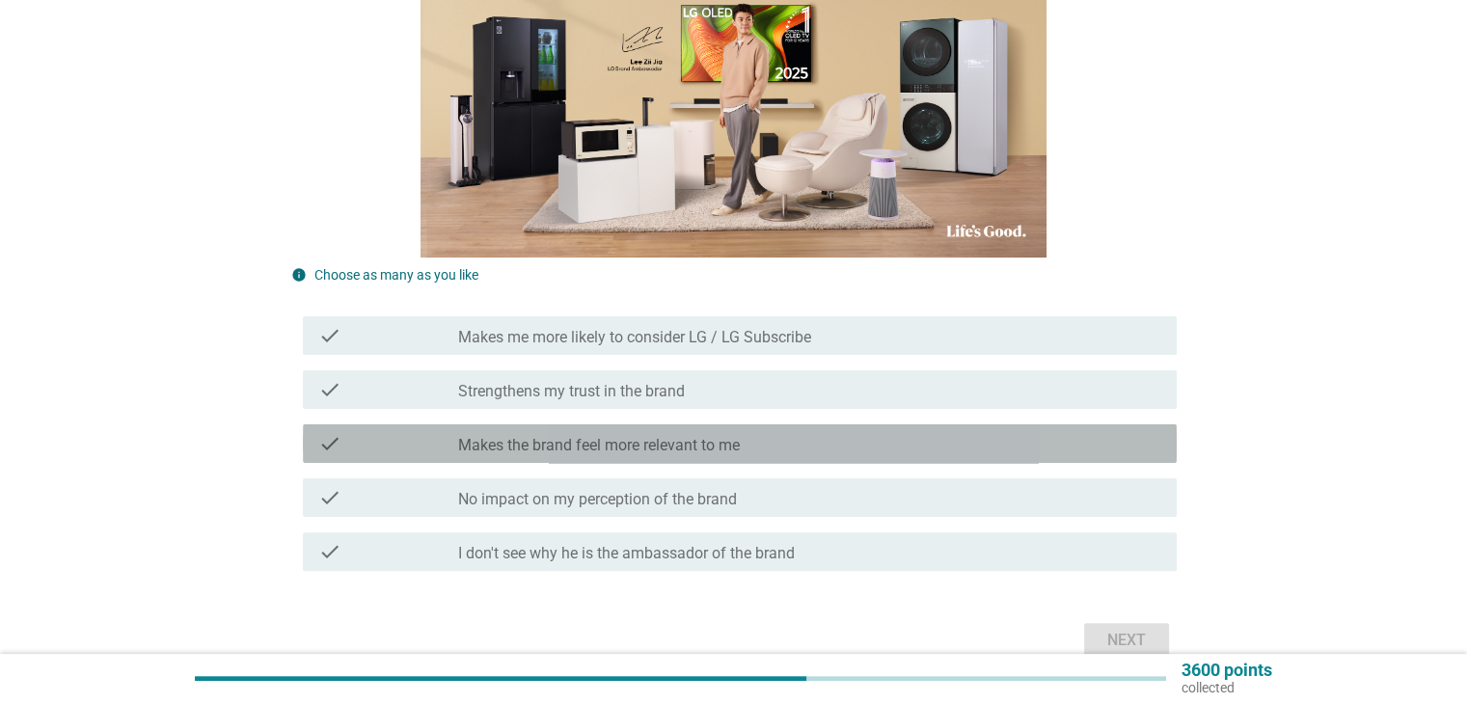
click at [634, 449] on label "Makes the brand feel more relevant to me" at bounding box center [599, 445] width 282 height 19
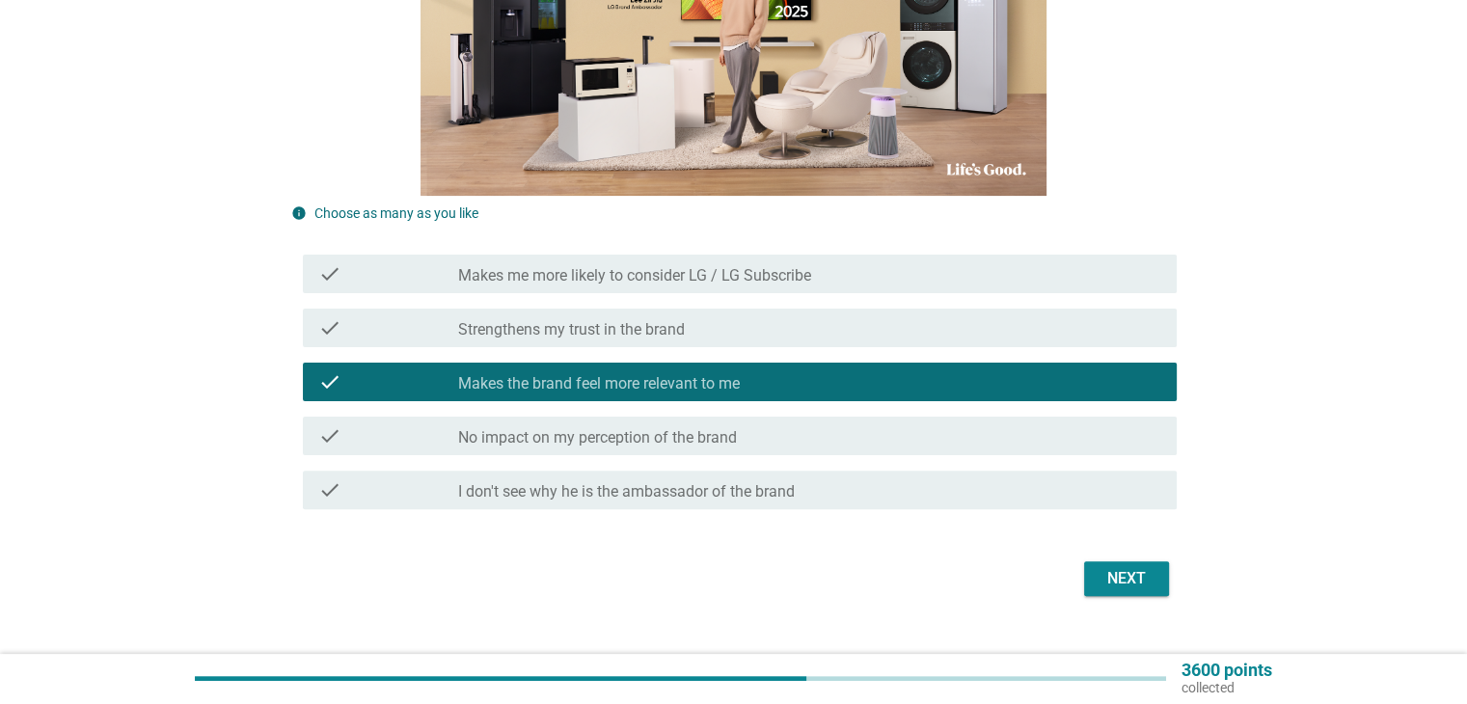
scroll to position [482, 0]
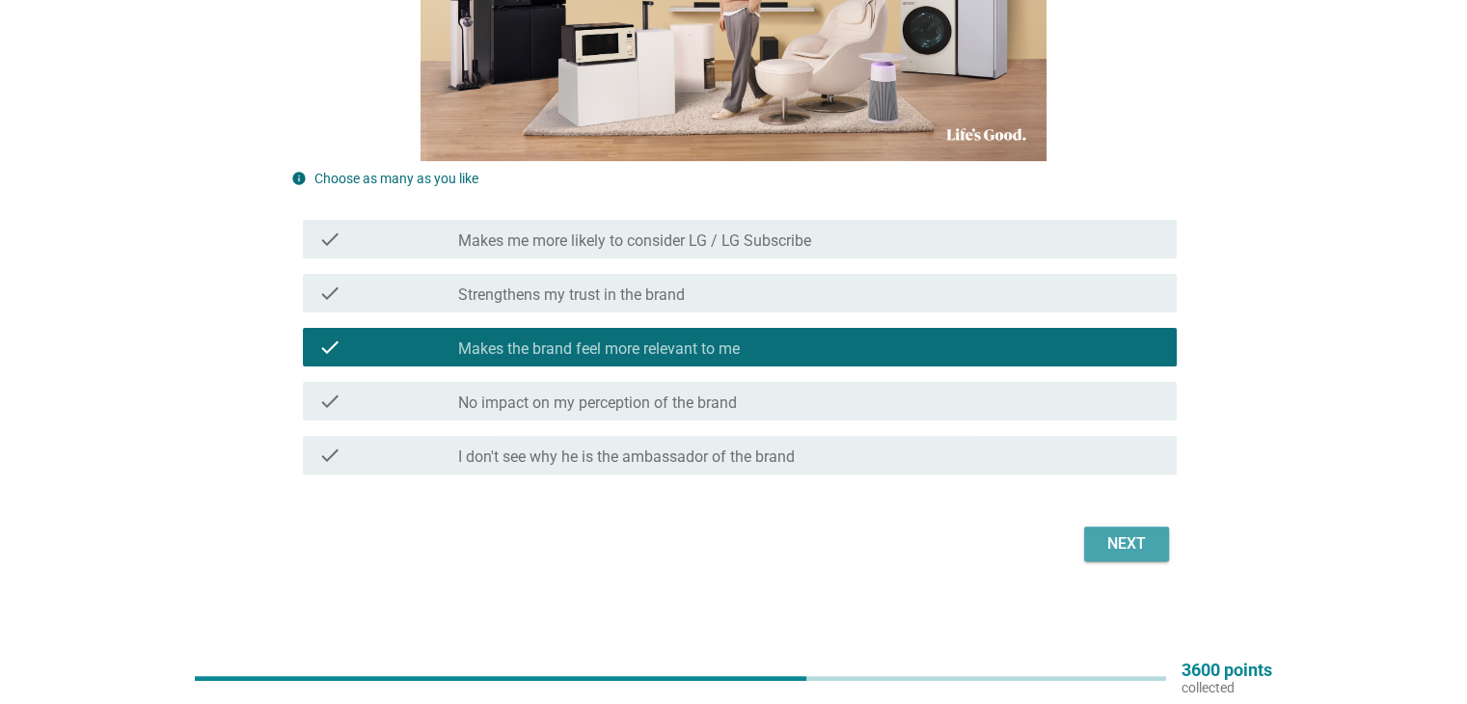
click at [1109, 552] on div "Next" at bounding box center [1127, 544] width 54 height 23
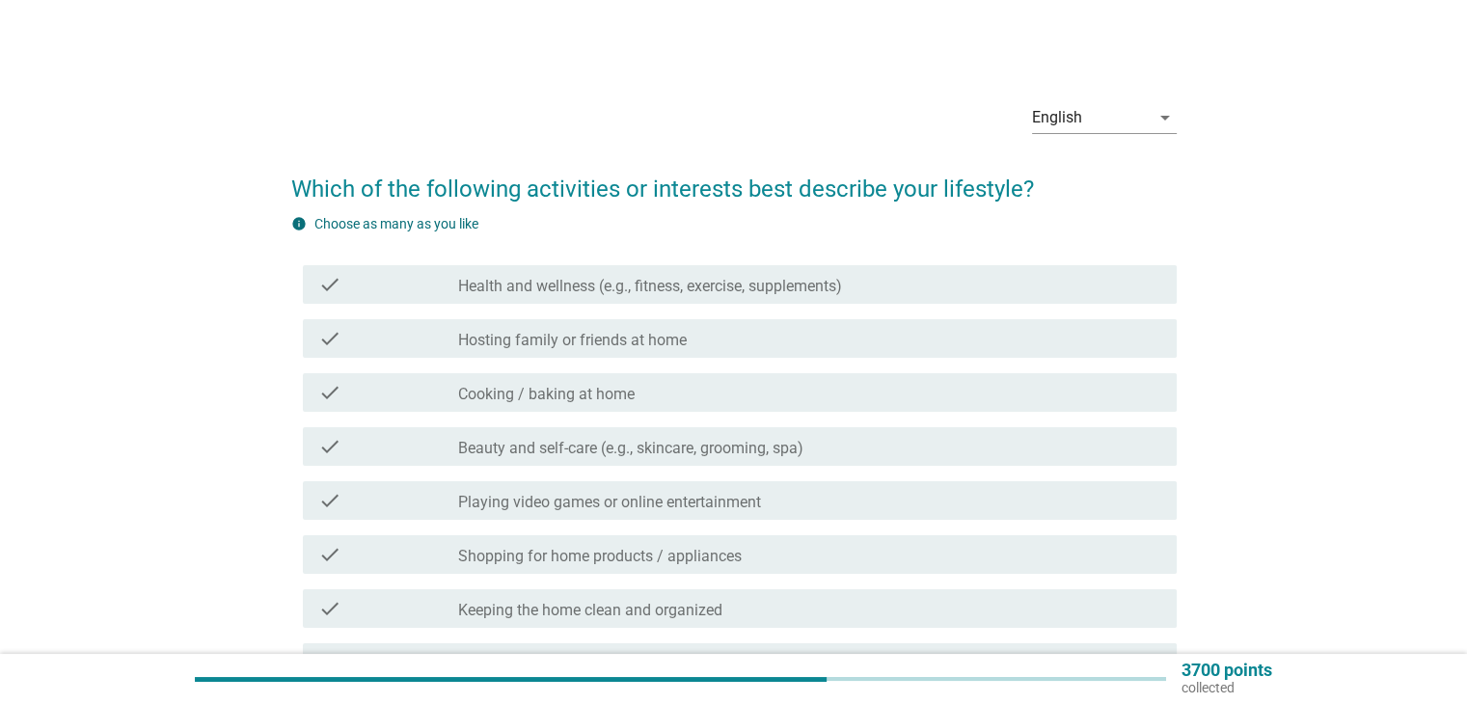
click at [635, 399] on div "check_box_outline_blank Cooking / baking at home" at bounding box center [809, 392] width 702 height 23
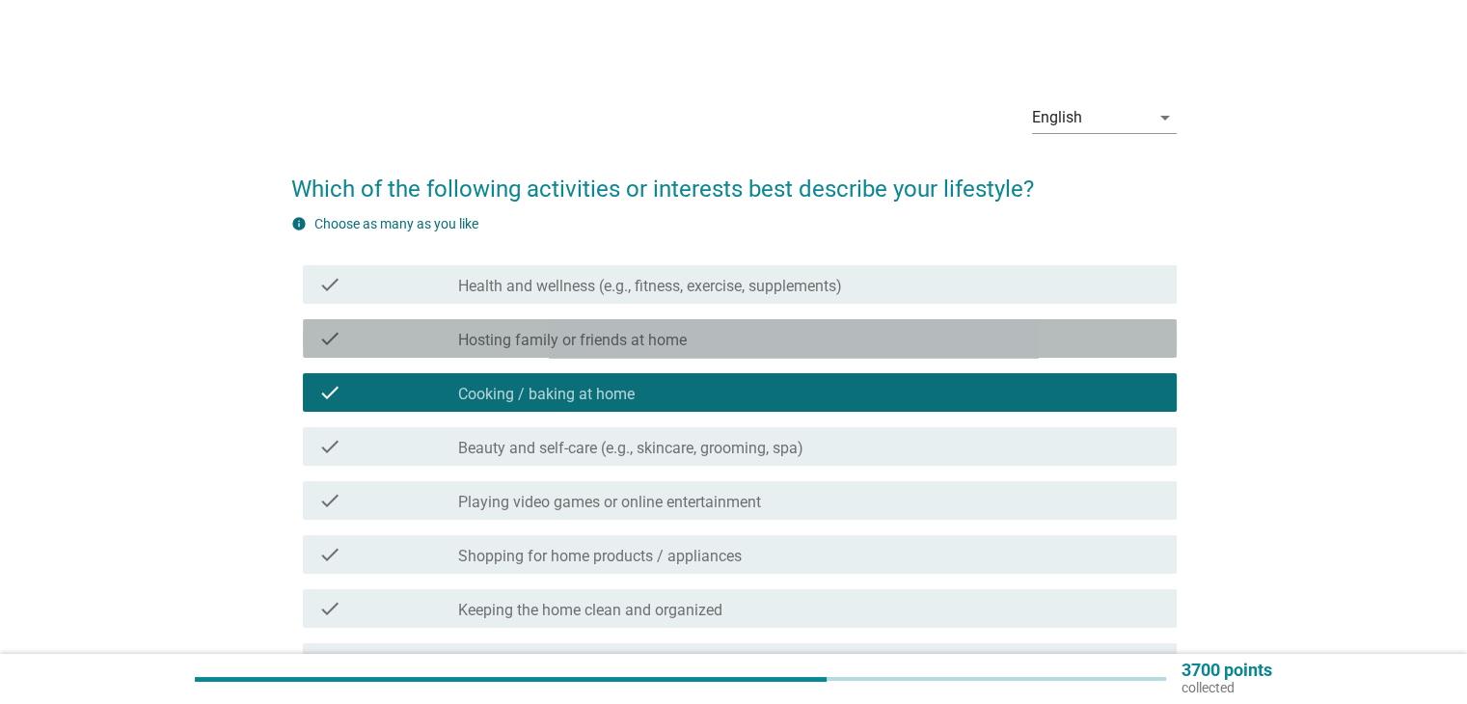
click at [647, 348] on label "Hosting family or friends at home" at bounding box center [572, 340] width 229 height 19
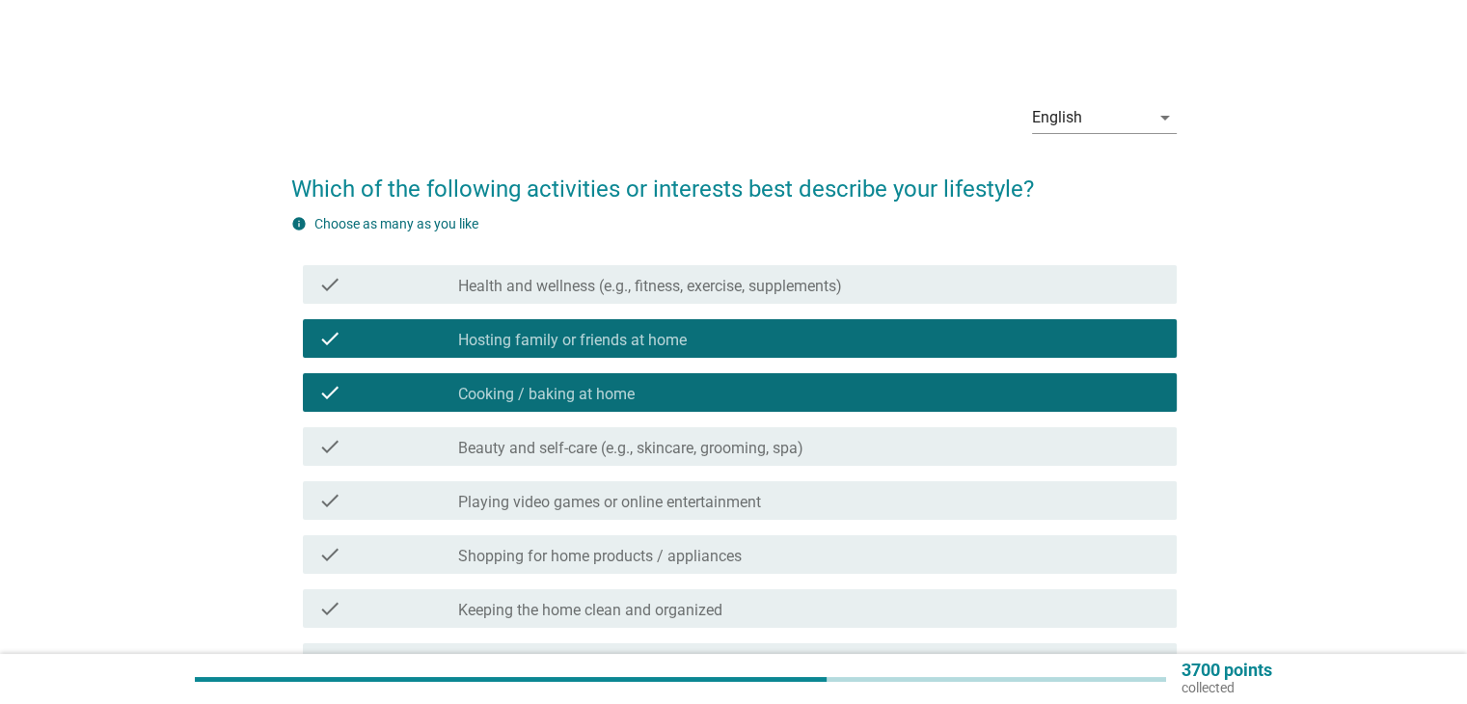
click at [688, 287] on label "Health and wellness (e.g., fitness, exercise, supplements)" at bounding box center [650, 286] width 384 height 19
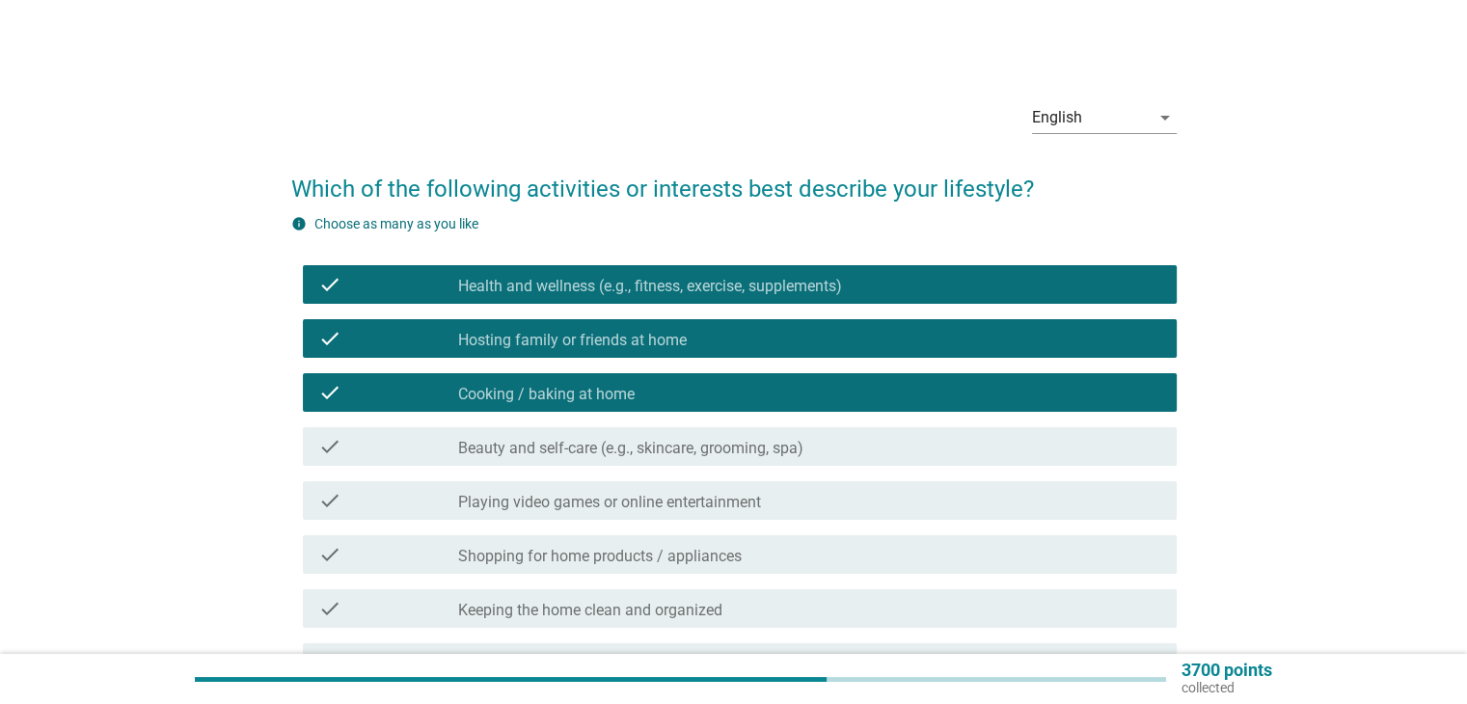
click at [623, 506] on label "Playing video games or online entertainment" at bounding box center [609, 502] width 303 height 19
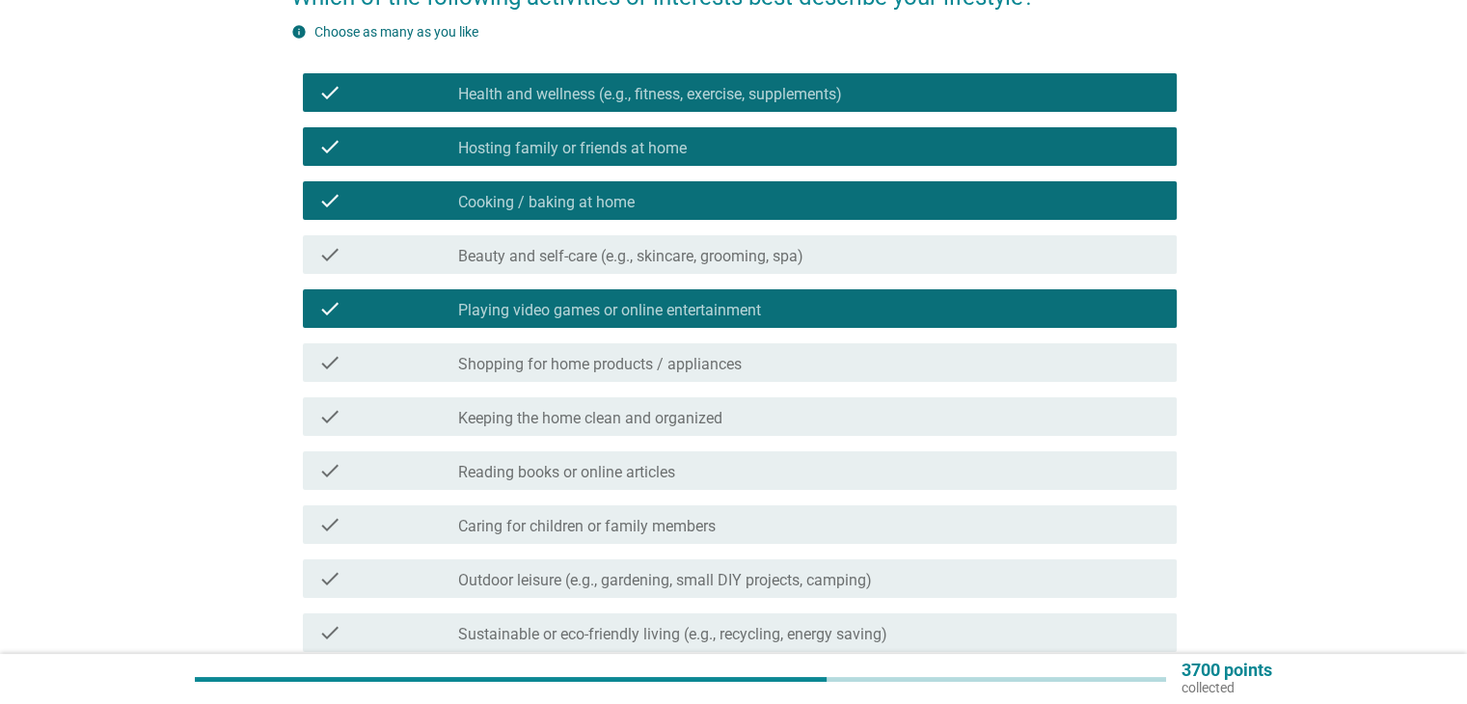
scroll to position [193, 0]
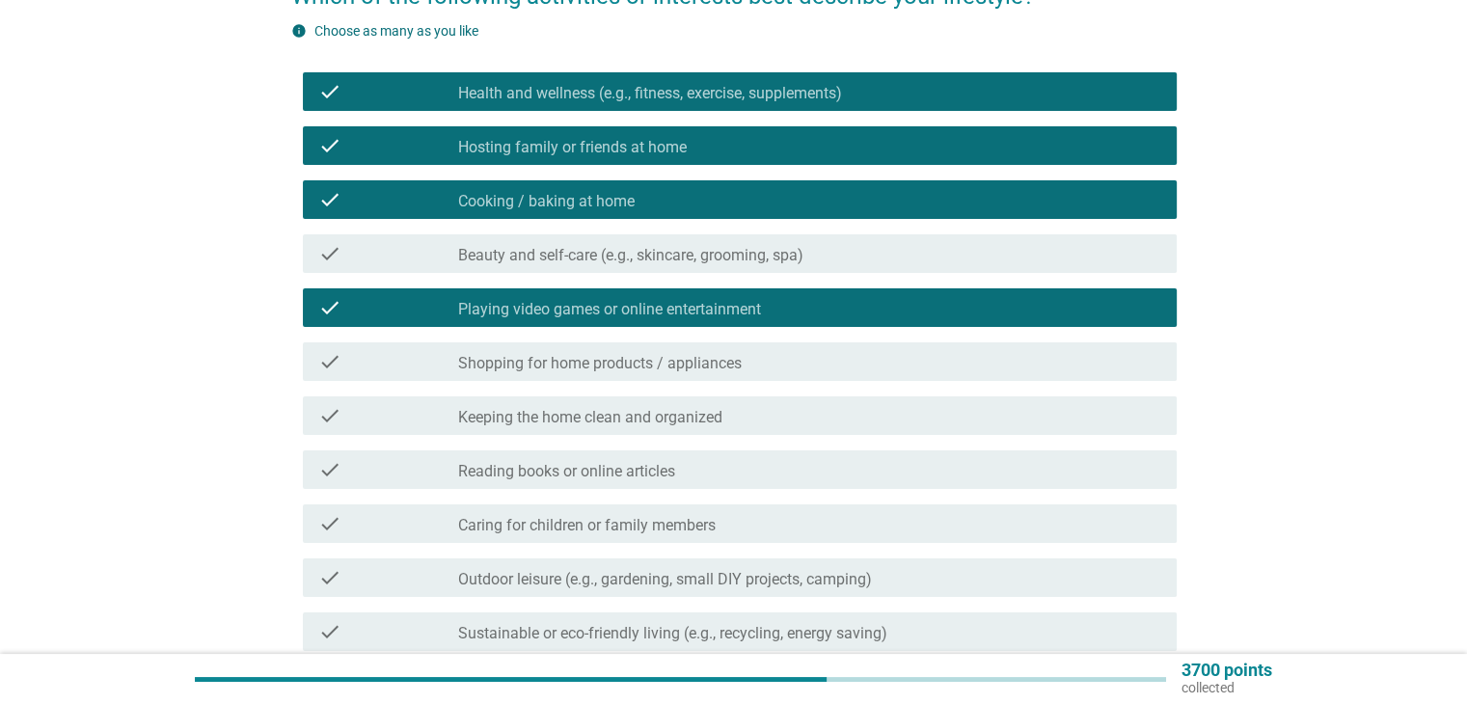
click at [631, 371] on label "Shopping for home products / appliances" at bounding box center [600, 363] width 284 height 19
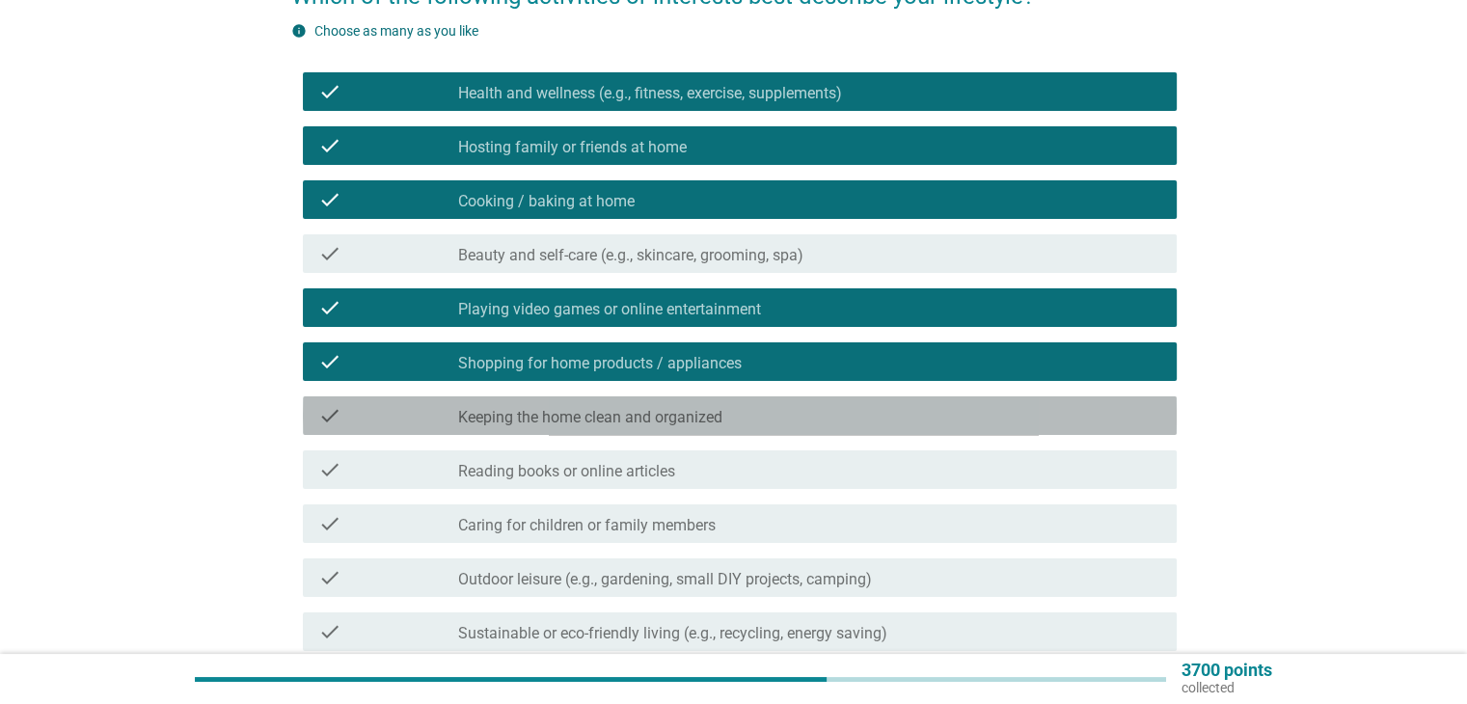
click at [614, 422] on label "Keeping the home clean and organized" at bounding box center [590, 417] width 264 height 19
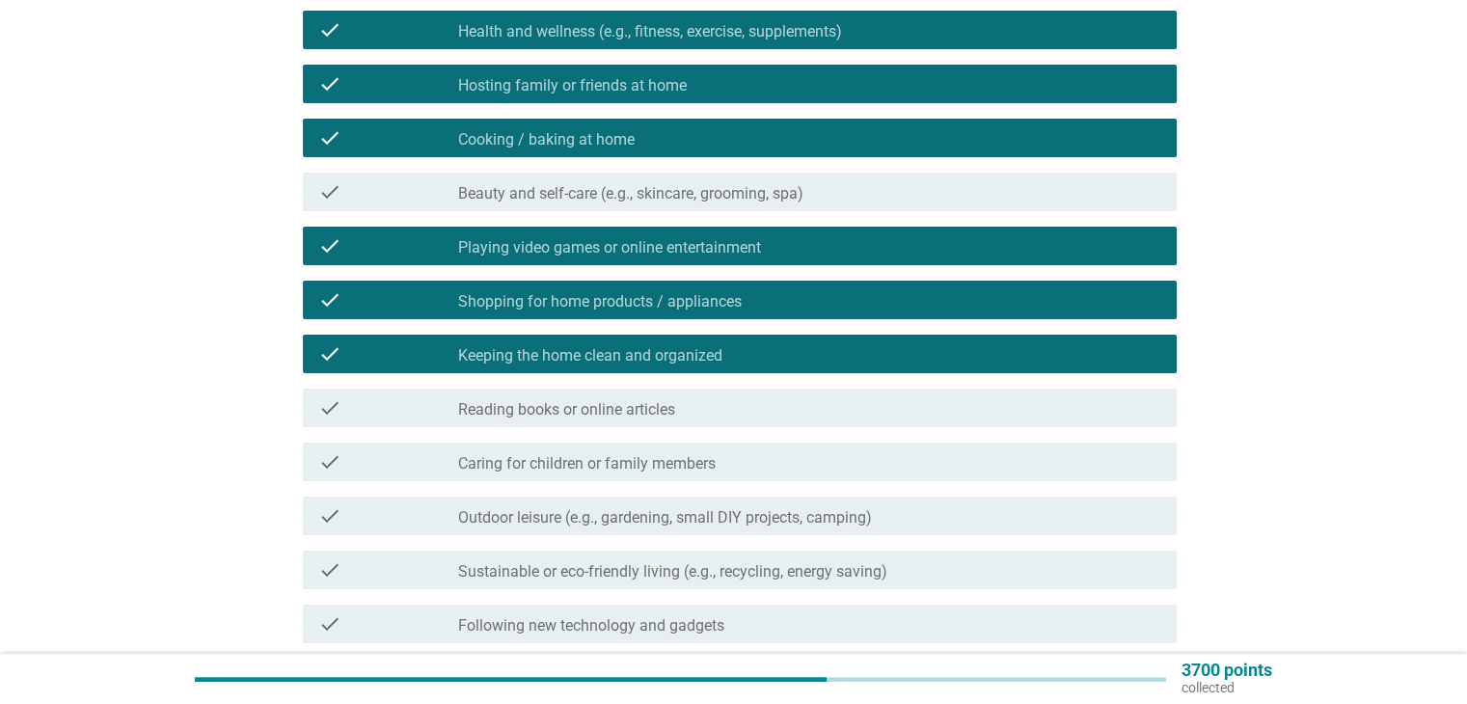
scroll to position [289, 0]
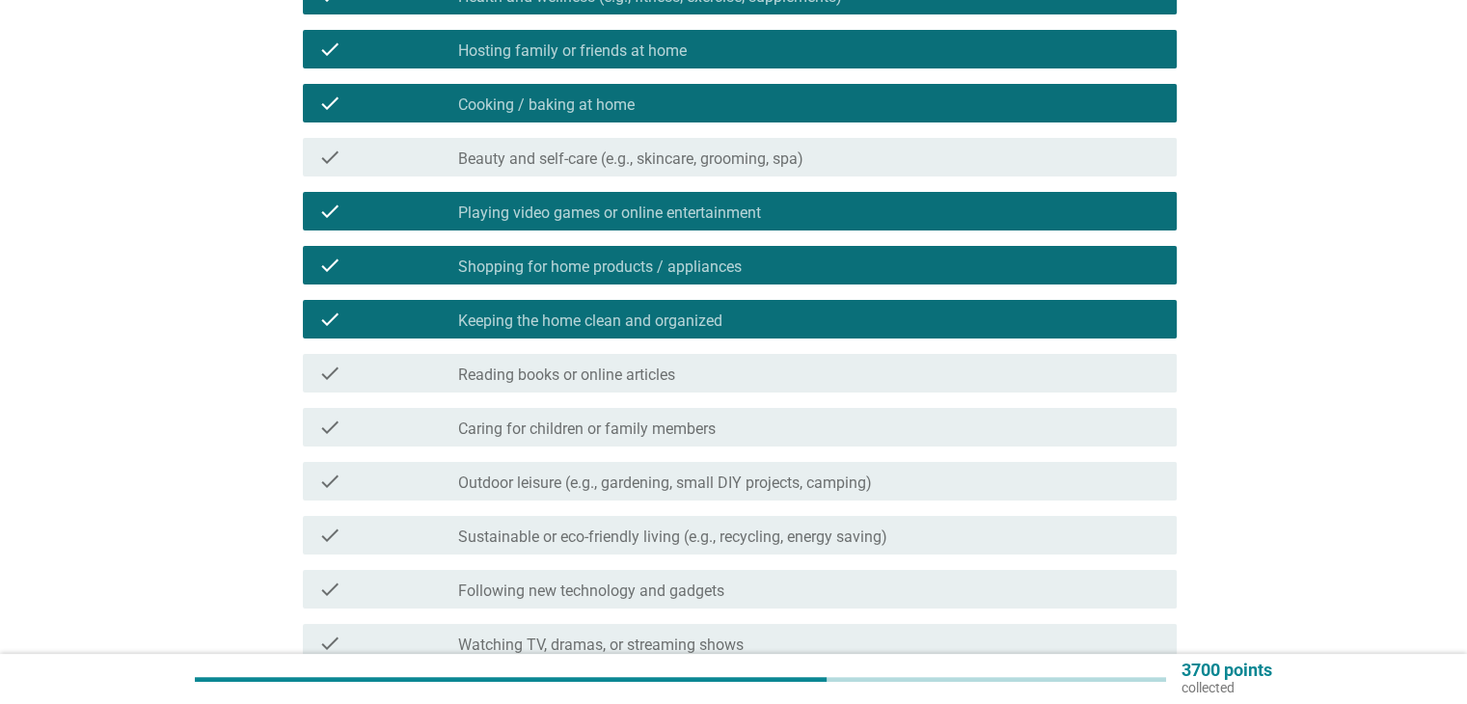
click at [603, 433] on label "Caring for children or family members" at bounding box center [587, 429] width 258 height 19
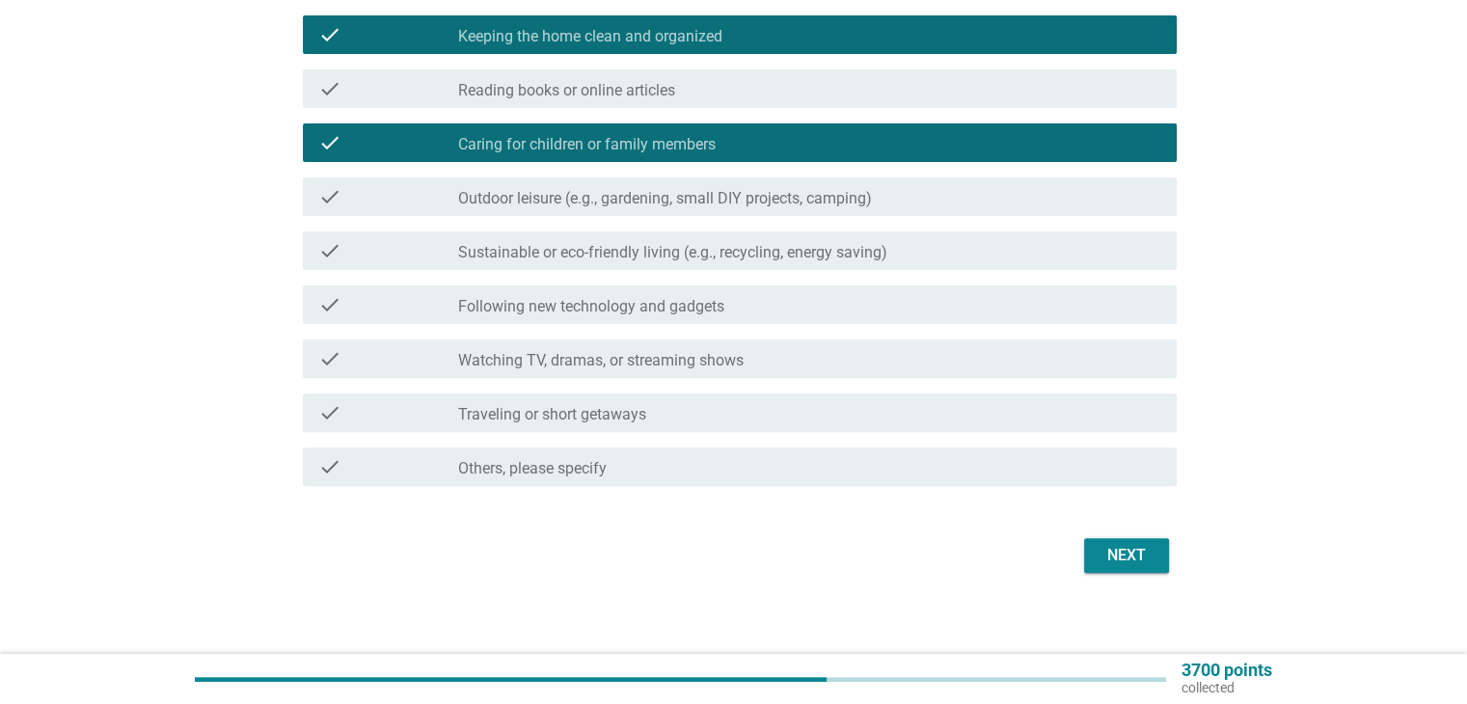
scroll to position [579, 0]
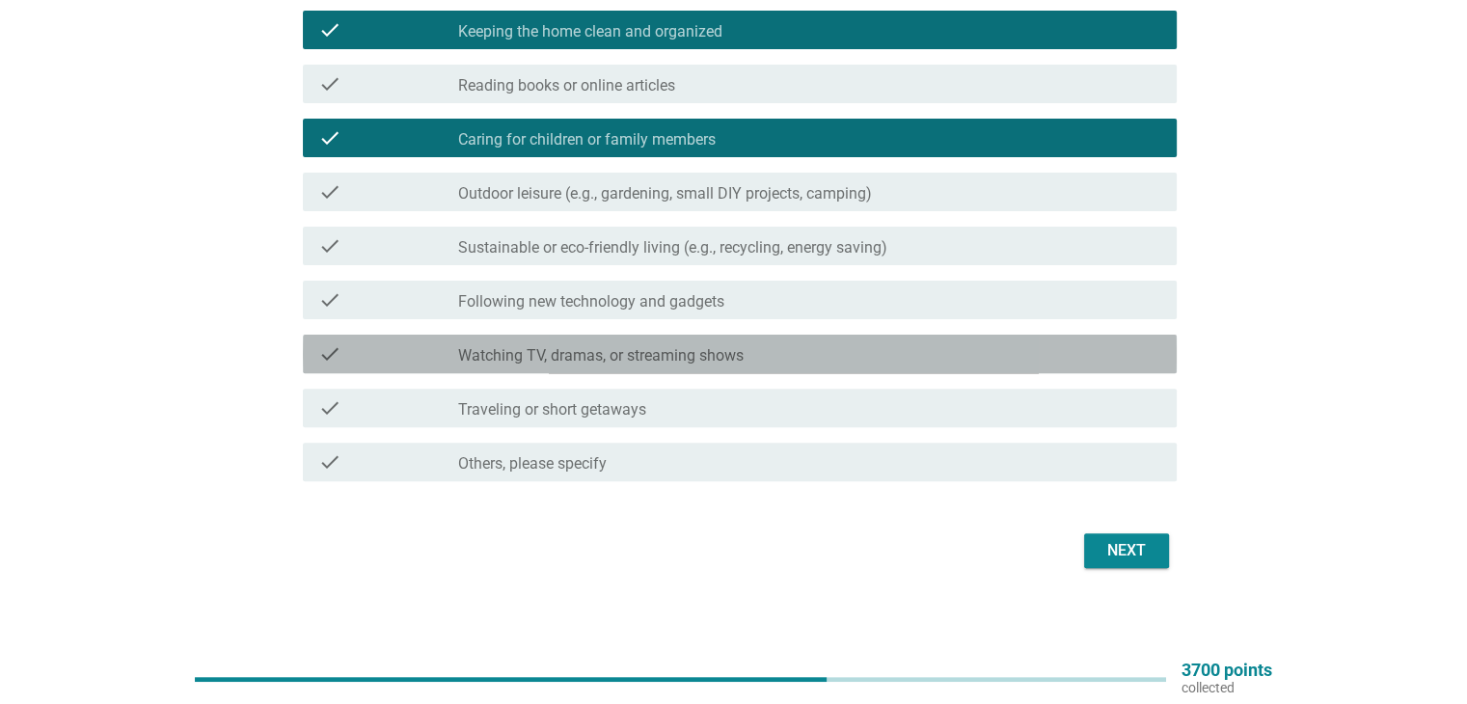
click at [654, 352] on label "Watching TV, dramas, or streaming shows" at bounding box center [601, 355] width 286 height 19
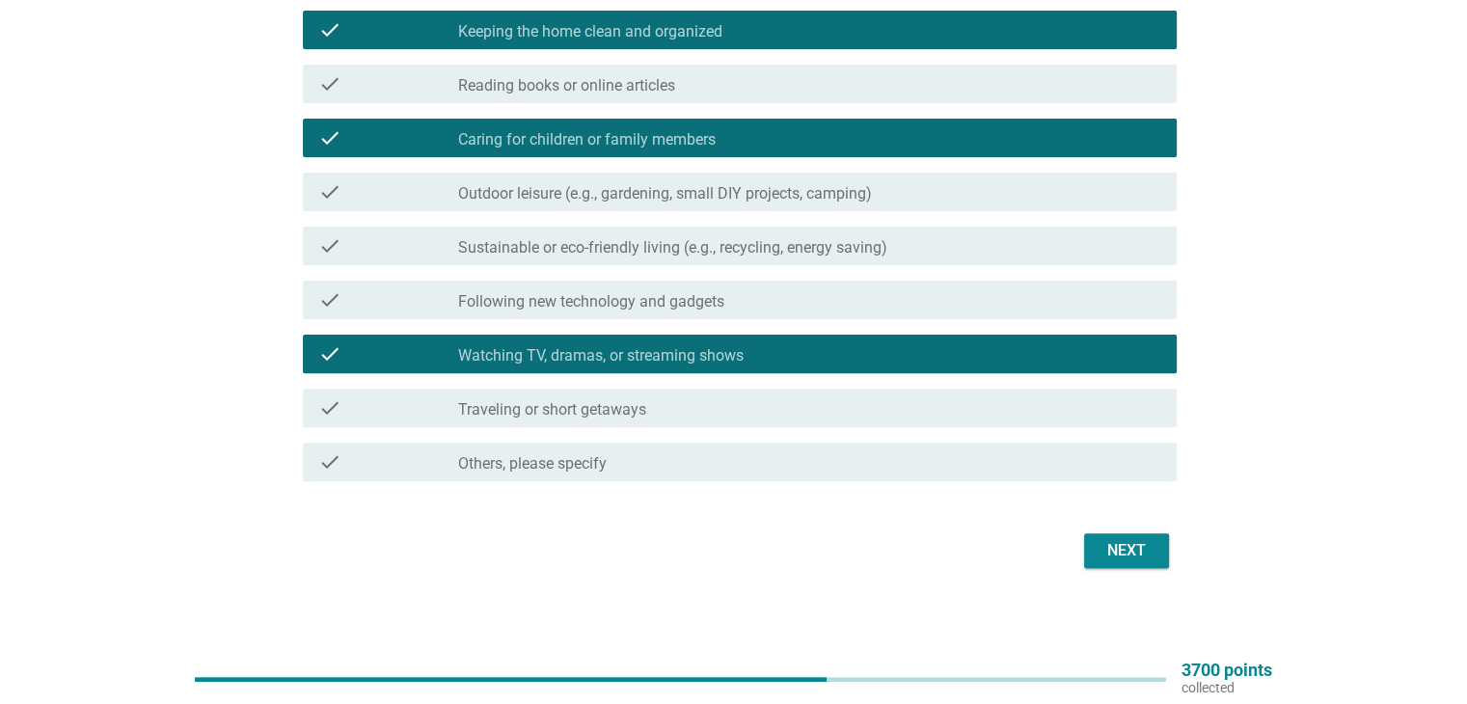
click at [1131, 554] on div "Next" at bounding box center [1127, 550] width 54 height 23
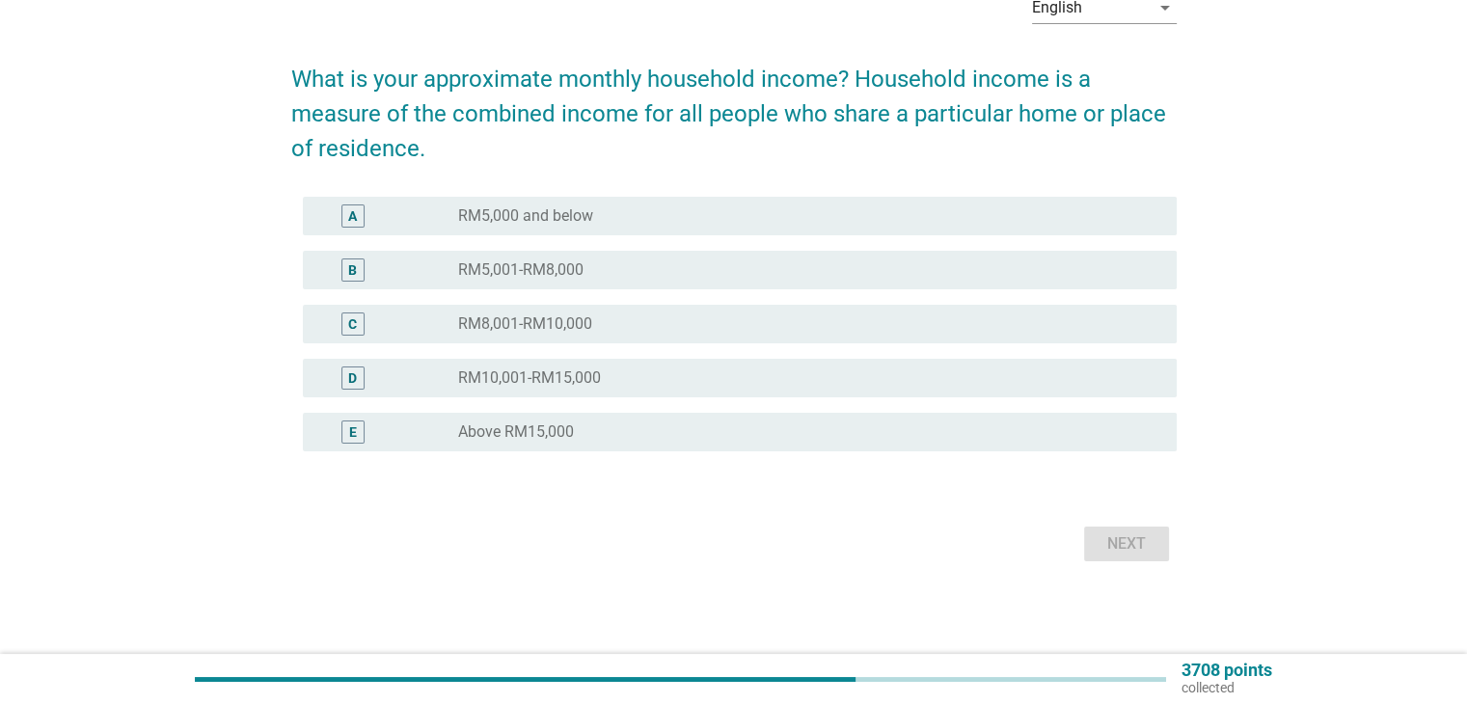
scroll to position [0, 0]
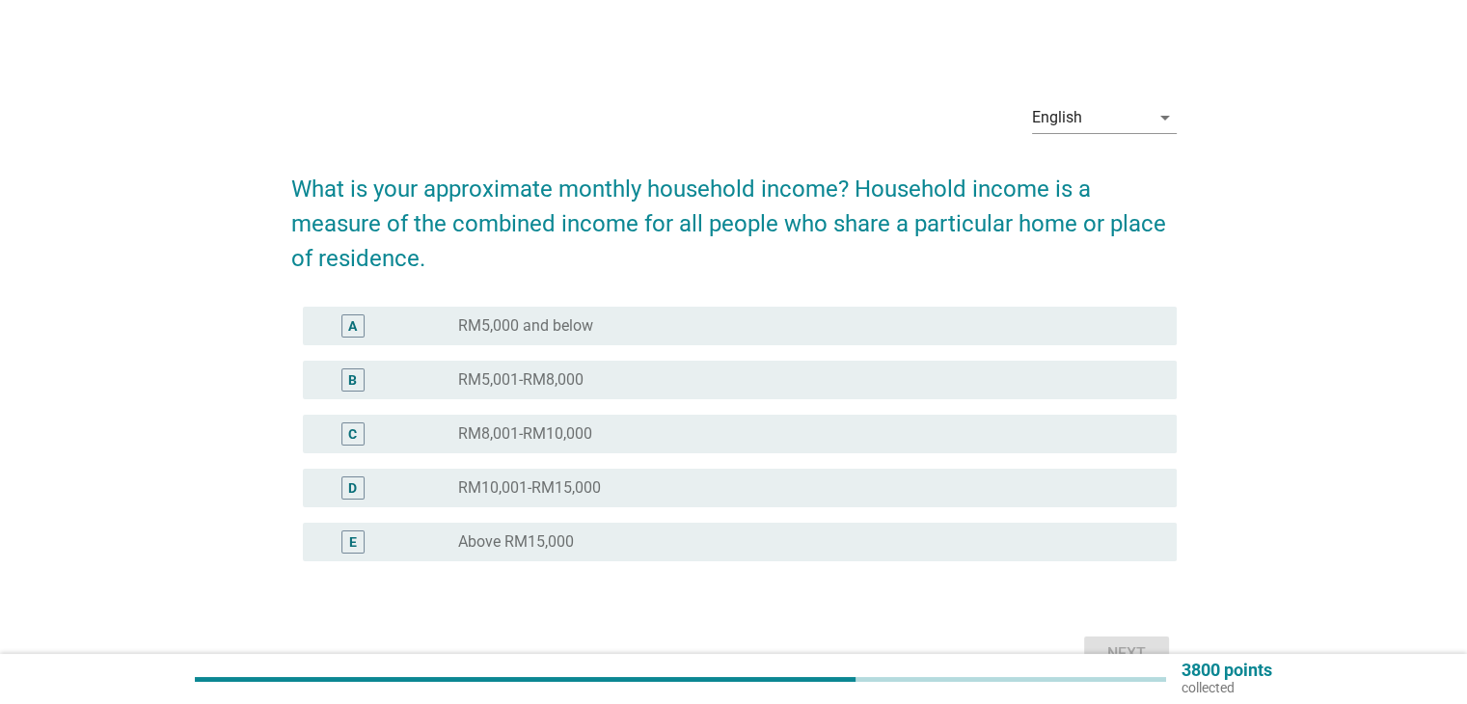
click at [606, 484] on div "radio_button_unchecked RM10,001-RM15,000" at bounding box center [801, 488] width 687 height 19
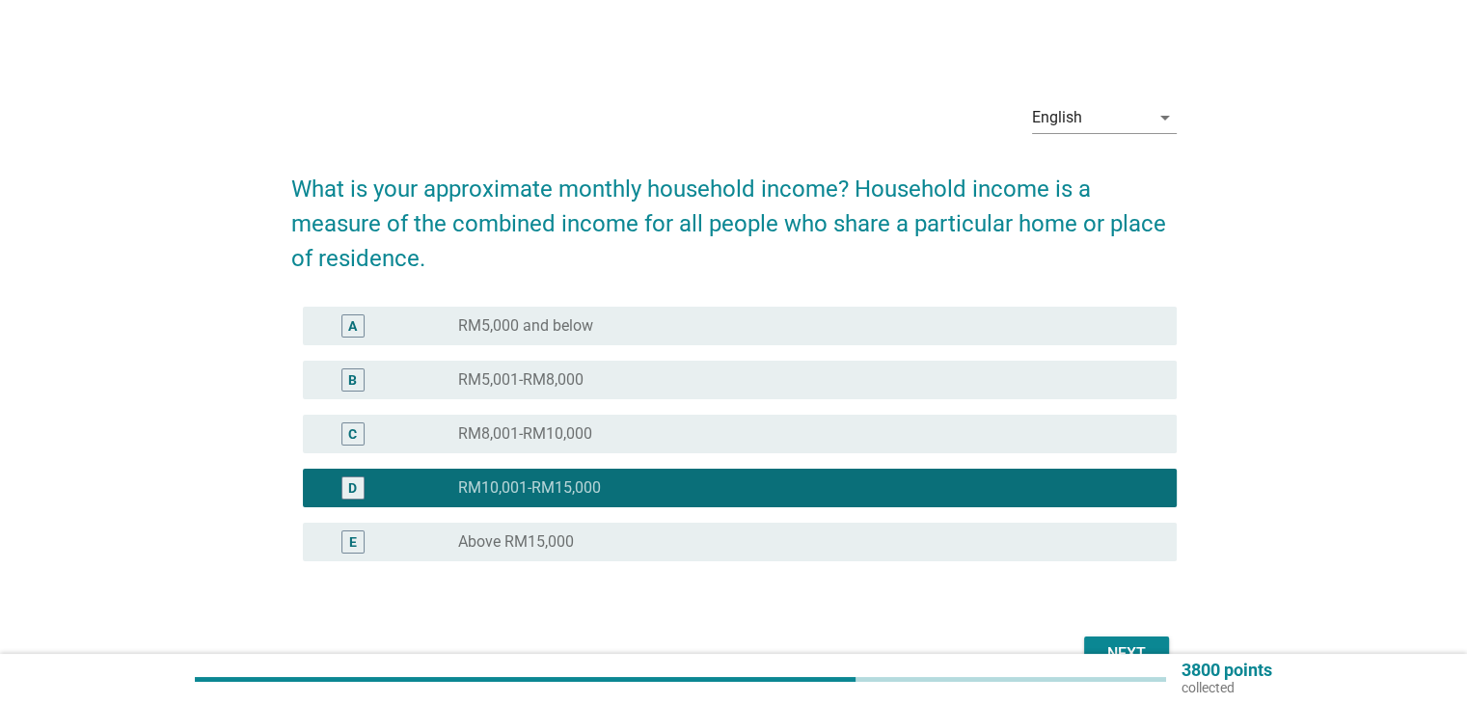
click at [1104, 639] on button "Next" at bounding box center [1126, 654] width 85 height 35
